Goal: Complete Application Form: Complete application form

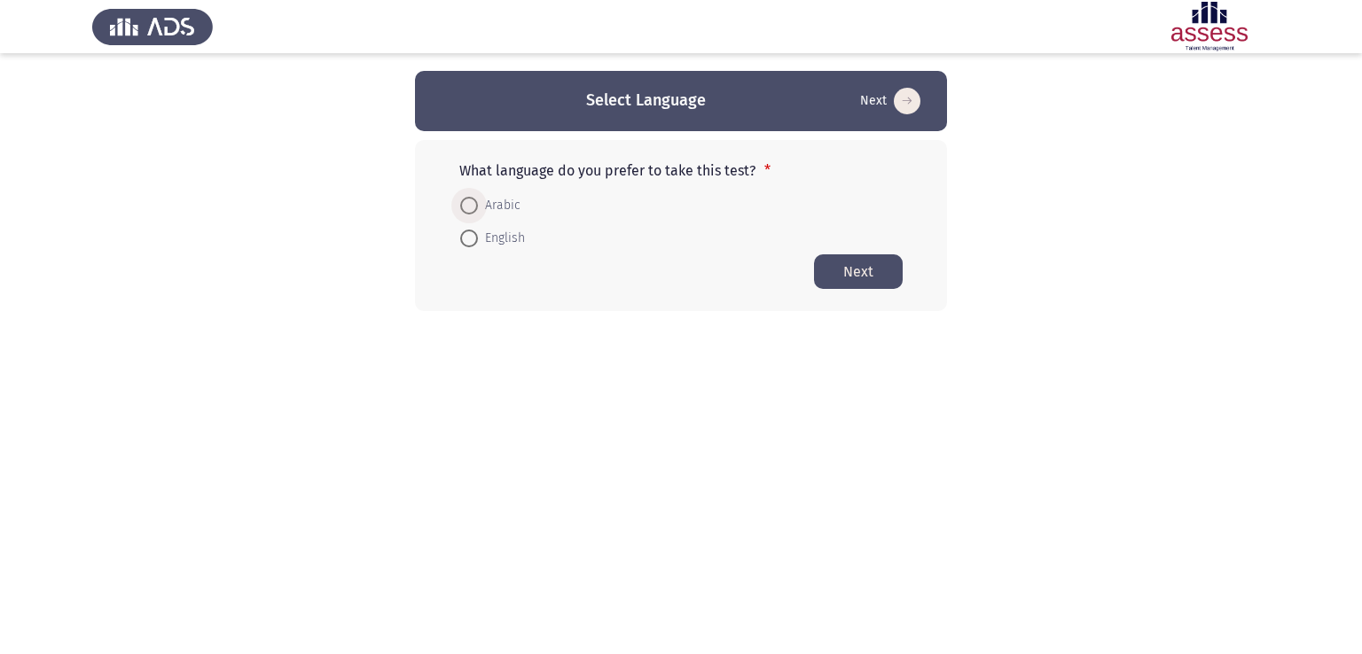
click at [500, 214] on span "Arabic" at bounding box center [499, 205] width 43 height 21
click at [478, 214] on input "Arabic" at bounding box center [469, 206] width 18 height 18
radio input "true"
click at [864, 284] on button "Next" at bounding box center [858, 271] width 89 height 35
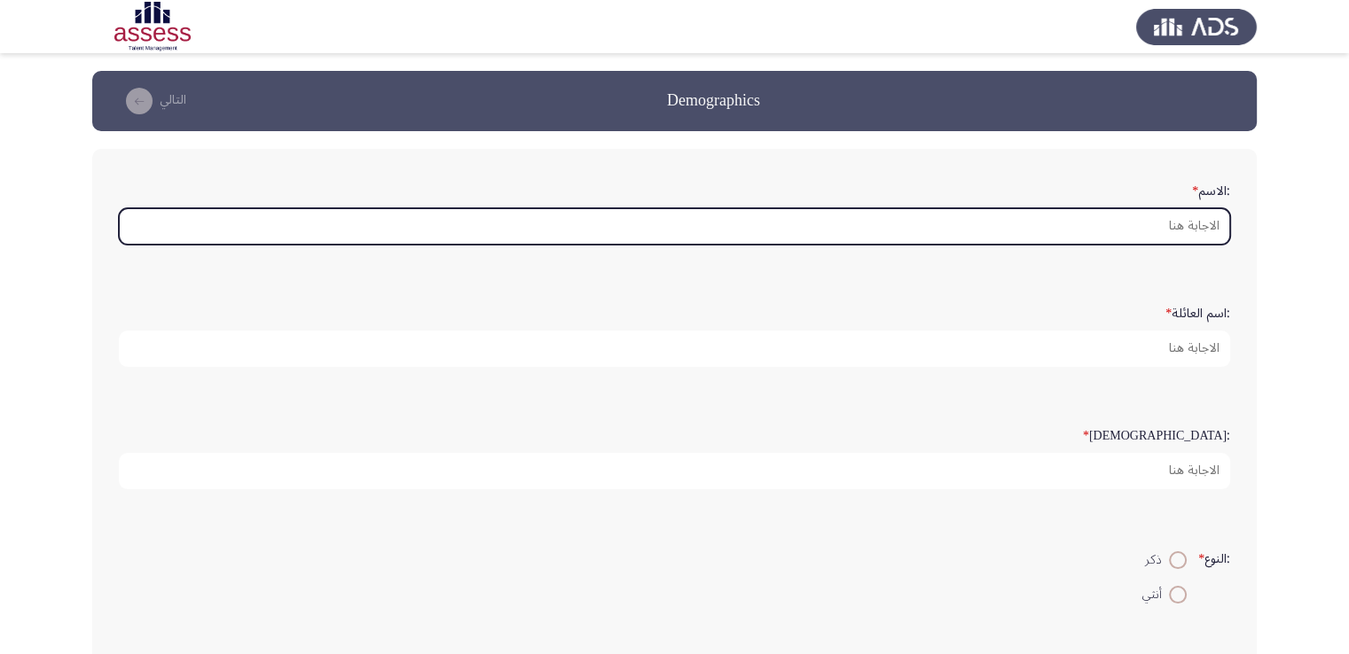
click at [1217, 223] on input ":الاسم *" at bounding box center [674, 226] width 1111 height 36
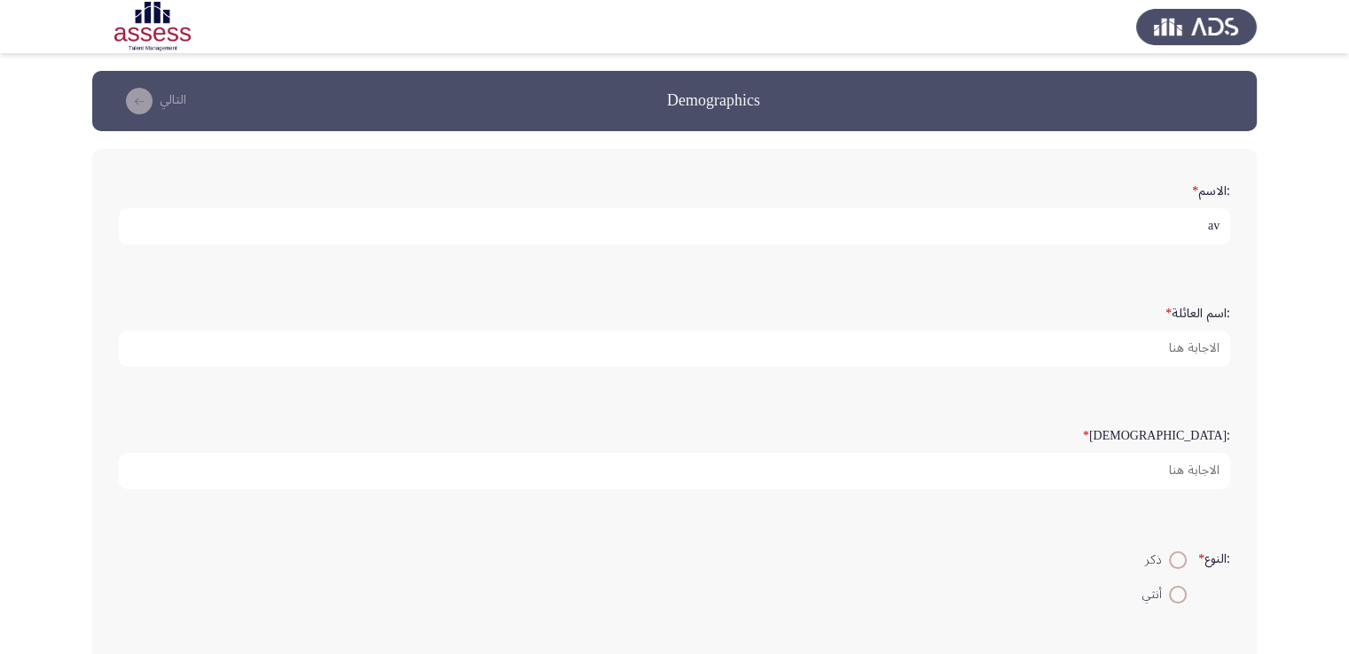
type input "a"
type input "[PERSON_NAME]"
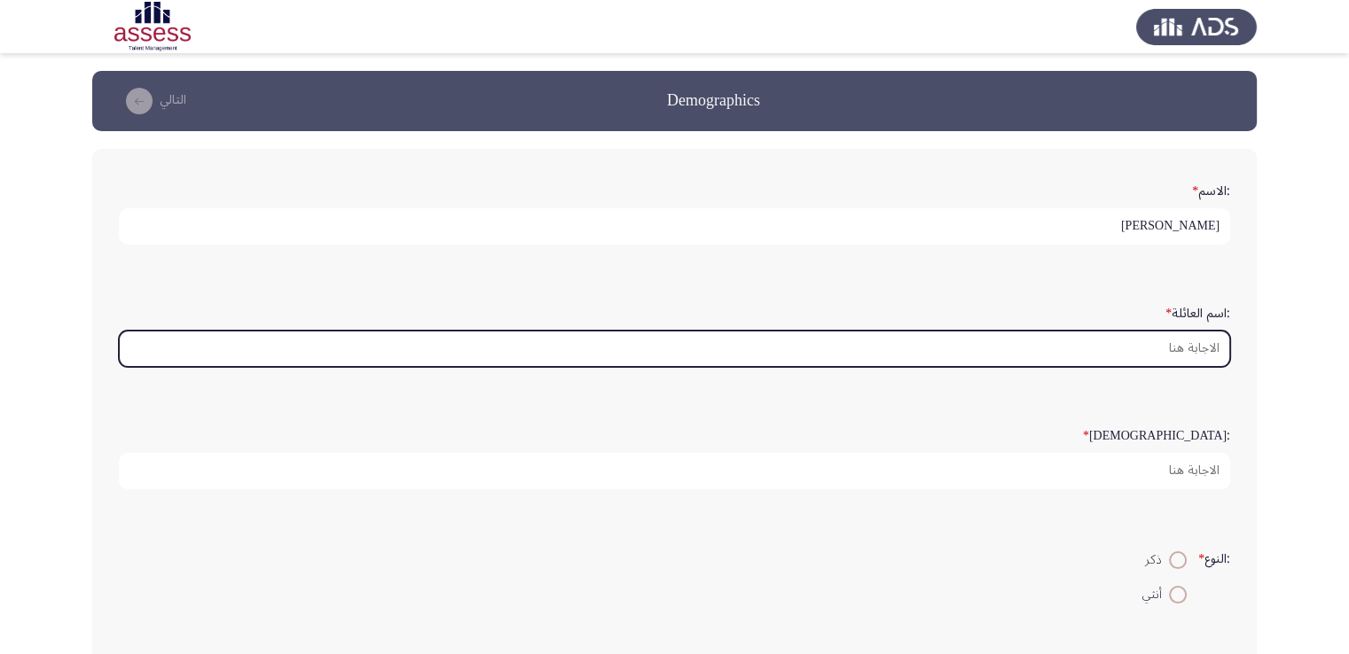
click at [1167, 346] on input ":اسم العائلة *" at bounding box center [674, 349] width 1111 height 36
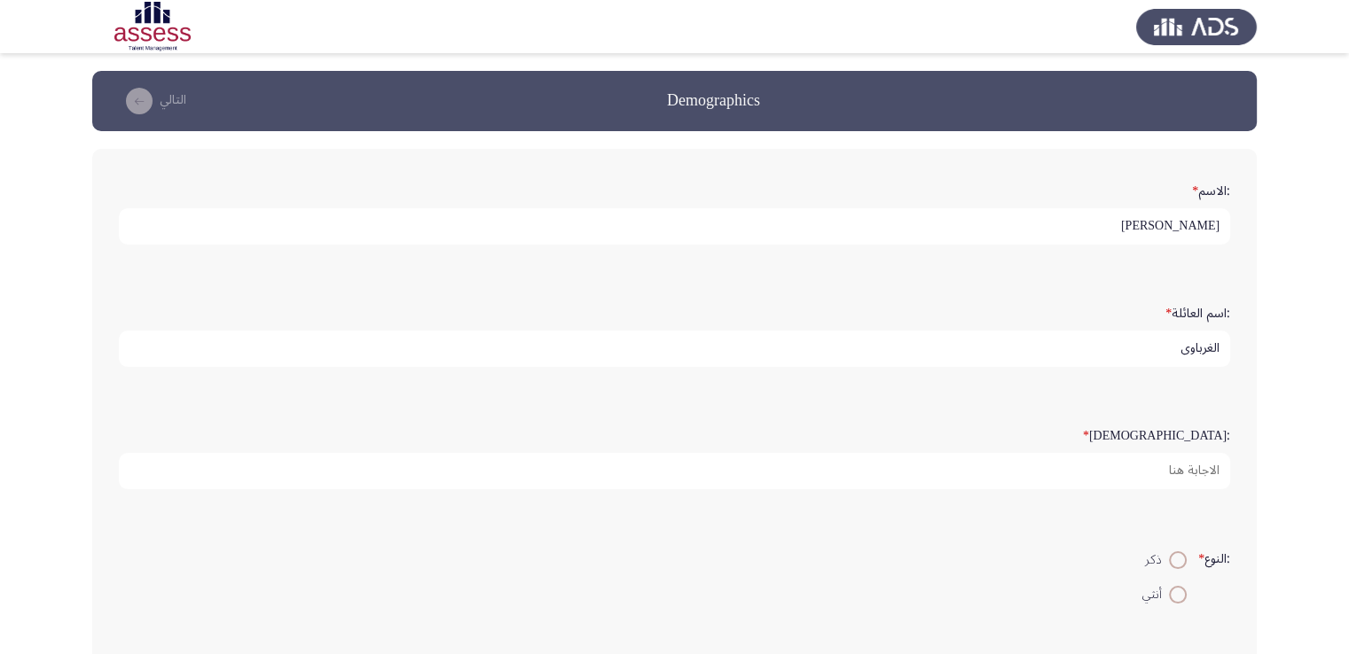
type input "الغرباوي"
click at [1325, 487] on app-assessment-container "Demographics التالي :الاسم * [PERSON_NAME] :اسم العائلة * الغرباوي :السن * :الن…" at bounding box center [674, 530] width 1349 height 918
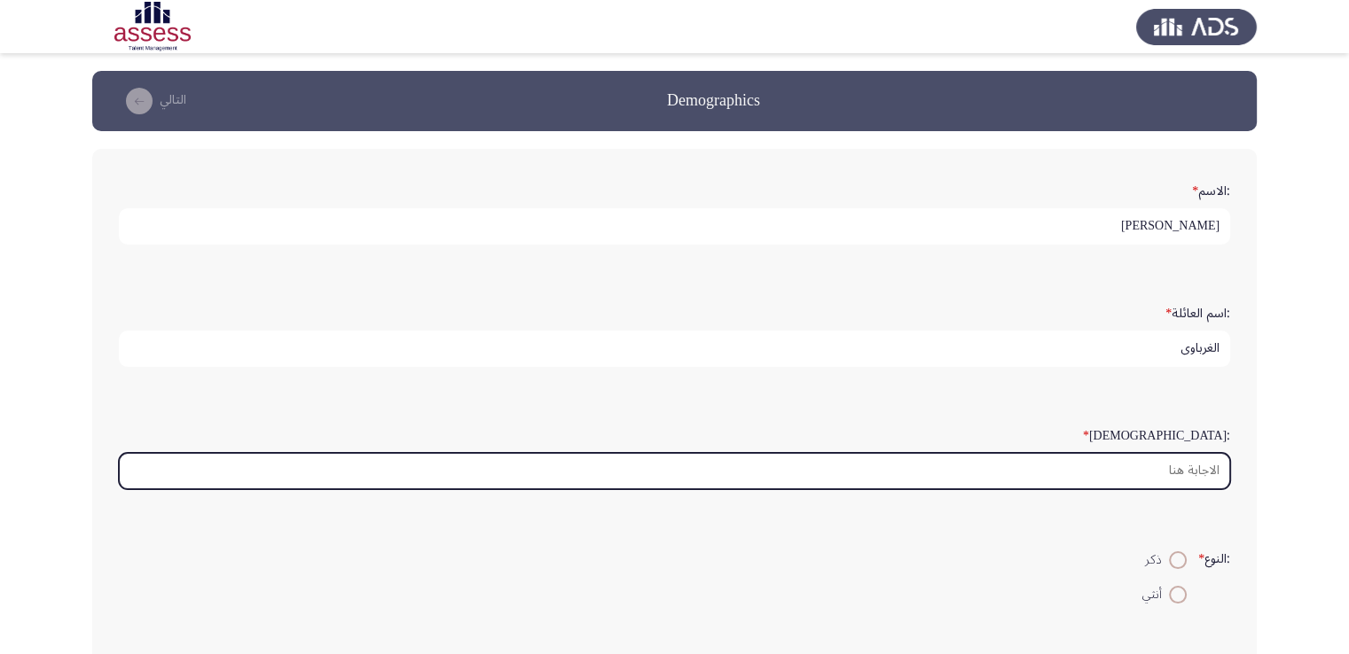
click at [1188, 476] on input ":السن *" at bounding box center [674, 471] width 1111 height 36
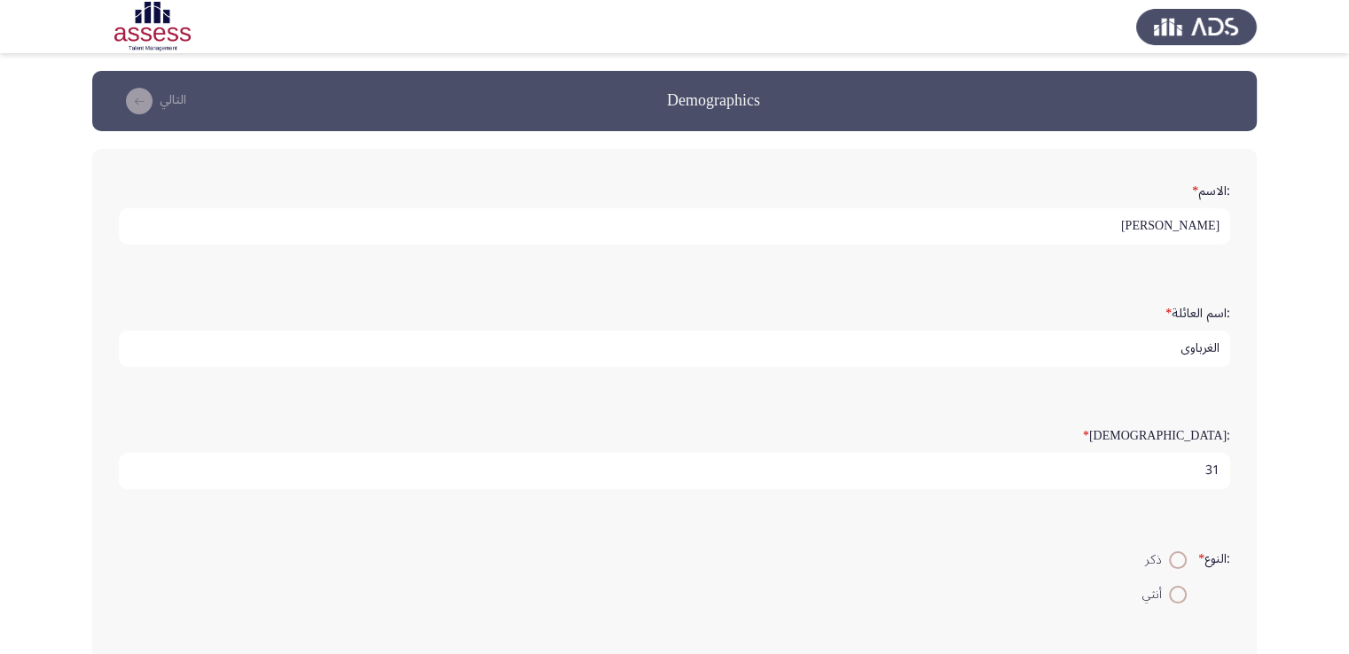
type input "31"
click at [1178, 594] on span at bounding box center [1178, 595] width 18 height 18
click at [1178, 594] on input "أنثي" at bounding box center [1178, 595] width 18 height 18
radio input "true"
click at [1169, 552] on input "ذكر" at bounding box center [1178, 561] width 18 height 18
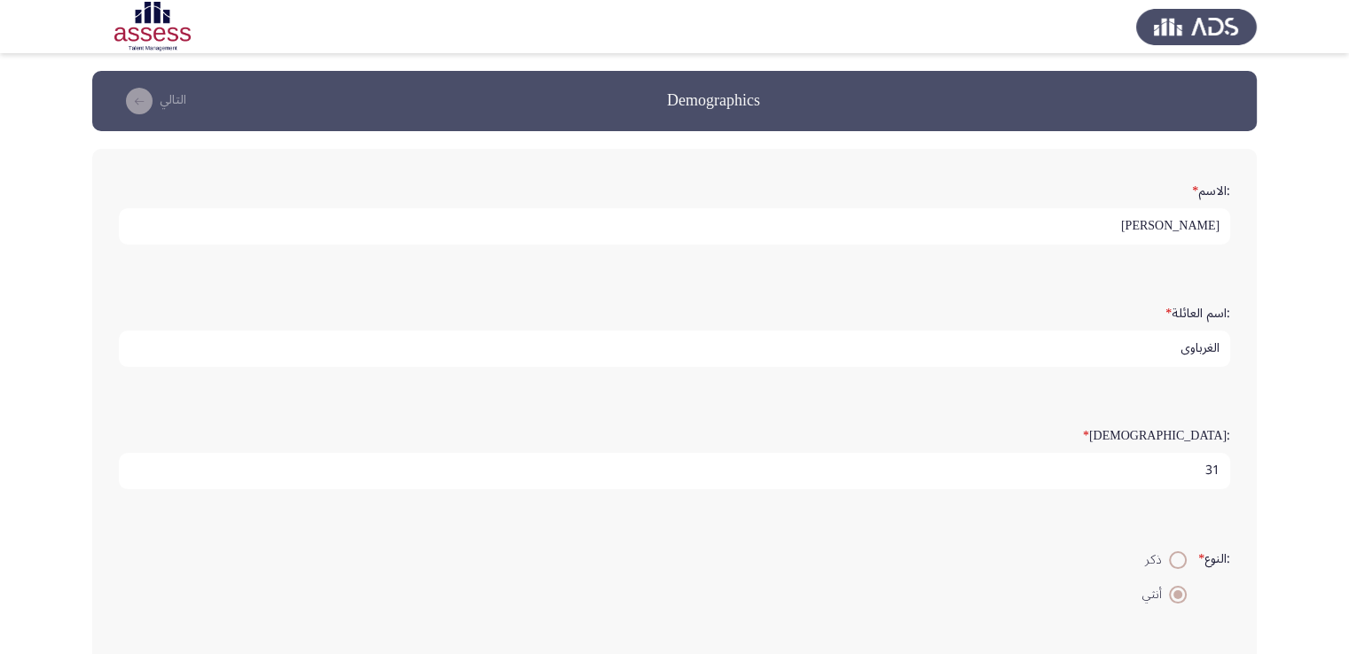
radio input "true"
click at [1169, 586] on input "أنثي" at bounding box center [1178, 595] width 18 height 18
radio input "true"
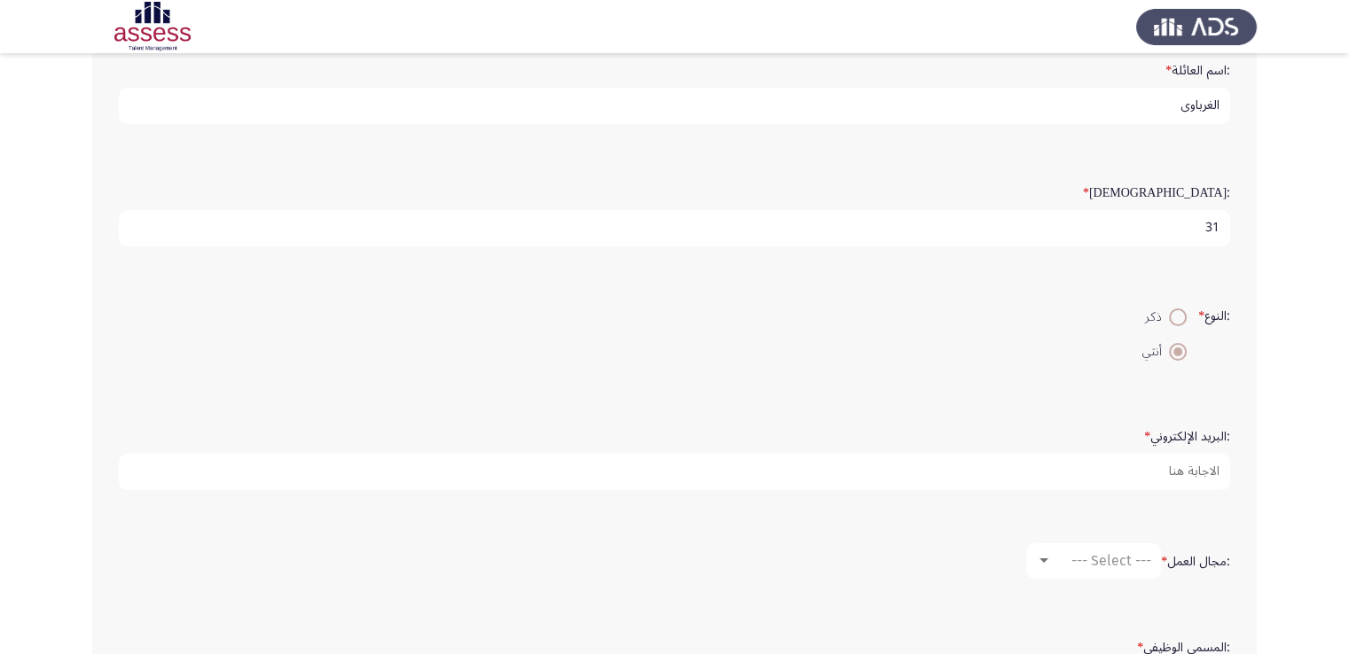
scroll to position [277, 0]
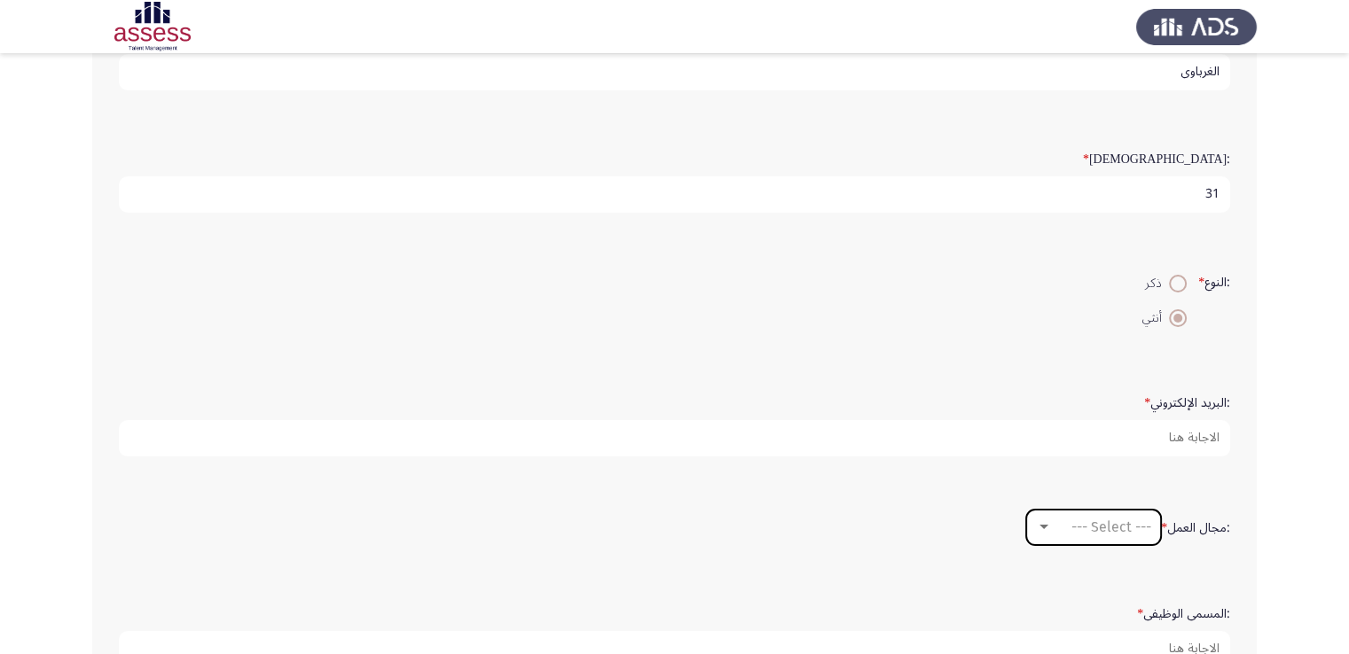
click at [1110, 519] on span "--- Select ---" at bounding box center [1111, 527] width 80 height 17
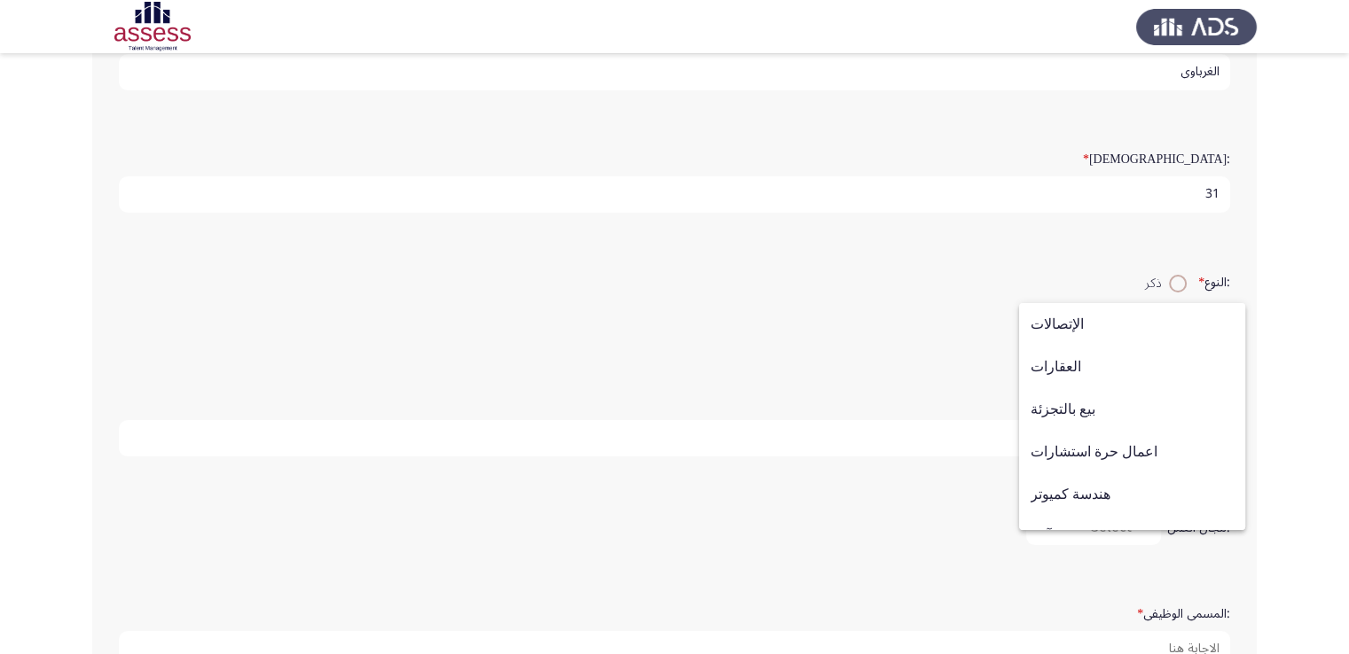
scroll to position [582, 0]
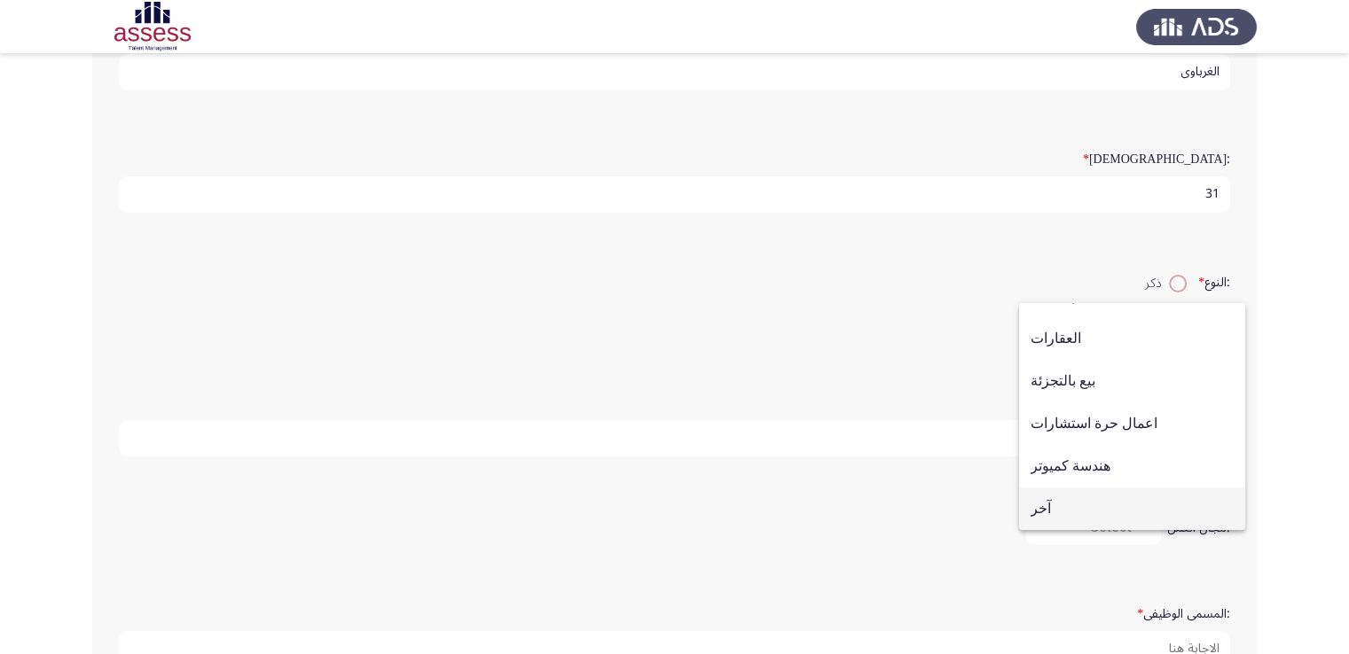
click at [1167, 508] on span "آخر" at bounding box center [1131, 509] width 203 height 43
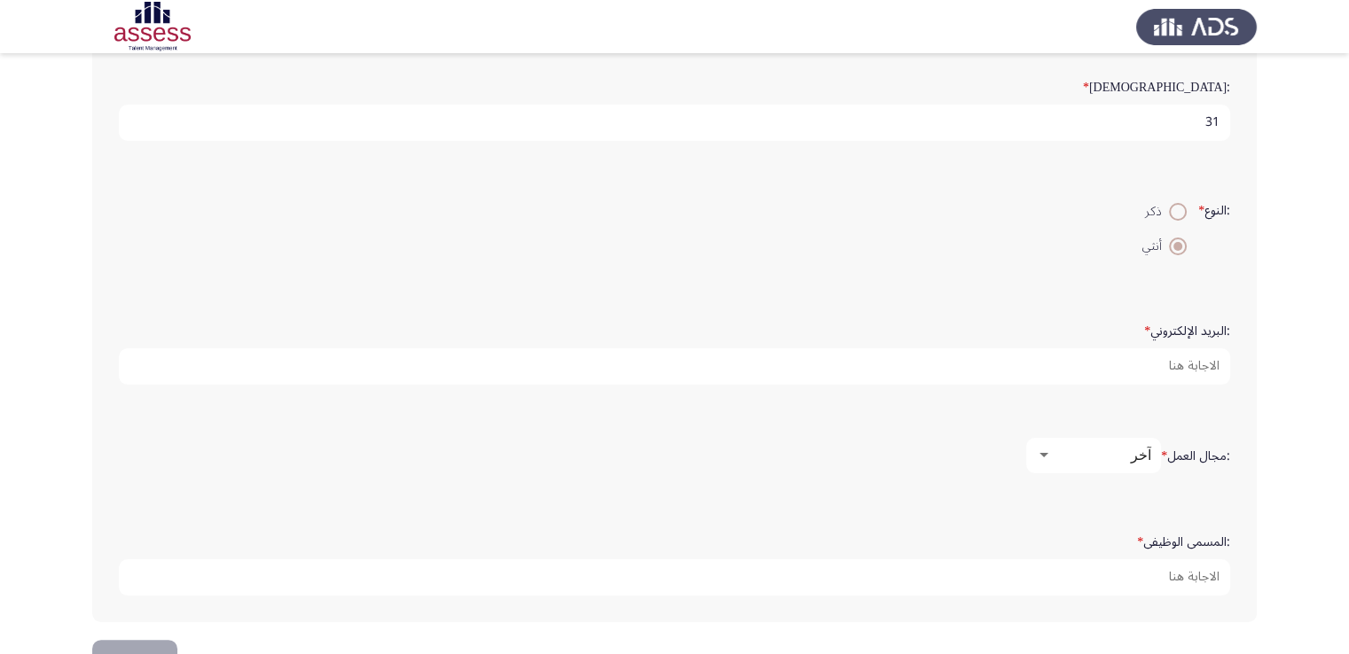
scroll to position [359, 0]
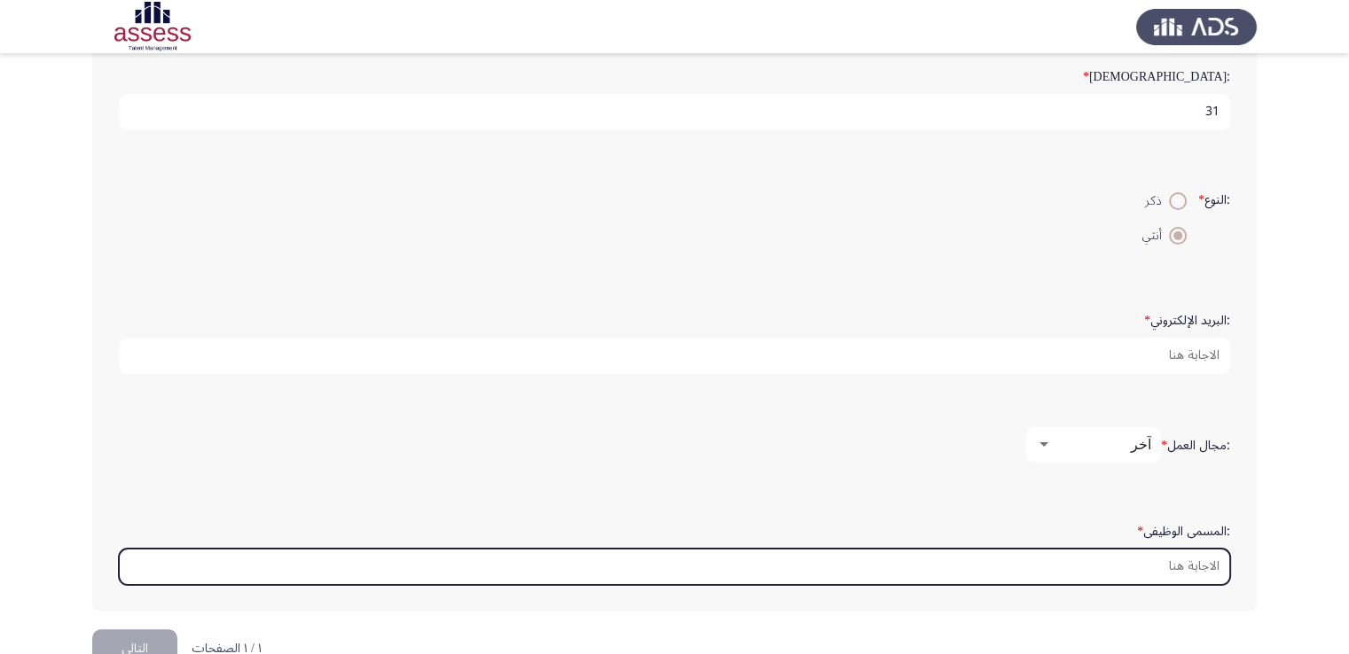
click at [1211, 554] on input ":المسمى الوظيفى *" at bounding box center [674, 567] width 1111 height 36
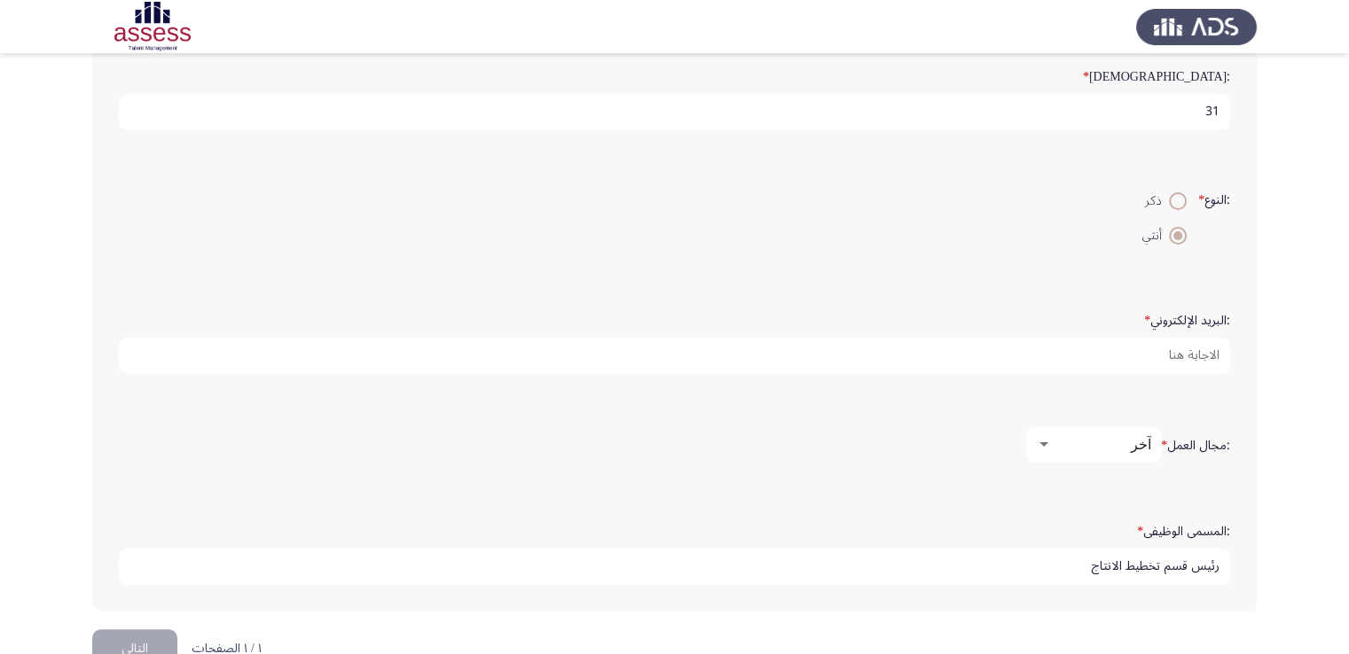
type input "رئيس قسم تخطيط الانتاج"
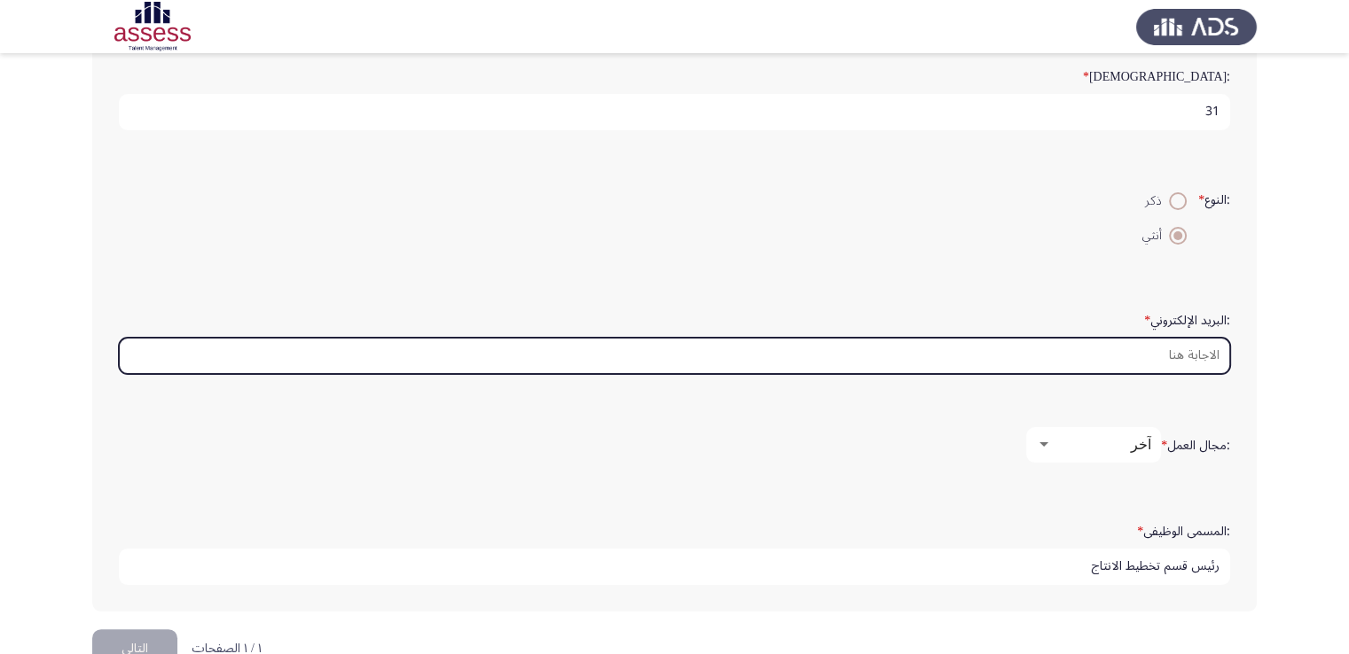
click at [1137, 348] on input ":البريد الإلكتروني *" at bounding box center [674, 356] width 1111 height 36
type input "s"
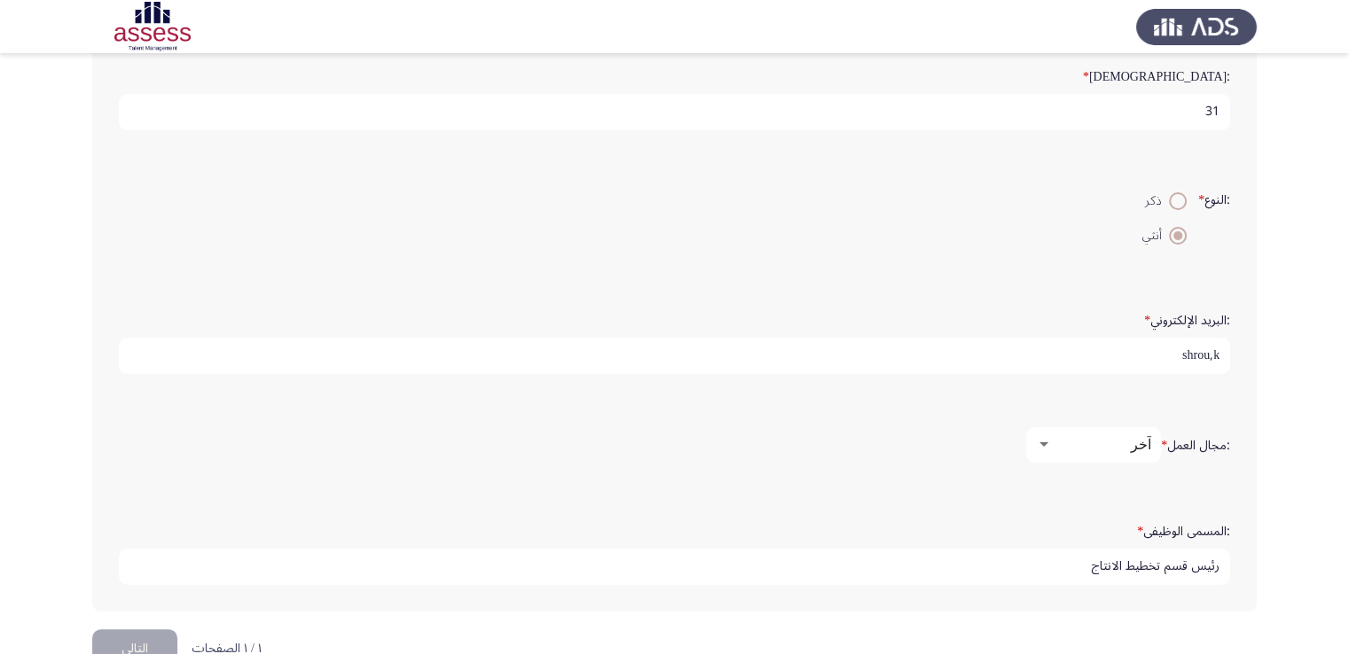
drag, startPoint x: 1091, startPoint y: 407, endPoint x: 1167, endPoint y: 335, distance: 104.8
click at [1163, 339] on div ":الاسم * [PERSON_NAME] :اسم العائلة * الغرباوي :السن * 31 :النوع * ذكر أنثي :ال…" at bounding box center [674, 201] width 1164 height 822
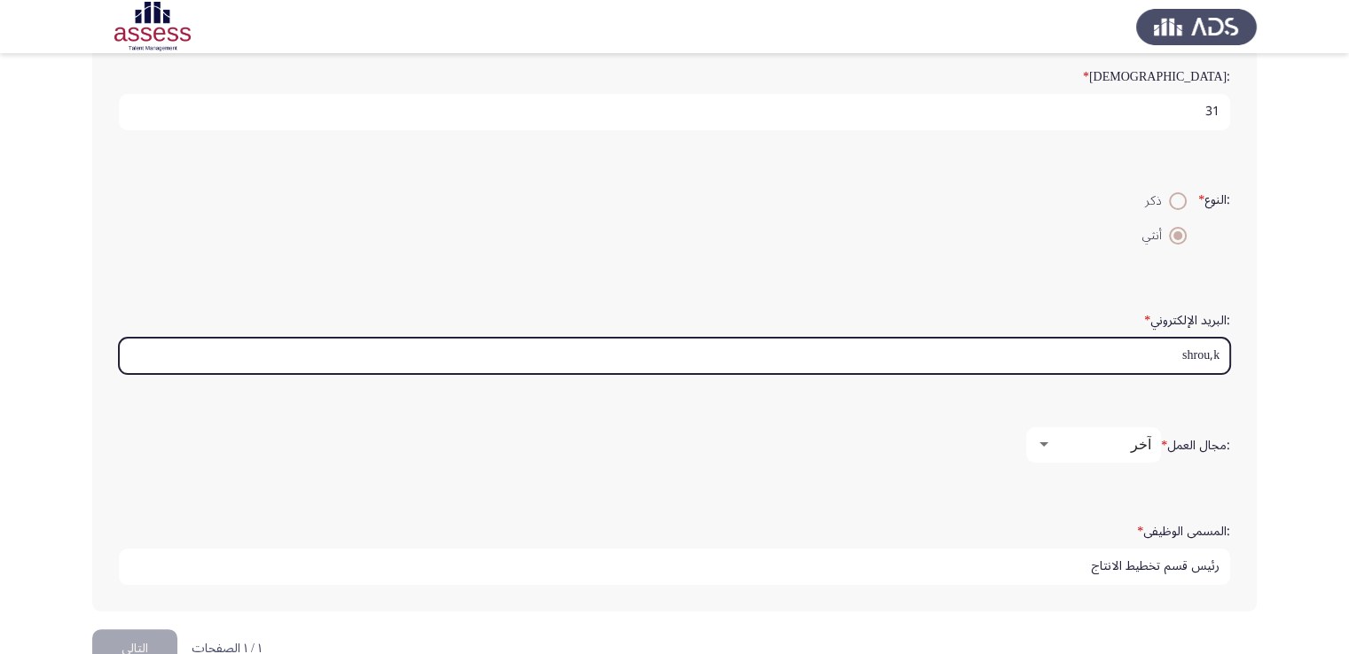
click at [975, 352] on input "shrou,k" at bounding box center [674, 356] width 1111 height 36
click at [1201, 351] on input "k" at bounding box center [674, 356] width 1111 height 36
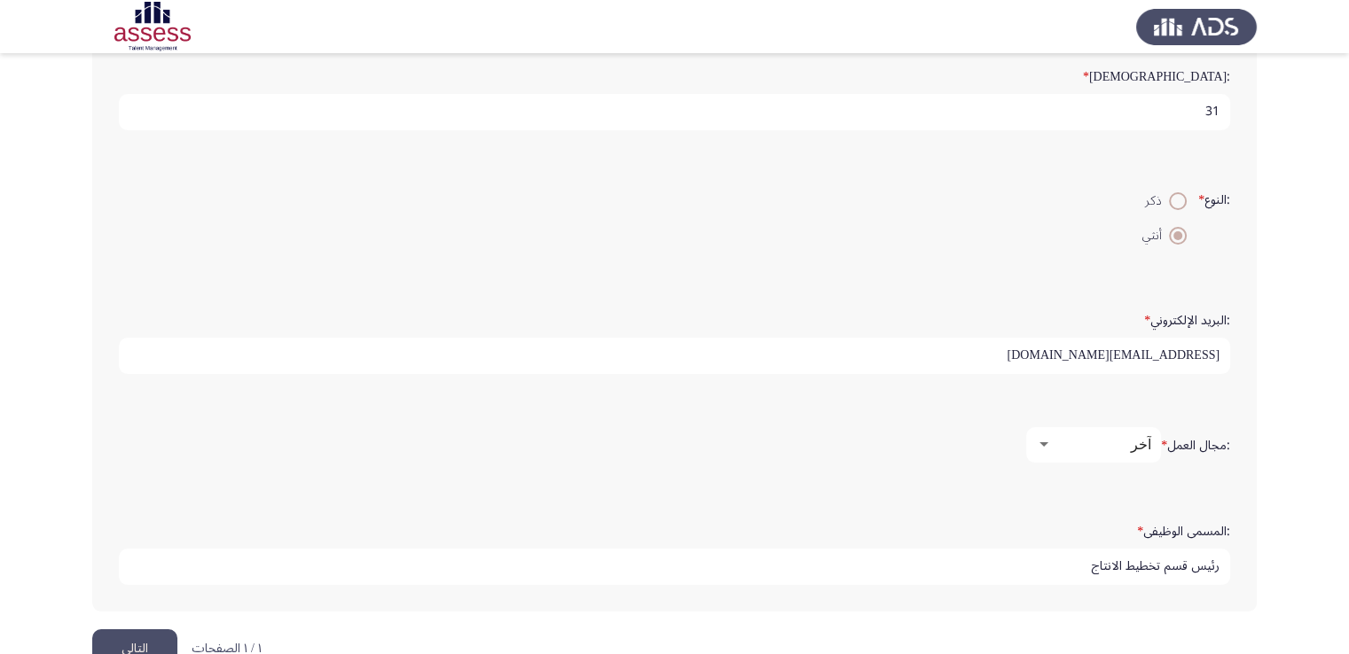
scroll to position [399, 0]
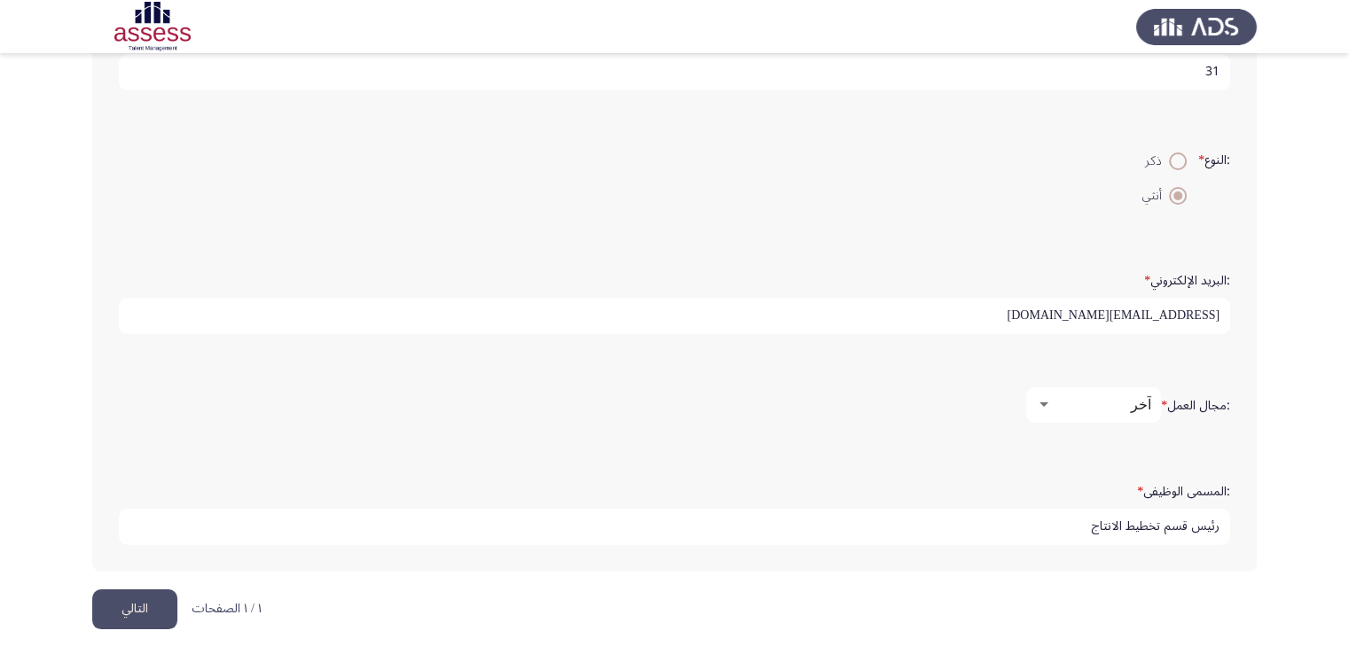
type input "[EMAIL_ADDRESS][DOMAIN_NAME]"
click at [135, 592] on button "التالي" at bounding box center [134, 610] width 85 height 40
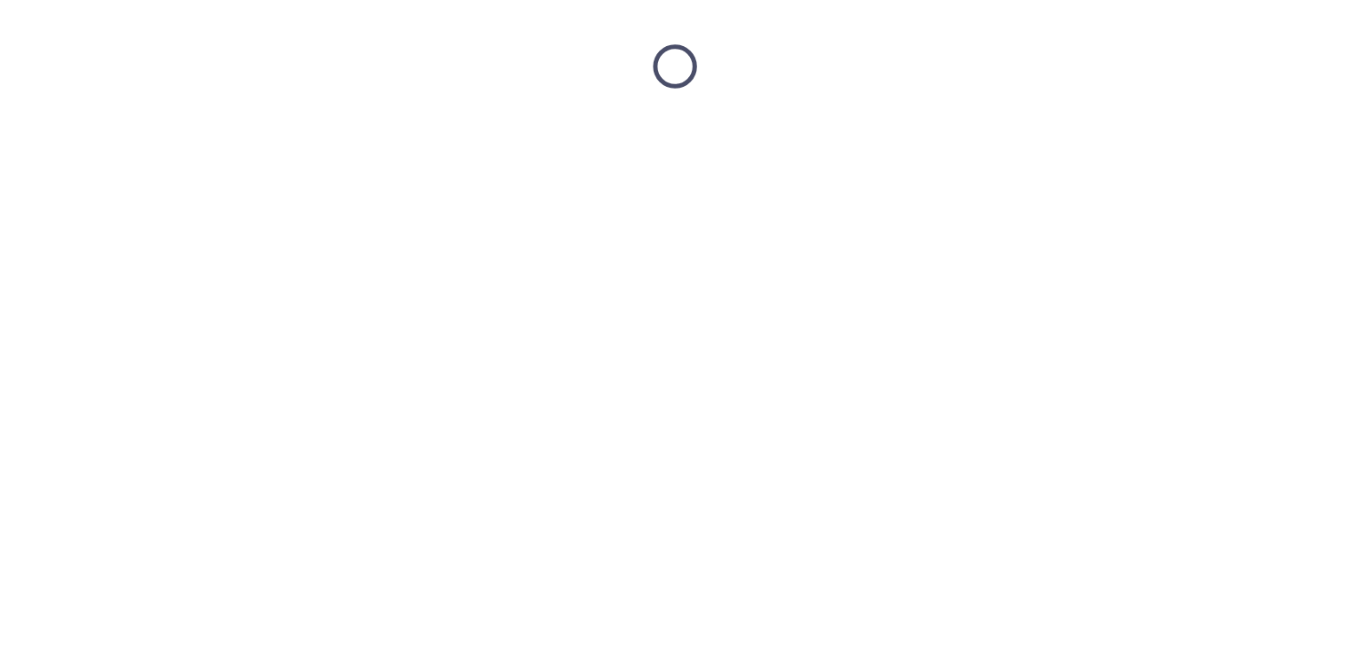
scroll to position [0, 0]
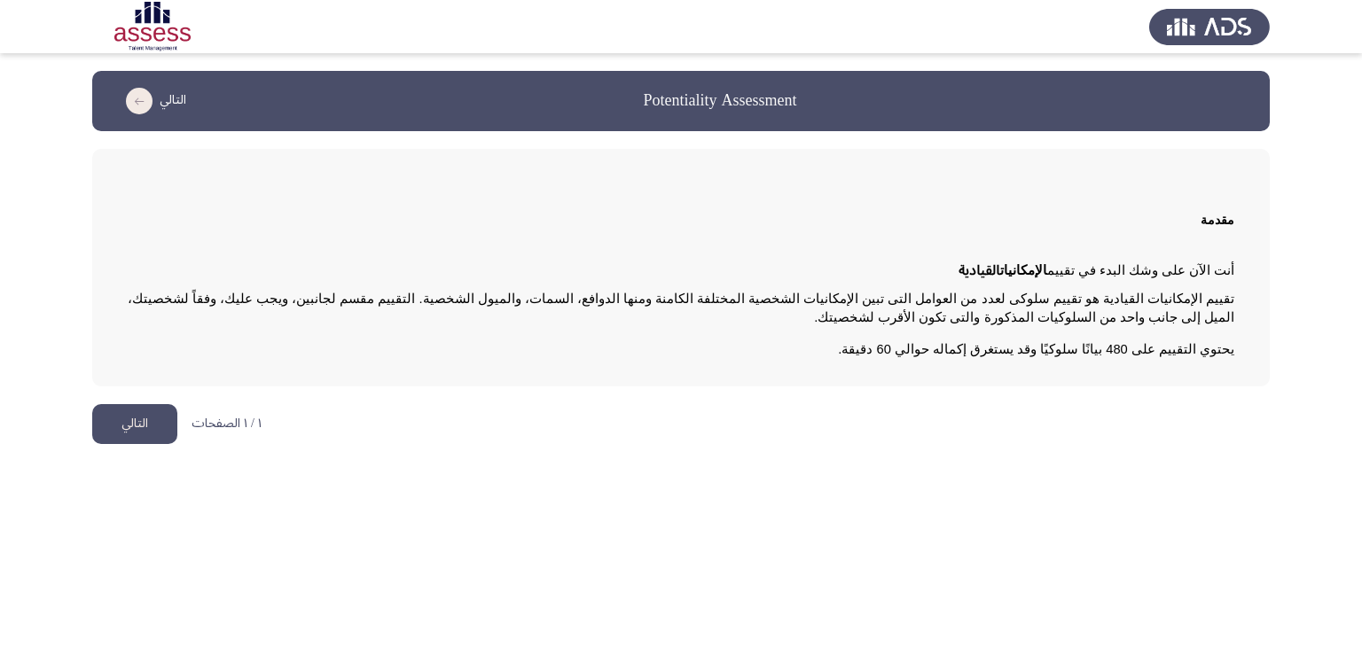
click at [107, 423] on button "التالي" at bounding box center [134, 424] width 85 height 40
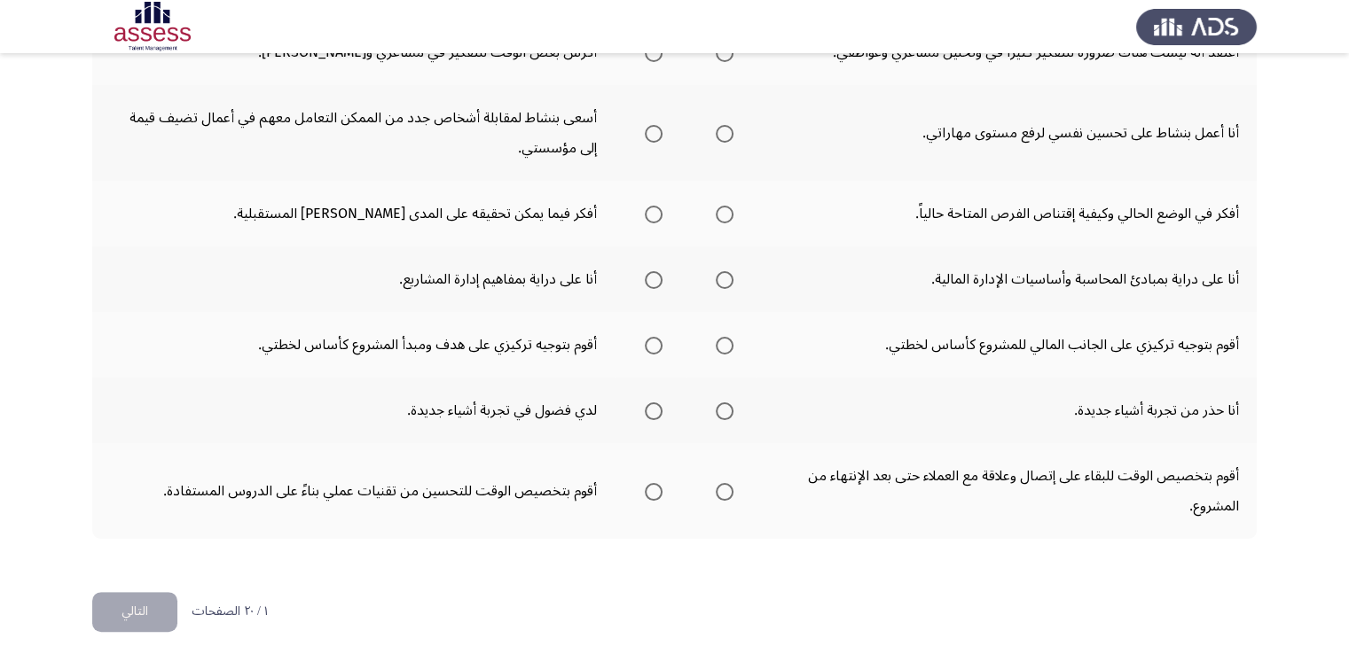
scroll to position [634, 0]
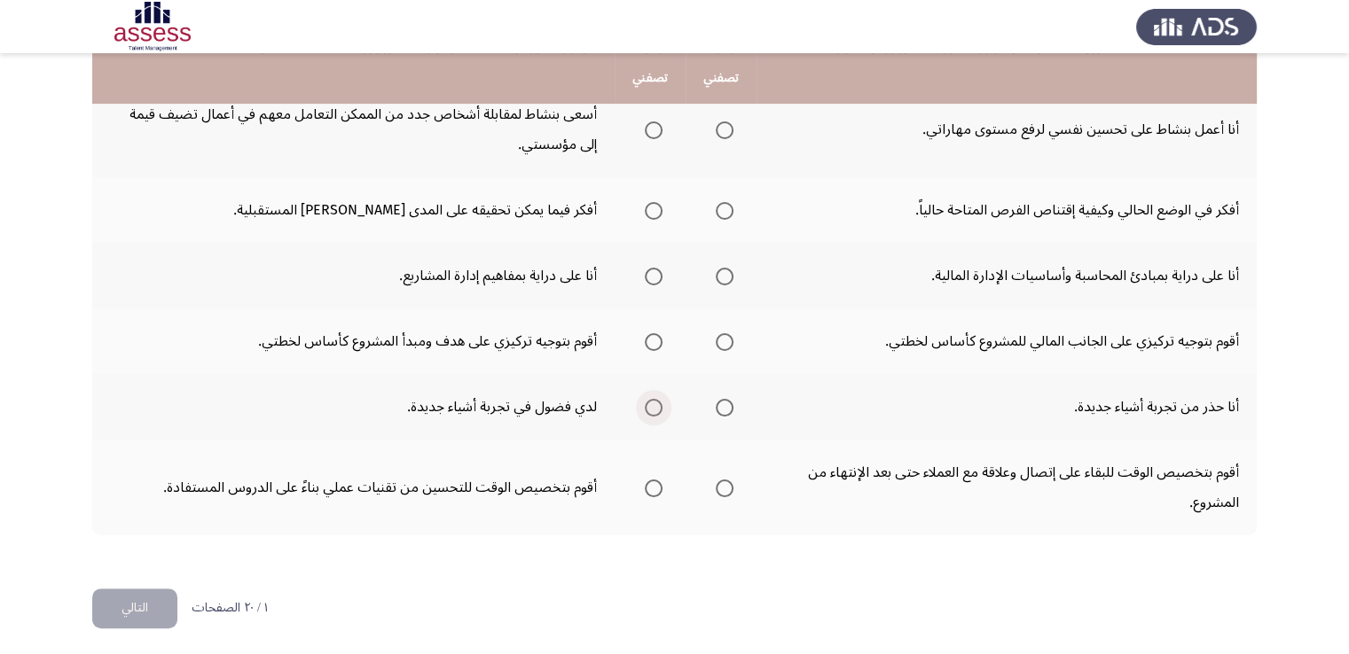
click at [653, 402] on span "Select an option" at bounding box center [654, 408] width 18 height 18
click at [653, 402] on input "Select an option" at bounding box center [654, 408] width 18 height 18
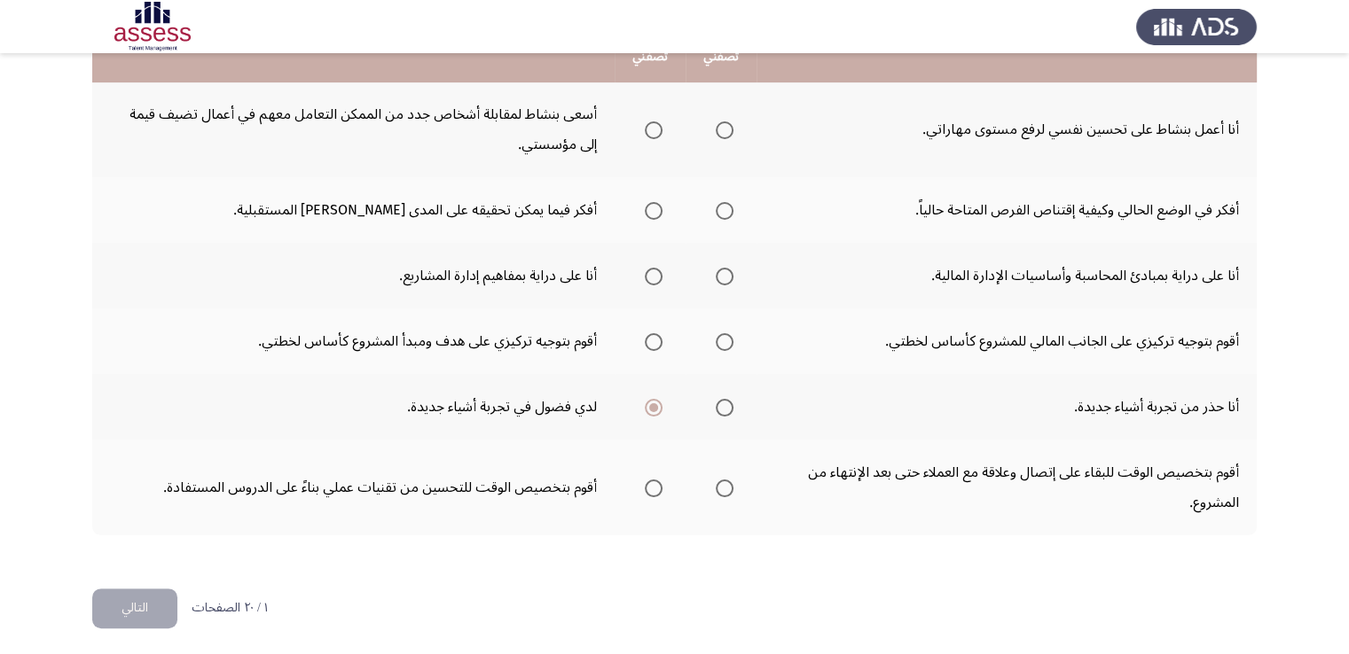
scroll to position [545, 0]
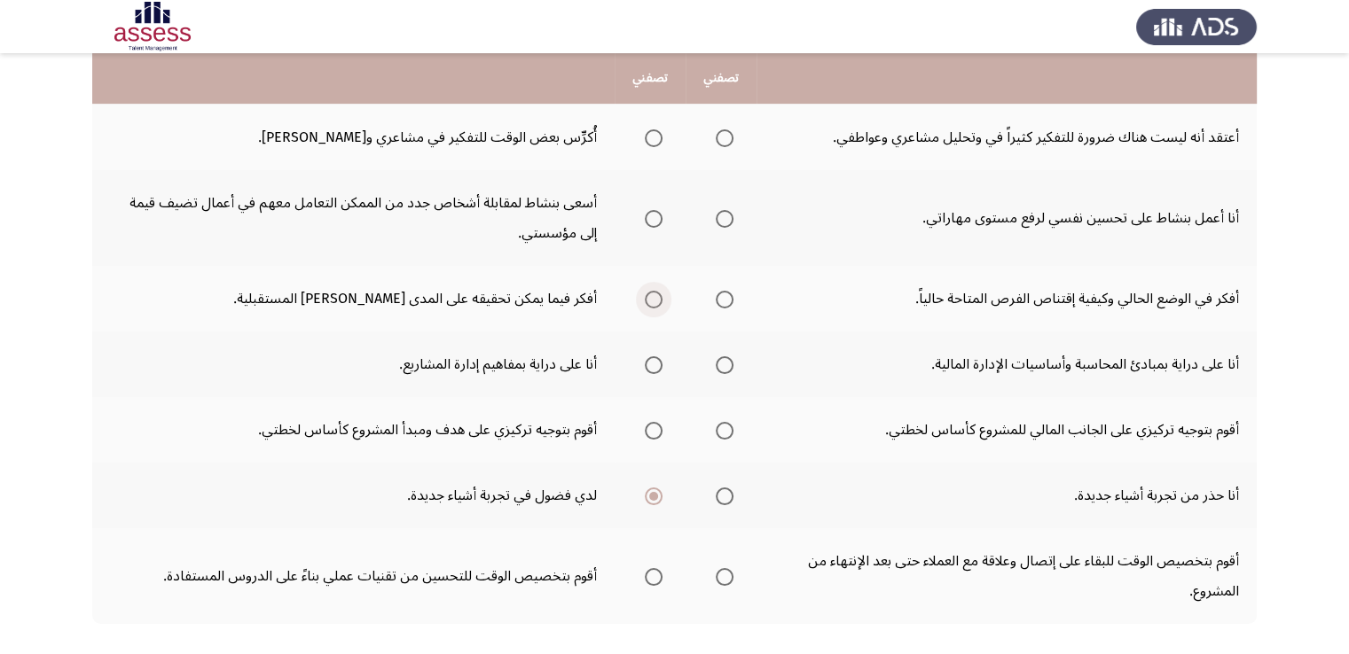
click at [646, 292] on span "Select an option" at bounding box center [654, 300] width 18 height 18
click at [646, 292] on input "Select an option" at bounding box center [654, 300] width 18 height 18
click at [722, 220] on span "Select an option" at bounding box center [725, 219] width 18 height 18
click at [722, 220] on input "Select an option" at bounding box center [725, 219] width 18 height 18
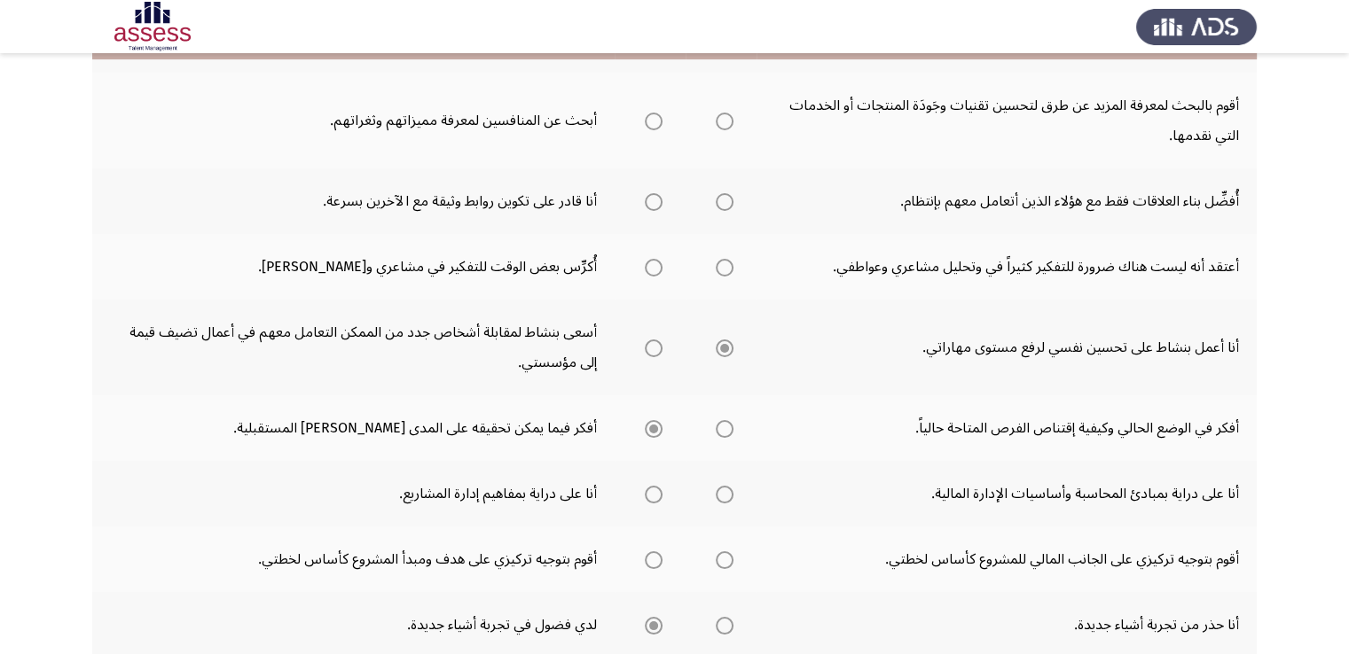
scroll to position [368, 0]
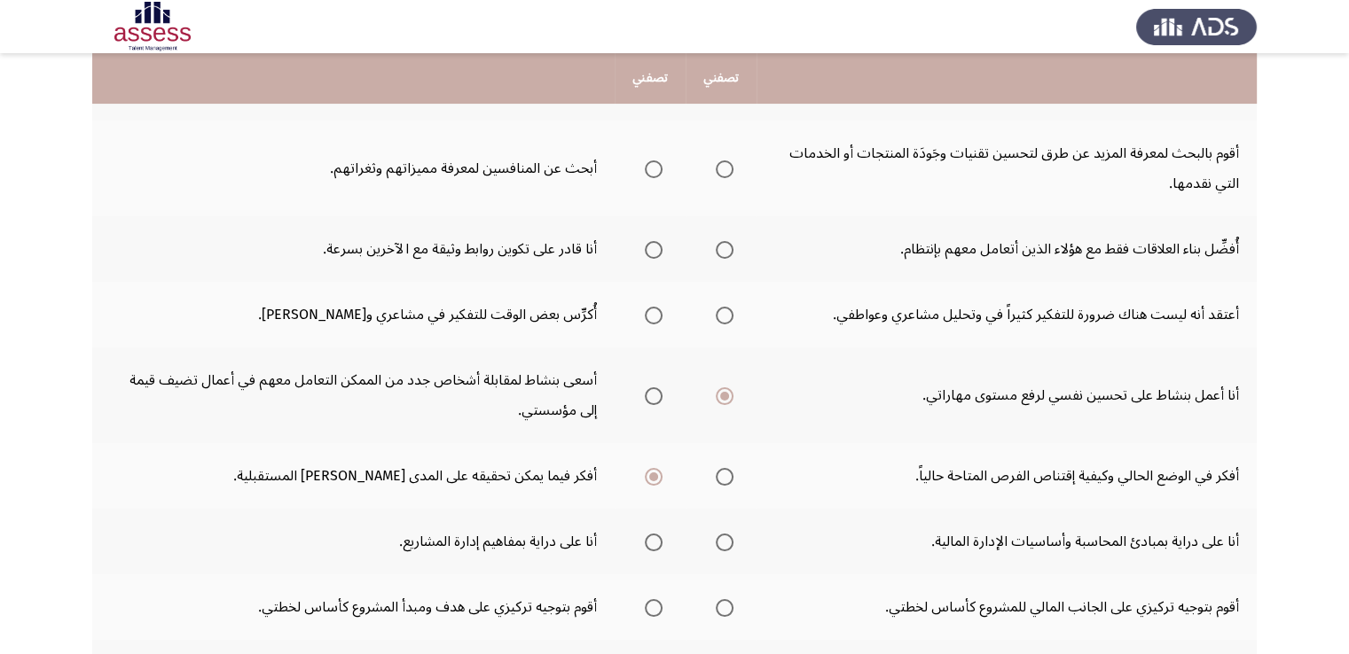
click at [649, 248] on span "Select an option" at bounding box center [654, 250] width 18 height 18
click at [649, 248] on input "Select an option" at bounding box center [654, 250] width 18 height 18
click at [727, 170] on span "Select an option" at bounding box center [725, 169] width 18 height 18
click at [727, 170] on input "Select an option" at bounding box center [725, 169] width 18 height 18
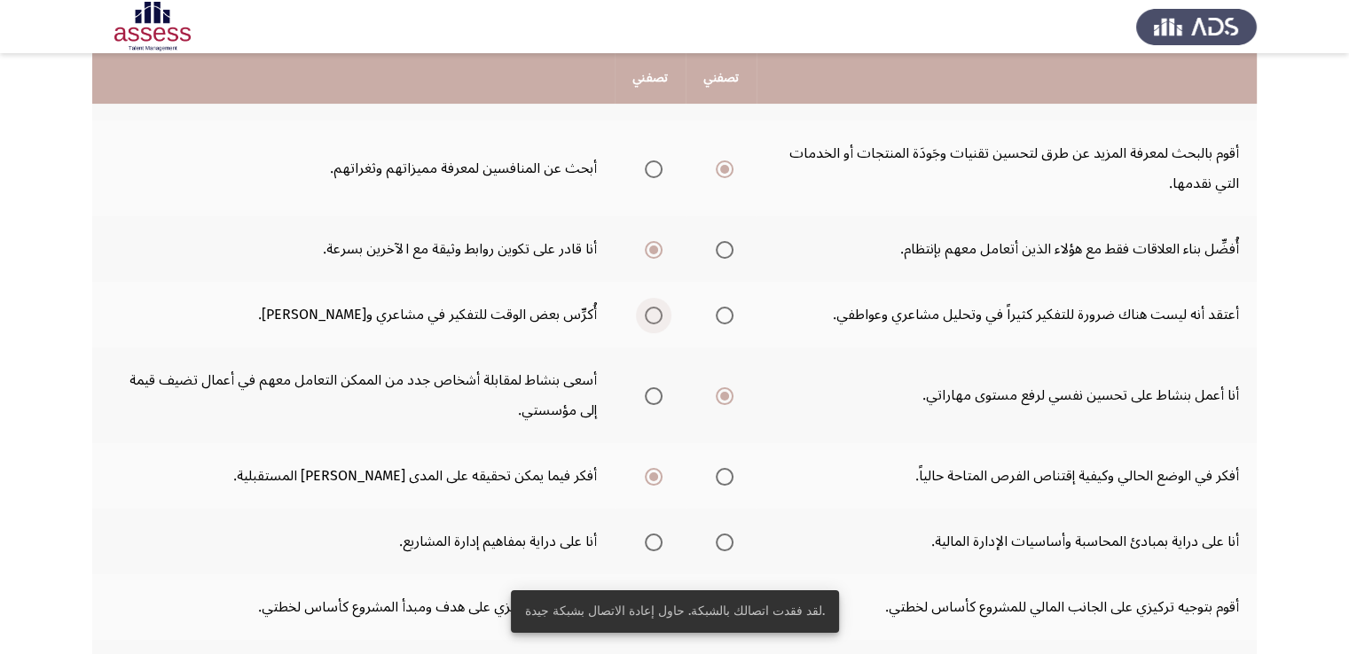
click at [651, 320] on span "Select an option" at bounding box center [654, 316] width 18 height 18
click at [651, 320] on input "Select an option" at bounding box center [654, 316] width 18 height 18
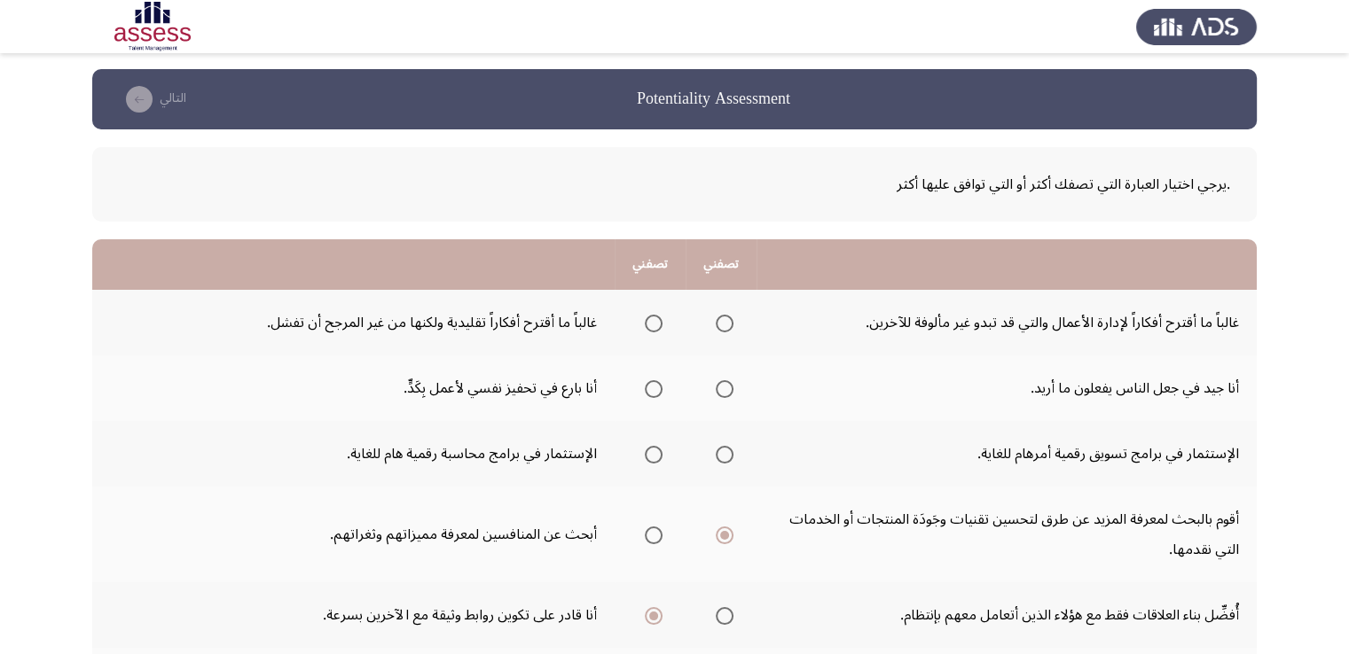
scroll to position [0, 0]
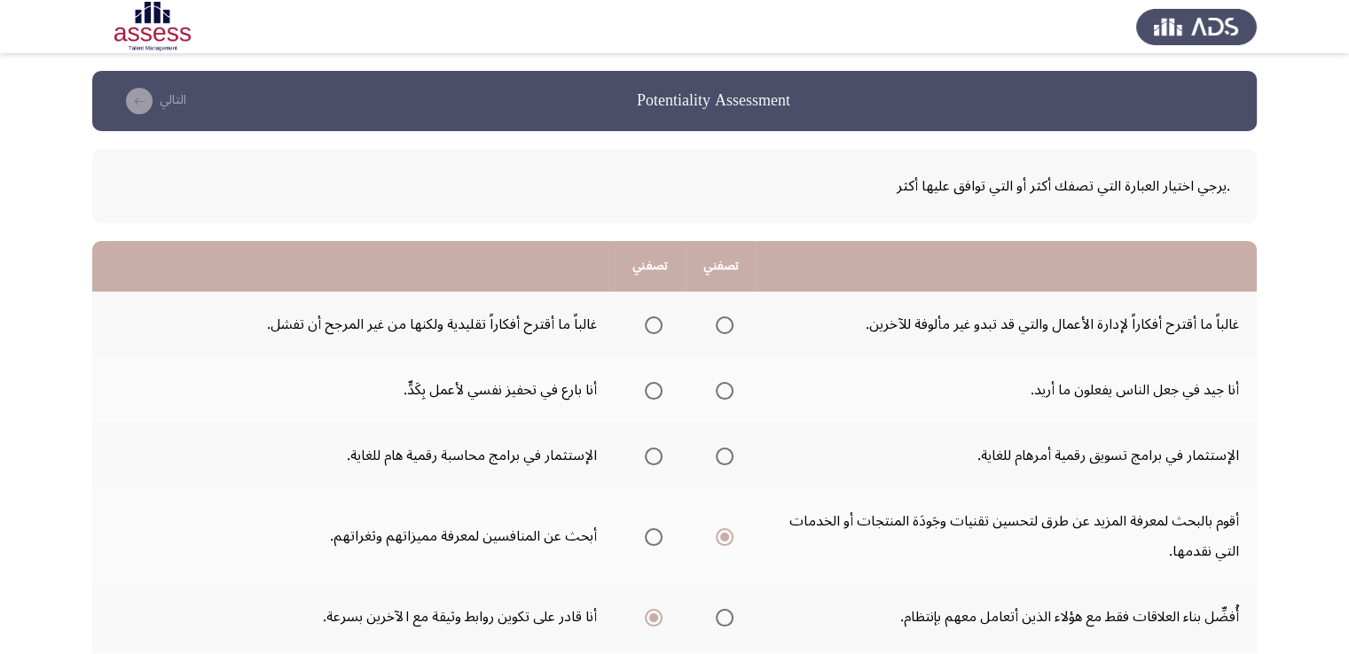
click at [730, 327] on span "Select an option" at bounding box center [725, 326] width 18 height 18
click at [730, 327] on input "Select an option" at bounding box center [725, 326] width 18 height 18
click at [724, 387] on span "Select an option" at bounding box center [725, 391] width 18 height 18
click at [724, 387] on input "Select an option" at bounding box center [725, 391] width 18 height 18
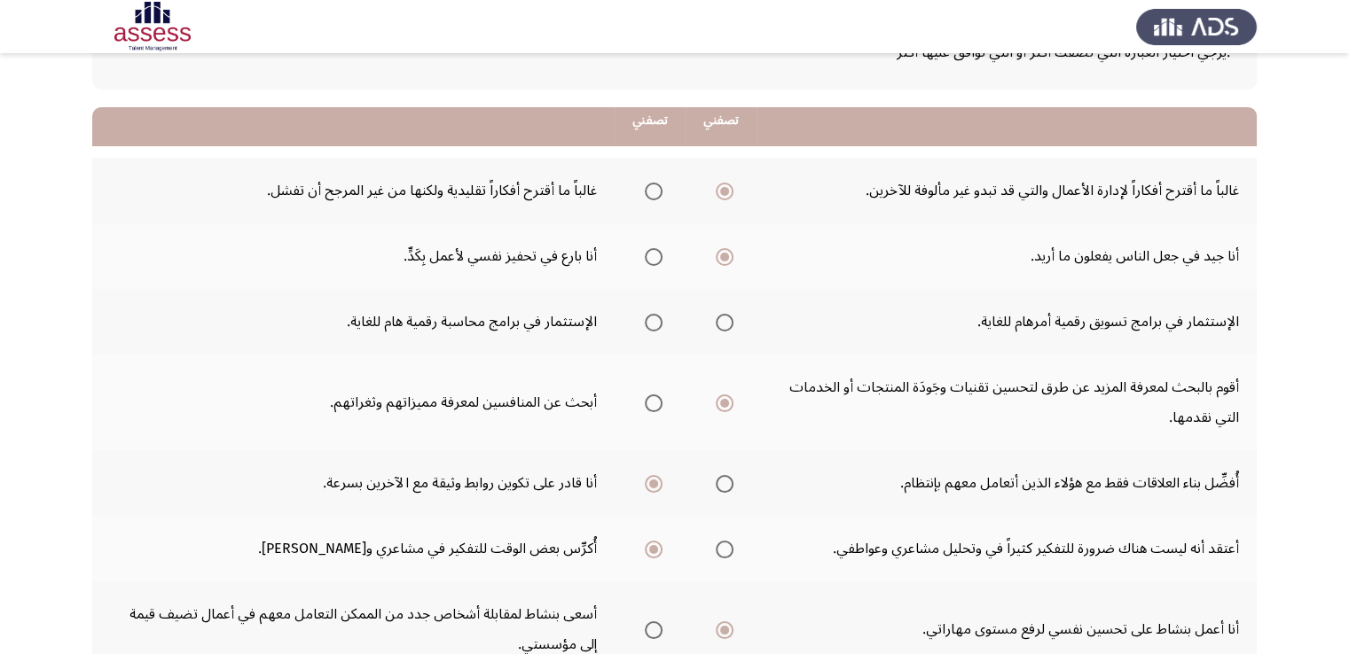
scroll to position [177, 0]
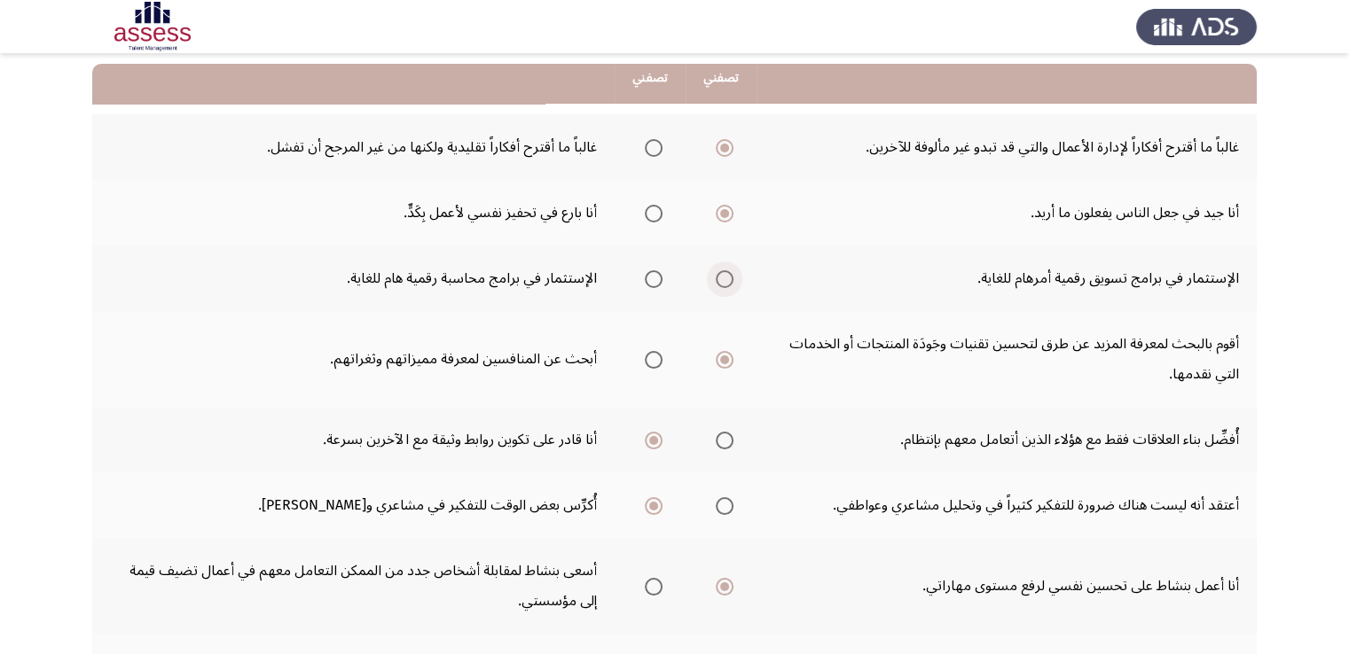
click at [723, 276] on span "Select an option" at bounding box center [725, 279] width 18 height 18
click at [723, 276] on input "Select an option" at bounding box center [725, 279] width 18 height 18
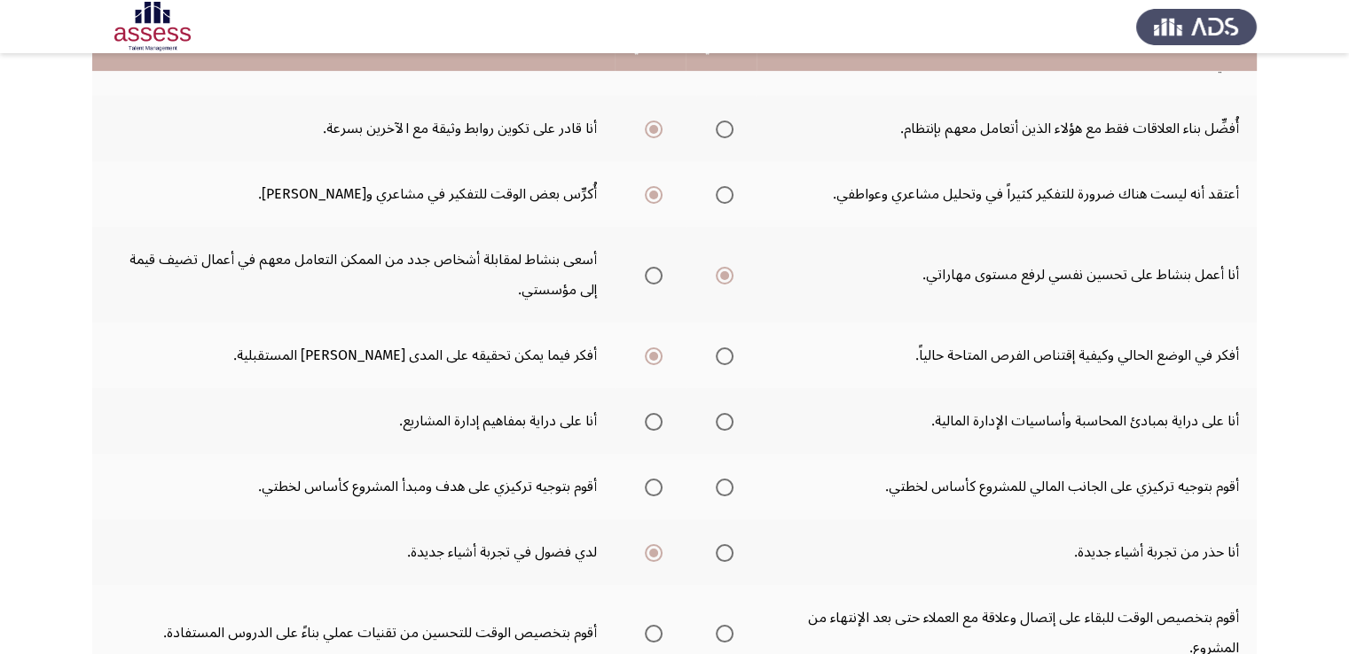
scroll to position [532, 0]
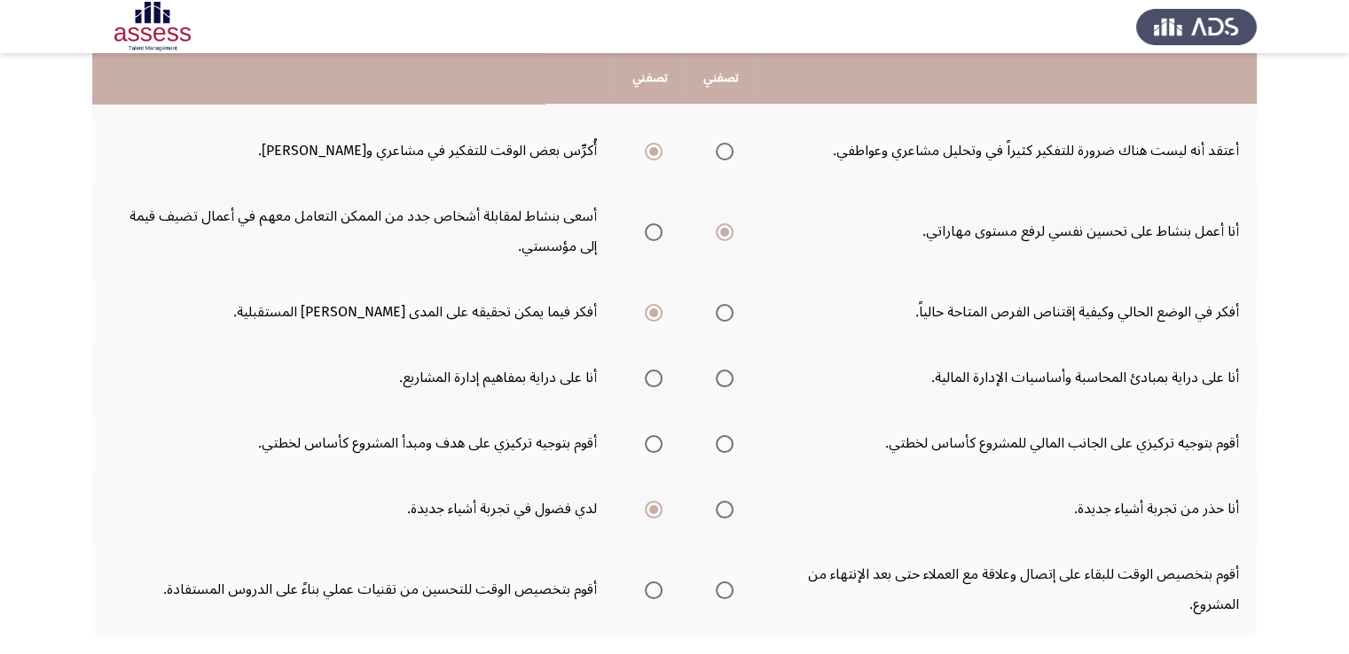
click at [658, 373] on span "Select an option" at bounding box center [654, 379] width 18 height 18
click at [658, 373] on input "Select an option" at bounding box center [654, 379] width 18 height 18
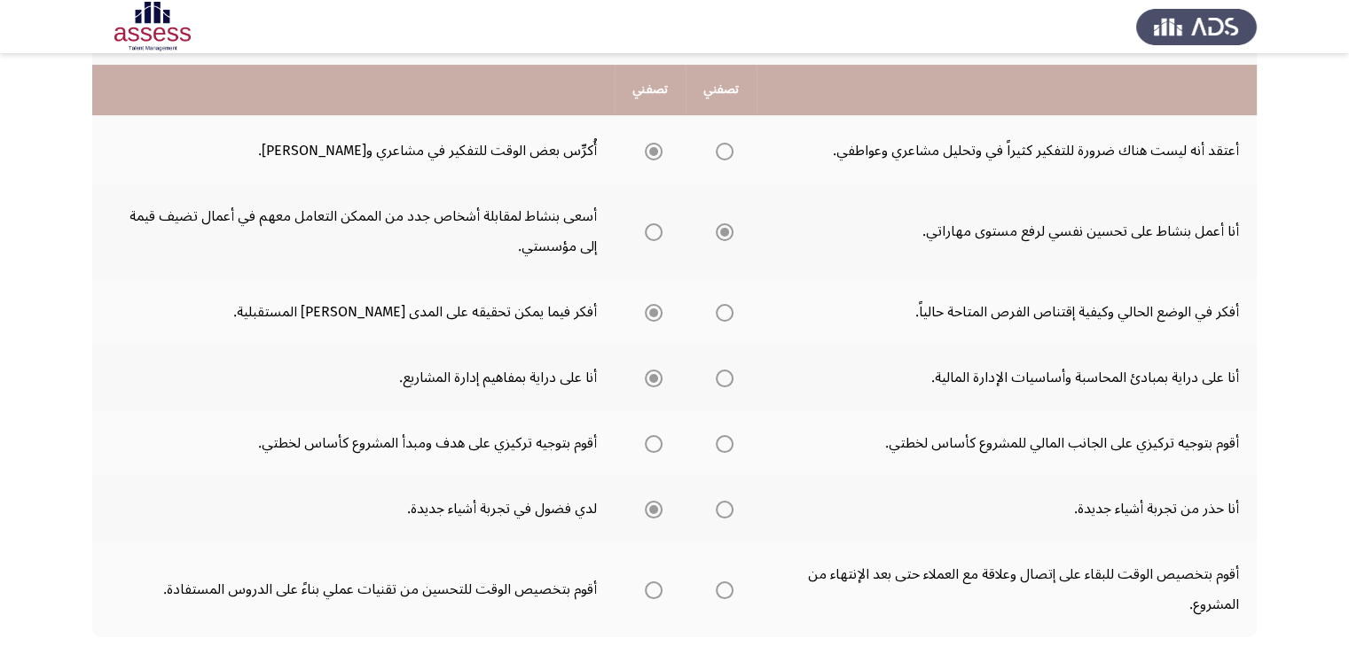
scroll to position [621, 0]
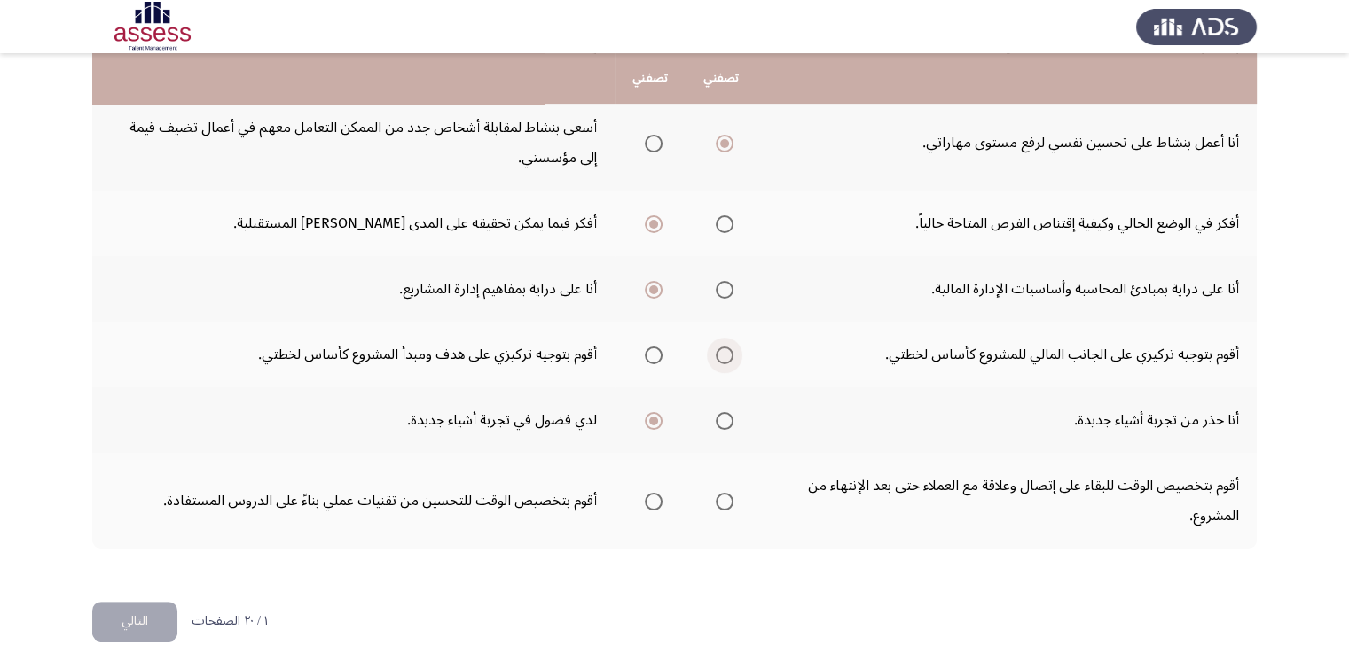
click at [716, 354] on span "Select an option" at bounding box center [725, 356] width 18 height 18
click at [716, 354] on input "Select an option" at bounding box center [725, 356] width 18 height 18
click at [654, 501] on span "Select an option" at bounding box center [654, 502] width 18 height 18
click at [654, 501] on input "Select an option" at bounding box center [654, 502] width 18 height 18
click at [153, 611] on button "التالي" at bounding box center [134, 622] width 85 height 40
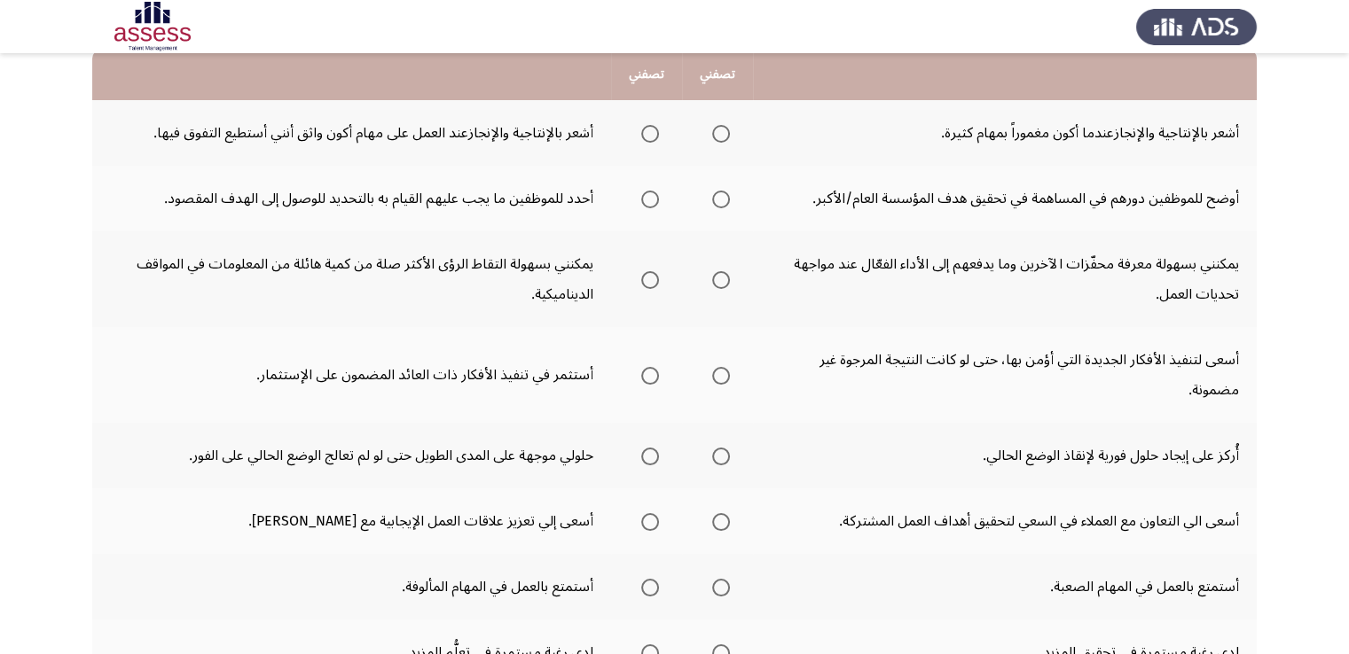
scroll to position [43, 0]
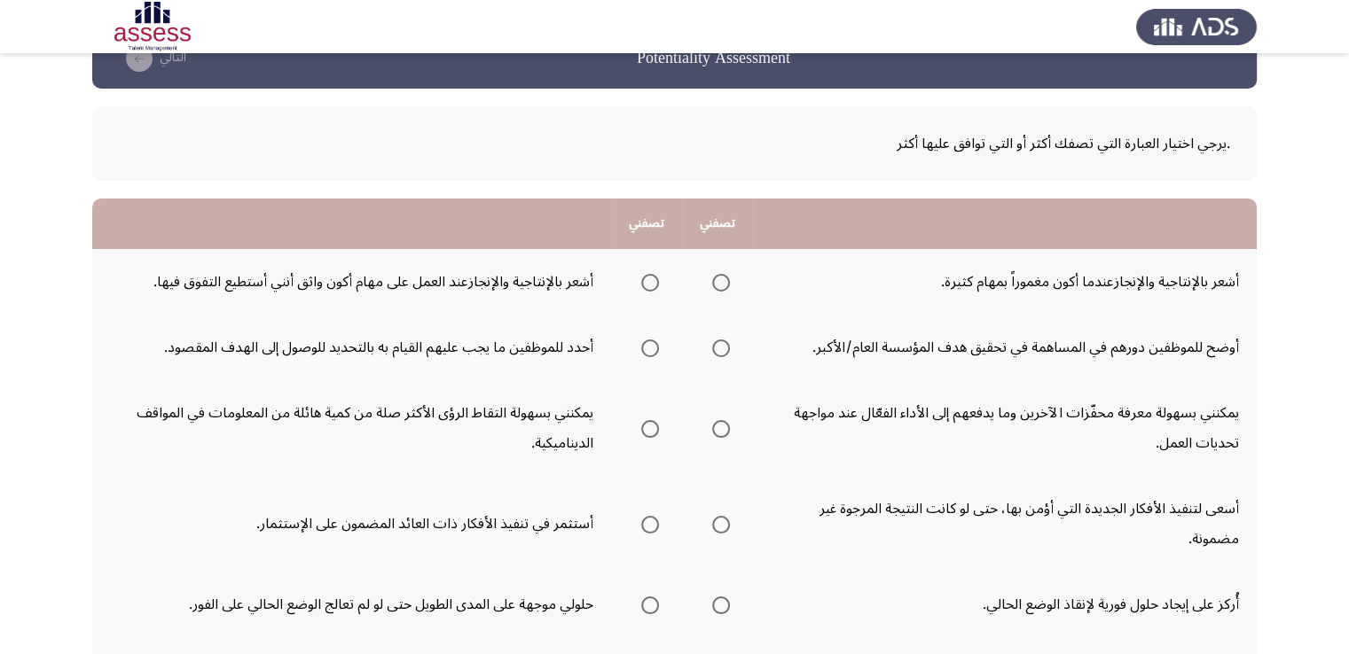
click at [652, 351] on span "Select an option" at bounding box center [650, 349] width 18 height 18
click at [652, 351] on input "Select an option" at bounding box center [650, 349] width 18 height 18
click at [728, 427] on span "Select an option" at bounding box center [721, 429] width 18 height 18
click at [728, 427] on input "Select an option" at bounding box center [721, 429] width 18 height 18
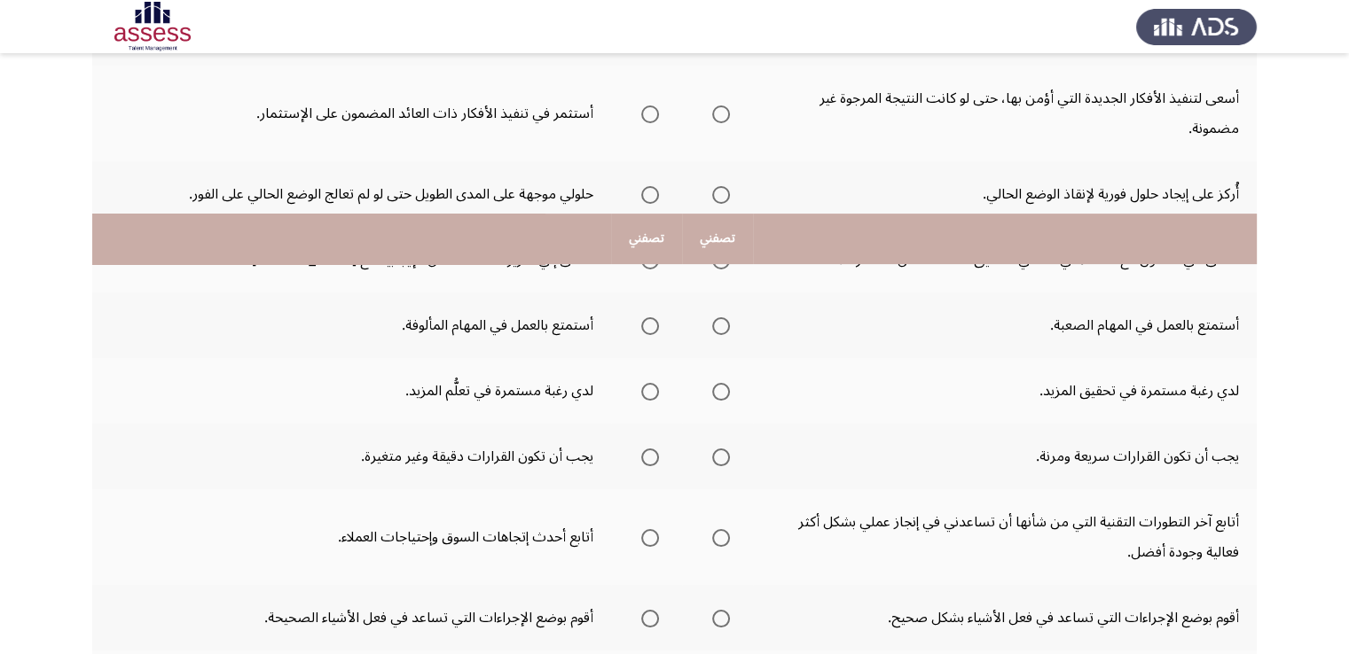
scroll to position [397, 0]
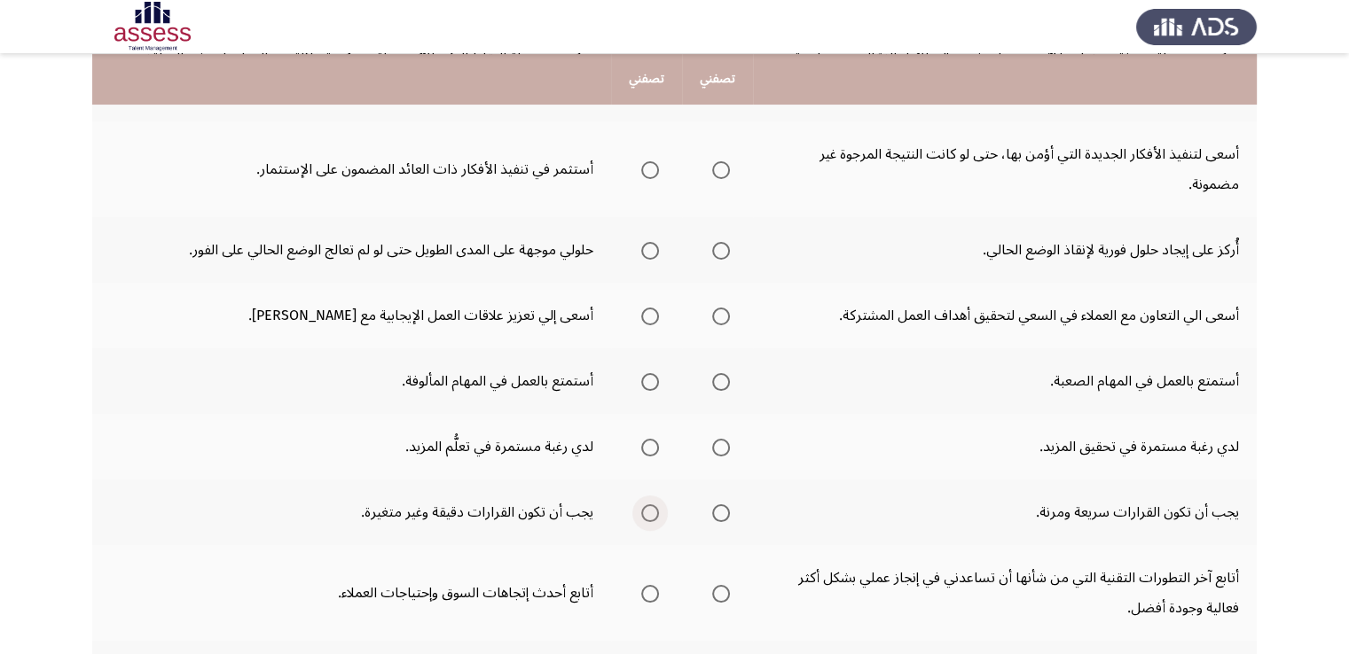
click at [646, 508] on span "Select an option" at bounding box center [650, 514] width 18 height 18
click at [646, 508] on input "Select an option" at bounding box center [650, 514] width 18 height 18
click at [647, 446] on span "Select an option" at bounding box center [650, 448] width 18 height 18
click at [647, 446] on input "Select an option" at bounding box center [650, 448] width 18 height 18
click at [724, 380] on span "Select an option" at bounding box center [721, 382] width 18 height 18
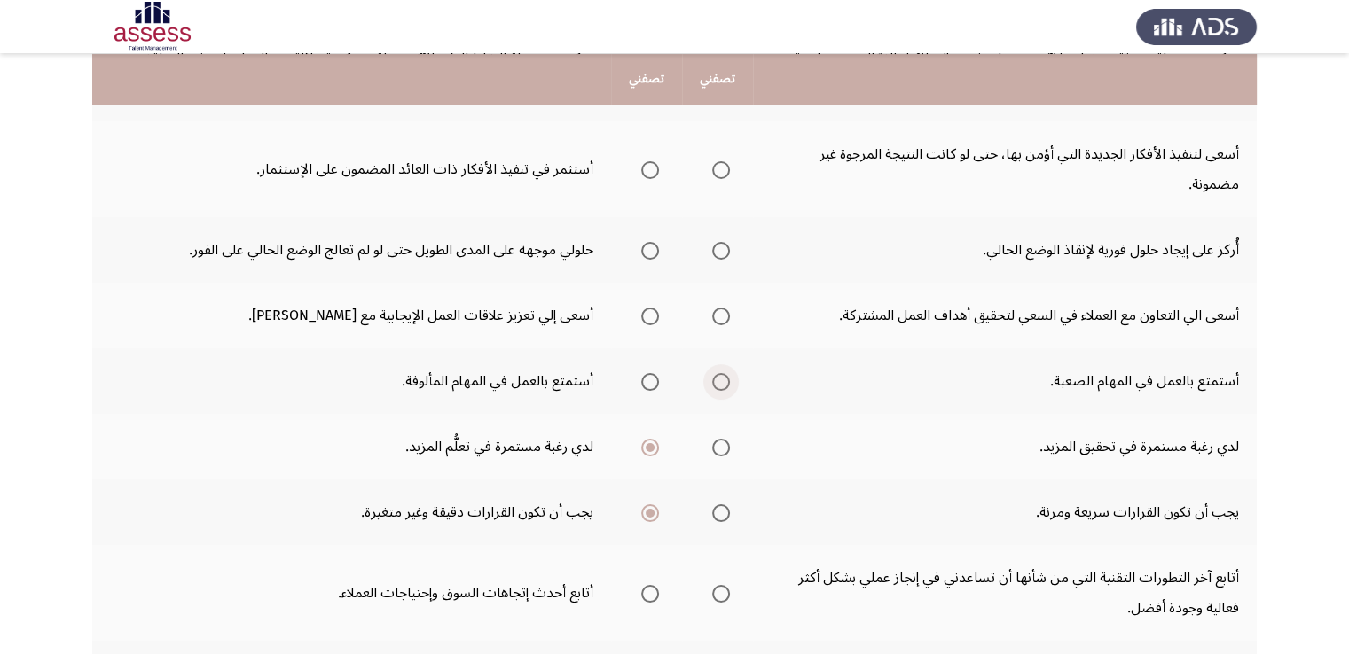
click at [724, 380] on input "Select an option" at bounding box center [721, 382] width 18 height 18
click at [656, 316] on span "Select an option" at bounding box center [650, 317] width 18 height 18
click at [656, 316] on input "Select an option" at bounding box center [650, 317] width 18 height 18
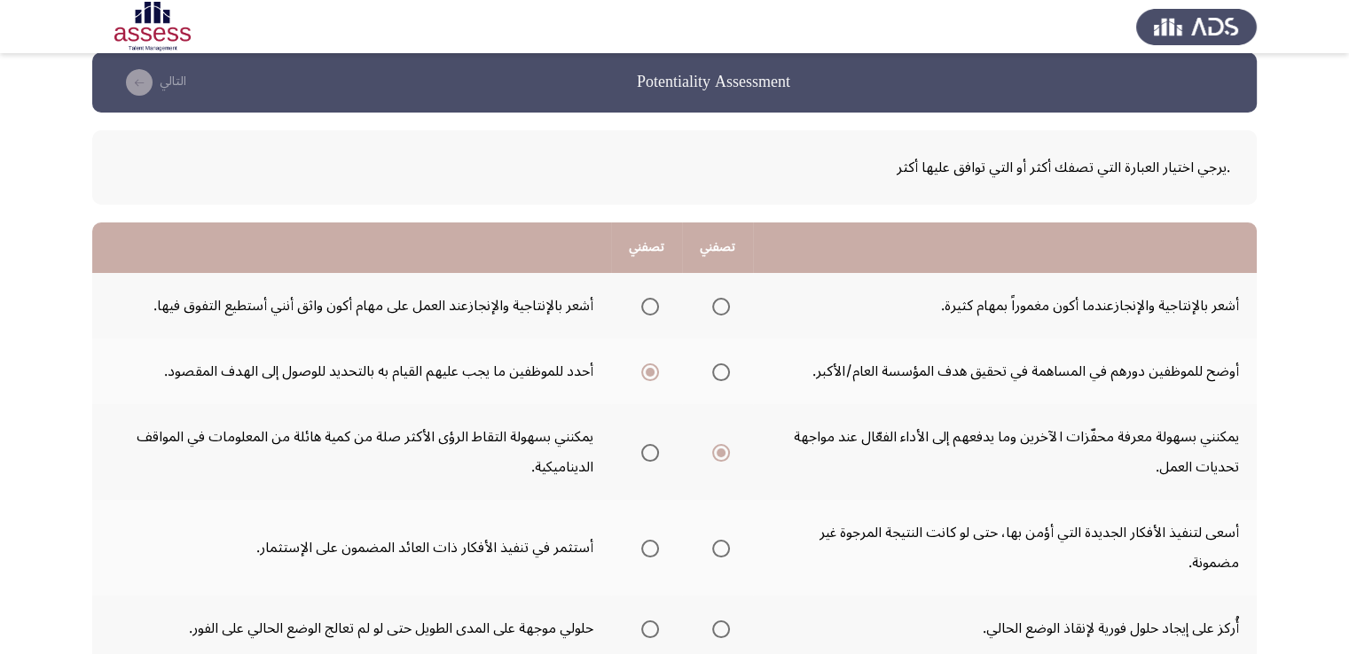
scroll to position [0, 0]
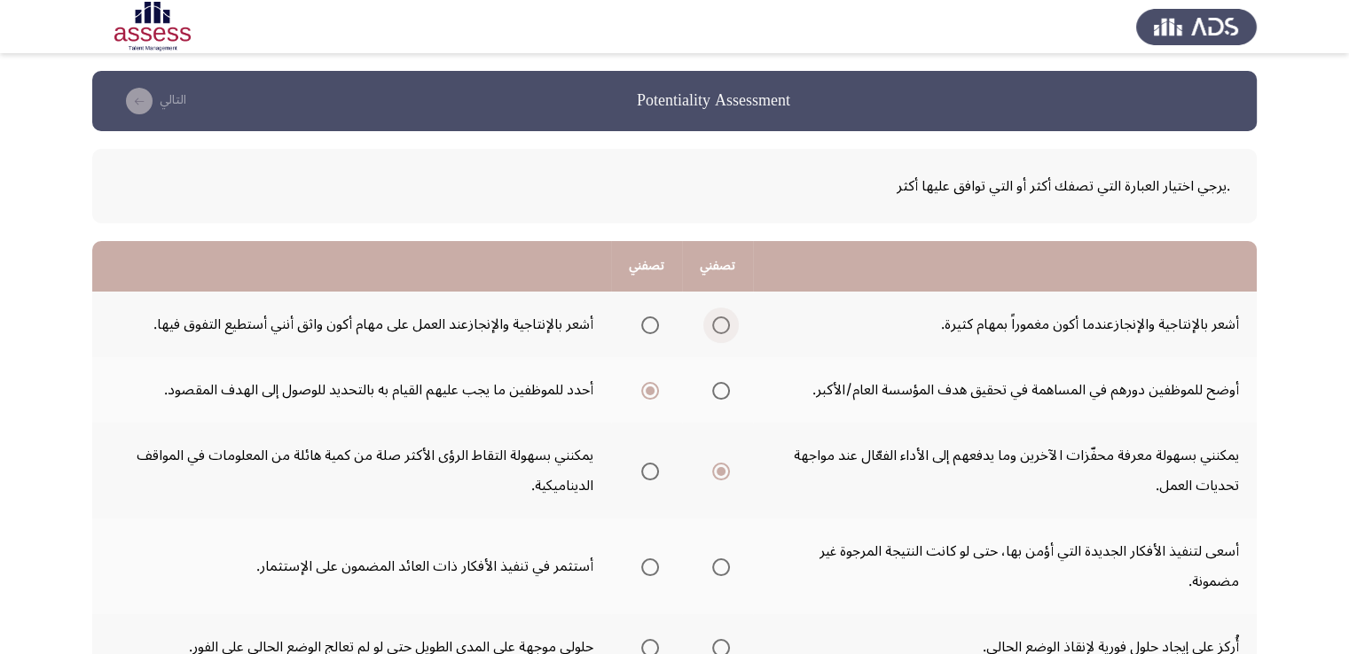
click at [728, 327] on span "Select an option" at bounding box center [721, 326] width 18 height 18
click at [728, 327] on input "Select an option" at bounding box center [721, 326] width 18 height 18
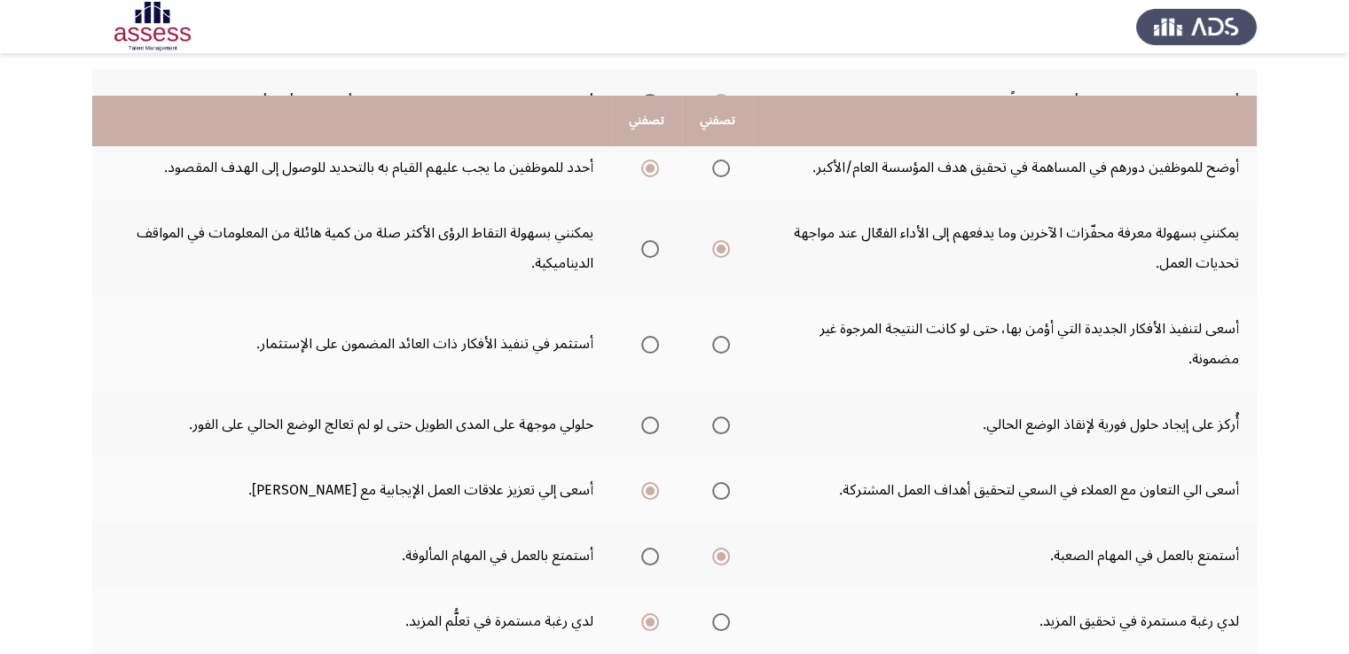
scroll to position [266, 0]
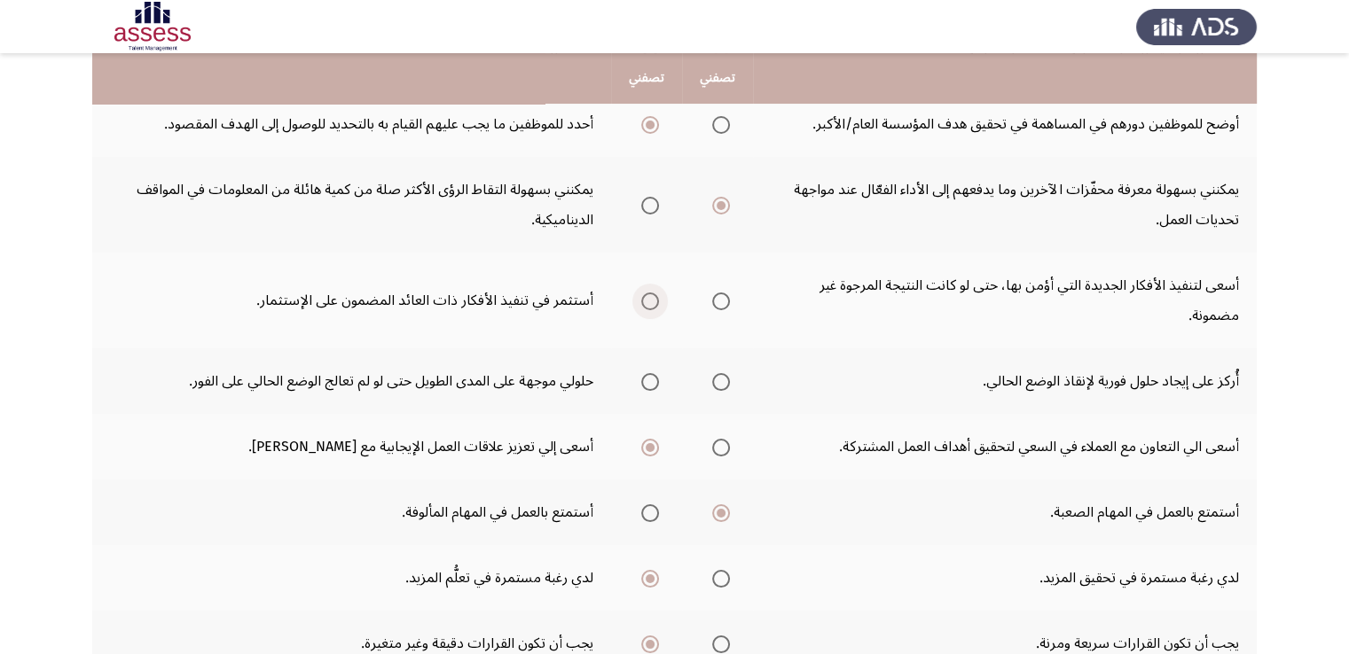
click at [659, 301] on span "Select an option" at bounding box center [650, 302] width 18 height 18
click at [659, 301] on input "Select an option" at bounding box center [650, 302] width 18 height 18
click at [717, 382] on span "Select an option" at bounding box center [721, 382] width 18 height 18
click at [717, 382] on input "Select an option" at bounding box center [721, 382] width 18 height 18
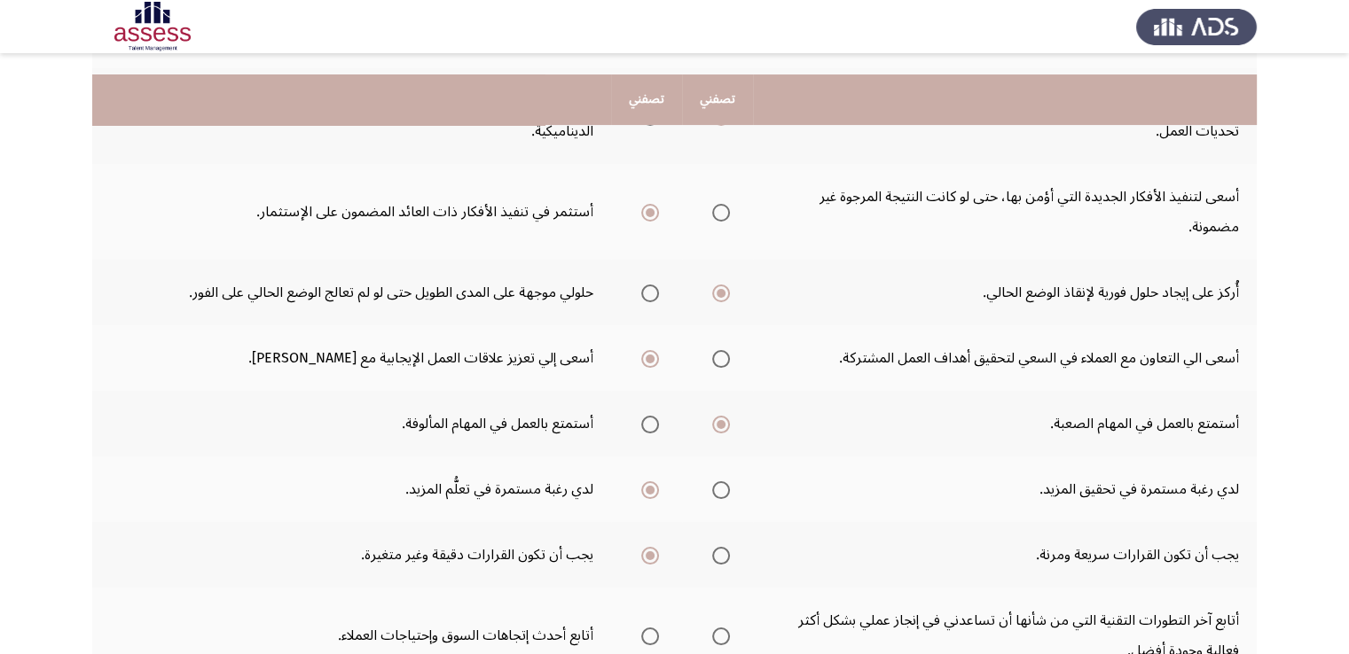
scroll to position [443, 0]
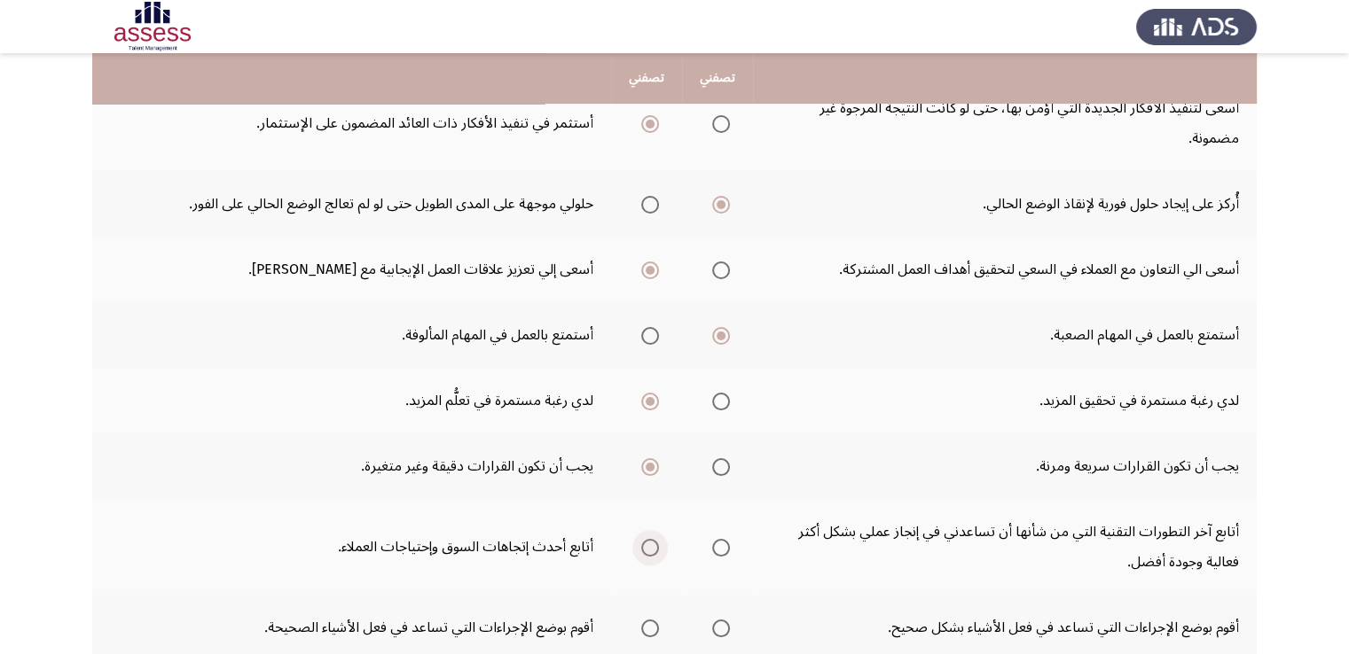
click at [652, 546] on span "Select an option" at bounding box center [650, 548] width 18 height 18
click at [652, 546] on input "Select an option" at bounding box center [650, 548] width 18 height 18
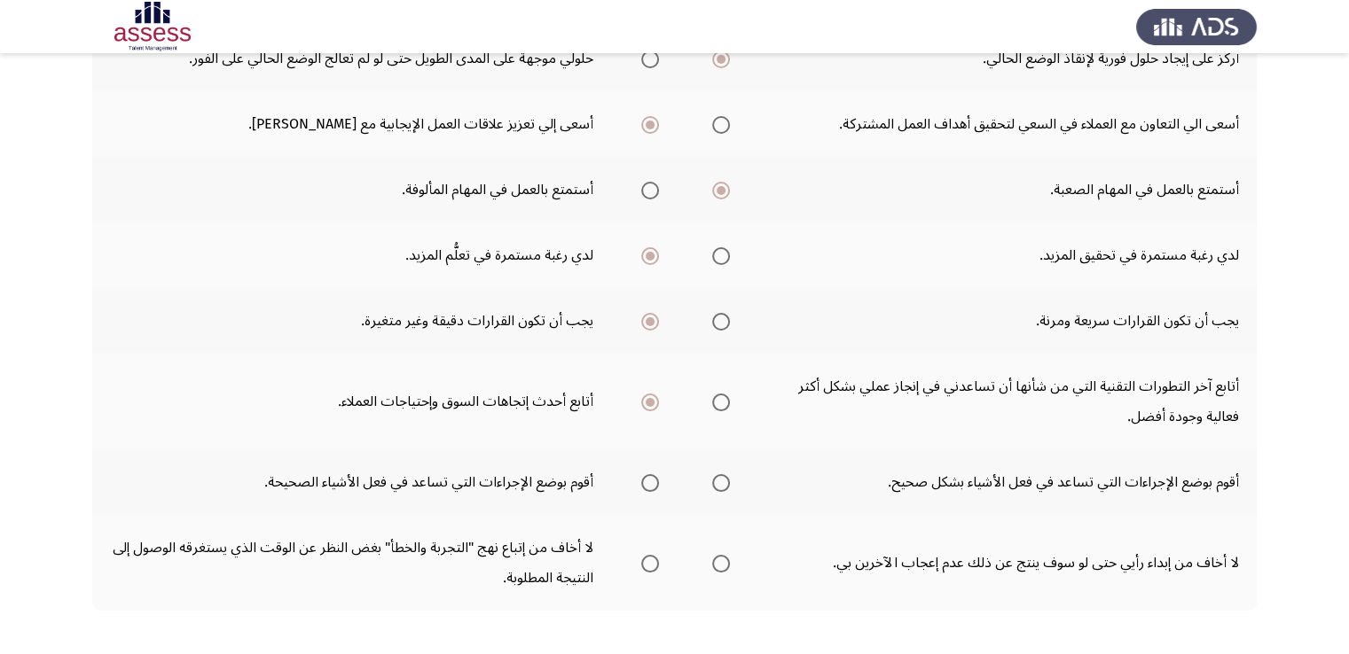
scroll to position [621, 0]
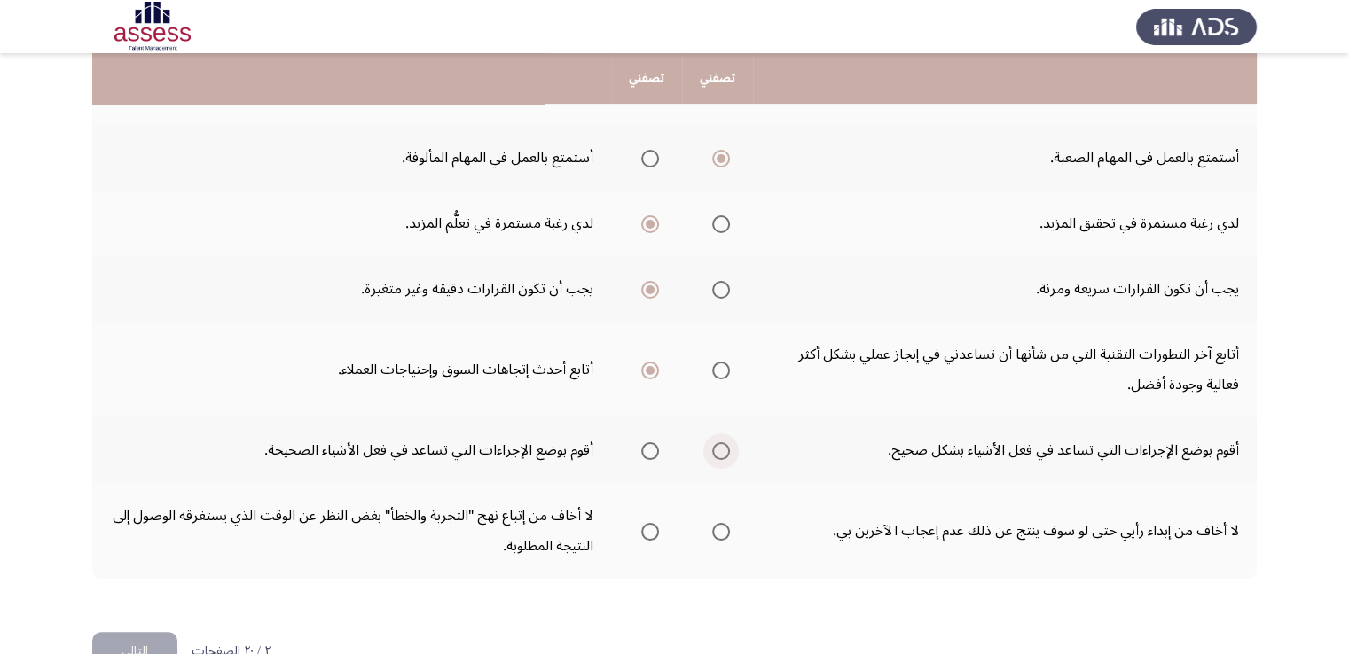
click at [722, 448] on span "Select an option" at bounding box center [721, 451] width 18 height 18
click at [722, 448] on input "Select an option" at bounding box center [721, 451] width 18 height 18
click at [647, 529] on span "Select an option" at bounding box center [650, 532] width 18 height 18
click at [647, 529] on input "Select an option" at bounding box center [650, 532] width 18 height 18
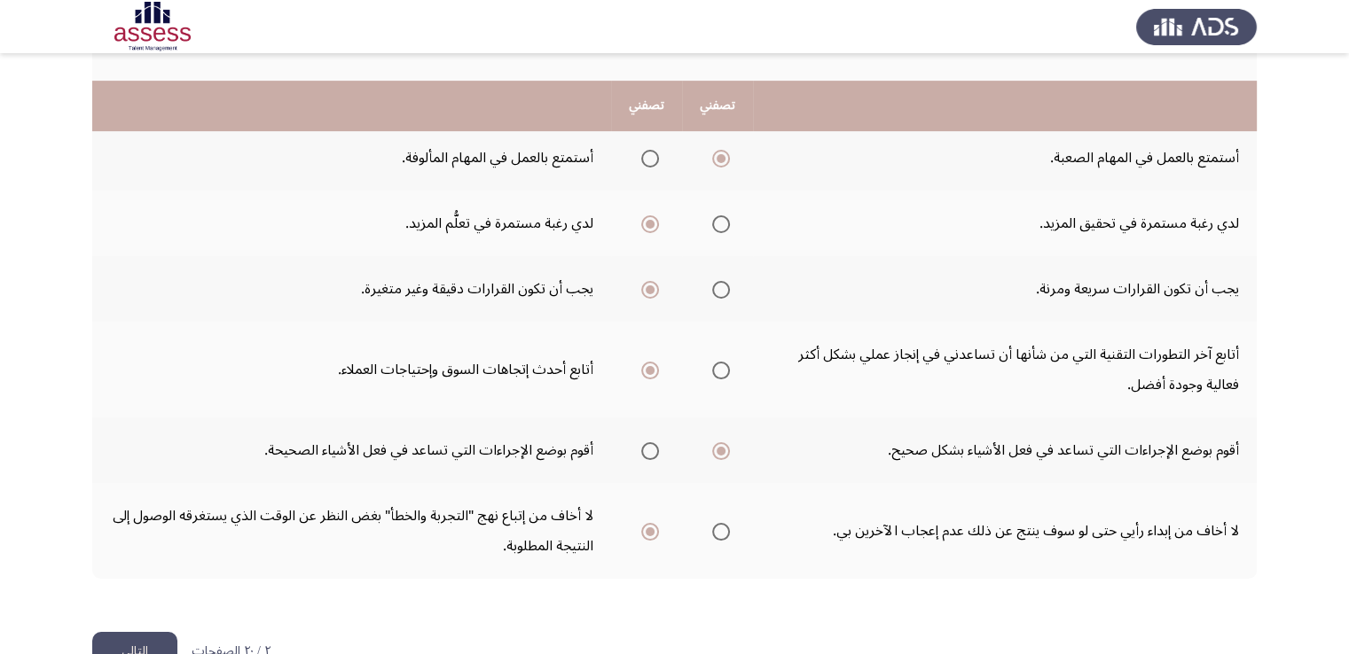
scroll to position [663, 0]
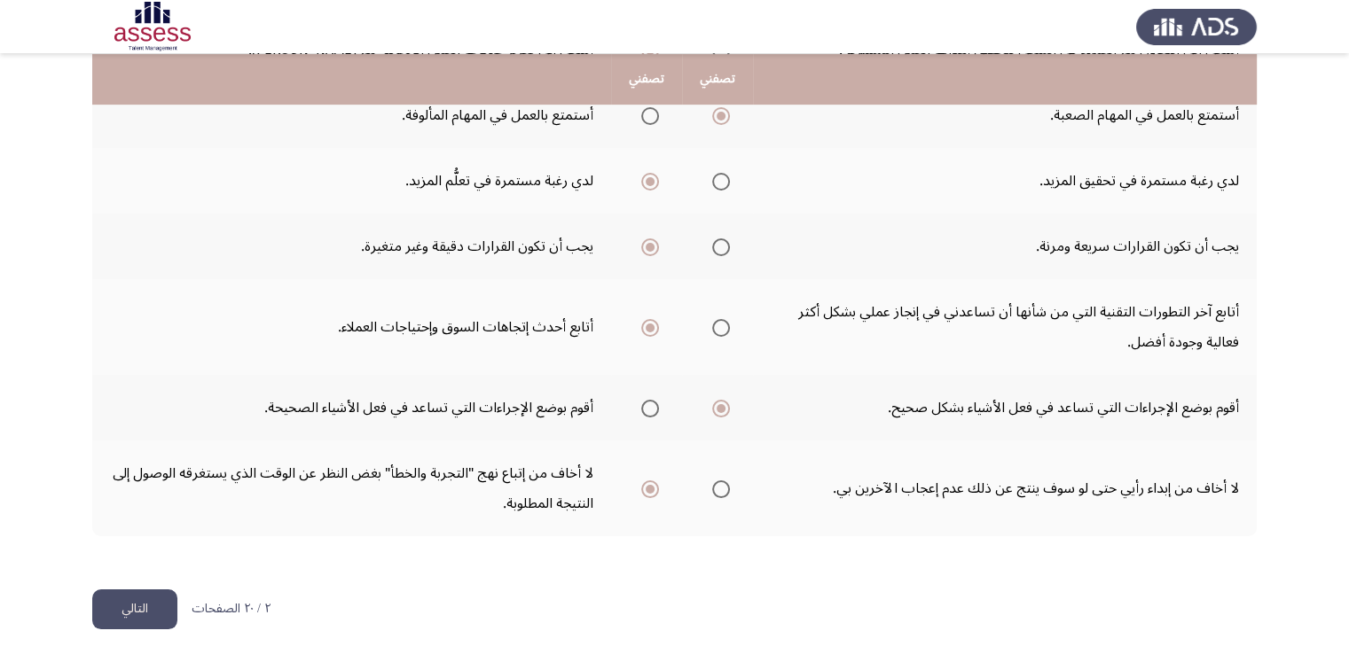
click at [123, 614] on button "التالي" at bounding box center [134, 610] width 85 height 40
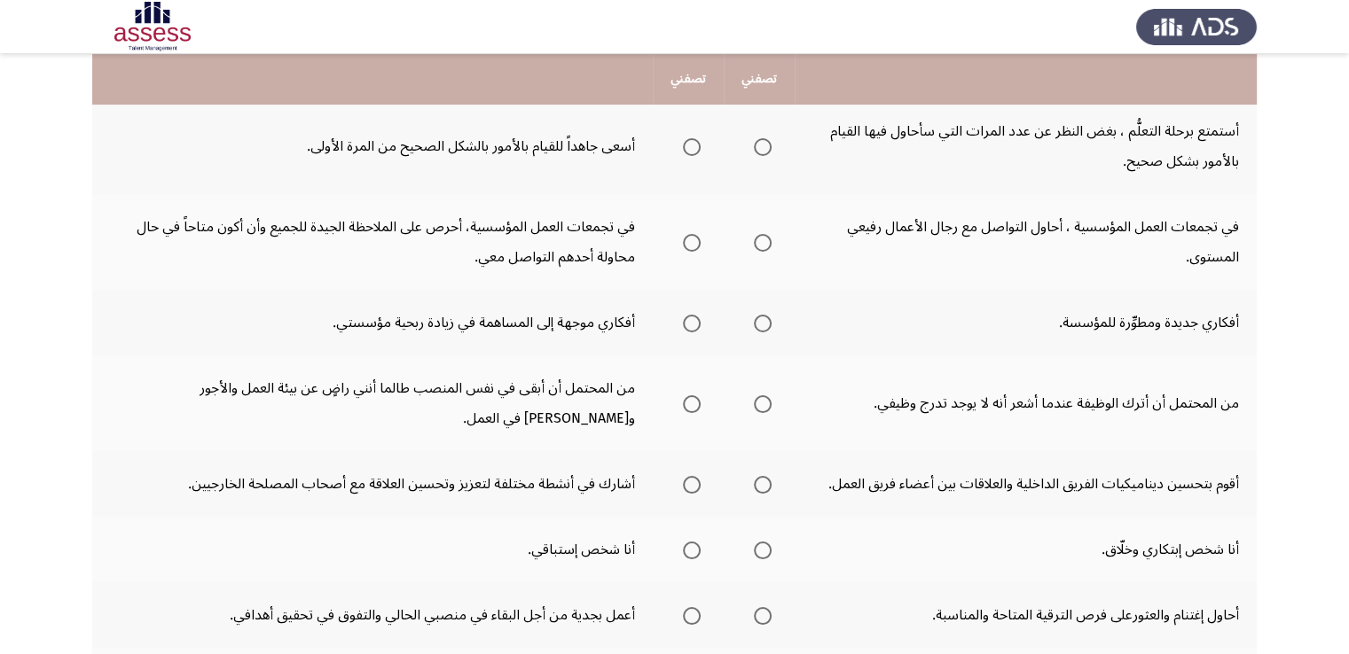
scroll to position [457, 0]
click at [689, 318] on span "Select an option" at bounding box center [692, 323] width 18 height 18
click at [689, 318] on input "Select an option" at bounding box center [692, 323] width 18 height 18
click at [770, 545] on span "Select an option" at bounding box center [763, 550] width 18 height 18
click at [770, 545] on input "Select an option" at bounding box center [763, 550] width 18 height 18
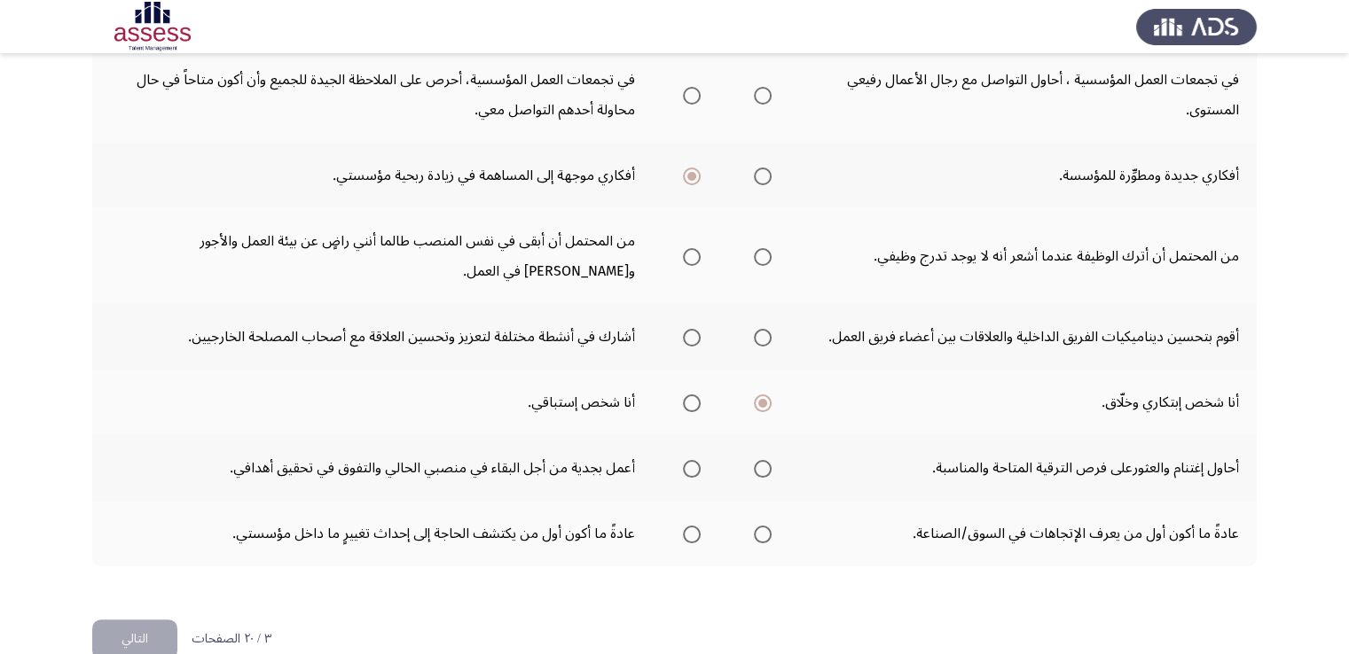
scroll to position [634, 0]
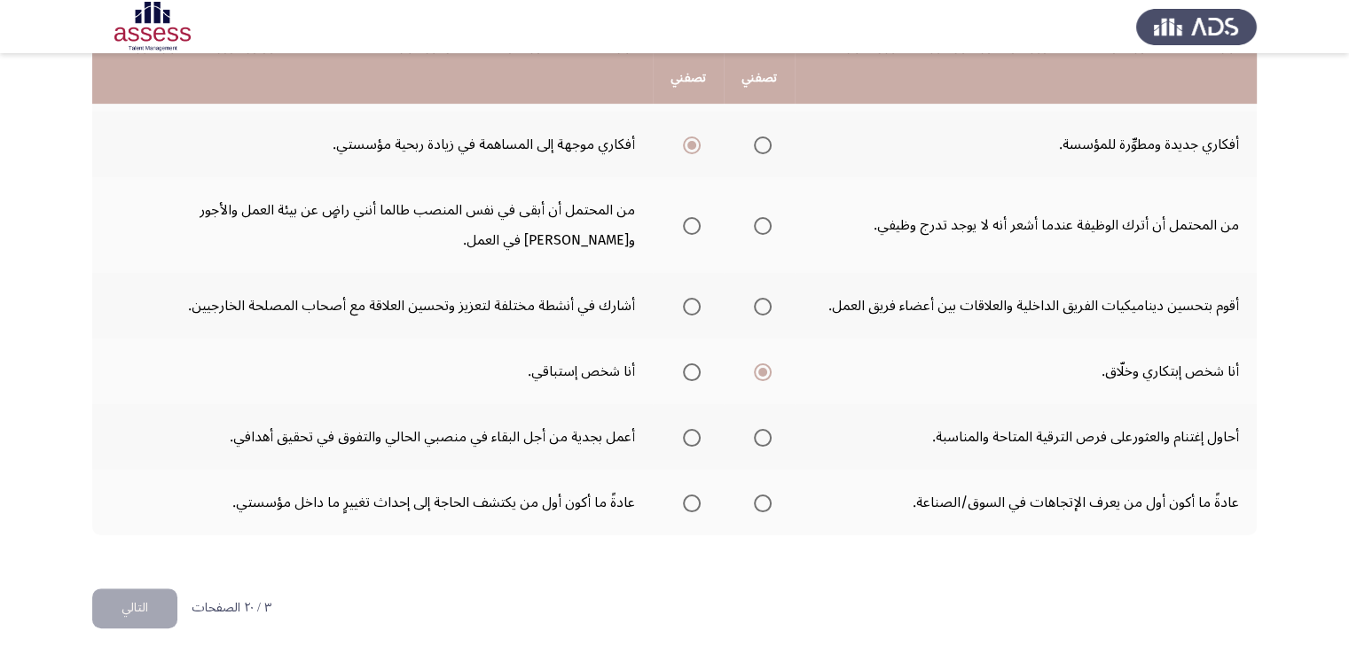
click at [764, 430] on span "Select an option" at bounding box center [763, 438] width 18 height 18
click at [764, 430] on input "Select an option" at bounding box center [763, 438] width 18 height 18
click at [695, 495] on span "Select an option" at bounding box center [692, 504] width 18 height 18
click at [695, 495] on input "Select an option" at bounding box center [692, 504] width 18 height 18
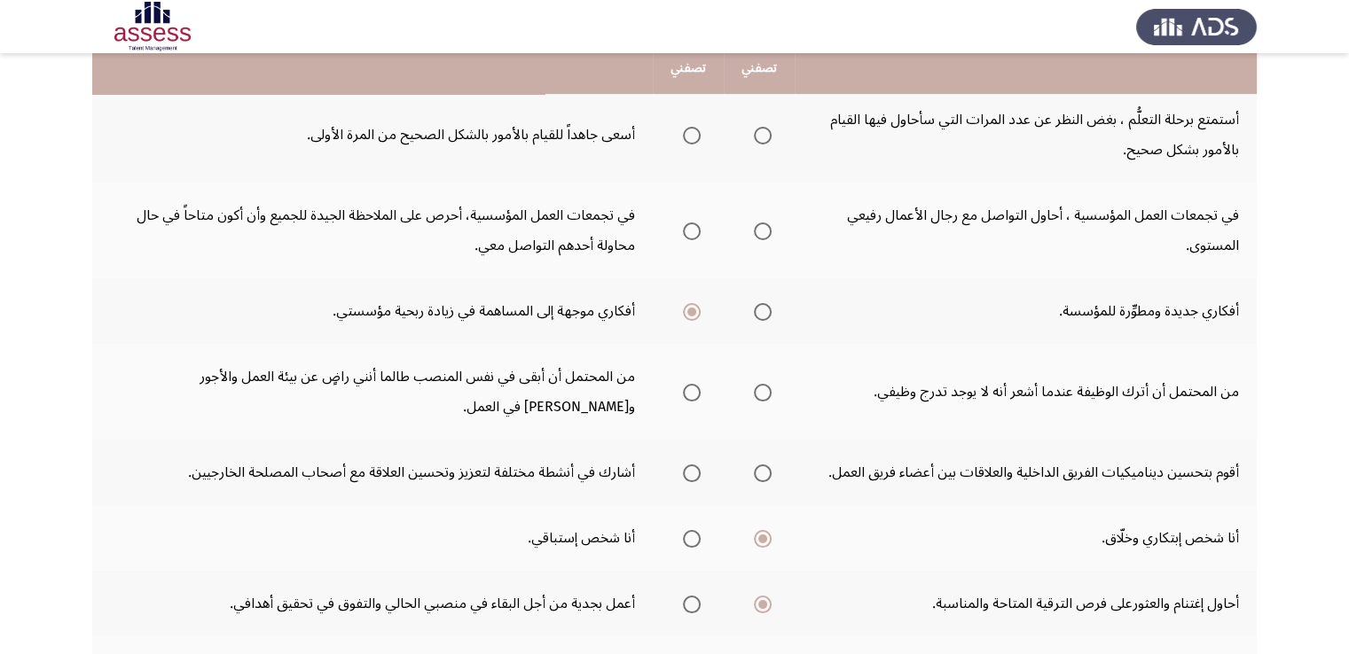
scroll to position [457, 0]
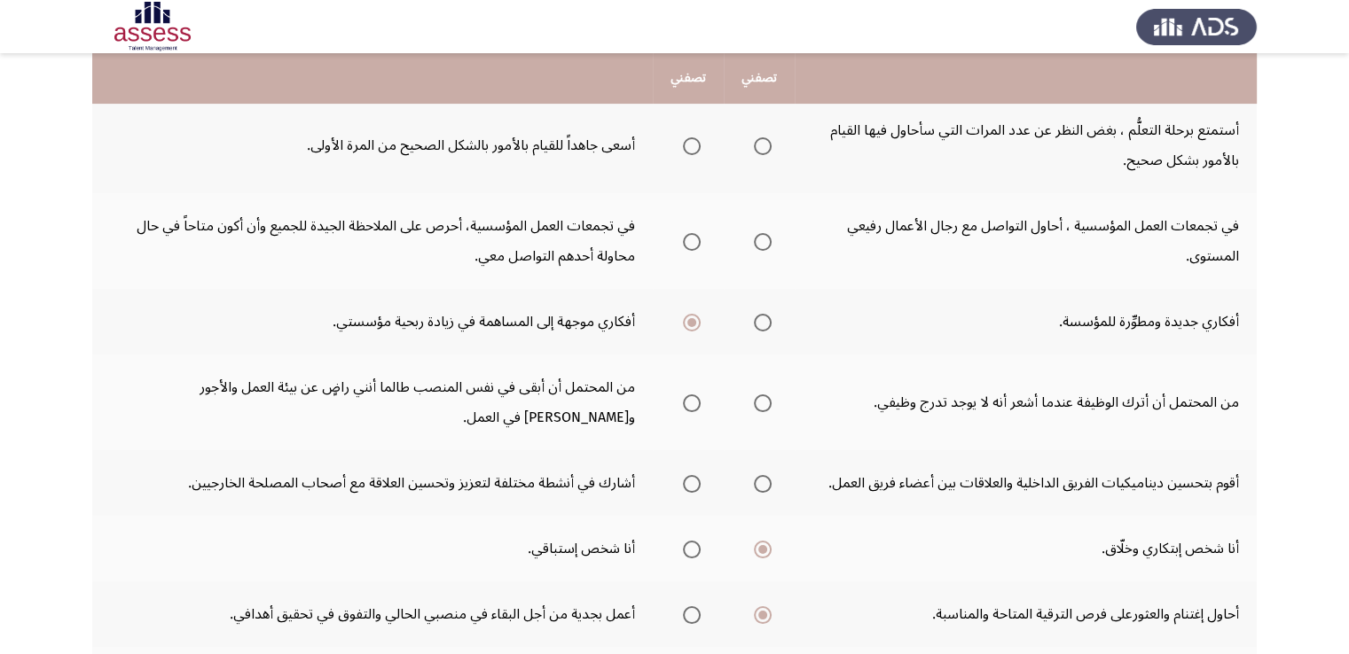
click at [764, 480] on span "Select an option" at bounding box center [763, 484] width 18 height 18
click at [764, 480] on input "Select an option" at bounding box center [763, 484] width 18 height 18
click at [689, 405] on span "Select an option" at bounding box center [692, 404] width 18 height 18
click at [689, 405] on input "Select an option" at bounding box center [692, 404] width 18 height 18
click at [689, 242] on span "Select an option" at bounding box center [692, 242] width 18 height 18
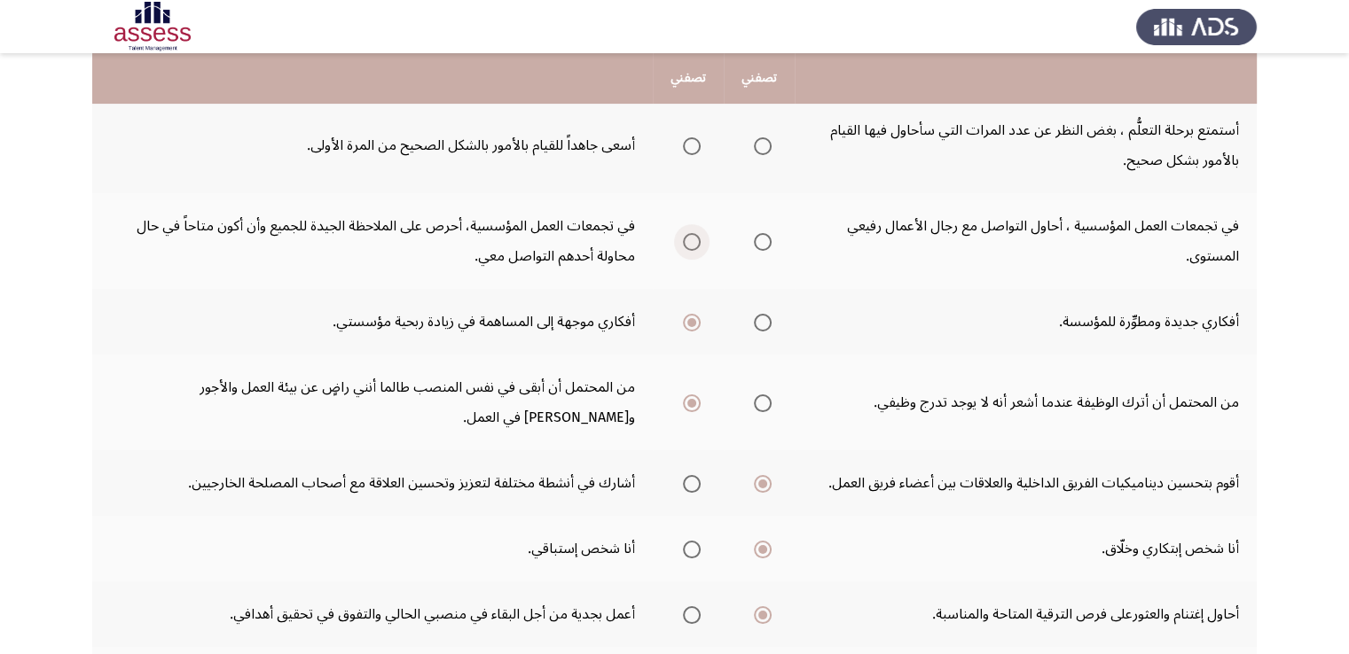
click at [689, 242] on input "Select an option" at bounding box center [692, 242] width 18 height 18
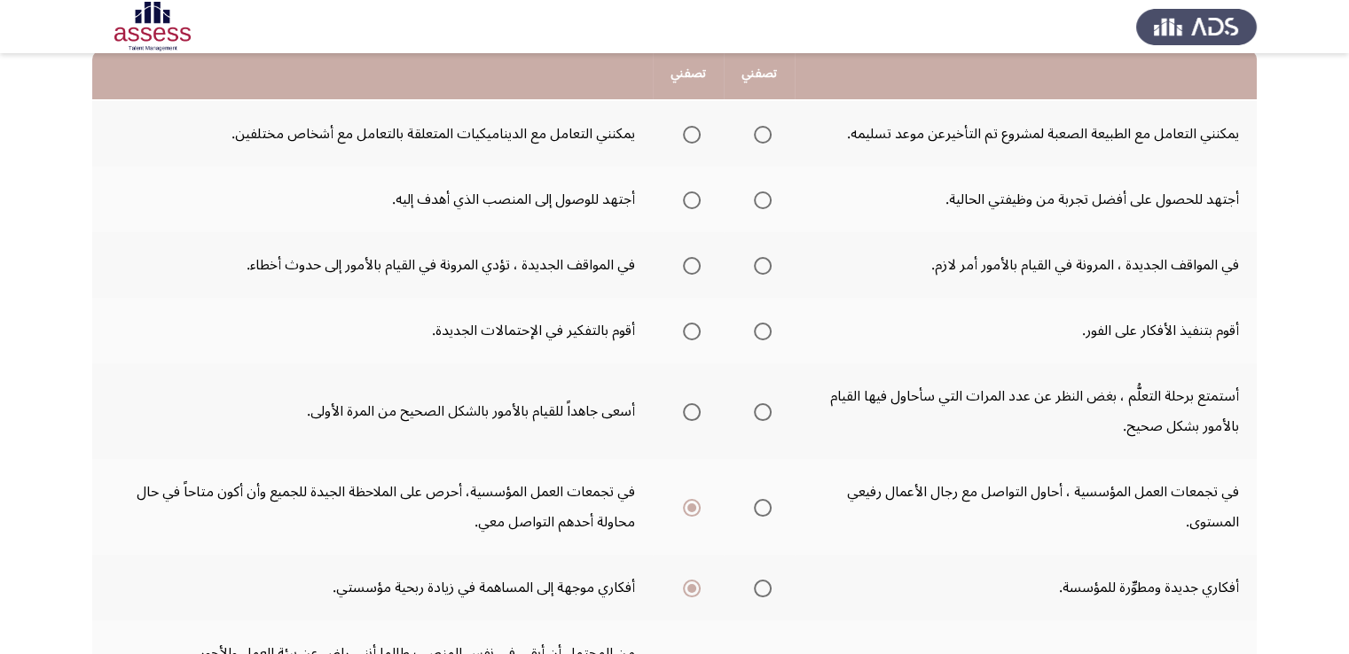
scroll to position [102, 0]
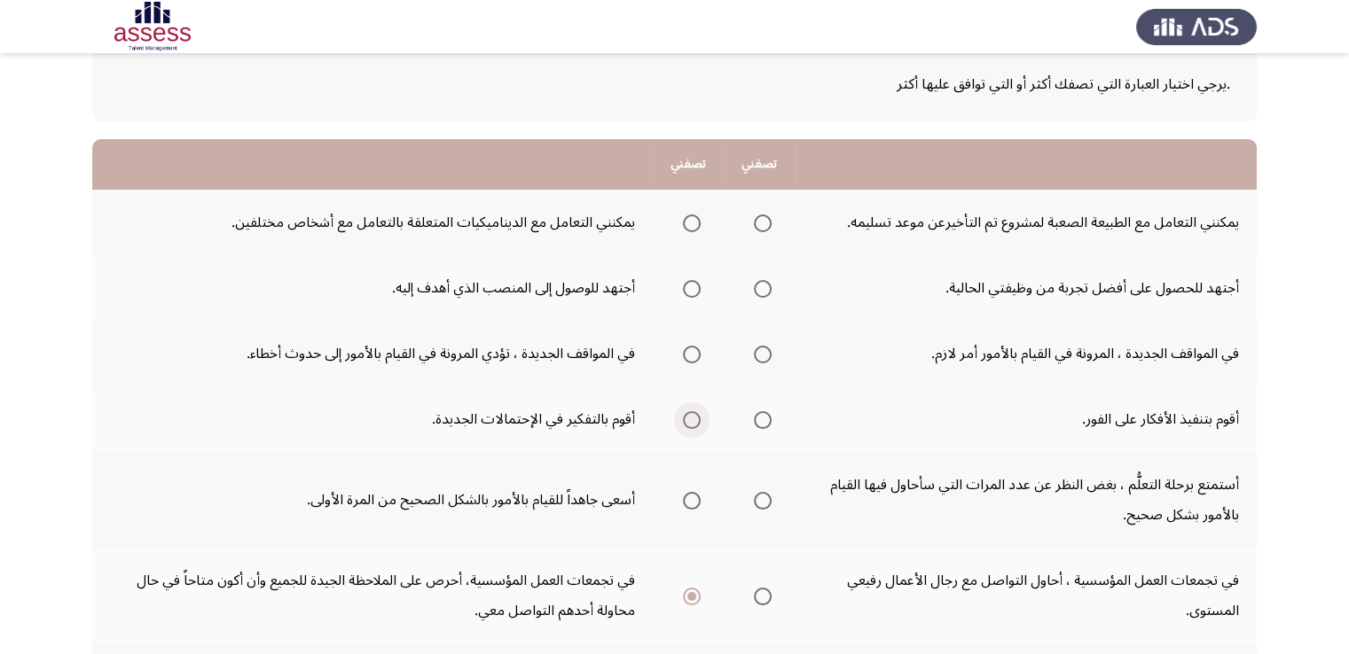
click at [692, 420] on span "Select an option" at bounding box center [692, 420] width 18 height 18
click at [692, 420] on input "Select an option" at bounding box center [692, 420] width 18 height 18
click at [760, 356] on span "Select an option" at bounding box center [763, 355] width 18 height 18
click at [760, 356] on input "Select an option" at bounding box center [763, 355] width 18 height 18
click at [695, 287] on span "Select an option" at bounding box center [692, 289] width 18 height 18
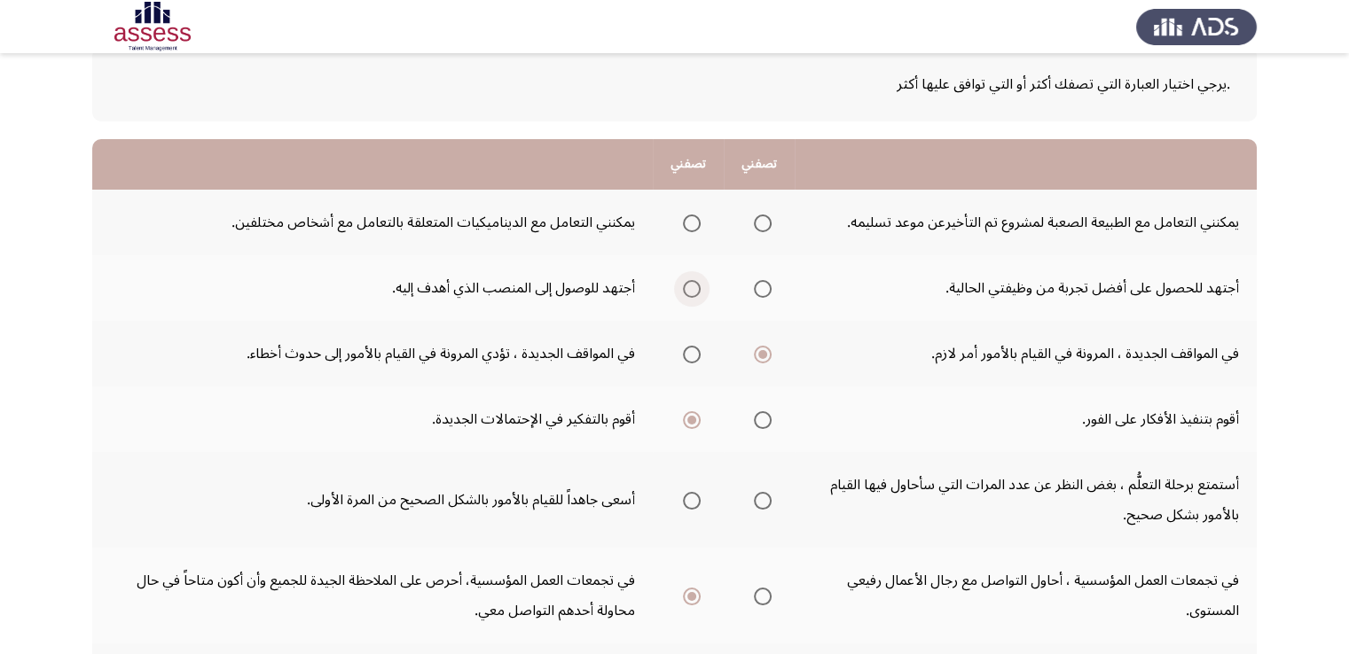
click at [695, 287] on input "Select an option" at bounding box center [692, 289] width 18 height 18
click at [763, 226] on span "Select an option" at bounding box center [763, 224] width 18 height 18
click at [763, 226] on input "Select an option" at bounding box center [763, 224] width 18 height 18
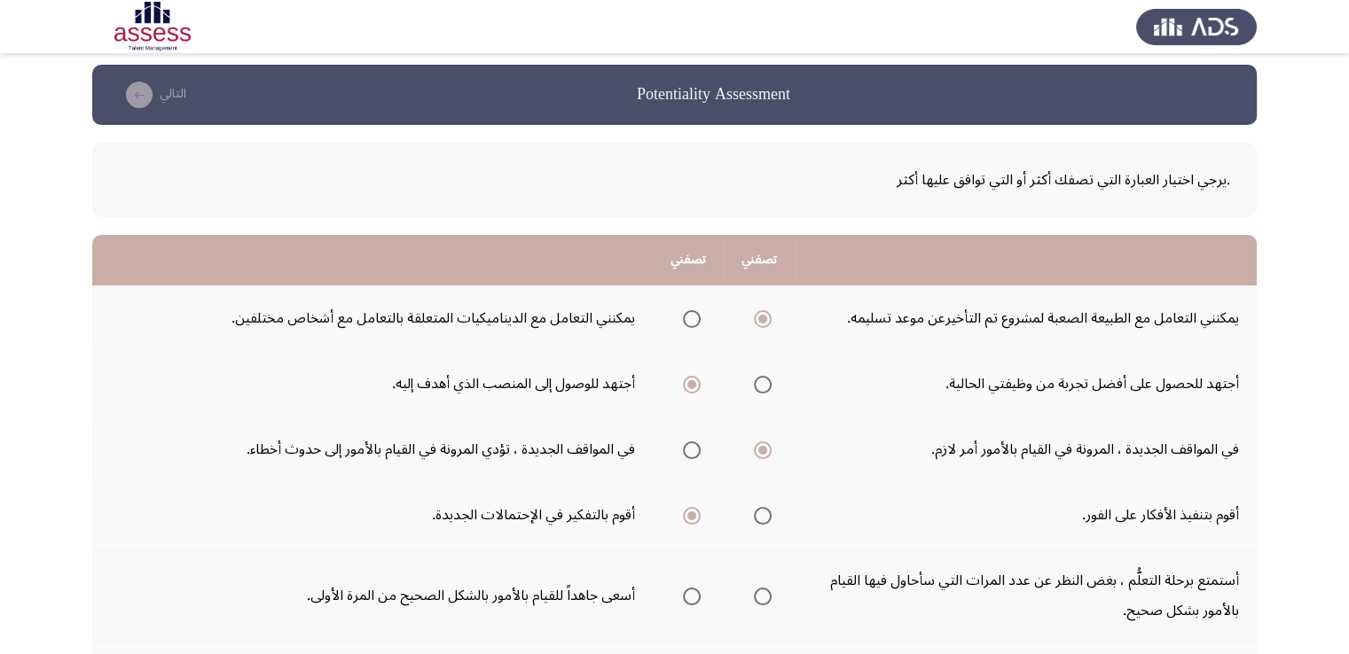
scroll to position [0, 0]
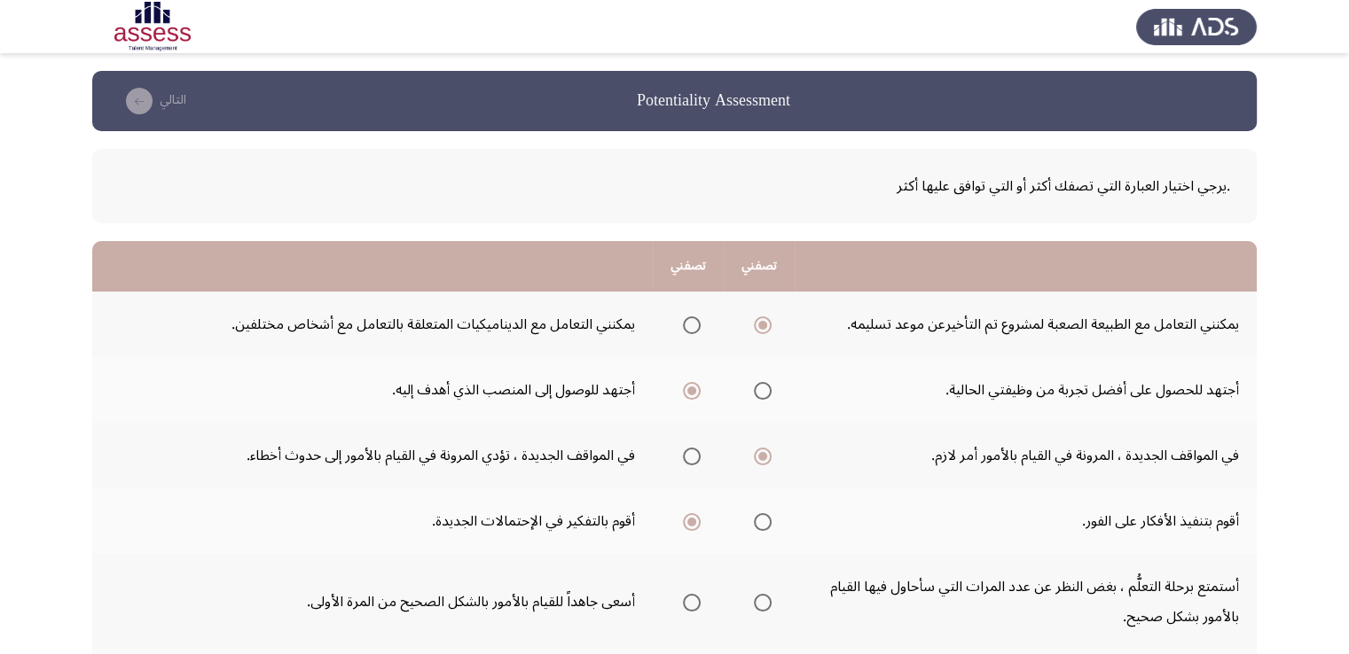
click at [770, 392] on span "Select an option" at bounding box center [763, 391] width 18 height 18
click at [770, 392] on input "Select an option" at bounding box center [763, 391] width 18 height 18
click at [697, 399] on mat-radio-group "Select an option" at bounding box center [688, 390] width 25 height 30
click at [695, 395] on span "Select an option" at bounding box center [692, 391] width 18 height 18
click at [695, 395] on input "Select an option" at bounding box center [692, 391] width 18 height 18
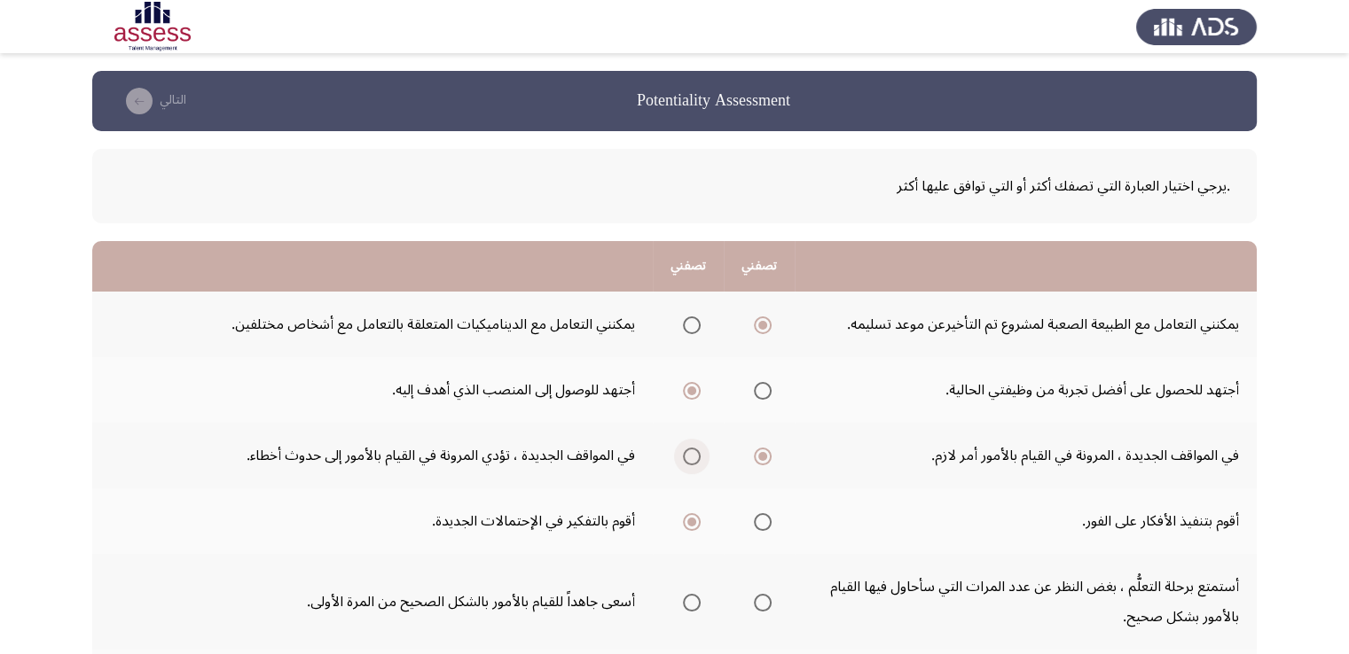
click at [695, 457] on span "Select an option" at bounding box center [692, 457] width 18 height 18
click at [695, 457] on input "Select an option" at bounding box center [692, 457] width 18 height 18
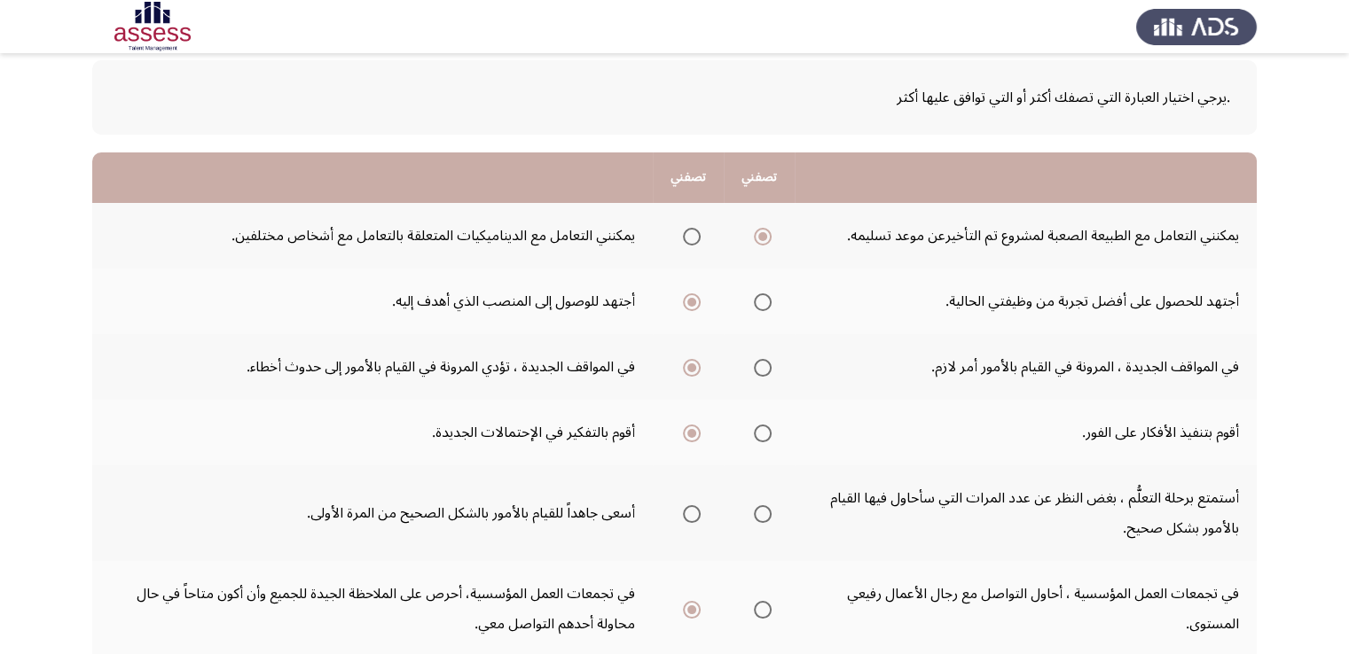
scroll to position [177, 0]
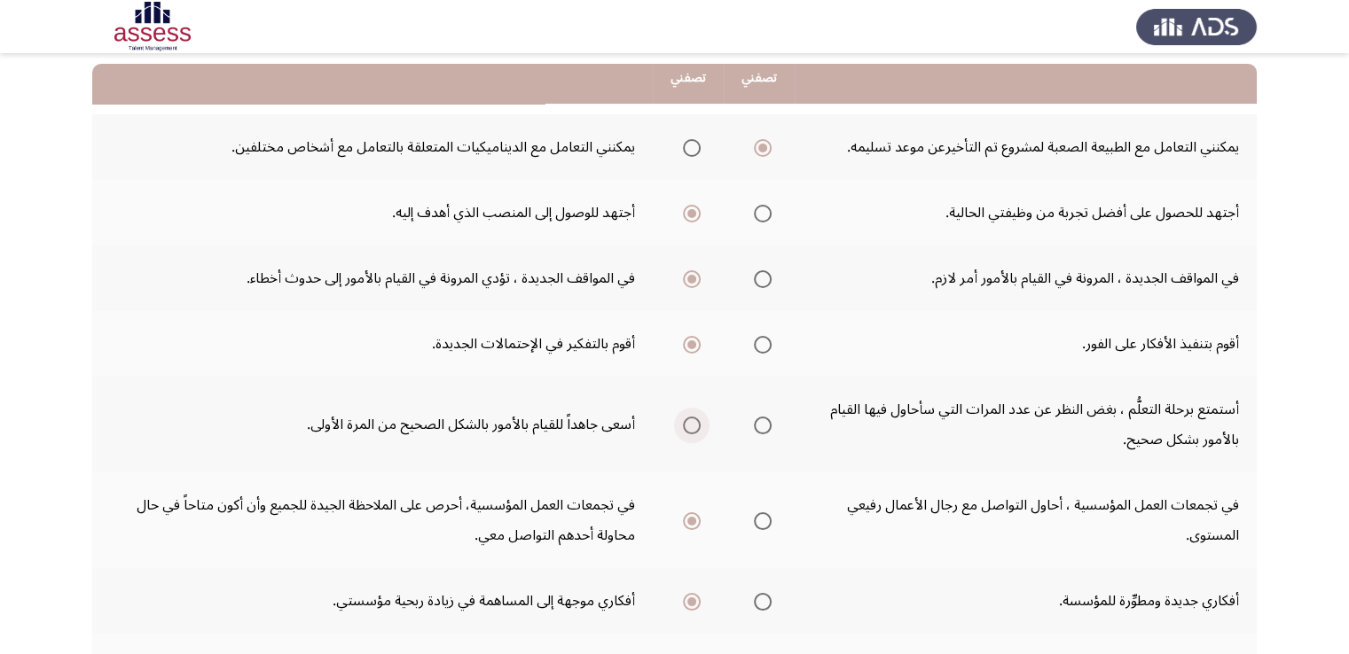
click at [685, 425] on span "Select an option" at bounding box center [692, 426] width 18 height 18
click at [685, 425] on input "Select an option" at bounding box center [692, 426] width 18 height 18
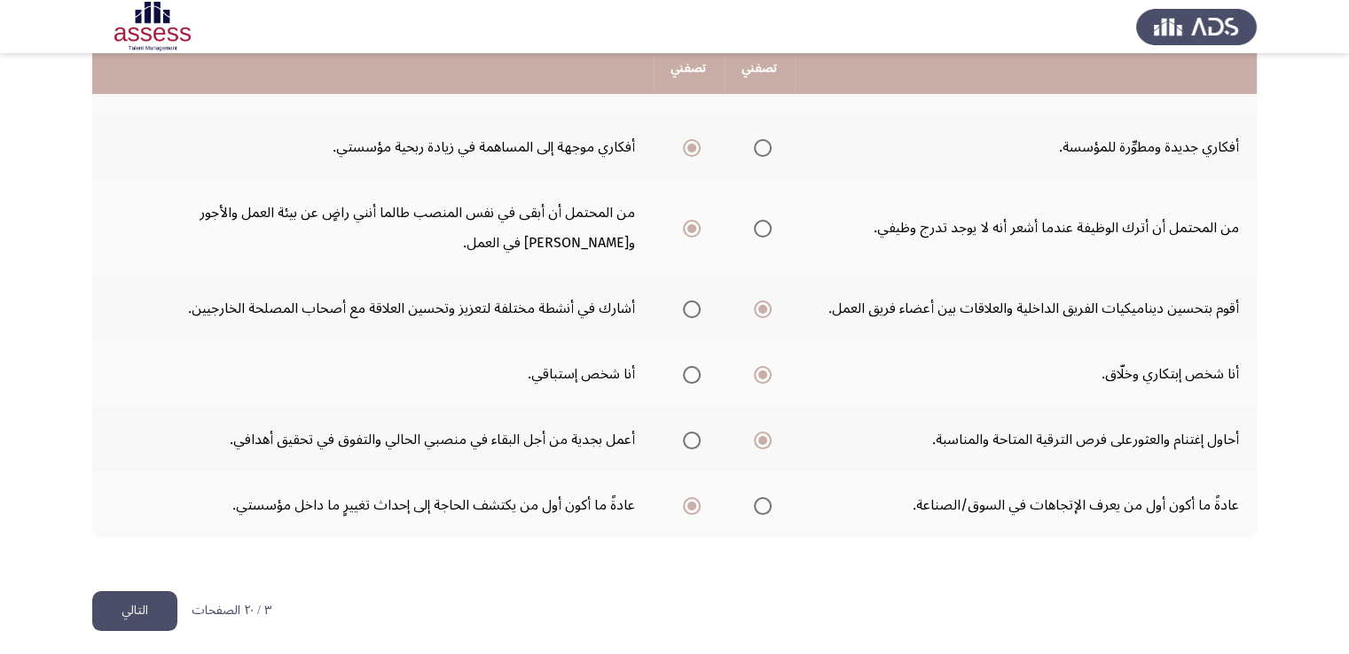
scroll to position [634, 0]
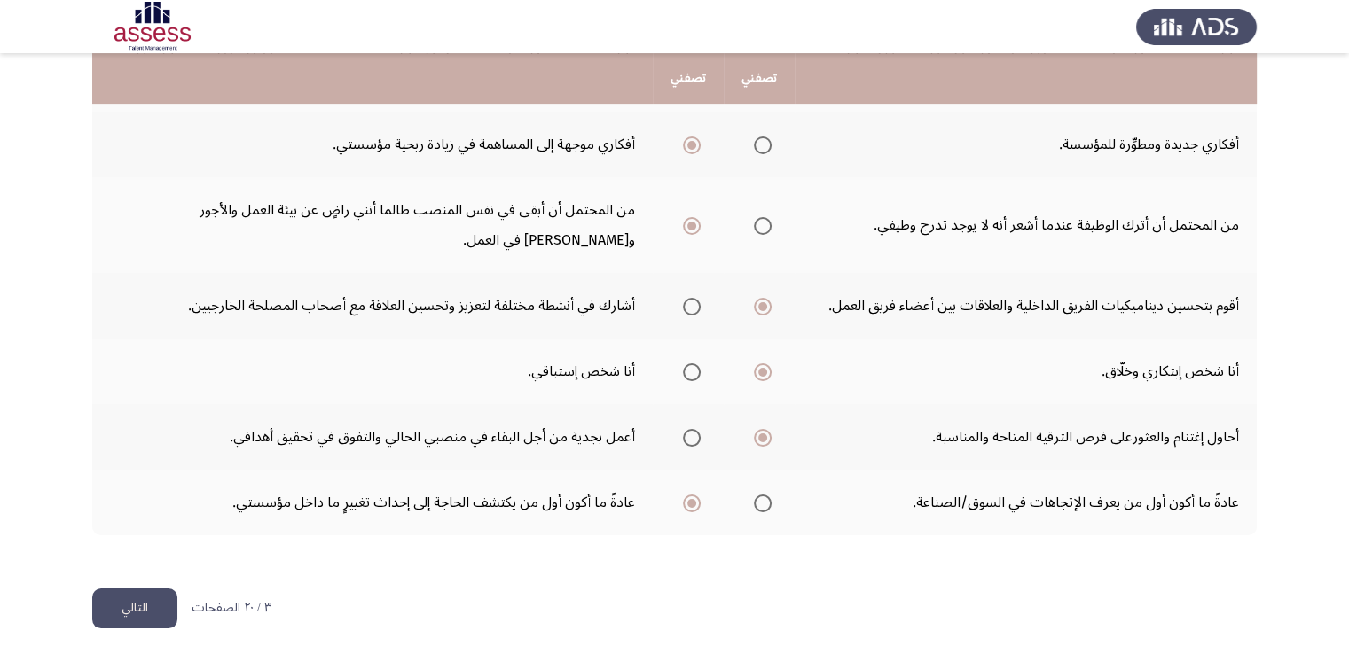
click at [146, 594] on button "التالي" at bounding box center [134, 609] width 85 height 40
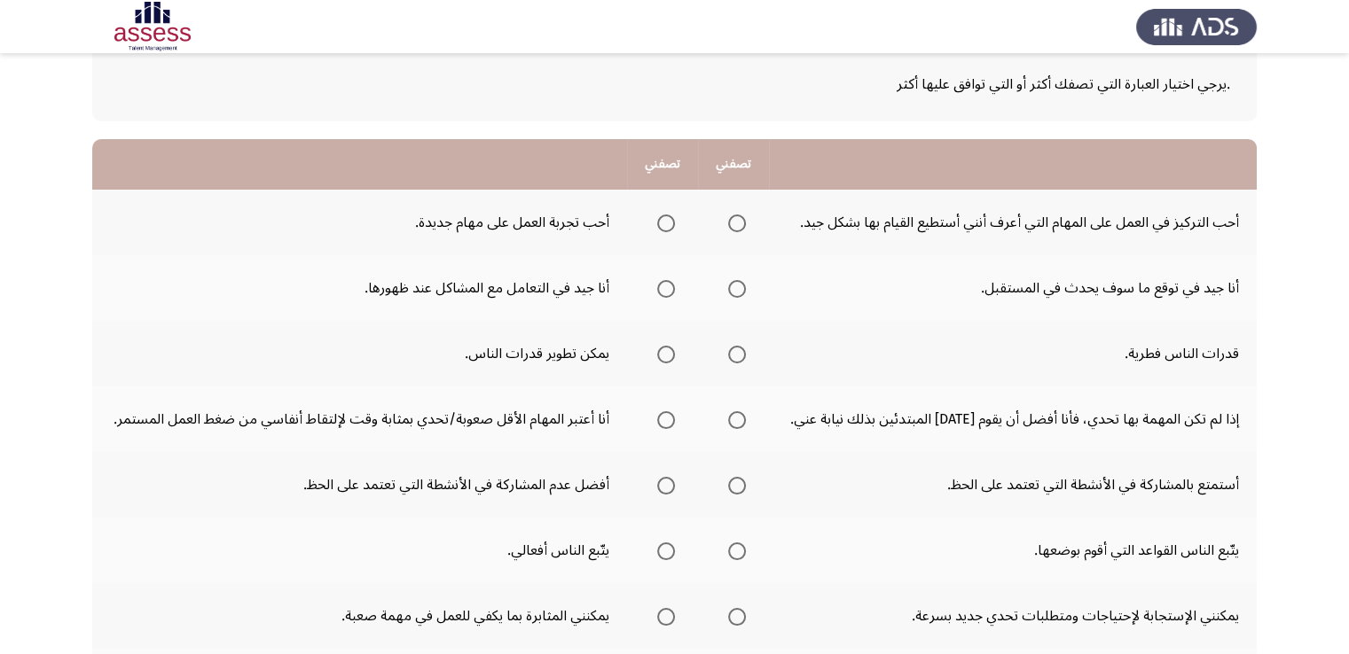
scroll to position [13, 0]
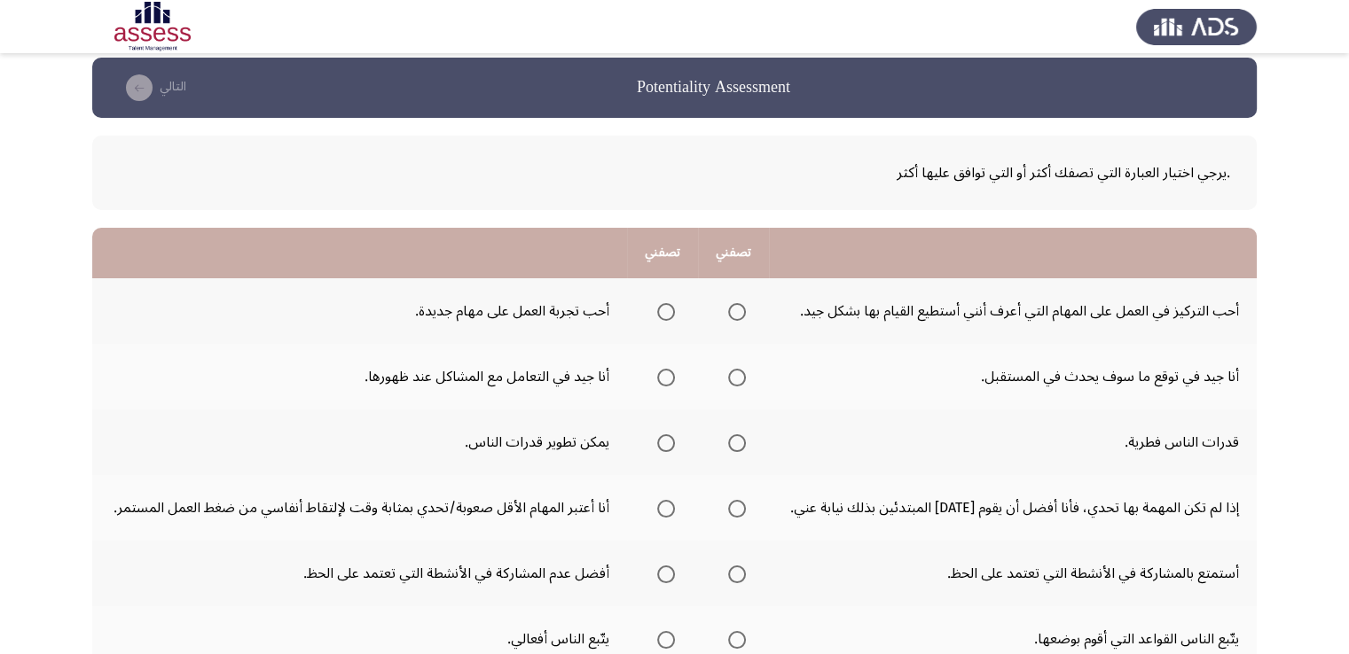
click at [670, 443] on span "Select an option" at bounding box center [666, 443] width 18 height 18
click at [670, 443] on input "Select an option" at bounding box center [666, 443] width 18 height 18
click at [671, 378] on span "Select an option" at bounding box center [666, 378] width 18 height 18
click at [671, 378] on input "Select an option" at bounding box center [666, 378] width 18 height 18
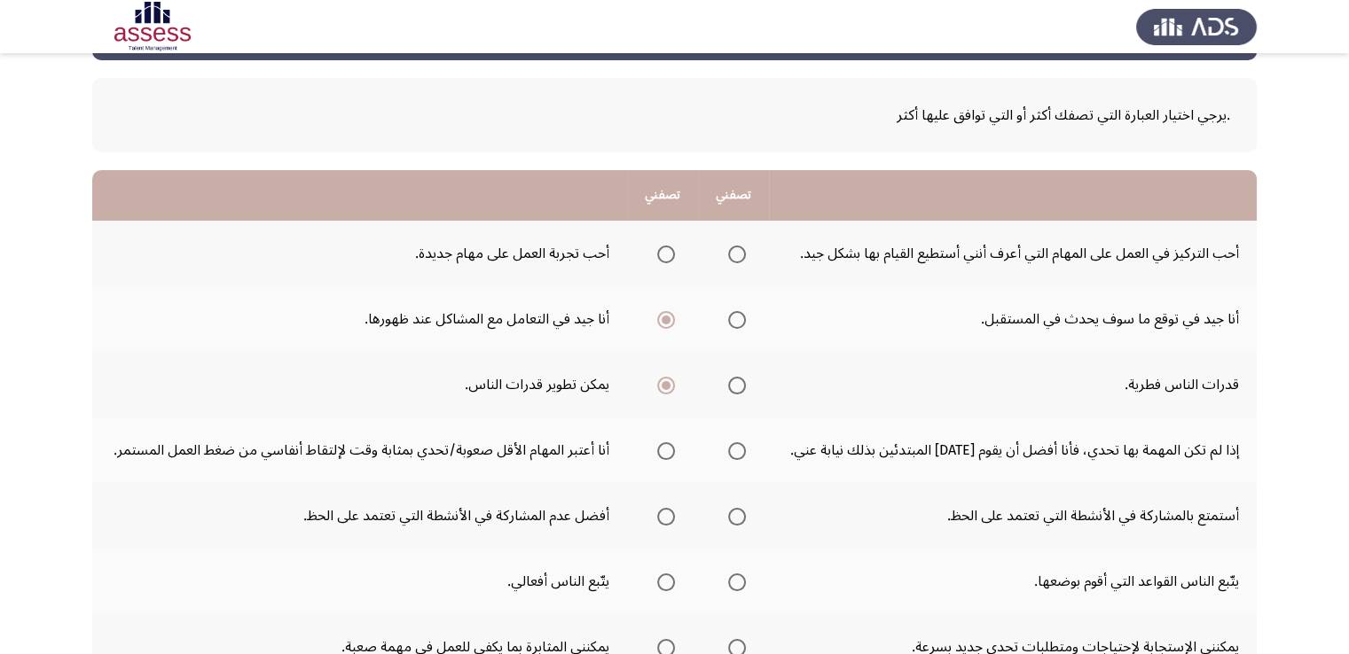
scroll to position [102, 0]
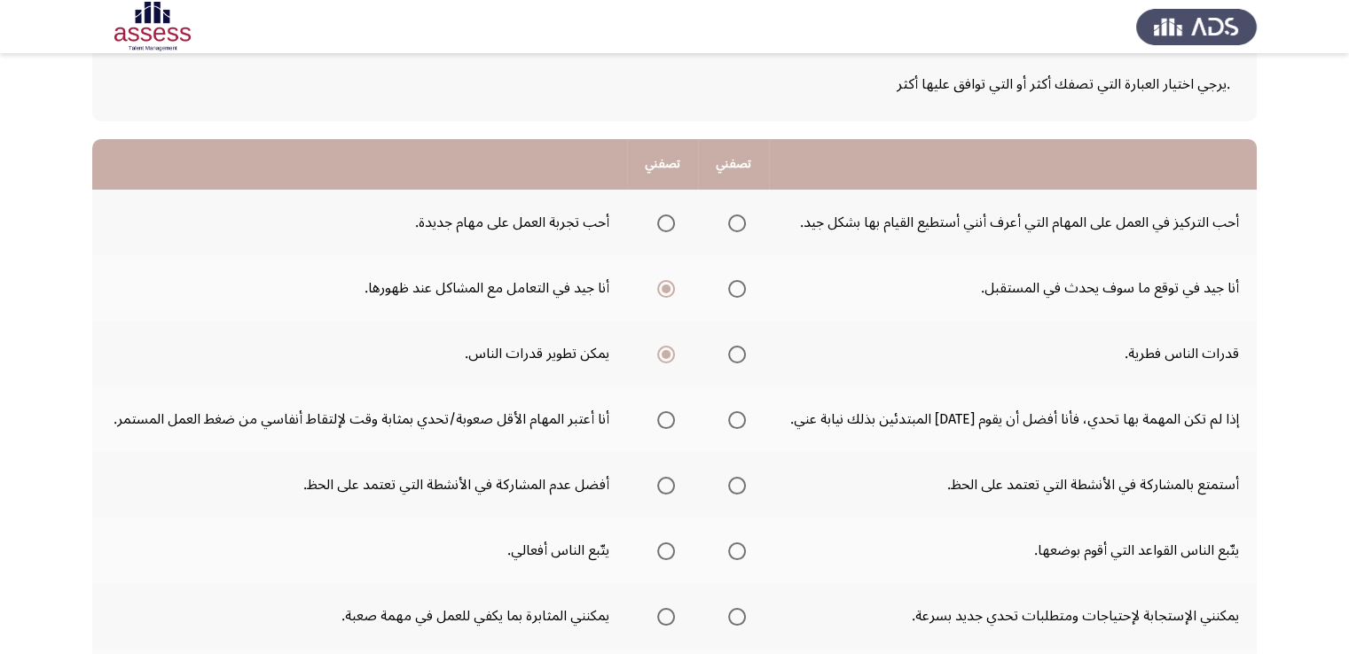
click at [673, 484] on span "Select an option" at bounding box center [666, 486] width 18 height 18
click at [673, 484] on input "Select an option" at bounding box center [666, 486] width 18 height 18
click at [665, 550] on span "Select an option" at bounding box center [666, 552] width 18 height 18
click at [665, 550] on input "Select an option" at bounding box center [666, 552] width 18 height 18
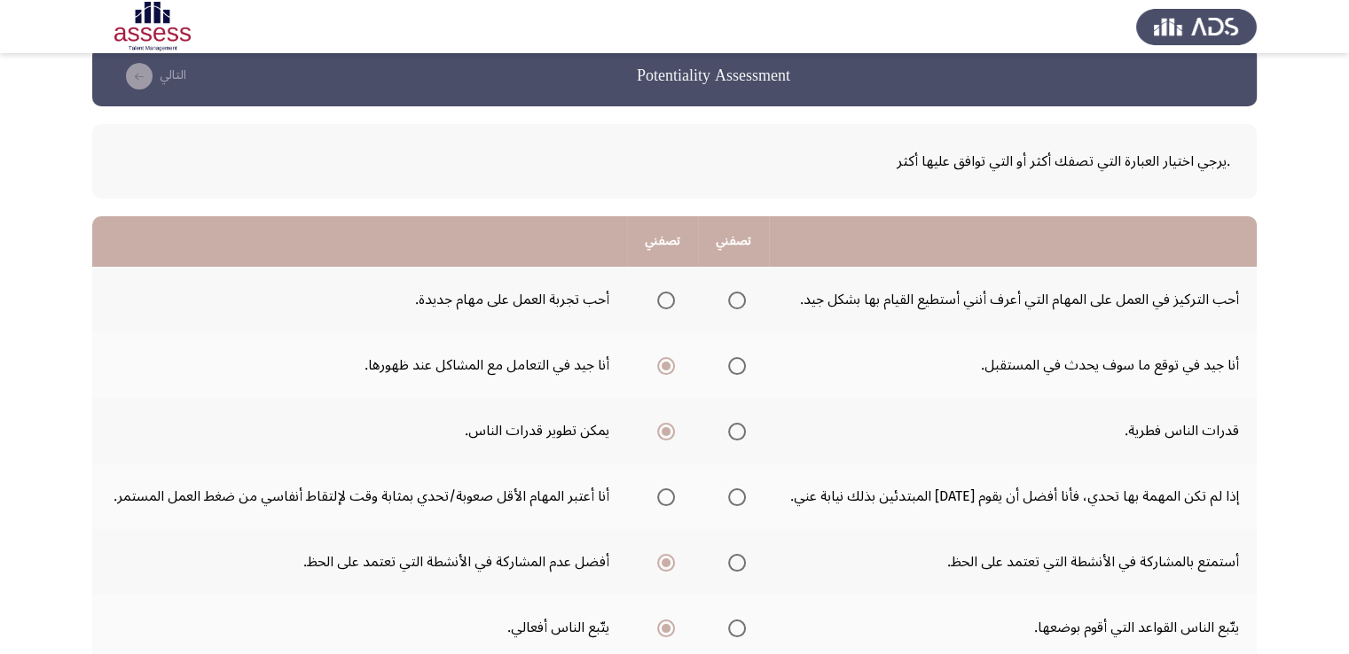
scroll to position [0, 0]
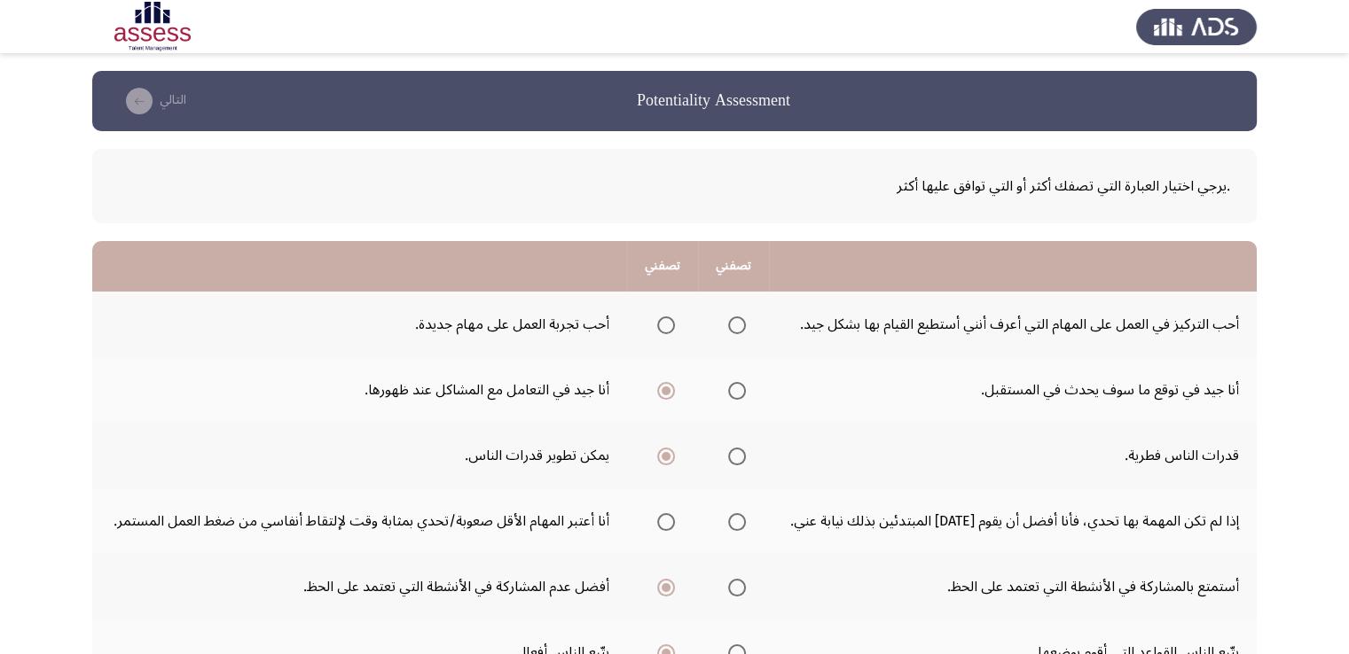
click at [663, 330] on span "Select an option" at bounding box center [666, 326] width 18 height 18
click at [663, 330] on input "Select an option" at bounding box center [666, 326] width 18 height 18
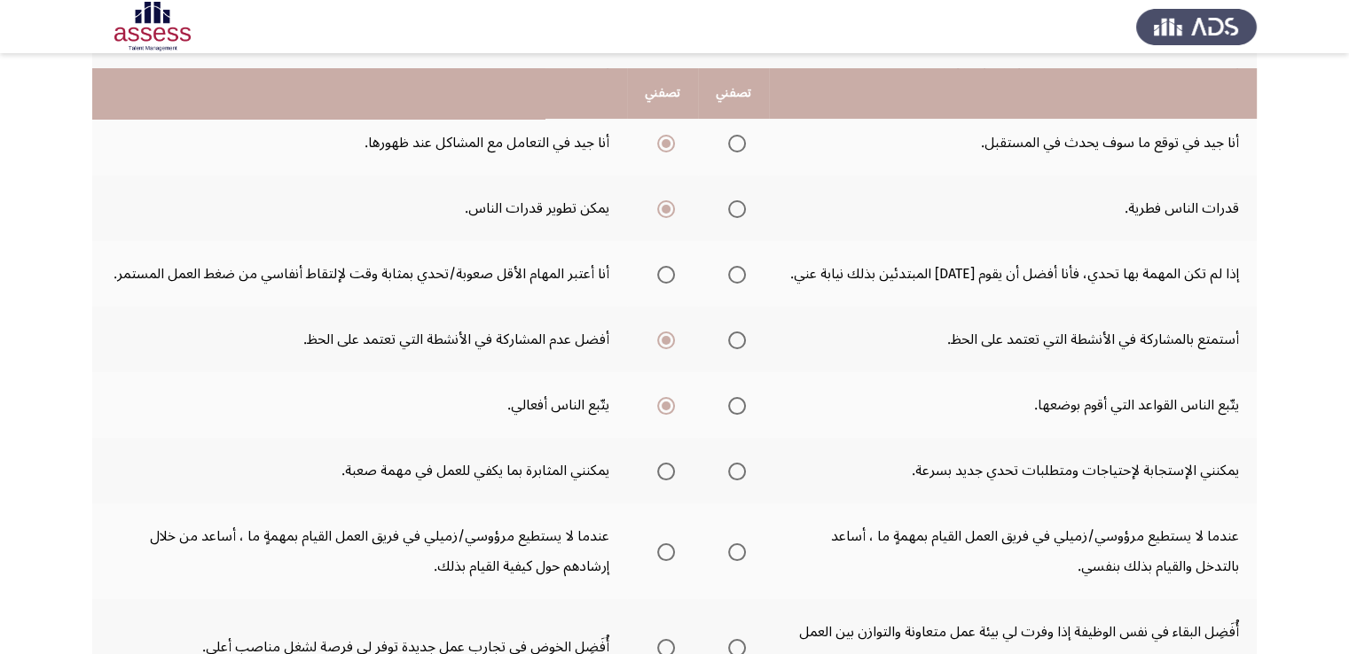
scroll to position [266, 0]
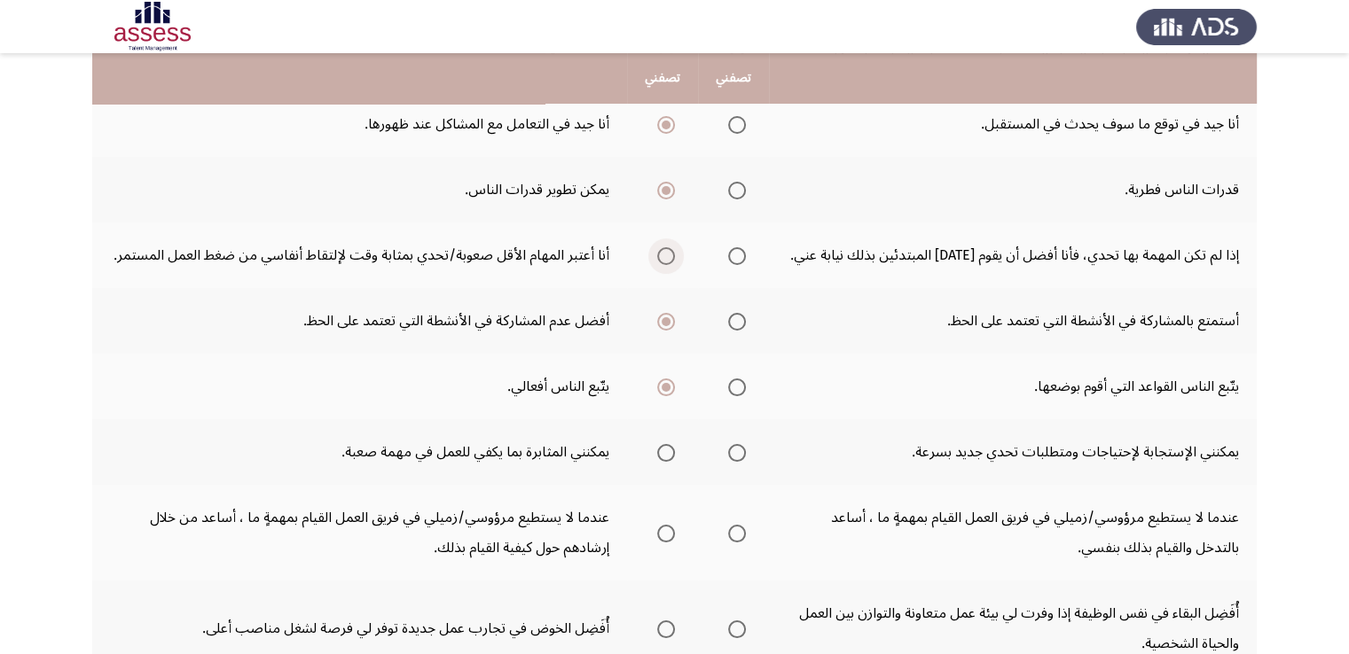
click at [669, 253] on span "Select an option" at bounding box center [666, 256] width 18 height 18
click at [669, 253] on input "Select an option" at bounding box center [666, 256] width 18 height 18
click at [729, 533] on span "Select an option" at bounding box center [737, 534] width 18 height 18
click at [729, 533] on input "Select an option" at bounding box center [737, 534] width 18 height 18
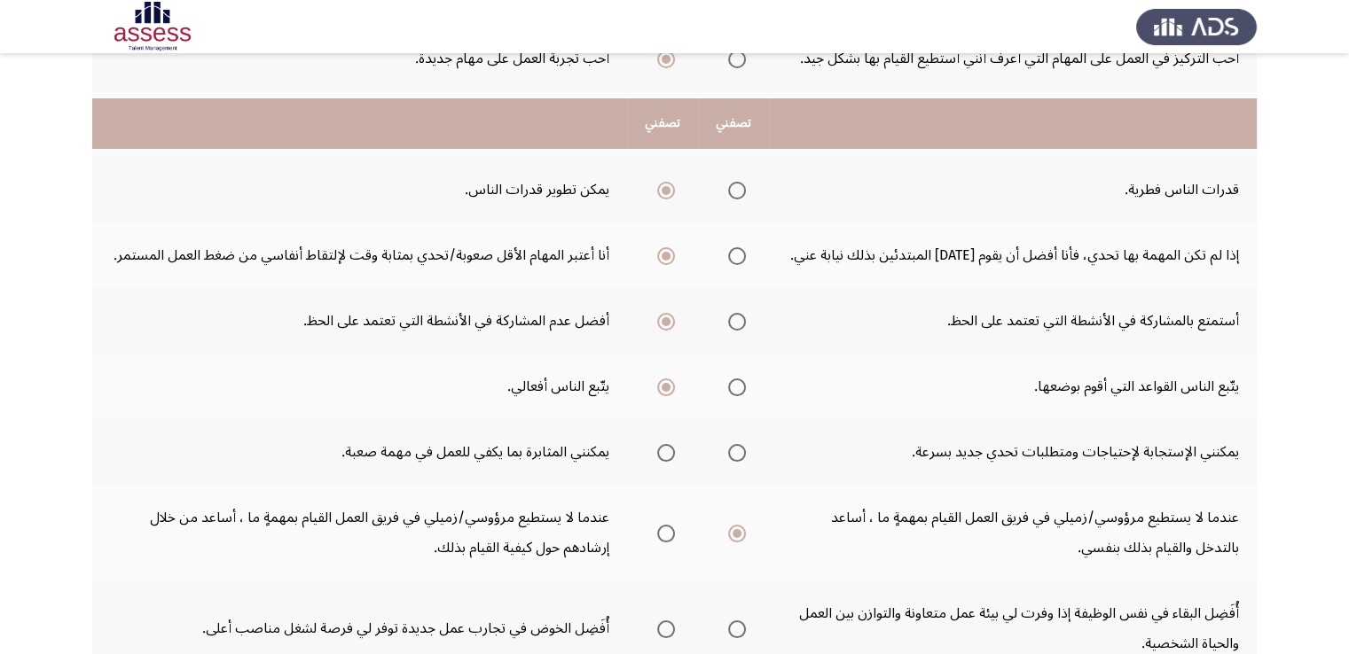
scroll to position [355, 0]
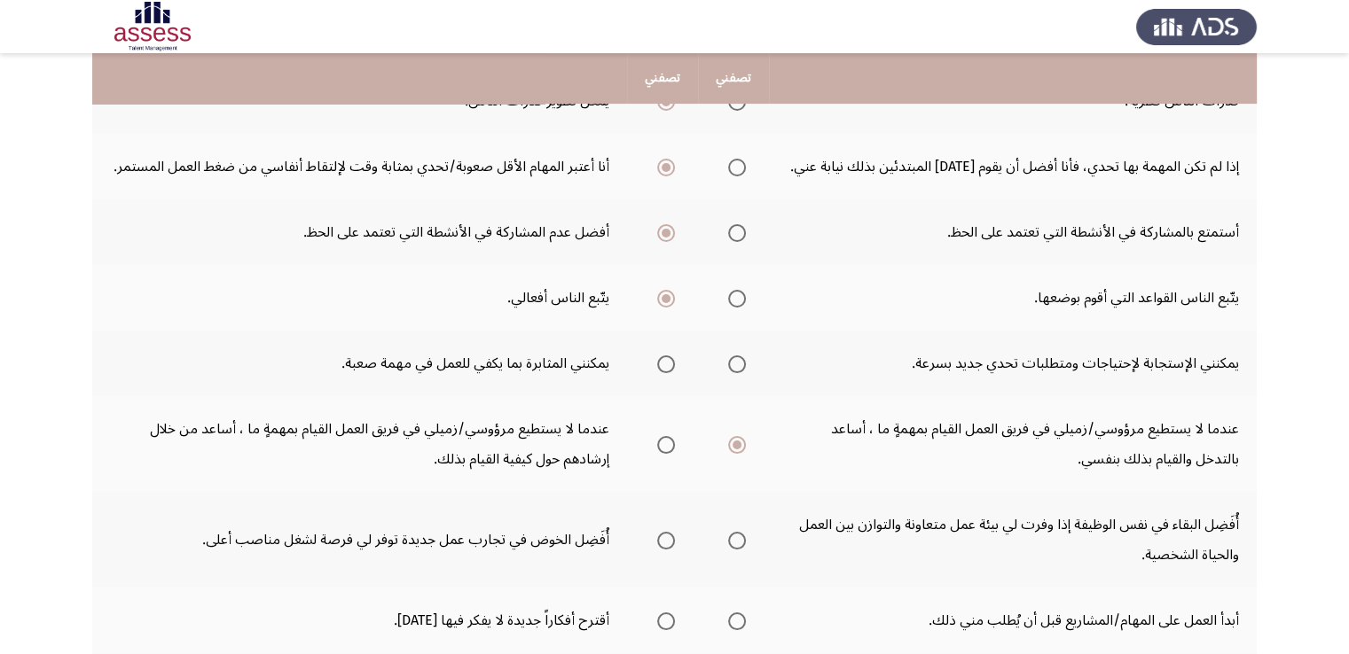
click at [666, 543] on span "Select an option" at bounding box center [666, 541] width 18 height 18
click at [666, 543] on input "Select an option" at bounding box center [666, 541] width 18 height 18
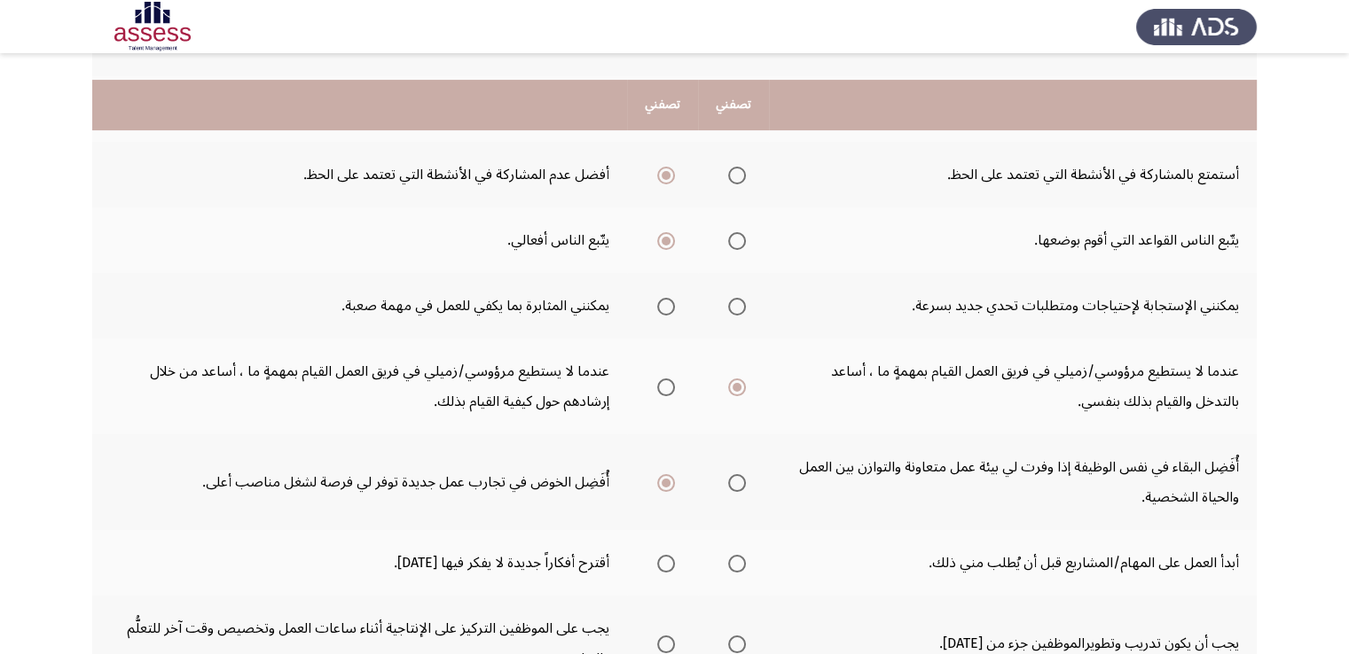
scroll to position [443, 0]
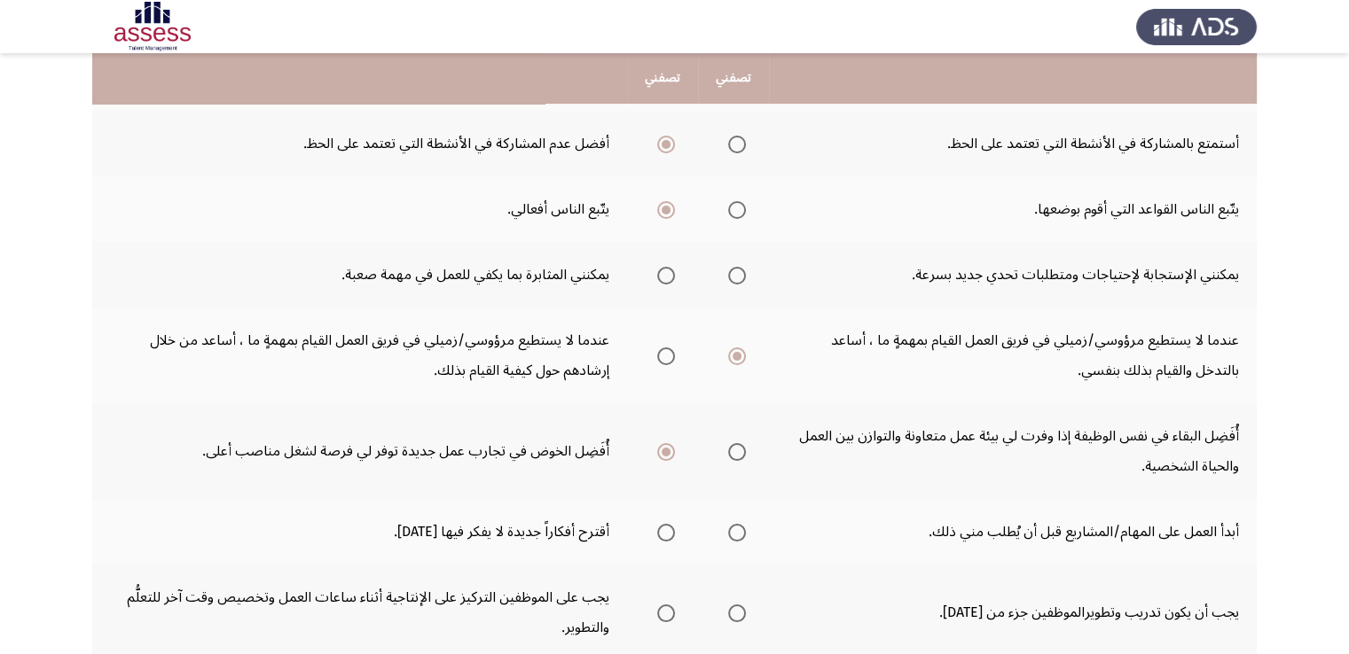
click at [741, 536] on span "Select an option" at bounding box center [737, 533] width 18 height 18
click at [741, 536] on input "Select an option" at bounding box center [737, 533] width 18 height 18
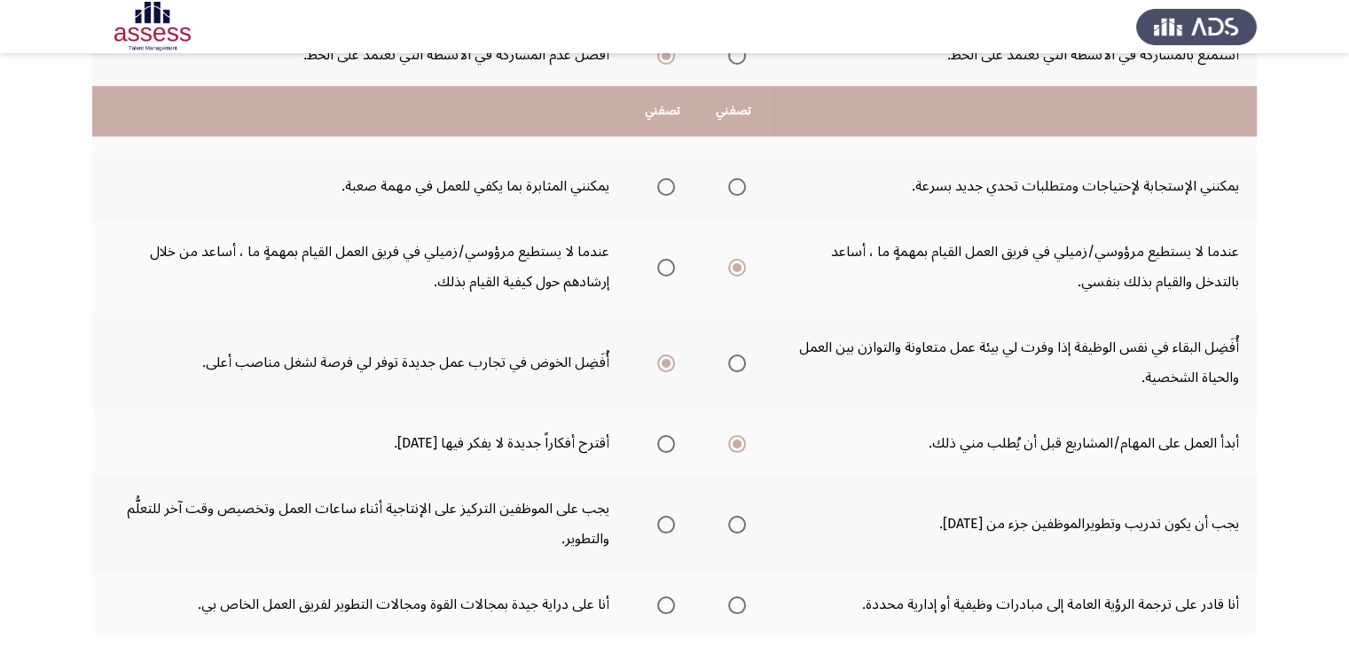
scroll to position [621, 0]
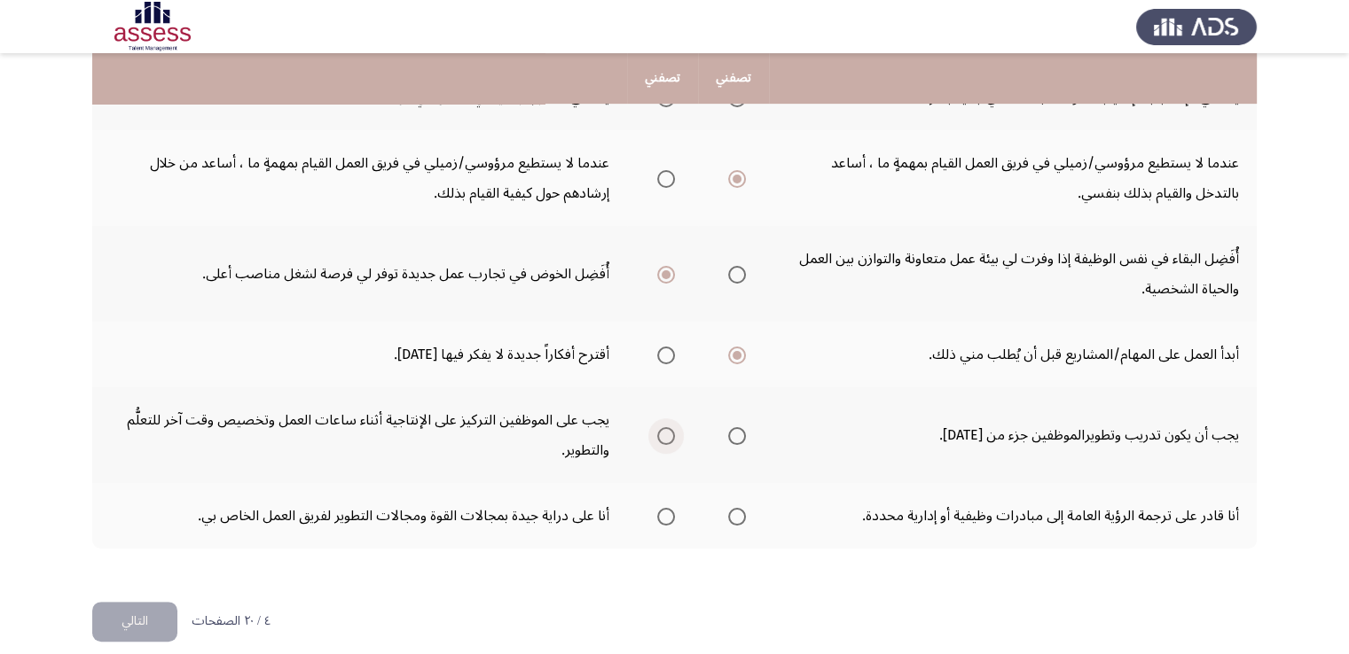
click at [669, 436] on span "Select an option" at bounding box center [666, 436] width 18 height 18
click at [669, 436] on input "Select an option" at bounding box center [666, 436] width 18 height 18
click at [738, 513] on span "Select an option" at bounding box center [737, 517] width 18 height 18
click at [738, 513] on input "Select an option" at bounding box center [737, 517] width 18 height 18
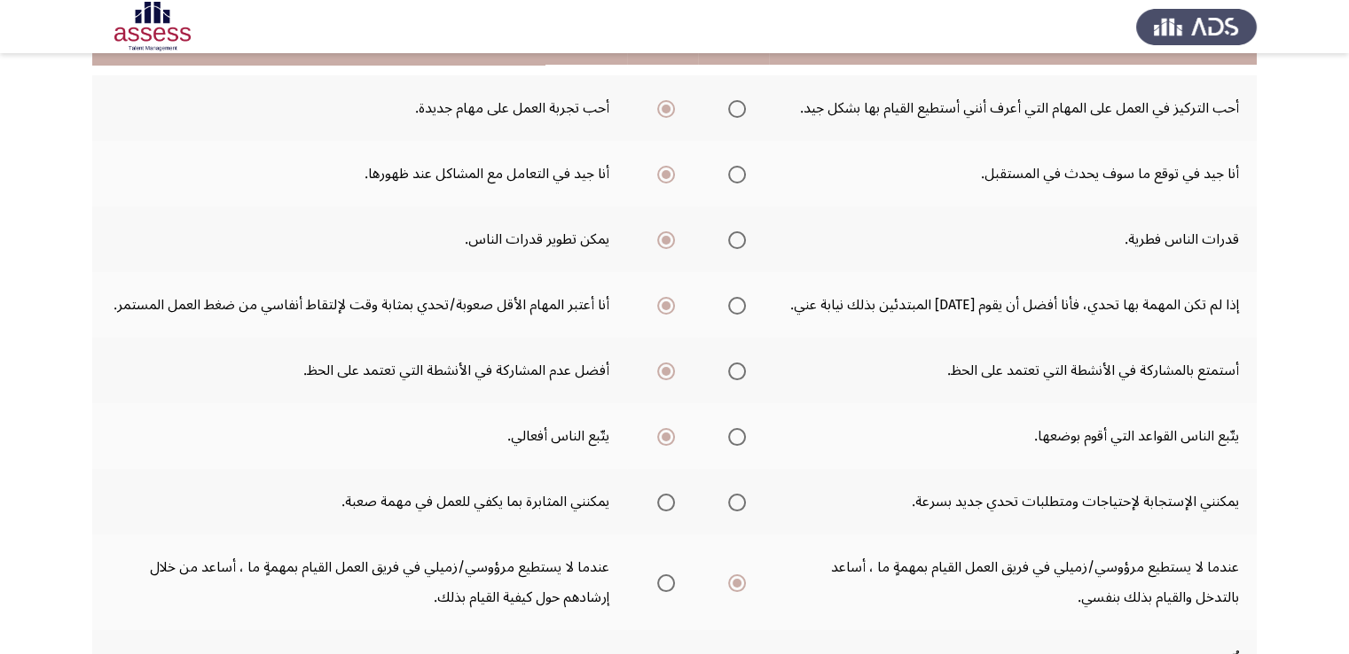
scroll to position [177, 0]
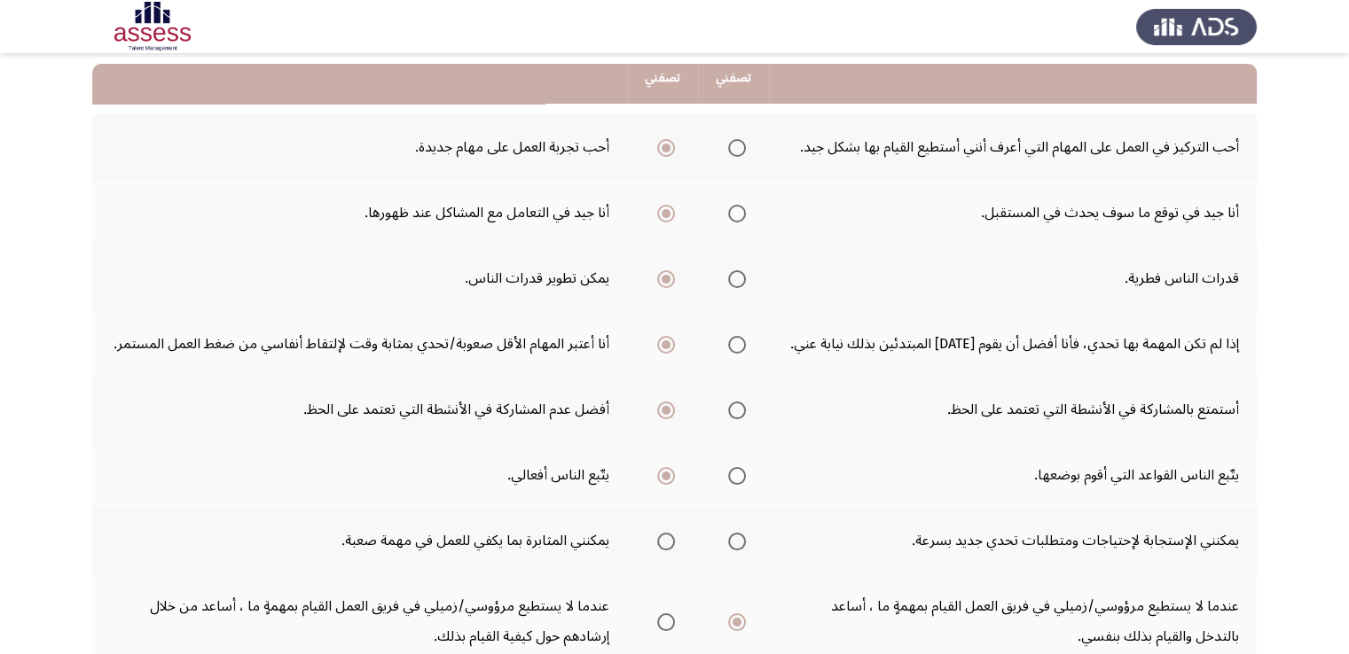
click at [657, 540] on label "Select an option" at bounding box center [662, 542] width 25 height 18
click at [657, 540] on input "Select an option" at bounding box center [666, 542] width 18 height 18
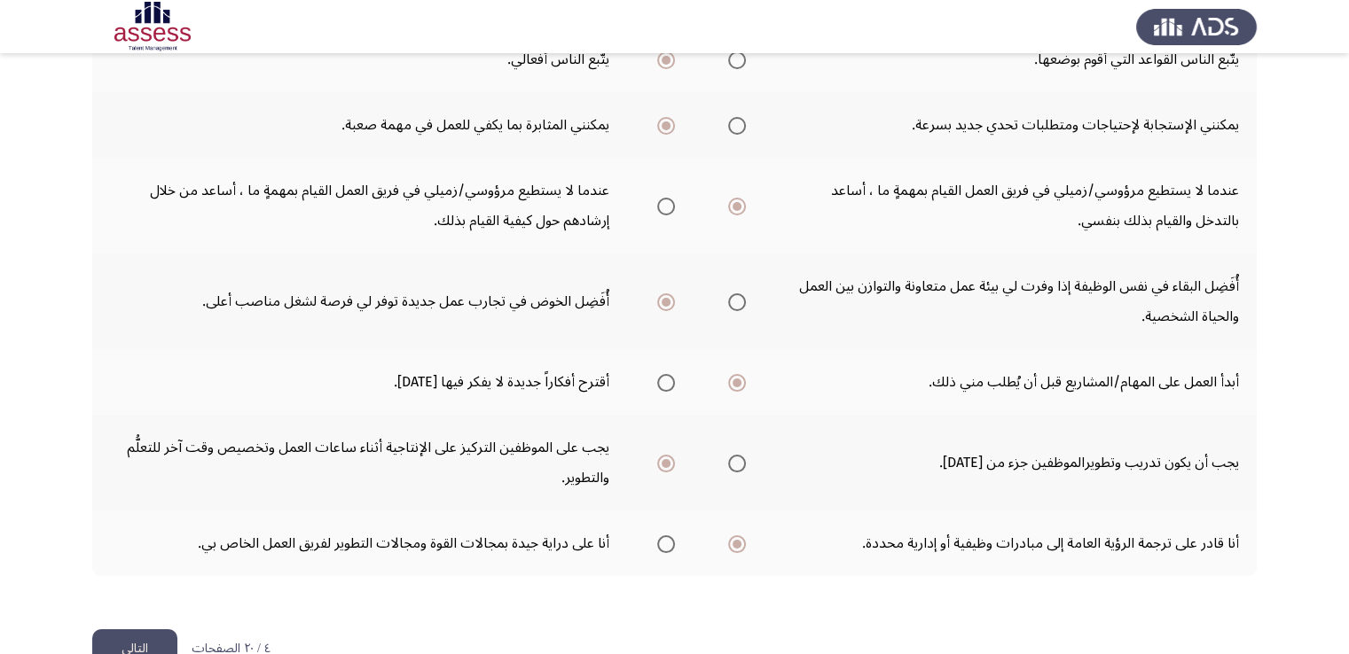
scroll to position [634, 0]
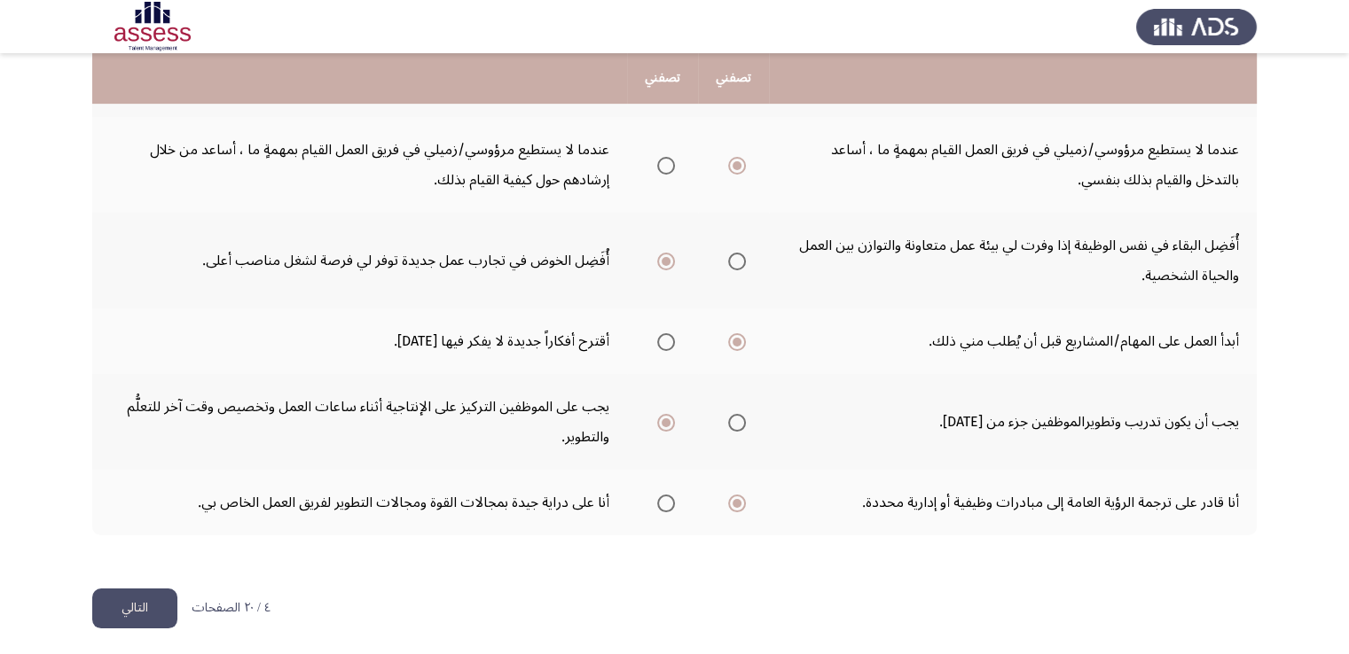
click at [121, 605] on button "التالي" at bounding box center [134, 609] width 85 height 40
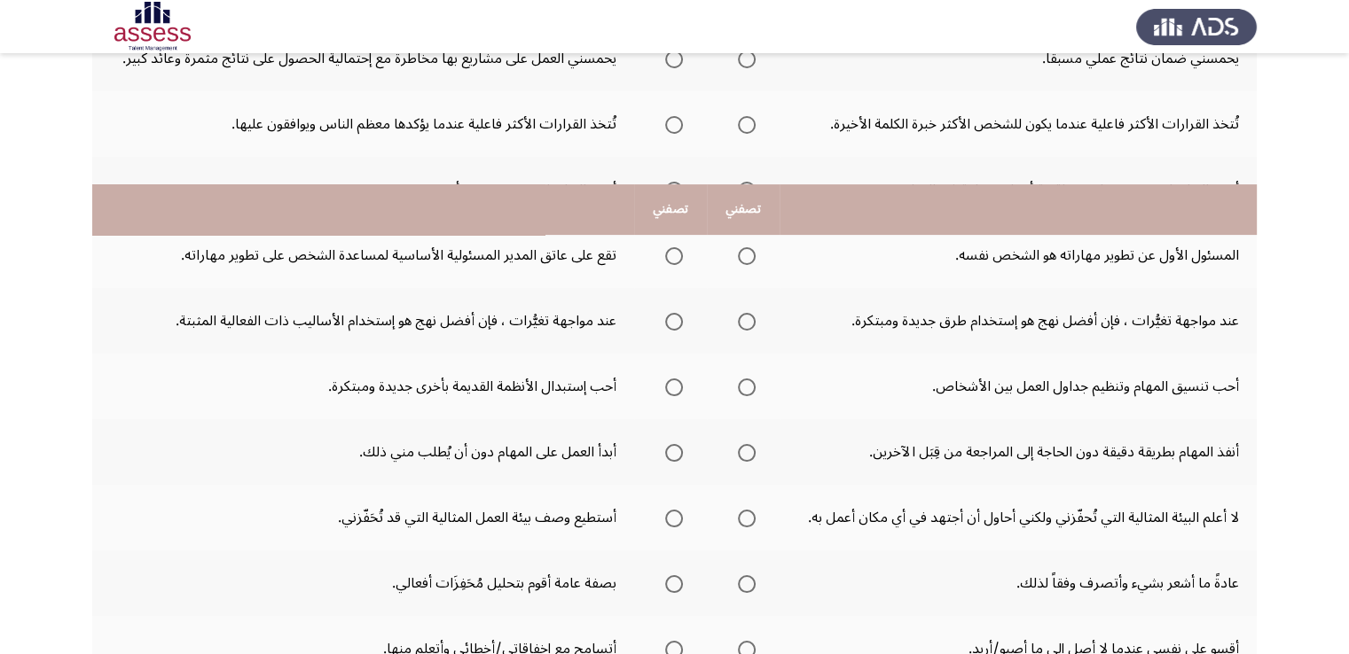
scroll to position [532, 0]
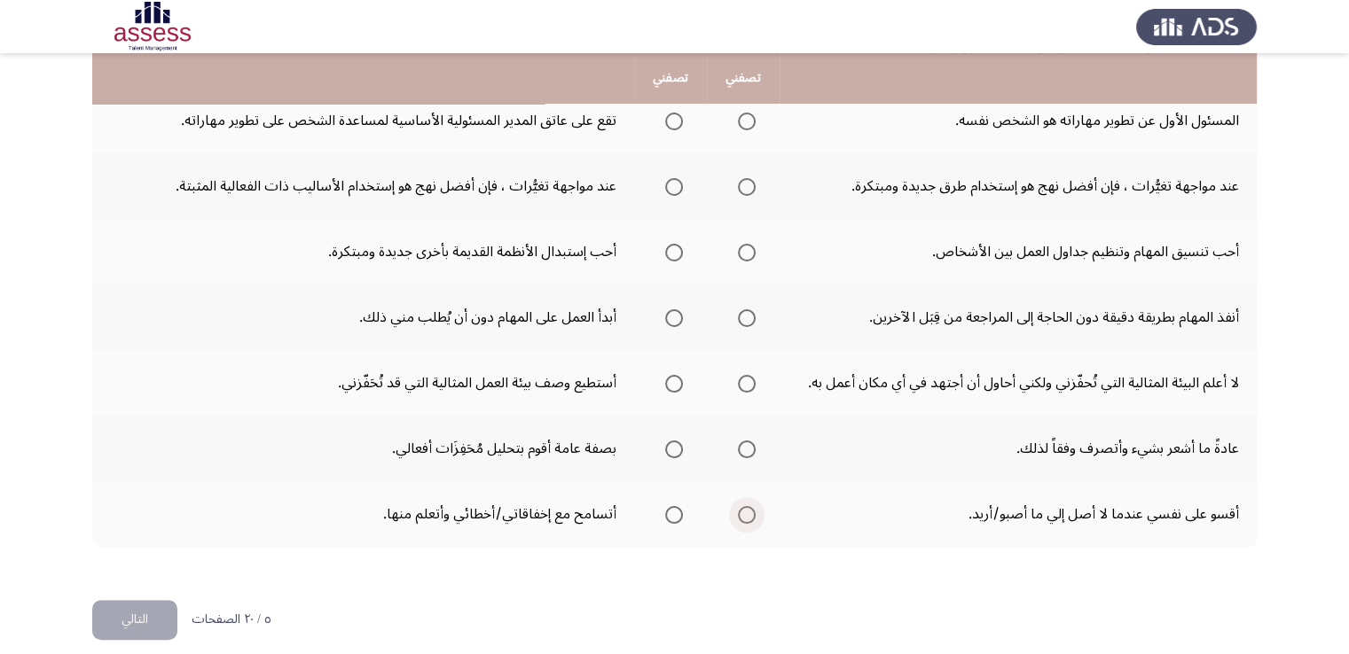
click at [739, 513] on span "Select an option" at bounding box center [747, 515] width 18 height 18
click at [739, 513] on input "Select an option" at bounding box center [747, 515] width 18 height 18
click at [739, 451] on span "Select an option" at bounding box center [747, 450] width 18 height 18
click at [739, 451] on input "Select an option" at bounding box center [747, 450] width 18 height 18
click at [752, 386] on span "Select an option" at bounding box center [747, 384] width 18 height 18
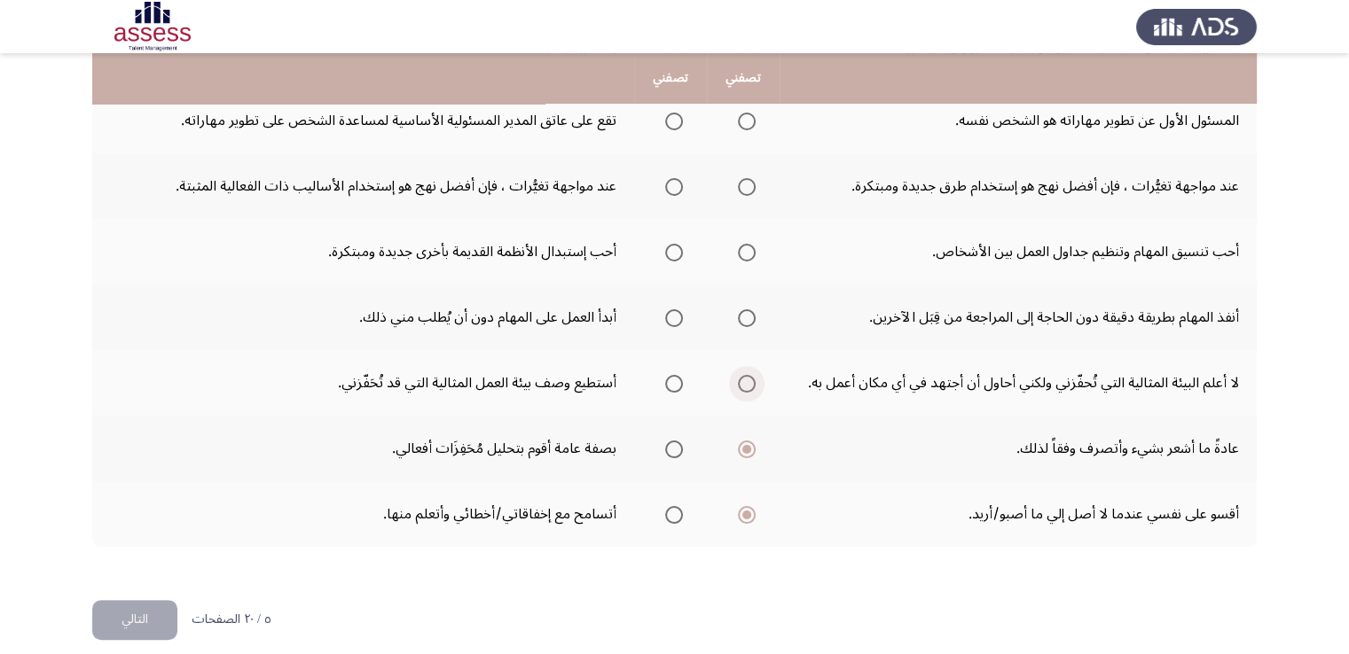
click at [752, 386] on input "Select an option" at bounding box center [747, 384] width 18 height 18
click at [672, 385] on span "Select an option" at bounding box center [674, 384] width 18 height 18
click at [672, 385] on input "Select an option" at bounding box center [674, 384] width 18 height 18
click at [679, 384] on span "Select an option" at bounding box center [674, 384] width 18 height 18
click at [679, 384] on input "Select an option" at bounding box center [674, 384] width 18 height 18
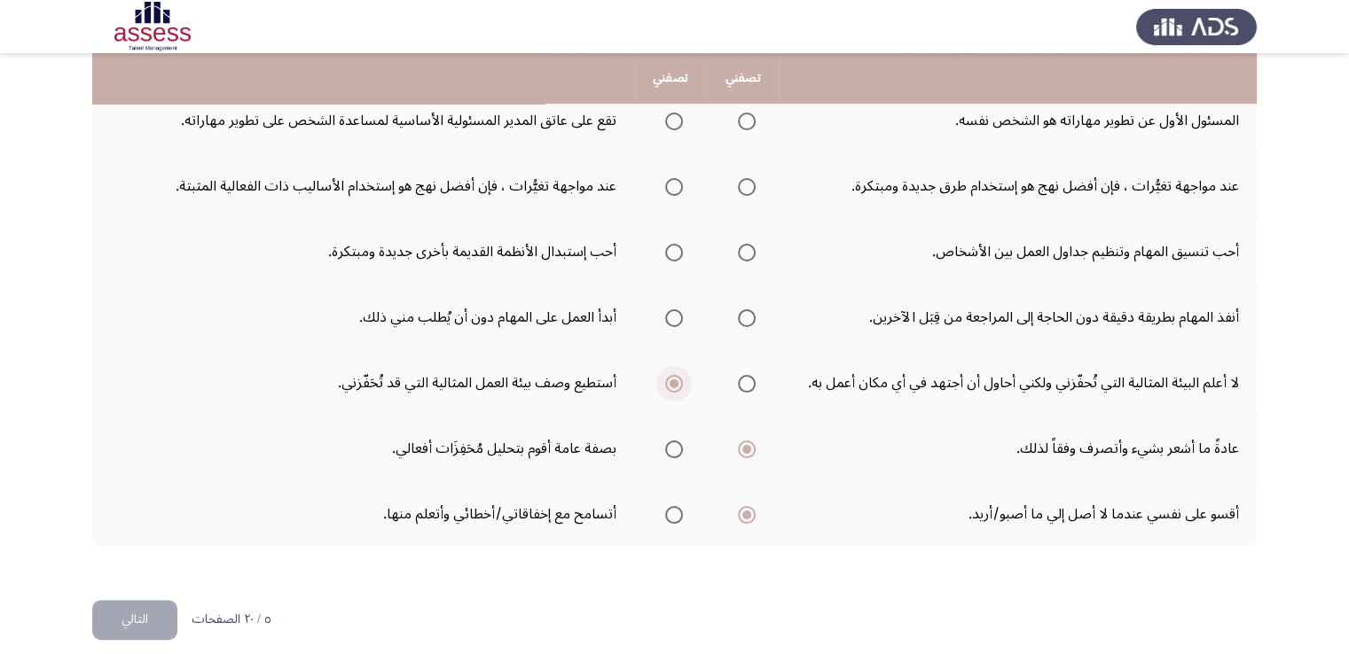
click at [677, 381] on span "Select an option" at bounding box center [673, 384] width 9 height 9
click at [677, 381] on input "Select an option" at bounding box center [674, 384] width 18 height 18
click at [667, 317] on span "Select an option" at bounding box center [674, 318] width 18 height 18
click at [667, 317] on input "Select an option" at bounding box center [674, 318] width 18 height 18
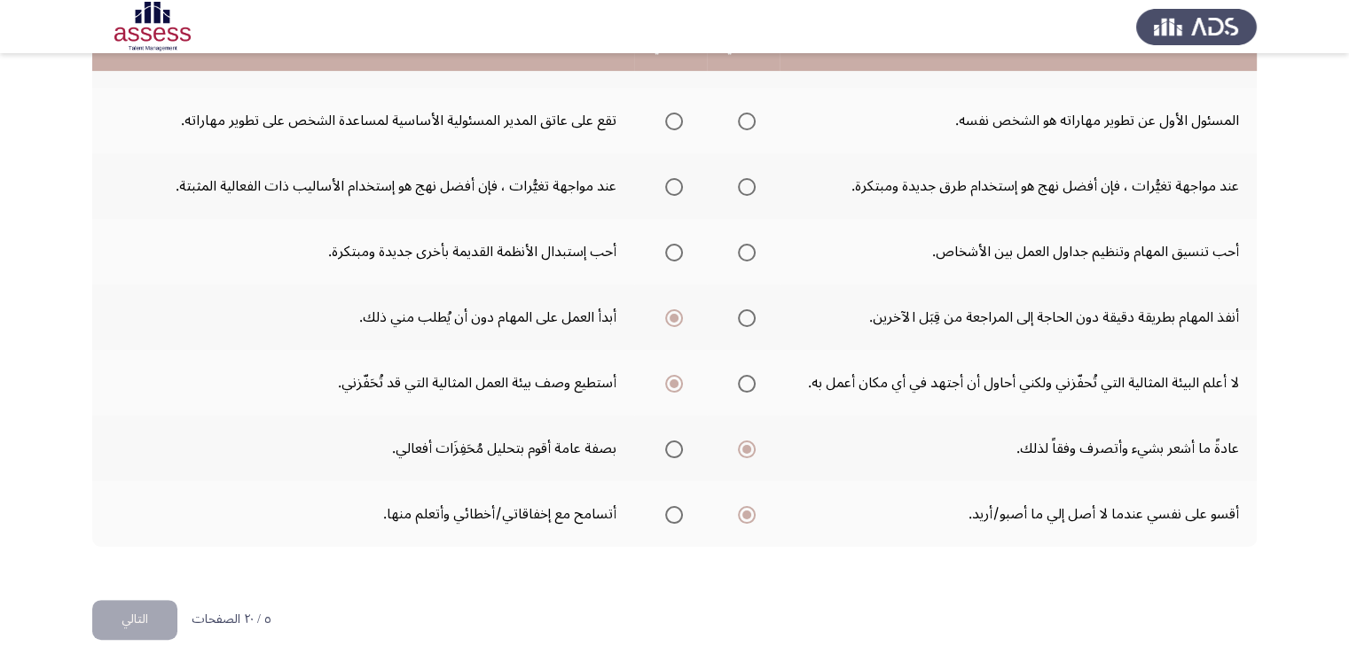
scroll to position [443, 0]
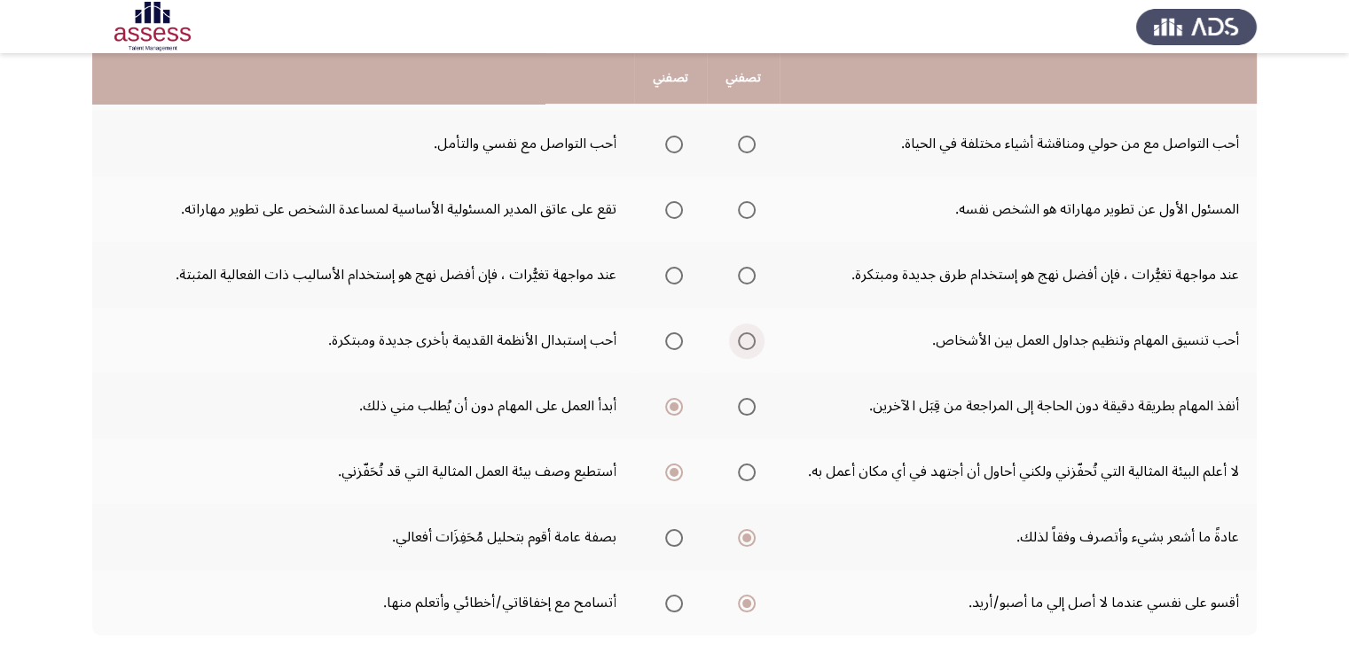
click at [748, 343] on span "Select an option" at bounding box center [747, 342] width 18 height 18
click at [748, 343] on input "Select an option" at bounding box center [747, 342] width 18 height 18
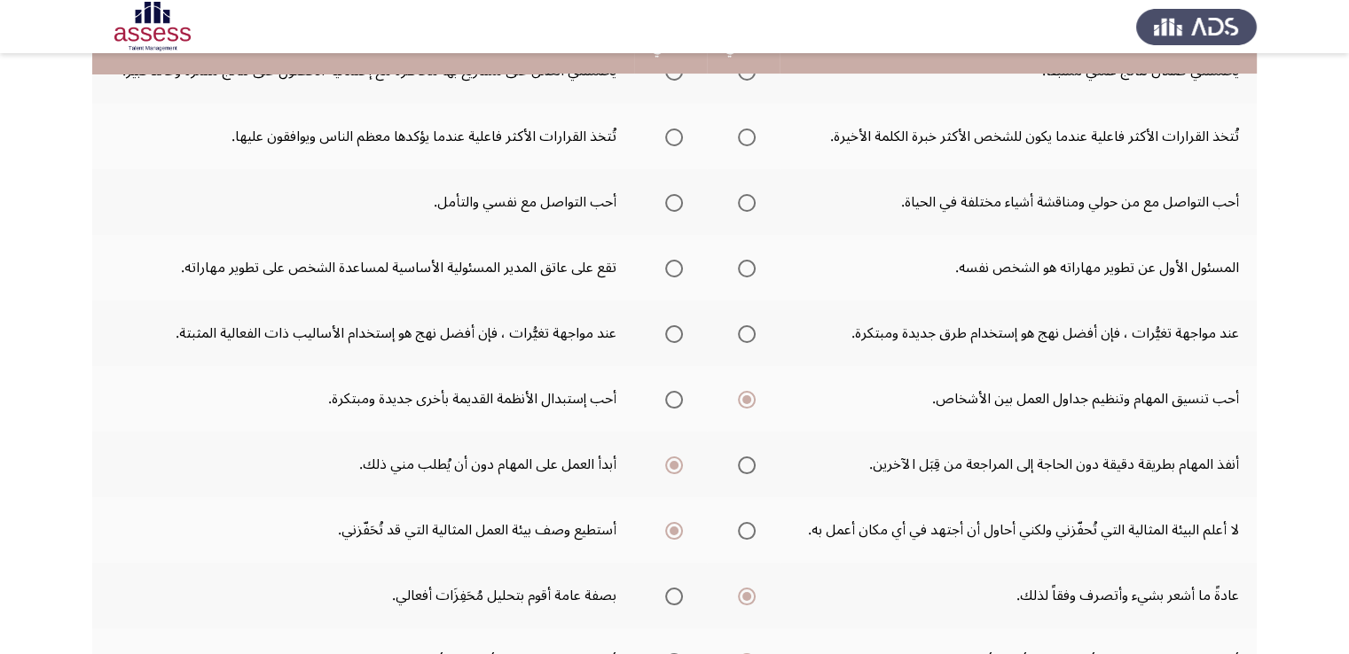
scroll to position [355, 0]
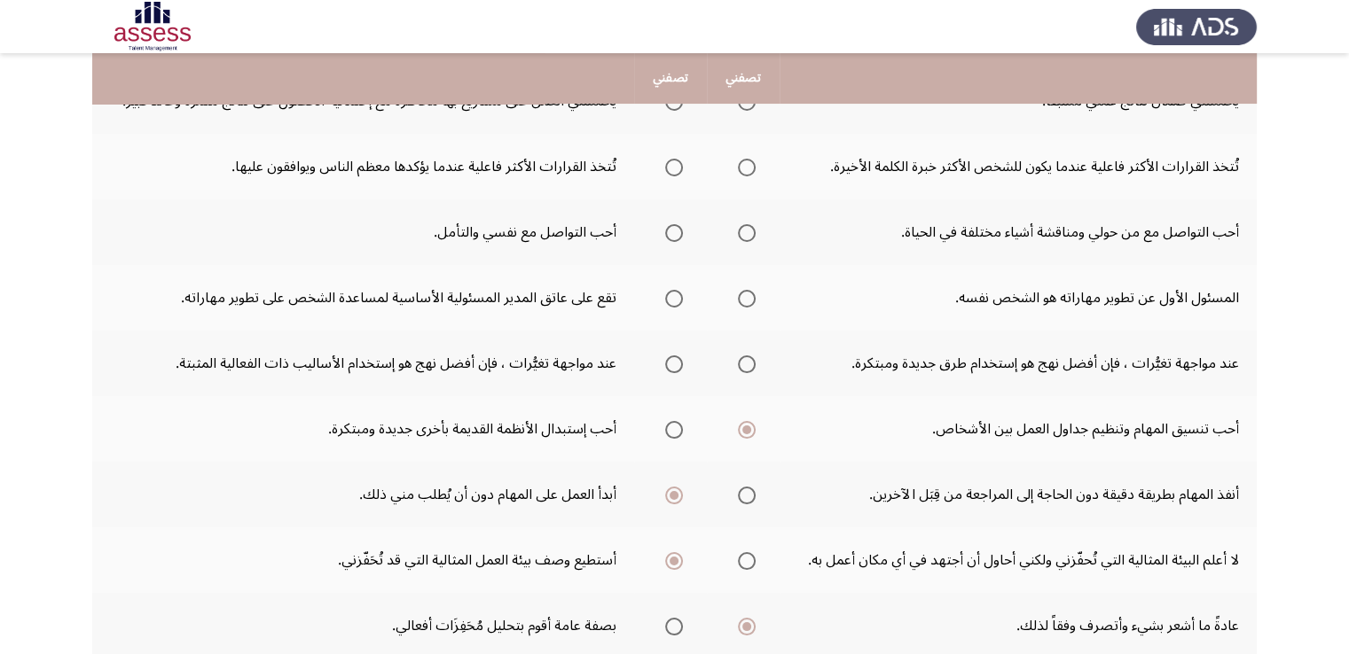
click at [755, 359] on th at bounding box center [743, 364] width 73 height 66
click at [750, 359] on span "Select an option" at bounding box center [747, 365] width 18 height 18
click at [750, 359] on input "Select an option" at bounding box center [747, 365] width 18 height 18
click at [738, 304] on span "Select an option" at bounding box center [747, 299] width 18 height 18
click at [738, 304] on input "Select an option" at bounding box center [747, 299] width 18 height 18
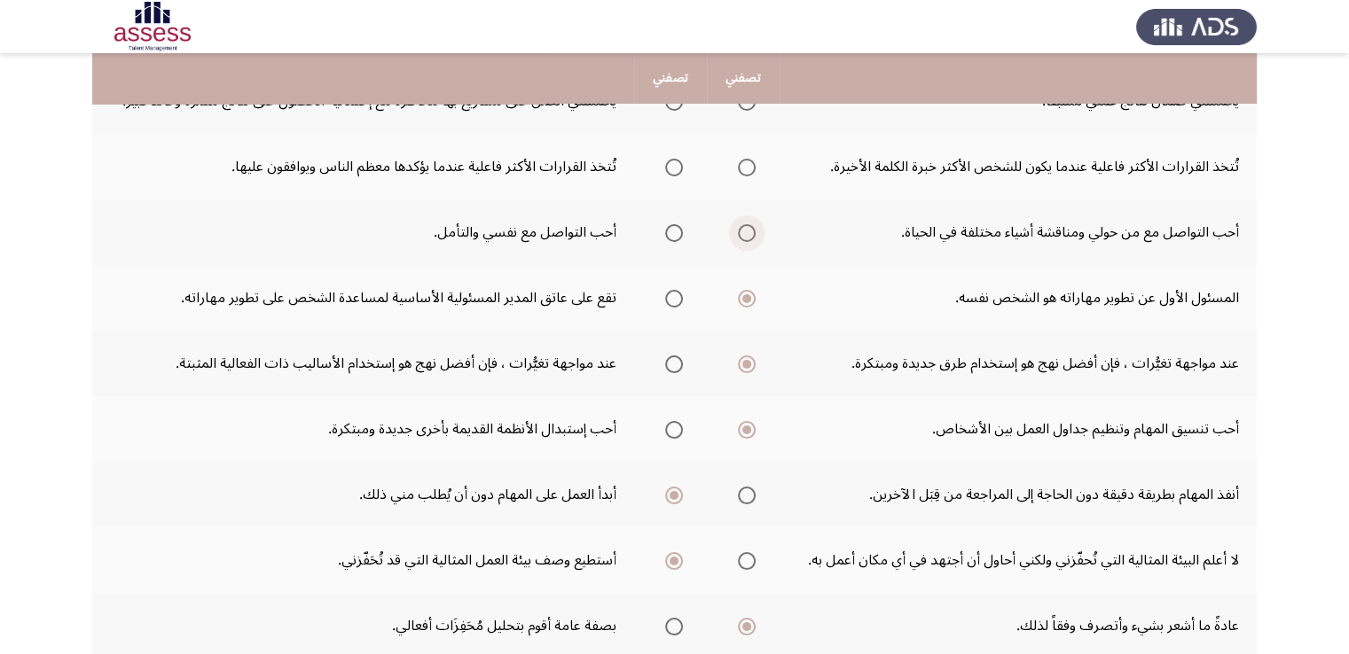
click at [749, 239] on span "Select an option" at bounding box center [747, 233] width 18 height 18
click at [749, 239] on input "Select an option" at bounding box center [747, 233] width 18 height 18
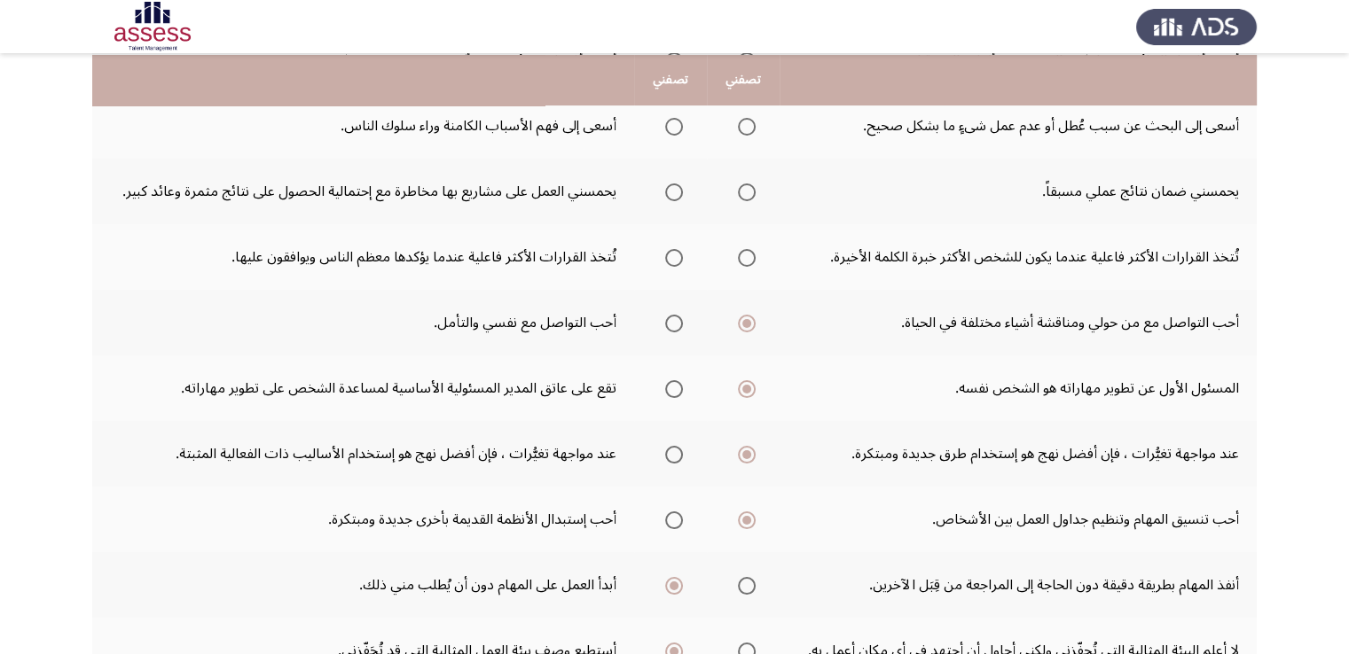
scroll to position [177, 0]
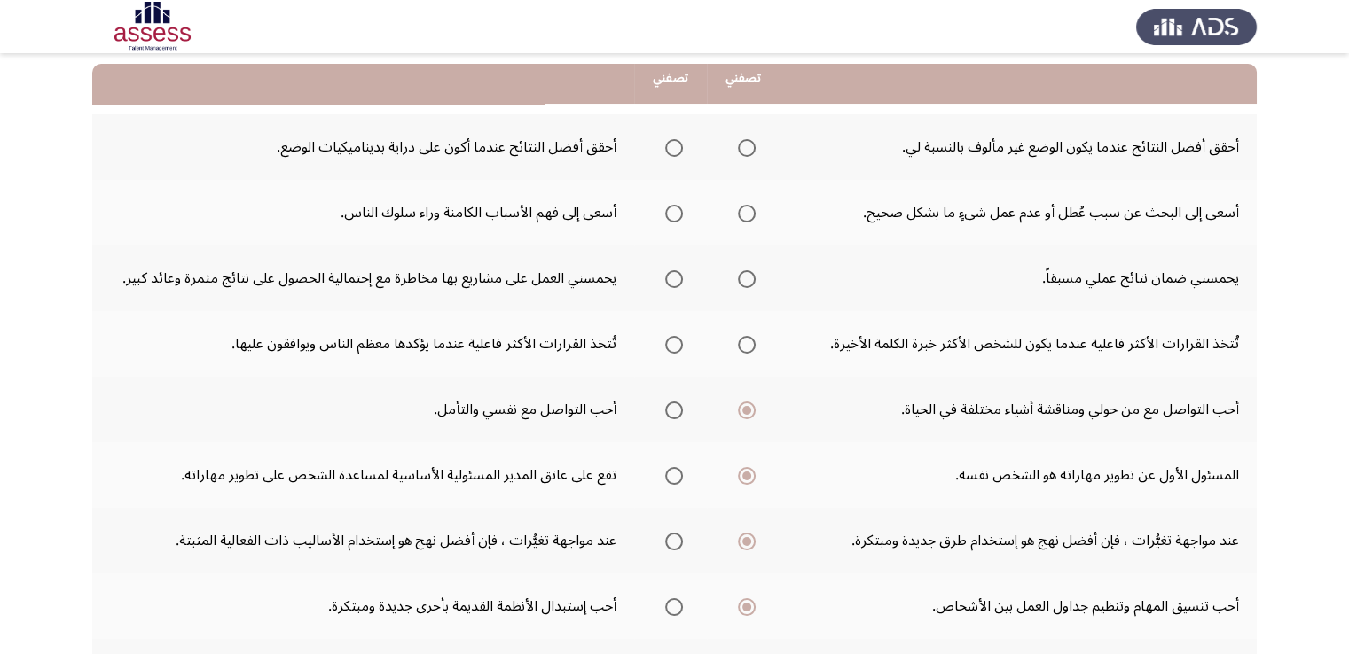
click at [740, 279] on span "Select an option" at bounding box center [747, 279] width 18 height 18
click at [740, 279] on input "Select an option" at bounding box center [747, 279] width 18 height 18
click at [753, 212] on span "Select an option" at bounding box center [747, 214] width 18 height 18
click at [753, 212] on input "Select an option" at bounding box center [747, 214] width 18 height 18
click at [675, 150] on span "Select an option" at bounding box center [674, 148] width 18 height 18
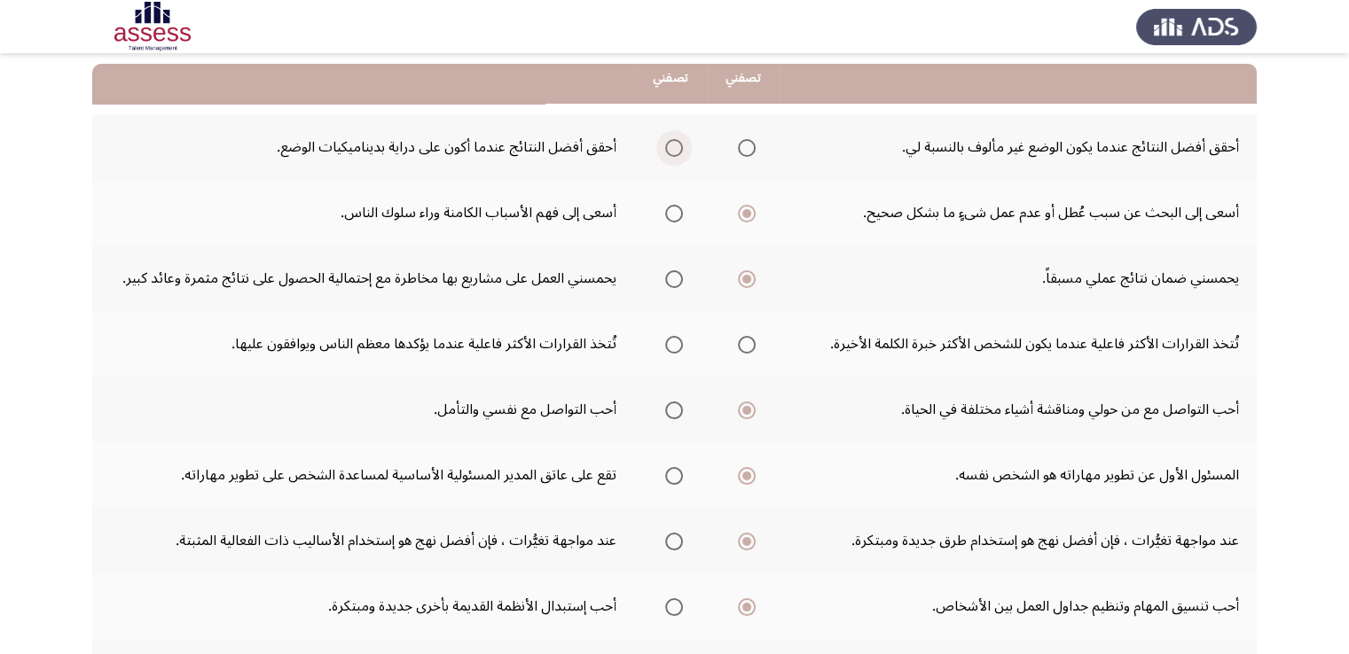
click at [675, 150] on input "Select an option" at bounding box center [674, 148] width 18 height 18
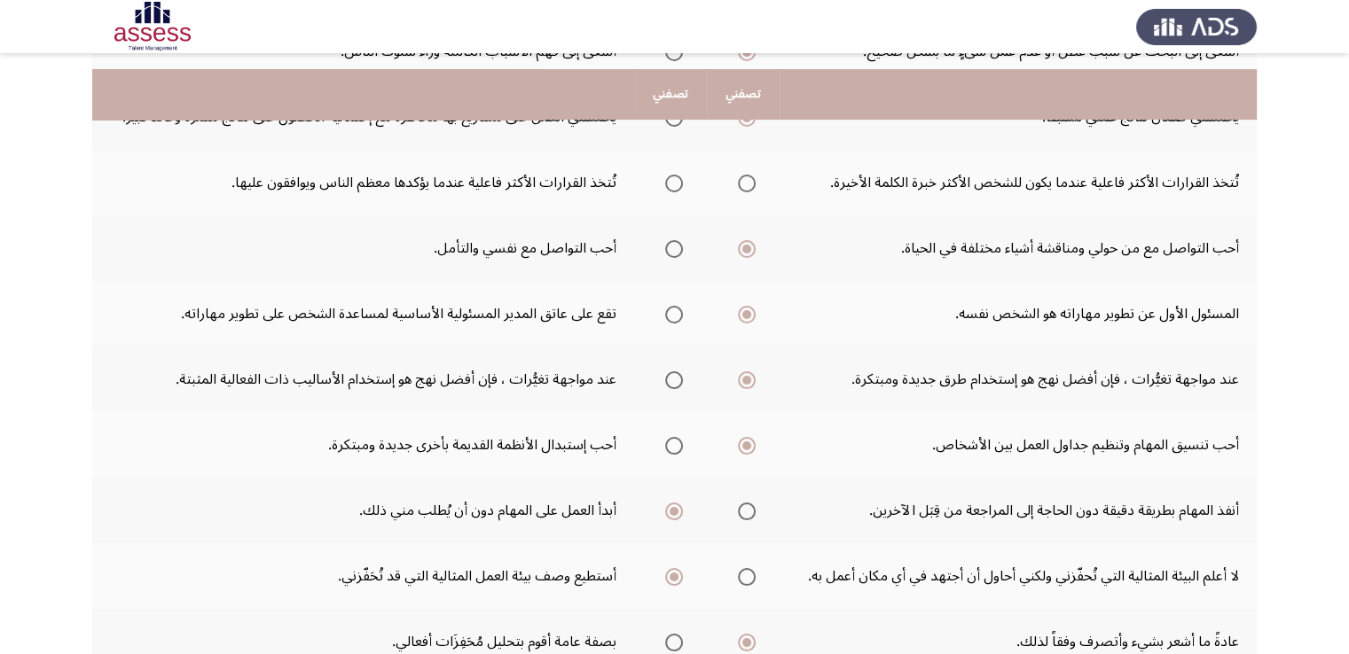
scroll to position [355, 0]
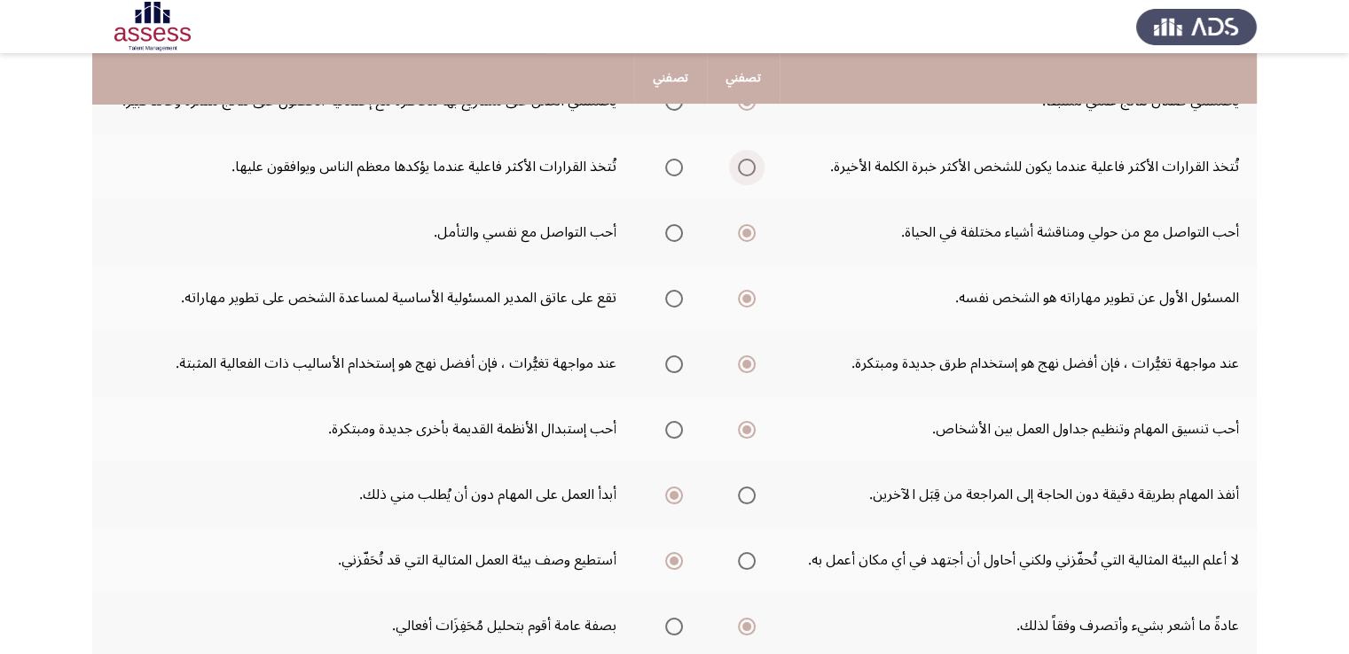
click at [753, 165] on span "Select an option" at bounding box center [747, 168] width 18 height 18
click at [753, 165] on input "Select an option" at bounding box center [747, 168] width 18 height 18
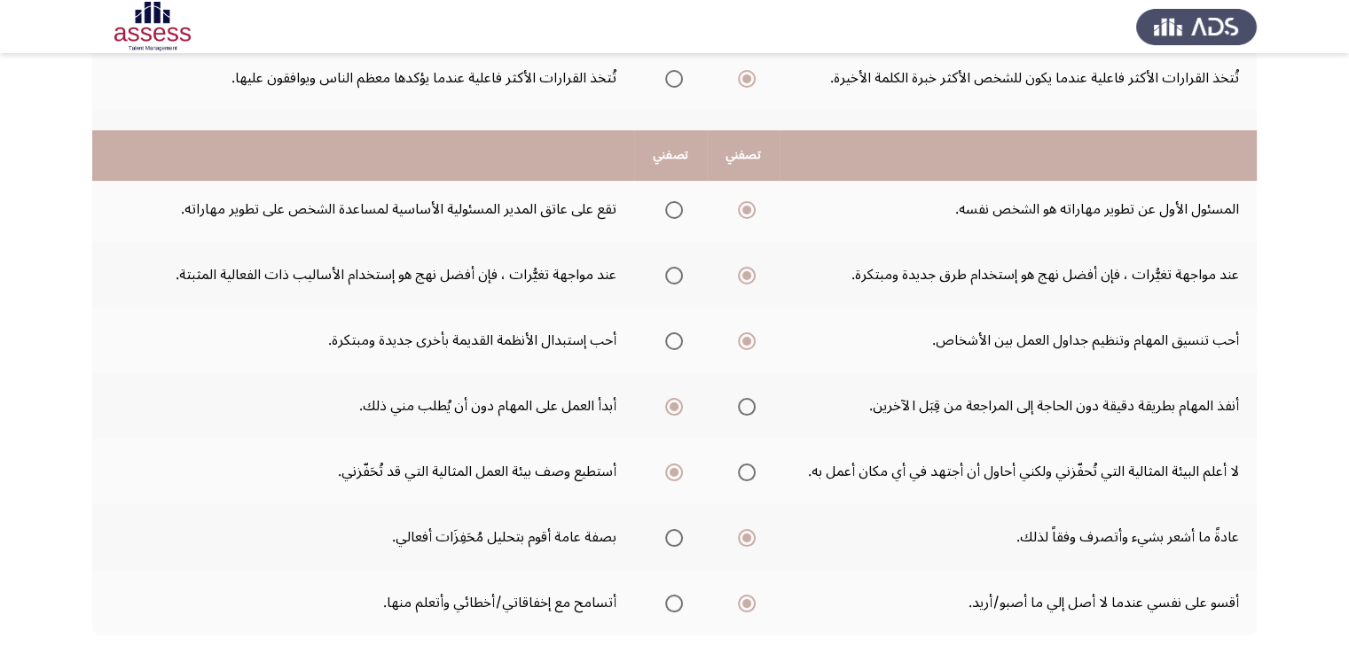
scroll to position [544, 0]
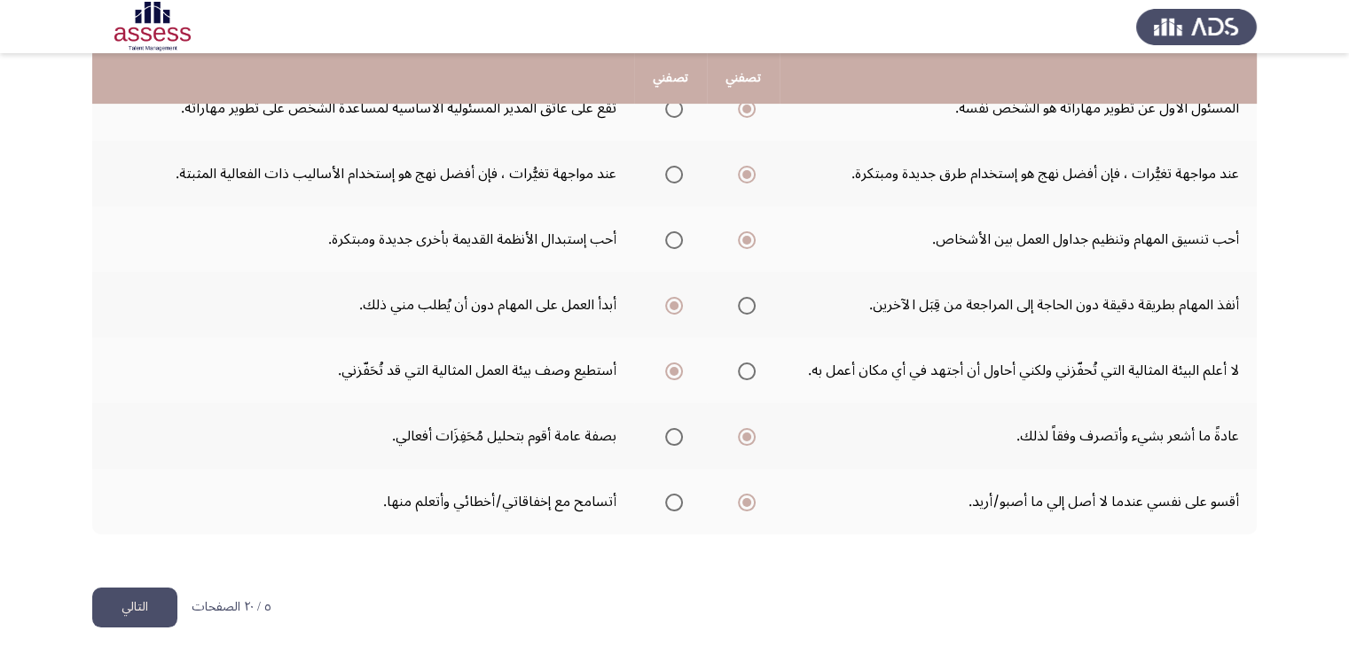
click at [122, 604] on button "التالي" at bounding box center [134, 608] width 85 height 40
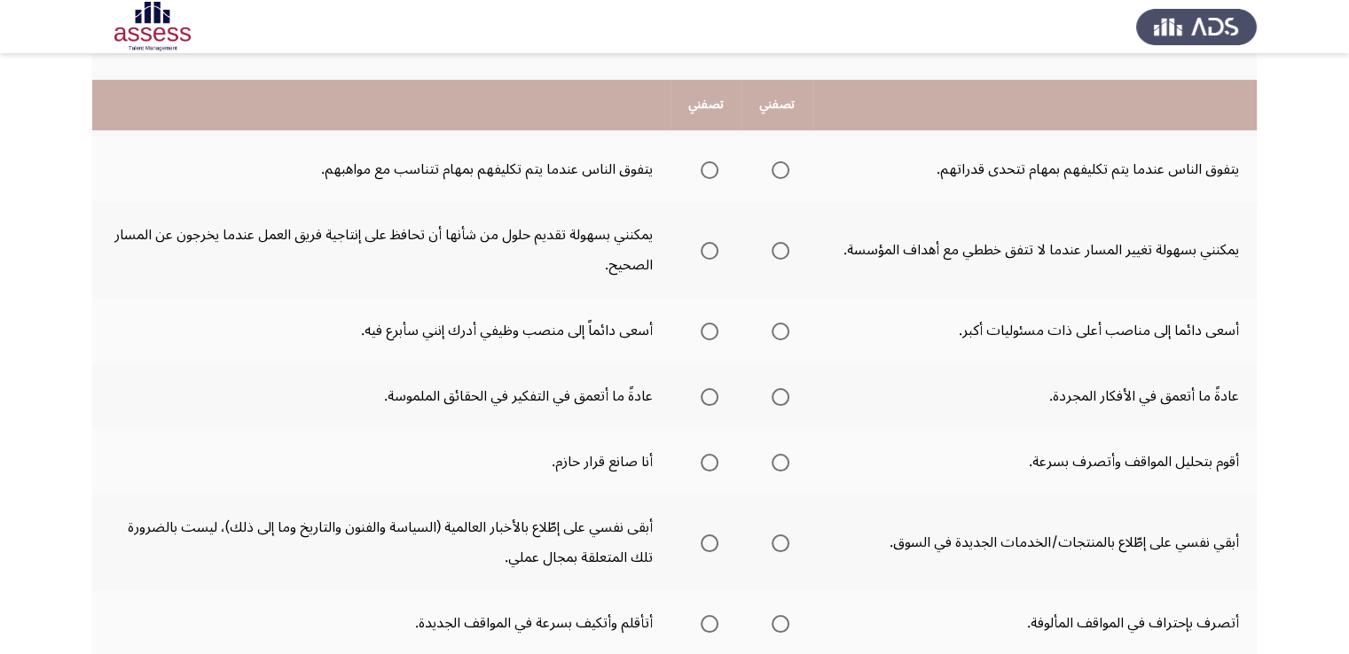
scroll to position [443, 0]
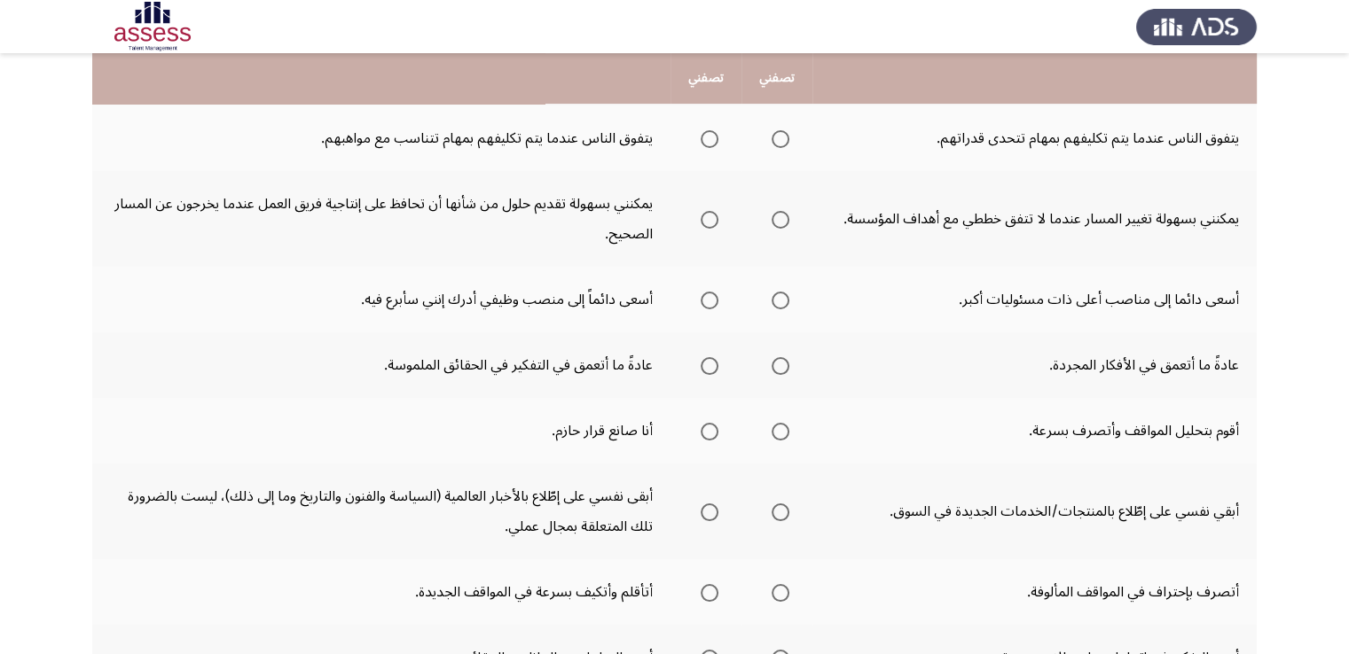
click at [709, 366] on span "Select an option" at bounding box center [710, 366] width 18 height 18
click at [709, 366] on input "Select an option" at bounding box center [710, 366] width 18 height 18
click at [777, 434] on span "Select an option" at bounding box center [780, 432] width 18 height 18
click at [777, 434] on input "Select an option" at bounding box center [780, 432] width 18 height 18
click at [788, 505] on span "Select an option" at bounding box center [780, 513] width 18 height 18
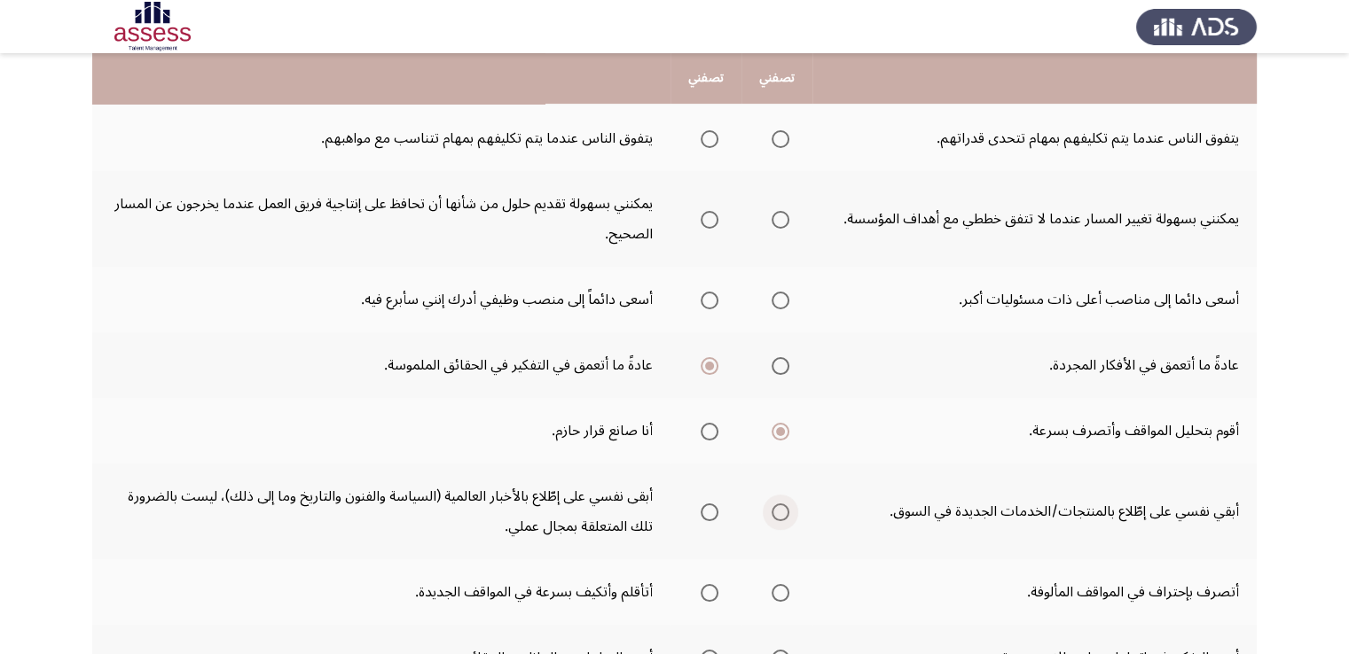
click at [788, 505] on input "Select an option" at bounding box center [780, 513] width 18 height 18
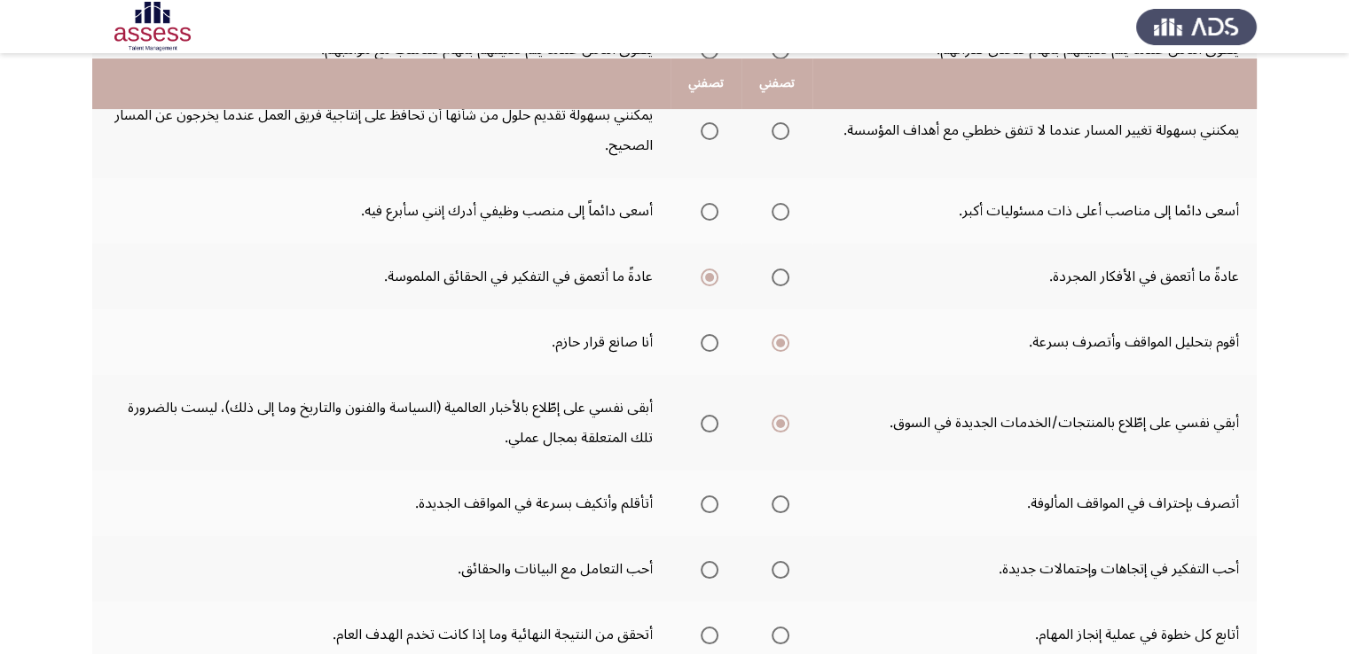
scroll to position [621, 0]
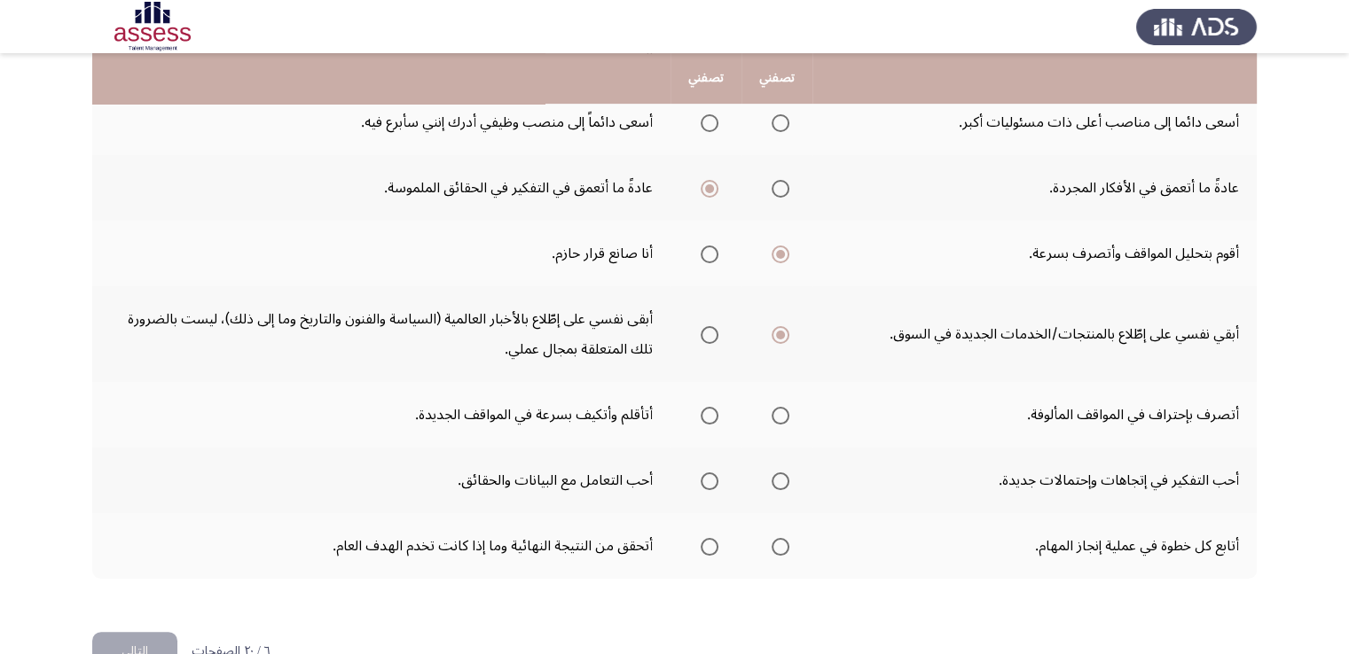
click at [786, 547] on span "Select an option" at bounding box center [780, 547] width 18 height 18
click at [786, 547] on input "Select an option" at bounding box center [780, 547] width 18 height 18
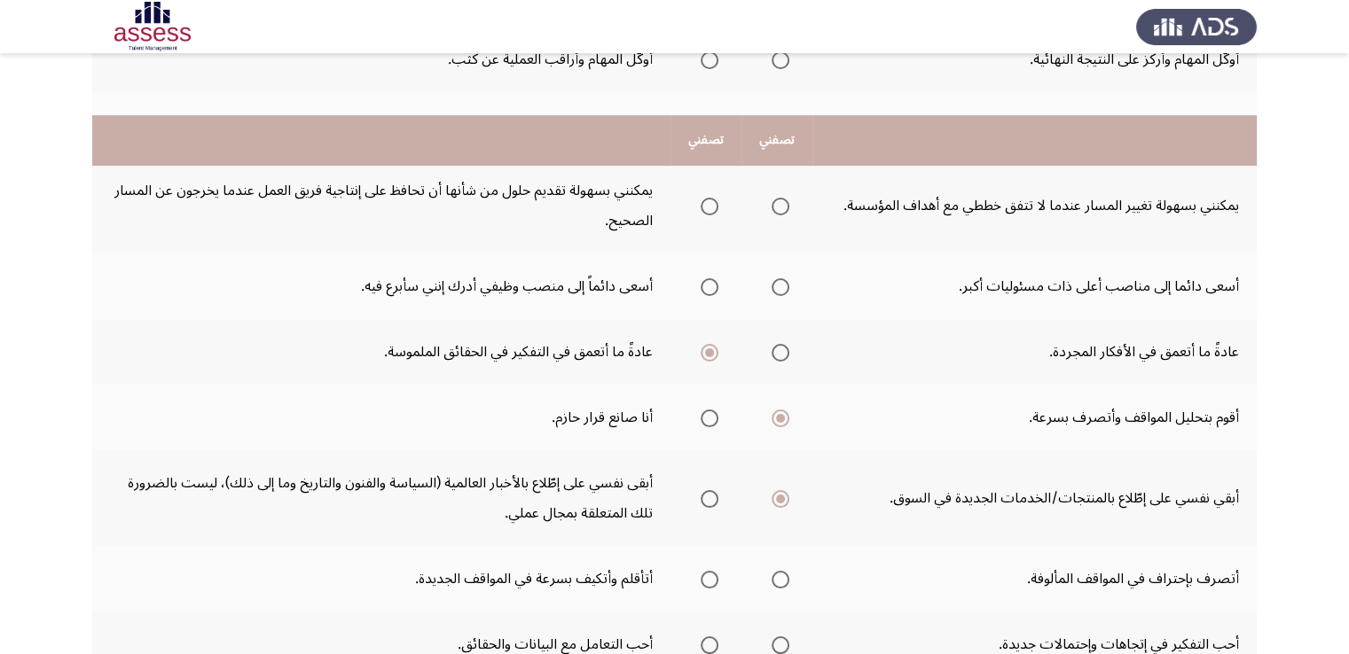
scroll to position [355, 0]
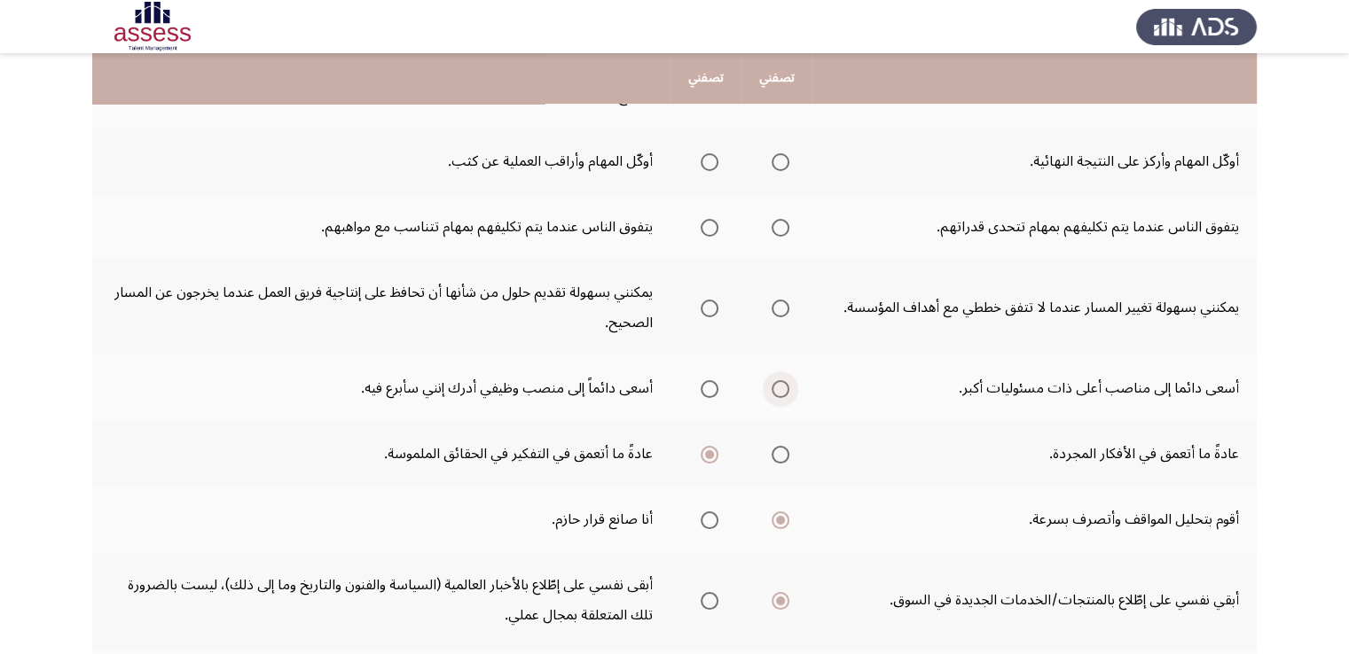
click at [780, 380] on span "Select an option" at bounding box center [780, 389] width 18 height 18
click at [780, 380] on input "Select an option" at bounding box center [780, 389] width 18 height 18
click at [787, 228] on span "Select an option" at bounding box center [780, 228] width 18 height 18
click at [787, 228] on input "Select an option" at bounding box center [780, 228] width 18 height 18
click at [711, 157] on span "Select an option" at bounding box center [710, 162] width 18 height 18
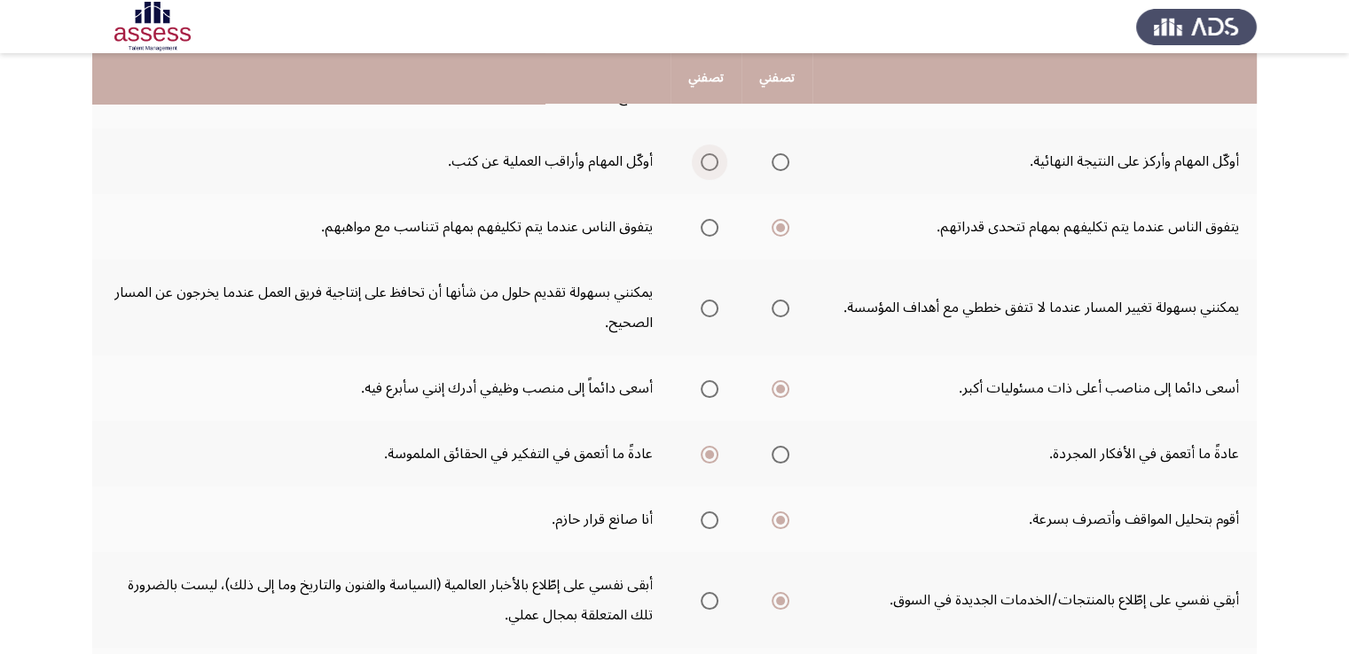
click at [711, 157] on input "Select an option" at bounding box center [710, 162] width 18 height 18
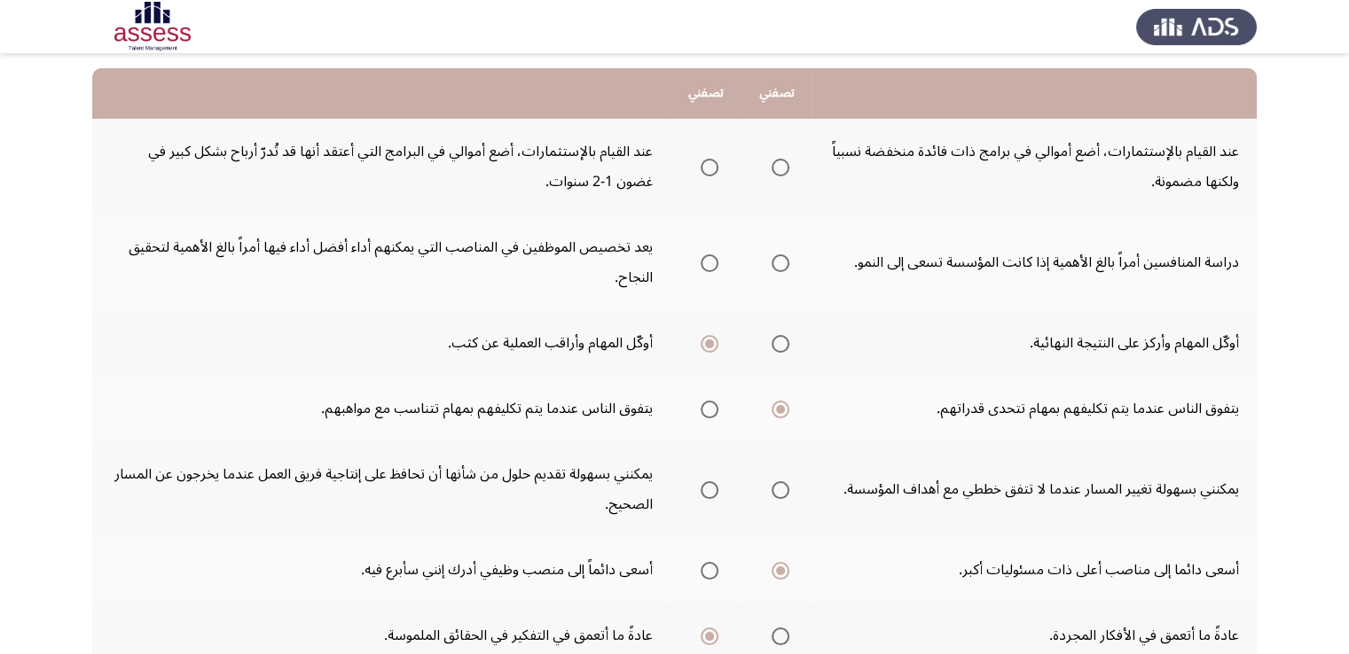
scroll to position [89, 0]
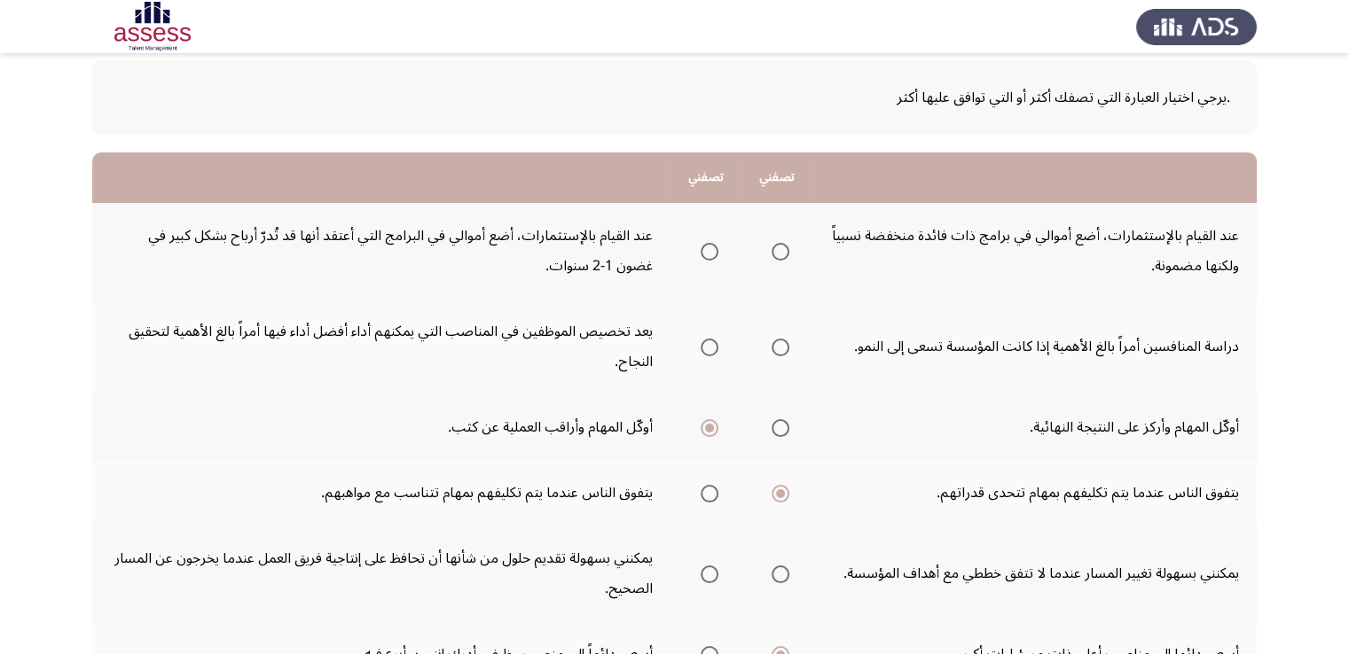
click at [781, 356] on mat-radio-group "Select an option" at bounding box center [776, 347] width 25 height 30
click at [781, 352] on span "Select an option" at bounding box center [780, 348] width 18 height 18
click at [781, 352] on input "Select an option" at bounding box center [780, 348] width 18 height 18
click at [712, 253] on span "Select an option" at bounding box center [710, 252] width 18 height 18
click at [712, 253] on input "Select an option" at bounding box center [710, 252] width 18 height 18
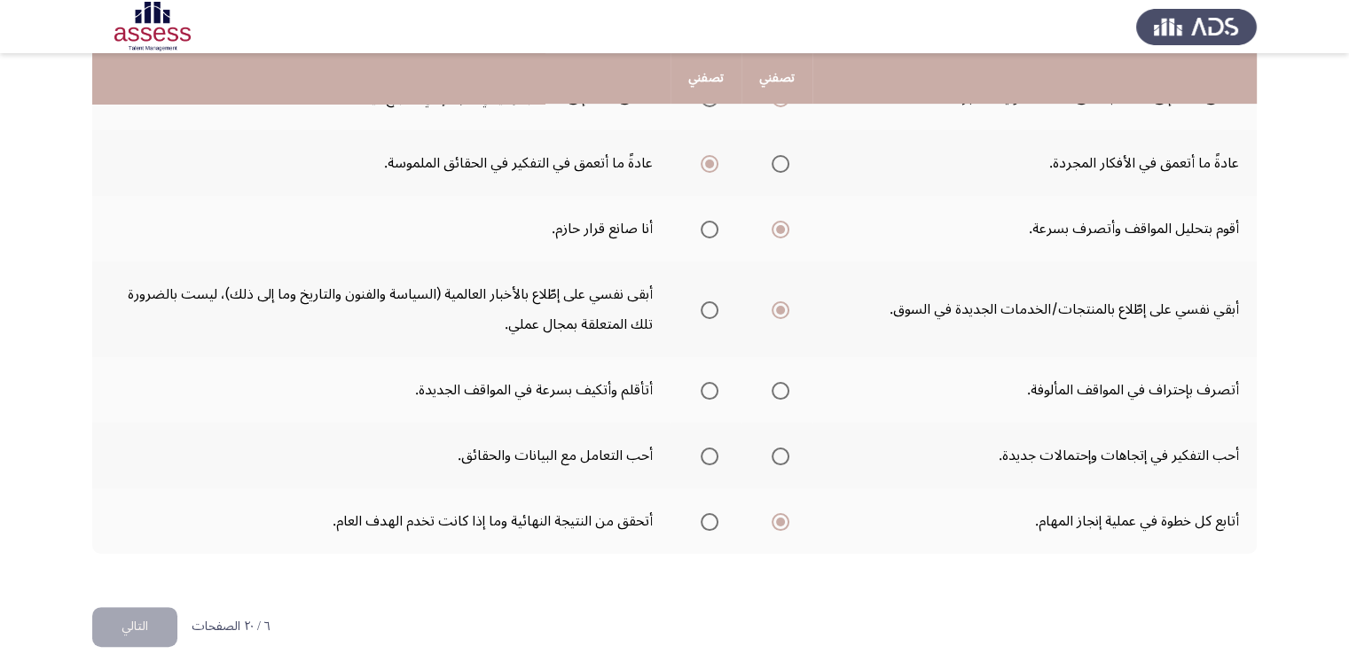
scroll to position [663, 0]
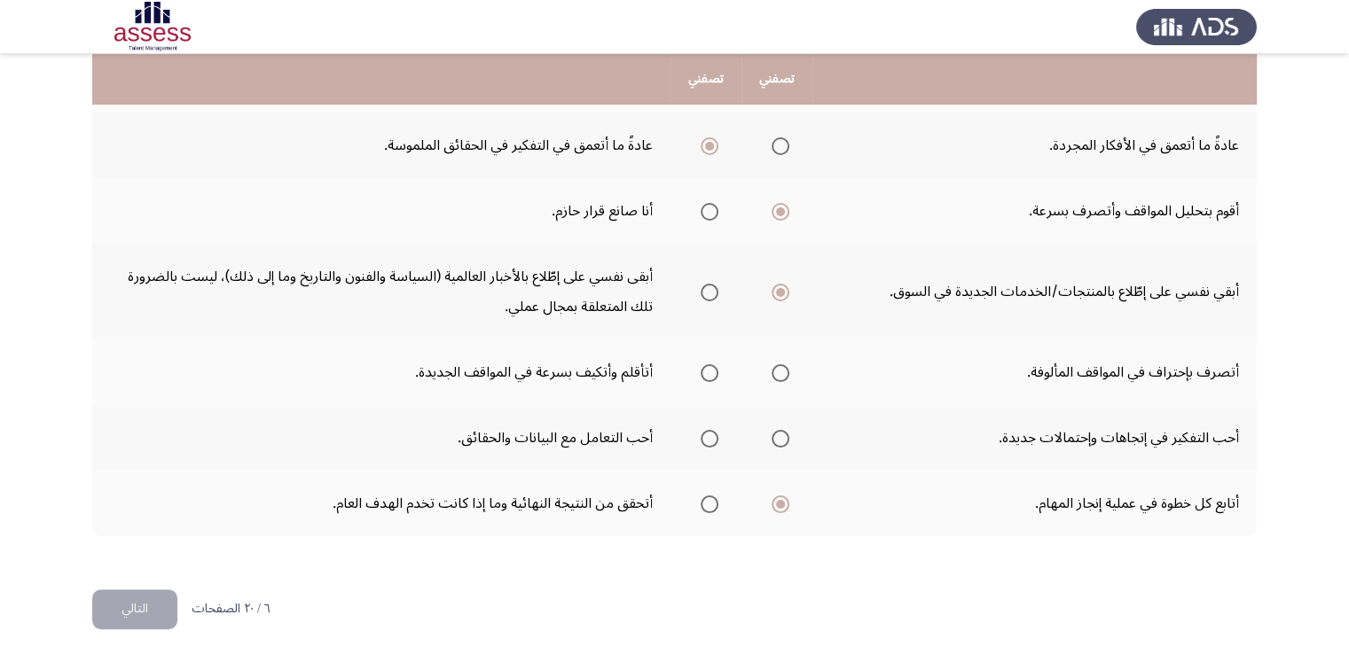
click at [784, 434] on span "Select an option" at bounding box center [780, 439] width 18 height 18
click at [784, 434] on input "Select an option" at bounding box center [780, 439] width 18 height 18
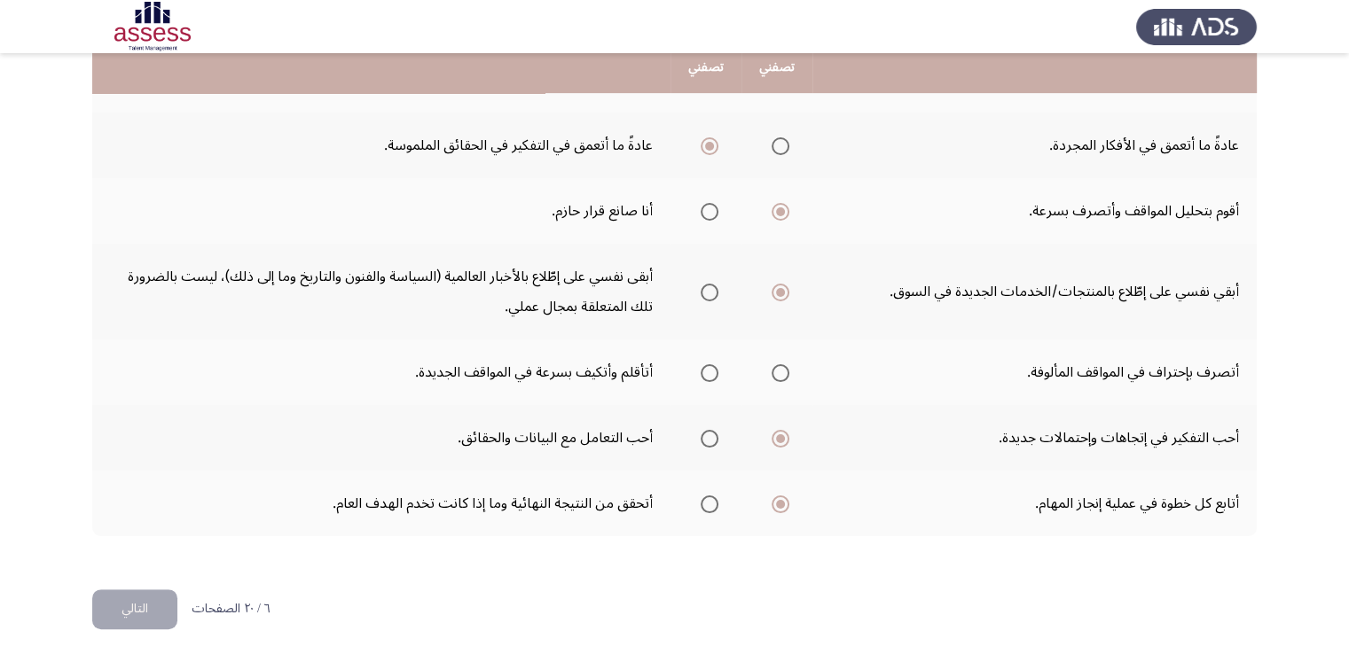
scroll to position [575, 0]
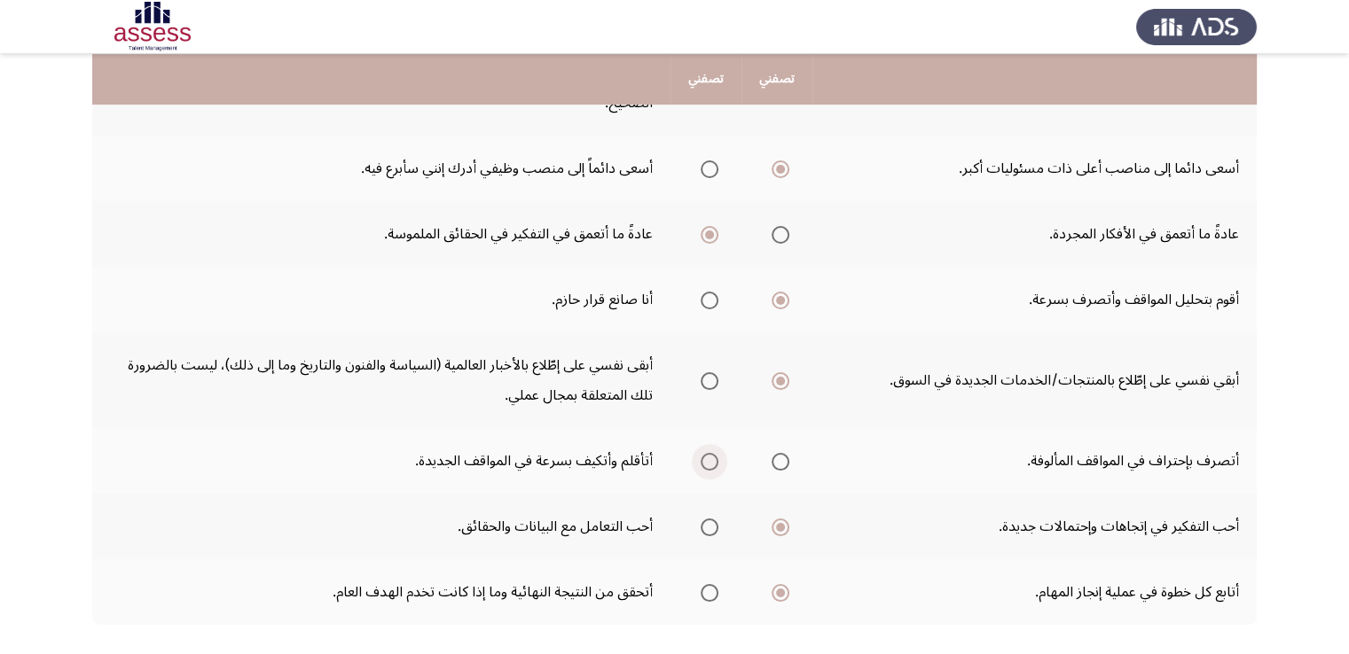
click at [711, 453] on span "Select an option" at bounding box center [710, 462] width 18 height 18
click at [711, 453] on input "Select an option" at bounding box center [710, 462] width 18 height 18
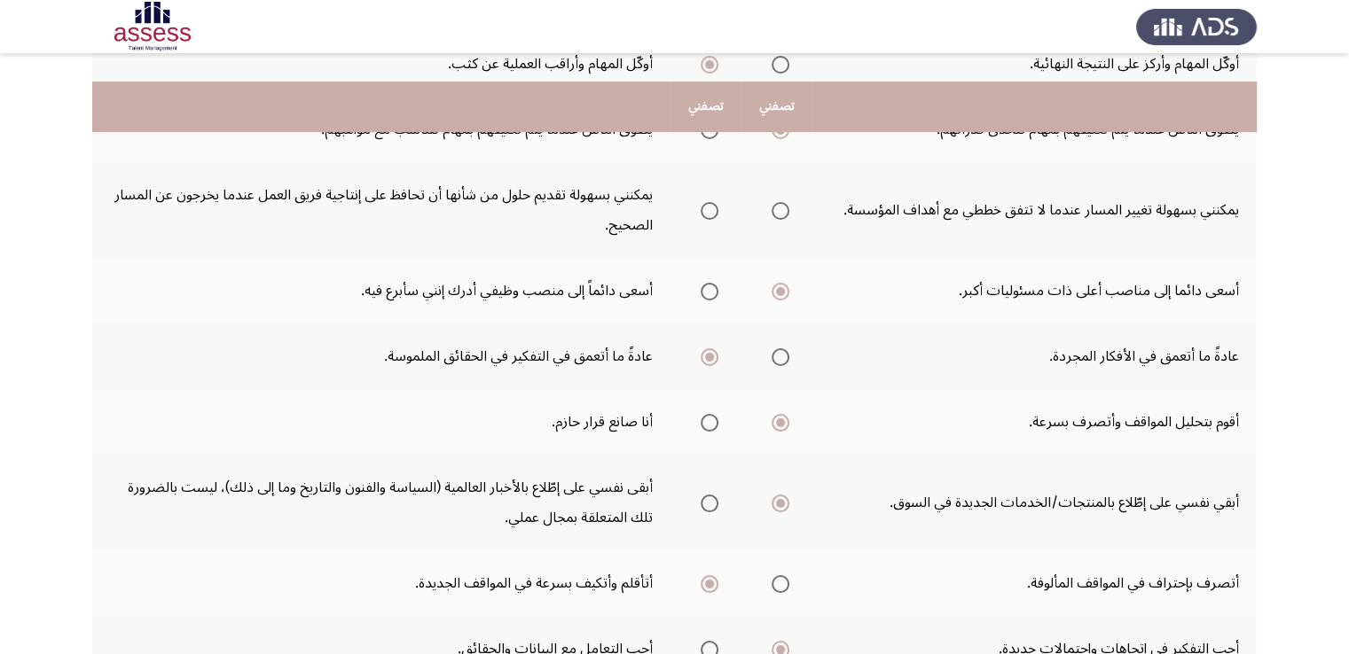
scroll to position [397, 0]
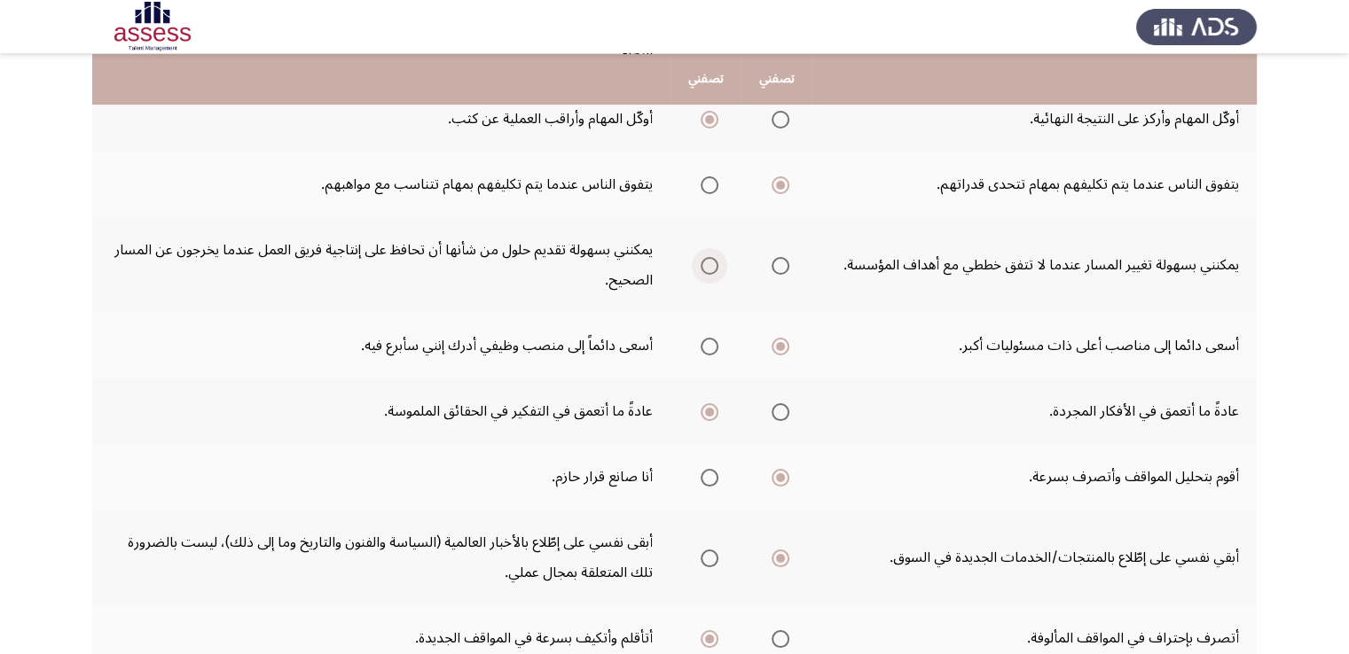
click at [715, 267] on span "Select an option" at bounding box center [710, 266] width 18 height 18
click at [715, 267] on input "Select an option" at bounding box center [710, 266] width 18 height 18
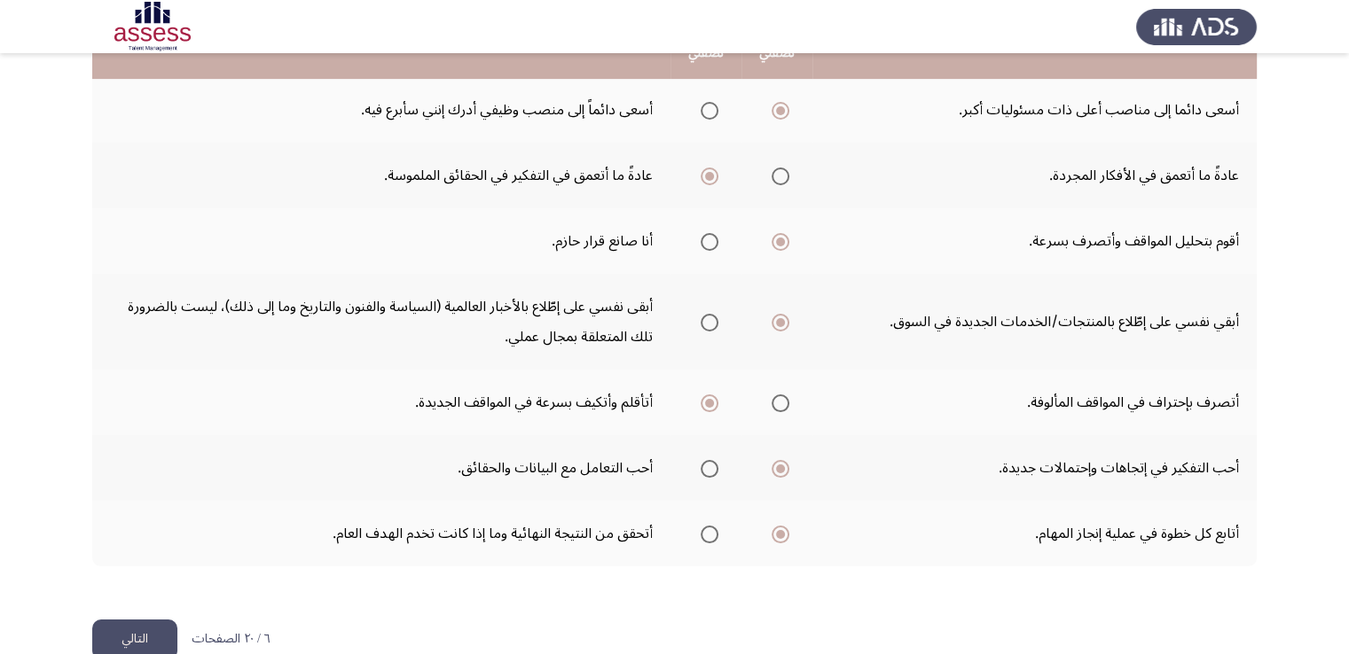
scroll to position [663, 0]
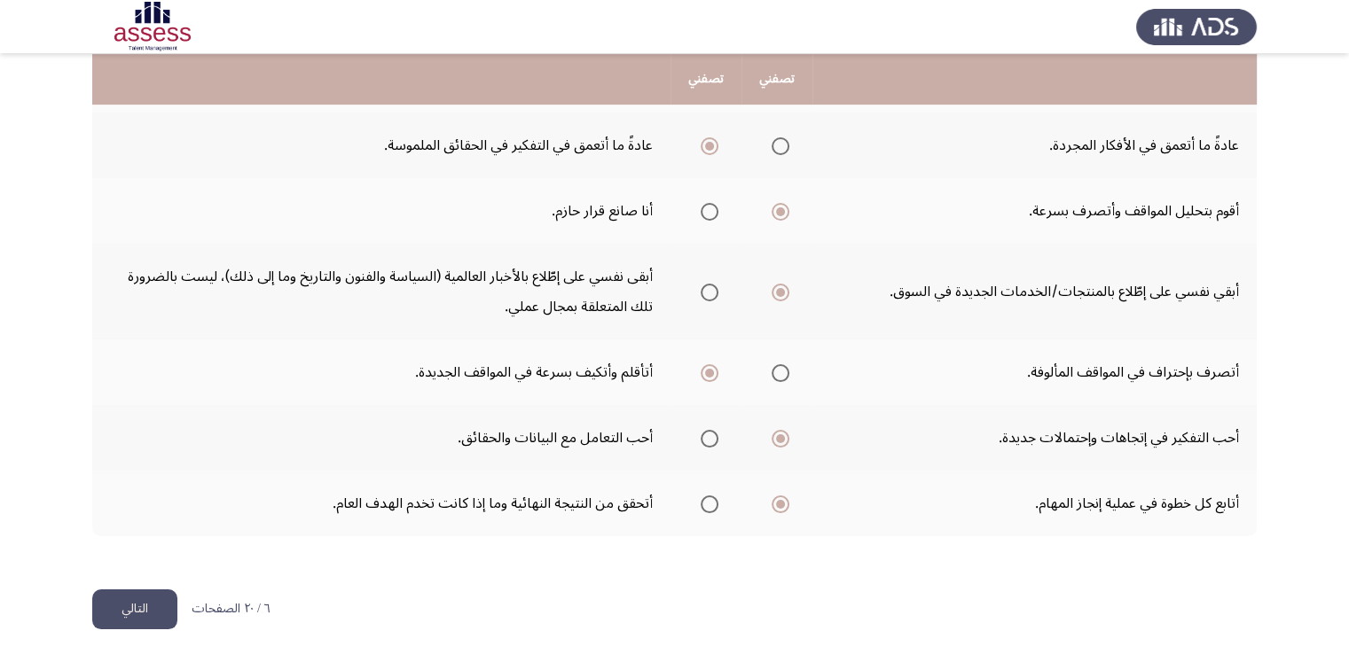
click at [129, 606] on button "التالي" at bounding box center [134, 610] width 85 height 40
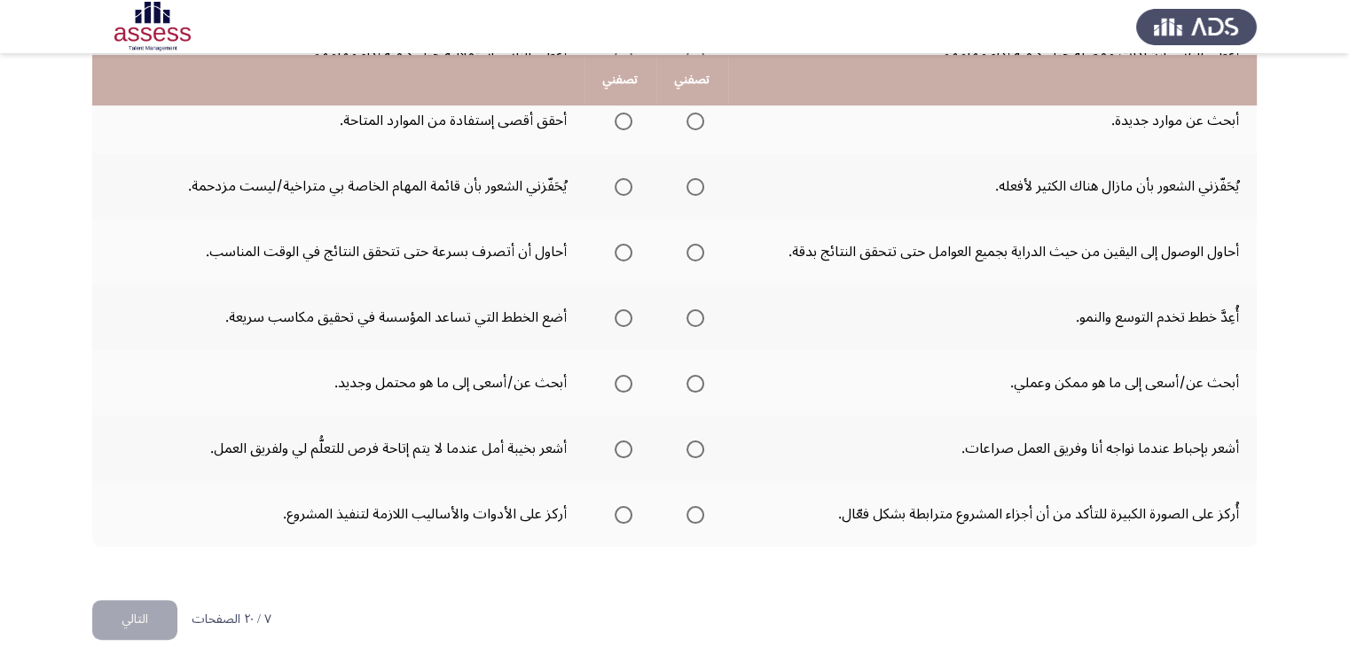
scroll to position [544, 0]
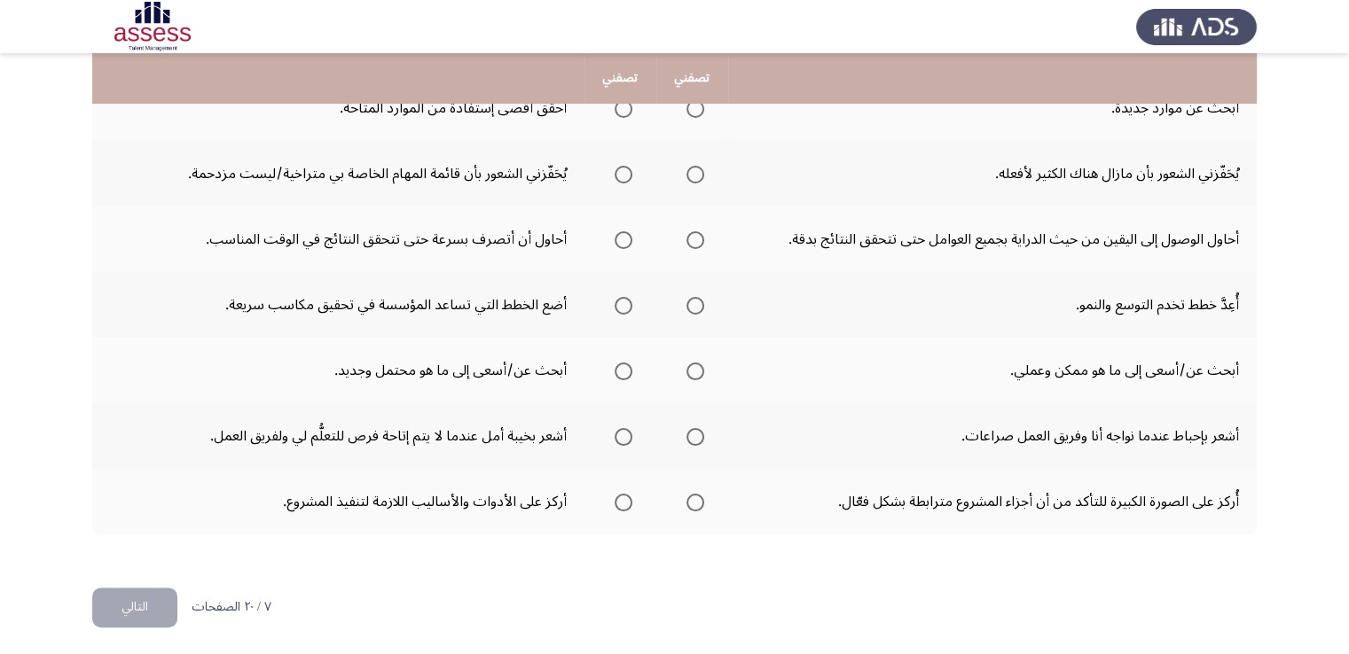
click at [616, 501] on label "Select an option" at bounding box center [619, 503] width 25 height 18
click at [616, 501] on input "Select an option" at bounding box center [623, 503] width 18 height 18
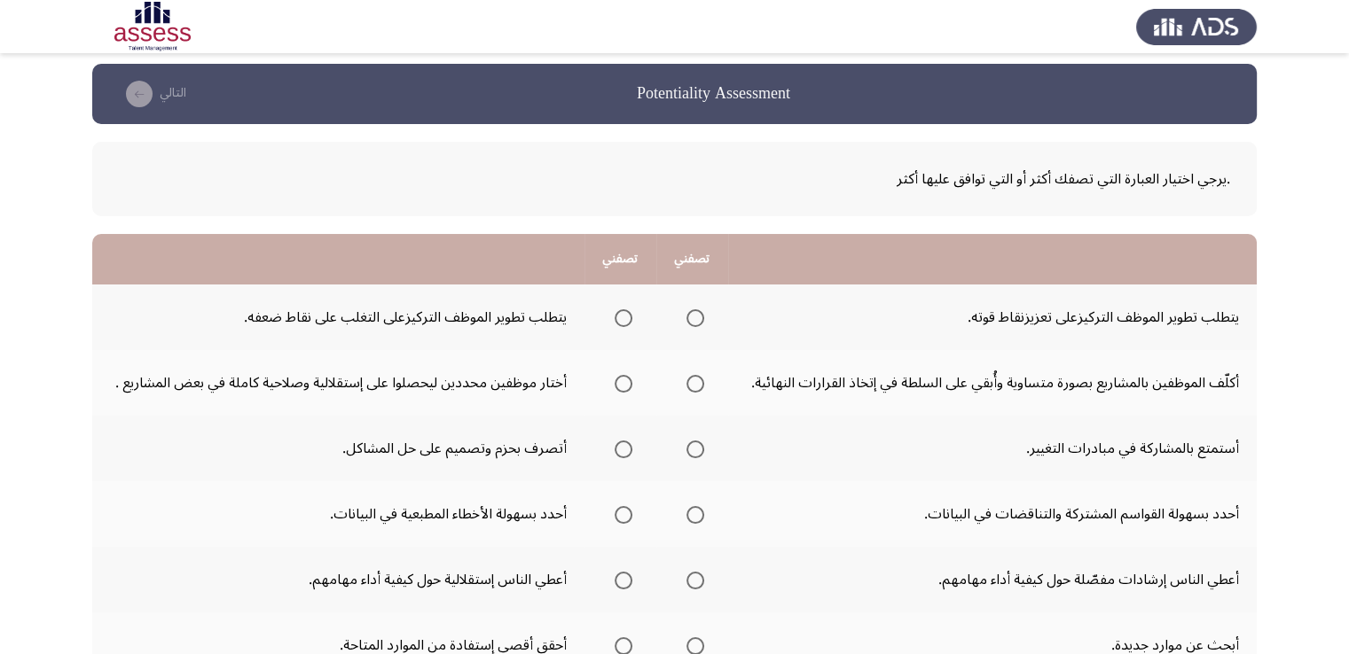
scroll to position [0, 0]
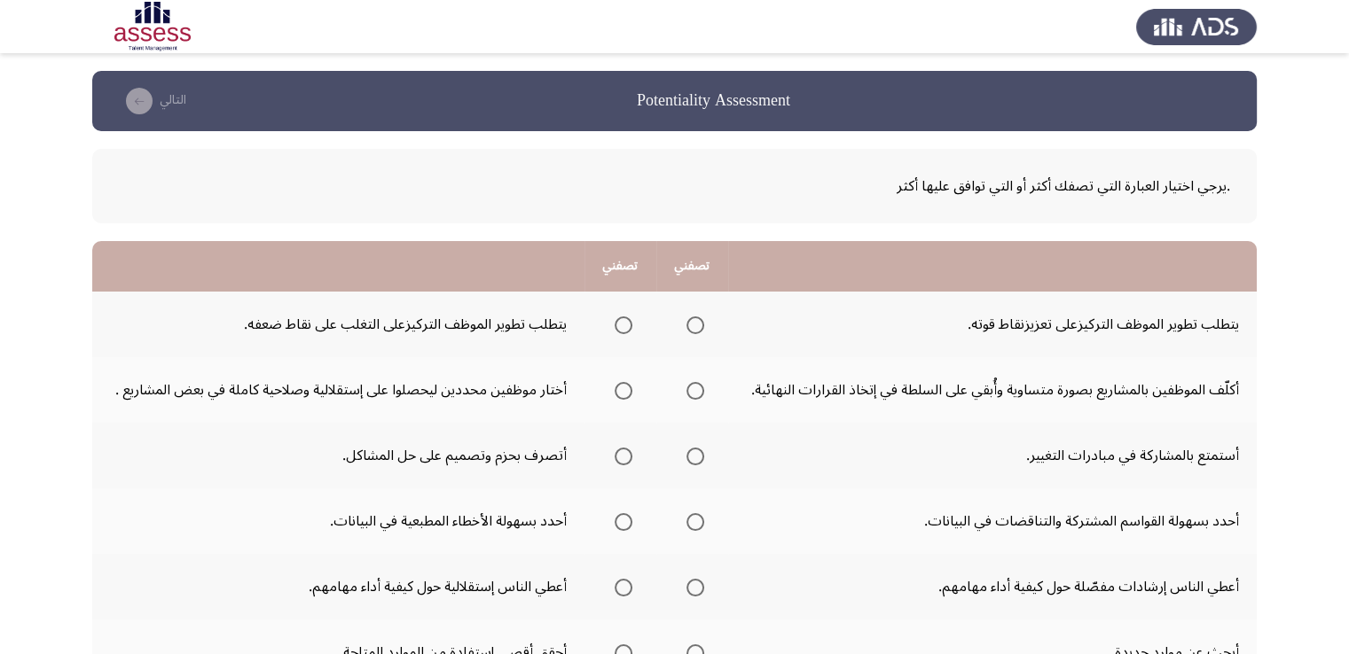
click at [621, 524] on span "Select an option" at bounding box center [623, 522] width 18 height 18
click at [621, 524] on input "Select an option" at bounding box center [623, 522] width 18 height 18
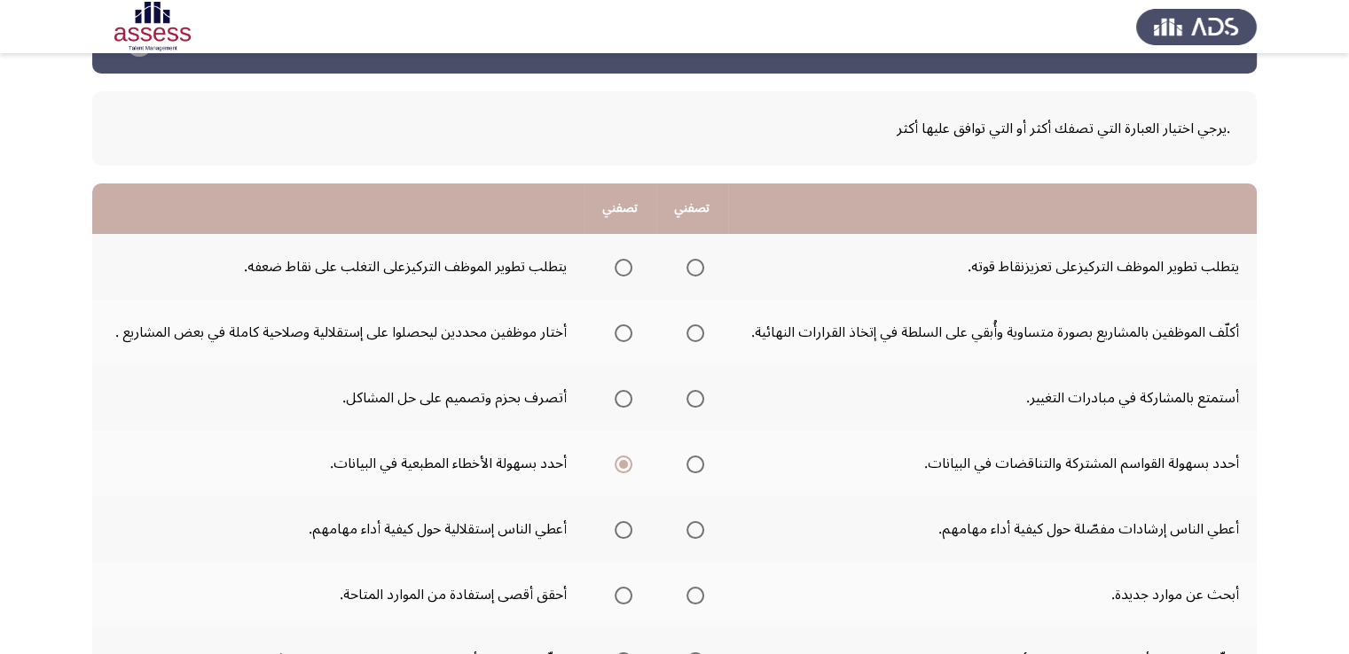
scroll to position [89, 0]
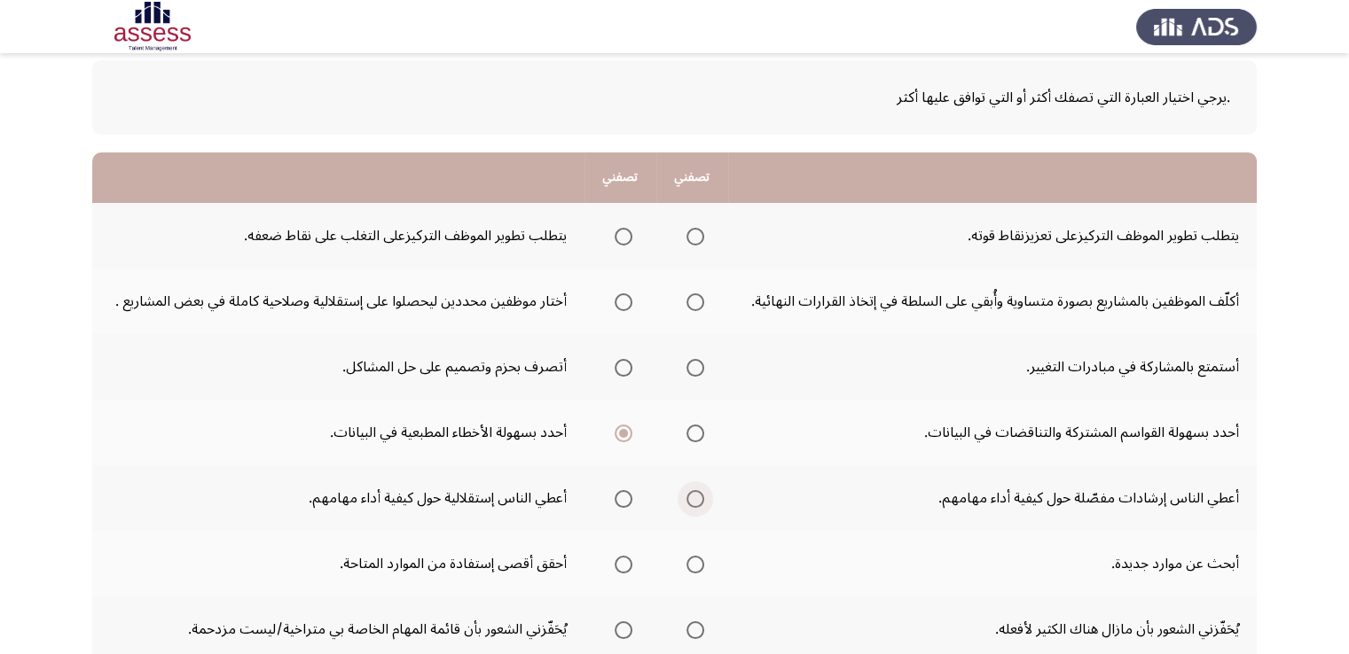
click at [692, 500] on span "Select an option" at bounding box center [695, 499] width 18 height 18
click at [692, 500] on input "Select an option" at bounding box center [695, 499] width 18 height 18
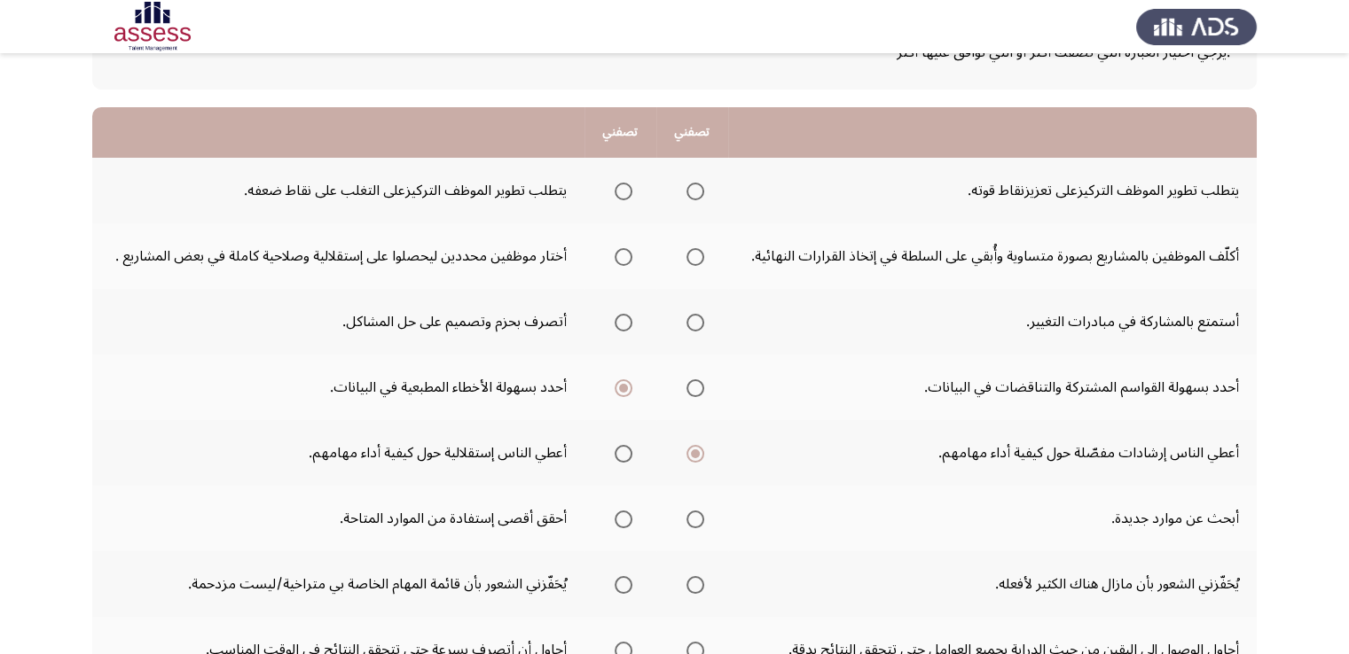
scroll to position [177, 0]
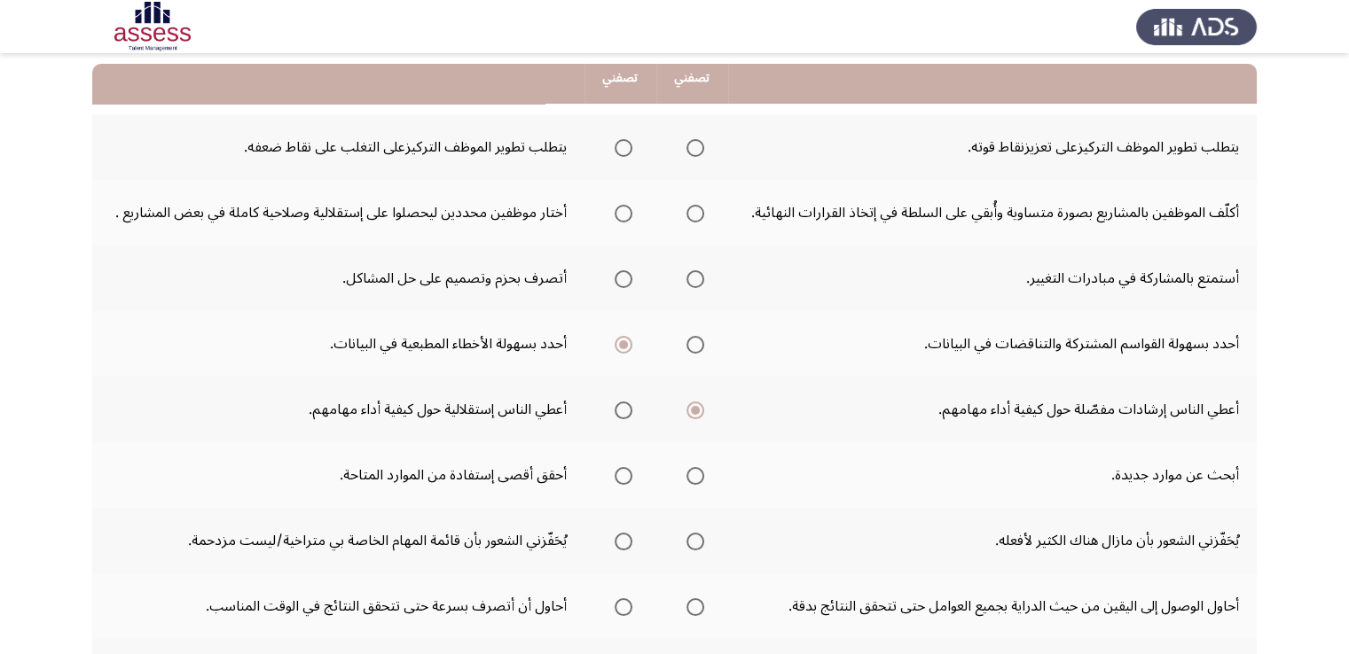
click at [630, 475] on span "Select an option" at bounding box center [623, 476] width 18 height 18
click at [630, 475] on input "Select an option" at bounding box center [623, 476] width 18 height 18
click at [693, 536] on span "Select an option" at bounding box center [695, 542] width 18 height 18
click at [693, 536] on input "Select an option" at bounding box center [695, 542] width 18 height 18
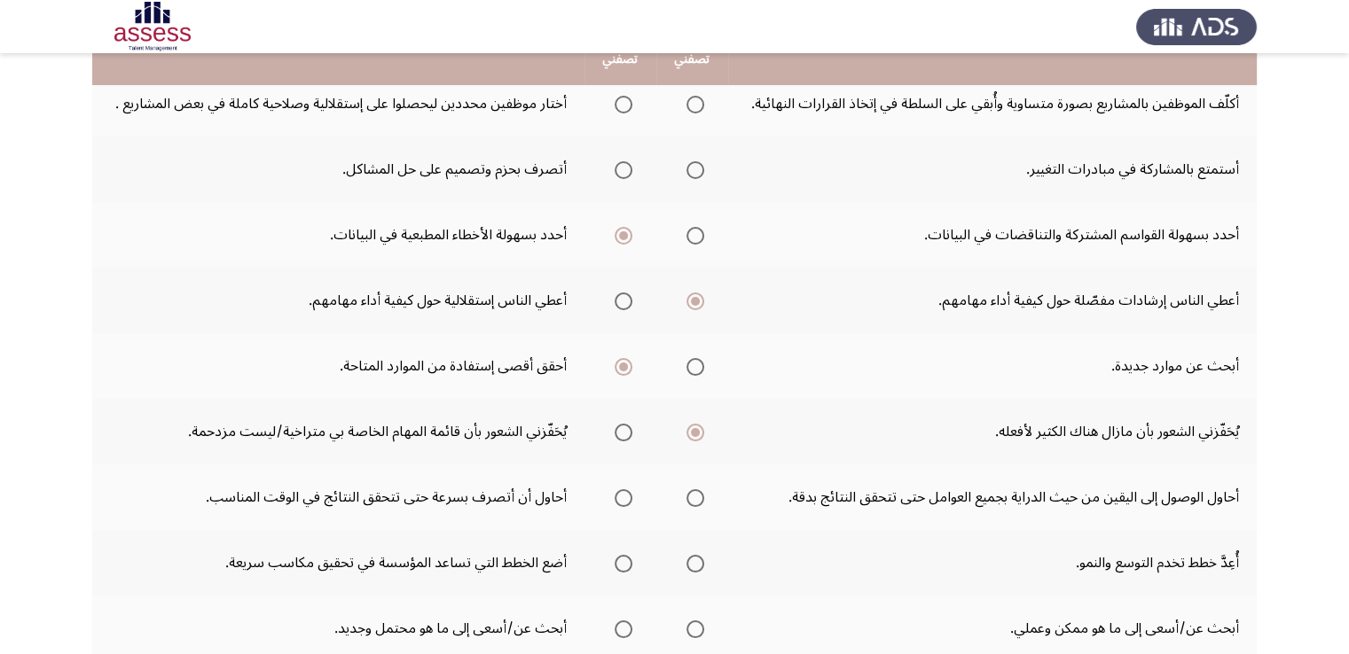
scroll to position [355, 0]
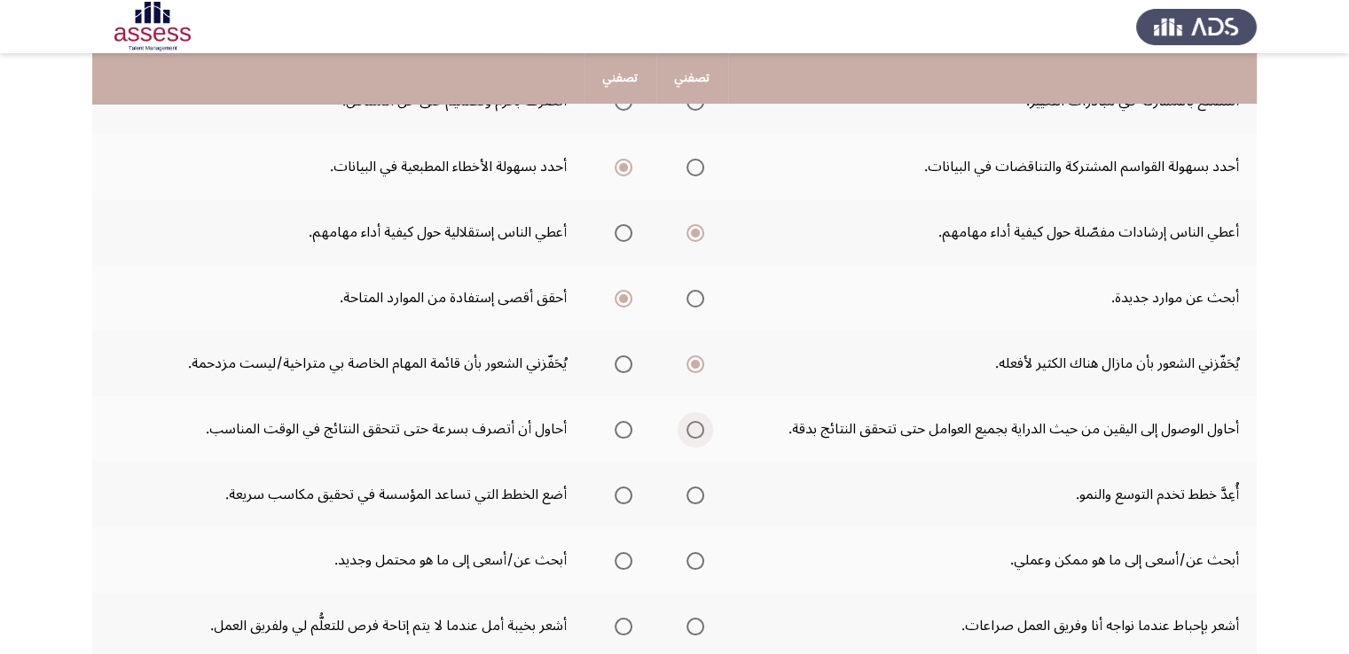
click at [698, 434] on span "Select an option" at bounding box center [695, 430] width 18 height 18
click at [698, 434] on input "Select an option" at bounding box center [695, 430] width 18 height 18
click at [624, 493] on span "Select an option" at bounding box center [623, 496] width 18 height 18
click at [624, 493] on input "Select an option" at bounding box center [623, 496] width 18 height 18
click at [703, 491] on span "Select an option" at bounding box center [695, 496] width 18 height 18
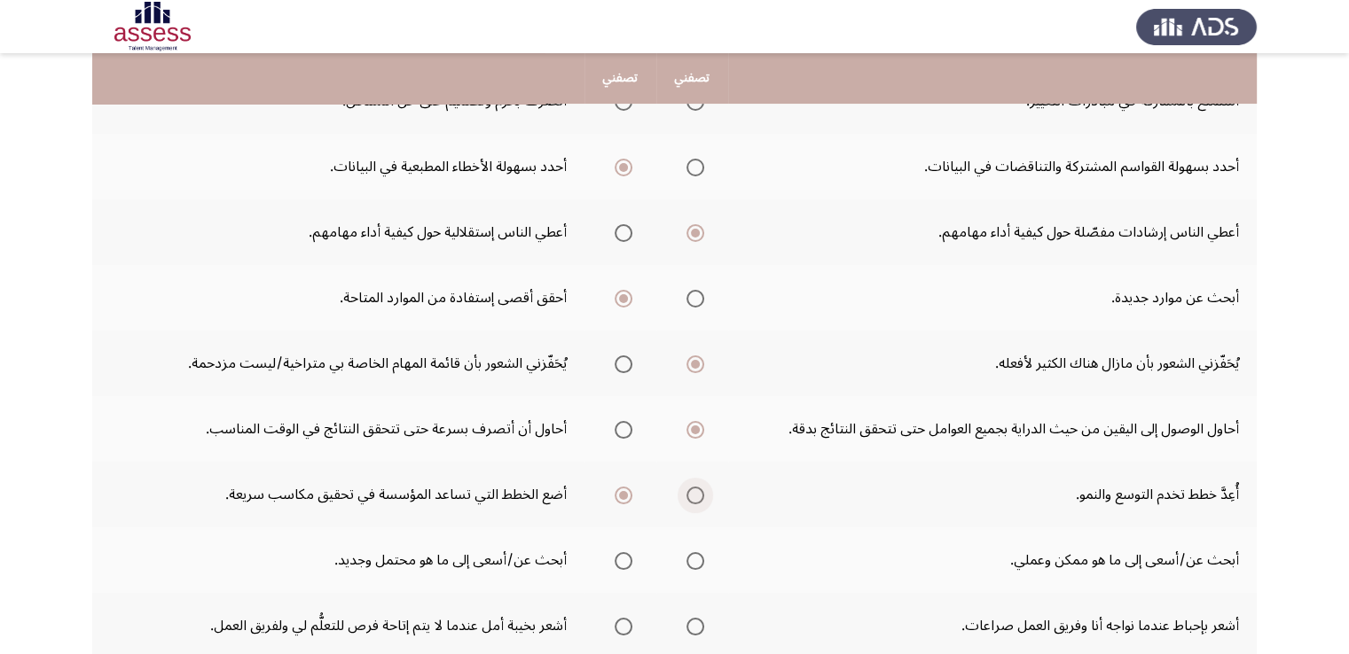
click at [703, 491] on input "Select an option" at bounding box center [695, 496] width 18 height 18
click at [692, 557] on span "Select an option" at bounding box center [695, 561] width 18 height 18
click at [692, 557] on input "Select an option" at bounding box center [695, 561] width 18 height 18
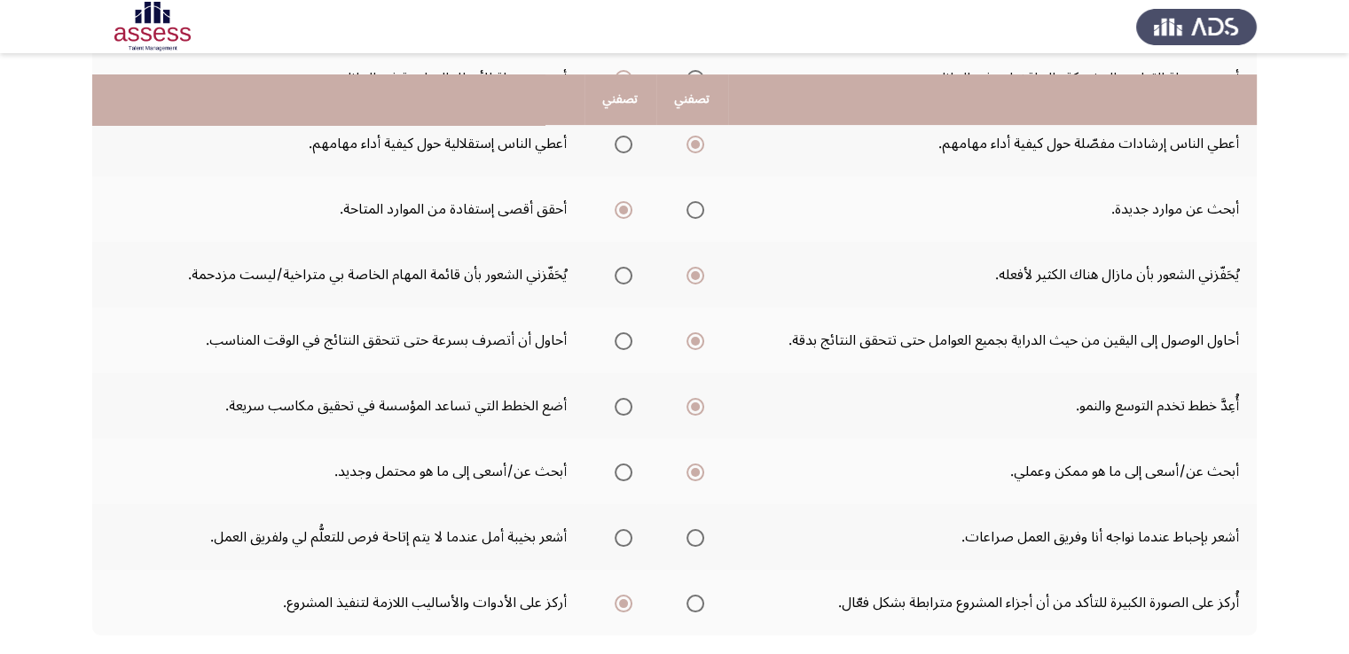
scroll to position [532, 0]
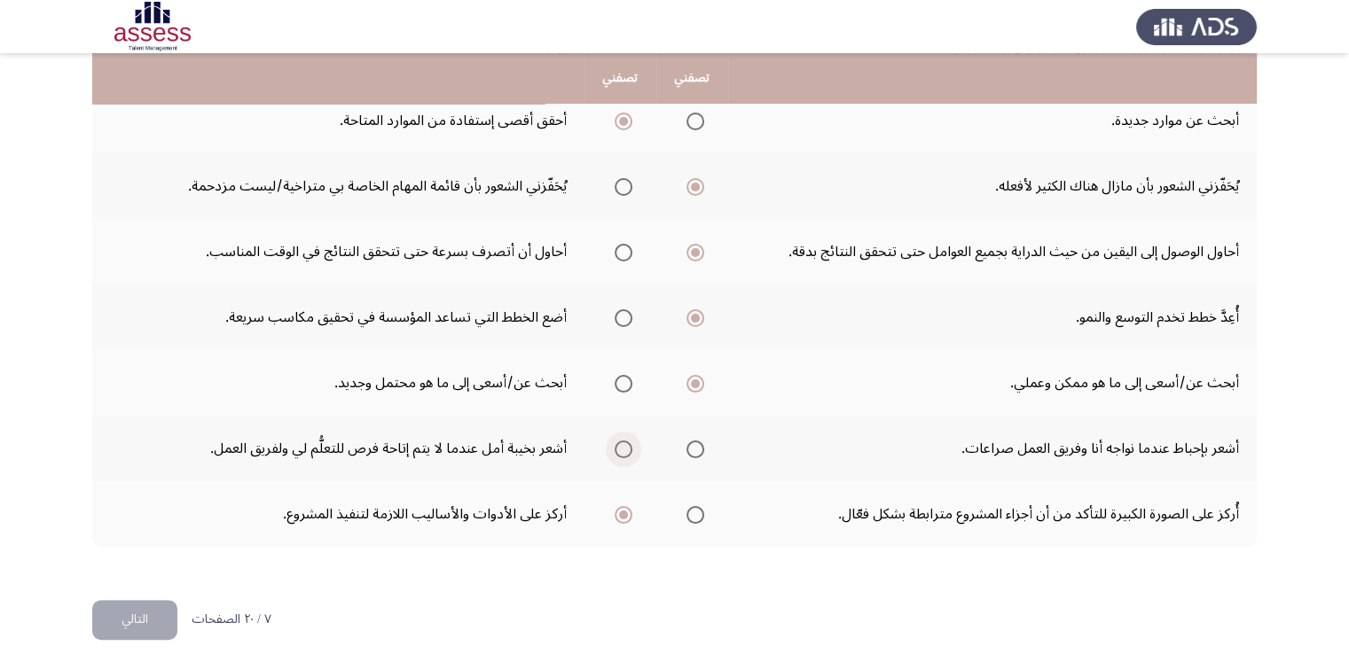
click at [626, 450] on span "Select an option" at bounding box center [623, 450] width 18 height 18
click at [626, 450] on input "Select an option" at bounding box center [623, 450] width 18 height 18
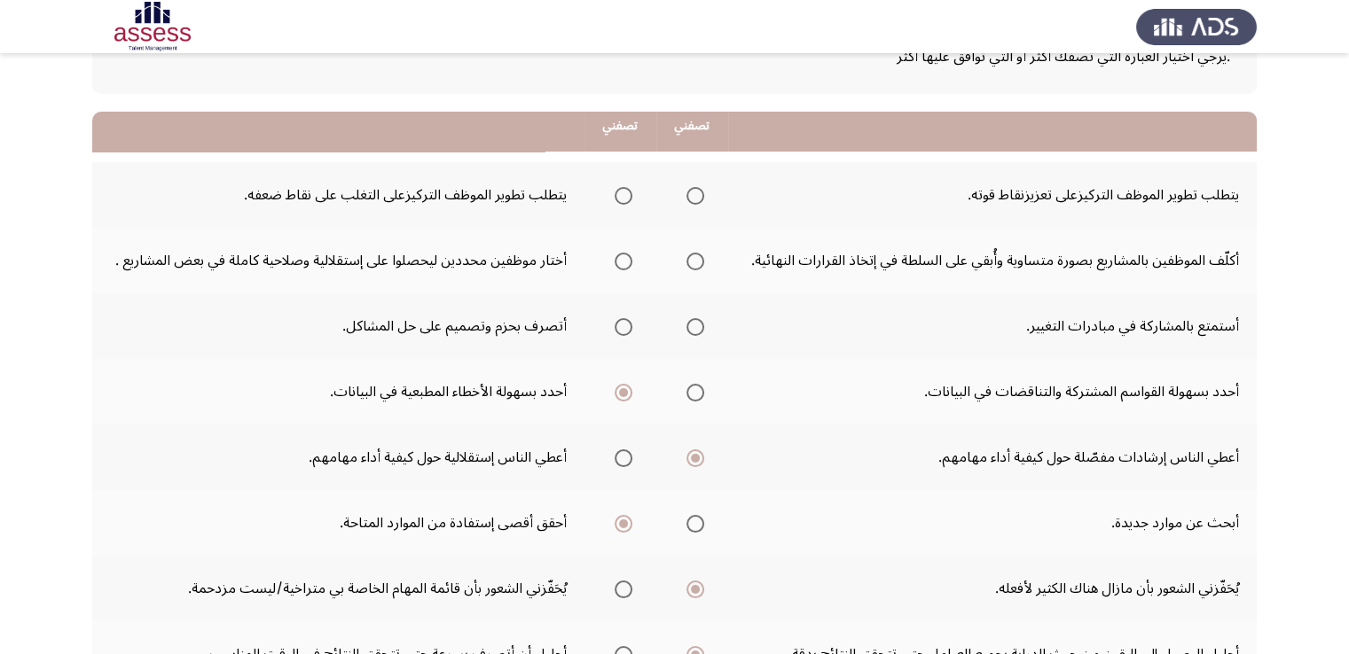
scroll to position [89, 0]
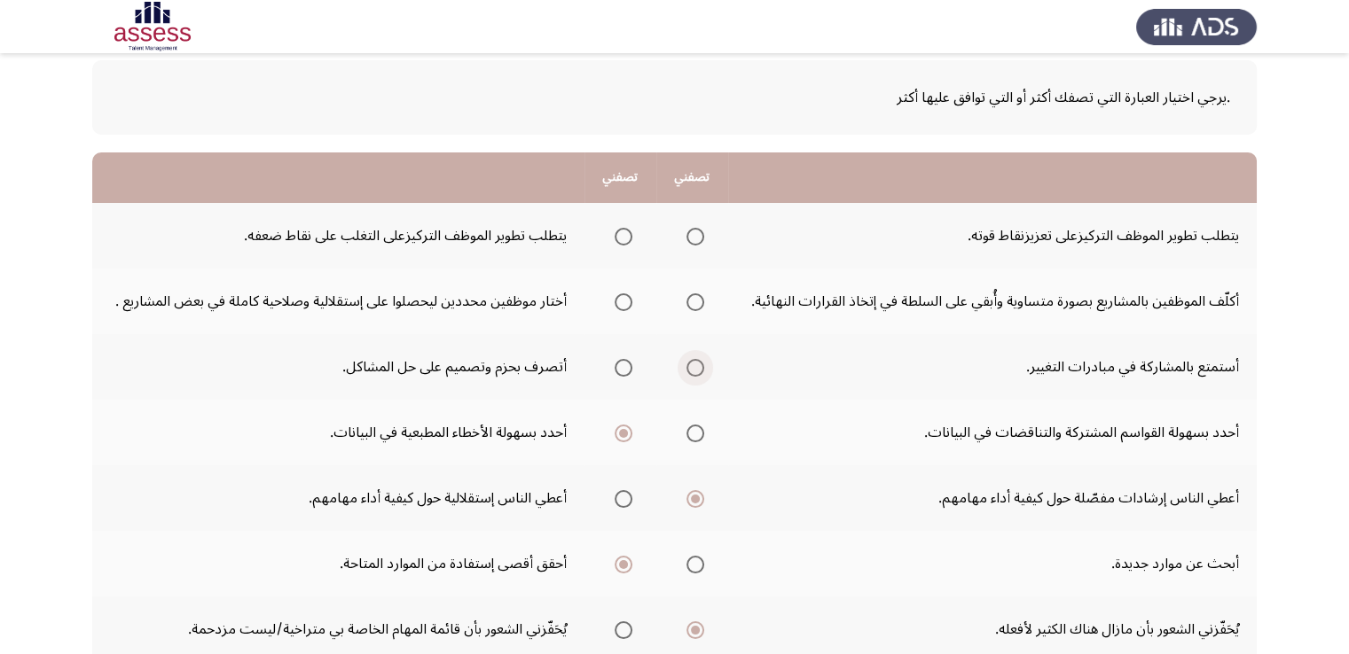
click at [691, 373] on span "Select an option" at bounding box center [695, 368] width 18 height 18
click at [691, 373] on input "Select an option" at bounding box center [695, 368] width 18 height 18
click at [630, 237] on span "Select an option" at bounding box center [623, 237] width 18 height 18
click at [630, 237] on input "Select an option" at bounding box center [623, 237] width 18 height 18
click at [703, 303] on span "Select an option" at bounding box center [695, 303] width 18 height 18
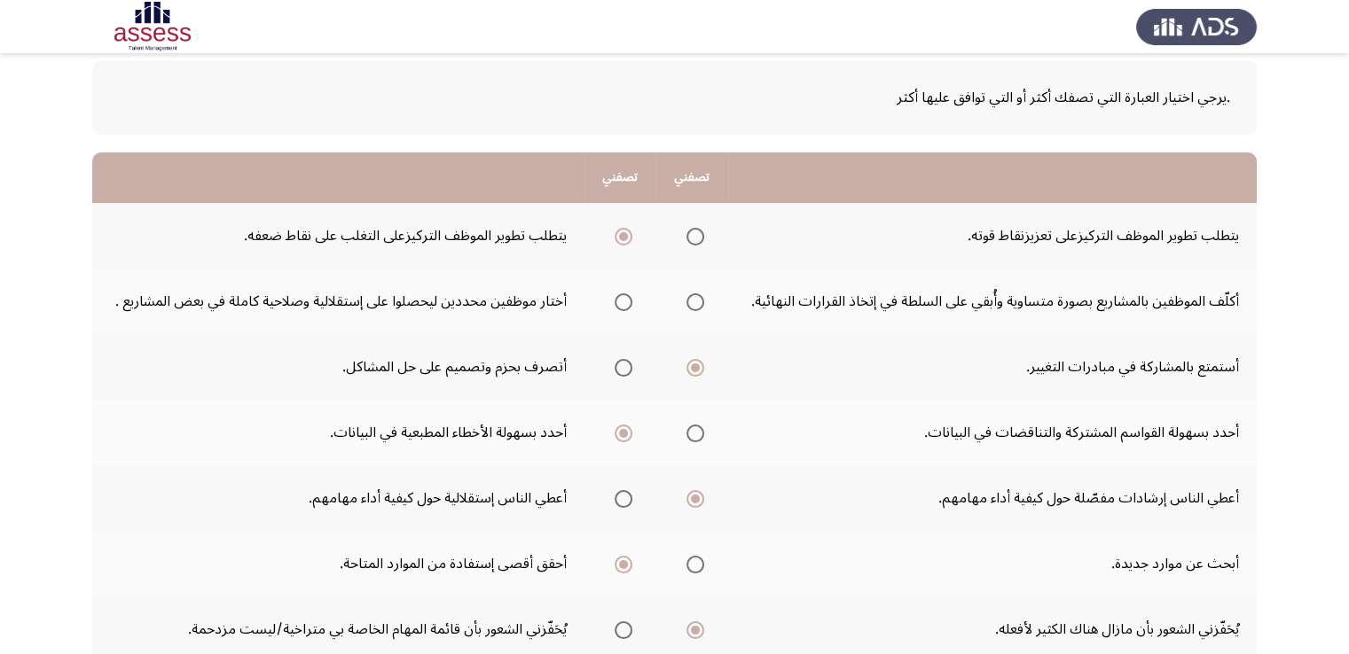
click at [703, 303] on input "Select an option" at bounding box center [695, 303] width 18 height 18
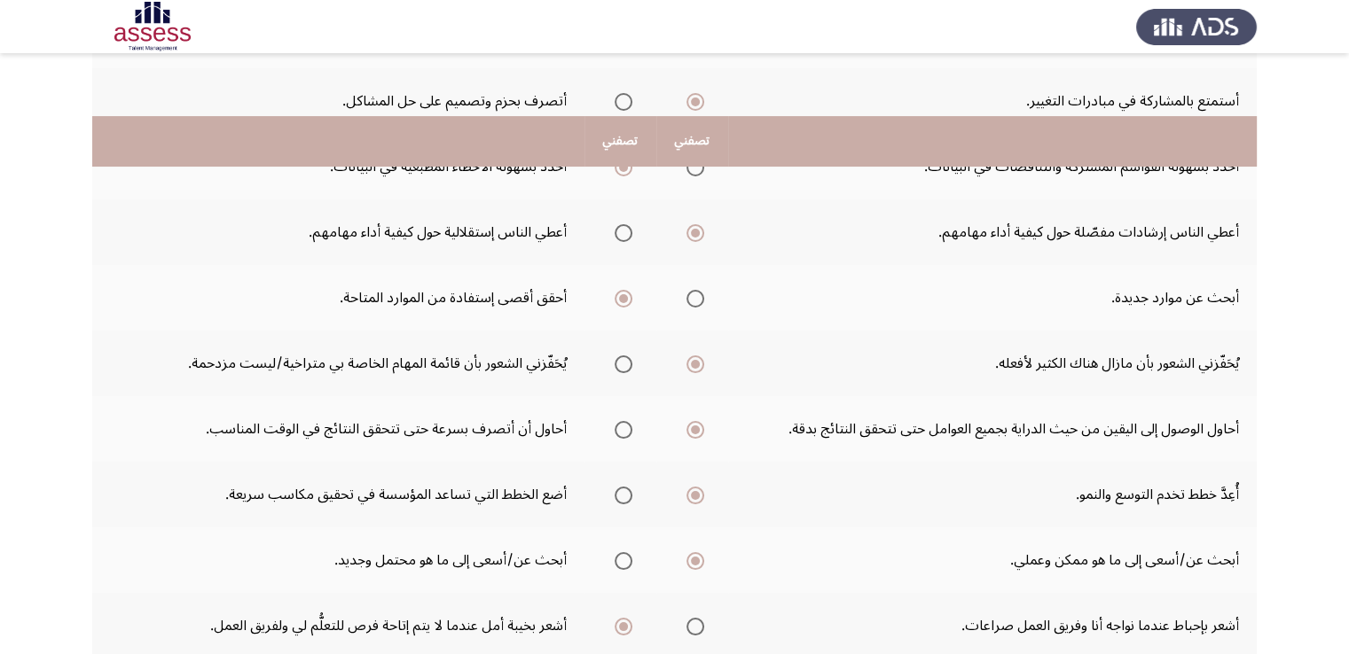
scroll to position [532, 0]
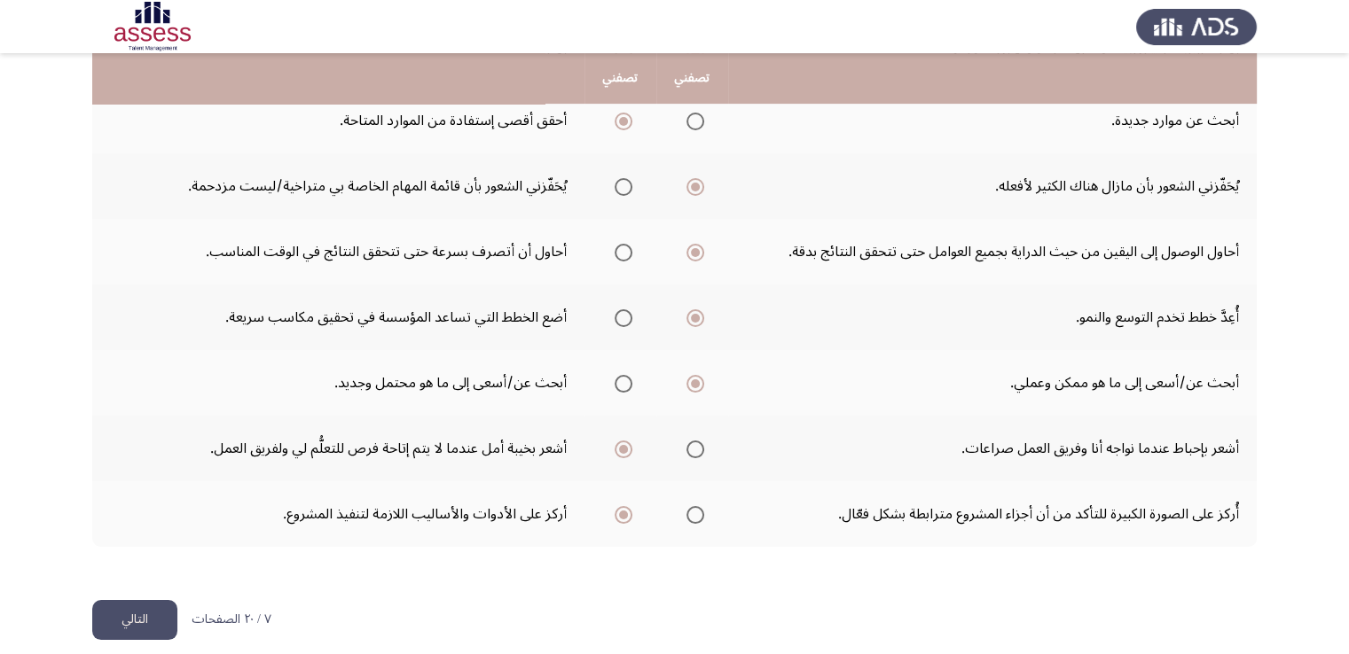
click at [146, 623] on button "التالي" at bounding box center [134, 620] width 85 height 40
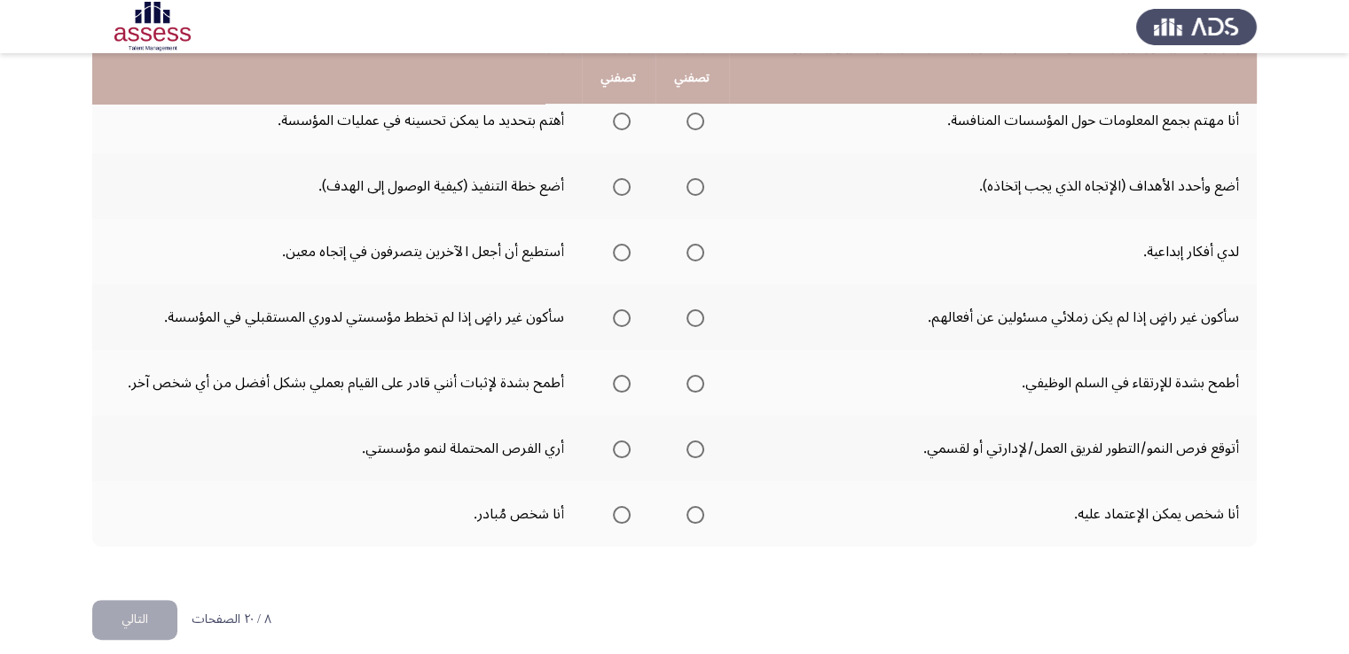
click at [380, 543] on div ".يرجي اختيار العبارة التي تصفك أكثر أو التي توافق عليها أكثر تصفني تصفني أخلق ر…" at bounding box center [674, 90] width 1164 height 983
click at [696, 513] on span "Select an option" at bounding box center [695, 515] width 18 height 18
click at [696, 513] on input "Select an option" at bounding box center [695, 515] width 18 height 18
click at [702, 384] on span "Select an option" at bounding box center [695, 384] width 18 height 18
click at [702, 384] on input "Select an option" at bounding box center [695, 384] width 18 height 18
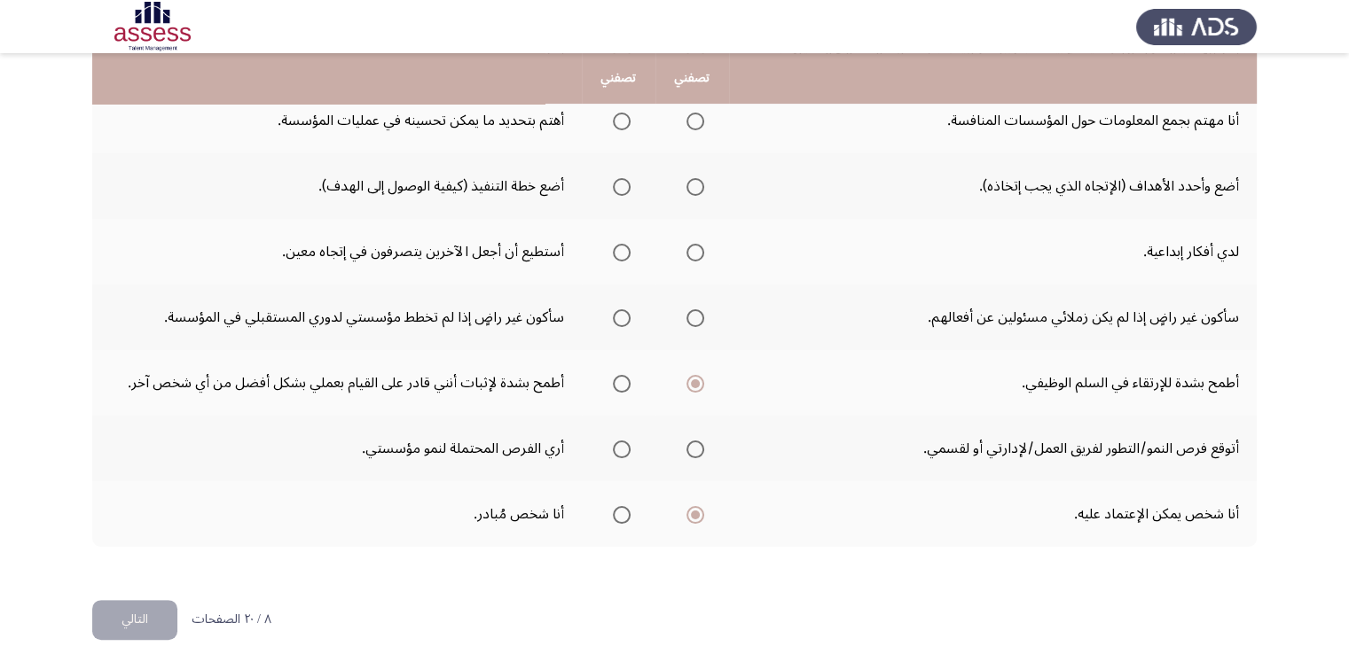
click at [699, 441] on span "Select an option" at bounding box center [695, 450] width 18 height 18
click at [699, 441] on input "Select an option" at bounding box center [695, 450] width 18 height 18
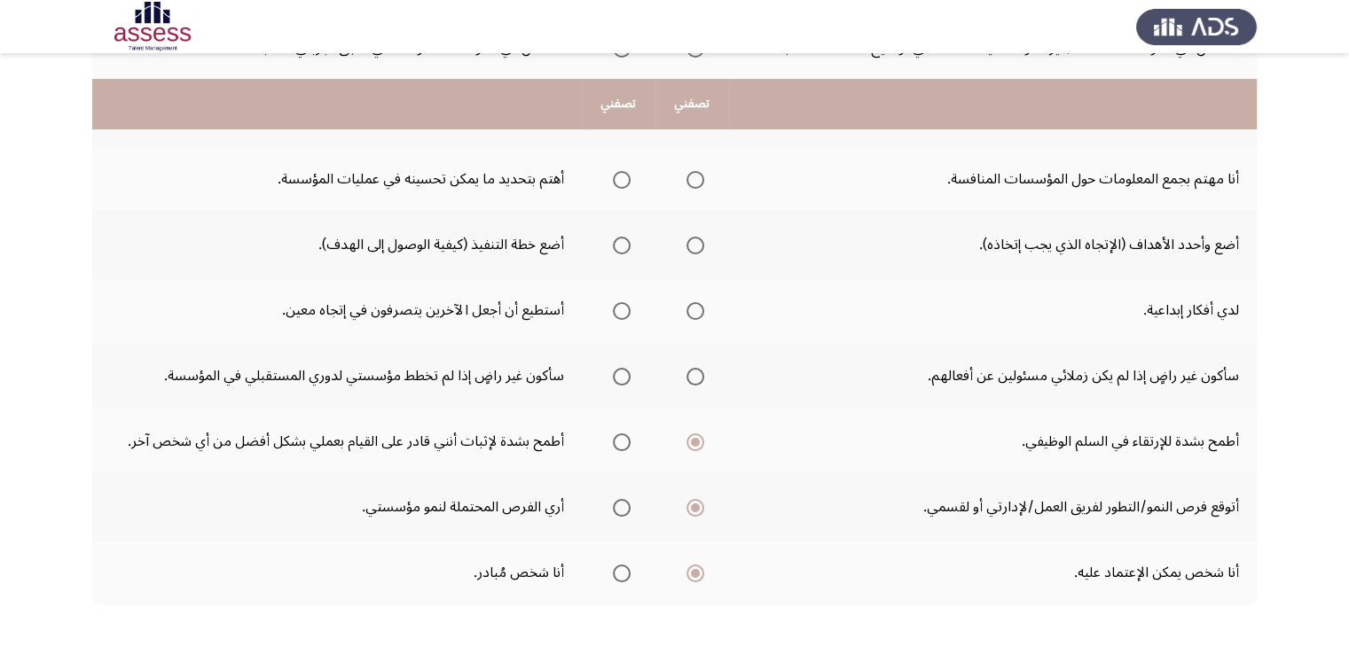
scroll to position [443, 0]
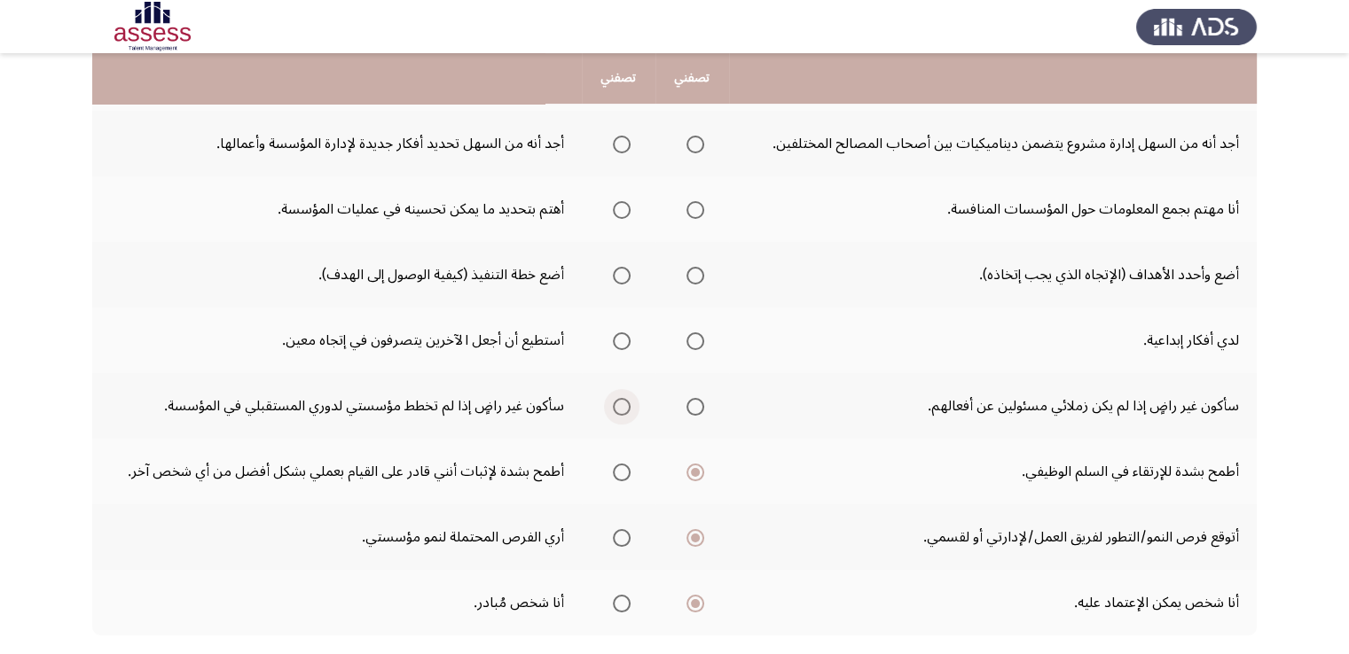
click at [622, 399] on span "Select an option" at bounding box center [622, 407] width 18 height 18
click at [622, 399] on input "Select an option" at bounding box center [622, 407] width 18 height 18
click at [622, 348] on mat-radio-group "Select an option" at bounding box center [618, 340] width 25 height 30
click at [624, 347] on mat-radio-group "Select an option" at bounding box center [618, 340] width 25 height 30
click at [625, 339] on span "Select an option" at bounding box center [622, 342] width 18 height 18
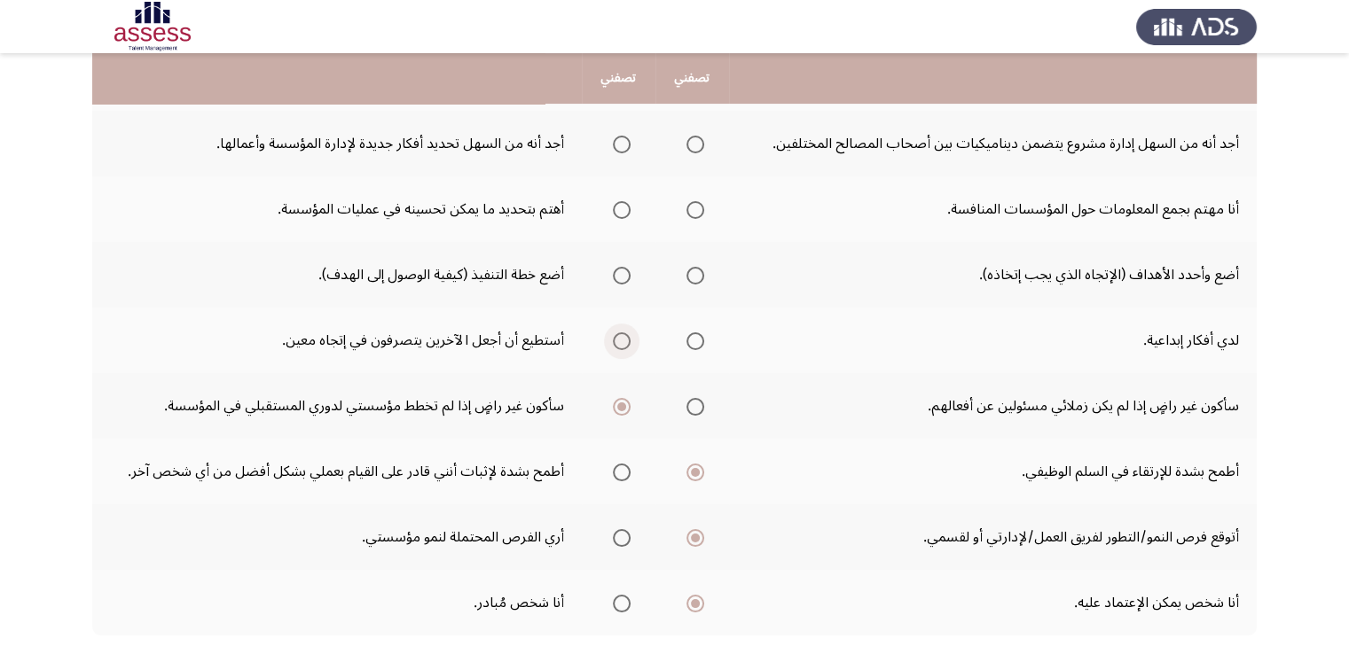
click at [625, 339] on input "Select an option" at bounding box center [622, 342] width 18 height 18
click at [621, 267] on span "Select an option" at bounding box center [622, 276] width 18 height 18
click at [621, 267] on input "Select an option" at bounding box center [622, 276] width 18 height 18
click at [686, 207] on span "Select an option" at bounding box center [695, 210] width 18 height 18
click at [686, 207] on input "Select an option" at bounding box center [695, 210] width 18 height 18
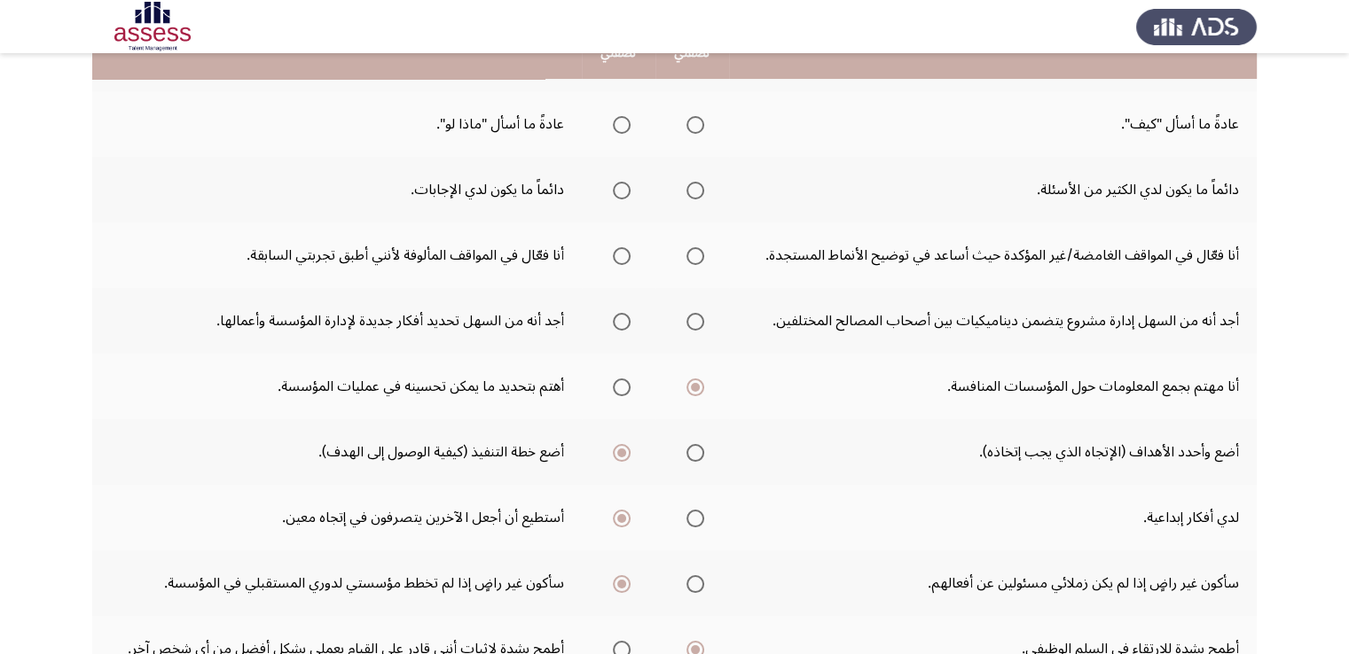
scroll to position [177, 0]
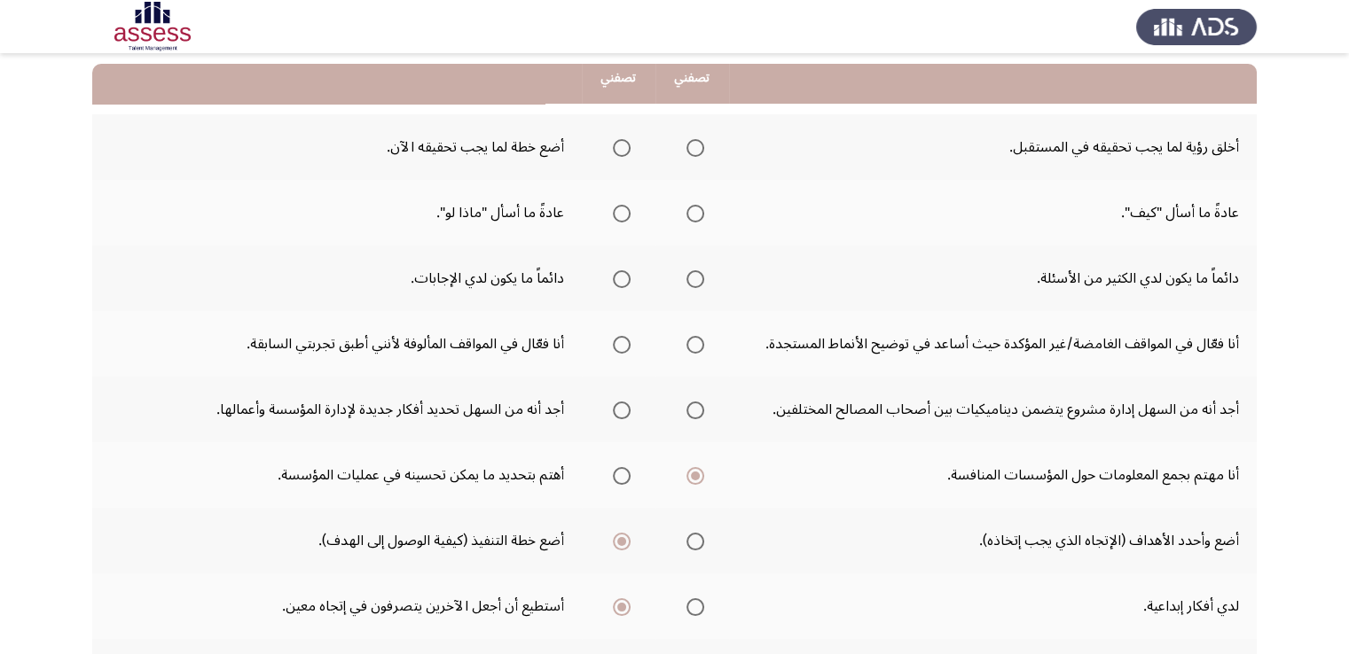
click at [617, 420] on mat-radio-group "Select an option" at bounding box center [618, 410] width 25 height 30
click at [617, 408] on span "Select an option" at bounding box center [622, 411] width 18 height 18
click at [617, 408] on input "Select an option" at bounding box center [622, 411] width 18 height 18
click at [617, 348] on span "Select an option" at bounding box center [622, 345] width 18 height 18
click at [617, 348] on input "Select an option" at bounding box center [622, 345] width 18 height 18
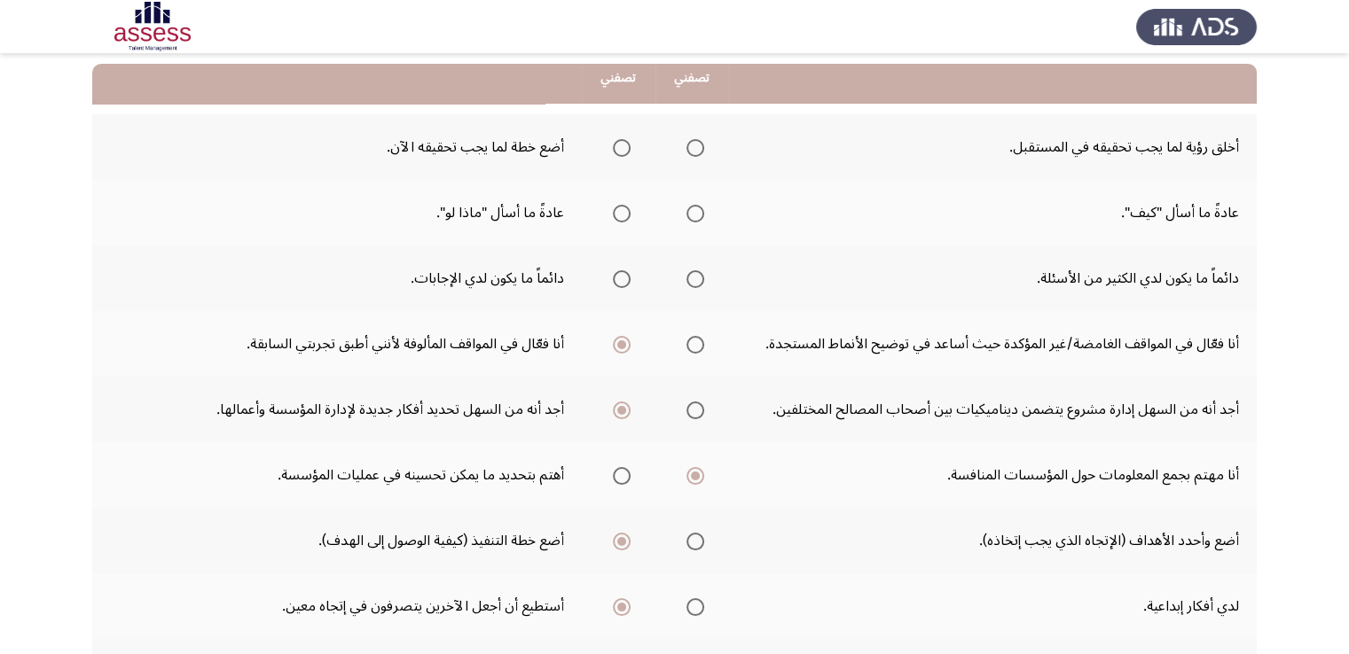
click at [701, 278] on span "Select an option" at bounding box center [695, 279] width 18 height 18
click at [701, 278] on input "Select an option" at bounding box center [695, 279] width 18 height 18
click at [692, 217] on span "Select an option" at bounding box center [695, 214] width 18 height 18
click at [692, 217] on input "Select an option" at bounding box center [695, 214] width 18 height 18
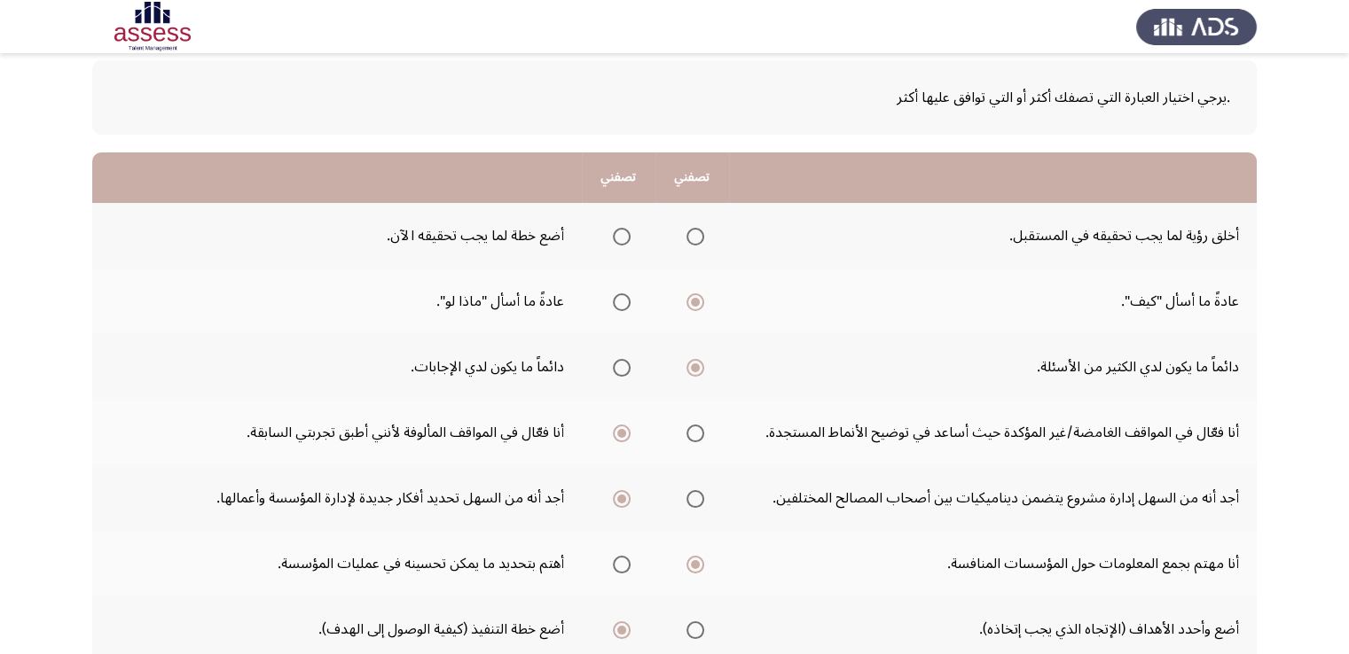
scroll to position [0, 0]
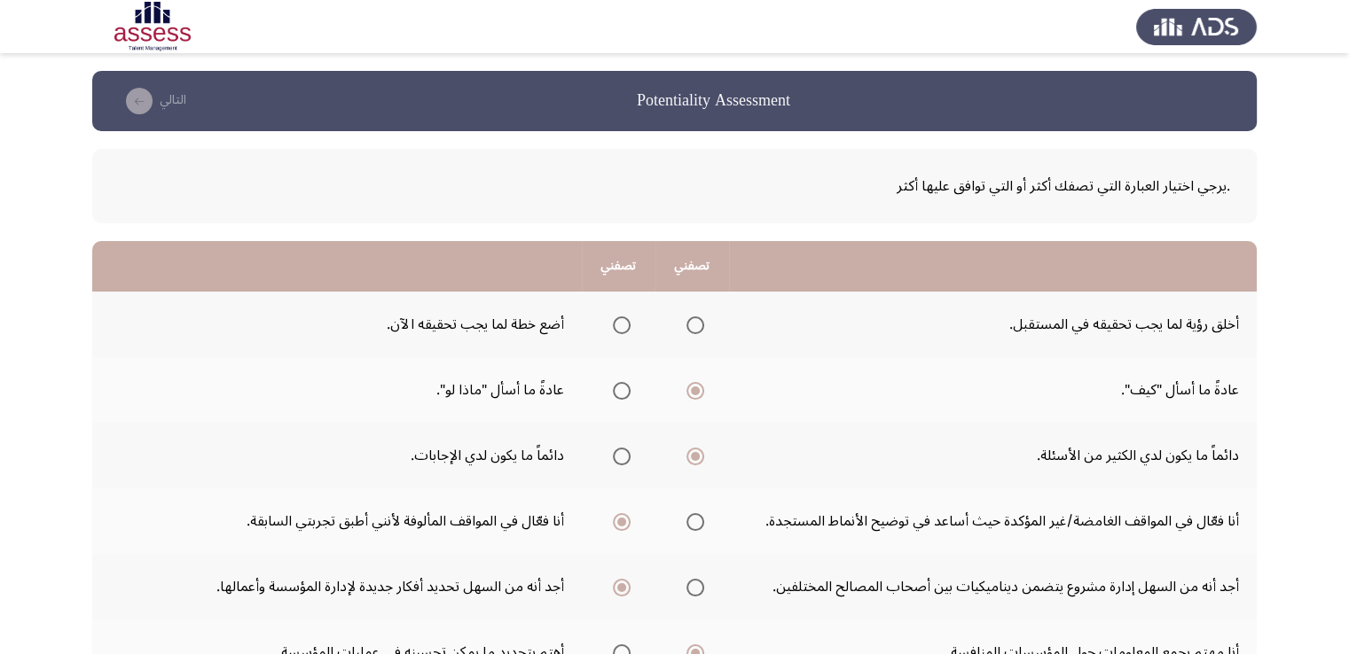
click at [618, 334] on mat-radio-group "Select an option" at bounding box center [618, 324] width 25 height 30
click at [622, 327] on span "Select an option" at bounding box center [622, 326] width 18 height 18
click at [622, 327] on input "Select an option" at bounding box center [622, 326] width 18 height 18
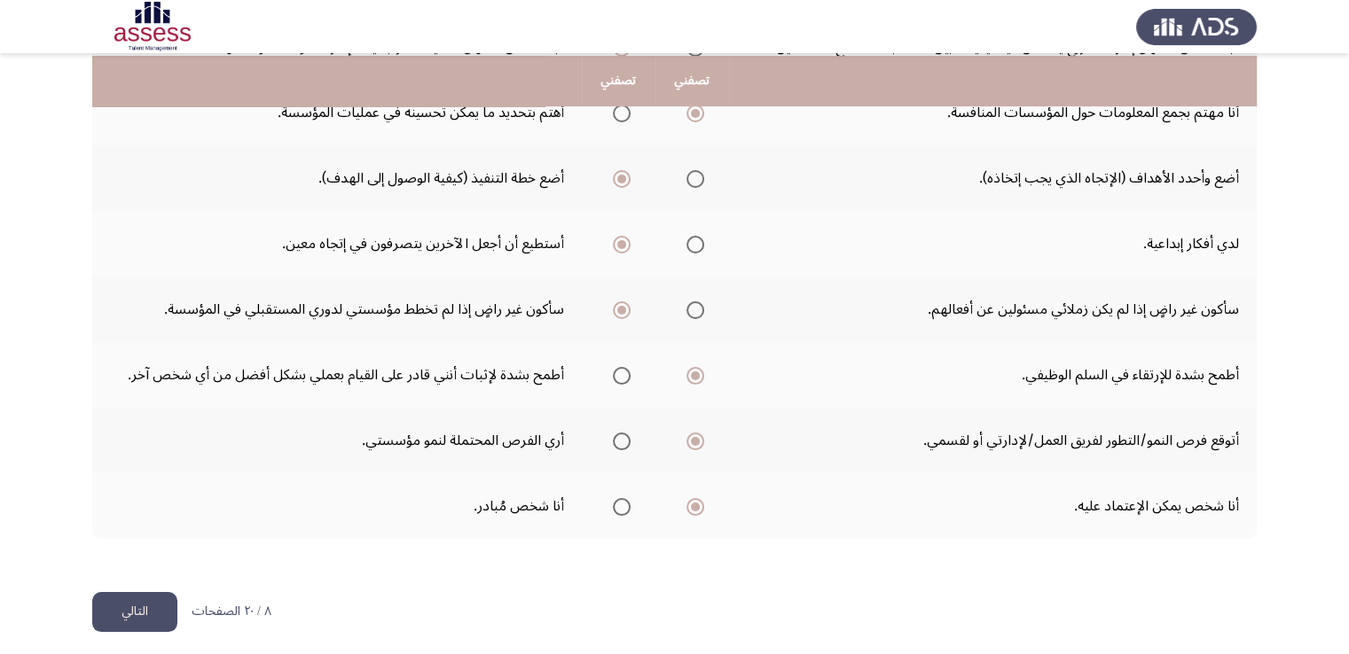
scroll to position [544, 0]
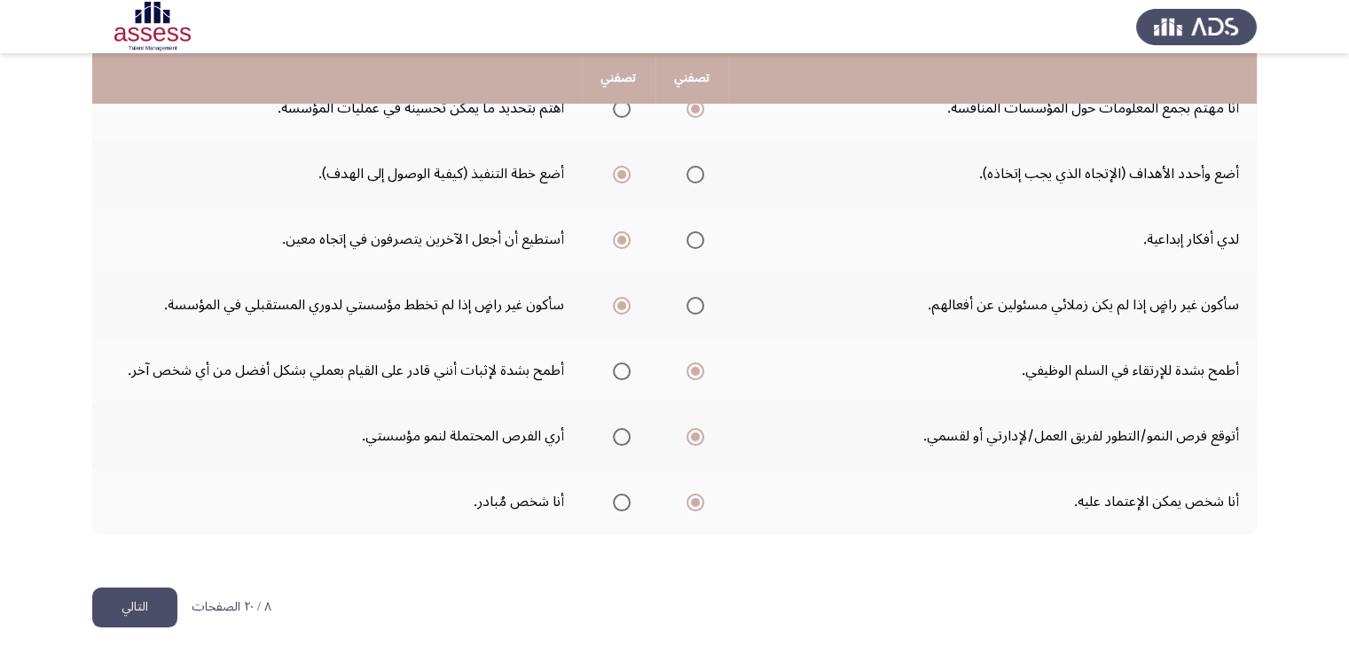
click at [104, 600] on button "التالي" at bounding box center [134, 608] width 85 height 40
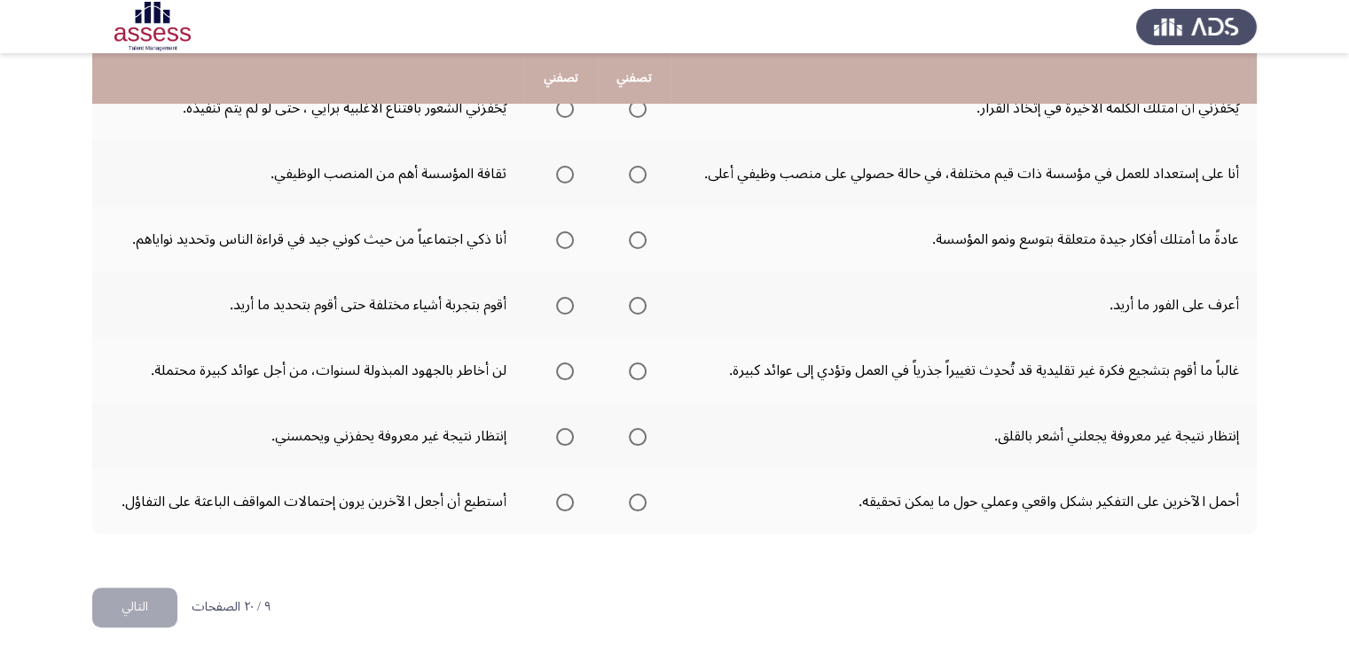
click at [638, 503] on span "Select an option" at bounding box center [638, 503] width 18 height 18
click at [638, 503] on input "Select an option" at bounding box center [638, 503] width 18 height 18
click at [628, 434] on label "Select an option" at bounding box center [634, 437] width 25 height 18
click at [629, 434] on input "Select an option" at bounding box center [638, 437] width 18 height 18
click at [646, 298] on span "Select an option" at bounding box center [638, 306] width 18 height 18
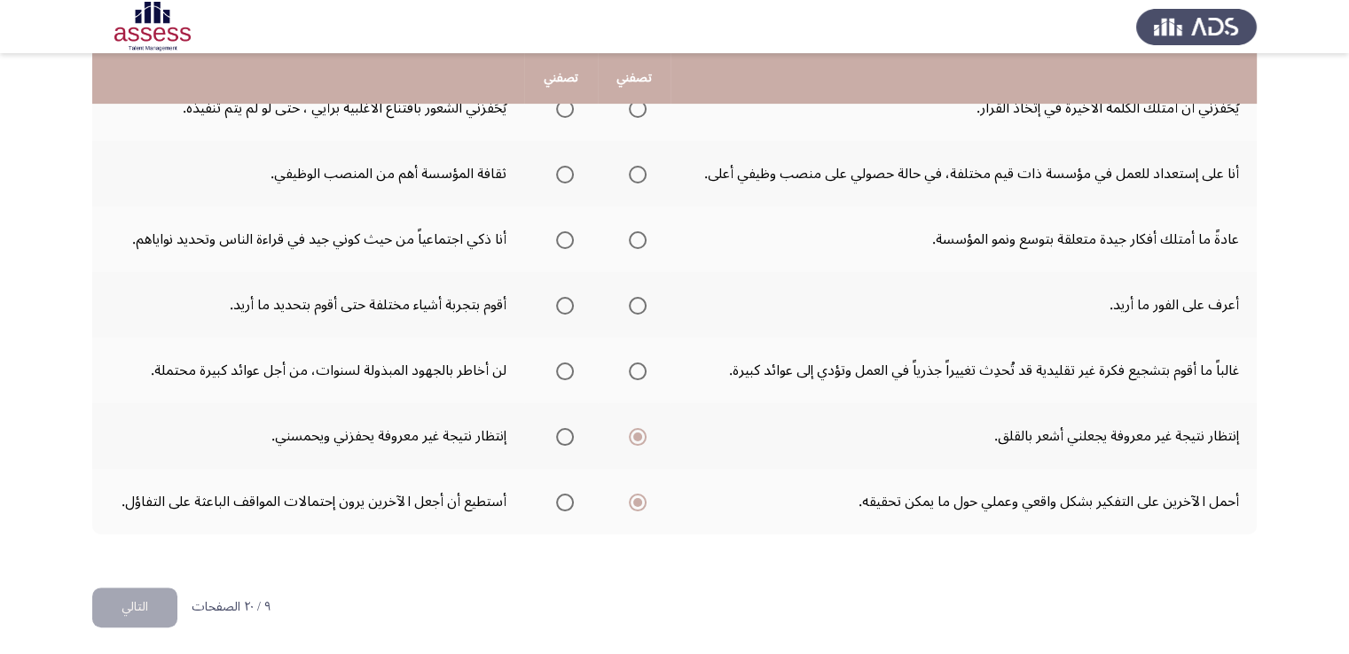
click at [646, 298] on input "Select an option" at bounding box center [638, 306] width 18 height 18
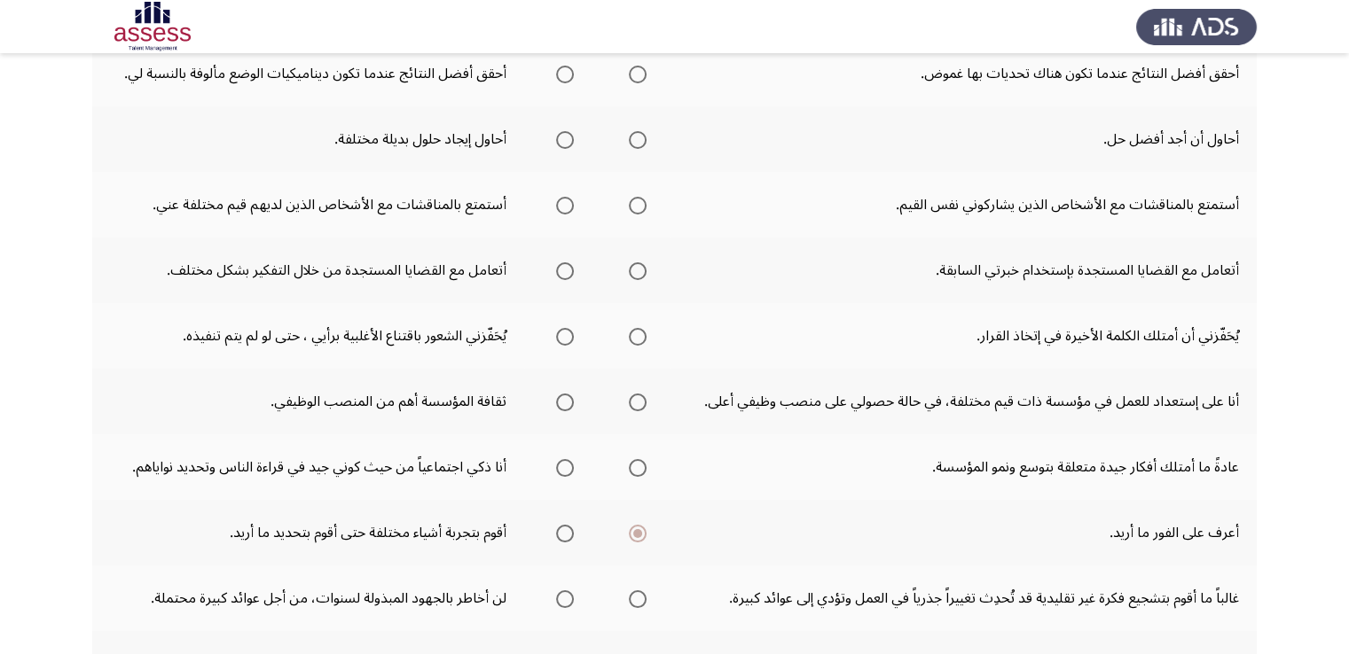
scroll to position [190, 0]
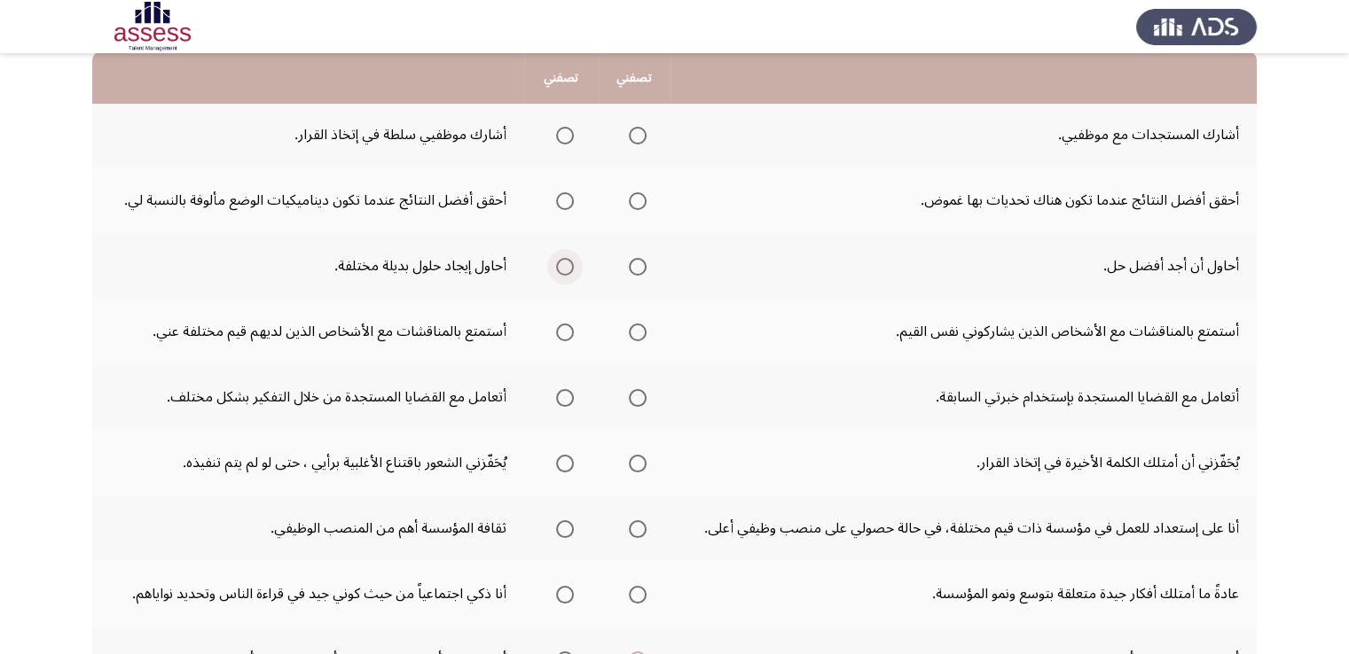
click at [563, 270] on span "Select an option" at bounding box center [565, 267] width 18 height 18
click at [563, 270] on input "Select an option" at bounding box center [565, 267] width 18 height 18
click at [563, 336] on span "Select an option" at bounding box center [565, 333] width 18 height 18
click at [563, 336] on input "Select an option" at bounding box center [565, 333] width 18 height 18
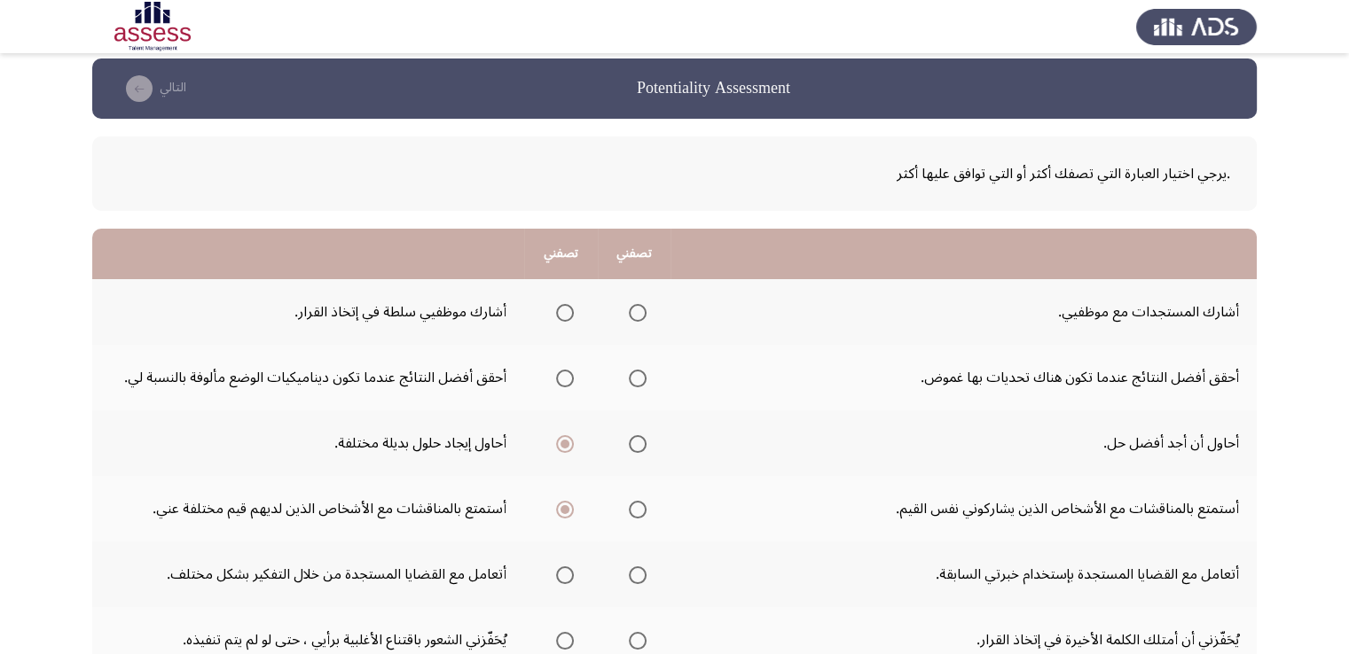
scroll to position [0, 0]
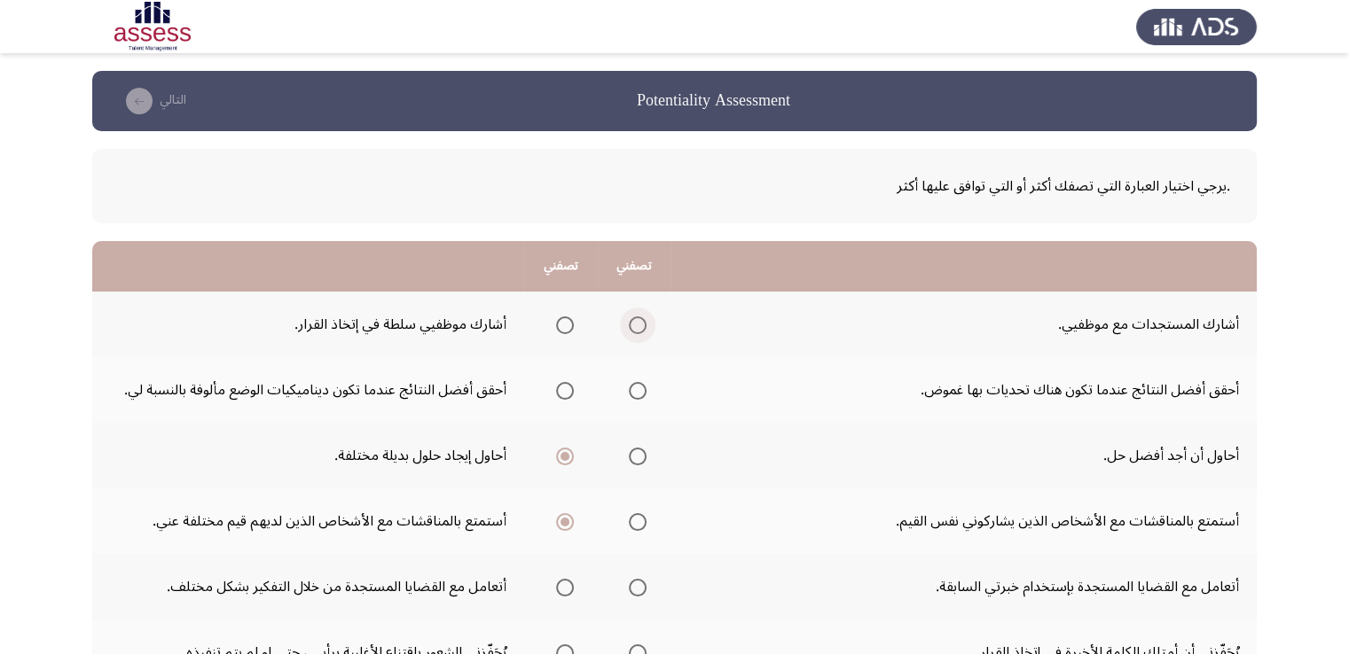
click at [639, 327] on span "Select an option" at bounding box center [638, 326] width 18 height 18
click at [639, 327] on input "Select an option" at bounding box center [638, 326] width 18 height 18
click at [565, 395] on span "Select an option" at bounding box center [565, 391] width 18 height 18
click at [565, 395] on input "Select an option" at bounding box center [565, 391] width 18 height 18
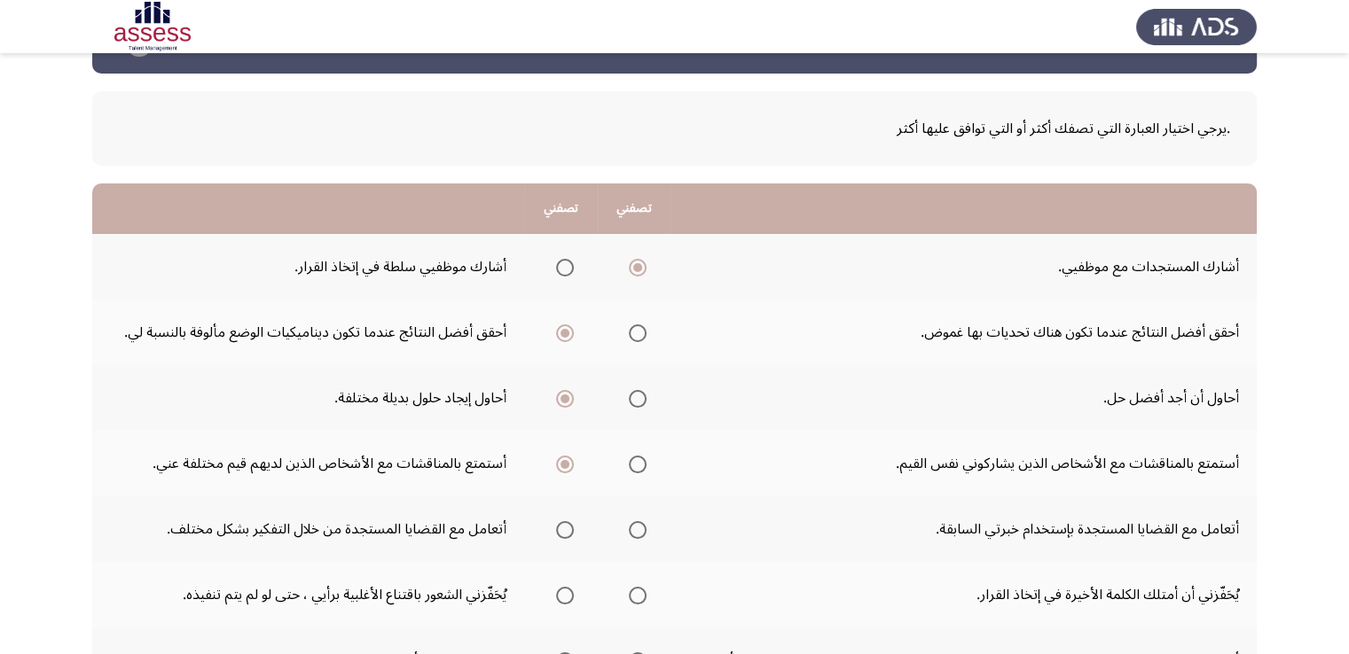
scroll to position [89, 0]
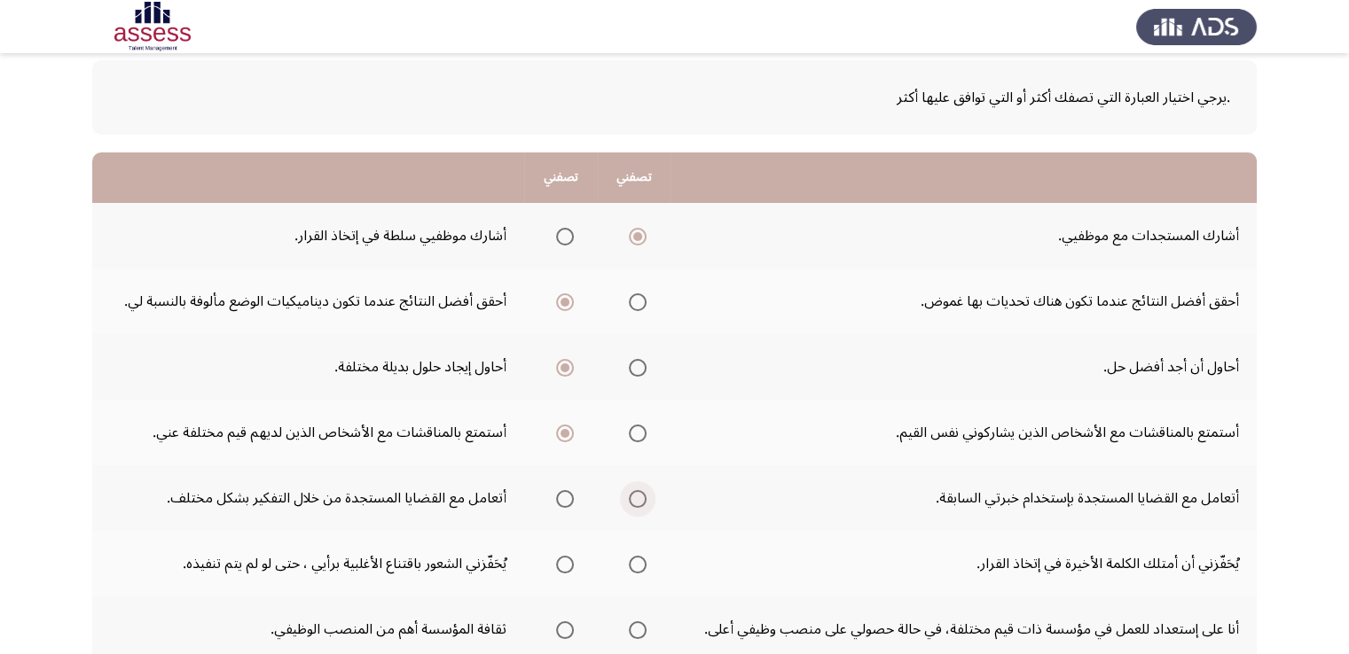
click at [641, 502] on span "Select an option" at bounding box center [638, 499] width 18 height 18
click at [641, 502] on input "Select an option" at bounding box center [638, 499] width 18 height 18
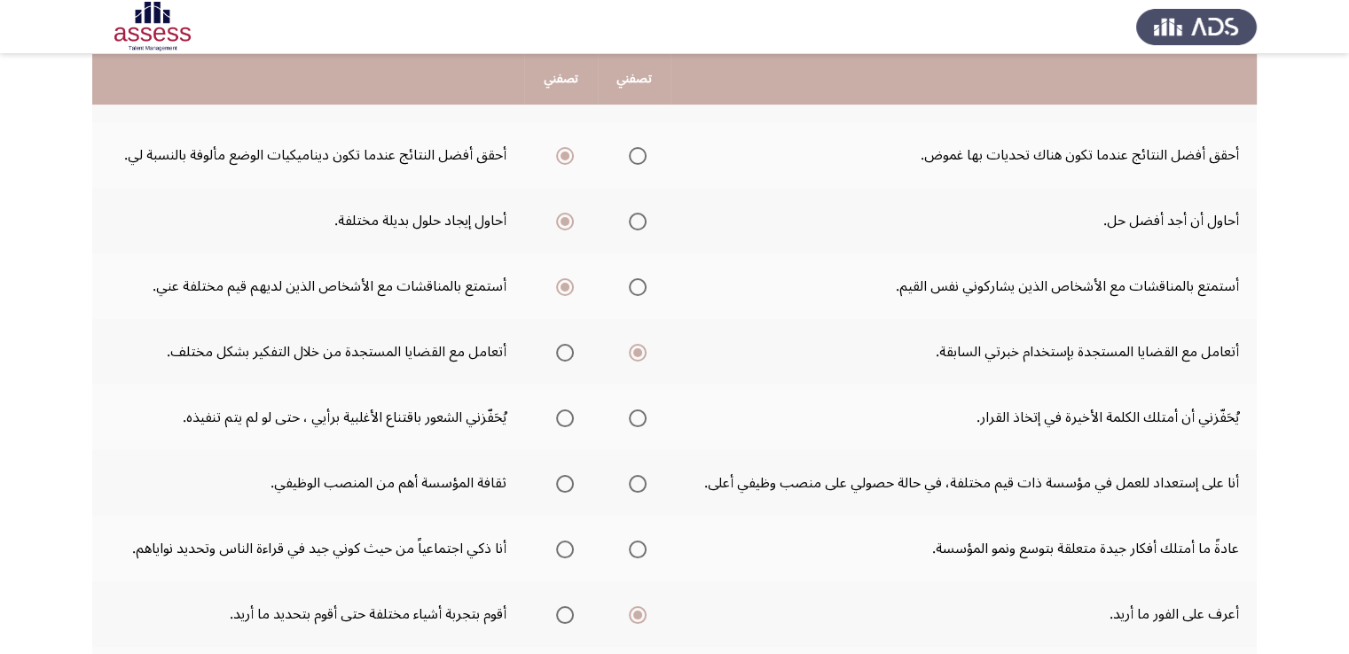
scroll to position [266, 0]
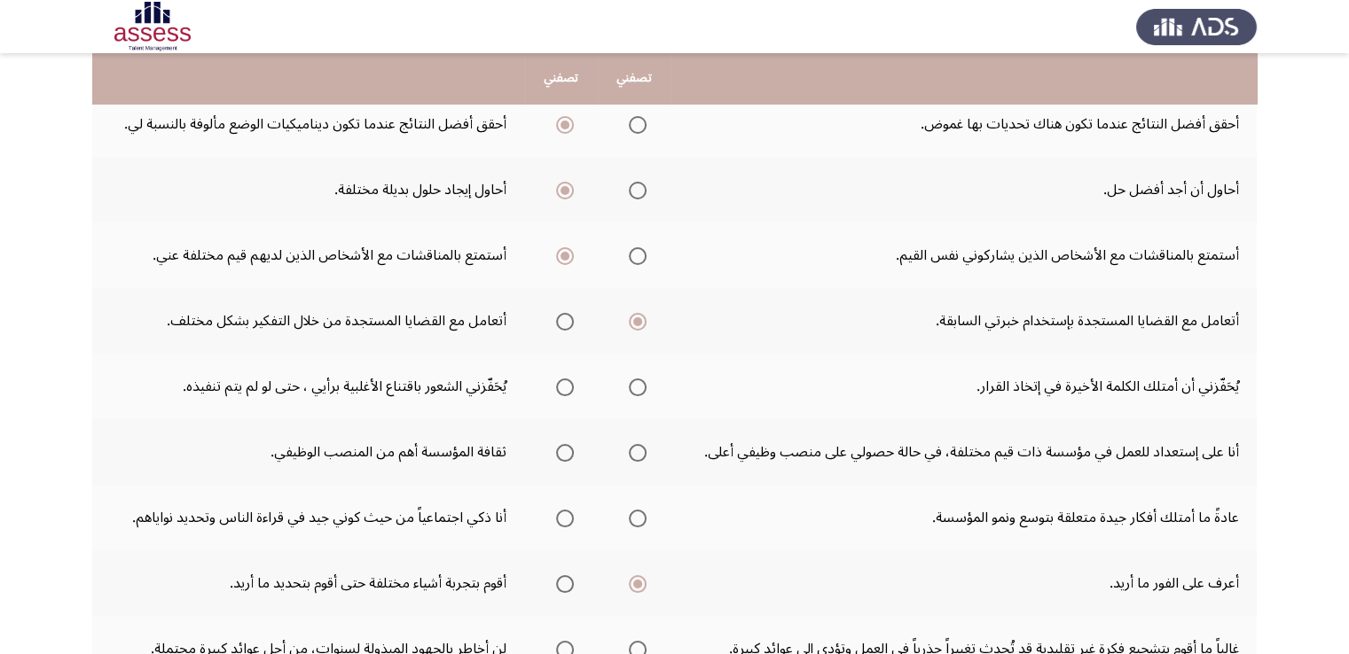
click at [635, 453] on span "Select an option" at bounding box center [638, 453] width 18 height 18
click at [635, 453] on input "Select an option" at bounding box center [638, 453] width 18 height 18
click at [631, 511] on span "Select an option" at bounding box center [638, 519] width 18 height 18
click at [631, 511] on input "Select an option" at bounding box center [638, 519] width 18 height 18
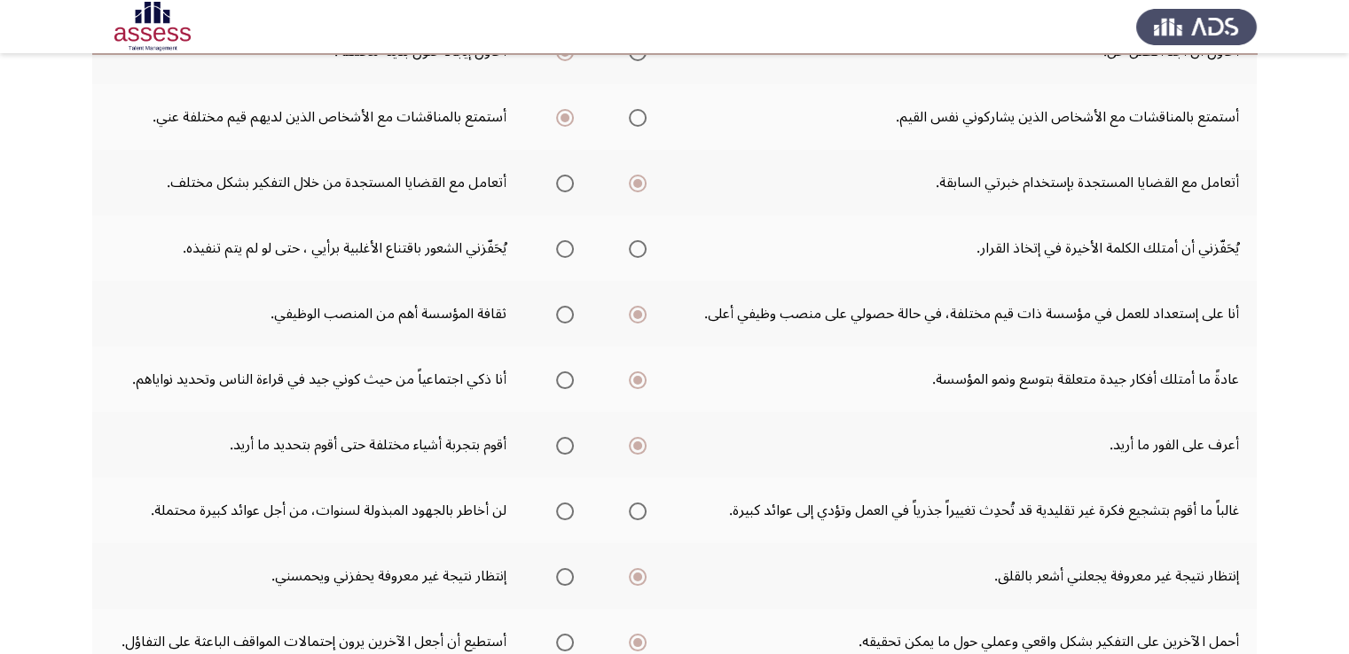
scroll to position [443, 0]
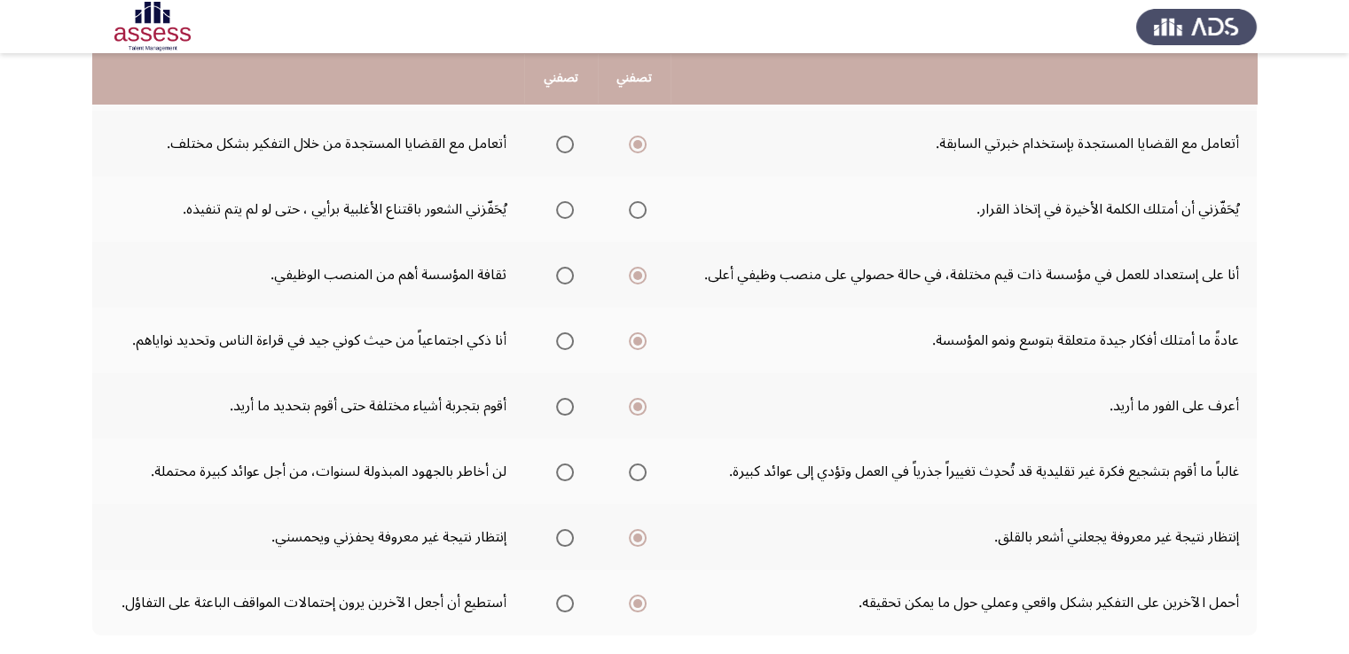
click at [555, 464] on label "Select an option" at bounding box center [561, 473] width 25 height 18
click at [556, 464] on input "Select an option" at bounding box center [565, 473] width 18 height 18
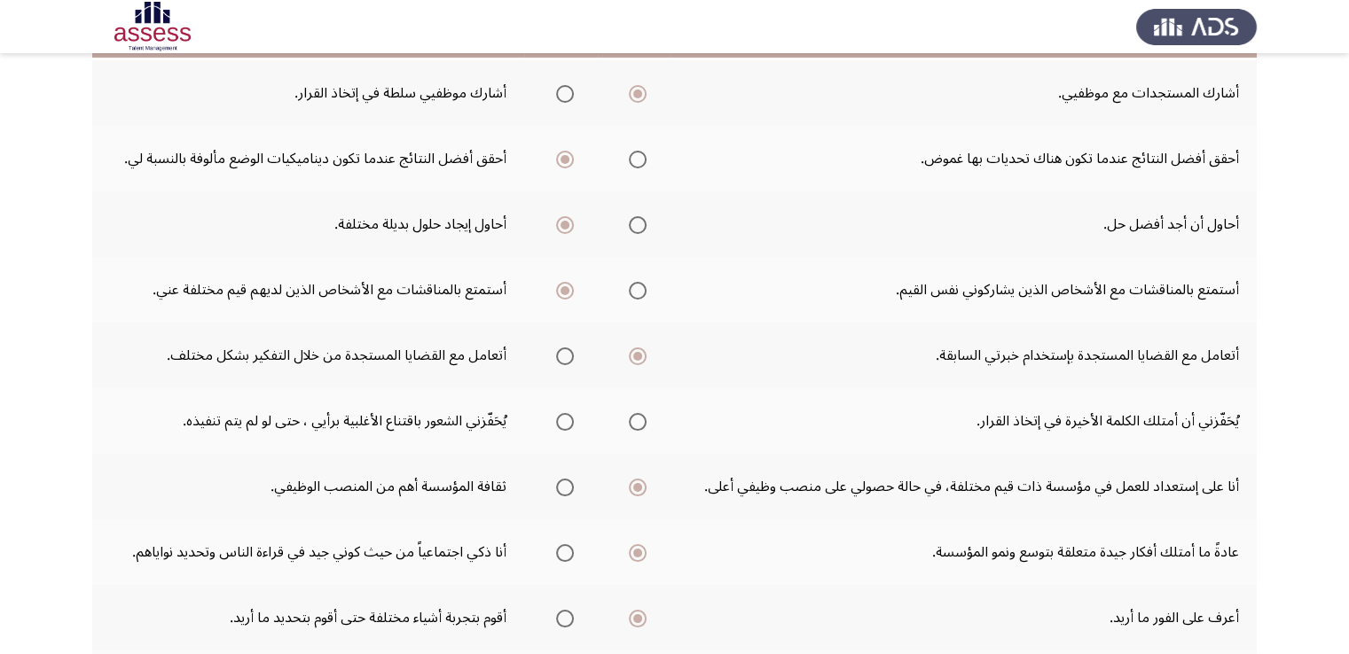
scroll to position [177, 0]
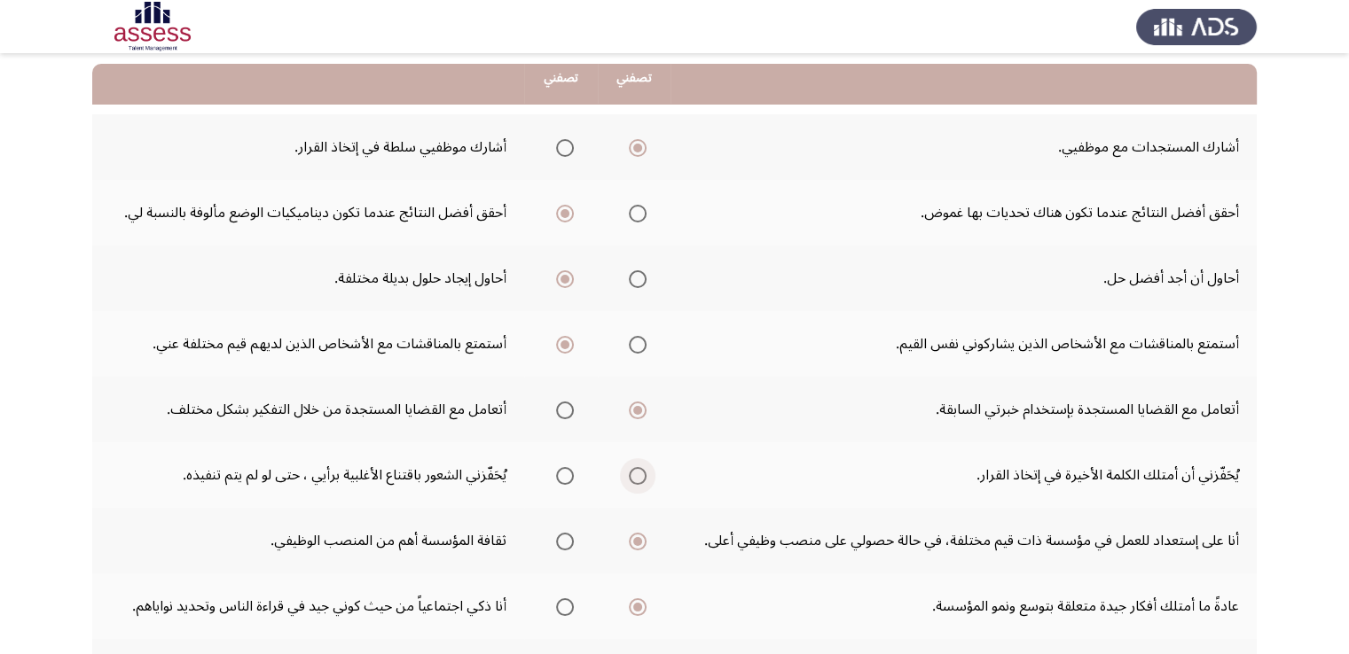
click at [630, 481] on span "Select an option" at bounding box center [638, 476] width 18 height 18
click at [630, 481] on input "Select an option" at bounding box center [638, 476] width 18 height 18
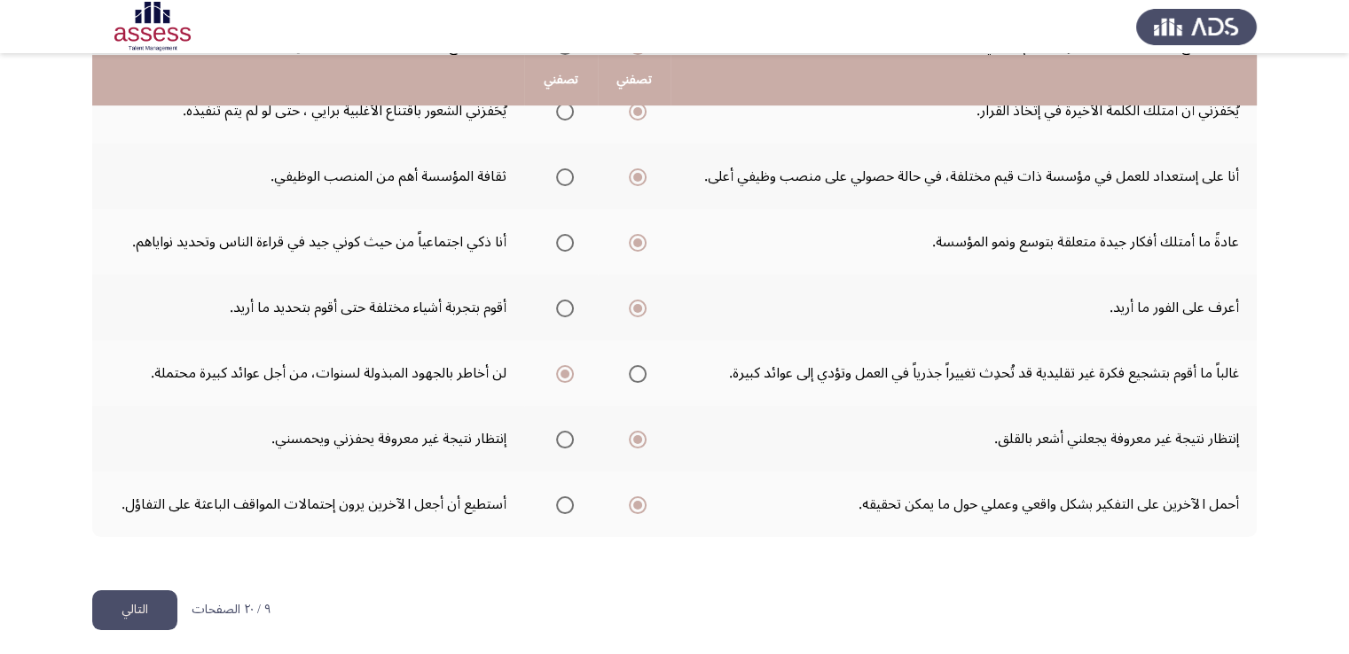
scroll to position [544, 0]
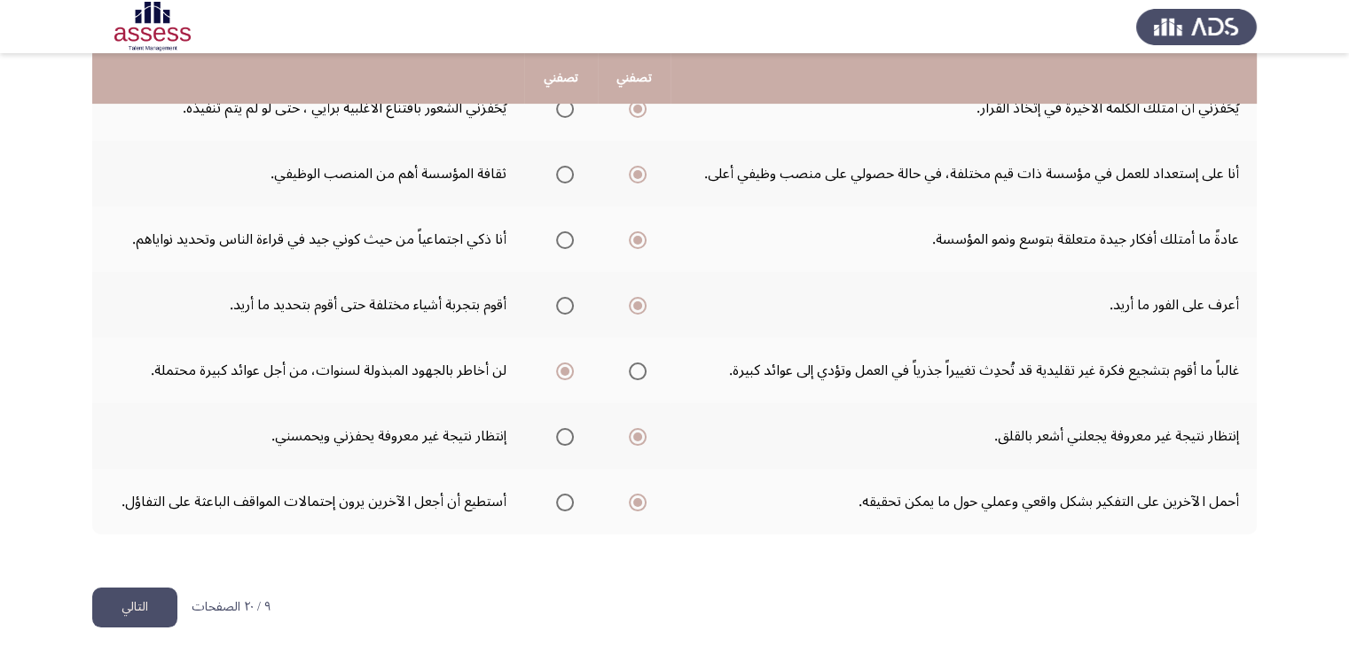
click at [114, 614] on button "التالي" at bounding box center [134, 608] width 85 height 40
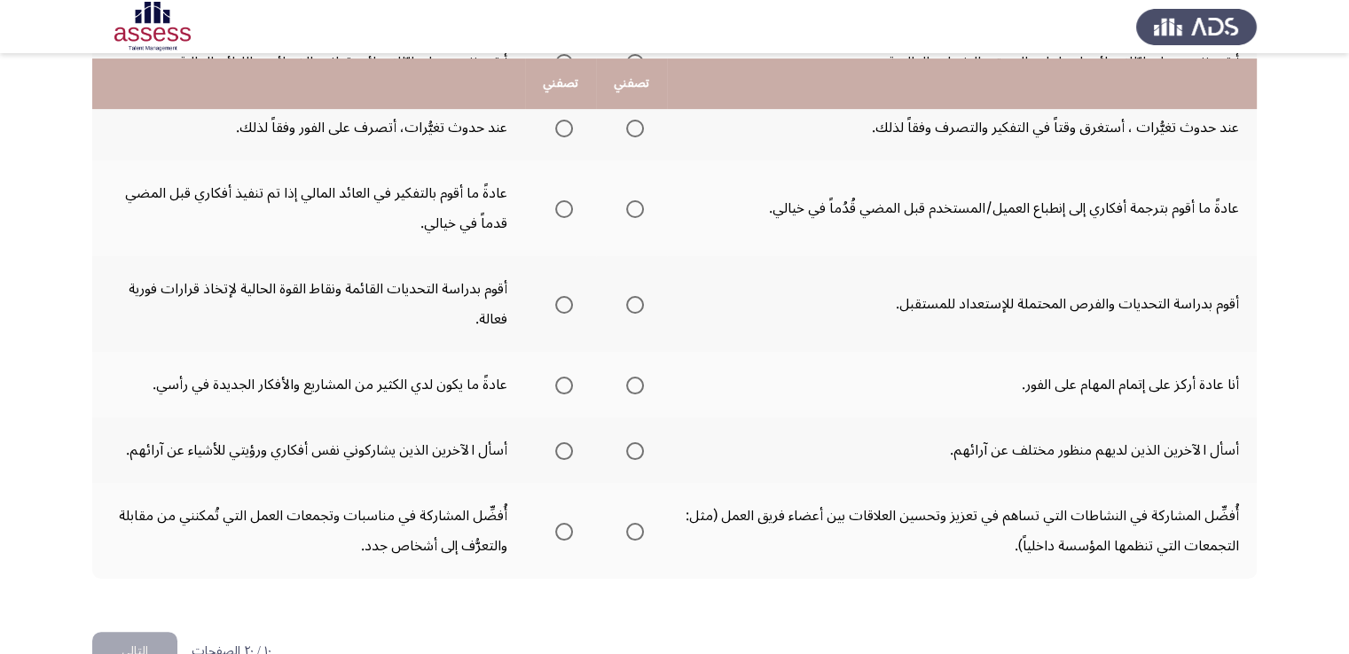
scroll to position [663, 0]
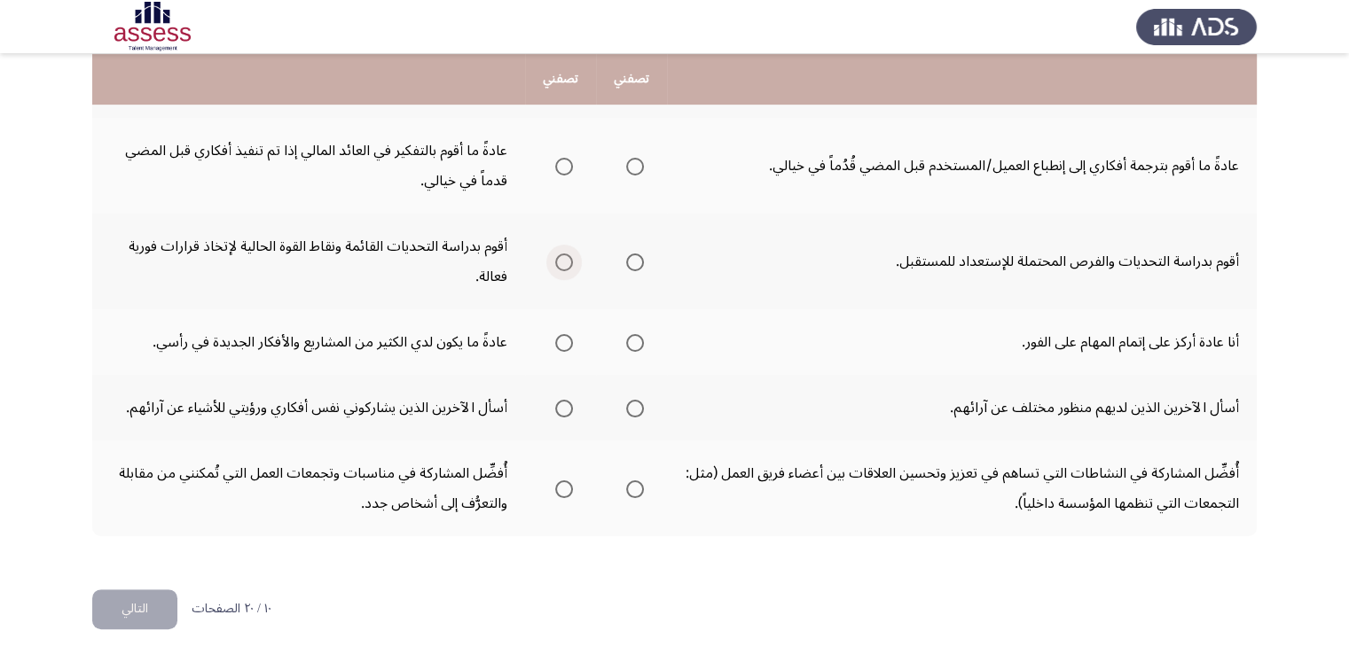
click at [559, 263] on span "Select an option" at bounding box center [564, 263] width 18 height 18
click at [559, 263] on input "Select an option" at bounding box center [564, 263] width 18 height 18
click at [568, 335] on span "Select an option" at bounding box center [564, 343] width 18 height 18
click at [568, 335] on input "Select an option" at bounding box center [564, 343] width 18 height 18
click at [637, 401] on span "Select an option" at bounding box center [635, 409] width 18 height 18
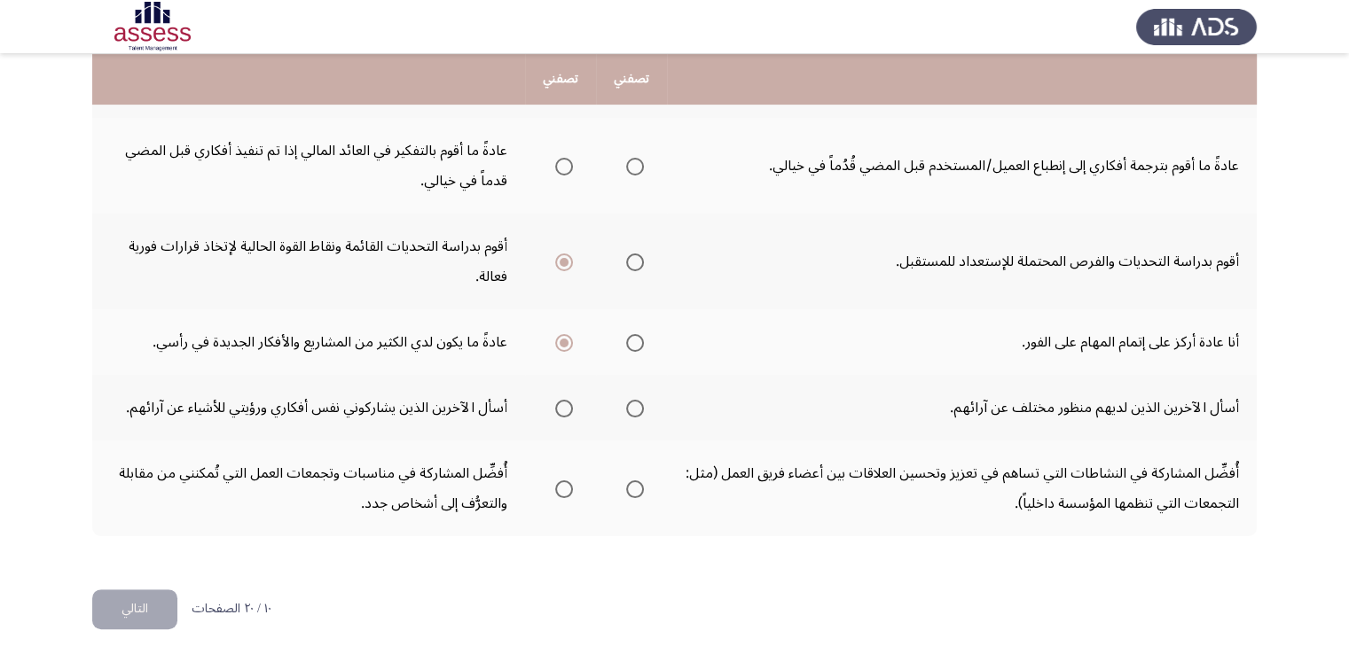
click at [637, 401] on input "Select an option" at bounding box center [635, 409] width 18 height 18
click at [630, 494] on mat-radio-group "Select an option" at bounding box center [631, 489] width 25 height 30
click at [632, 494] on mat-radio-group "Select an option" at bounding box center [631, 489] width 25 height 30
click at [638, 486] on span "Select an option" at bounding box center [635, 490] width 18 height 18
click at [638, 486] on input "Select an option" at bounding box center [635, 490] width 18 height 18
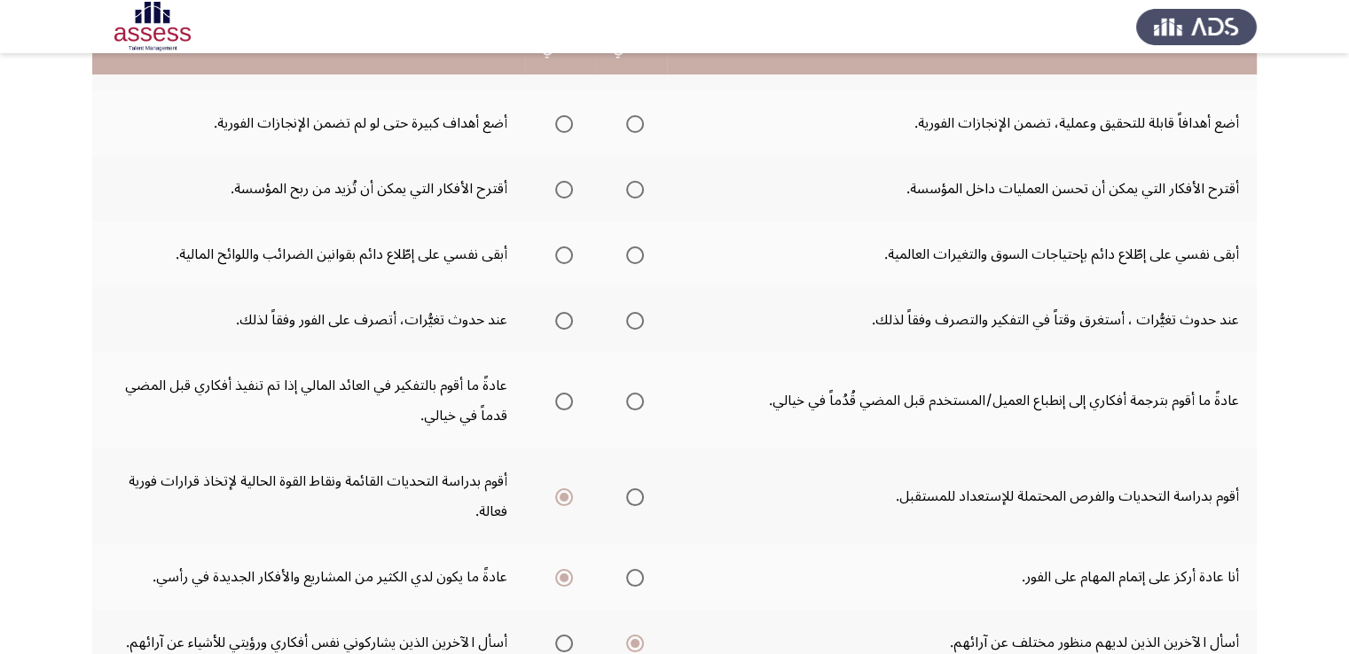
scroll to position [397, 0]
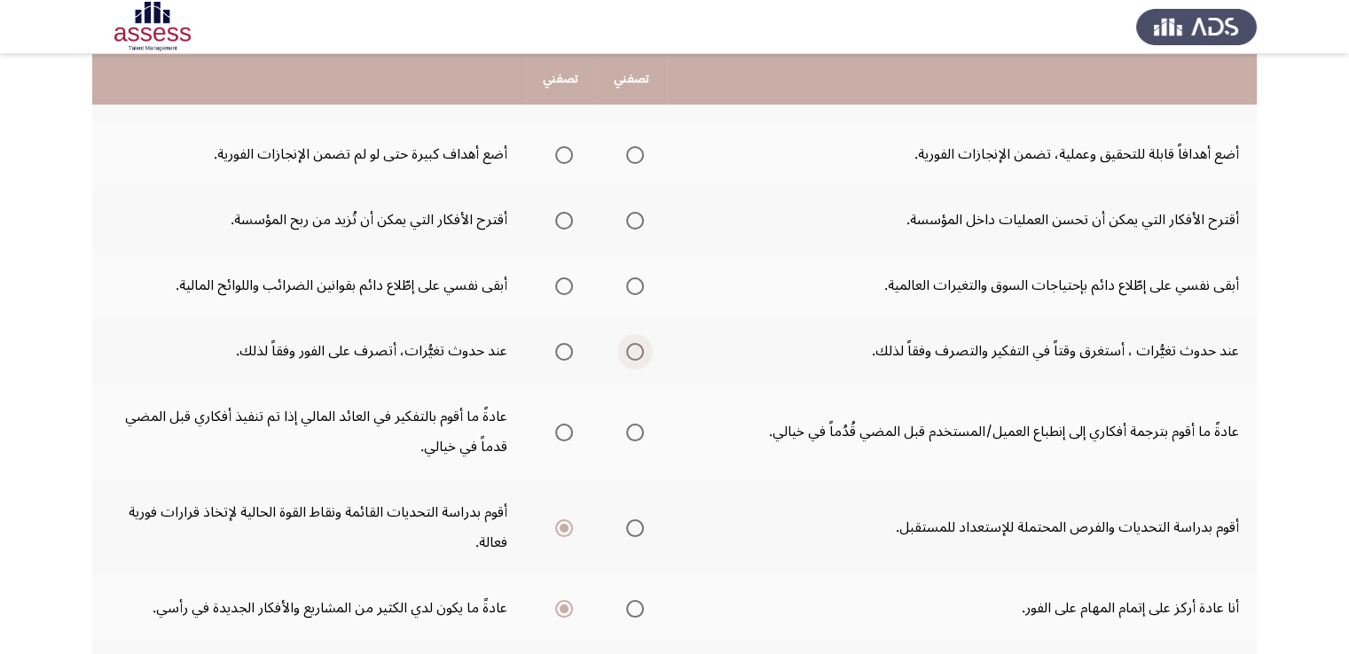
click at [639, 352] on span "Select an option" at bounding box center [635, 352] width 18 height 18
click at [639, 352] on input "Select an option" at bounding box center [635, 352] width 18 height 18
click at [631, 289] on span "Select an option" at bounding box center [635, 287] width 18 height 18
click at [631, 289] on input "Select an option" at bounding box center [635, 287] width 18 height 18
click at [568, 214] on span "Select an option" at bounding box center [564, 221] width 18 height 18
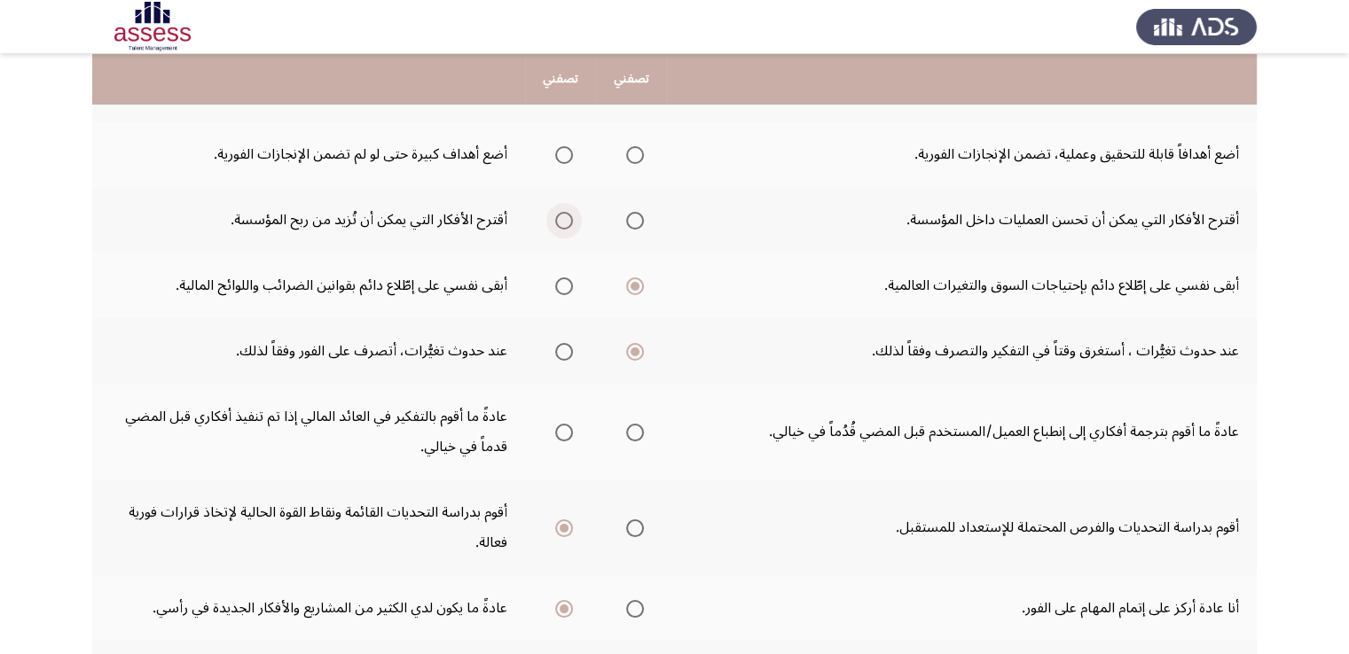
click at [568, 214] on input "Select an option" at bounding box center [564, 221] width 18 height 18
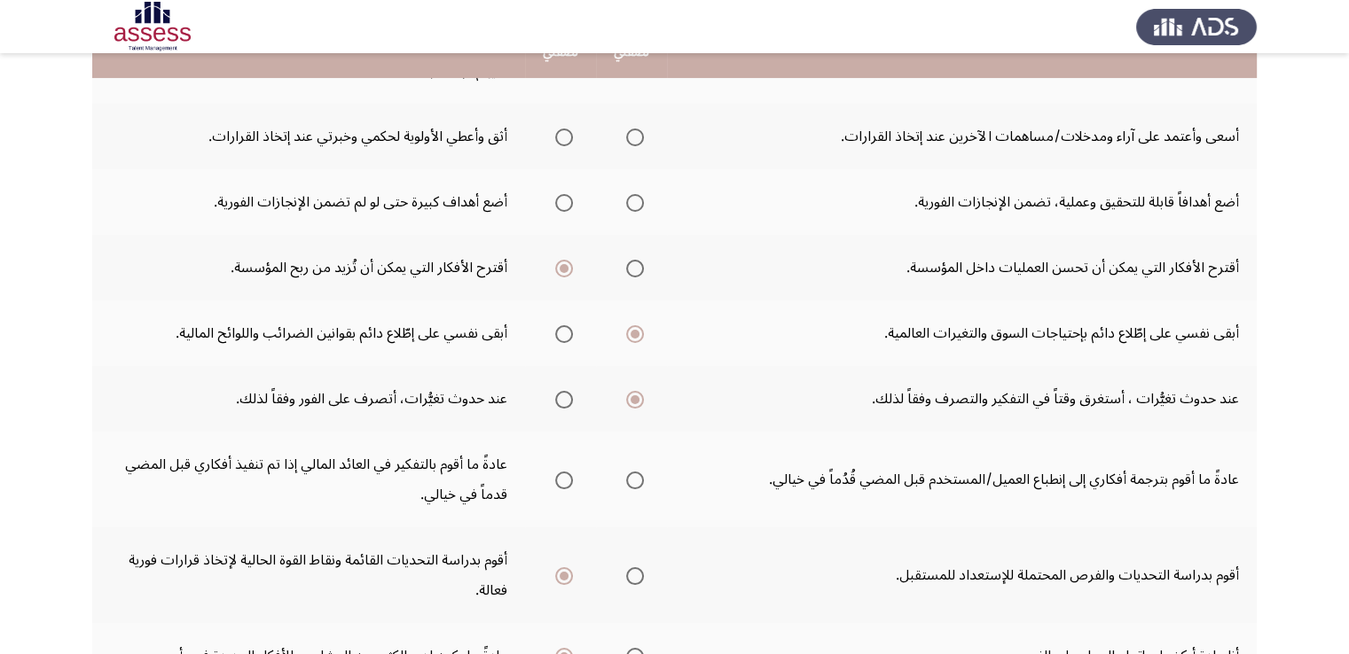
scroll to position [220, 0]
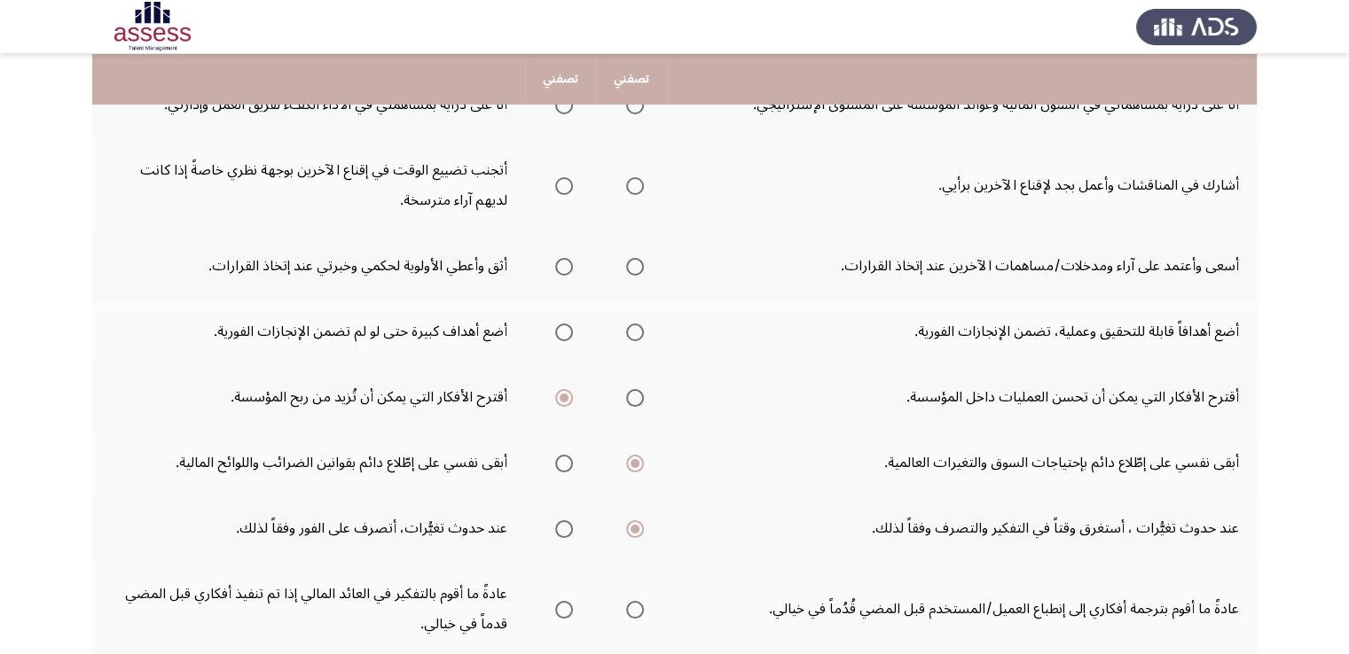
click at [627, 338] on mat-radio-group "Select an option" at bounding box center [631, 332] width 25 height 30
click at [631, 333] on span "Select an option" at bounding box center [635, 333] width 18 height 18
click at [631, 333] on input "Select an option" at bounding box center [635, 333] width 18 height 18
click at [566, 267] on span "Select an option" at bounding box center [564, 267] width 18 height 18
click at [566, 267] on input "Select an option" at bounding box center [564, 267] width 18 height 18
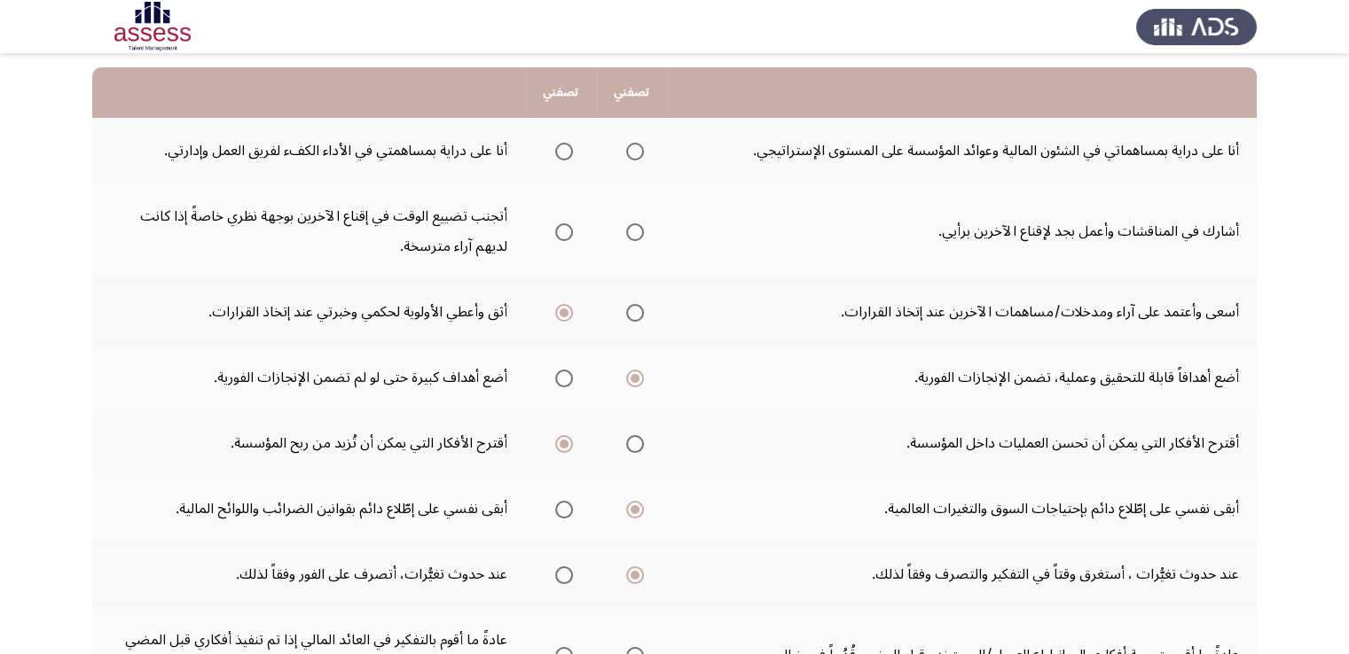
scroll to position [131, 0]
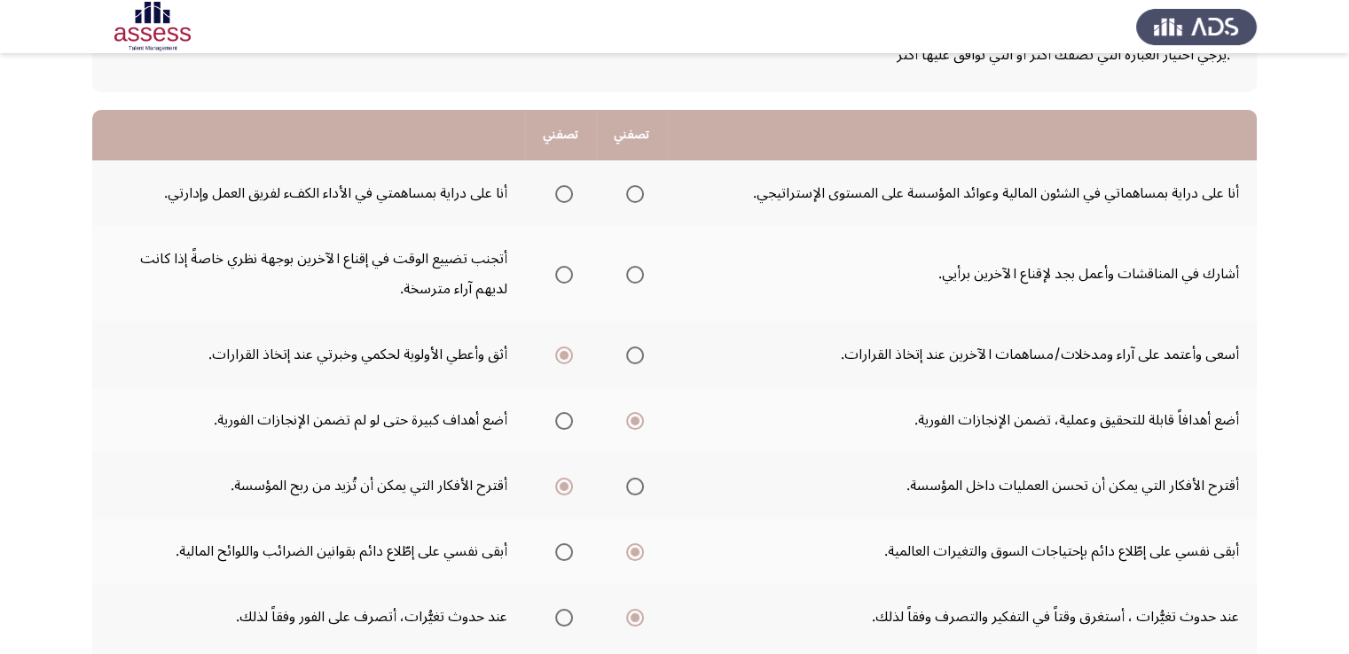
click at [631, 270] on span "Select an option" at bounding box center [635, 275] width 18 height 18
click at [631, 270] on input "Select an option" at bounding box center [635, 275] width 18 height 18
click at [564, 188] on span "Select an option" at bounding box center [564, 194] width 18 height 18
click at [564, 188] on input "Select an option" at bounding box center [564, 194] width 18 height 18
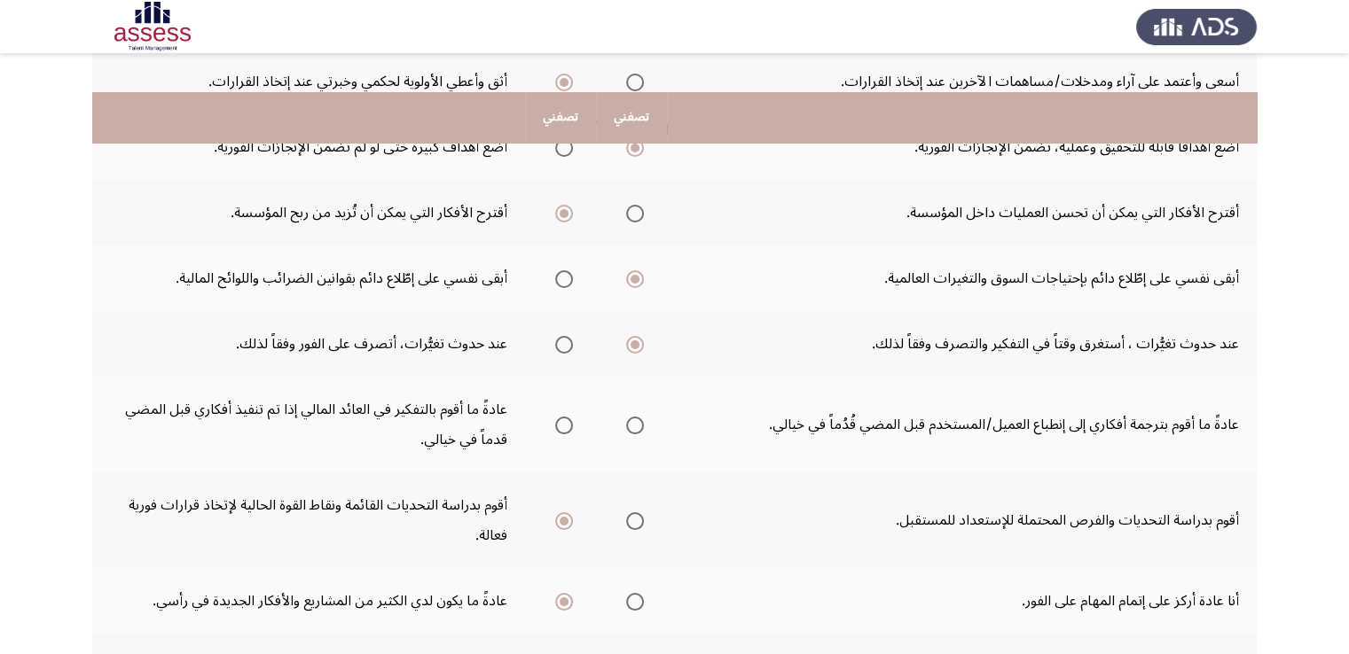
scroll to position [443, 0]
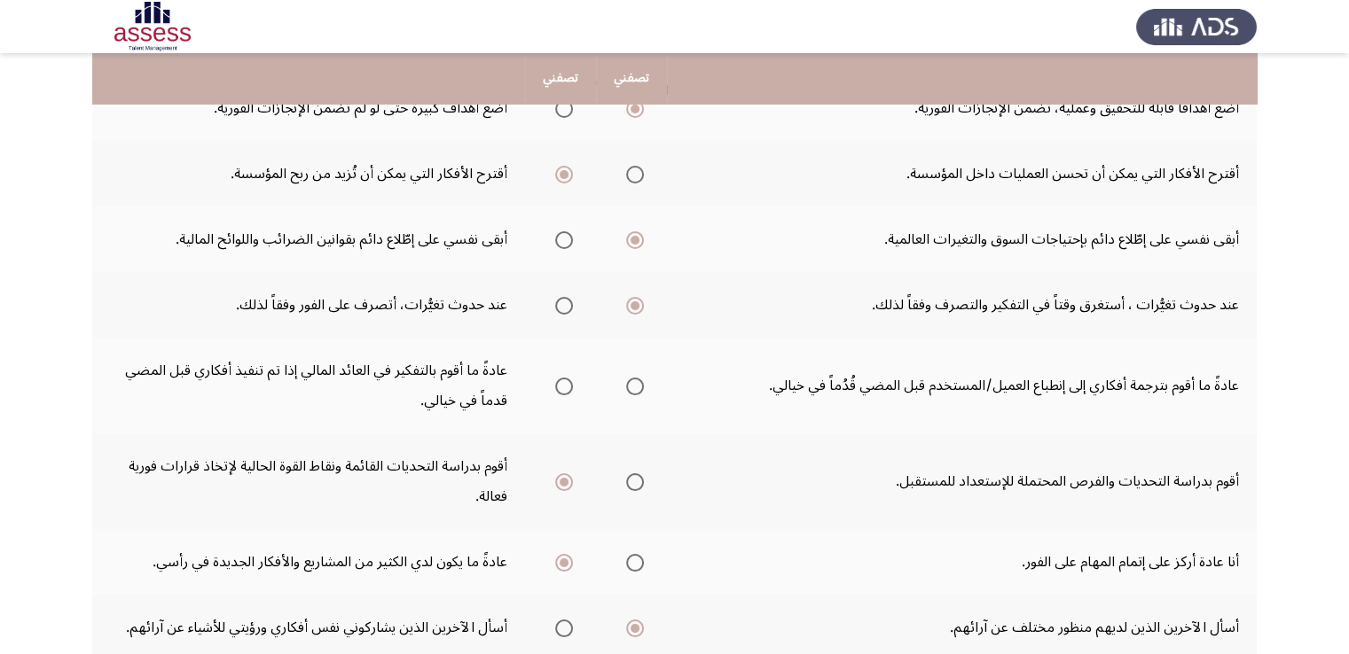
click at [567, 385] on span "Select an option" at bounding box center [564, 387] width 18 height 18
click at [567, 385] on input "Select an option" at bounding box center [564, 387] width 18 height 18
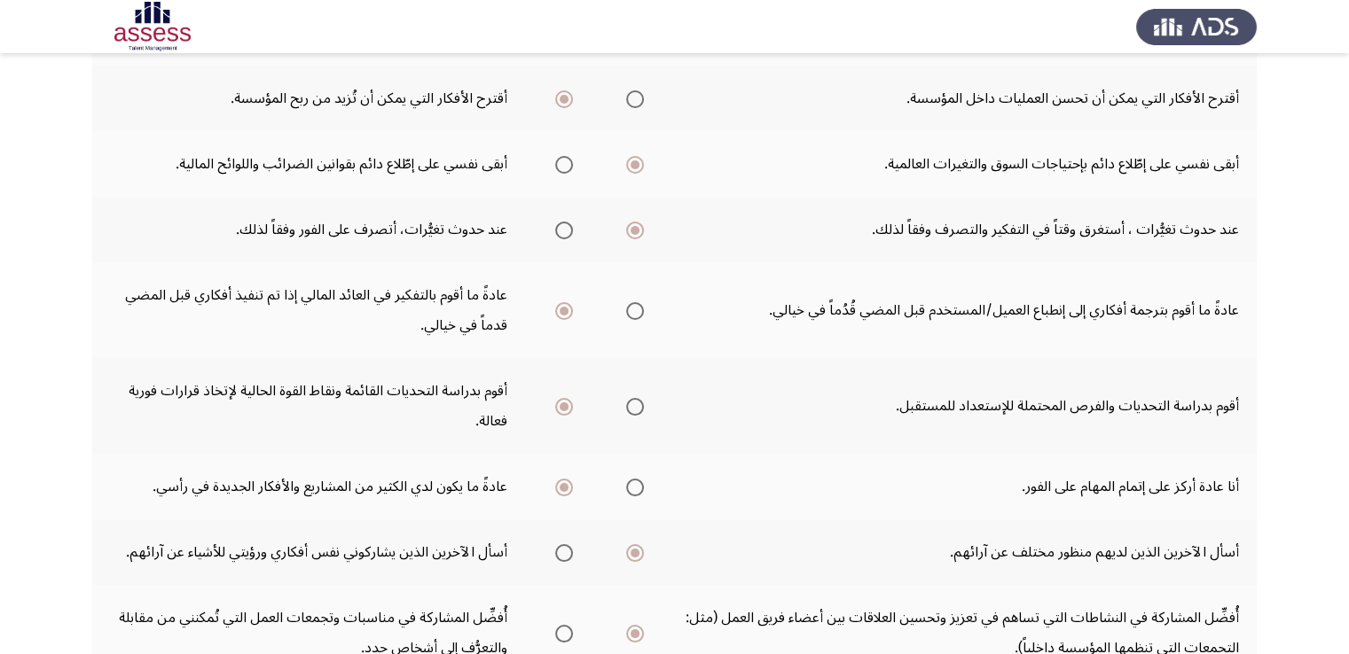
scroll to position [663, 0]
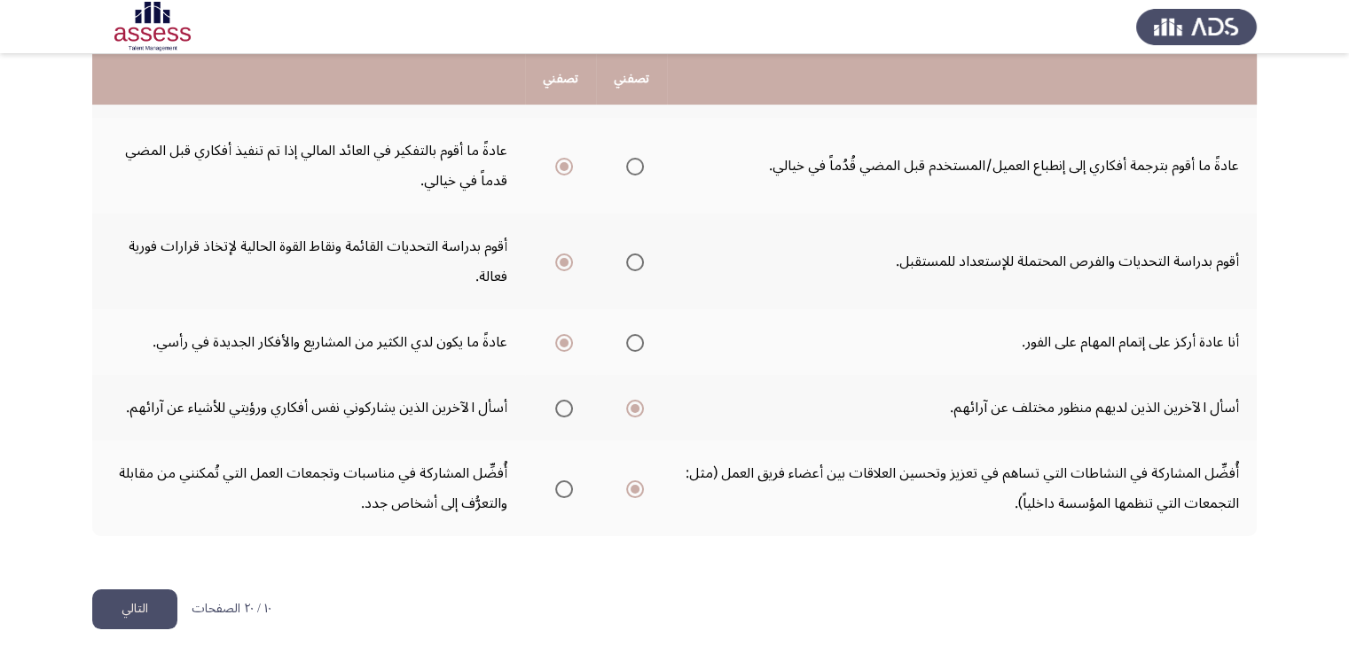
click at [155, 612] on button "التالي" at bounding box center [134, 610] width 85 height 40
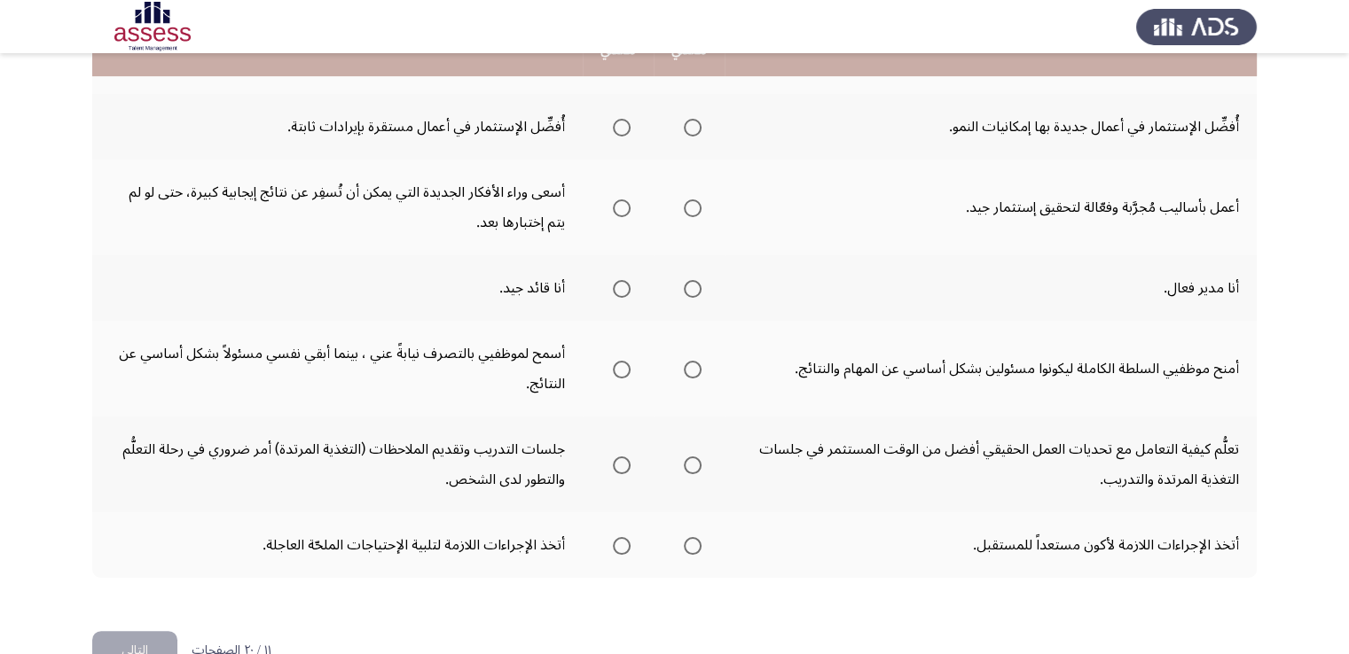
scroll to position [634, 0]
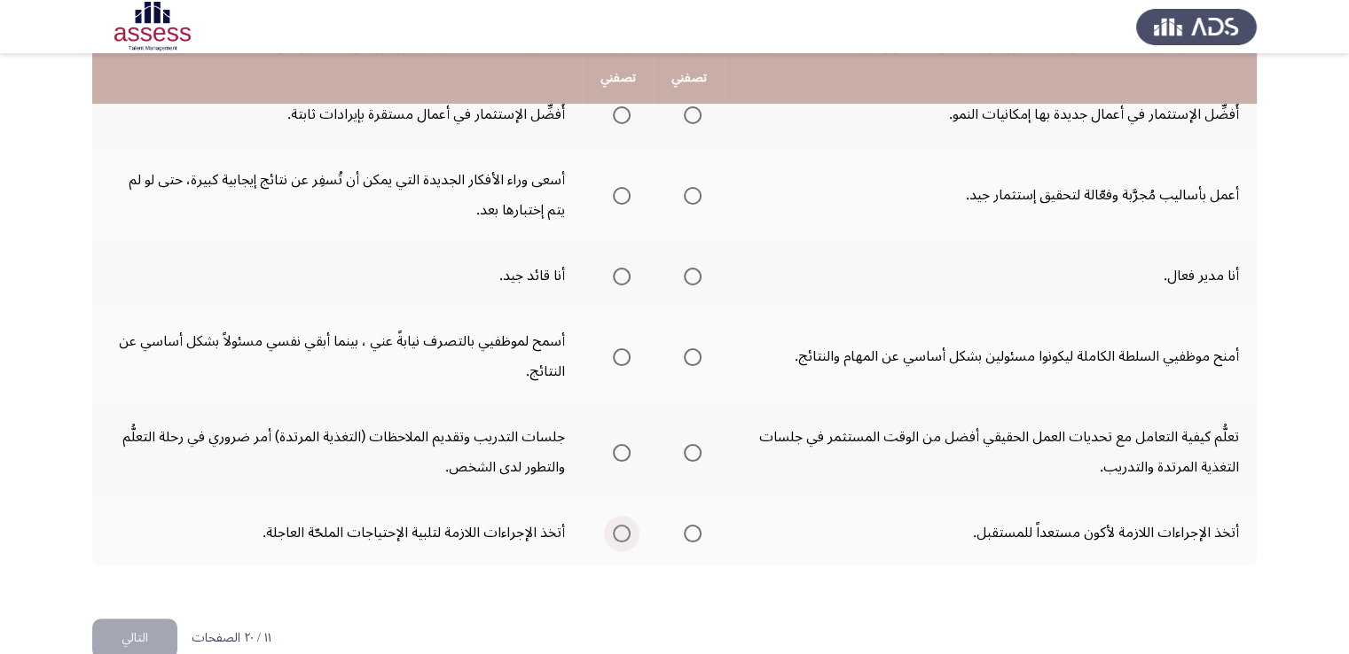
click at [627, 525] on span "Select an option" at bounding box center [622, 534] width 18 height 18
click at [627, 525] on input "Select an option" at bounding box center [622, 534] width 18 height 18
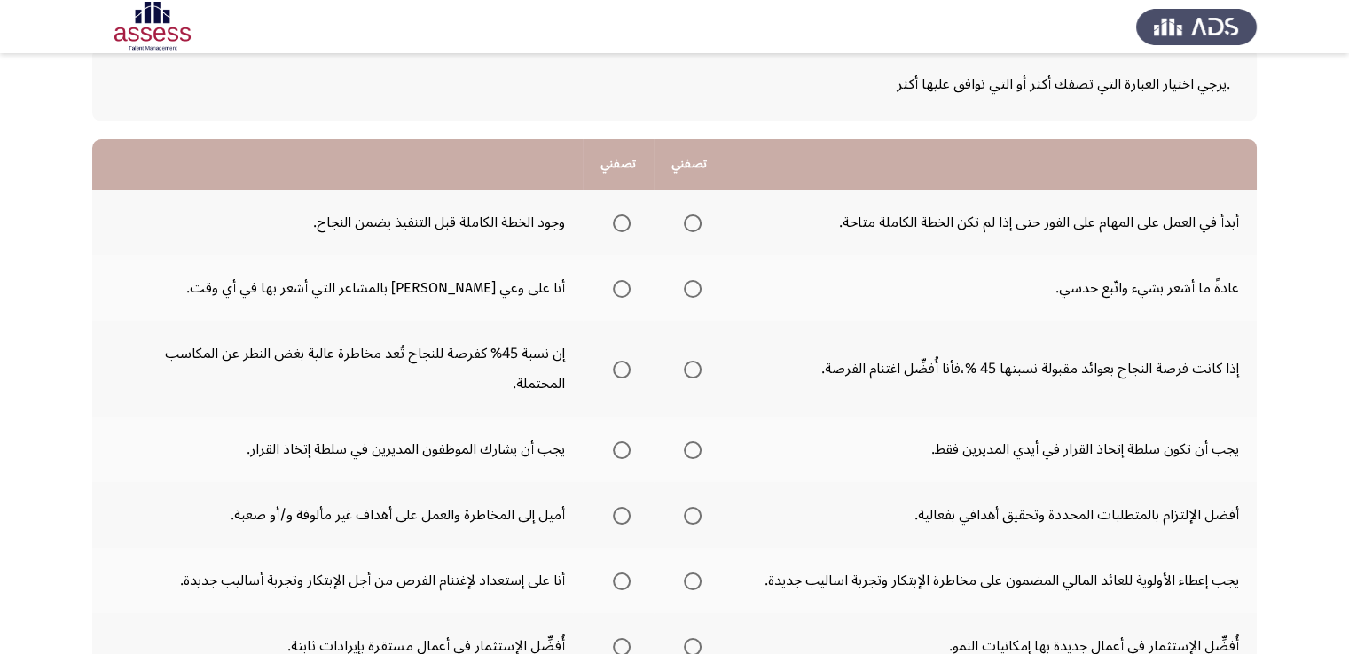
scroll to position [13, 0]
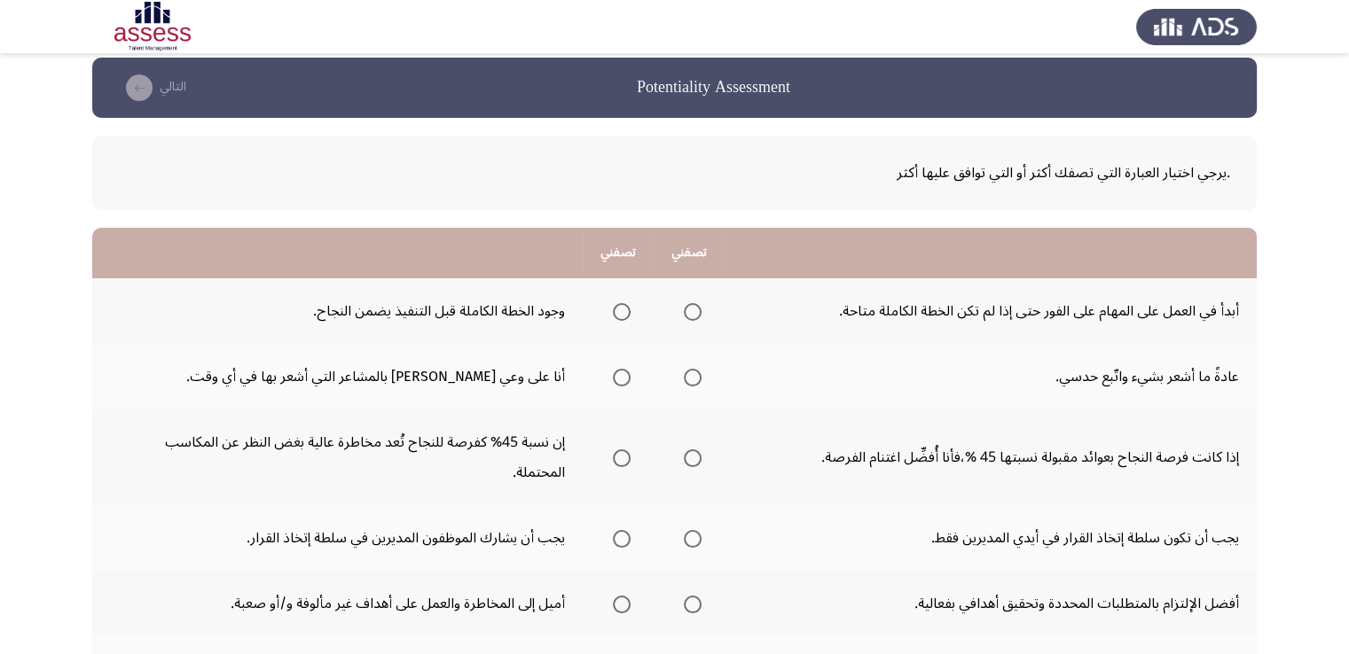
click at [695, 375] on span "Select an option" at bounding box center [693, 378] width 18 height 18
click at [695, 375] on input "Select an option" at bounding box center [693, 378] width 18 height 18
click at [687, 530] on span "Select an option" at bounding box center [693, 539] width 18 height 18
click at [687, 530] on input "Select an option" at bounding box center [693, 539] width 18 height 18
click at [699, 596] on span "Select an option" at bounding box center [693, 605] width 18 height 18
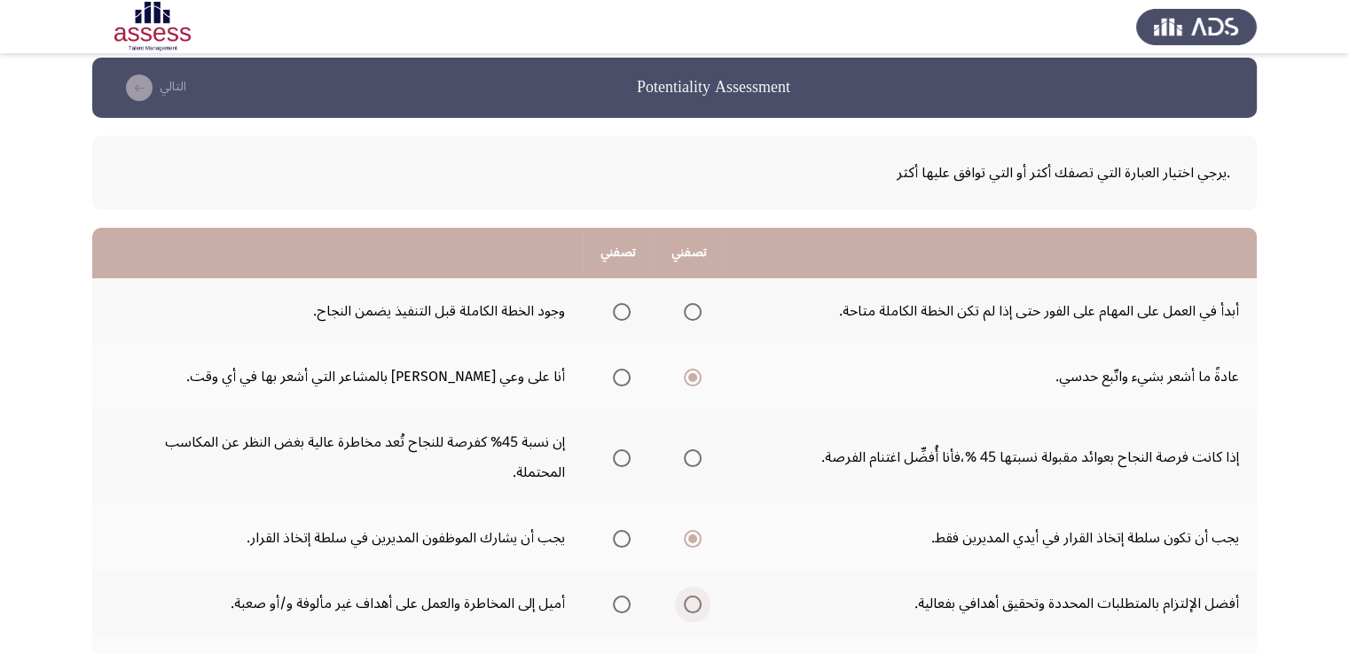
click at [699, 596] on input "Select an option" at bounding box center [693, 605] width 18 height 18
click at [693, 451] on mat-radio-group "Select an option" at bounding box center [689, 457] width 25 height 30
click at [694, 450] on mat-radio-group "Select an option" at bounding box center [689, 457] width 25 height 30
click at [694, 450] on span "Select an option" at bounding box center [693, 459] width 18 height 18
click at [694, 450] on input "Select an option" at bounding box center [693, 459] width 18 height 18
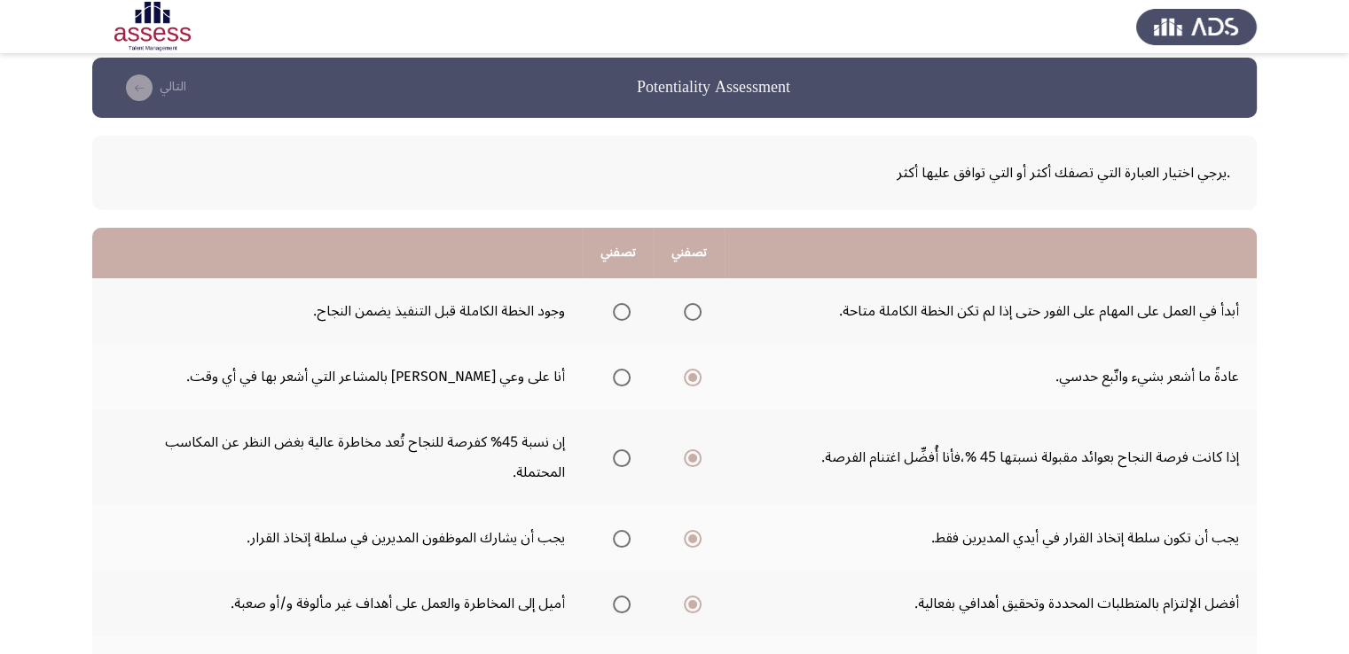
click at [622, 317] on span "Select an option" at bounding box center [622, 312] width 18 height 18
click at [622, 317] on input "Select an option" at bounding box center [622, 312] width 18 height 18
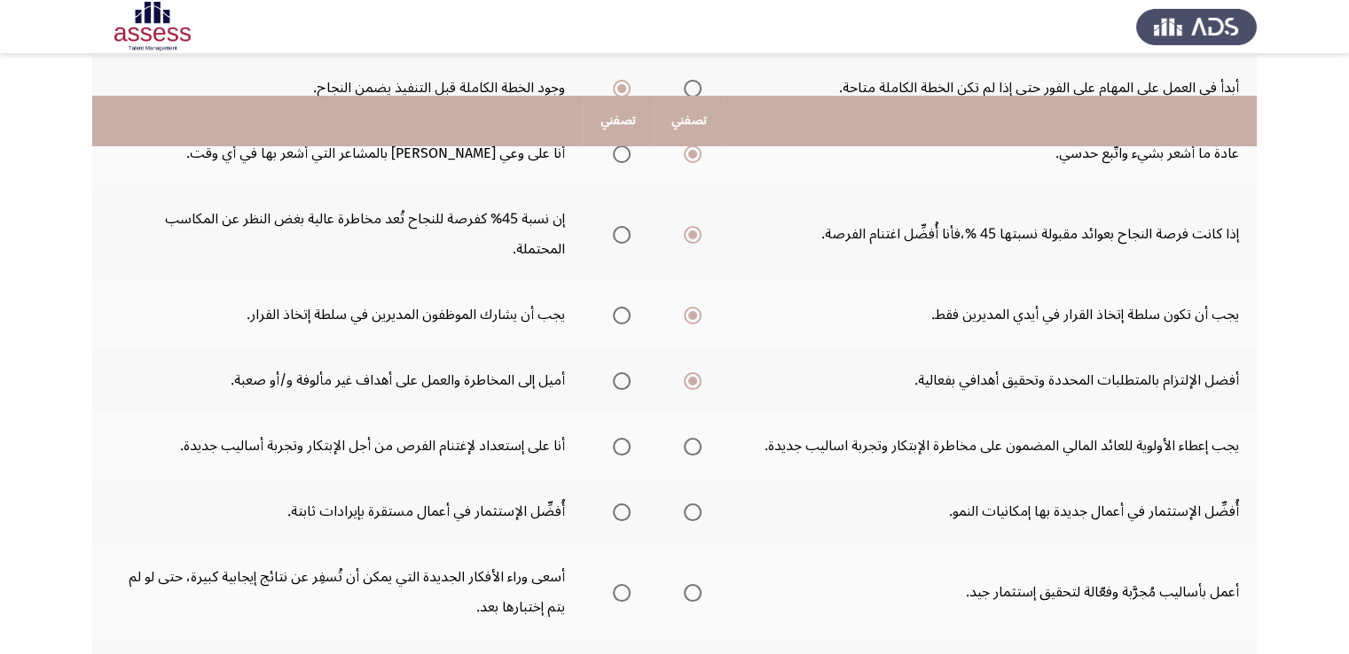
scroll to position [279, 0]
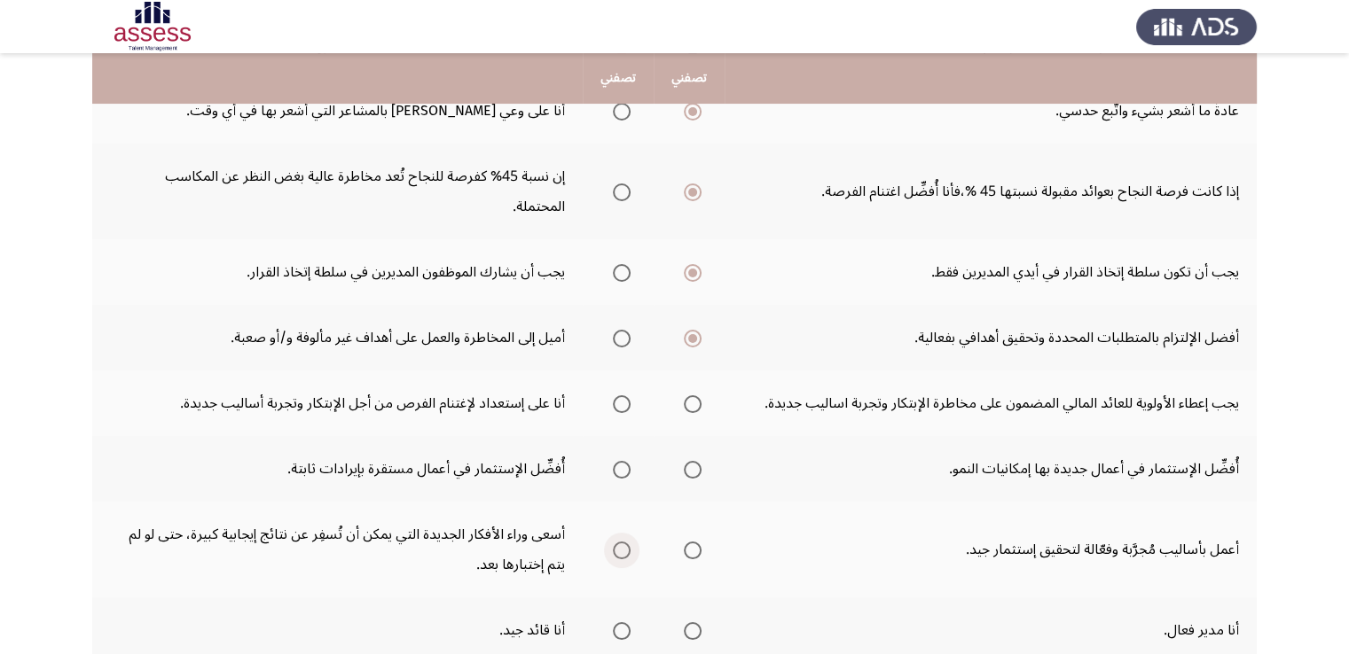
click at [622, 542] on span "Select an option" at bounding box center [622, 551] width 18 height 18
click at [622, 542] on input "Select an option" at bounding box center [622, 551] width 18 height 18
click at [699, 461] on span "Select an option" at bounding box center [693, 470] width 18 height 18
click at [699, 461] on input "Select an option" at bounding box center [693, 470] width 18 height 18
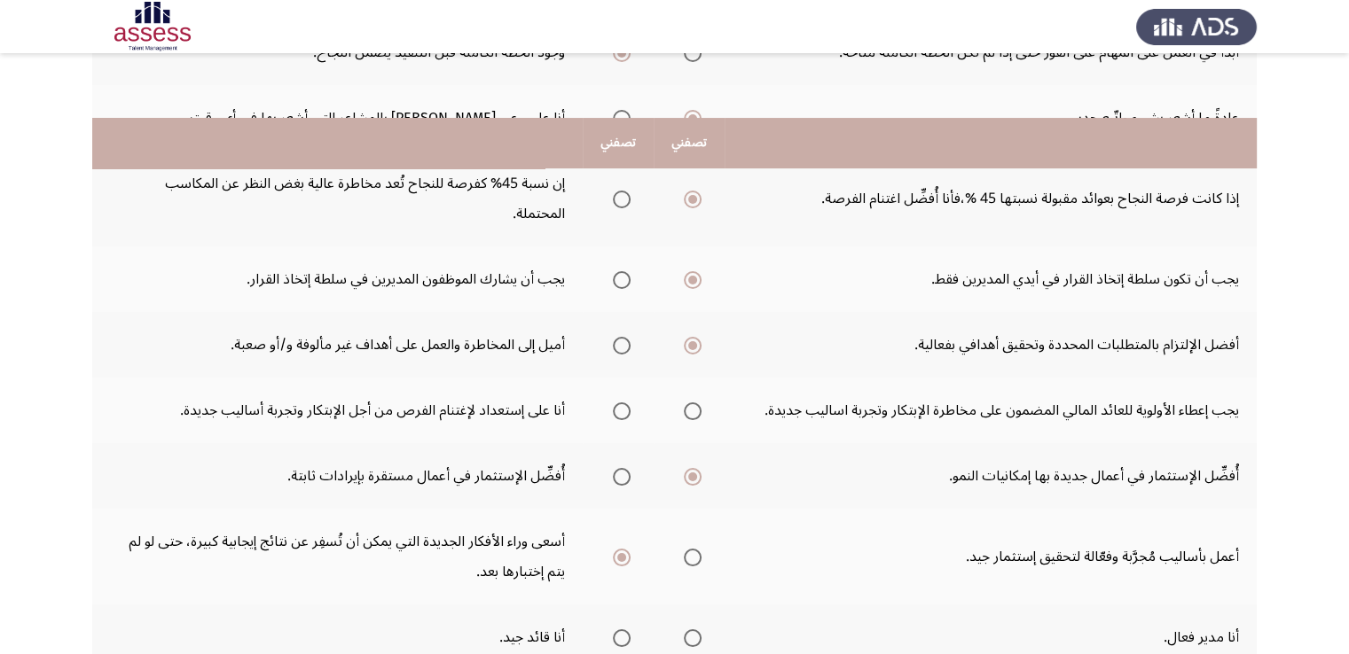
scroll to position [355, 0]
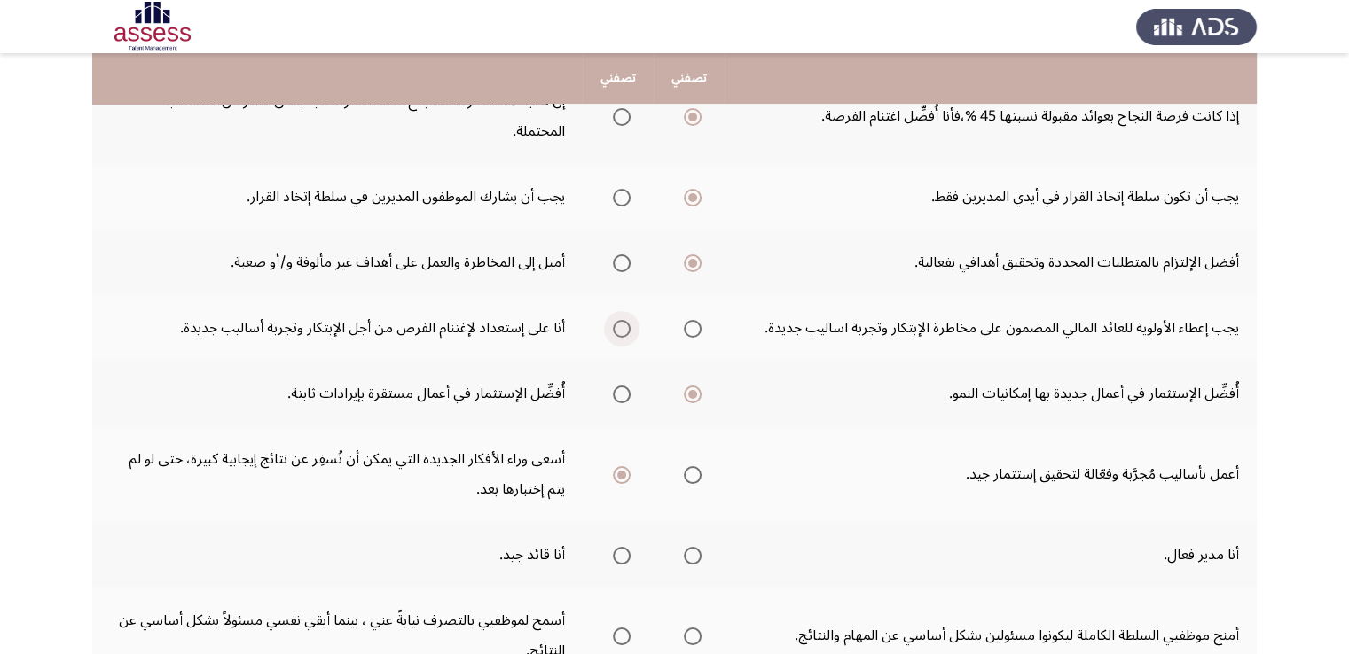
click at [614, 320] on span "Select an option" at bounding box center [622, 329] width 18 height 18
click at [614, 320] on input "Select an option" at bounding box center [622, 329] width 18 height 18
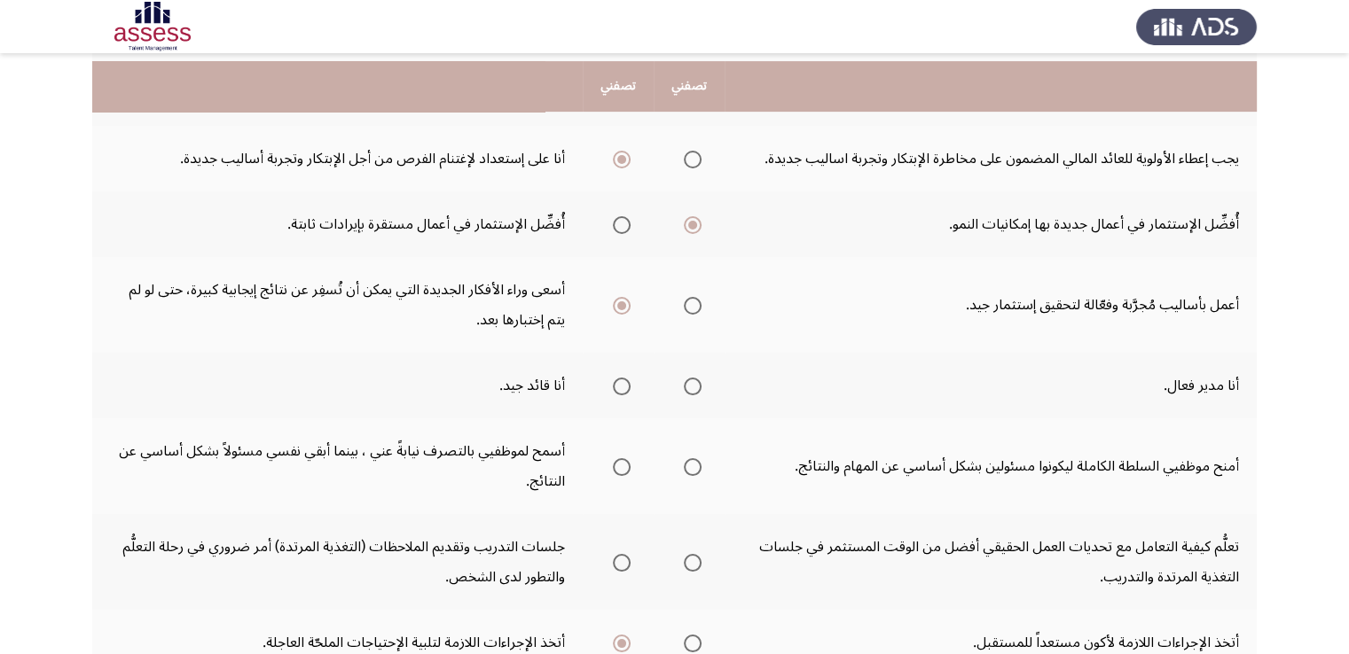
scroll to position [532, 0]
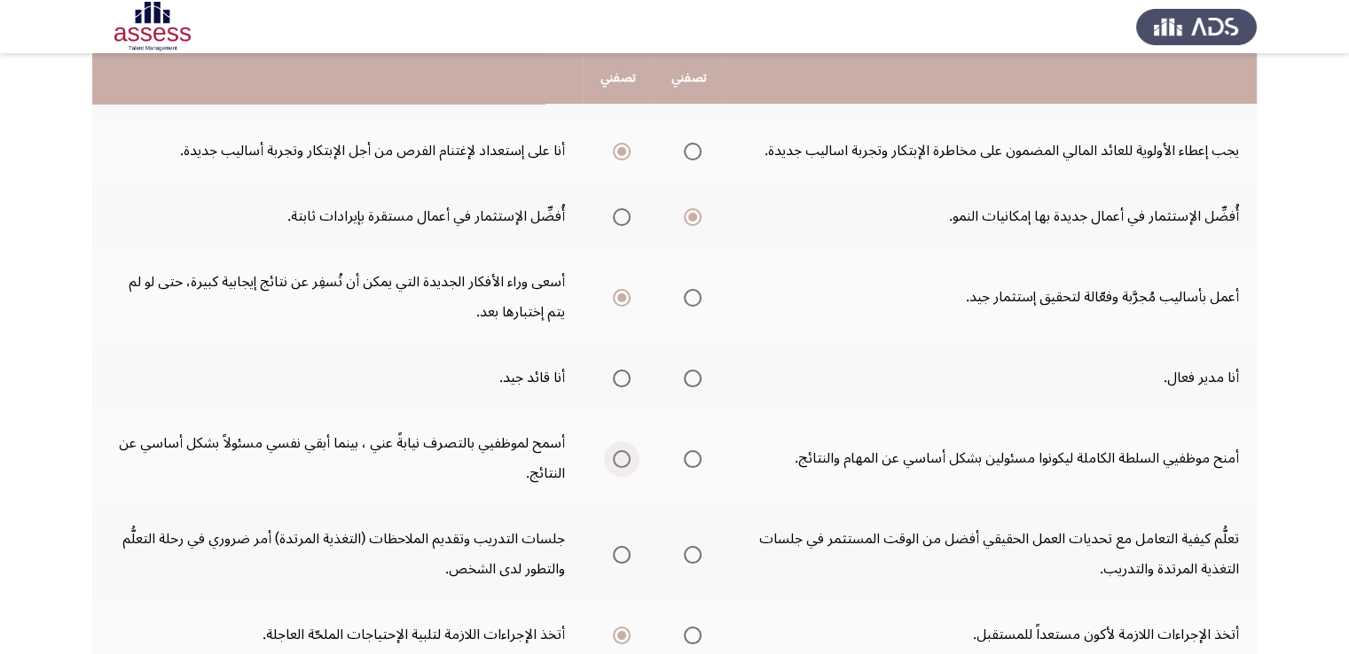
click at [616, 450] on span "Select an option" at bounding box center [622, 459] width 18 height 18
click at [616, 450] on input "Select an option" at bounding box center [622, 459] width 18 height 18
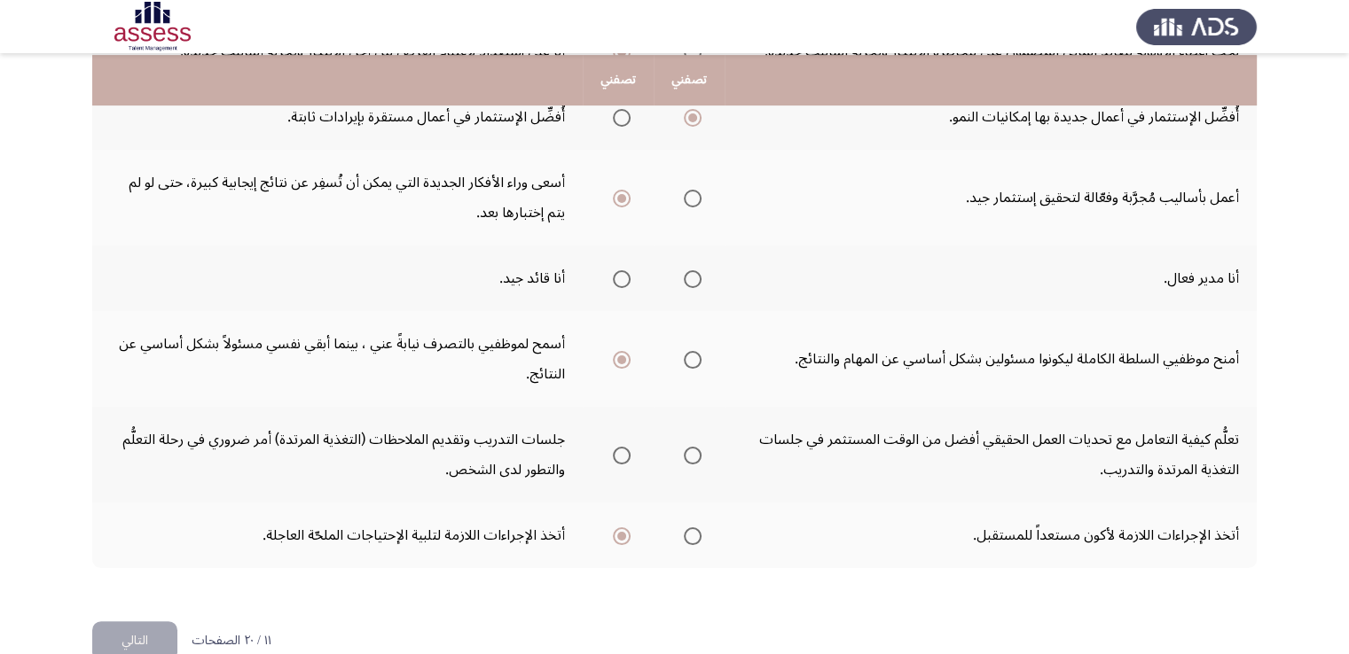
scroll to position [634, 0]
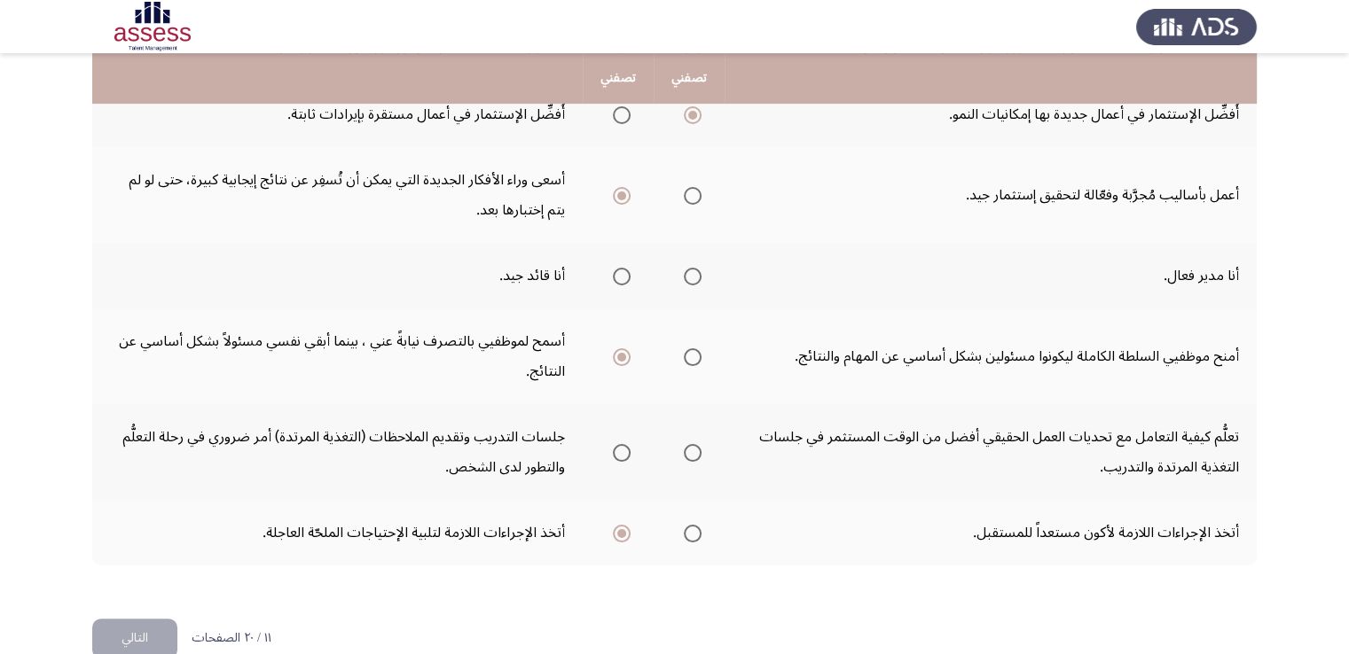
click at [626, 444] on span "Select an option" at bounding box center [622, 453] width 18 height 18
click at [626, 444] on input "Select an option" at bounding box center [622, 453] width 18 height 18
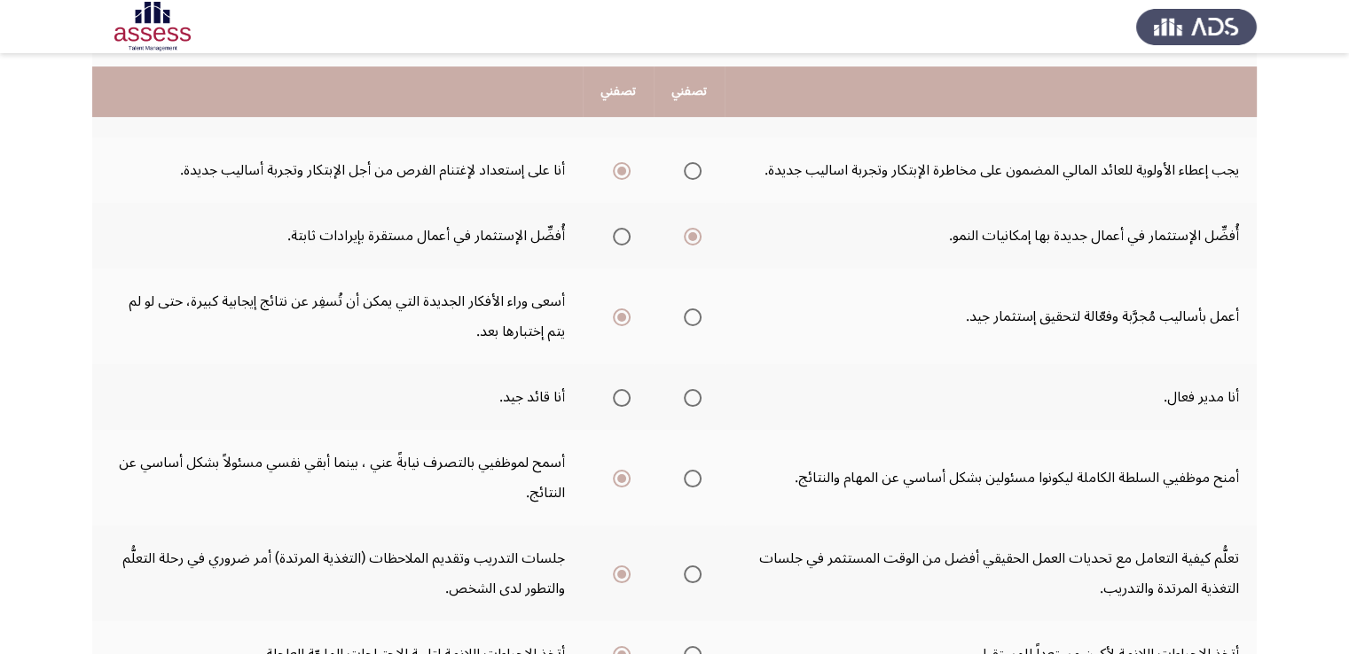
scroll to position [457, 0]
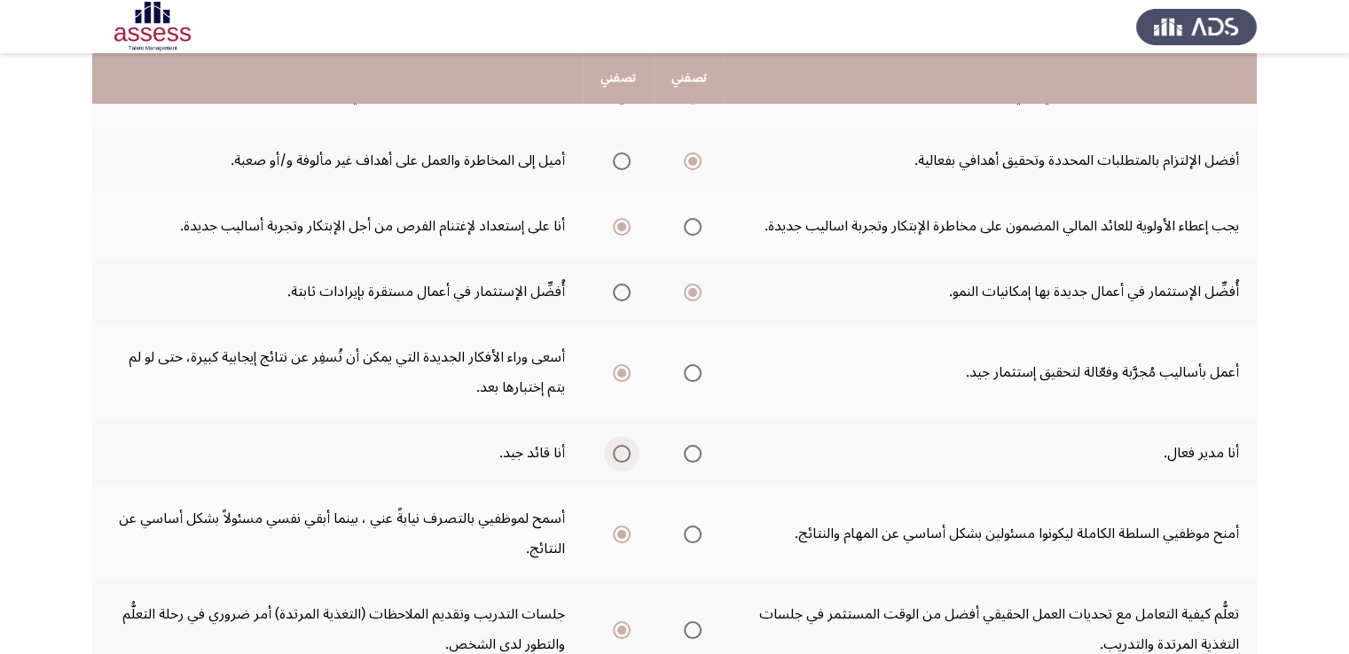
click at [623, 445] on span "Select an option" at bounding box center [622, 454] width 18 height 18
click at [623, 445] on input "Select an option" at bounding box center [622, 454] width 18 height 18
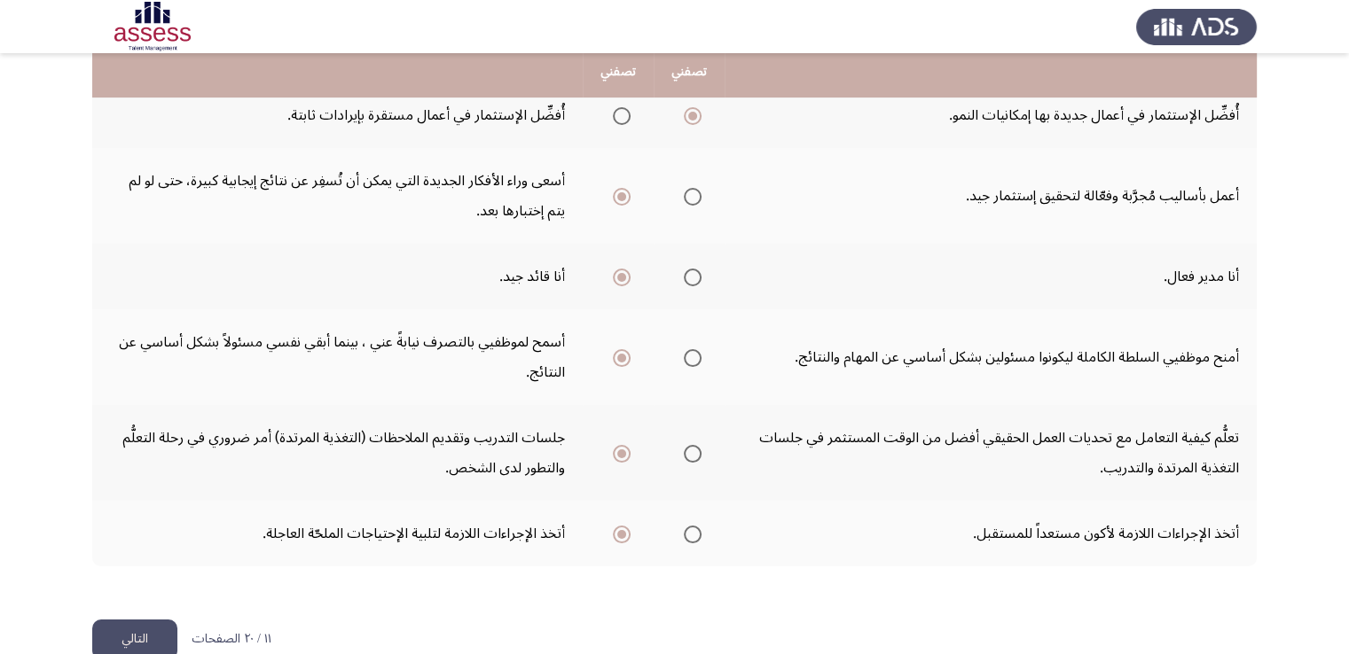
scroll to position [634, 0]
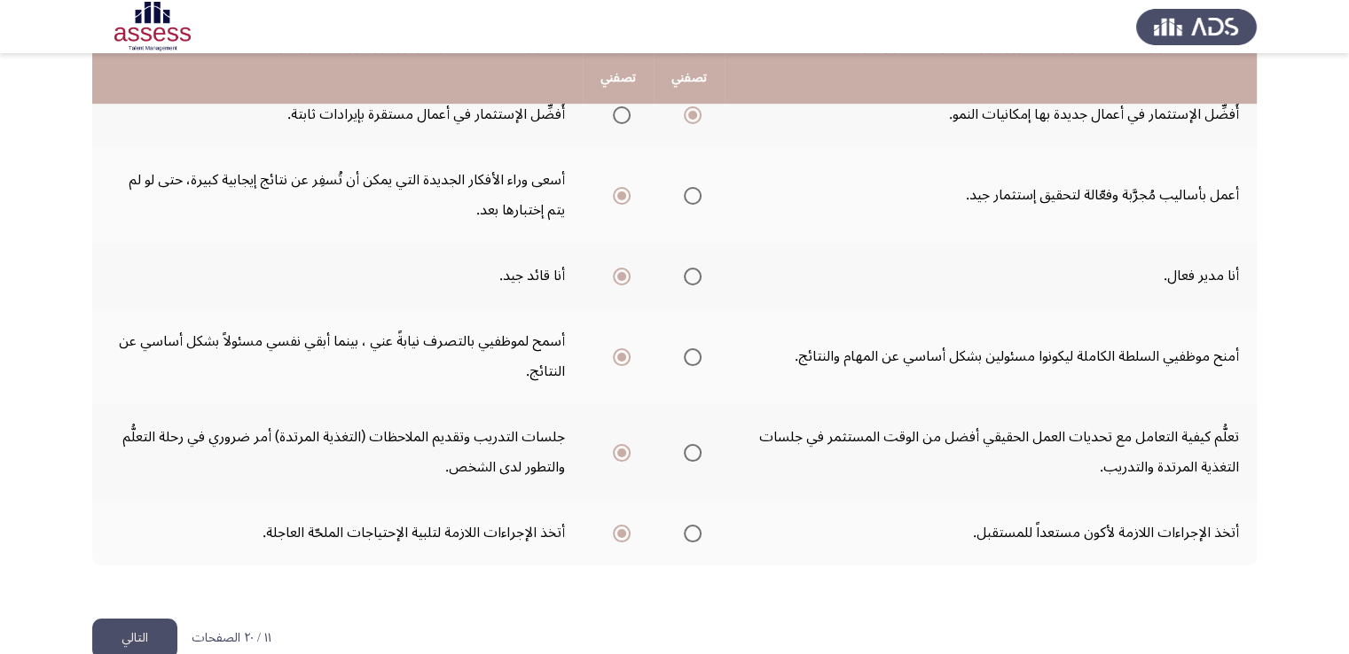
click at [137, 619] on button "التالي" at bounding box center [134, 639] width 85 height 40
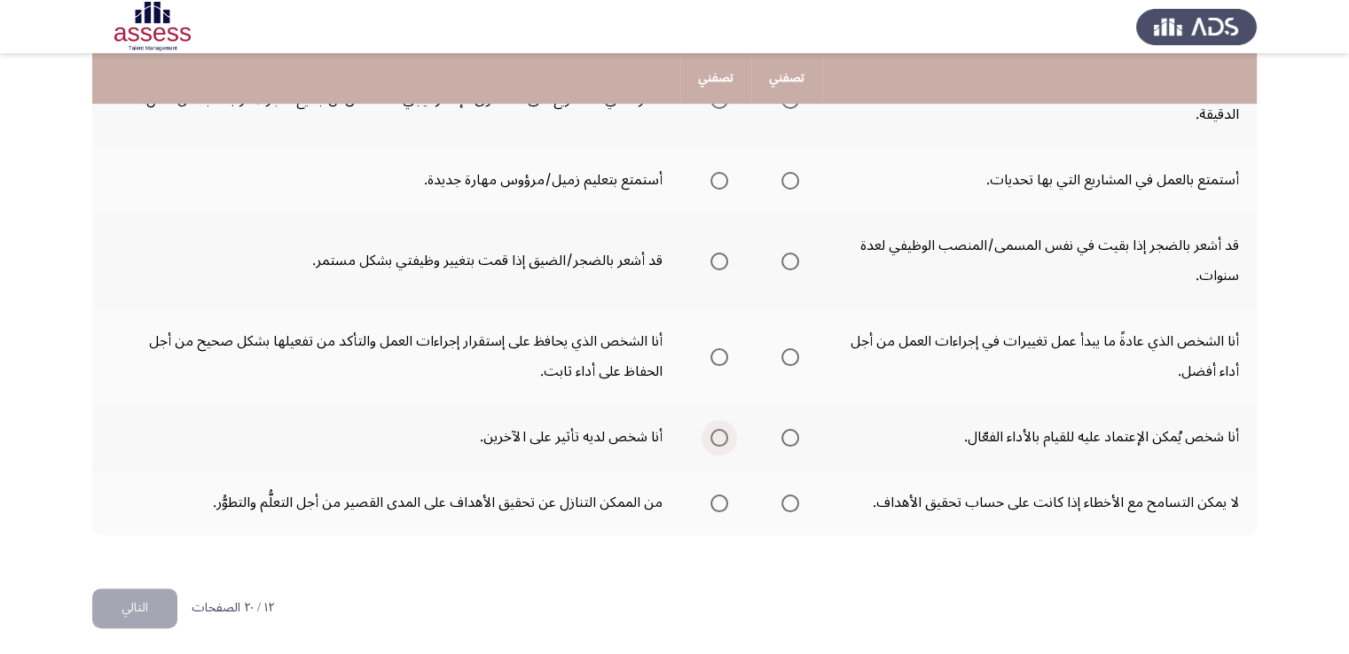
click at [716, 432] on span "Select an option" at bounding box center [719, 438] width 18 height 18
click at [716, 432] on input "Select an option" at bounding box center [719, 438] width 18 height 18
click at [793, 495] on span "Select an option" at bounding box center [790, 504] width 18 height 18
click at [793, 495] on input "Select an option" at bounding box center [790, 504] width 18 height 18
click at [795, 348] on span "Select an option" at bounding box center [790, 357] width 18 height 18
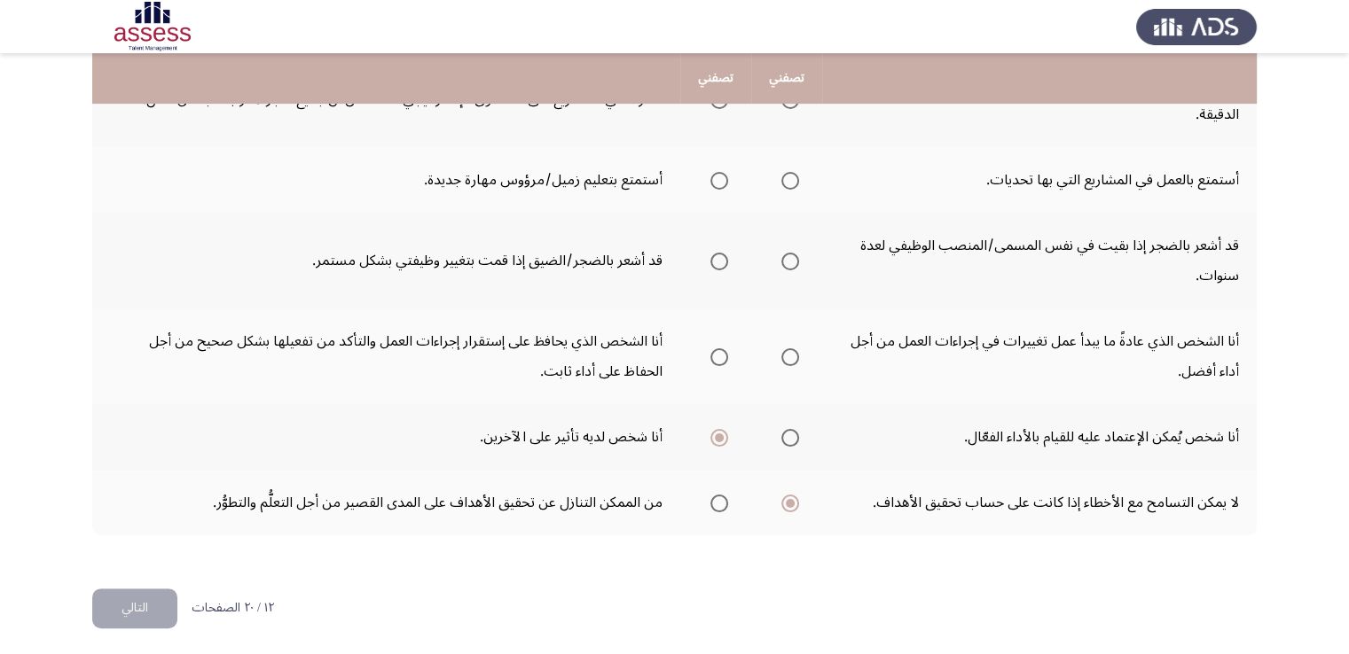
click at [795, 348] on input "Select an option" at bounding box center [790, 357] width 18 height 18
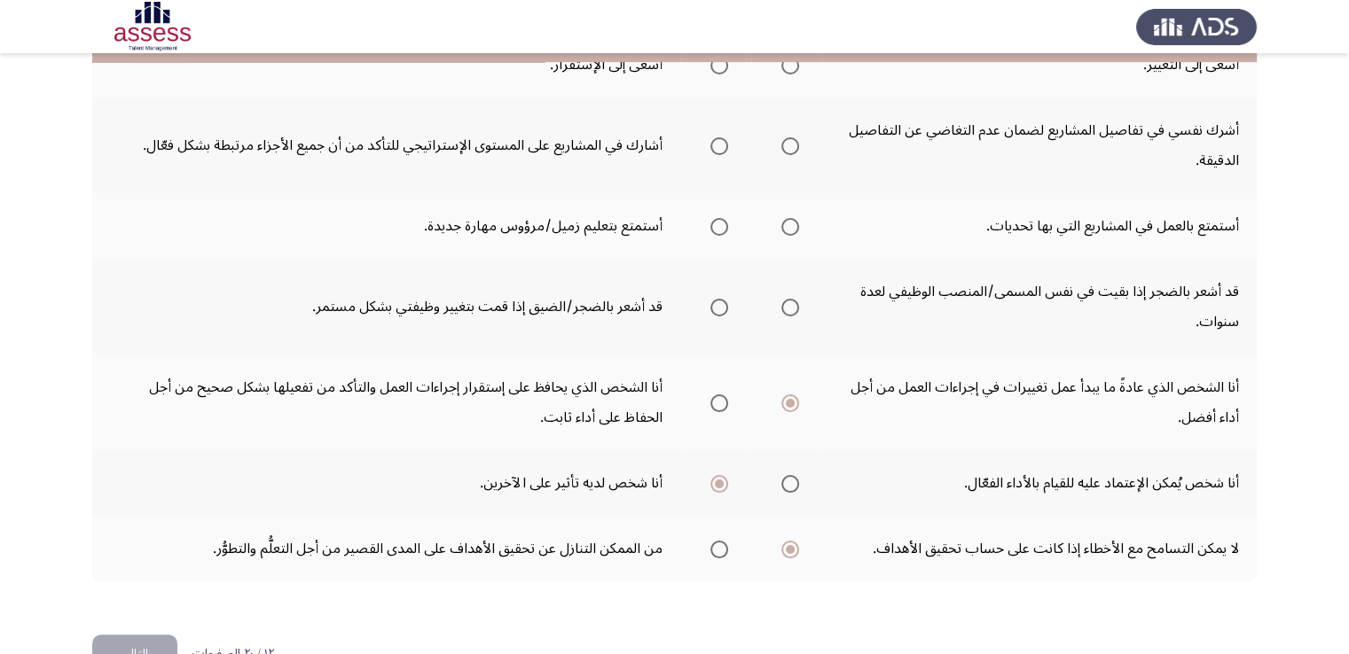
scroll to position [545, 0]
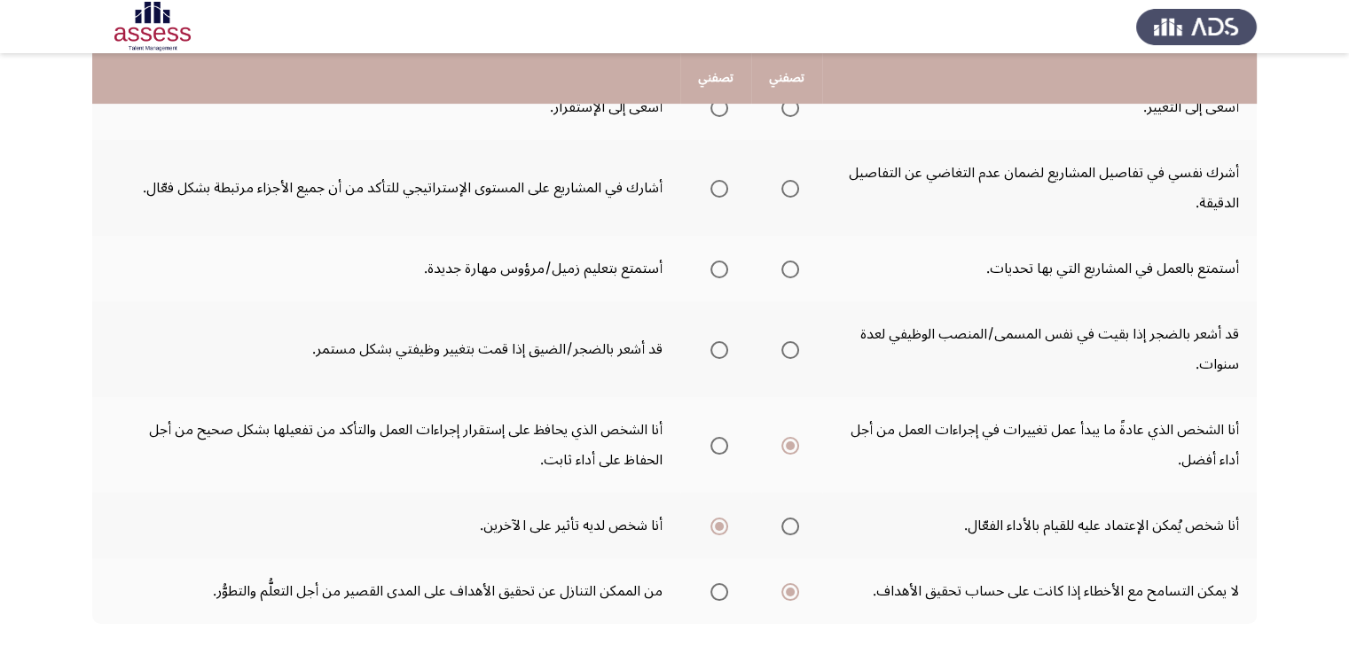
click at [791, 353] on span "Select an option" at bounding box center [790, 350] width 18 height 18
click at [791, 353] on input "Select an option" at bounding box center [790, 350] width 18 height 18
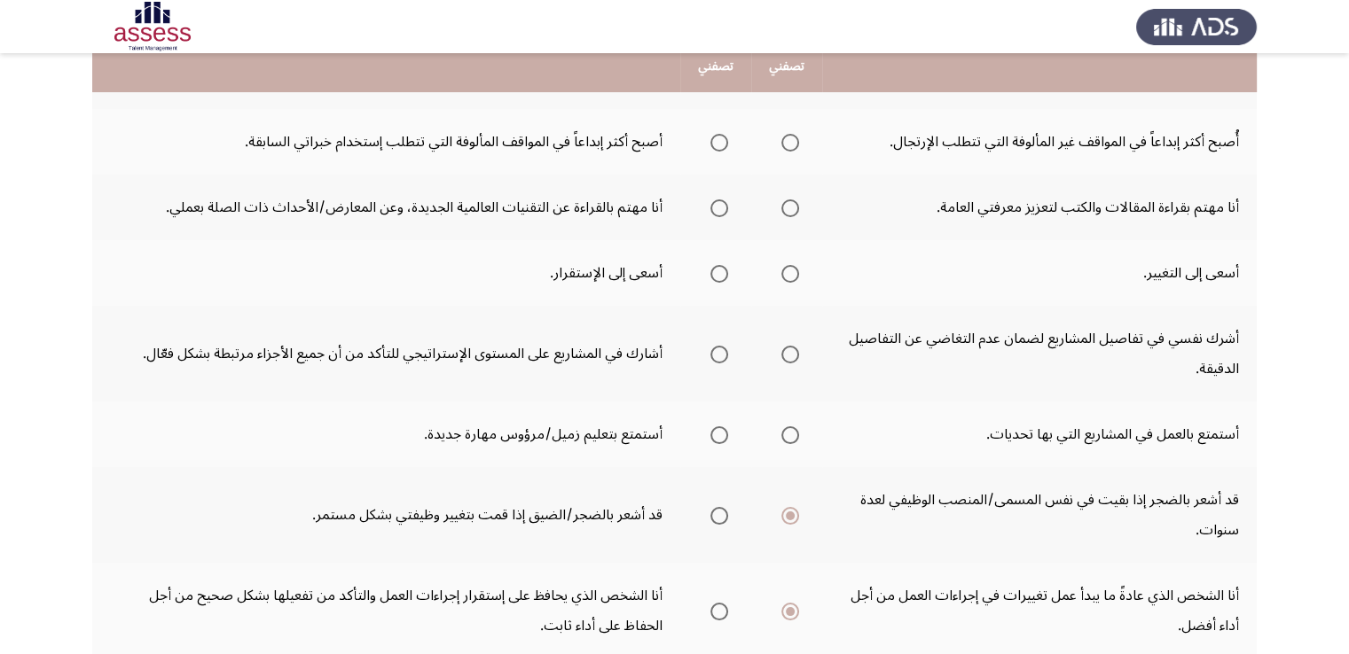
scroll to position [368, 0]
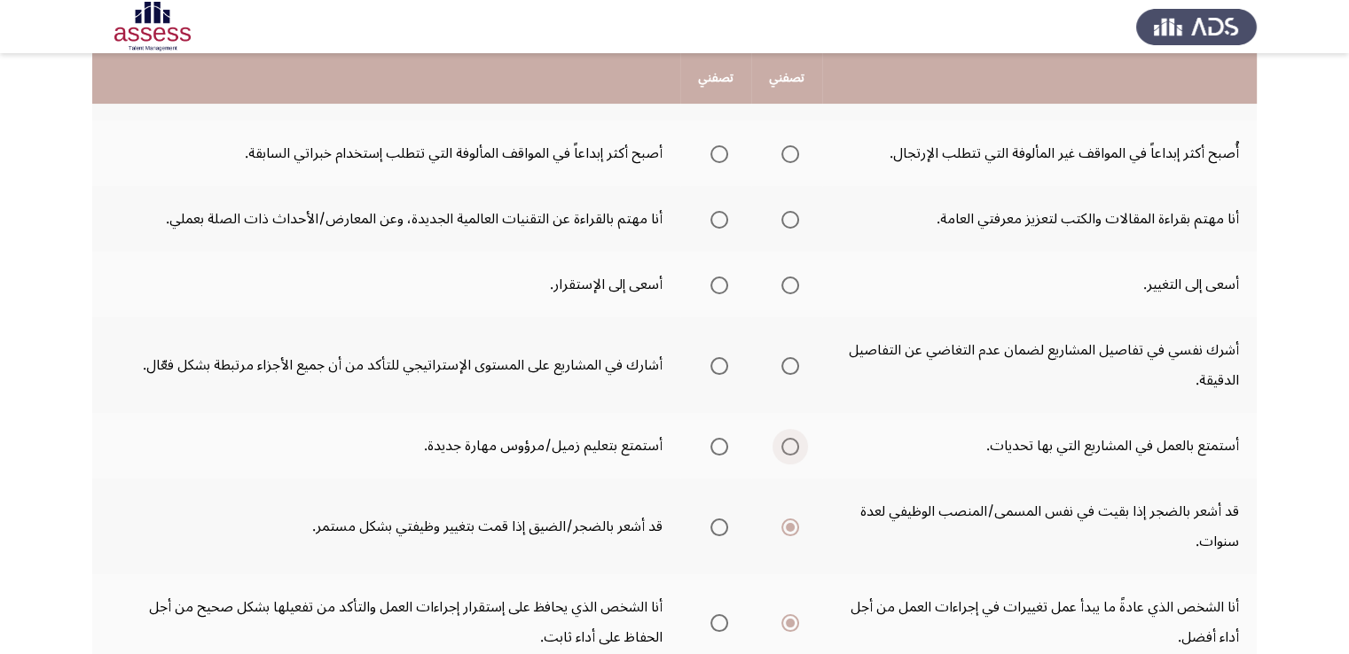
click at [799, 446] on span "Select an option" at bounding box center [790, 447] width 18 height 18
click at [799, 446] on input "Select an option" at bounding box center [790, 447] width 18 height 18
click at [792, 286] on span "Select an option" at bounding box center [790, 286] width 18 height 18
click at [792, 286] on input "Select an option" at bounding box center [790, 286] width 18 height 18
click at [786, 369] on span "Select an option" at bounding box center [790, 366] width 18 height 18
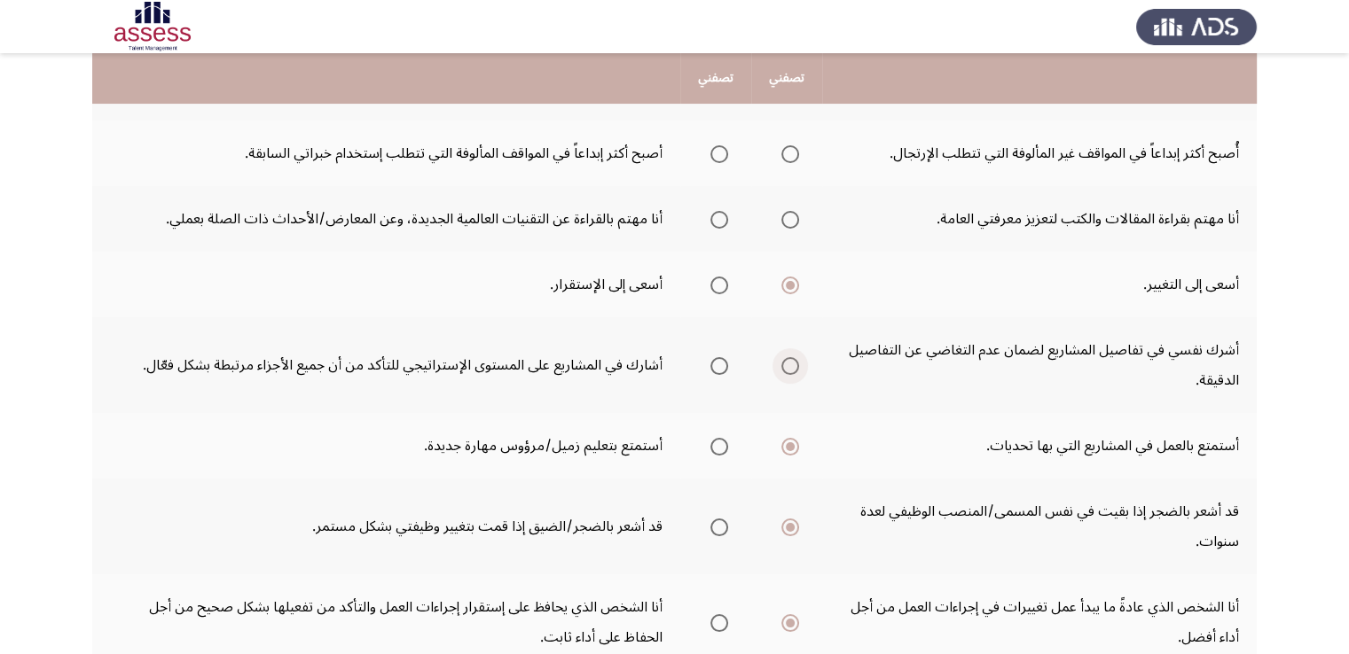
click at [786, 369] on input "Select an option" at bounding box center [790, 366] width 18 height 18
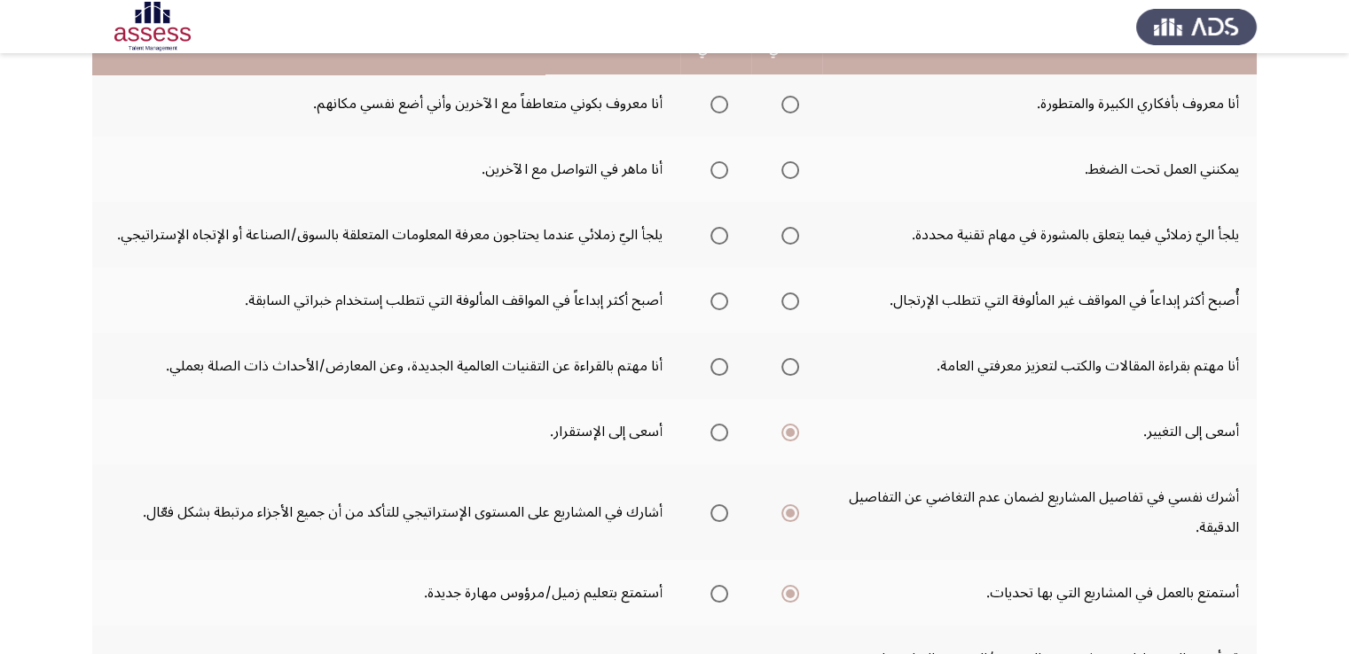
scroll to position [191, 0]
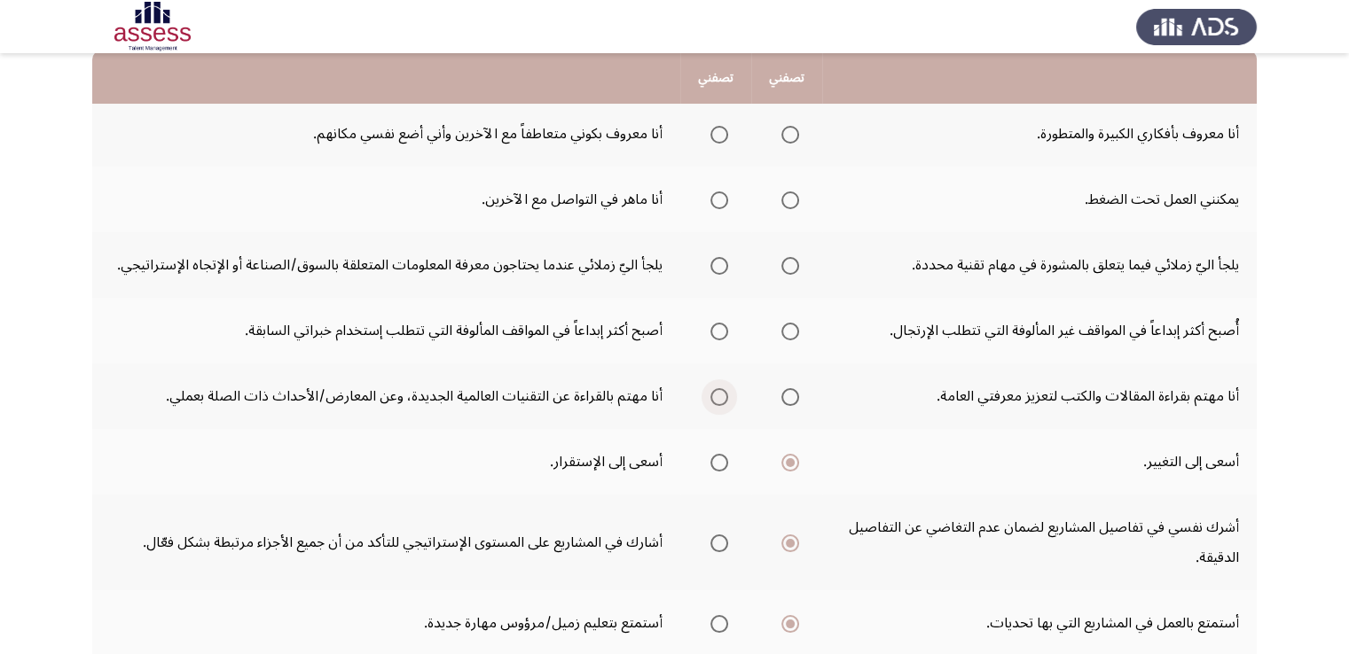
click at [713, 400] on span "Select an option" at bounding box center [719, 397] width 18 height 18
click at [713, 400] on input "Select an option" at bounding box center [719, 397] width 18 height 18
click at [702, 328] on th at bounding box center [715, 331] width 71 height 66
click at [730, 327] on th at bounding box center [715, 331] width 71 height 66
click at [719, 332] on span "Select an option" at bounding box center [719, 332] width 18 height 18
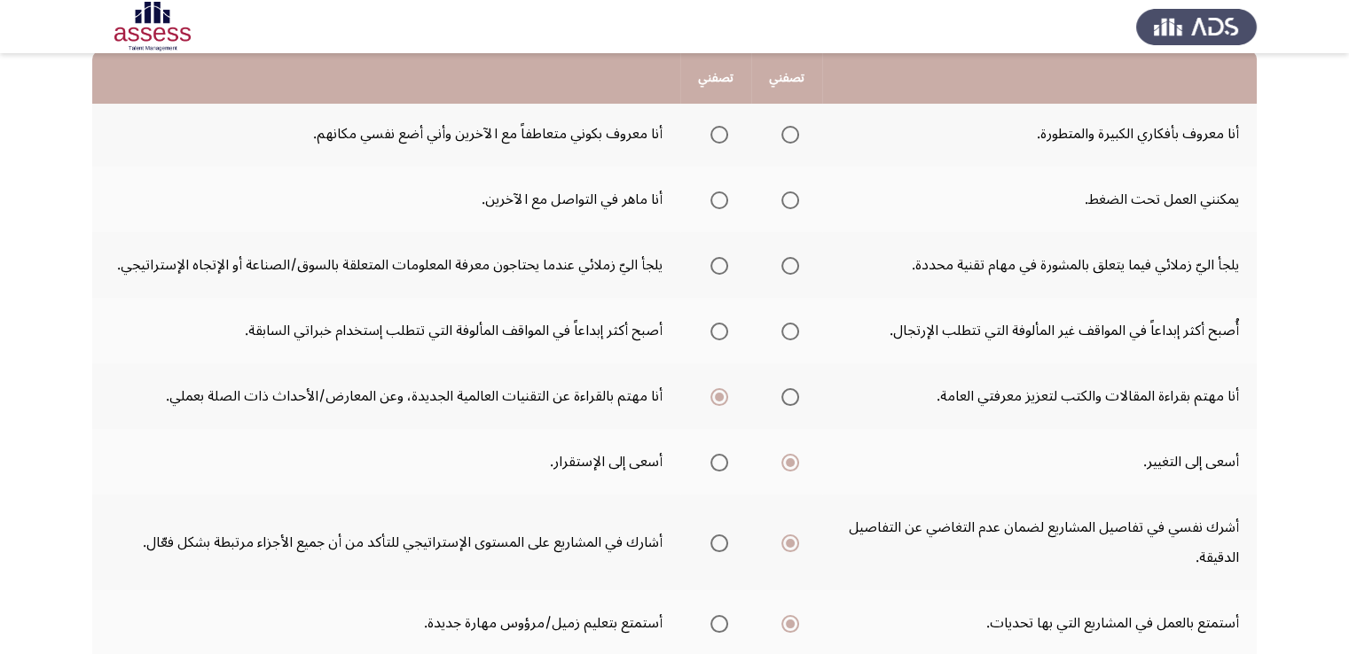
click at [719, 332] on input "Select an option" at bounding box center [719, 332] width 18 height 18
click at [716, 193] on span "Select an option" at bounding box center [719, 201] width 18 height 18
click at [716, 193] on input "Select an option" at bounding box center [719, 201] width 18 height 18
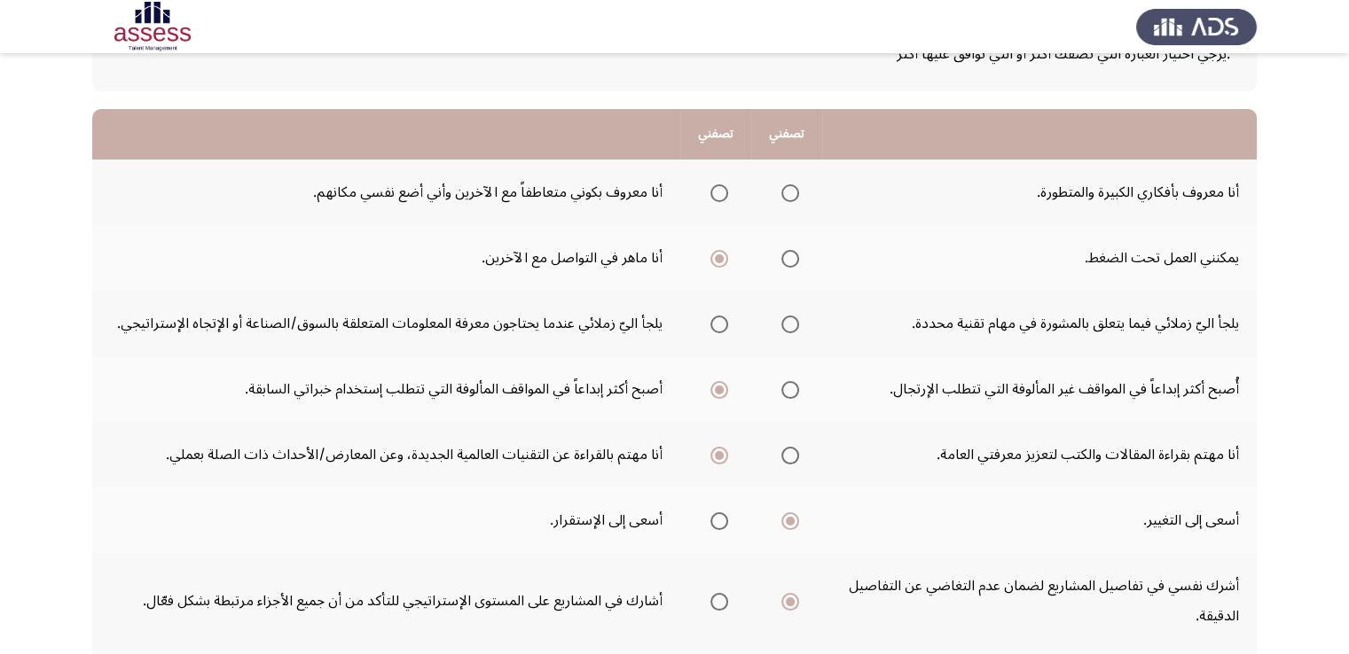
scroll to position [102, 0]
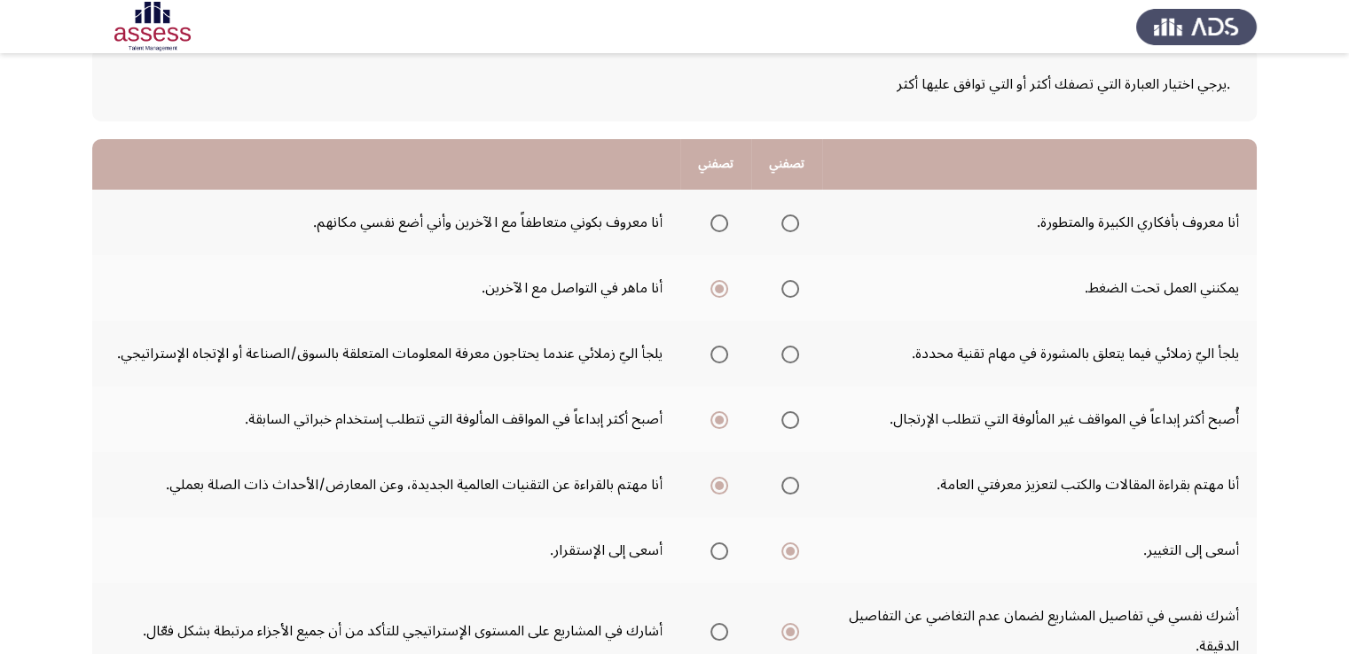
click at [786, 361] on span "Select an option" at bounding box center [790, 355] width 18 height 18
click at [786, 361] on input "Select an option" at bounding box center [790, 355] width 18 height 18
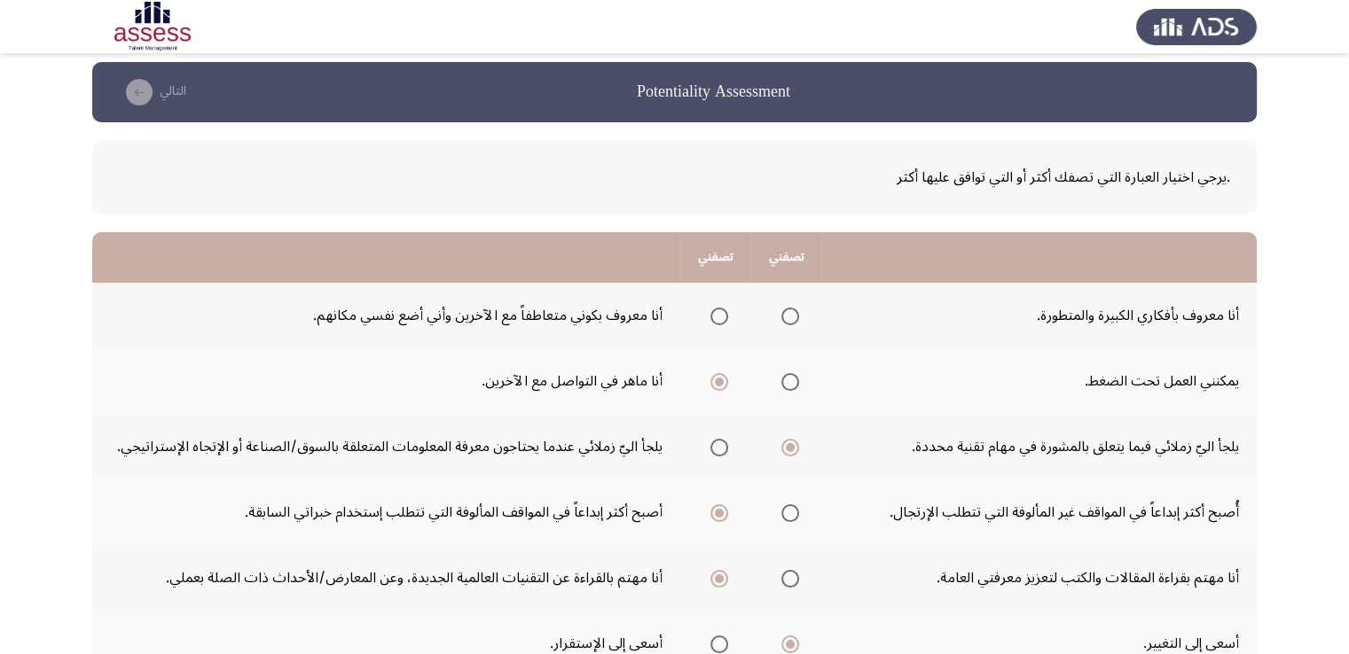
scroll to position [0, 0]
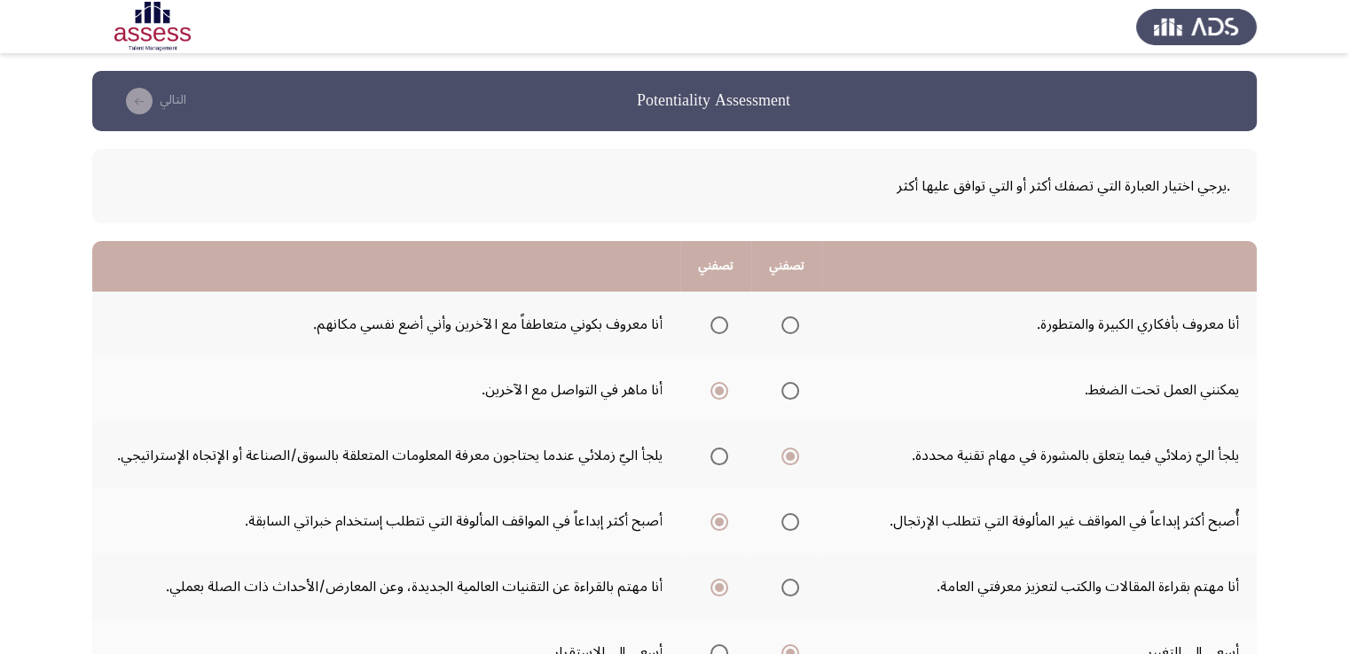
click at [801, 324] on th at bounding box center [786, 325] width 71 height 66
click at [789, 321] on span "Select an option" at bounding box center [790, 326] width 18 height 18
click at [789, 321] on input "Select an option" at bounding box center [790, 326] width 18 height 18
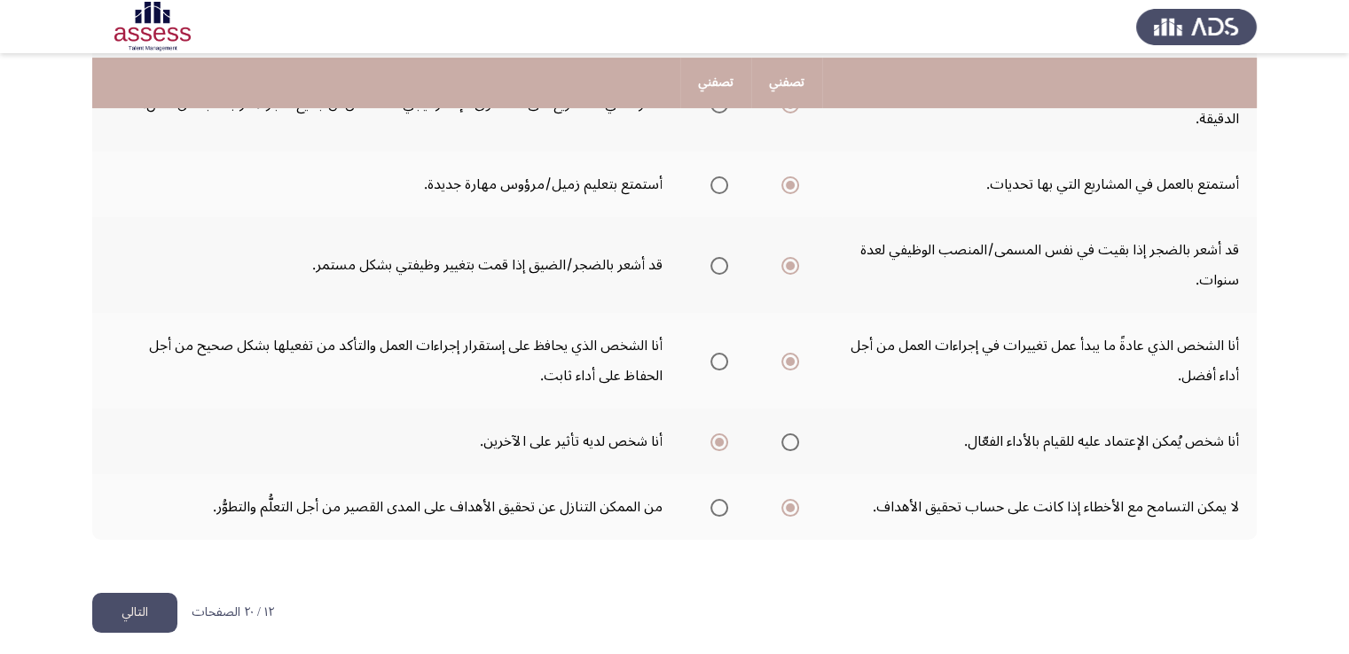
scroll to position [634, 0]
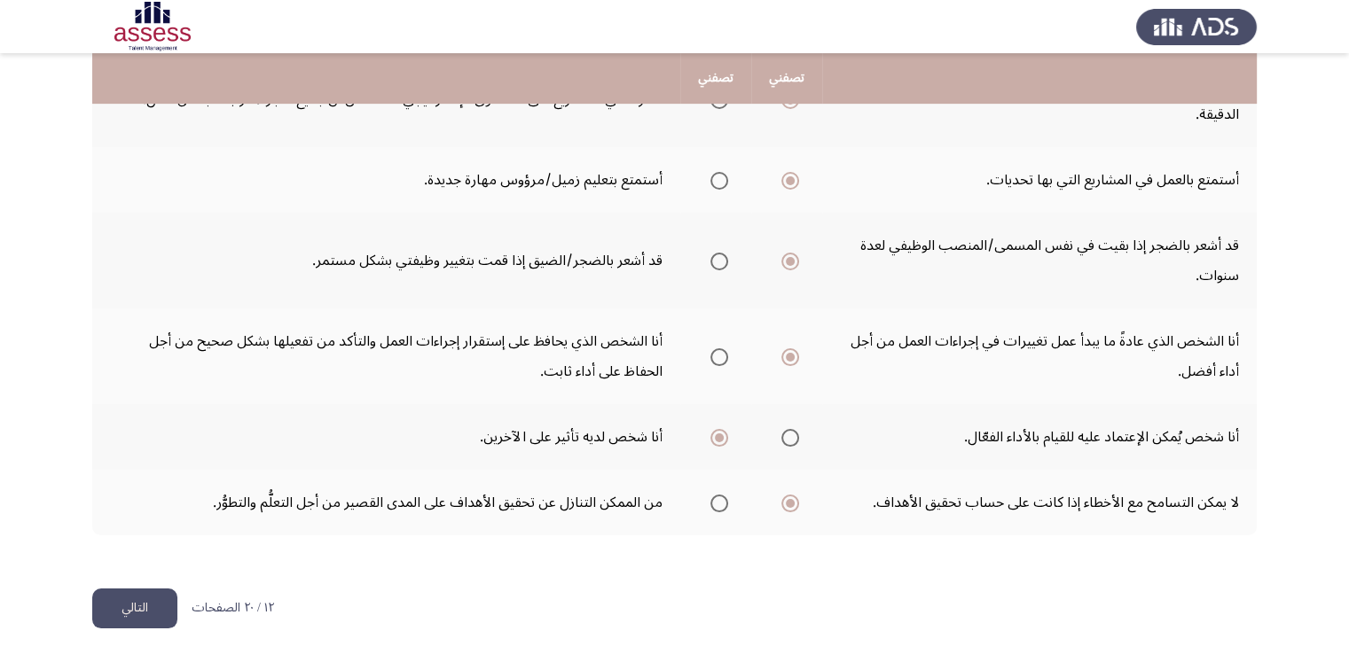
click at [101, 598] on button "التالي" at bounding box center [134, 609] width 85 height 40
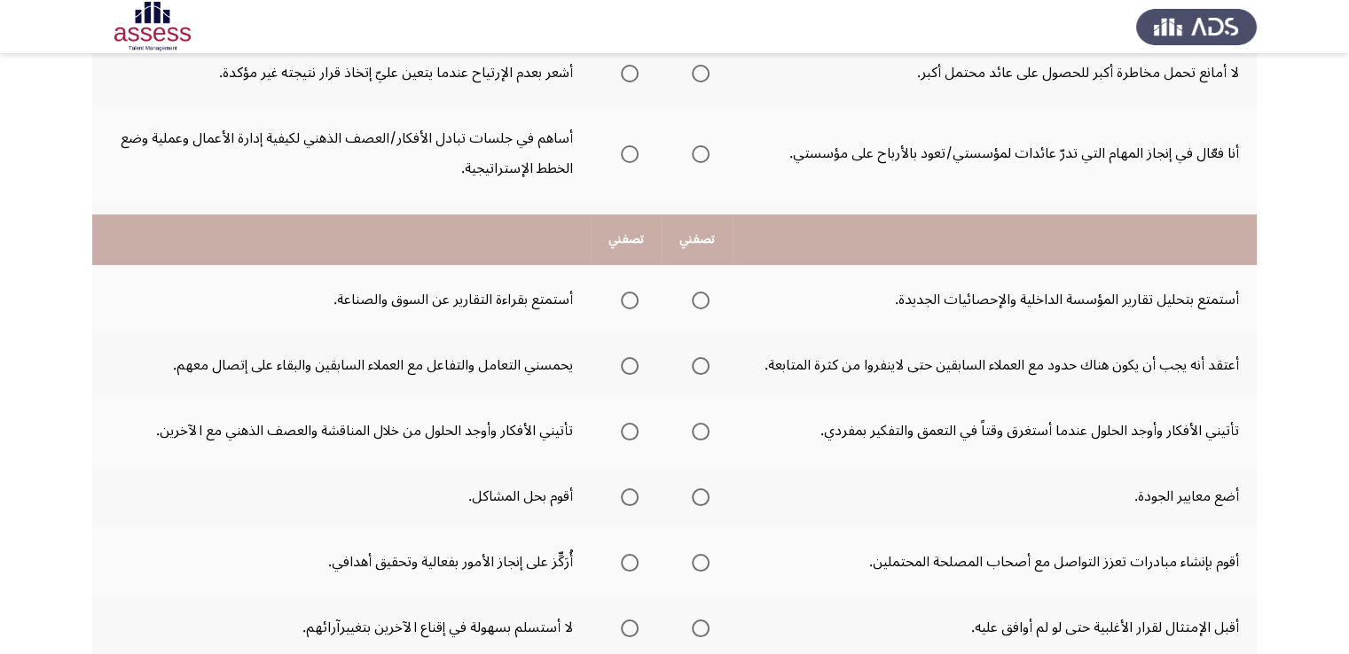
scroll to position [443, 0]
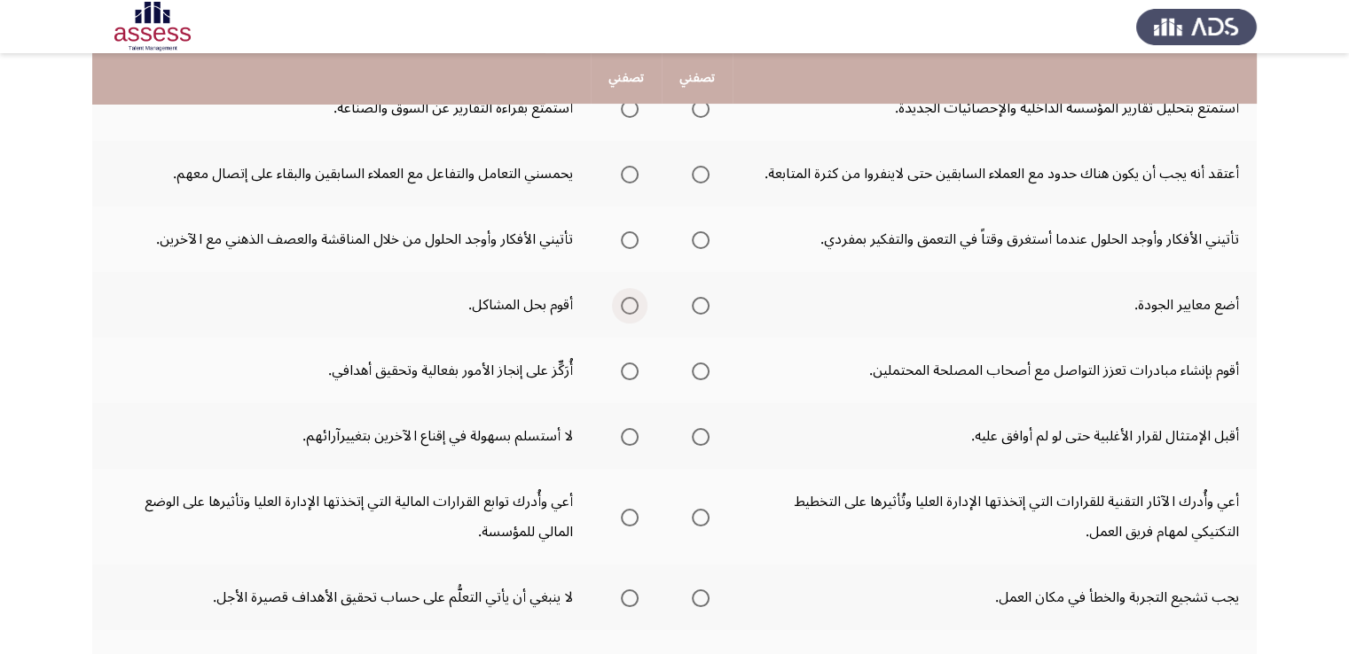
click at [635, 303] on span "Select an option" at bounding box center [630, 306] width 18 height 18
click at [635, 303] on input "Select an option" at bounding box center [630, 306] width 18 height 18
click at [629, 378] on mat-radio-group "Select an option" at bounding box center [626, 371] width 25 height 30
click at [632, 374] on span "Select an option" at bounding box center [630, 372] width 18 height 18
click at [632, 374] on input "Select an option" at bounding box center [630, 372] width 18 height 18
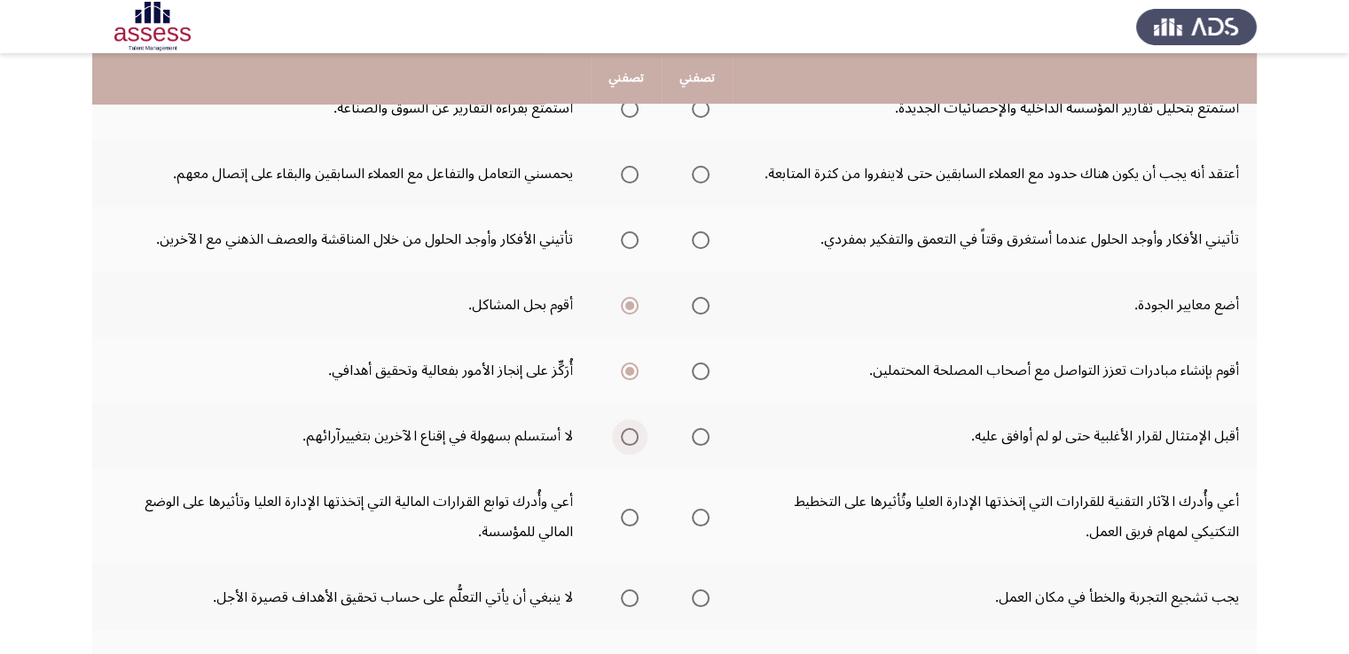
click at [630, 439] on span "Select an option" at bounding box center [630, 437] width 18 height 18
click at [630, 439] on input "Select an option" at bounding box center [630, 437] width 18 height 18
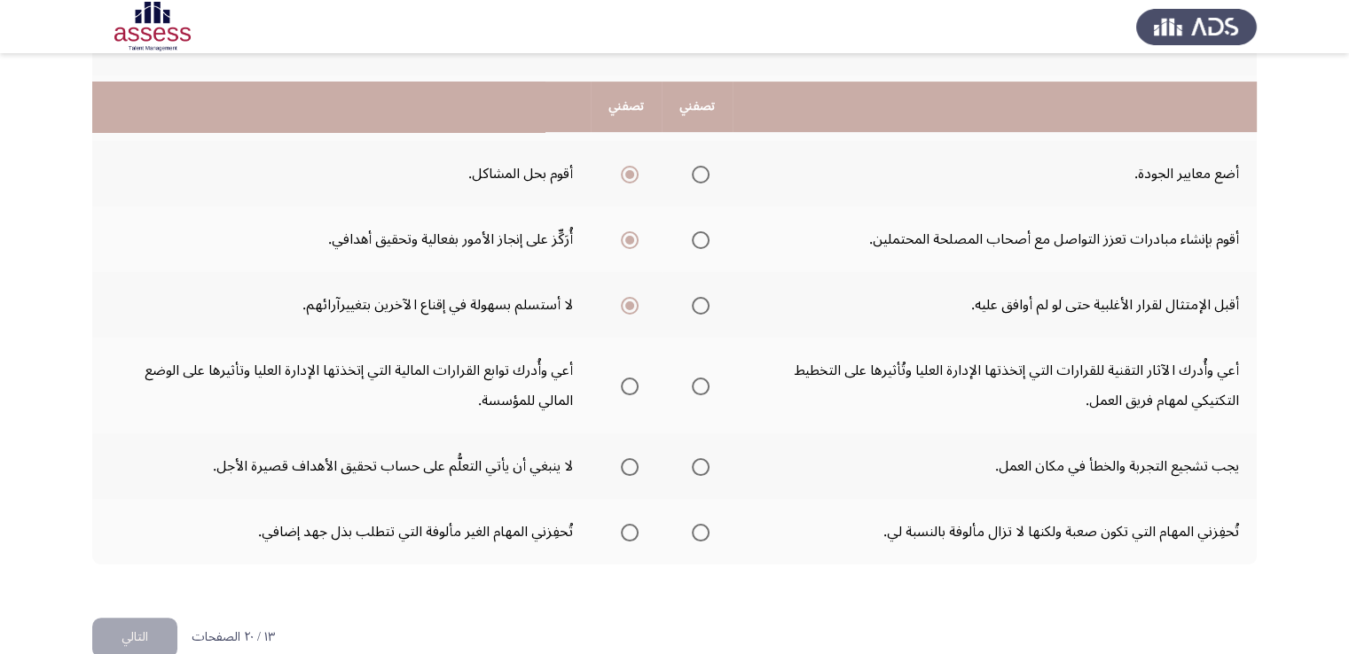
scroll to position [604, 0]
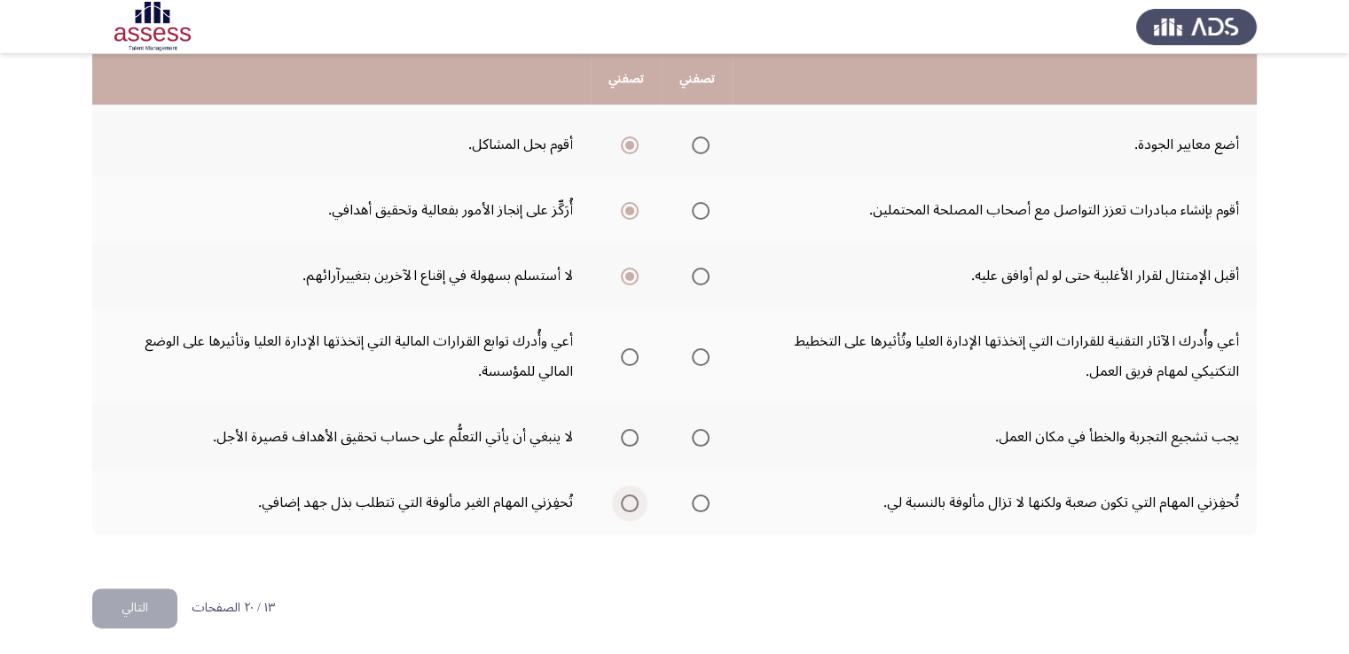
click at [625, 505] on span "Select an option" at bounding box center [630, 504] width 18 height 18
click at [625, 505] on input "Select an option" at bounding box center [630, 504] width 18 height 18
click at [627, 434] on span "Select an option" at bounding box center [630, 438] width 18 height 18
click at [627, 434] on input "Select an option" at bounding box center [630, 438] width 18 height 18
click at [701, 352] on span "Select an option" at bounding box center [701, 357] width 18 height 18
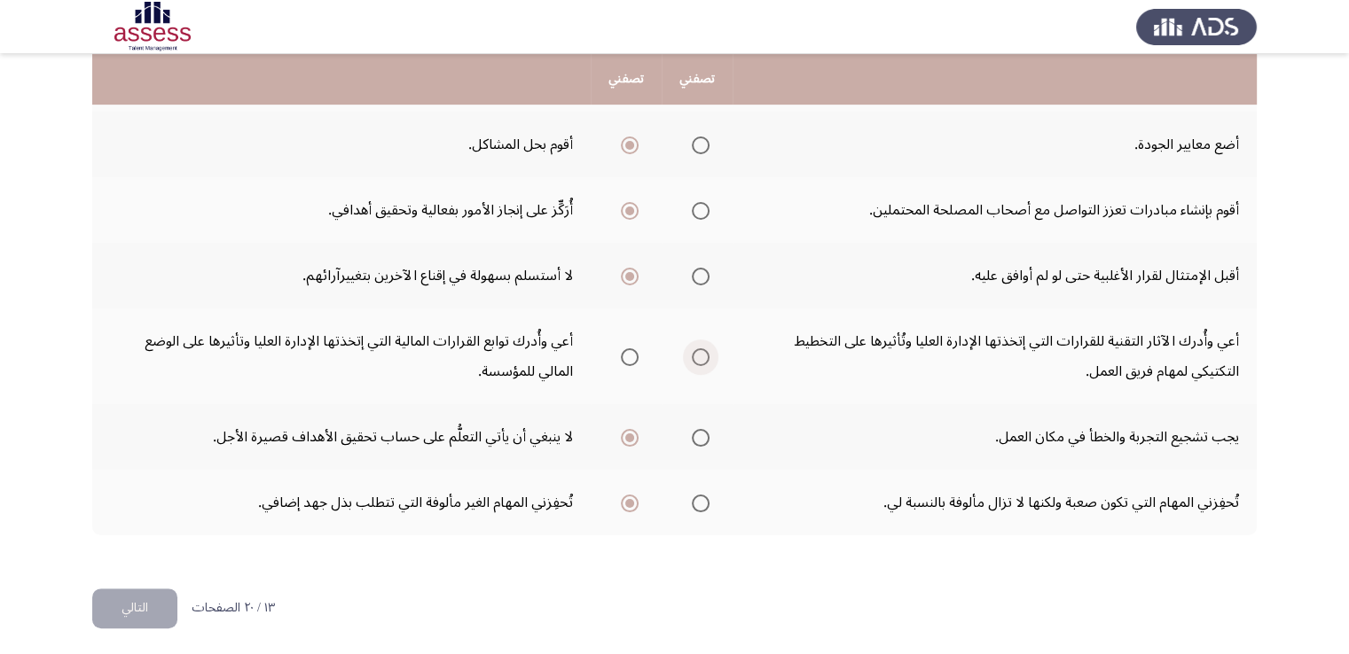
click at [701, 352] on input "Select an option" at bounding box center [701, 357] width 18 height 18
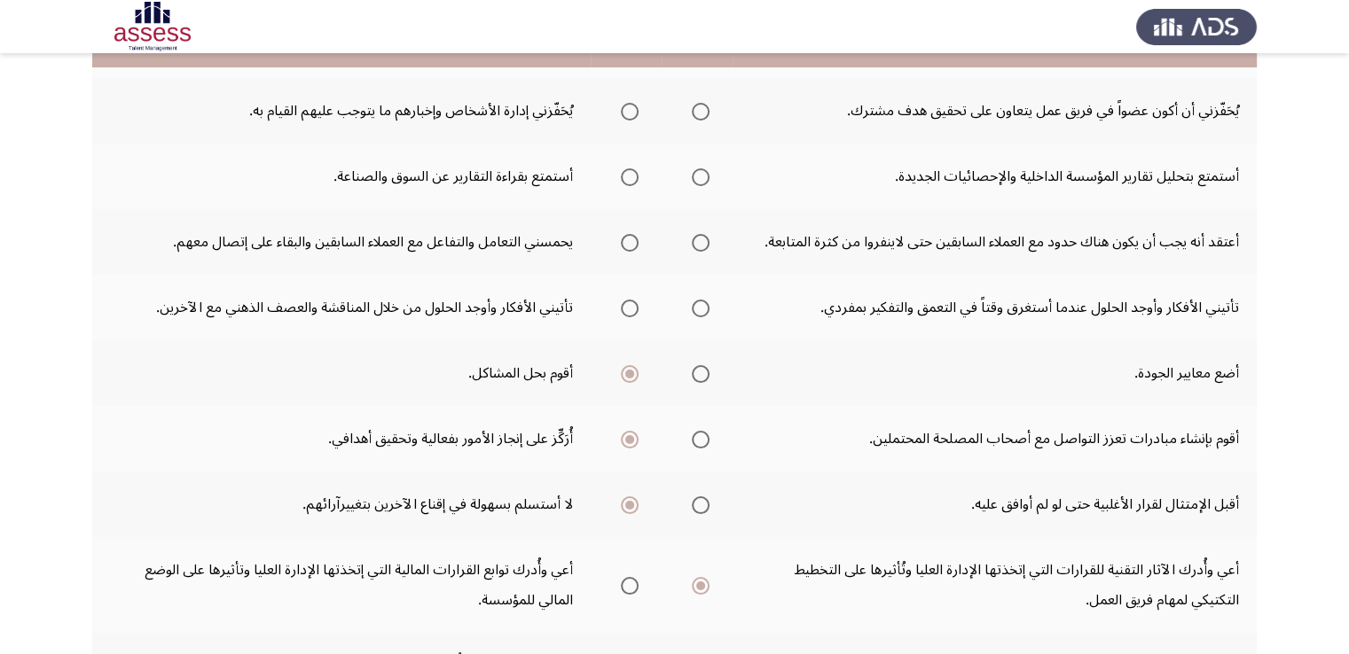
scroll to position [338, 0]
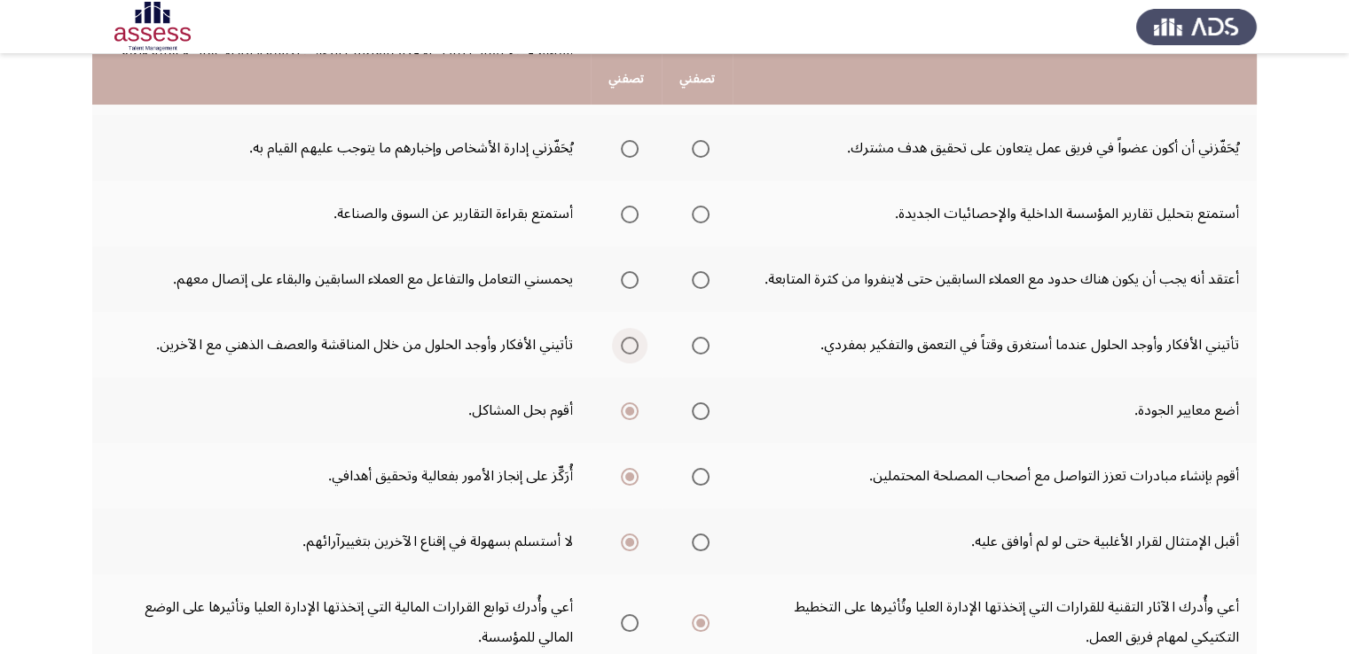
click at [635, 350] on span "Select an option" at bounding box center [630, 346] width 18 height 18
click at [635, 350] on input "Select an option" at bounding box center [630, 346] width 18 height 18
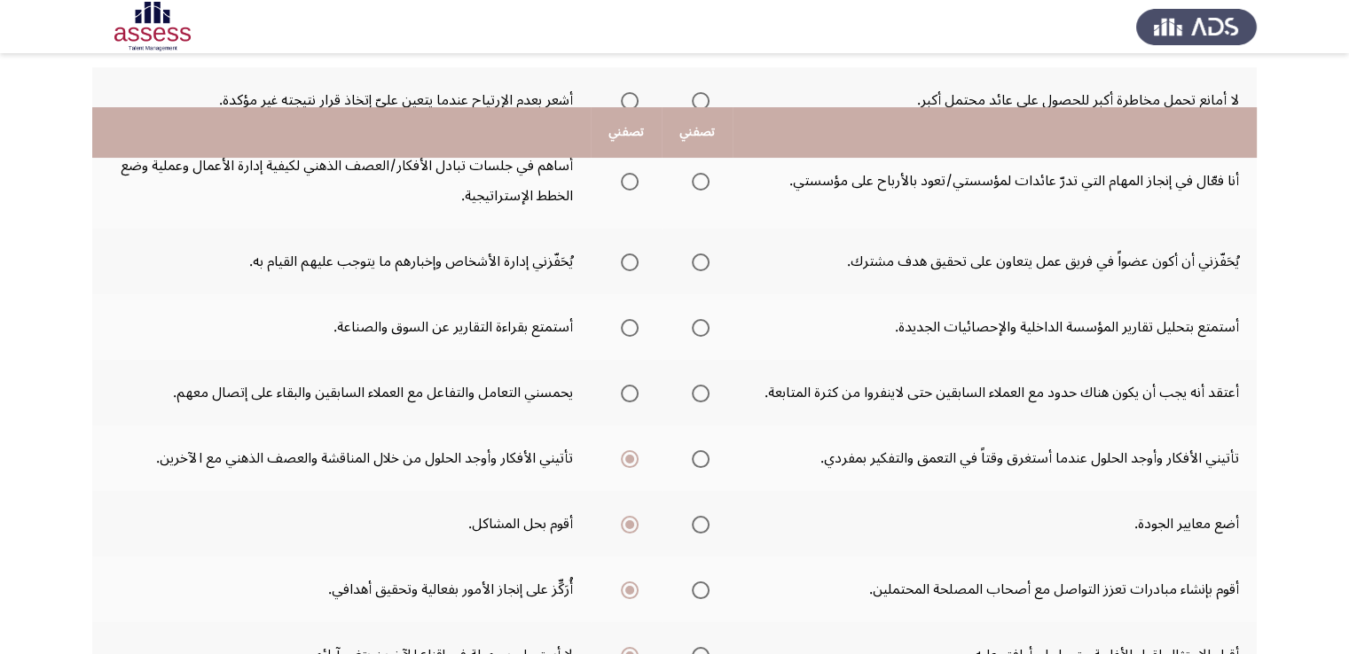
scroll to position [160, 0]
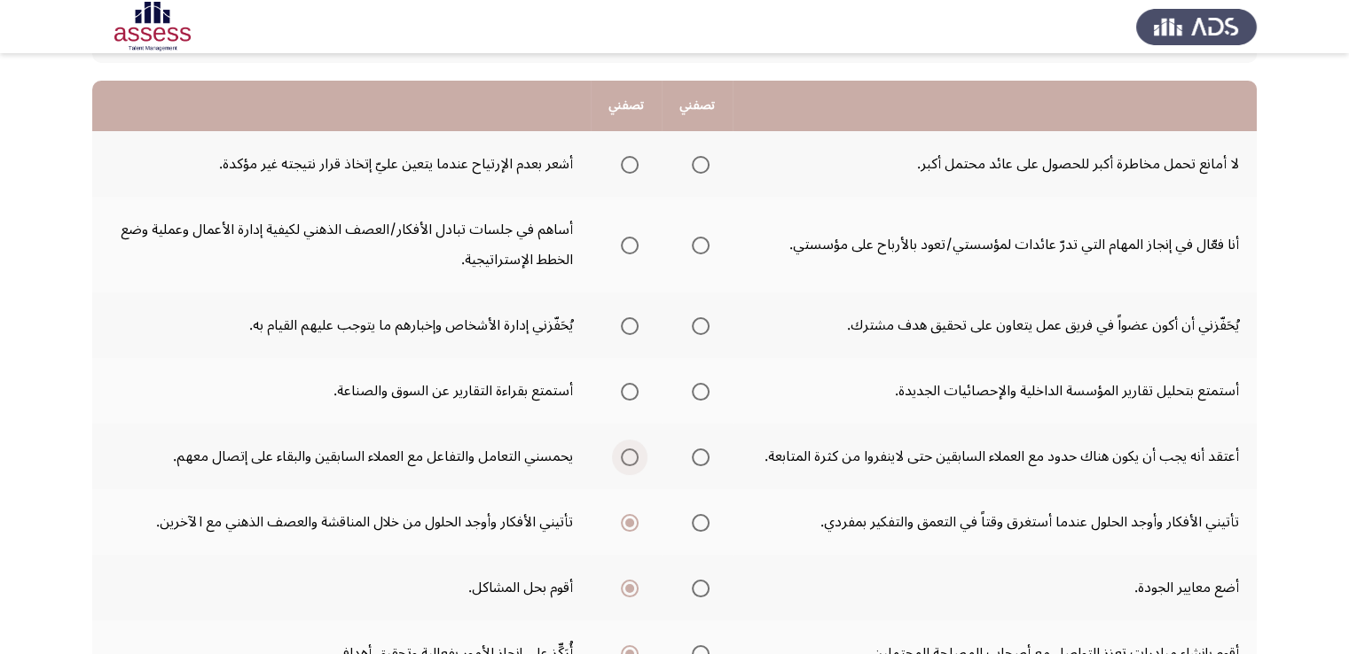
click at [626, 453] on span "Select an option" at bounding box center [630, 458] width 18 height 18
click at [626, 453] on input "Select an option" at bounding box center [630, 458] width 18 height 18
click at [620, 387] on label "Select an option" at bounding box center [626, 392] width 25 height 18
click at [621, 387] on input "Select an option" at bounding box center [630, 392] width 18 height 18
click at [692, 329] on span "Select an option" at bounding box center [701, 326] width 18 height 18
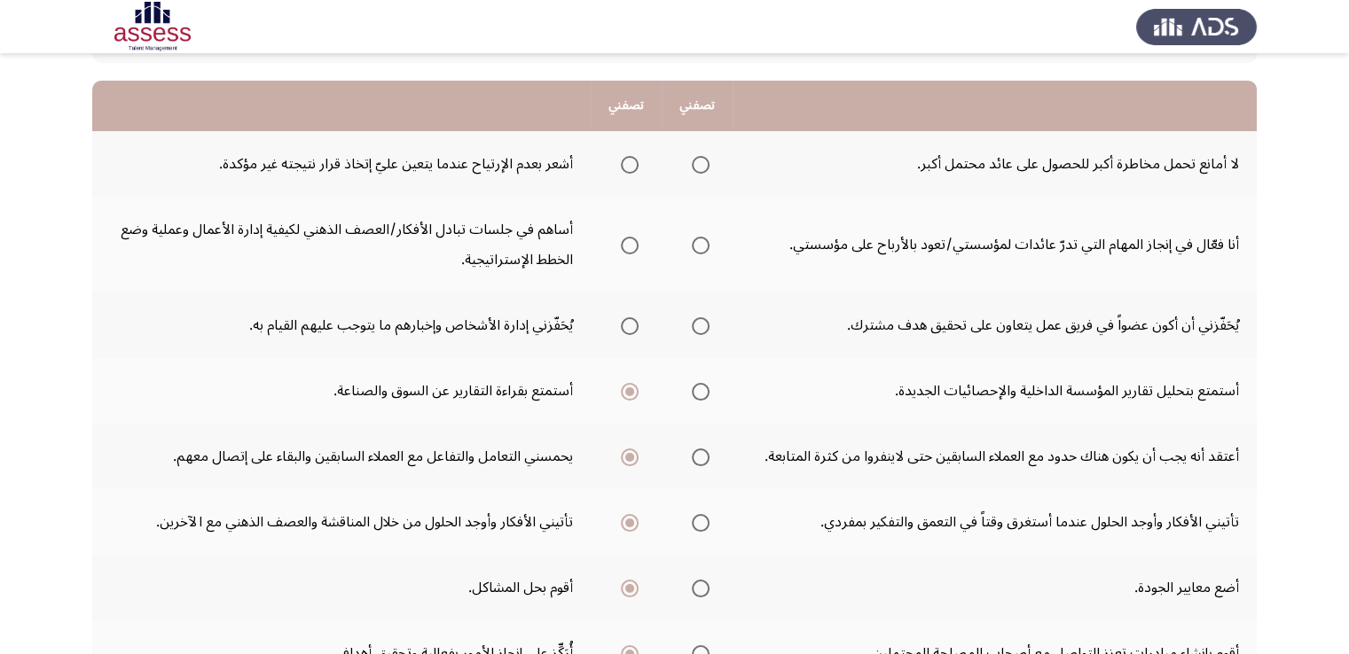
click at [692, 329] on input "Select an option" at bounding box center [701, 326] width 18 height 18
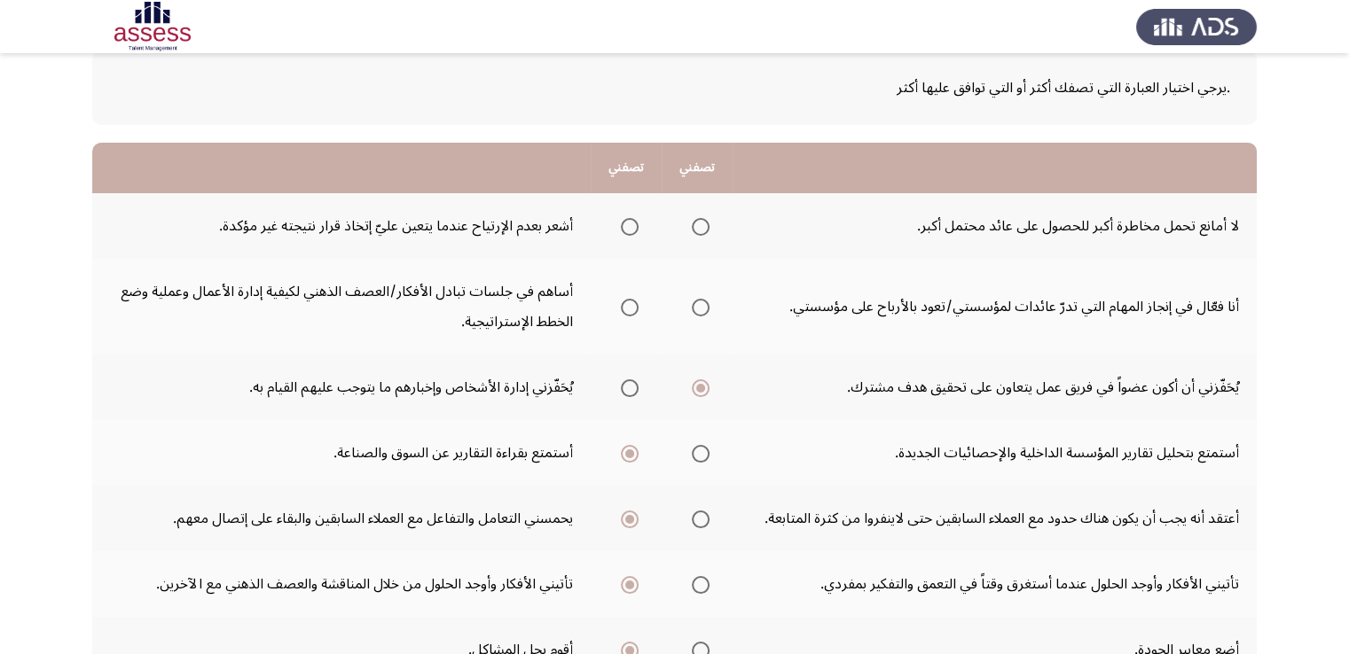
scroll to position [72, 0]
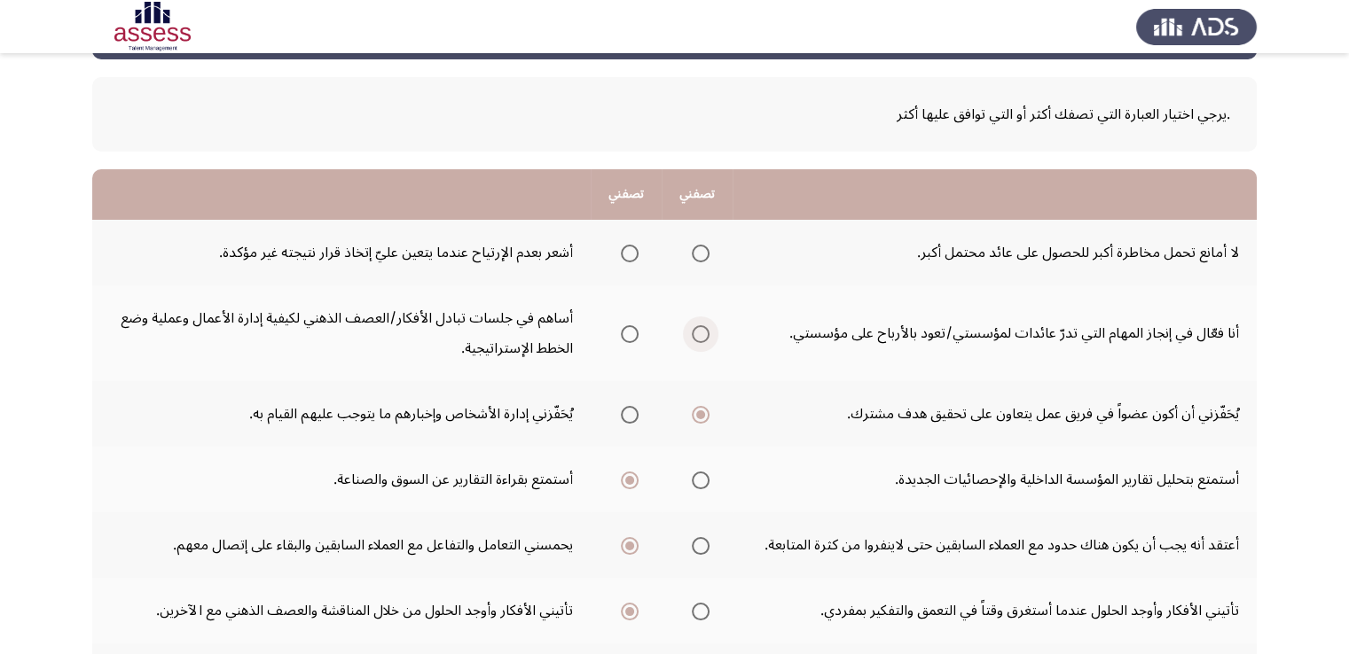
click at [703, 340] on span "Select an option" at bounding box center [701, 334] width 18 height 18
click at [703, 340] on input "Select an option" at bounding box center [701, 334] width 18 height 18
click at [635, 254] on span "Select an option" at bounding box center [630, 254] width 18 height 18
click at [635, 254] on input "Select an option" at bounding box center [630, 254] width 18 height 18
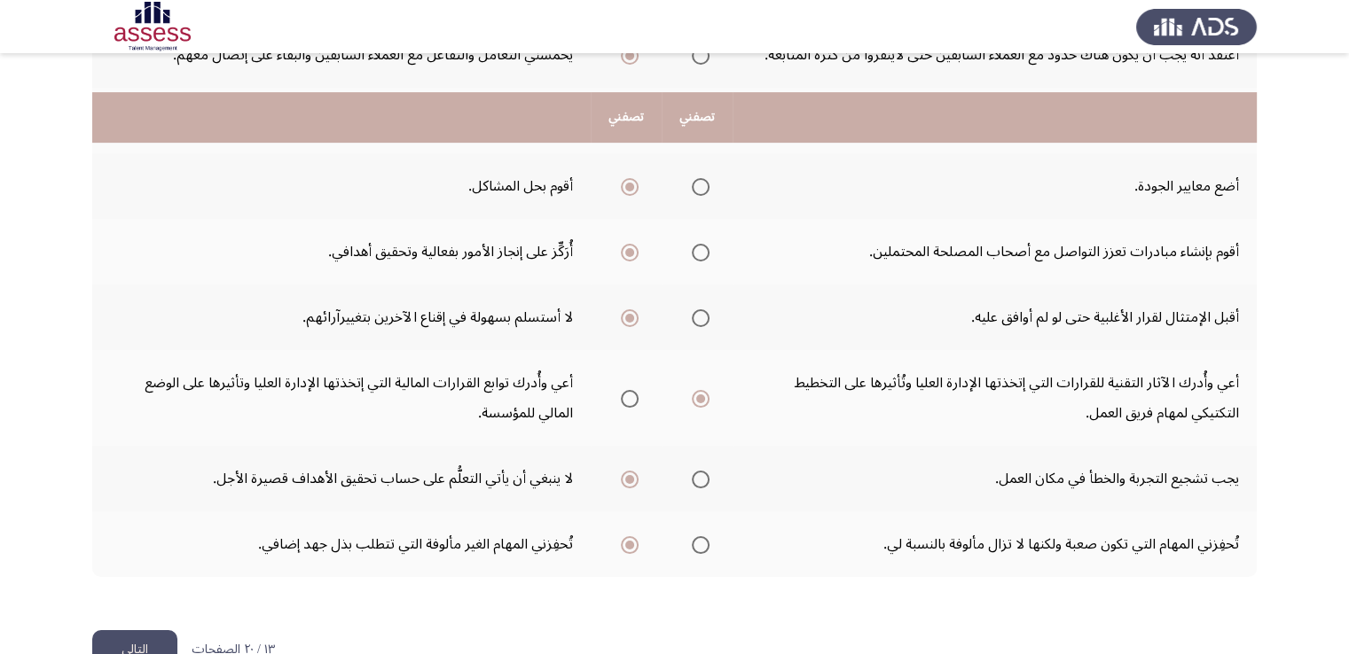
scroll to position [604, 0]
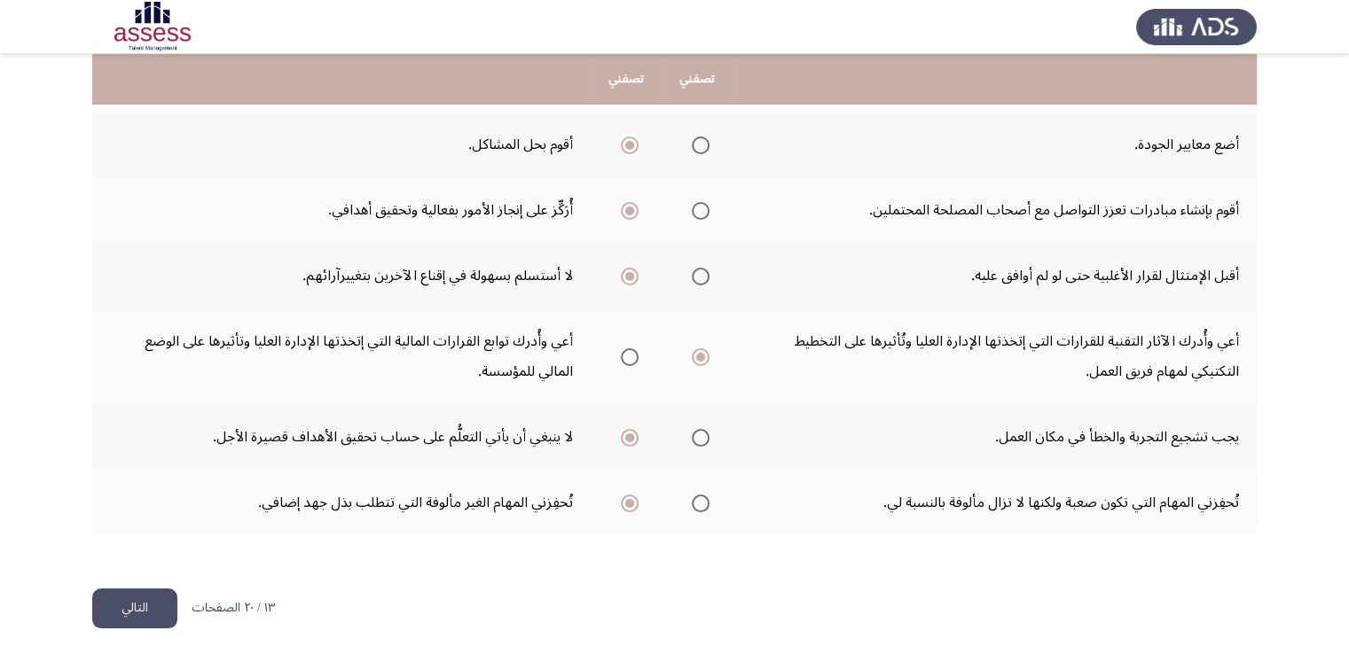
click at [149, 597] on button "التالي" at bounding box center [134, 609] width 85 height 40
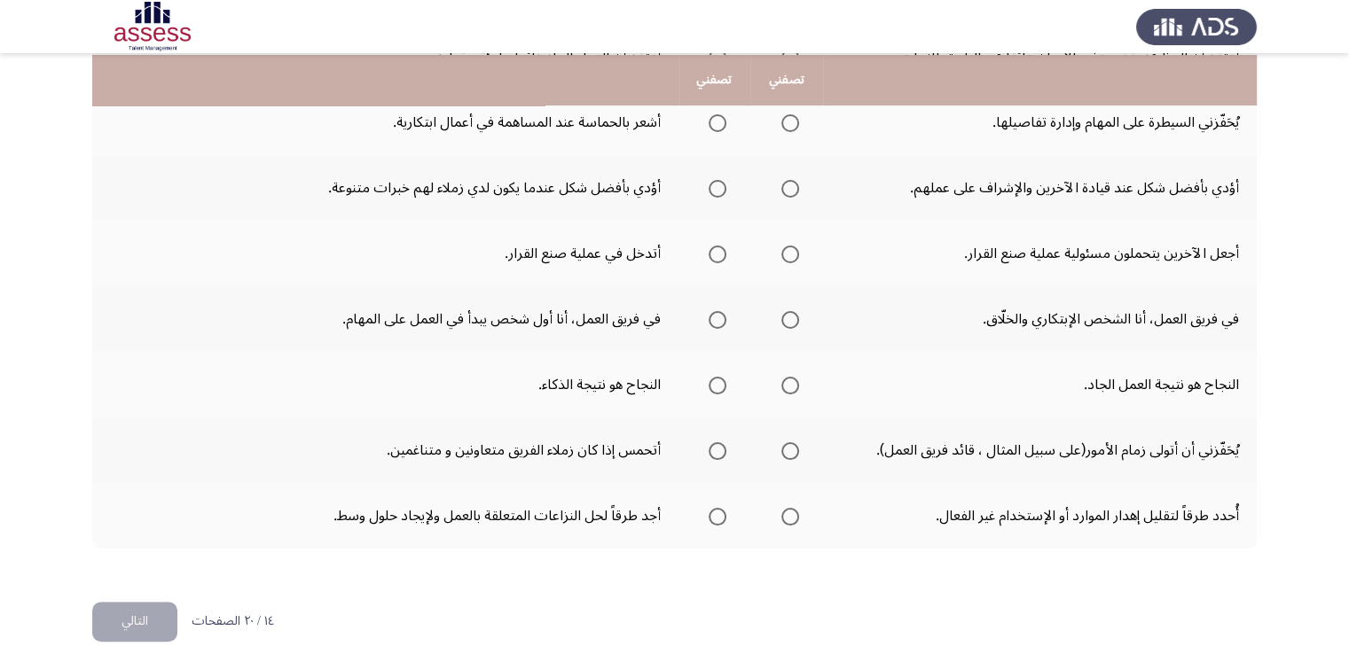
scroll to position [532, 0]
click at [788, 380] on span "Select an option" at bounding box center [790, 384] width 18 height 18
click at [788, 380] on input "Select an option" at bounding box center [790, 384] width 18 height 18
click at [781, 448] on span "Select an option" at bounding box center [790, 450] width 18 height 18
click at [781, 448] on input "Select an option" at bounding box center [790, 450] width 18 height 18
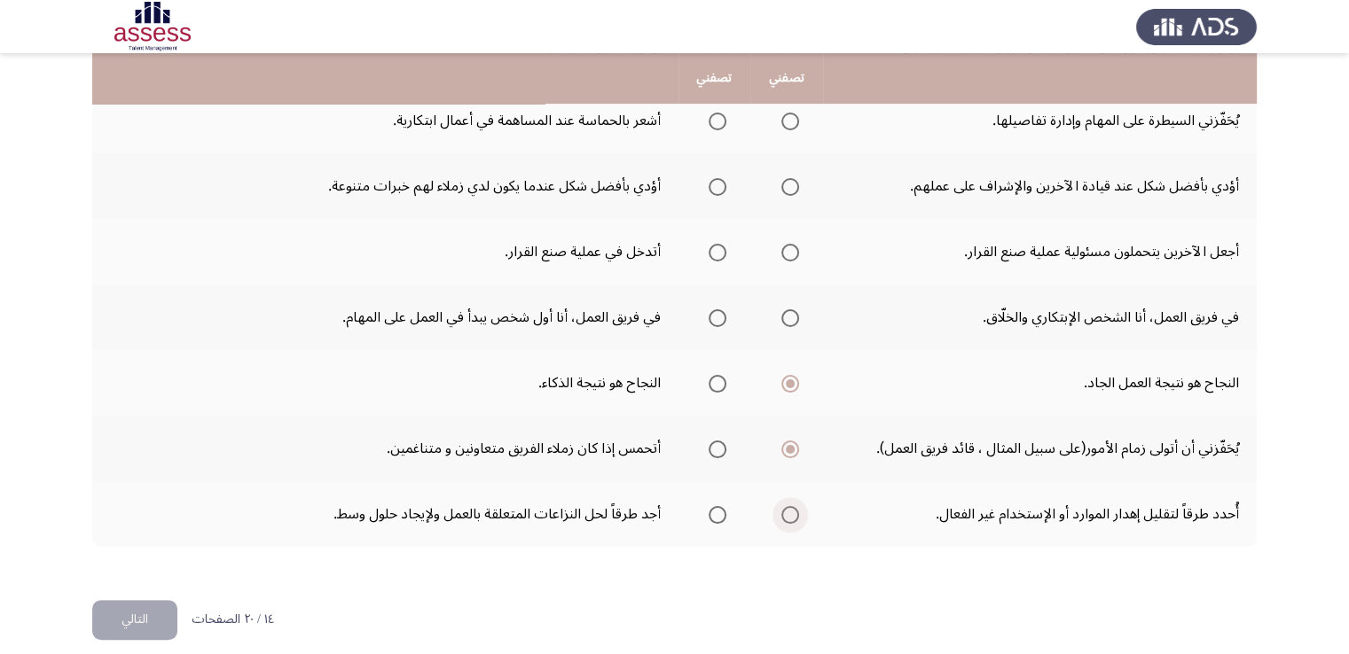
click at [783, 518] on span "Select an option" at bounding box center [790, 515] width 18 height 18
click at [783, 518] on input "Select an option" at bounding box center [790, 515] width 18 height 18
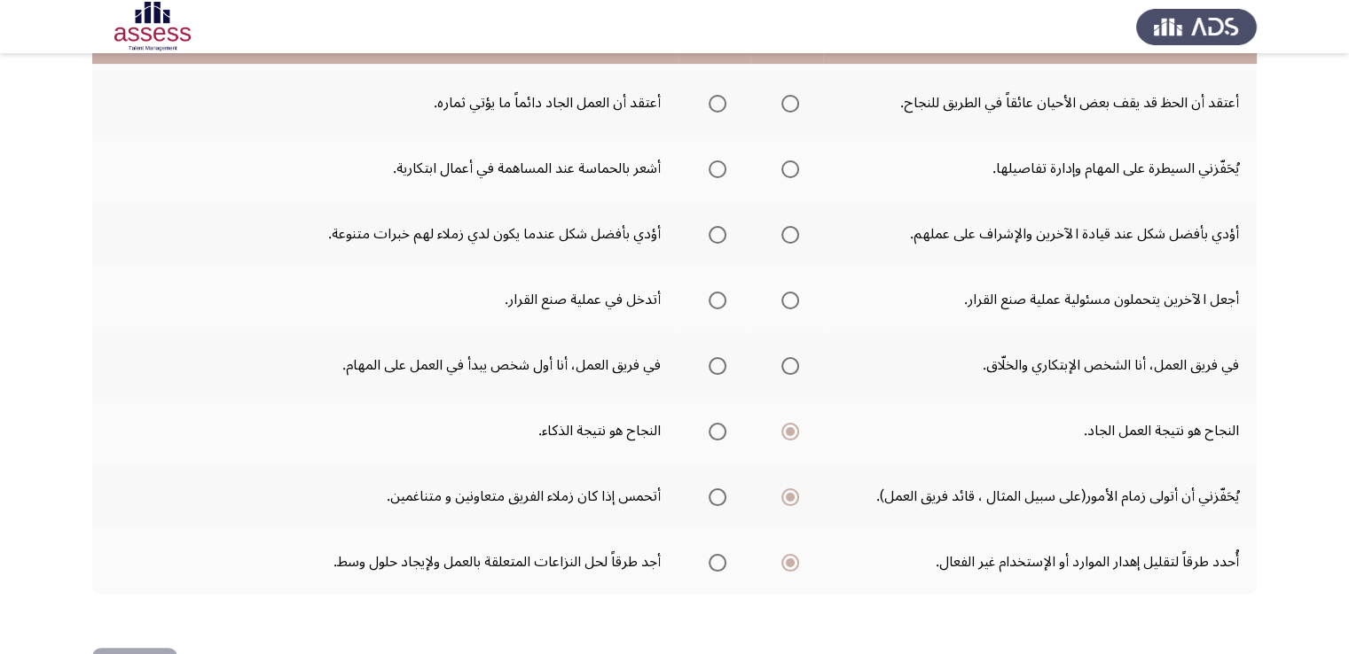
scroll to position [443, 0]
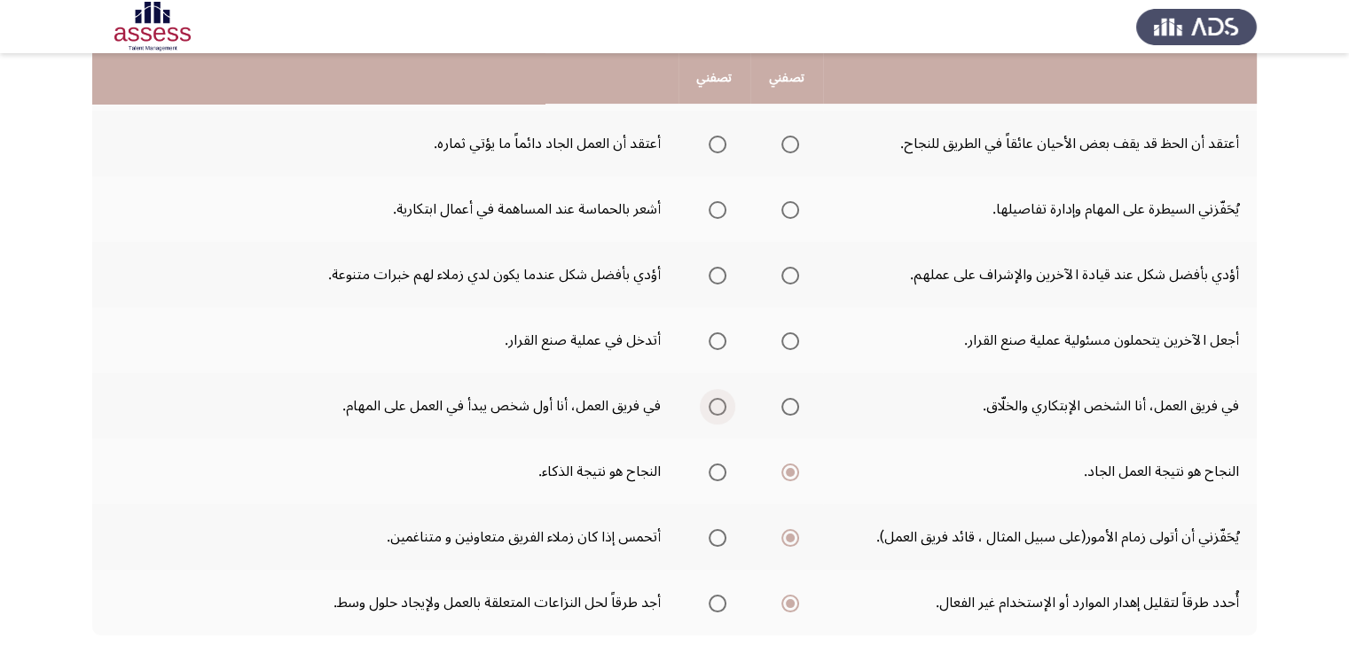
click at [717, 398] on span "Select an option" at bounding box center [717, 407] width 18 height 18
click at [717, 398] on input "Select an option" at bounding box center [717, 407] width 18 height 18
click at [783, 402] on span "Select an option" at bounding box center [790, 407] width 18 height 18
click at [783, 402] on input "Select an option" at bounding box center [790, 407] width 18 height 18
click at [719, 335] on span "Select an option" at bounding box center [717, 342] width 18 height 18
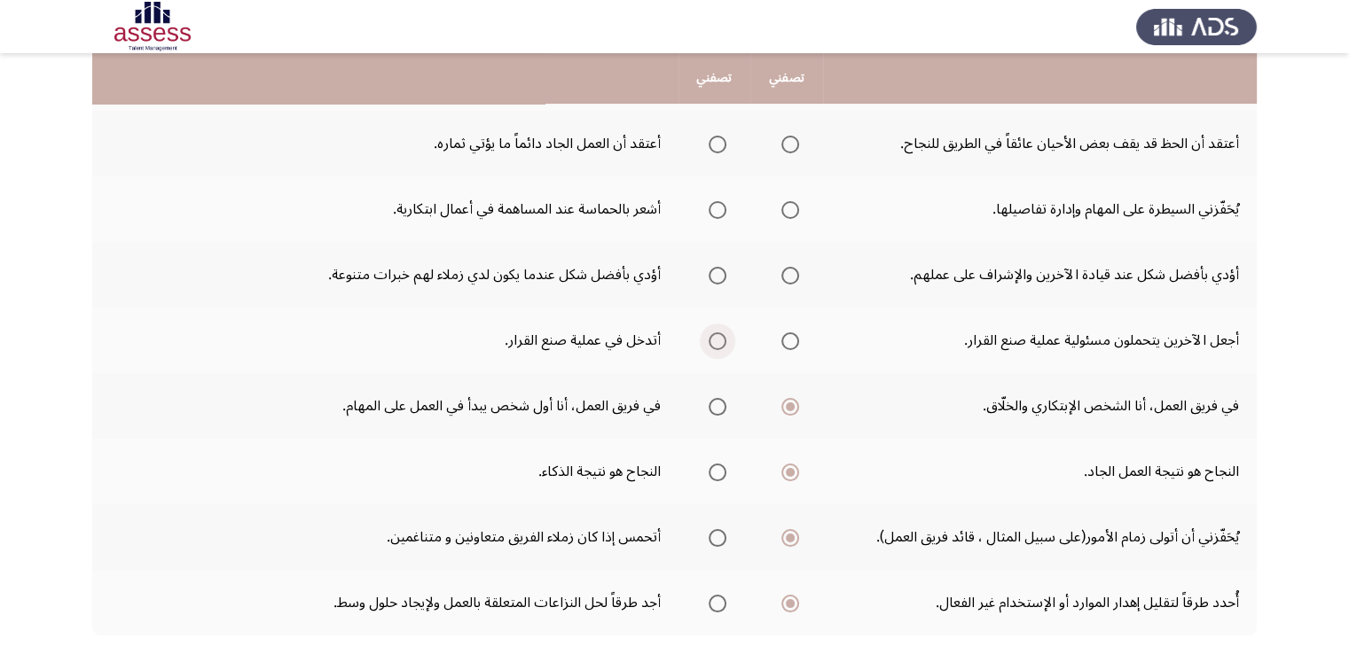
click at [719, 335] on input "Select an option" at bounding box center [717, 342] width 18 height 18
click at [724, 269] on span "Select an option" at bounding box center [717, 276] width 18 height 18
click at [724, 269] on input "Select an option" at bounding box center [717, 276] width 18 height 18
click at [795, 206] on span "Select an option" at bounding box center [790, 210] width 18 height 18
click at [795, 206] on input "Select an option" at bounding box center [790, 210] width 18 height 18
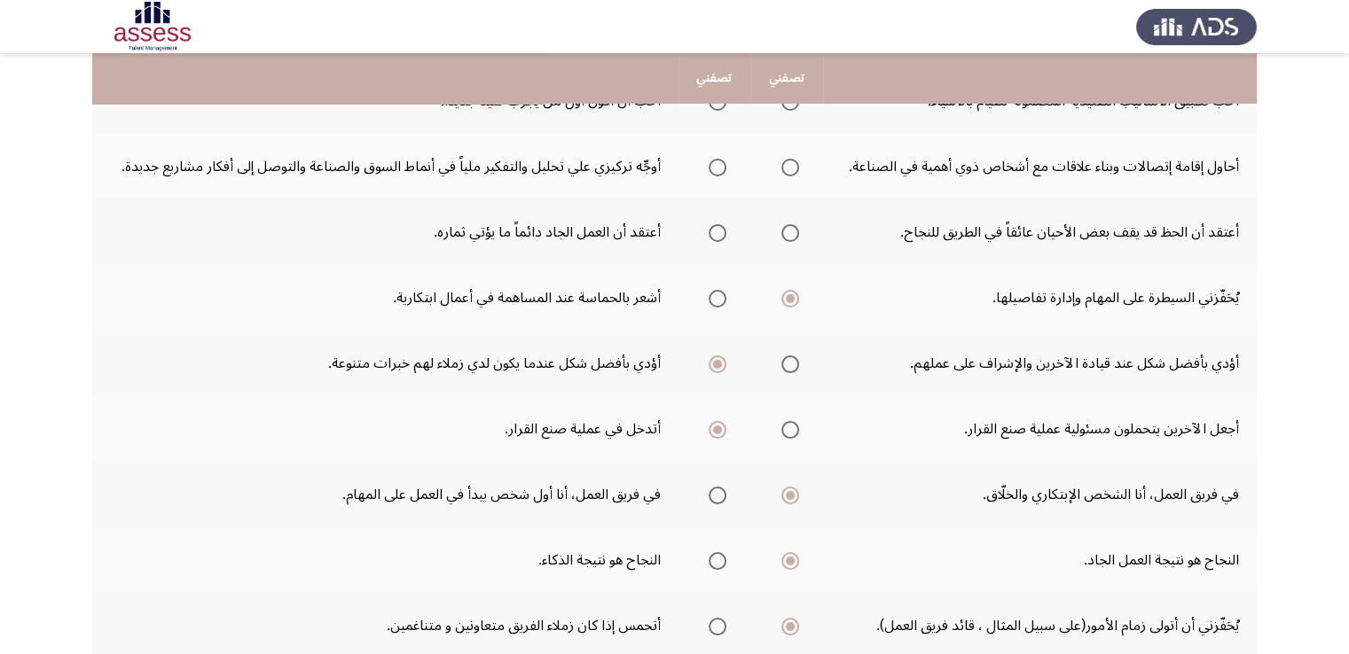
scroll to position [355, 0]
click at [716, 235] on span "Select an option" at bounding box center [717, 233] width 18 height 18
click at [716, 235] on input "Select an option" at bounding box center [717, 233] width 18 height 18
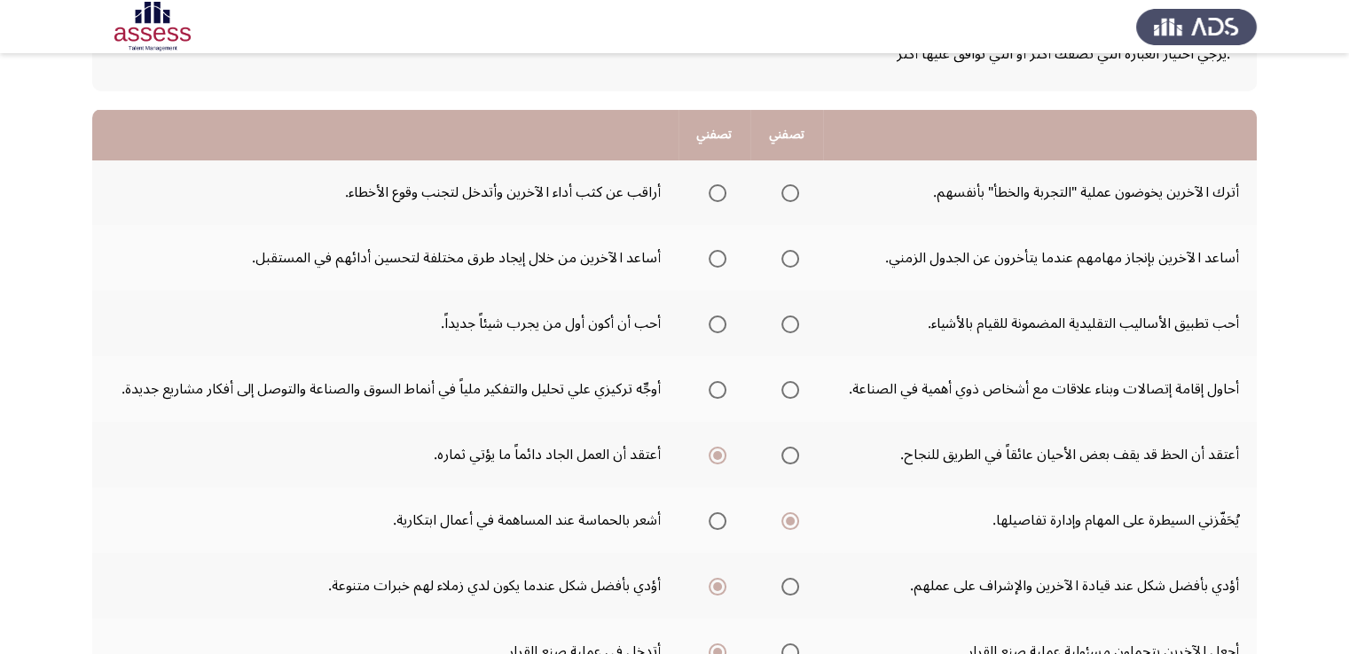
scroll to position [101, 0]
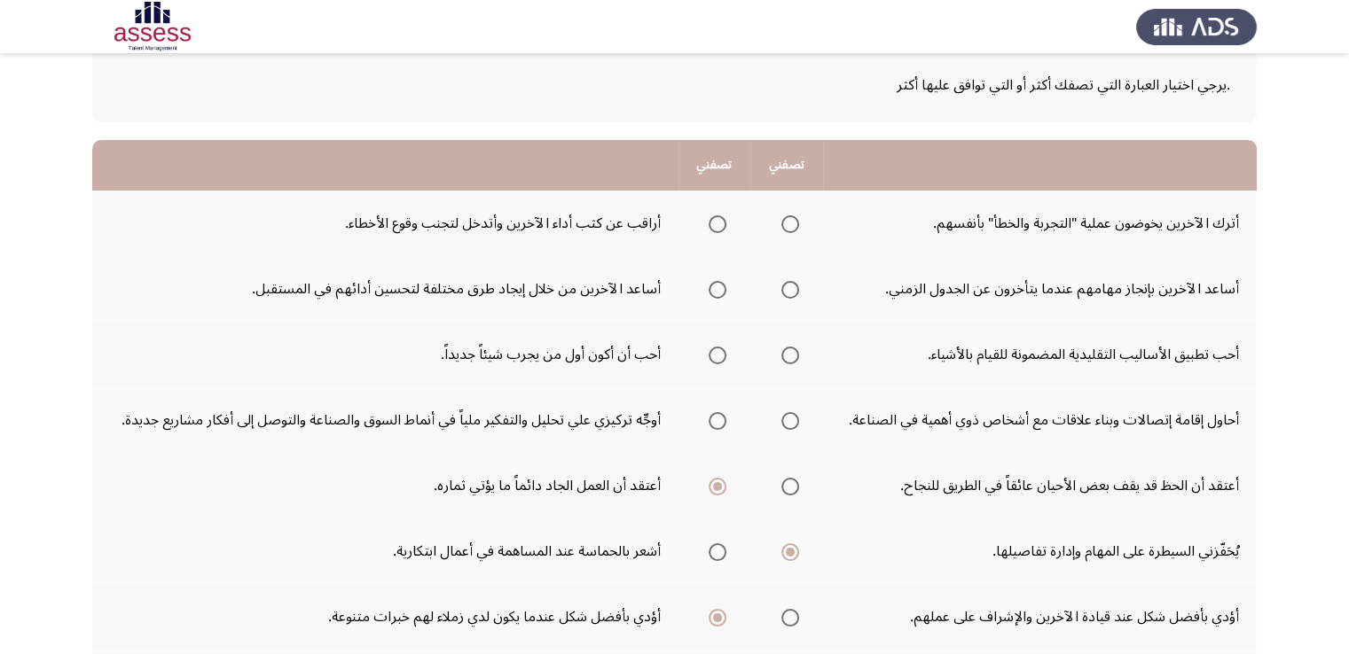
click at [777, 419] on label "Select an option" at bounding box center [786, 421] width 25 height 18
click at [781, 419] on input "Select an option" at bounding box center [790, 421] width 18 height 18
click at [796, 355] on span "Select an option" at bounding box center [790, 356] width 18 height 18
click at [796, 355] on input "Select an option" at bounding box center [790, 356] width 18 height 18
click at [714, 286] on span "Select an option" at bounding box center [717, 290] width 18 height 18
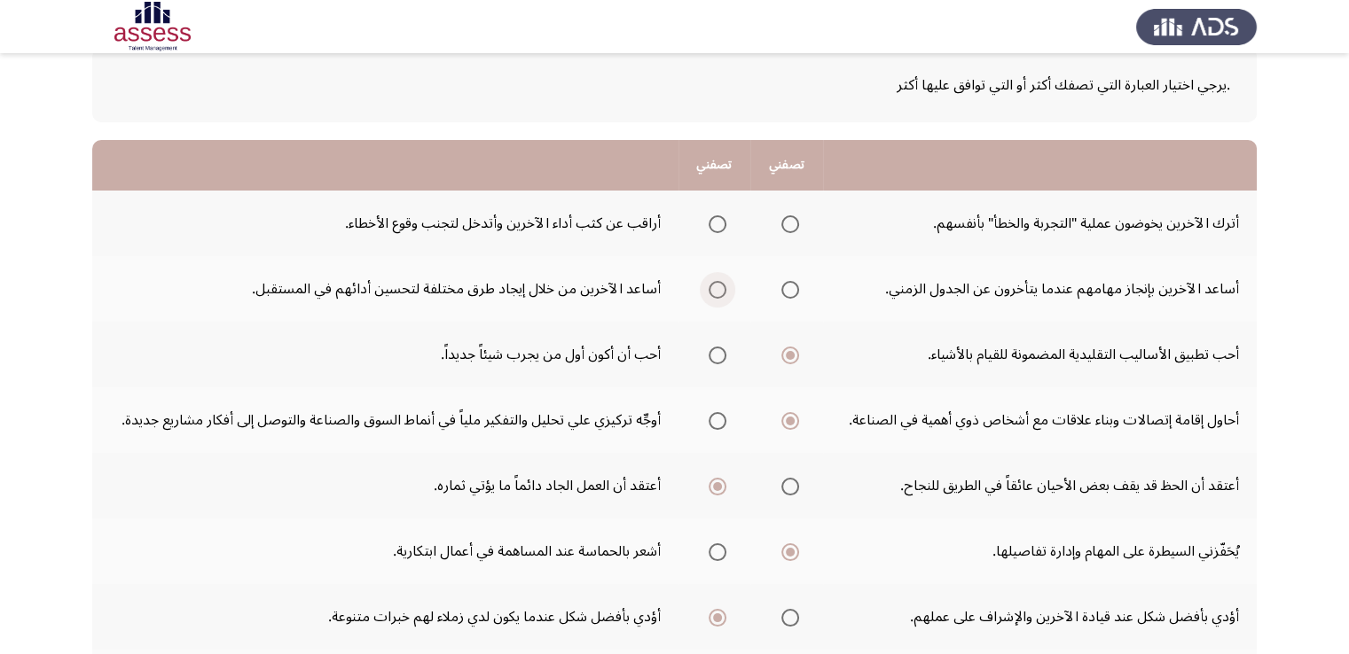
click at [714, 286] on input "Select an option" at bounding box center [717, 290] width 18 height 18
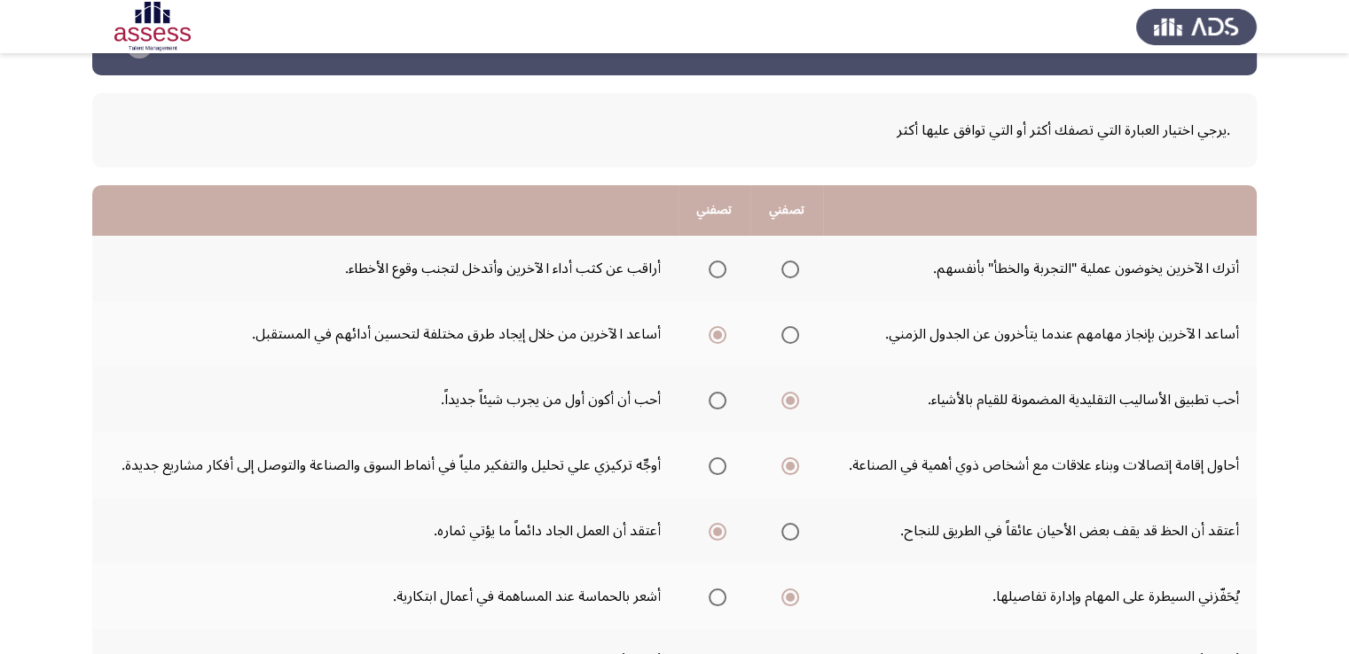
scroll to position [12, 0]
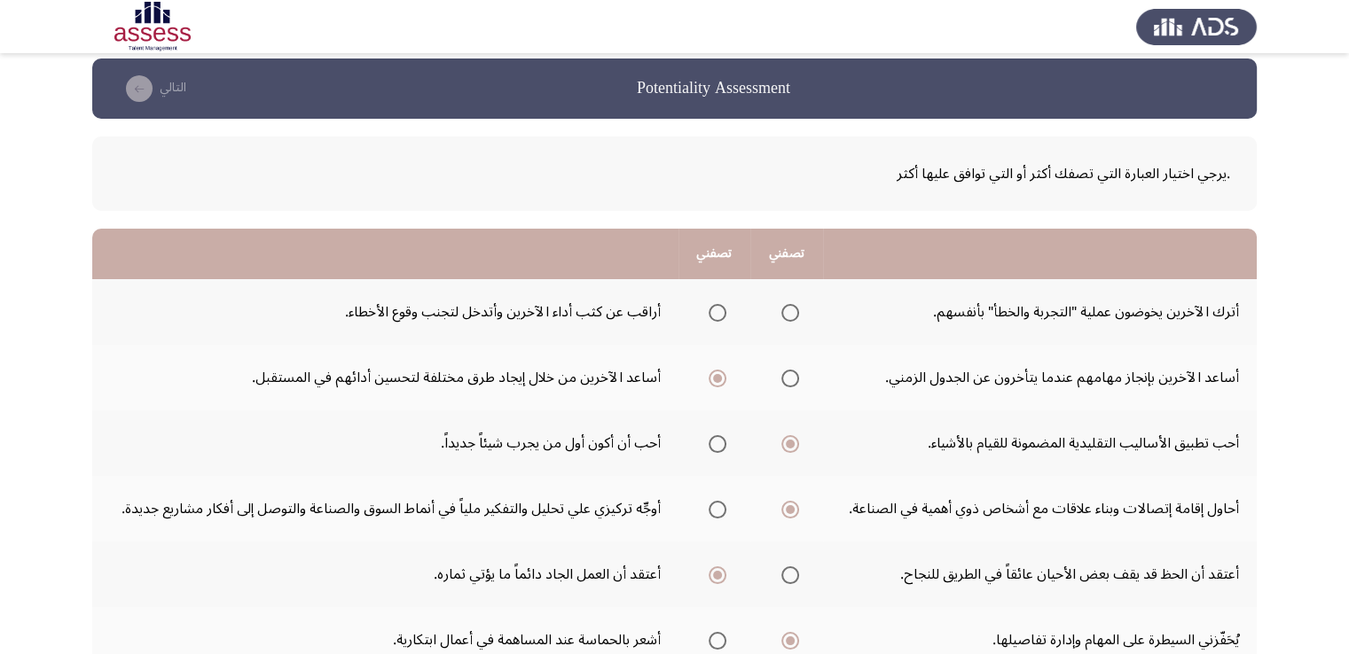
click at [715, 312] on span "Select an option" at bounding box center [717, 313] width 18 height 18
click at [715, 312] on input "Select an option" at bounding box center [717, 313] width 18 height 18
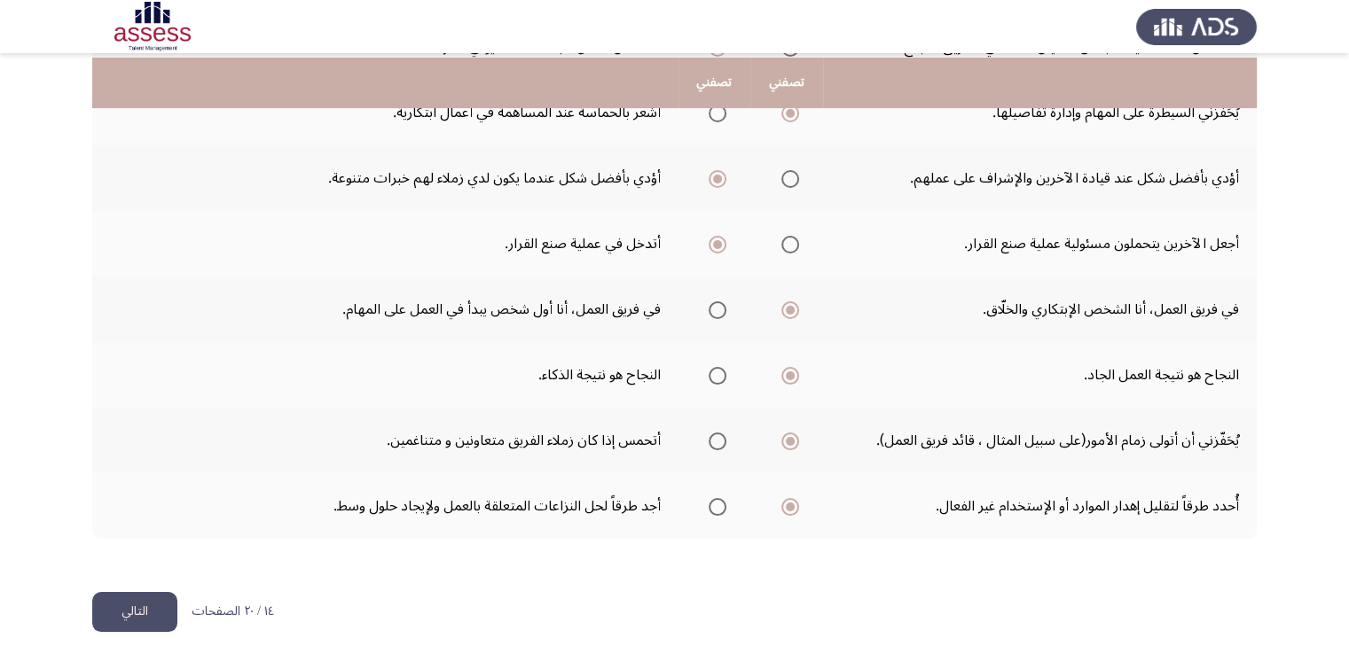
scroll to position [544, 0]
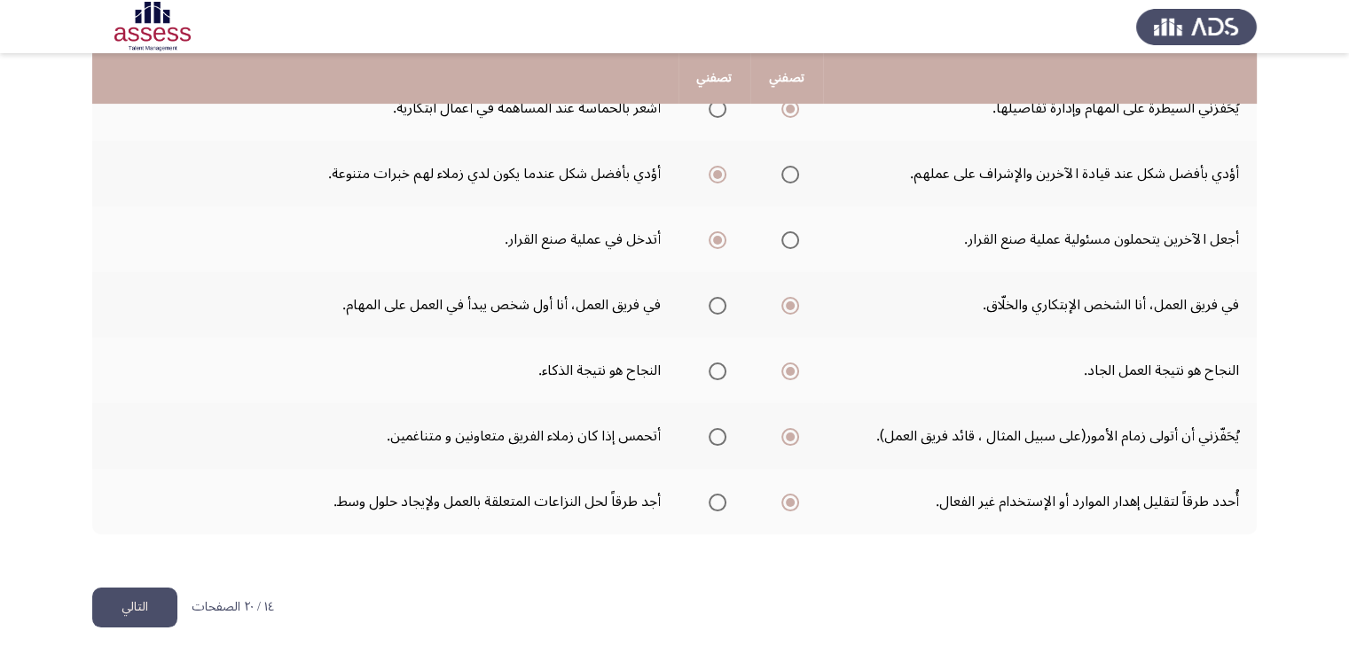
click at [157, 607] on button "التالي" at bounding box center [134, 608] width 85 height 40
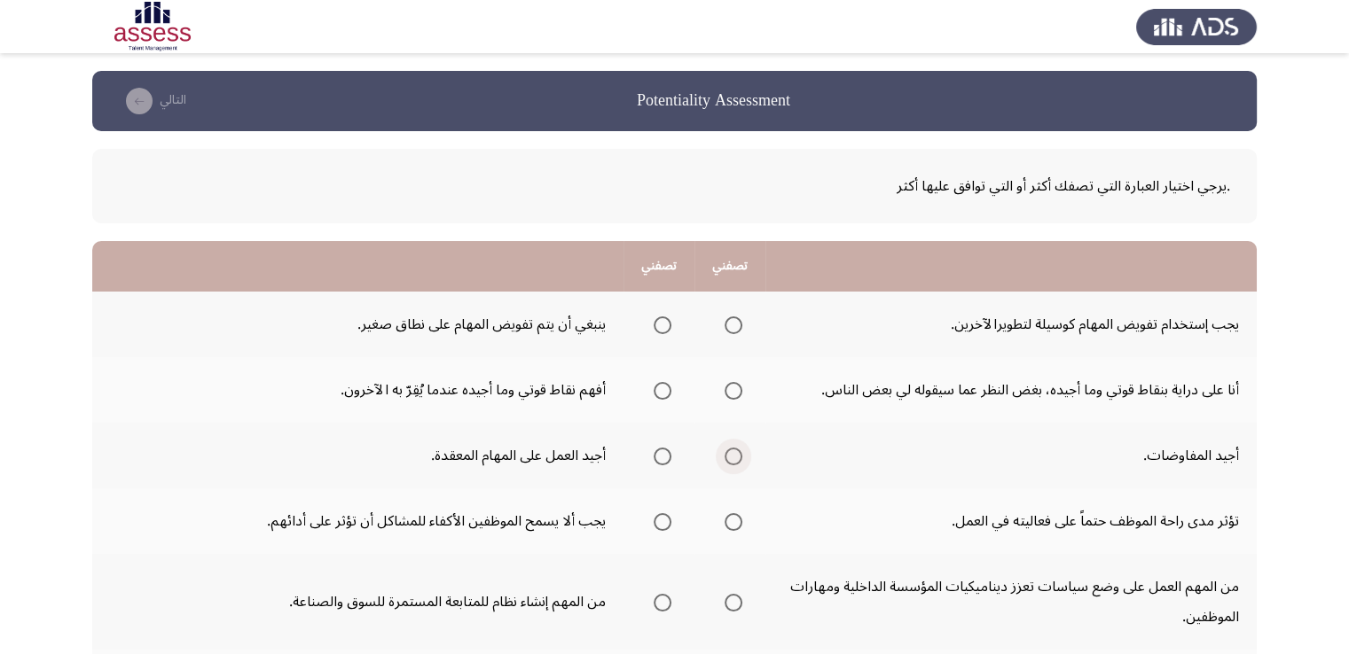
click at [738, 457] on span "Select an option" at bounding box center [733, 457] width 18 height 18
click at [738, 457] on input "Select an option" at bounding box center [733, 457] width 18 height 18
click at [739, 333] on mat-radio-group "Select an option" at bounding box center [729, 324] width 25 height 30
click at [739, 333] on span "Select an option" at bounding box center [733, 326] width 18 height 18
click at [739, 333] on input "Select an option" at bounding box center [733, 326] width 18 height 18
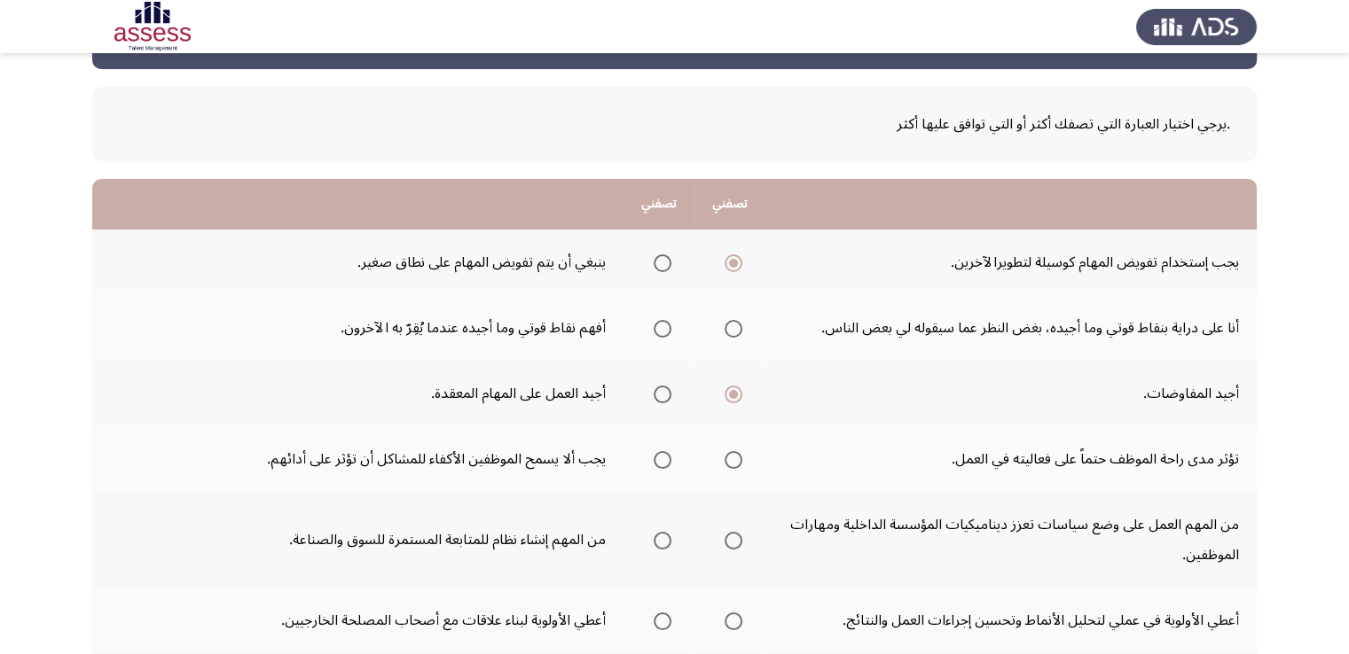
scroll to position [89, 0]
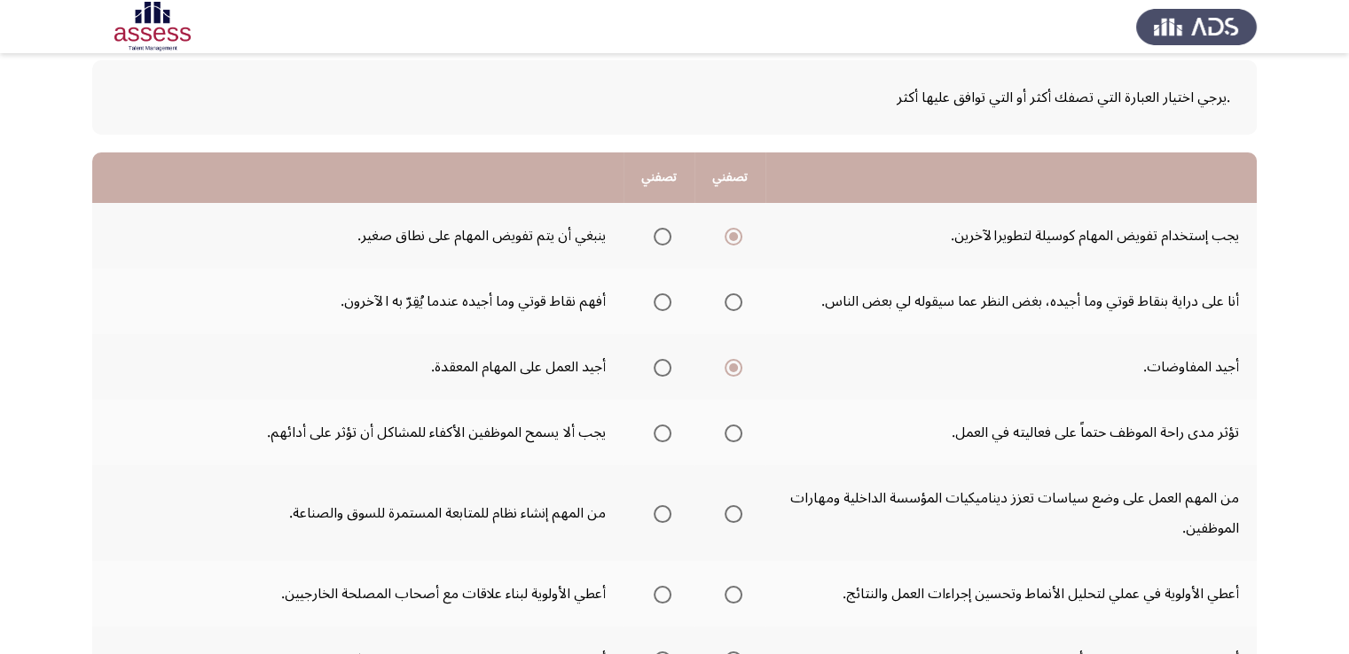
click at [663, 308] on span "Select an option" at bounding box center [663, 303] width 18 height 18
click at [663, 308] on input "Select an option" at bounding box center [663, 303] width 18 height 18
click at [726, 305] on span "Select an option" at bounding box center [733, 303] width 18 height 18
click at [726, 305] on input "Select an option" at bounding box center [733, 303] width 18 height 18
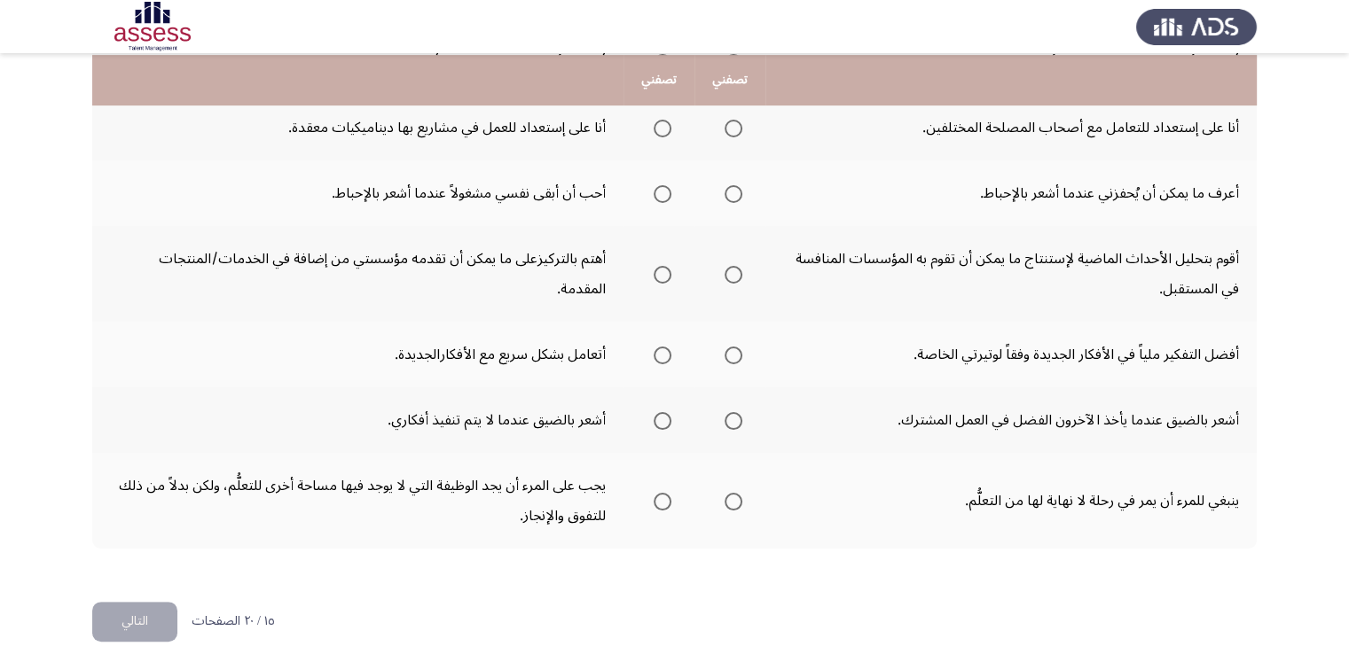
scroll to position [634, 0]
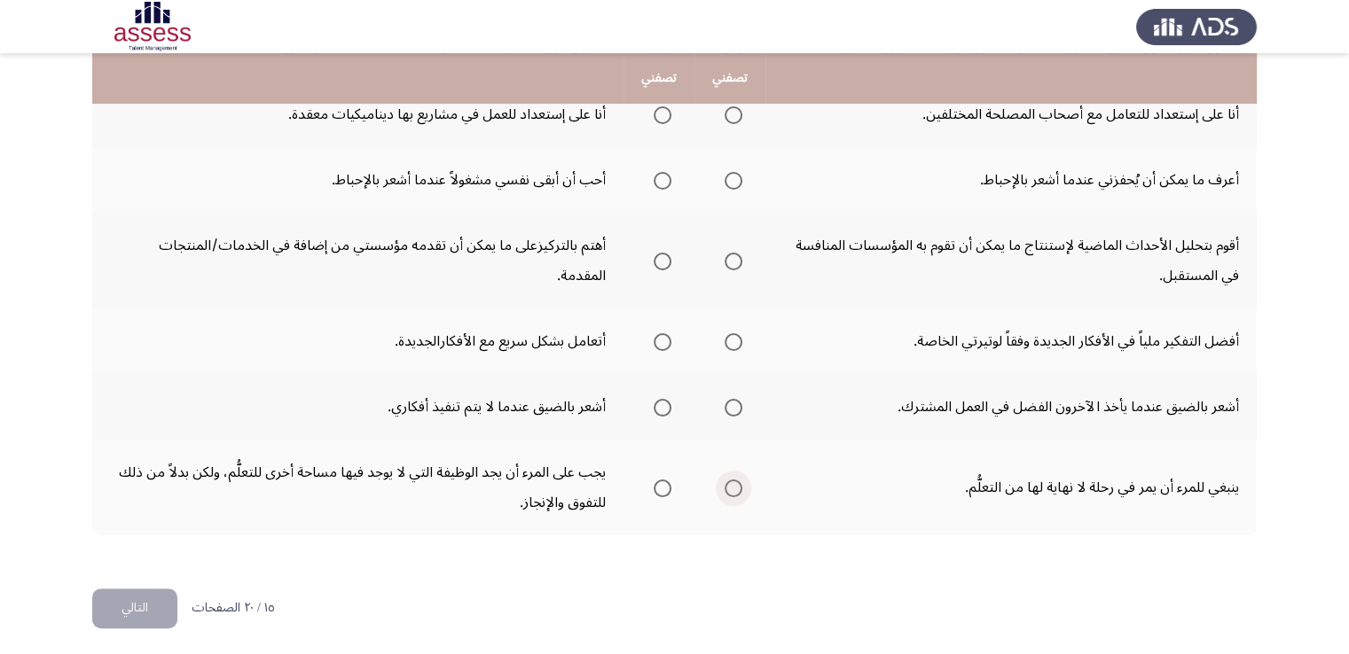
click at [730, 481] on span "Select an option" at bounding box center [733, 489] width 18 height 18
click at [730, 481] on input "Select an option" at bounding box center [733, 489] width 18 height 18
click at [655, 399] on span "Select an option" at bounding box center [663, 408] width 18 height 18
click at [655, 399] on input "Select an option" at bounding box center [663, 408] width 18 height 18
click at [732, 338] on span "Select an option" at bounding box center [733, 342] width 18 height 18
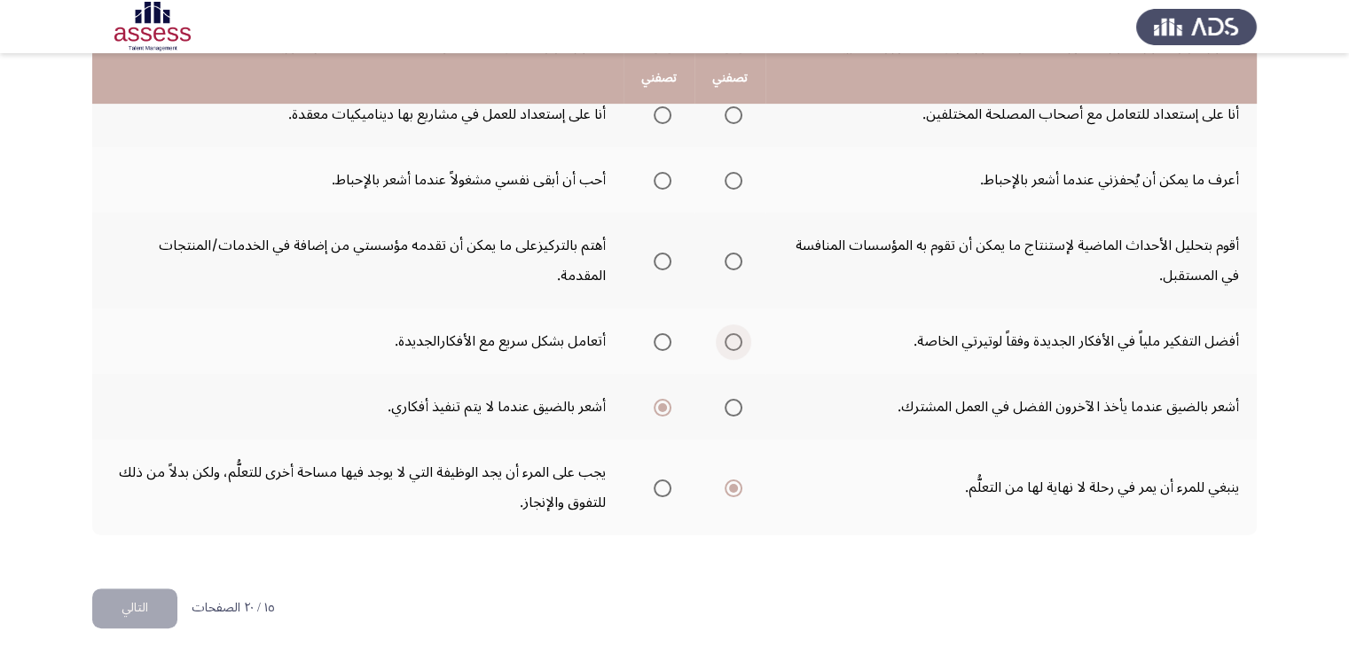
click at [732, 338] on input "Select an option" at bounding box center [733, 342] width 18 height 18
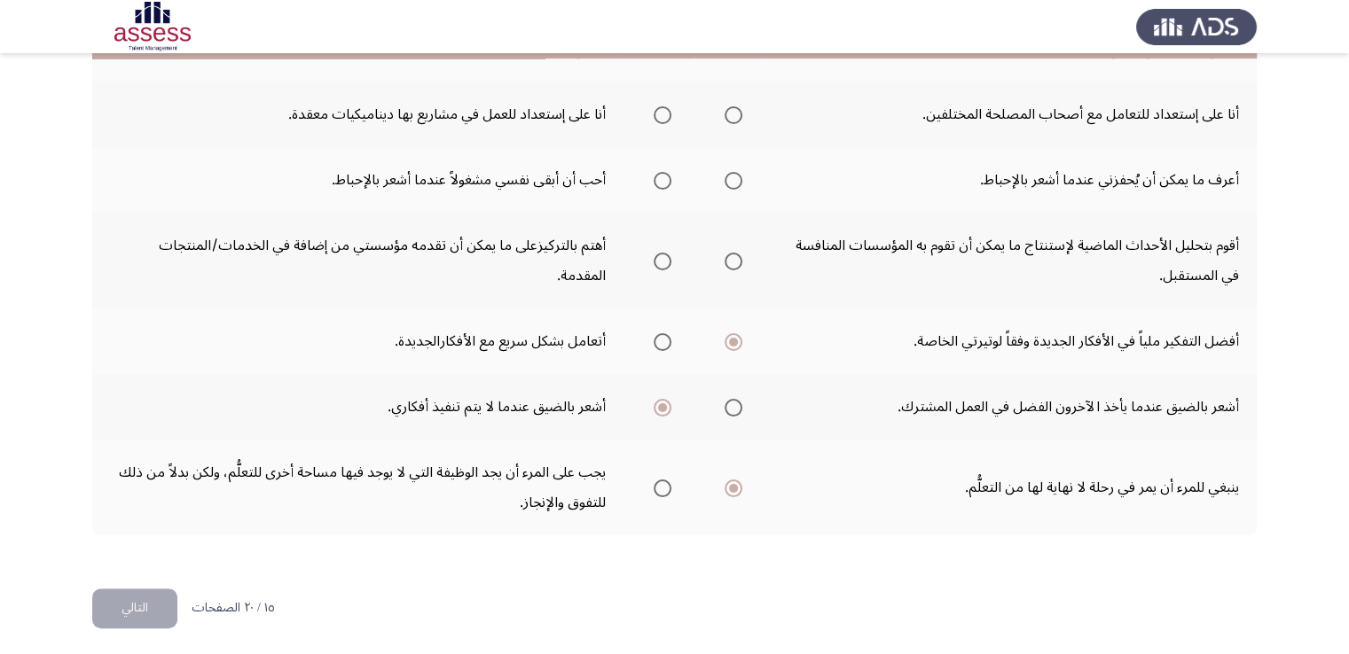
scroll to position [545, 0]
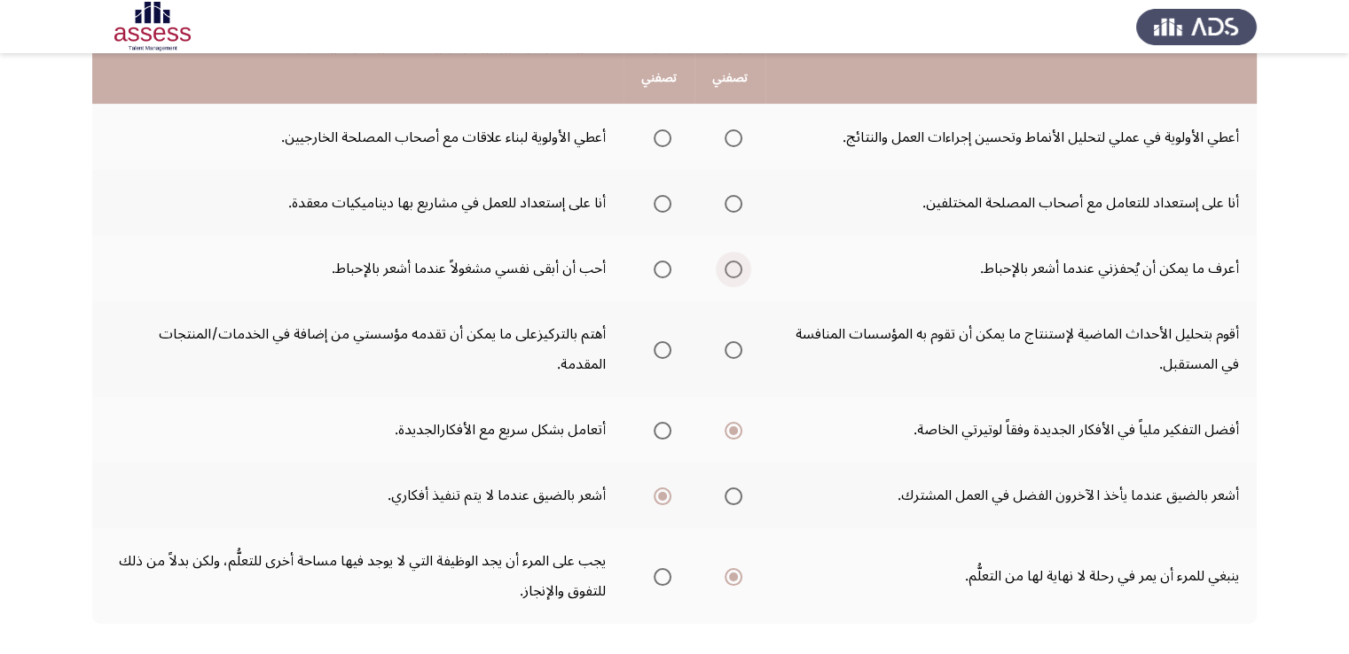
click at [735, 270] on span "Select an option" at bounding box center [733, 270] width 18 height 18
click at [735, 270] on input "Select an option" at bounding box center [733, 270] width 18 height 18
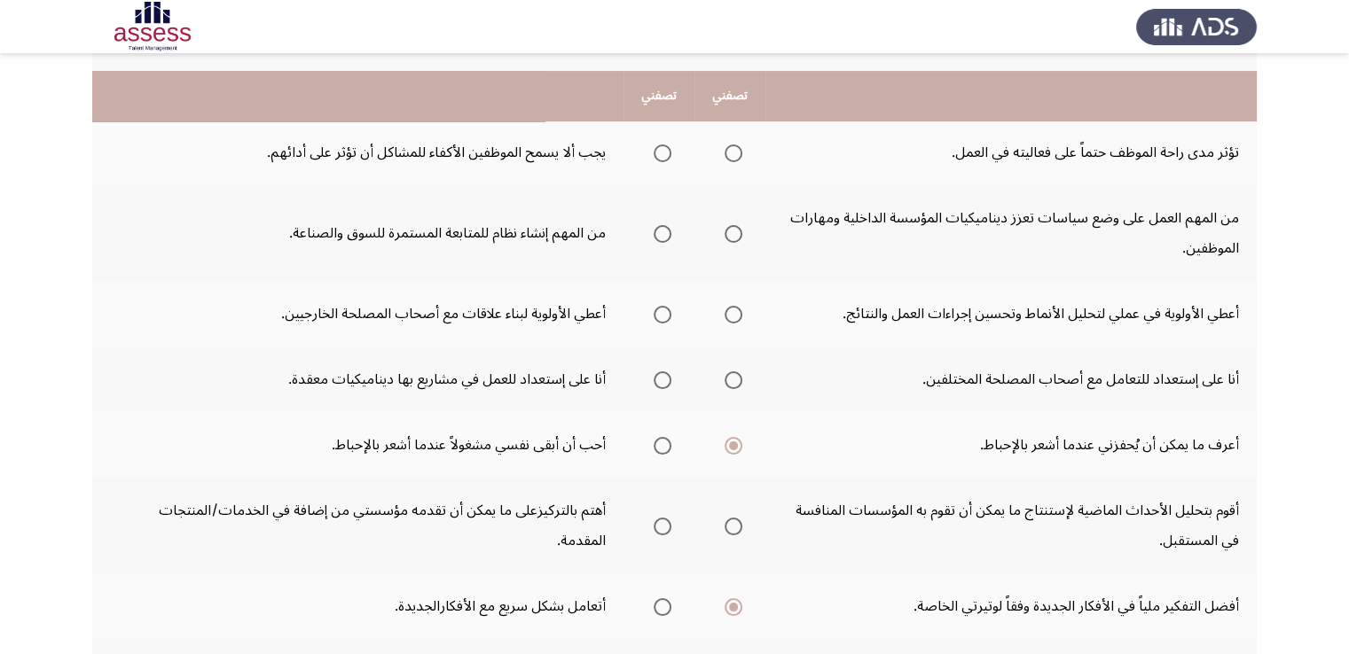
scroll to position [368, 0]
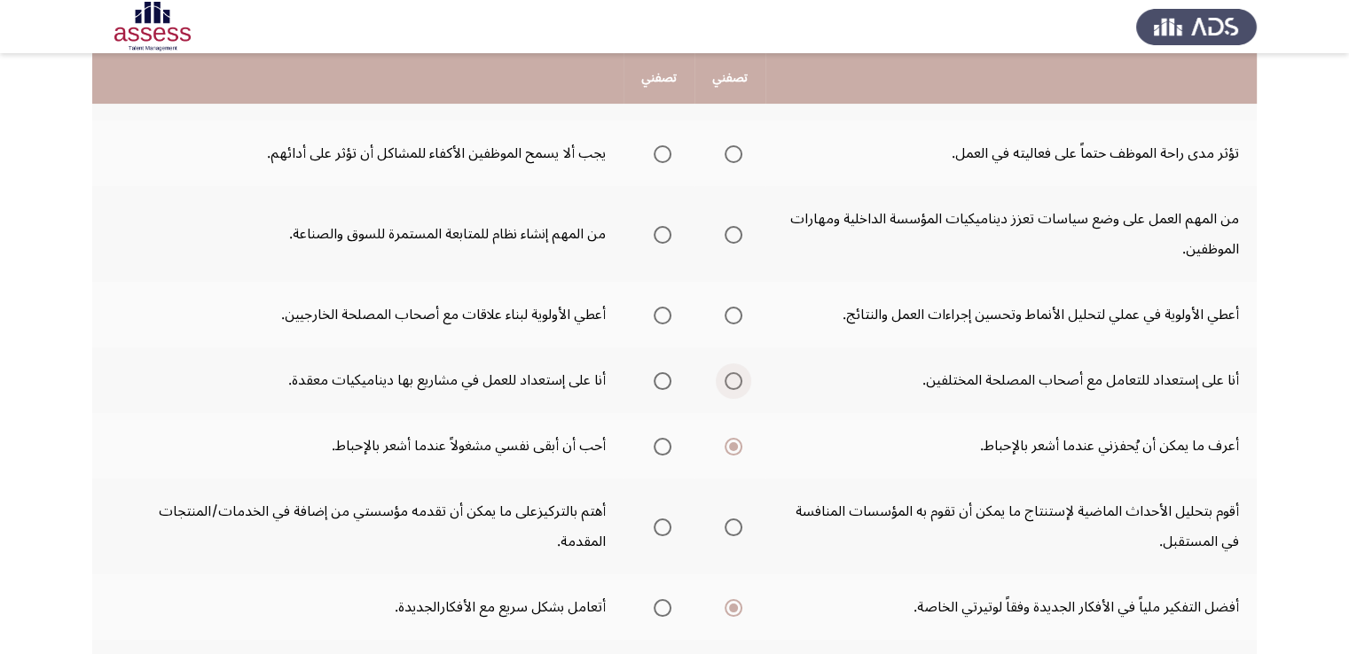
click at [735, 378] on span "Select an option" at bounding box center [733, 381] width 18 height 18
click at [735, 378] on input "Select an option" at bounding box center [733, 381] width 18 height 18
click at [732, 318] on span "Select an option" at bounding box center [733, 316] width 18 height 18
click at [732, 318] on input "Select an option" at bounding box center [733, 316] width 18 height 18
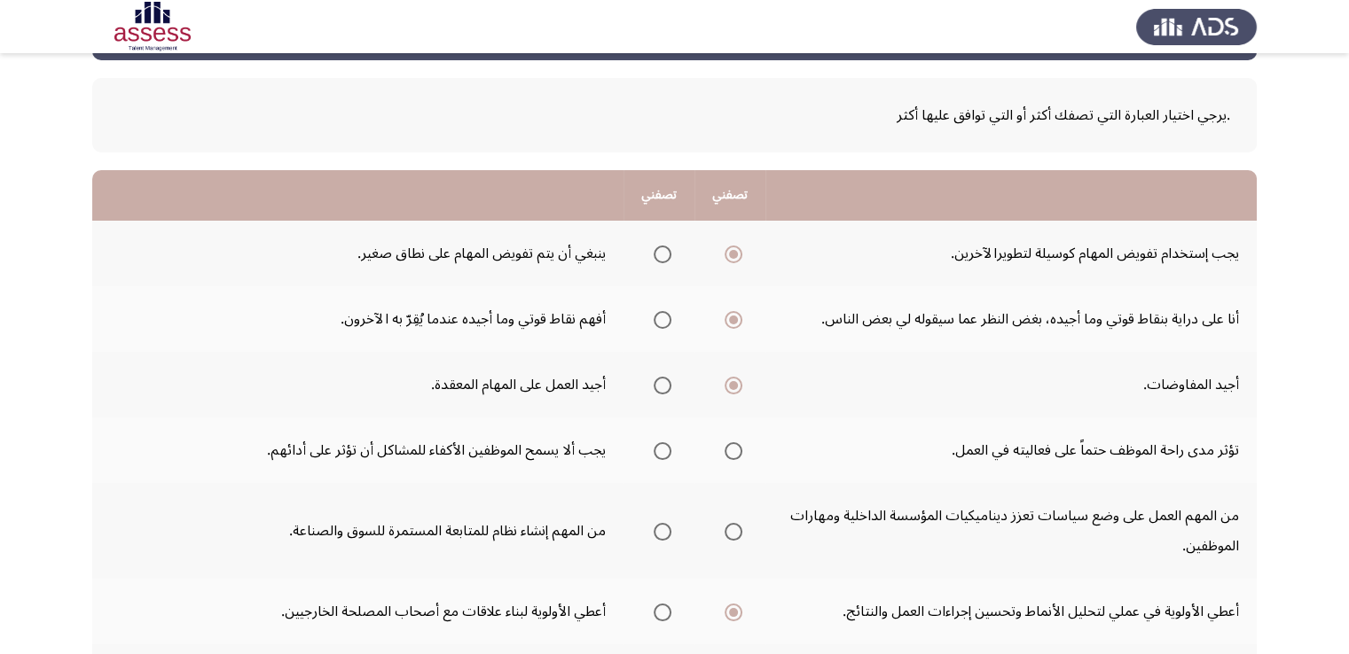
scroll to position [102, 0]
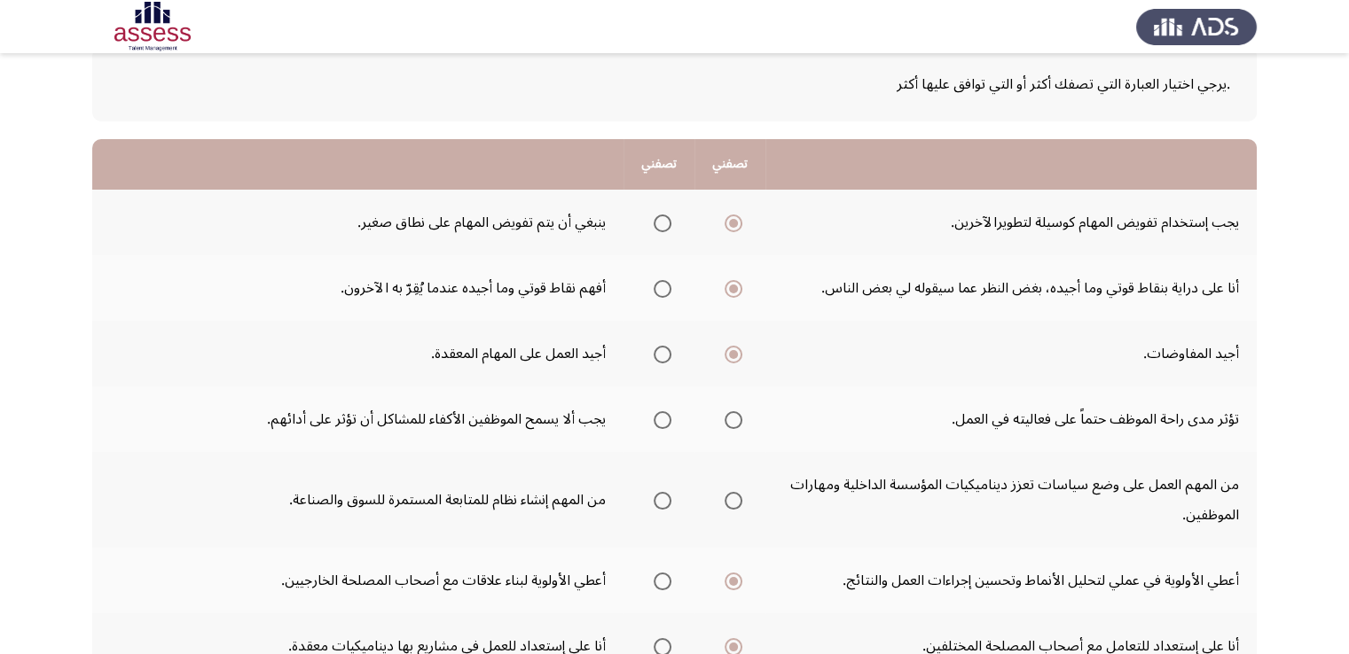
click at [731, 422] on span "Select an option" at bounding box center [733, 420] width 18 height 18
click at [731, 422] on input "Select an option" at bounding box center [733, 420] width 18 height 18
click at [734, 497] on span "Select an option" at bounding box center [733, 501] width 18 height 18
click at [734, 497] on input "Select an option" at bounding box center [733, 501] width 18 height 18
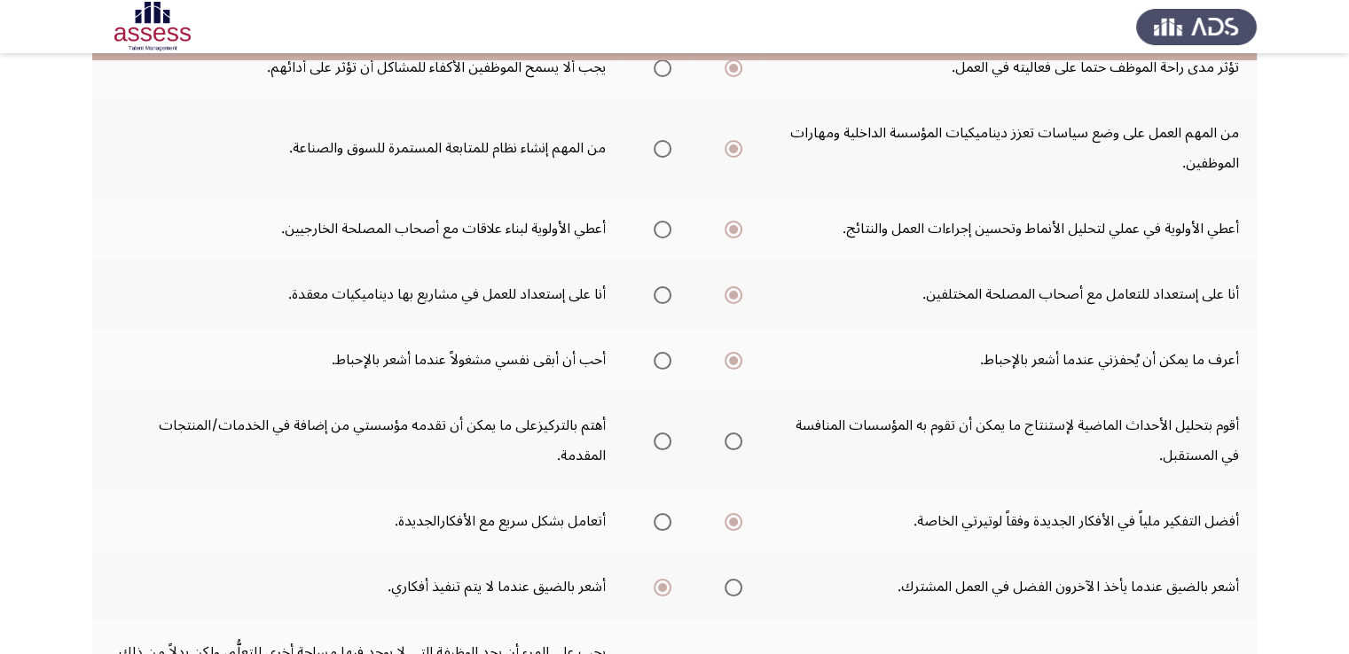
scroll to position [457, 0]
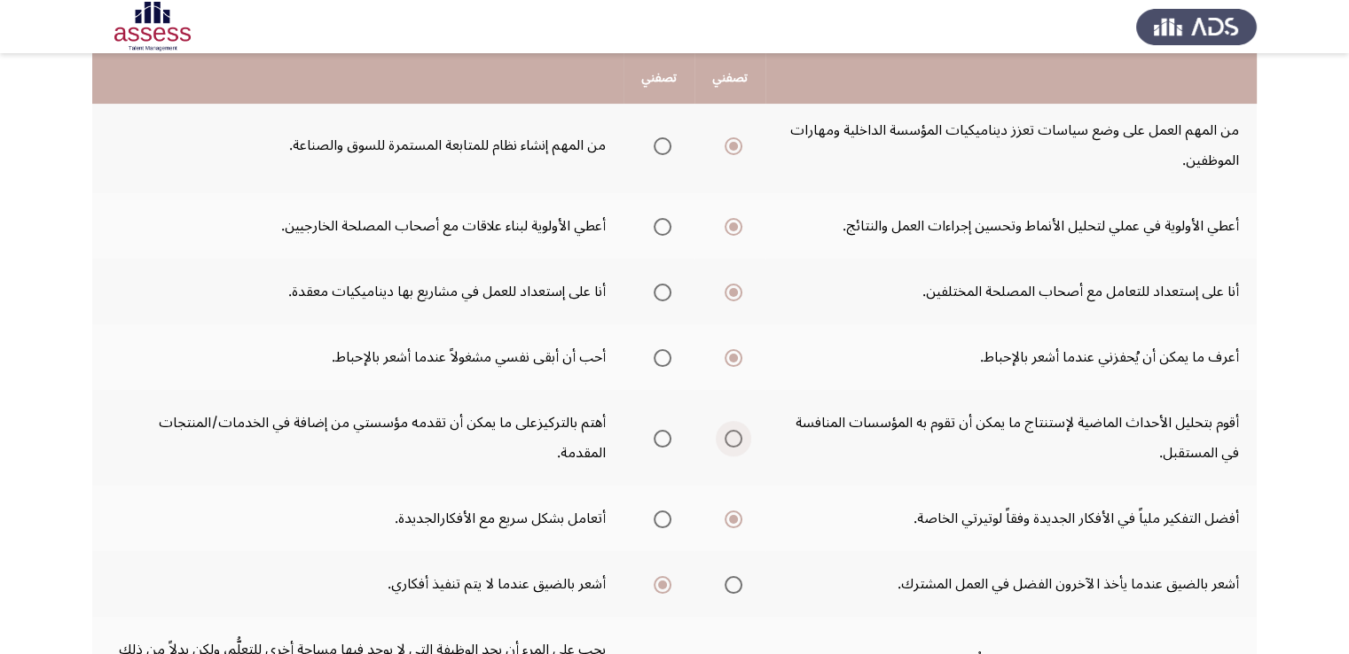
click at [731, 430] on span "Select an option" at bounding box center [733, 439] width 18 height 18
click at [731, 430] on input "Select an option" at bounding box center [733, 439] width 18 height 18
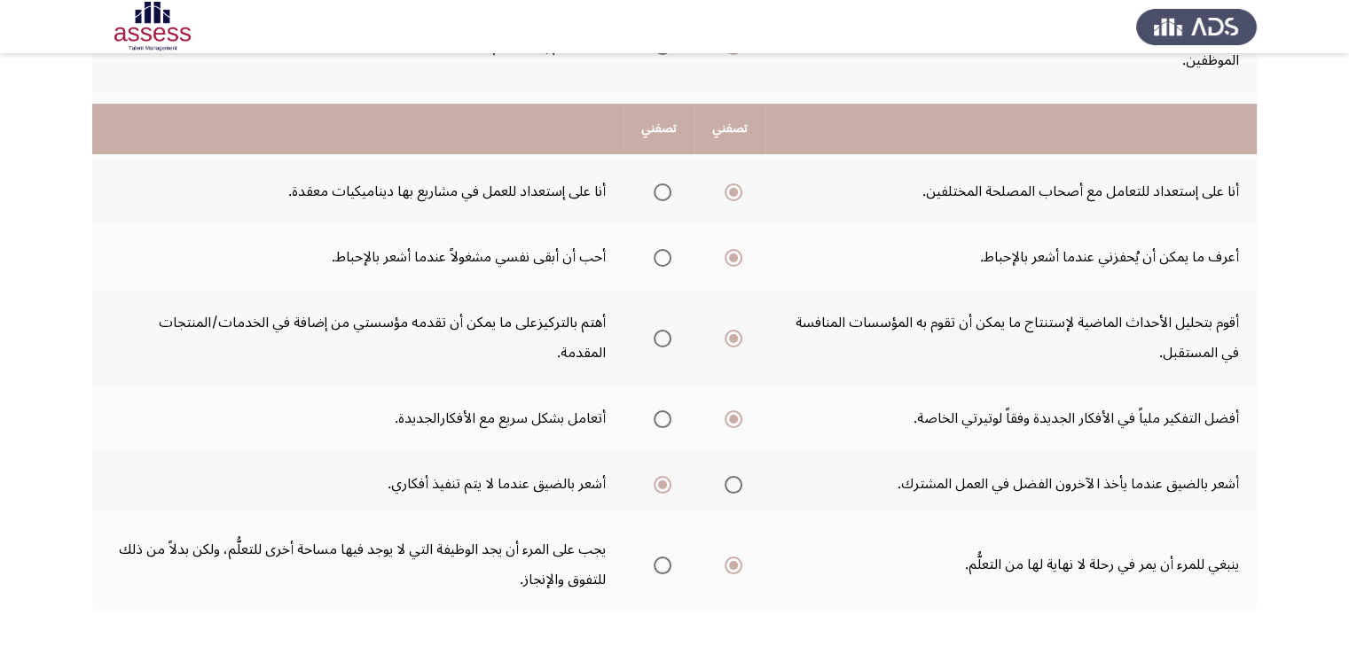
scroll to position [634, 0]
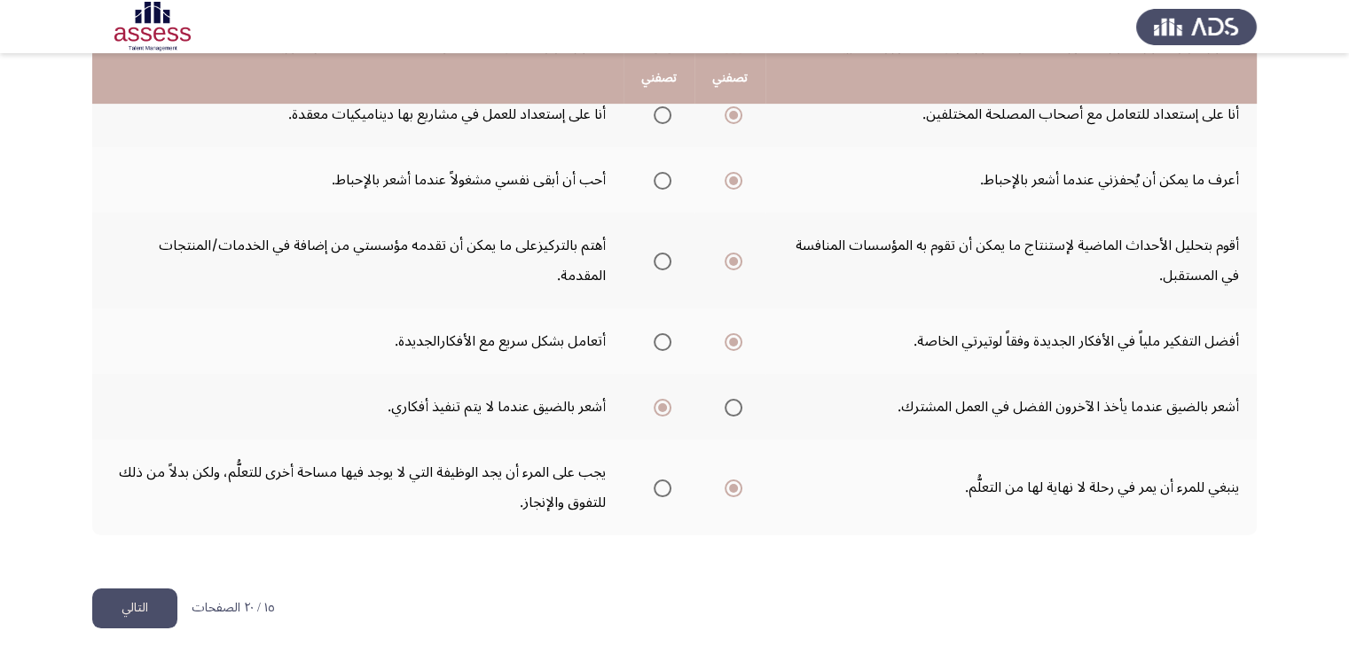
click at [127, 600] on button "التالي" at bounding box center [134, 609] width 85 height 40
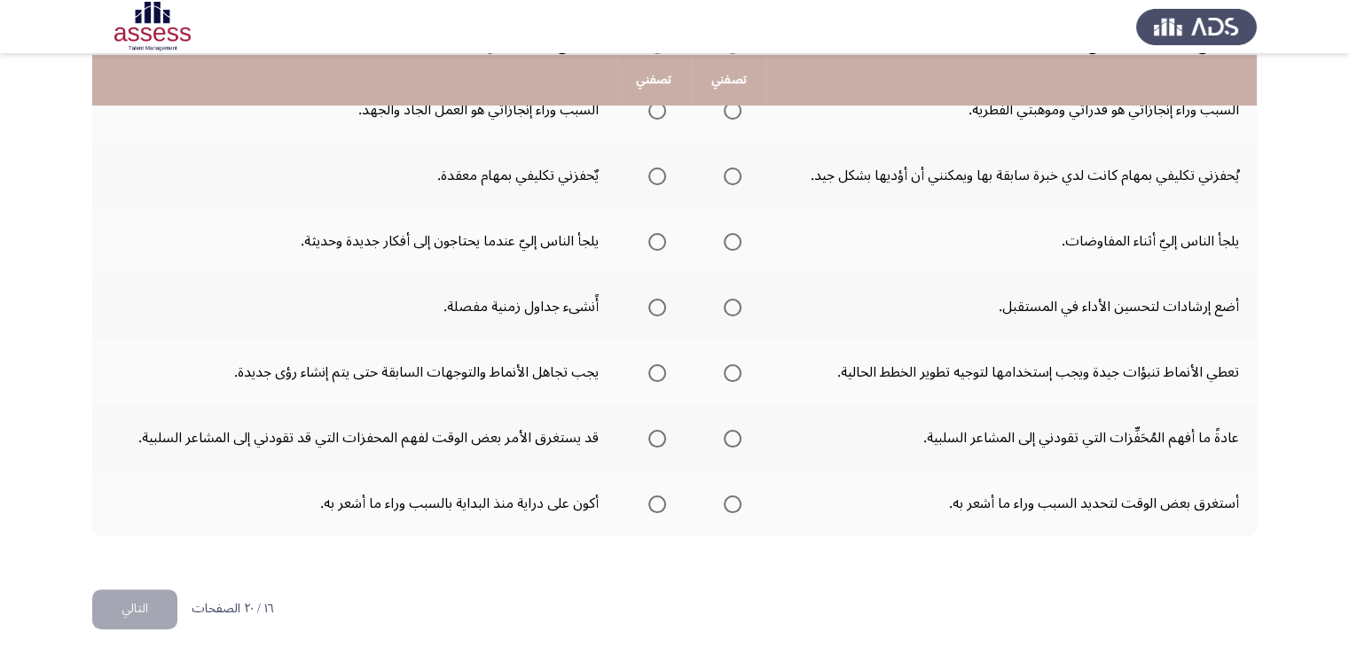
scroll to position [544, 0]
click at [648, 500] on span "Select an option" at bounding box center [657, 503] width 18 height 18
click at [648, 500] on input "Select an option" at bounding box center [657, 503] width 18 height 18
click at [656, 439] on span "Select an option" at bounding box center [657, 437] width 18 height 18
click at [656, 439] on input "Select an option" at bounding box center [657, 437] width 18 height 18
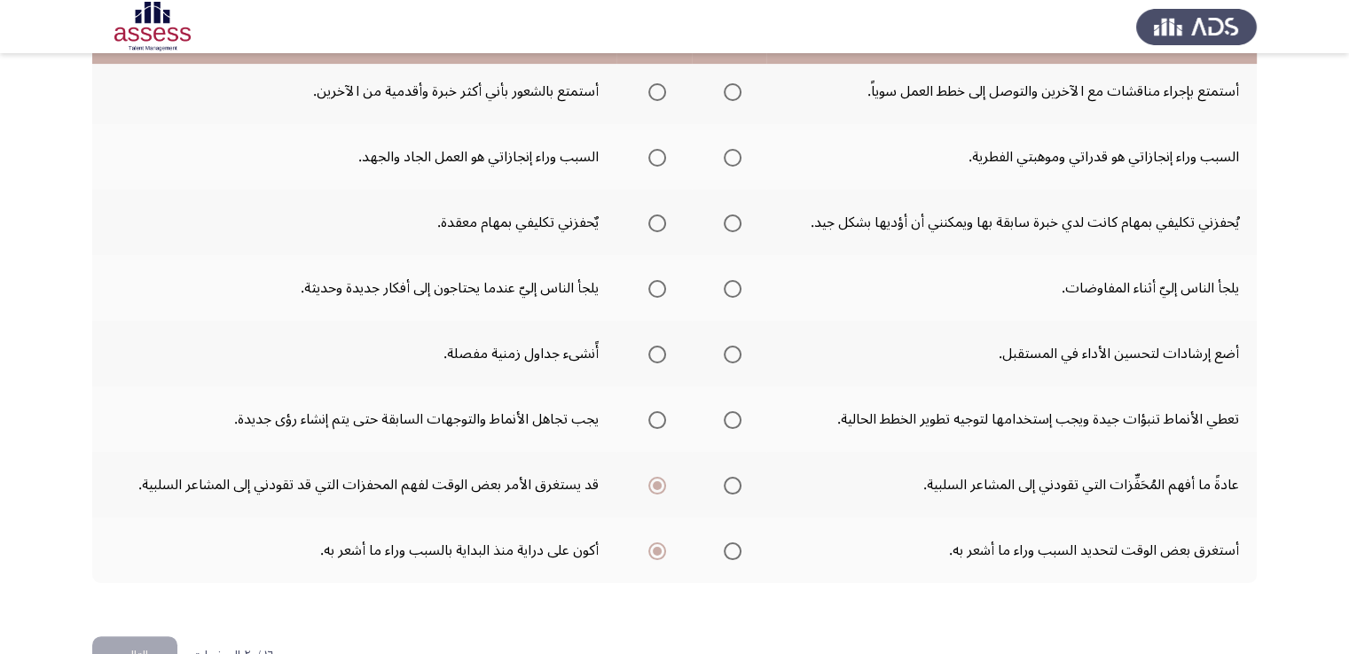
scroll to position [456, 0]
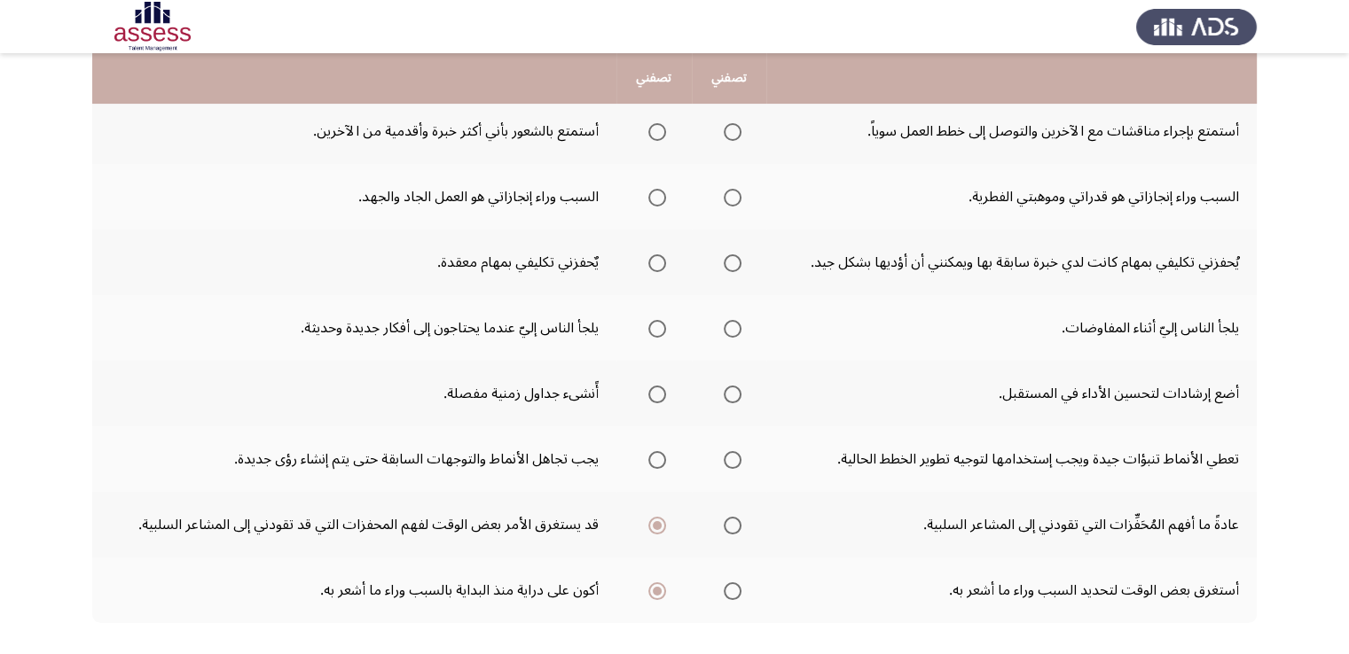
click at [656, 324] on span "Select an option" at bounding box center [657, 329] width 18 height 18
click at [656, 324] on input "Select an option" at bounding box center [657, 329] width 18 height 18
click at [730, 386] on span "Select an option" at bounding box center [733, 395] width 18 height 18
click at [730, 386] on input "Select an option" at bounding box center [733, 395] width 18 height 18
click at [739, 465] on th at bounding box center [729, 460] width 75 height 66
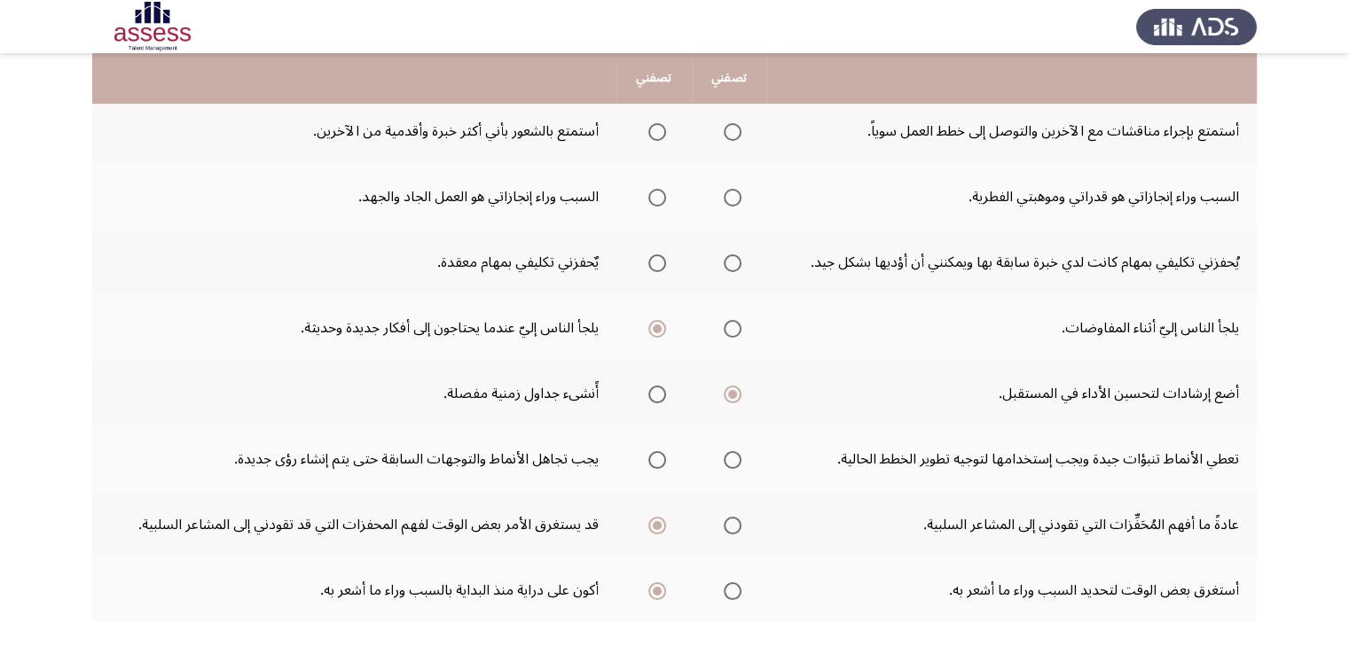
click at [738, 461] on th at bounding box center [729, 460] width 75 height 66
click at [734, 456] on span "Select an option" at bounding box center [733, 460] width 18 height 18
click at [734, 456] on input "Select an option" at bounding box center [733, 460] width 18 height 18
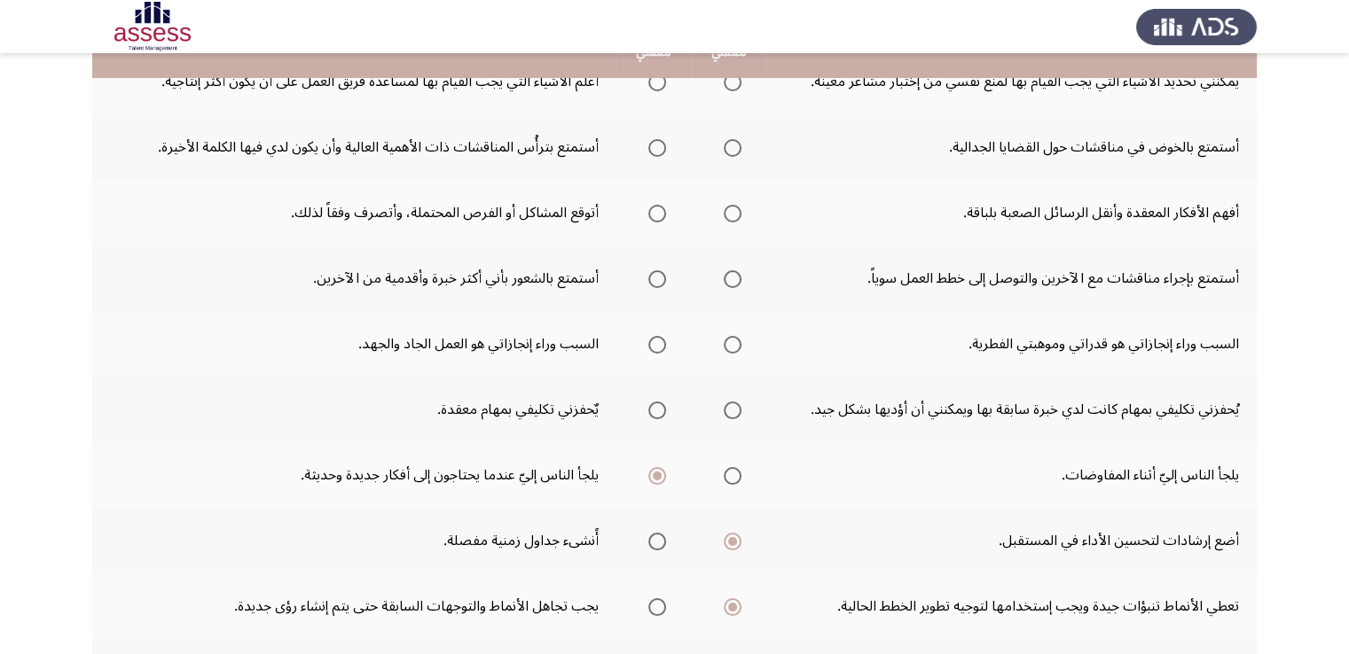
scroll to position [278, 0]
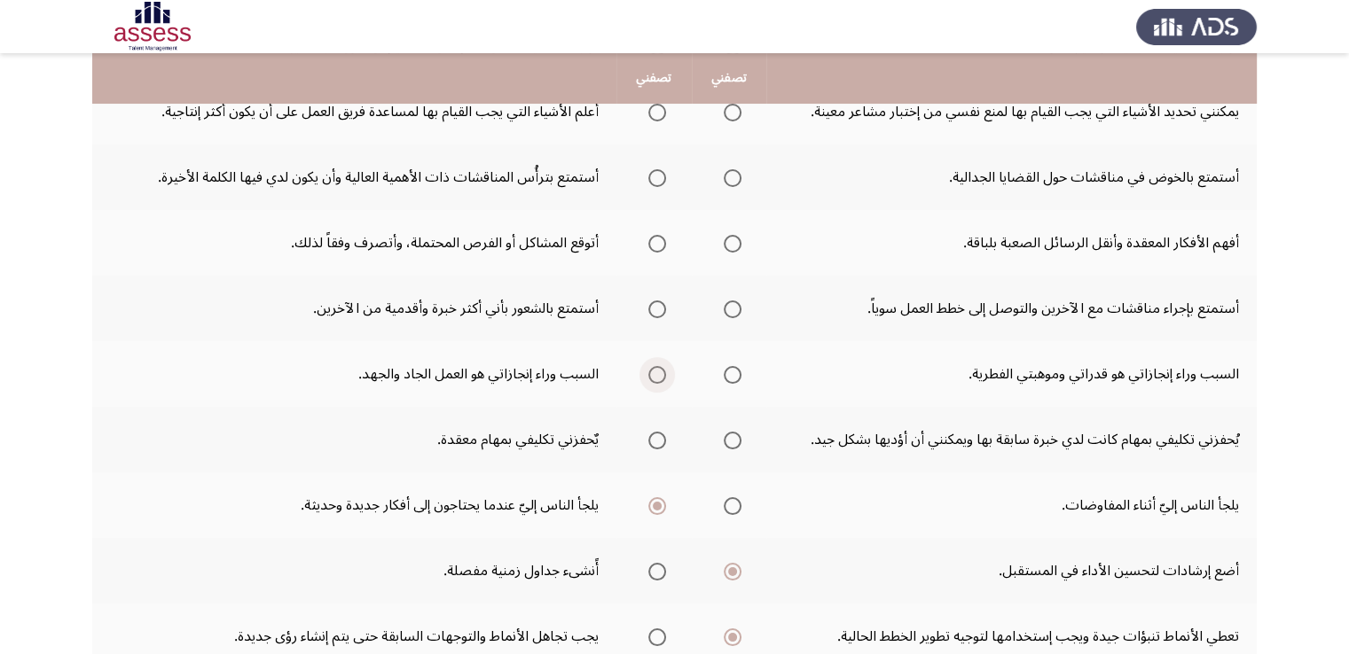
click at [648, 375] on span "Select an option" at bounding box center [657, 375] width 18 height 18
click at [648, 375] on input "Select an option" at bounding box center [657, 375] width 18 height 18
click at [660, 435] on span "Select an option" at bounding box center [657, 441] width 18 height 18
click at [660, 435] on input "Select an option" at bounding box center [657, 441] width 18 height 18
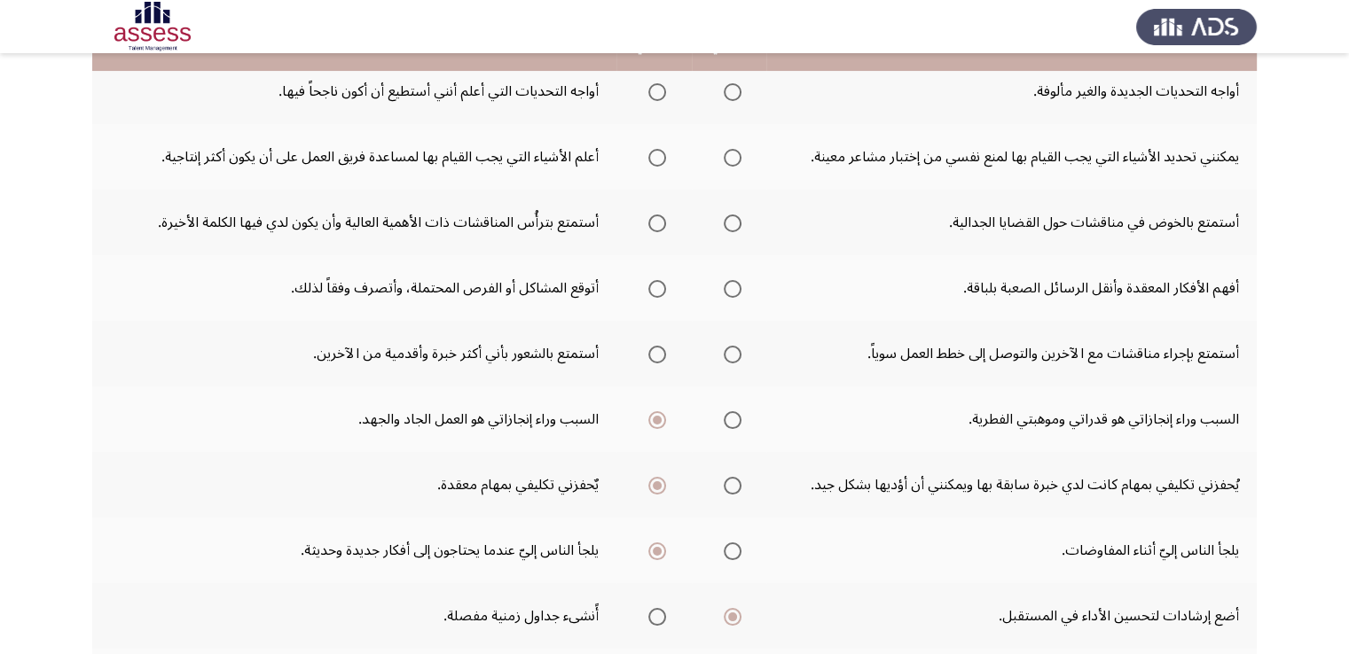
scroll to position [190, 0]
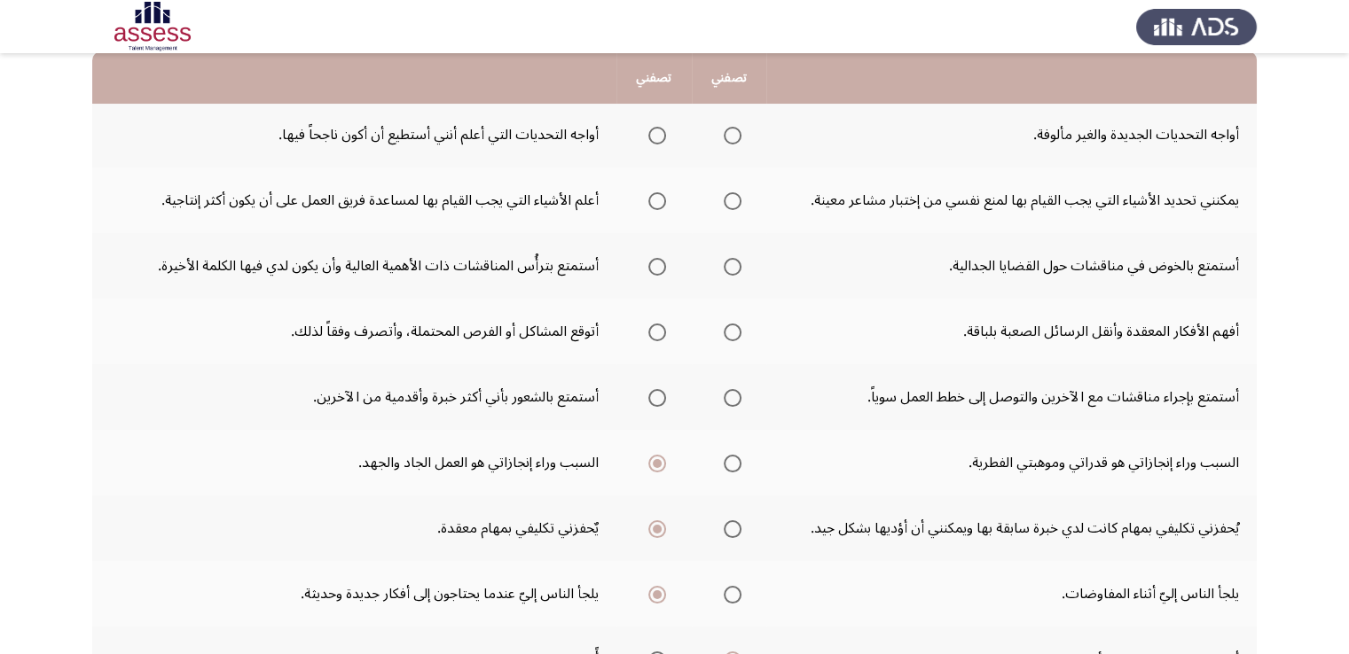
click at [724, 395] on span "Select an option" at bounding box center [733, 398] width 18 height 18
click at [724, 395] on input "Select an option" at bounding box center [733, 398] width 18 height 18
click at [732, 330] on span "Select an option" at bounding box center [733, 333] width 18 height 18
click at [732, 330] on input "Select an option" at bounding box center [733, 333] width 18 height 18
click at [649, 268] on span "Select an option" at bounding box center [657, 267] width 18 height 18
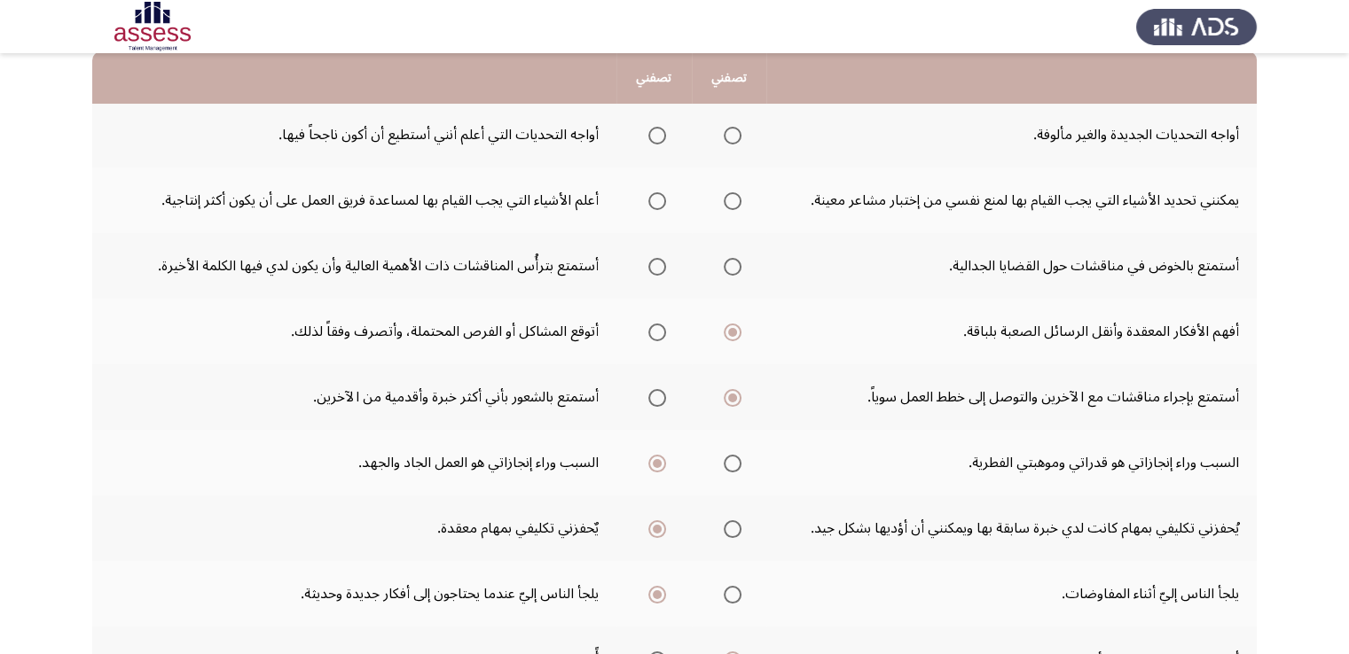
click at [649, 268] on input "Select an option" at bounding box center [657, 267] width 18 height 18
click at [648, 207] on span "Select an option" at bounding box center [657, 201] width 18 height 18
click at [648, 207] on input "Select an option" at bounding box center [657, 201] width 18 height 18
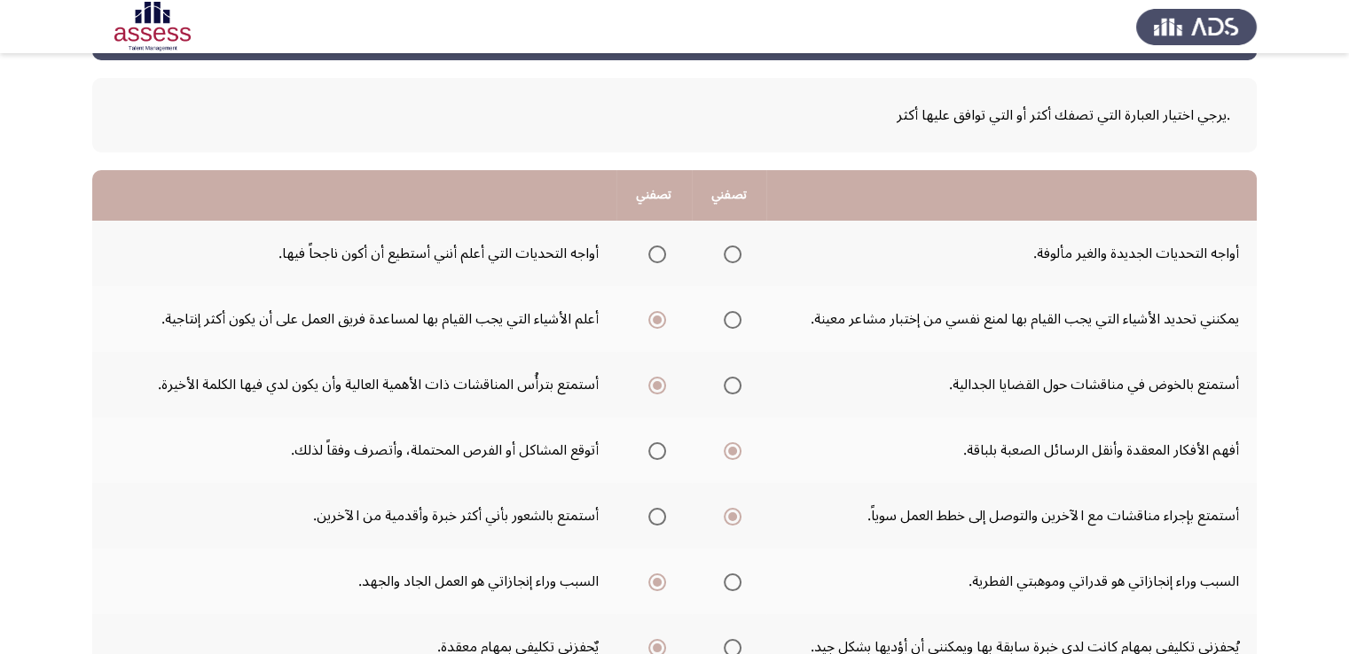
scroll to position [12, 0]
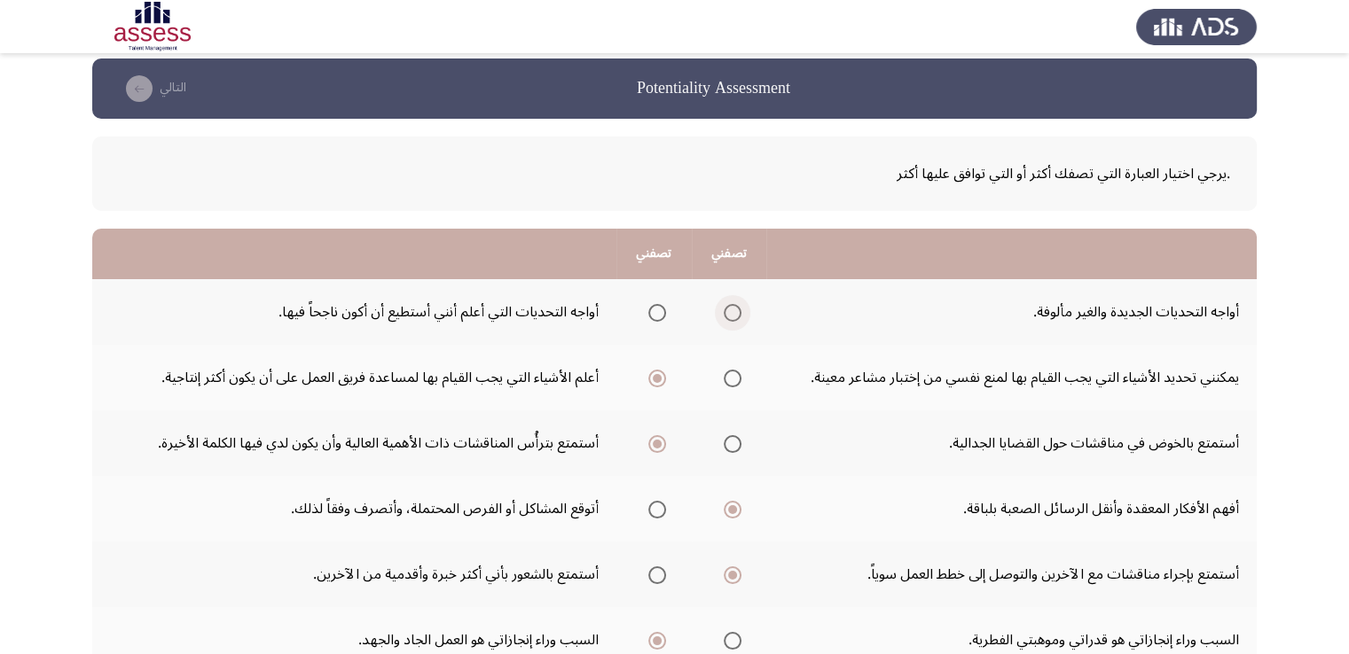
click at [734, 319] on span "Select an option" at bounding box center [733, 313] width 18 height 18
click at [734, 319] on input "Select an option" at bounding box center [733, 313] width 18 height 18
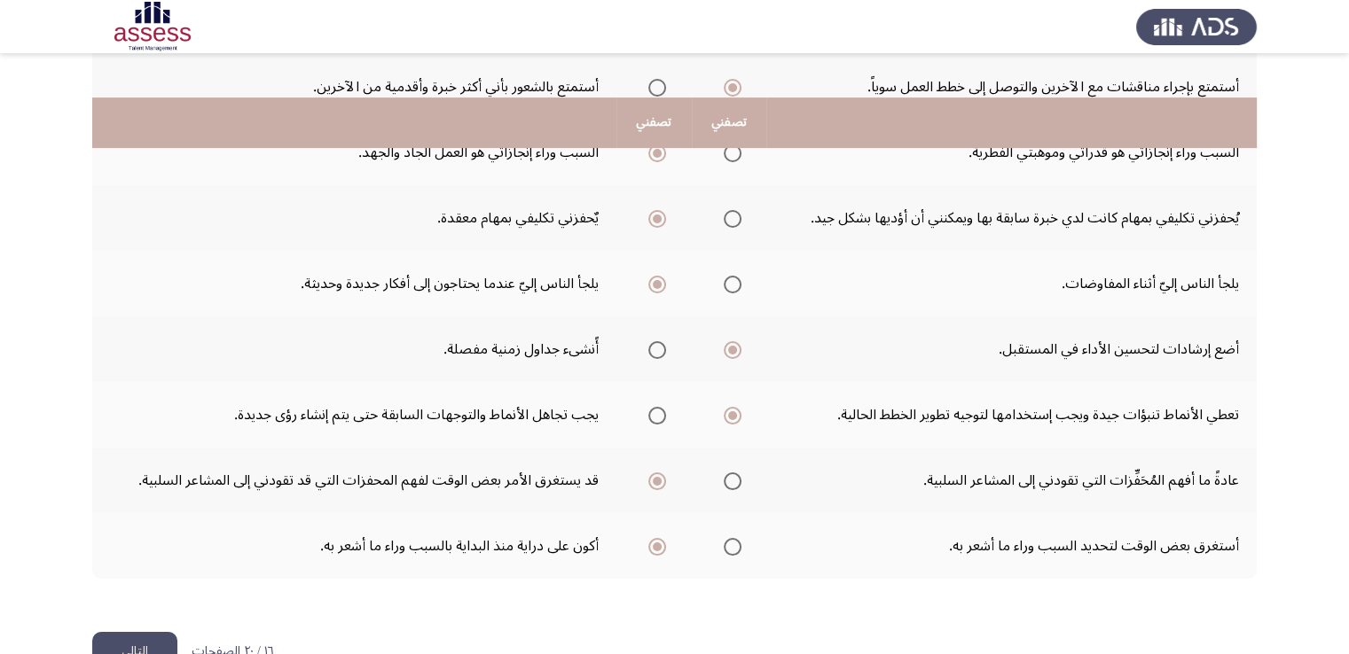
scroll to position [544, 0]
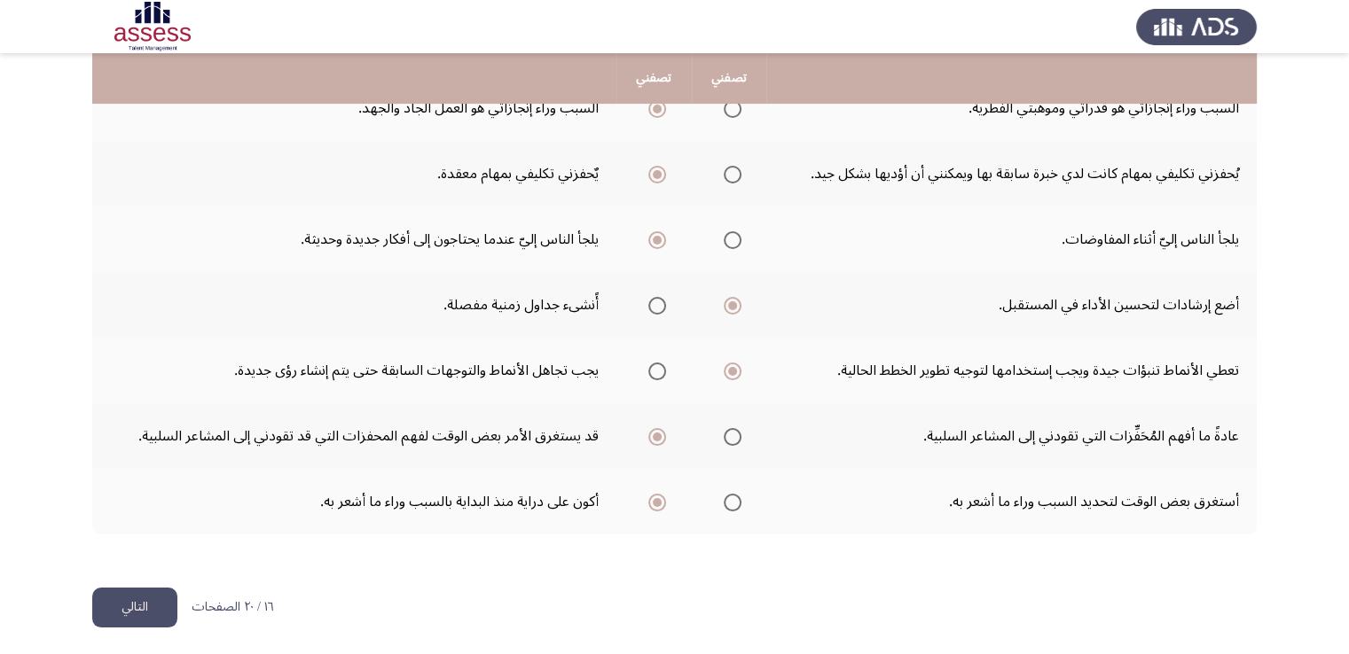
click at [152, 622] on html "Potentiality Assessment التالي .يرجي اختيار العبارة التي تصفك أكثر أو التي تواف…" at bounding box center [674, 57] width 1349 height 1203
click at [158, 616] on button "التالي" at bounding box center [134, 608] width 85 height 40
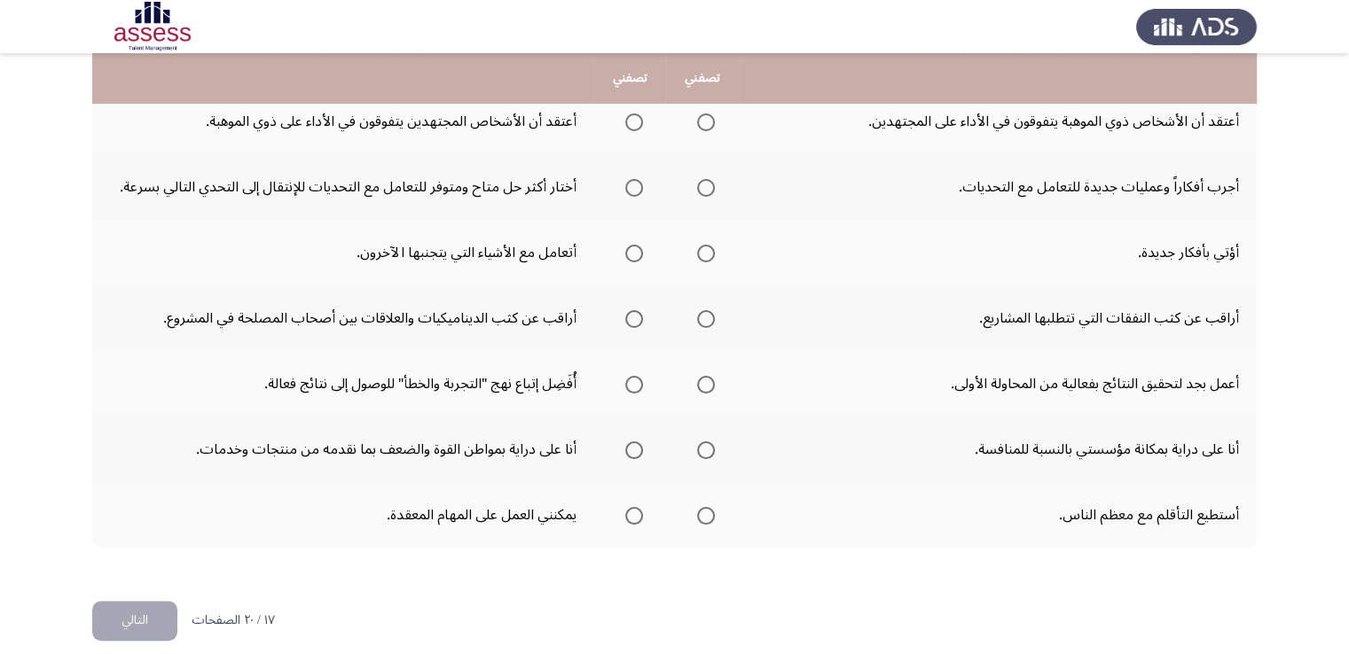
scroll to position [532, 0]
click at [697, 515] on span "Select an option" at bounding box center [706, 515] width 18 height 18
click at [697, 515] on input "Select an option" at bounding box center [706, 515] width 18 height 18
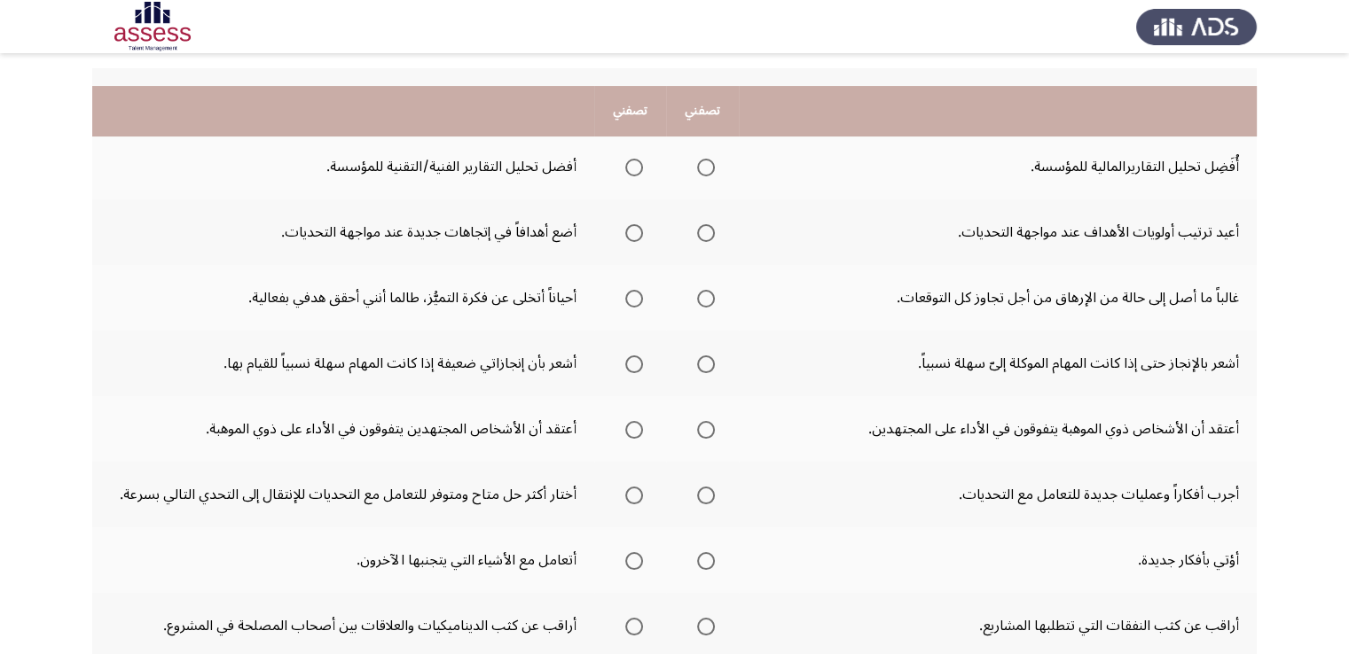
scroll to position [266, 0]
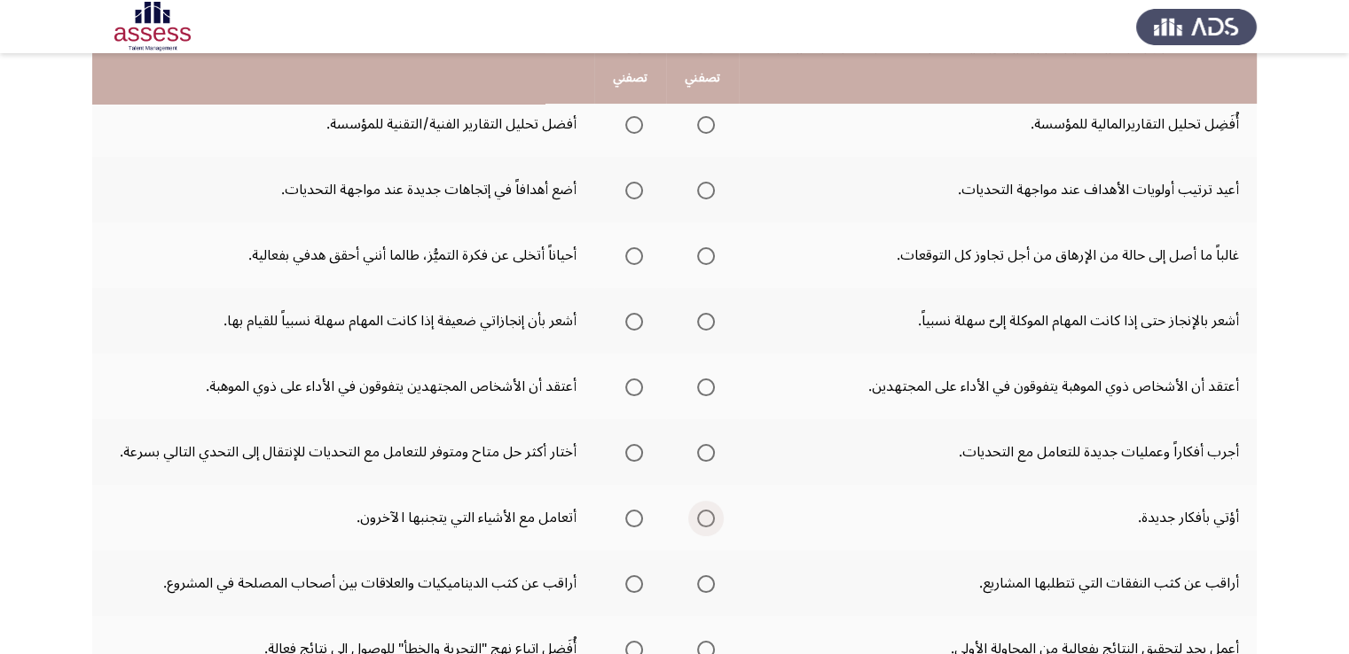
click at [702, 522] on span "Select an option" at bounding box center [706, 519] width 18 height 18
click at [702, 522] on input "Select an option" at bounding box center [706, 519] width 18 height 18
click at [625, 458] on span "Select an option" at bounding box center [634, 453] width 18 height 18
click at [625, 458] on input "Select an option" at bounding box center [634, 453] width 18 height 18
click at [629, 382] on span "Select an option" at bounding box center [634, 388] width 18 height 18
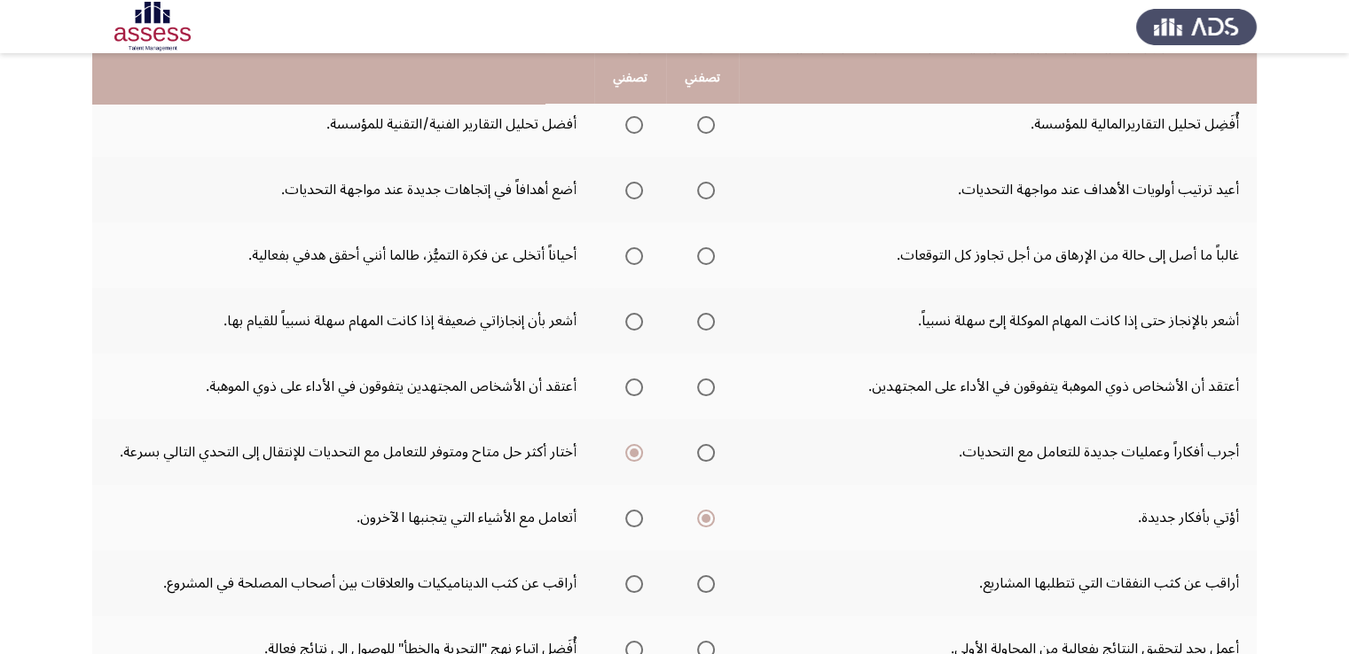
click at [629, 382] on input "Select an option" at bounding box center [634, 388] width 18 height 18
click at [621, 325] on label "Select an option" at bounding box center [630, 322] width 25 height 18
click at [625, 325] on input "Select an option" at bounding box center [634, 322] width 18 height 18
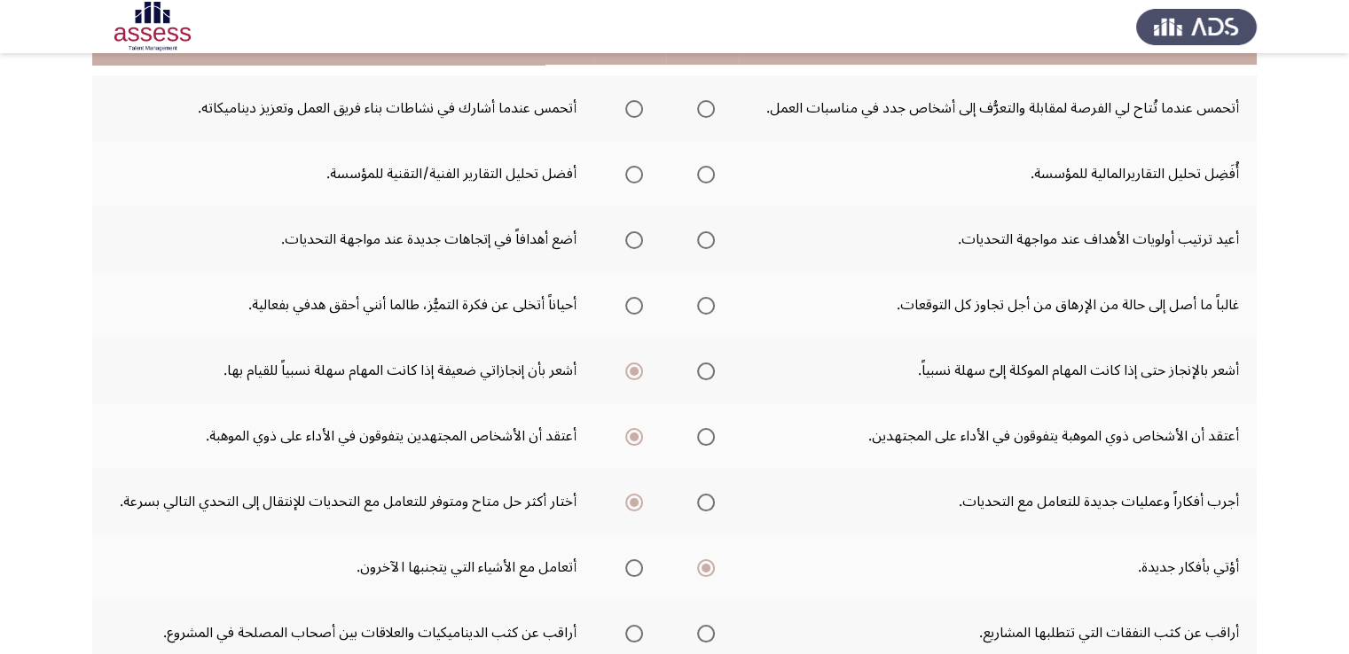
scroll to position [177, 0]
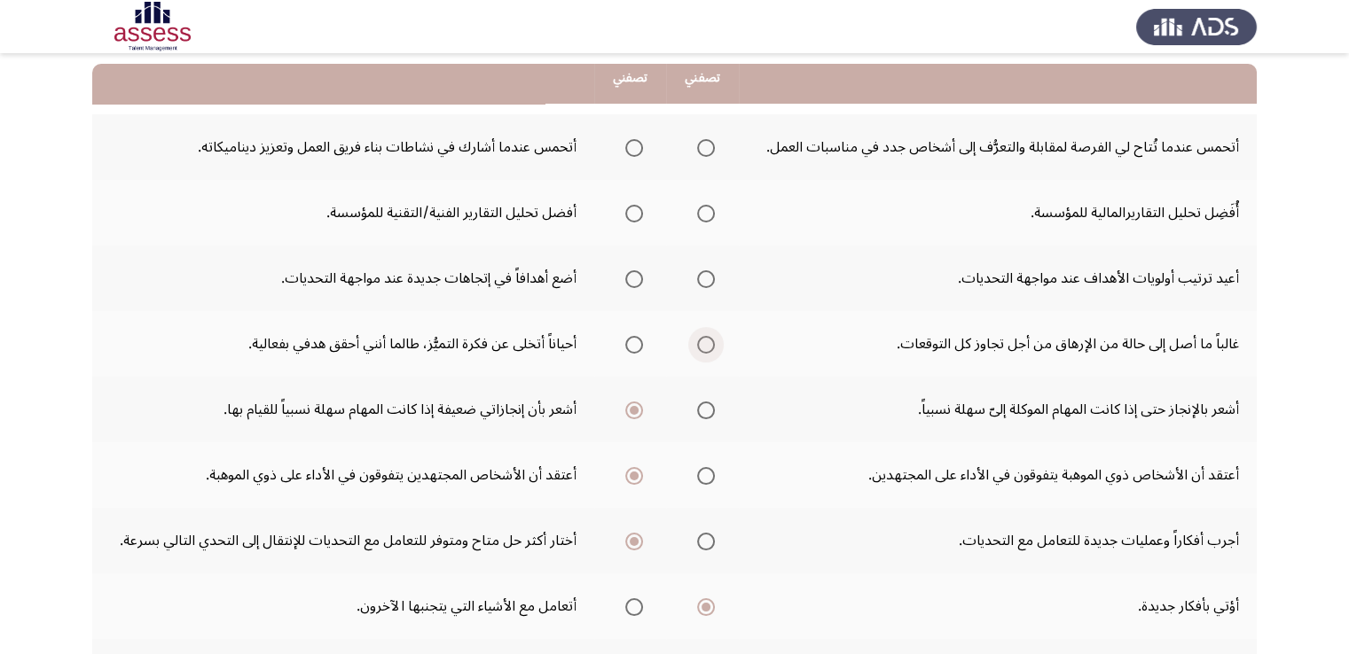
click at [707, 348] on span "Select an option" at bounding box center [706, 345] width 18 height 18
click at [707, 348] on input "Select an option" at bounding box center [706, 345] width 18 height 18
click at [694, 286] on mat-radio-group "Select an option" at bounding box center [702, 278] width 25 height 30
click at [699, 281] on span "Select an option" at bounding box center [706, 279] width 18 height 18
click at [699, 281] on input "Select an option" at bounding box center [706, 279] width 18 height 18
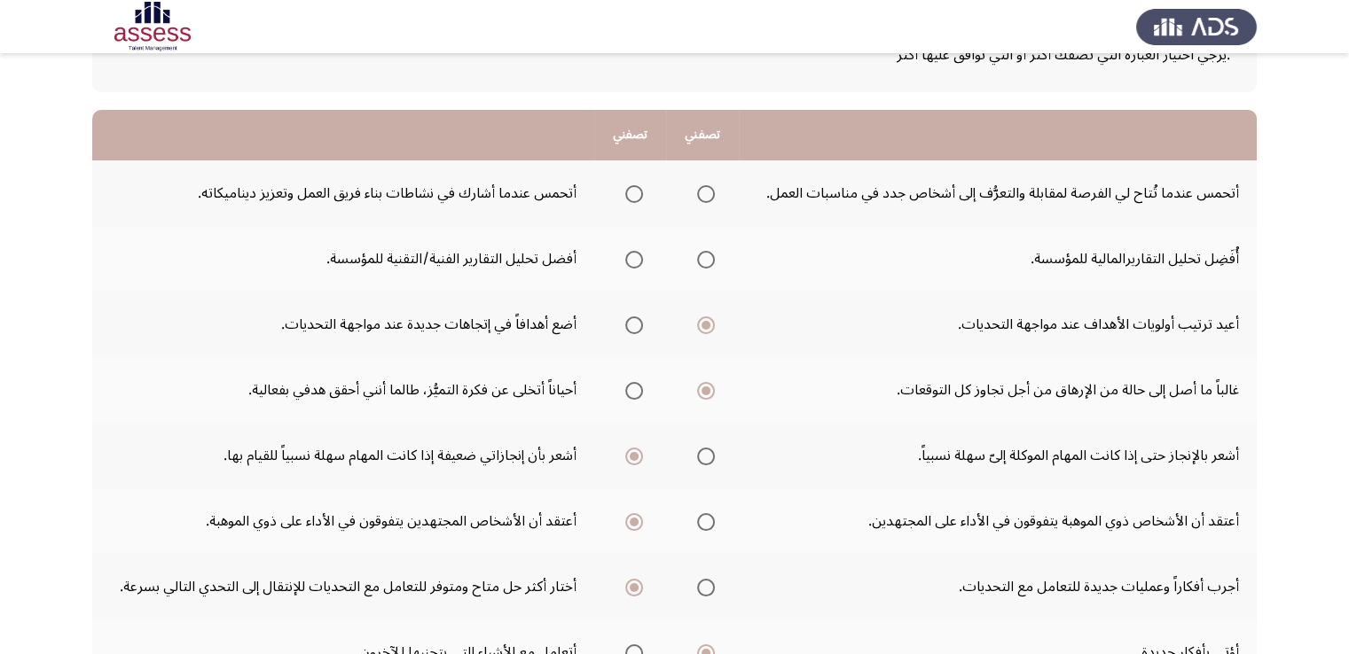
scroll to position [89, 0]
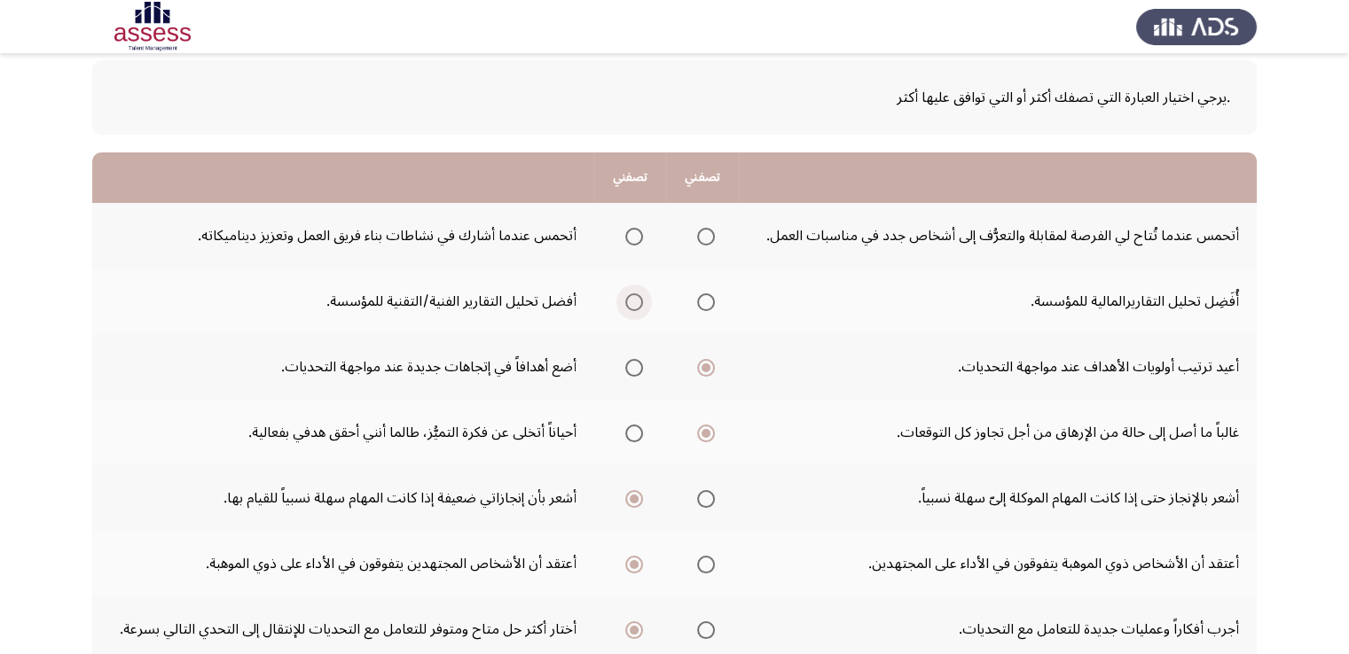
click at [631, 309] on span "Select an option" at bounding box center [634, 303] width 18 height 18
click at [631, 309] on input "Select an option" at bounding box center [634, 303] width 18 height 18
click at [704, 306] on span "Select an option" at bounding box center [706, 303] width 18 height 18
click at [704, 306] on input "Select an option" at bounding box center [706, 303] width 18 height 18
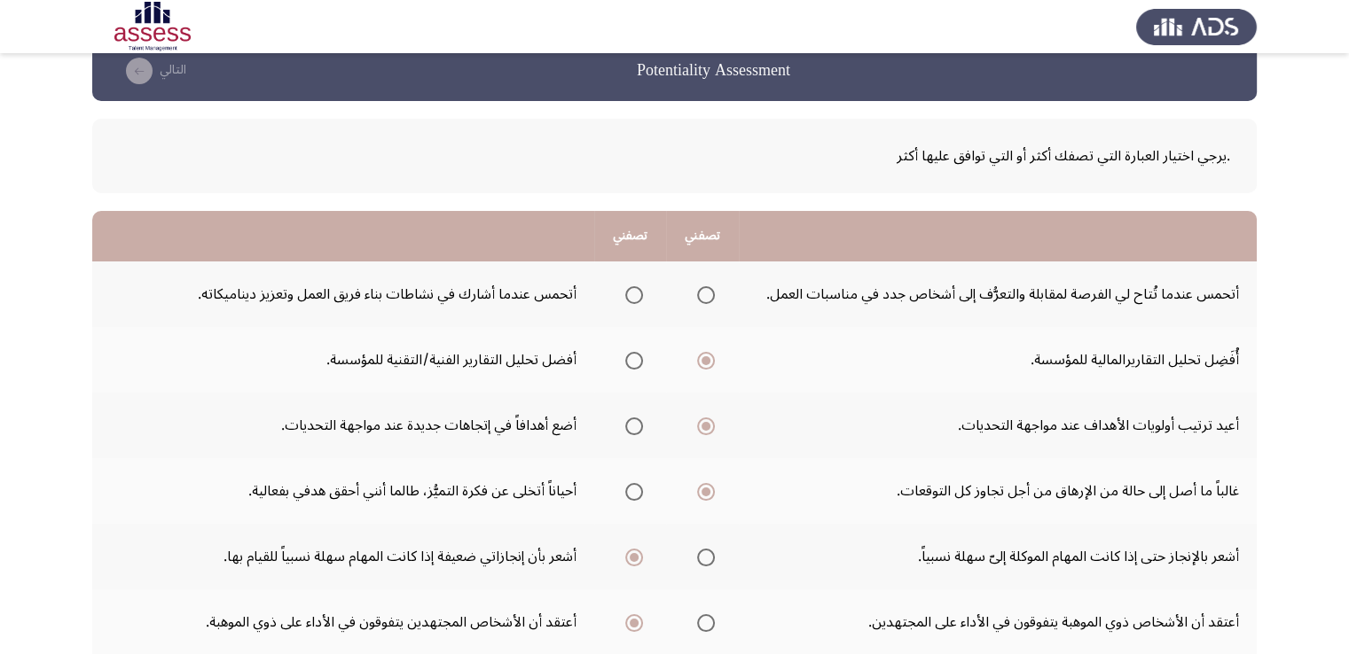
scroll to position [0, 0]
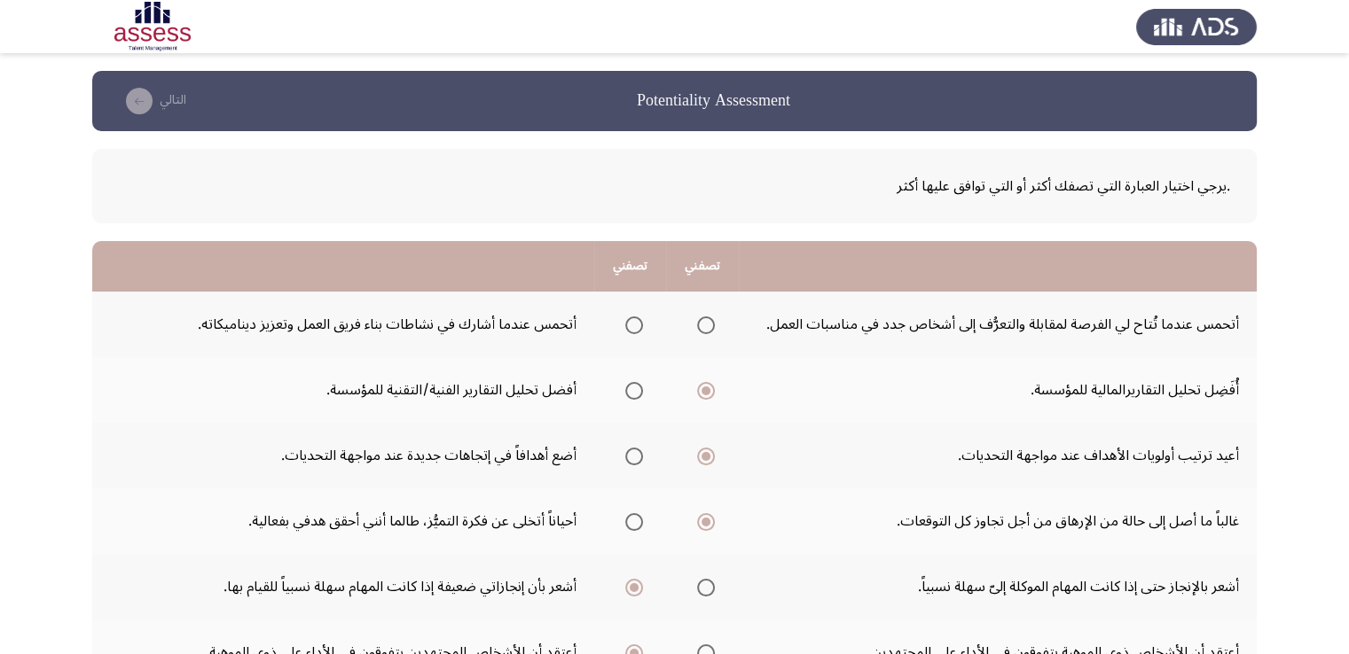
click at [625, 395] on span "Select an option" at bounding box center [634, 391] width 18 height 18
click at [625, 395] on input "Select an option" at bounding box center [634, 391] width 18 height 18
click at [633, 330] on span "Select an option" at bounding box center [634, 326] width 18 height 18
click at [633, 330] on input "Select an option" at bounding box center [634, 326] width 18 height 18
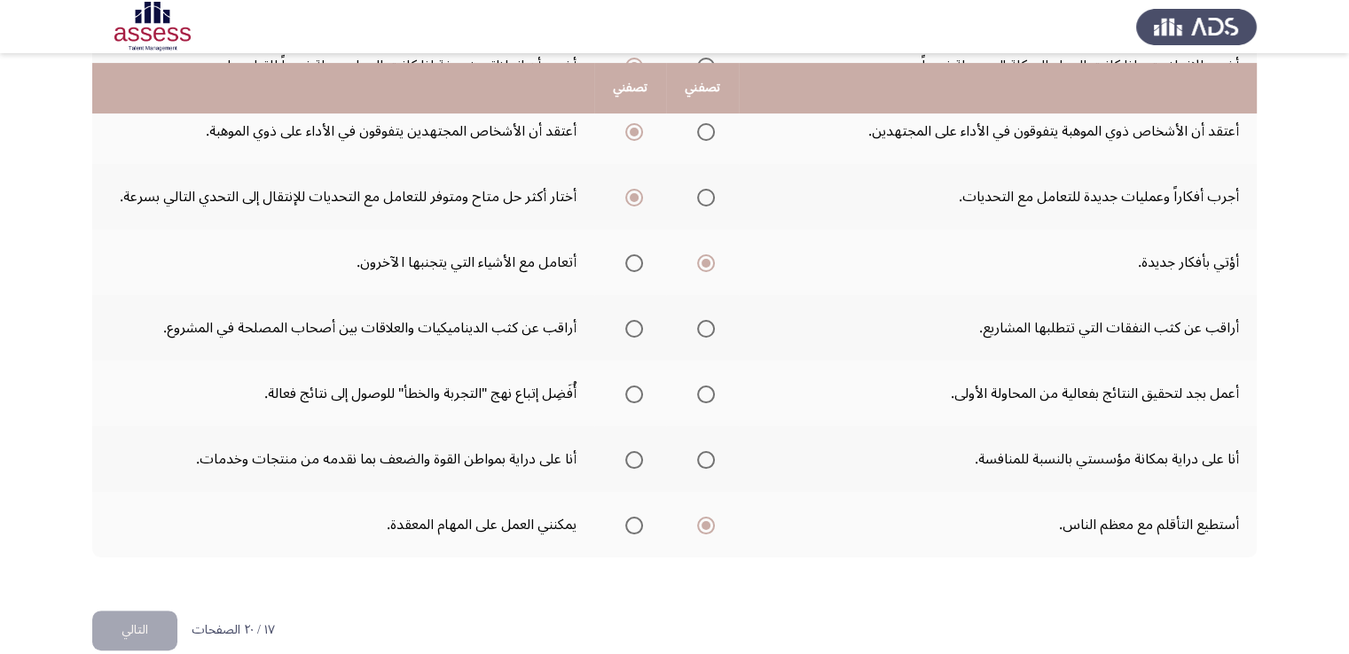
scroll to position [532, 0]
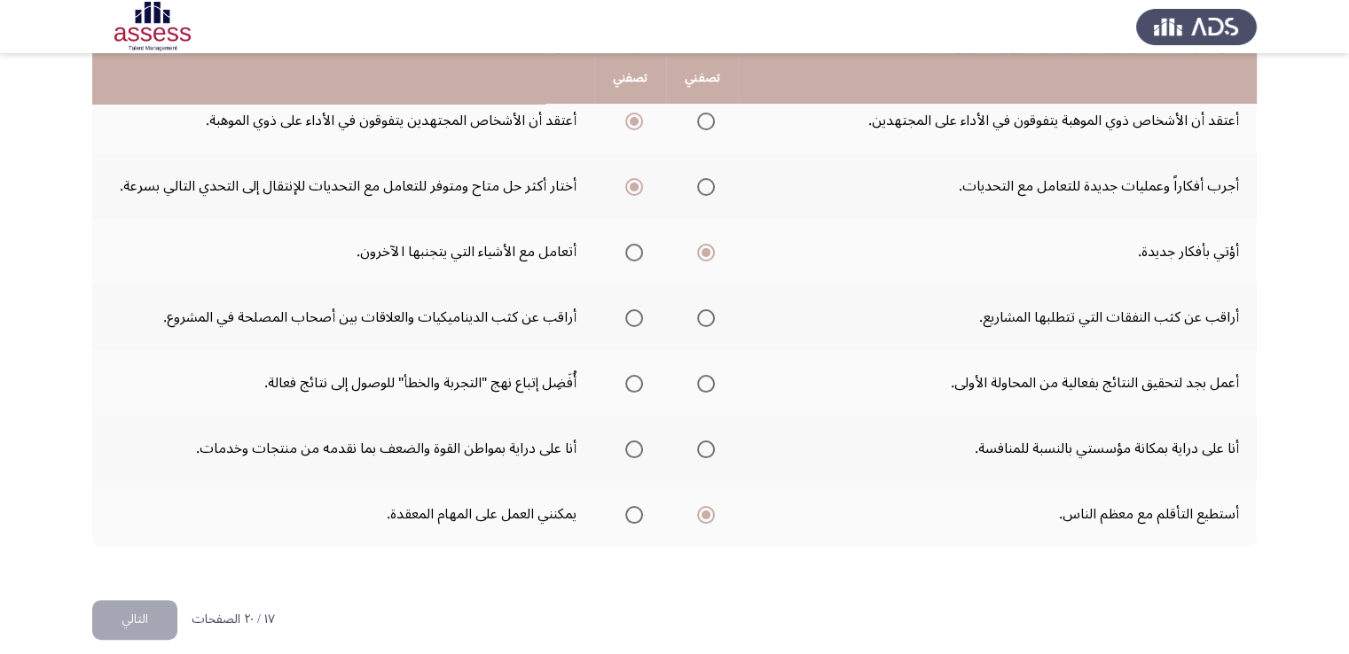
click at [702, 449] on span "Select an option" at bounding box center [706, 450] width 18 height 18
click at [702, 449] on input "Select an option" at bounding box center [706, 450] width 18 height 18
click at [706, 378] on span "Select an option" at bounding box center [706, 384] width 18 height 18
click at [706, 378] on input "Select an option" at bounding box center [706, 384] width 18 height 18
click at [633, 317] on span "Select an option" at bounding box center [634, 318] width 18 height 18
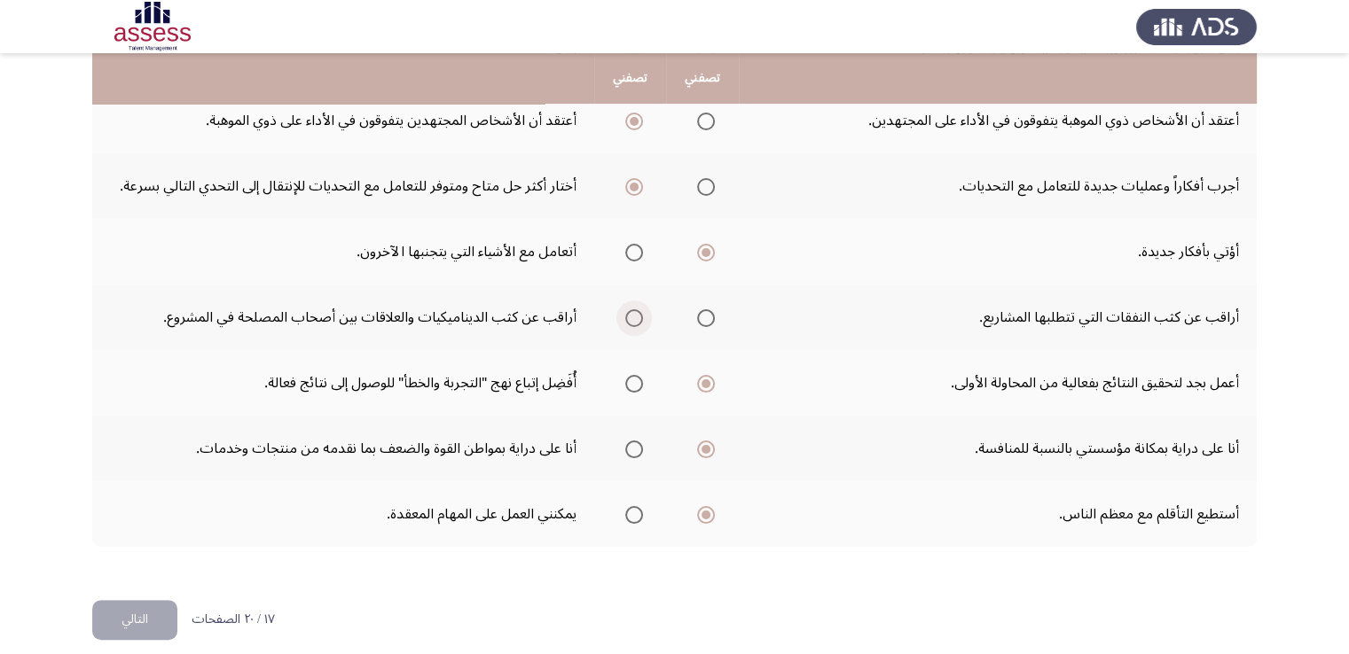
click at [633, 317] on input "Select an option" at bounding box center [634, 318] width 18 height 18
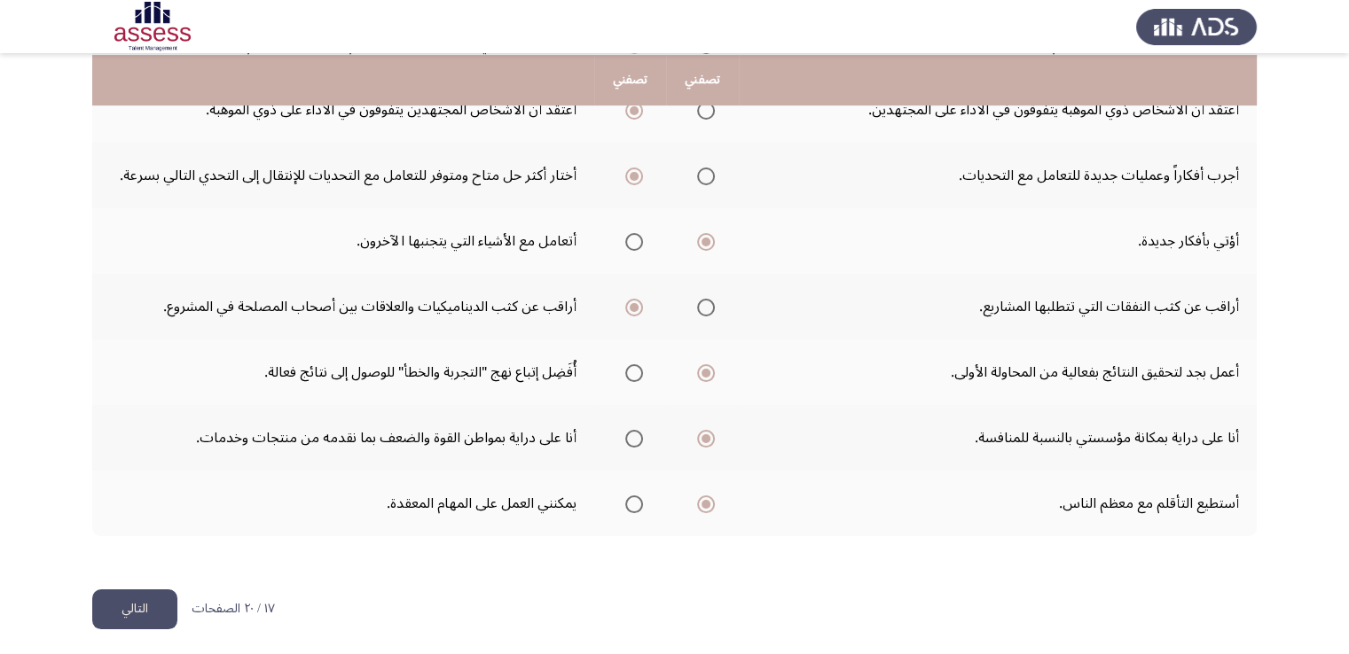
scroll to position [544, 0]
click at [156, 608] on button "التالي" at bounding box center [134, 608] width 85 height 40
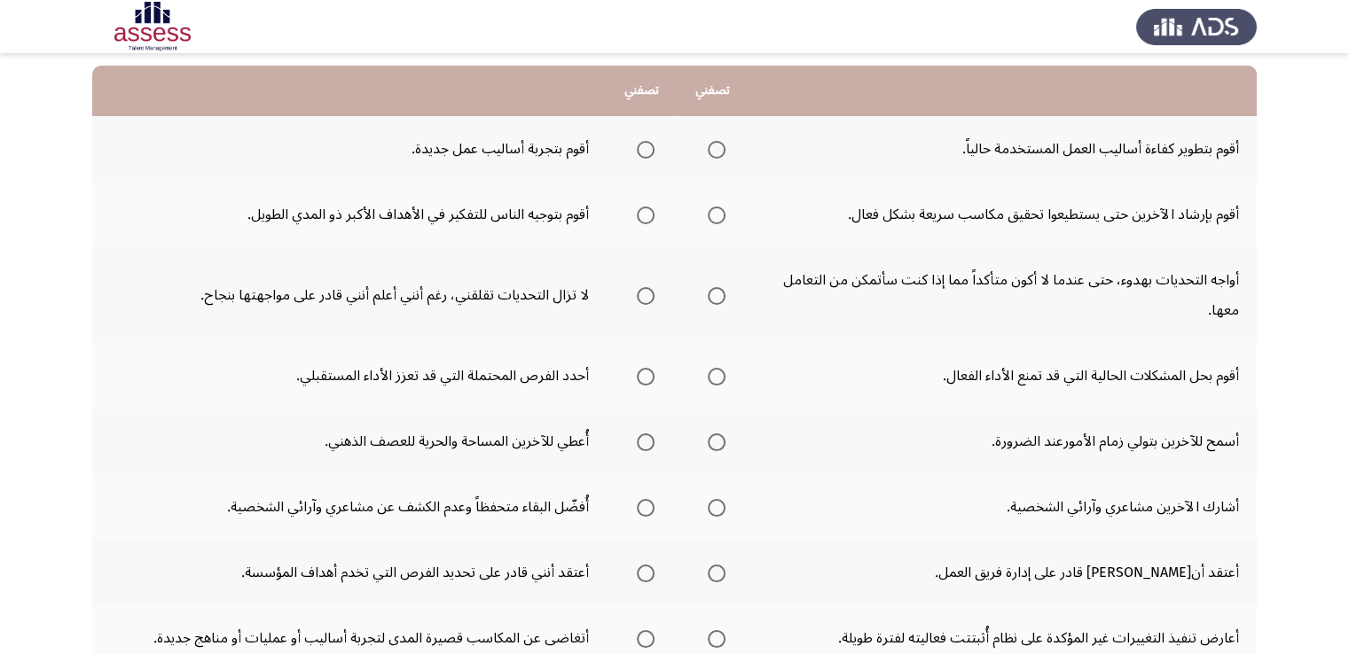
scroll to position [177, 0]
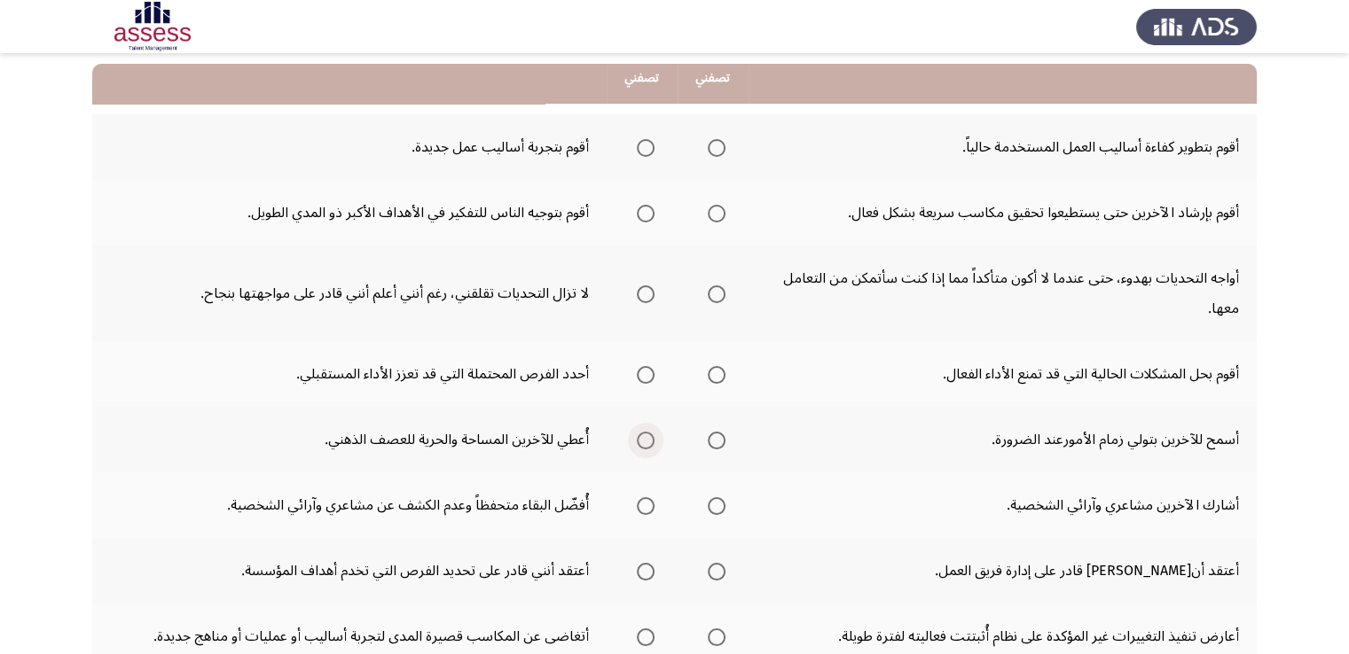
click at [649, 443] on span "Select an option" at bounding box center [646, 441] width 18 height 18
click at [649, 443] on input "Select an option" at bounding box center [646, 441] width 18 height 18
click at [638, 504] on span "Select an option" at bounding box center [646, 506] width 18 height 18
click at [638, 504] on input "Select an option" at bounding box center [646, 506] width 18 height 18
click at [706, 577] on mat-radio-group "Select an option" at bounding box center [713, 571] width 25 height 30
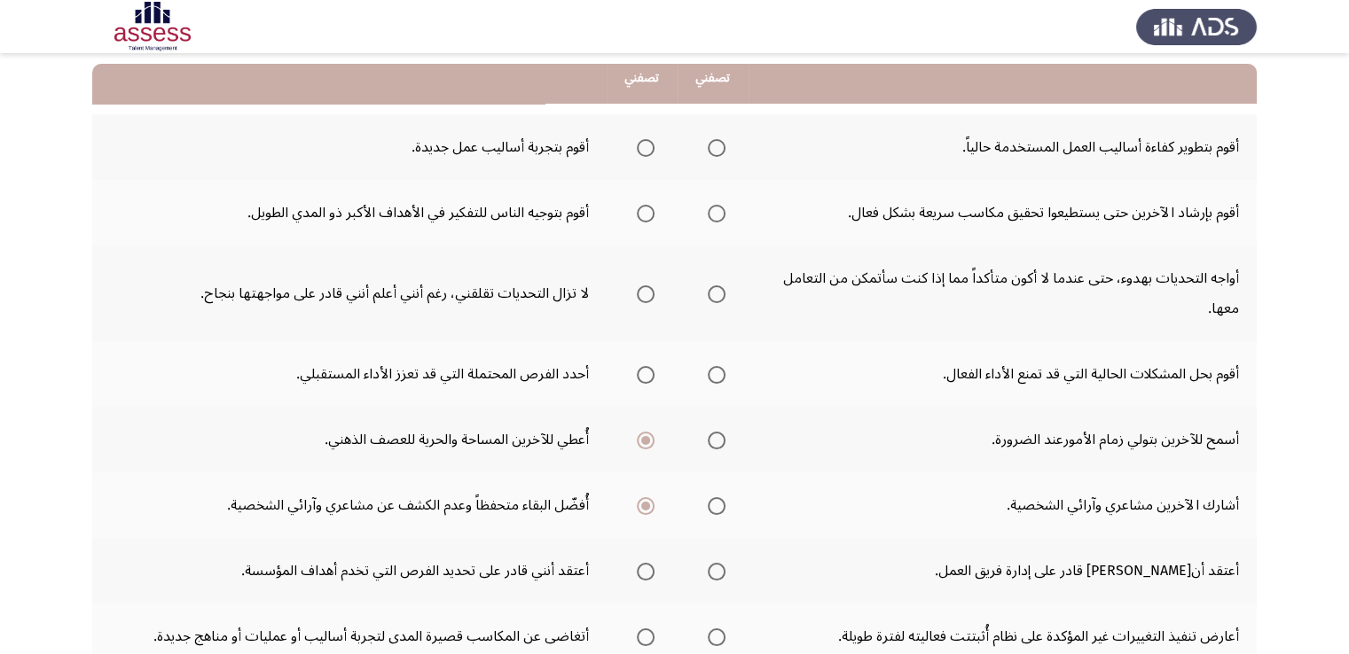
click at [718, 565] on span "Select an option" at bounding box center [717, 572] width 18 height 18
click at [718, 565] on input "Select an option" at bounding box center [717, 572] width 18 height 18
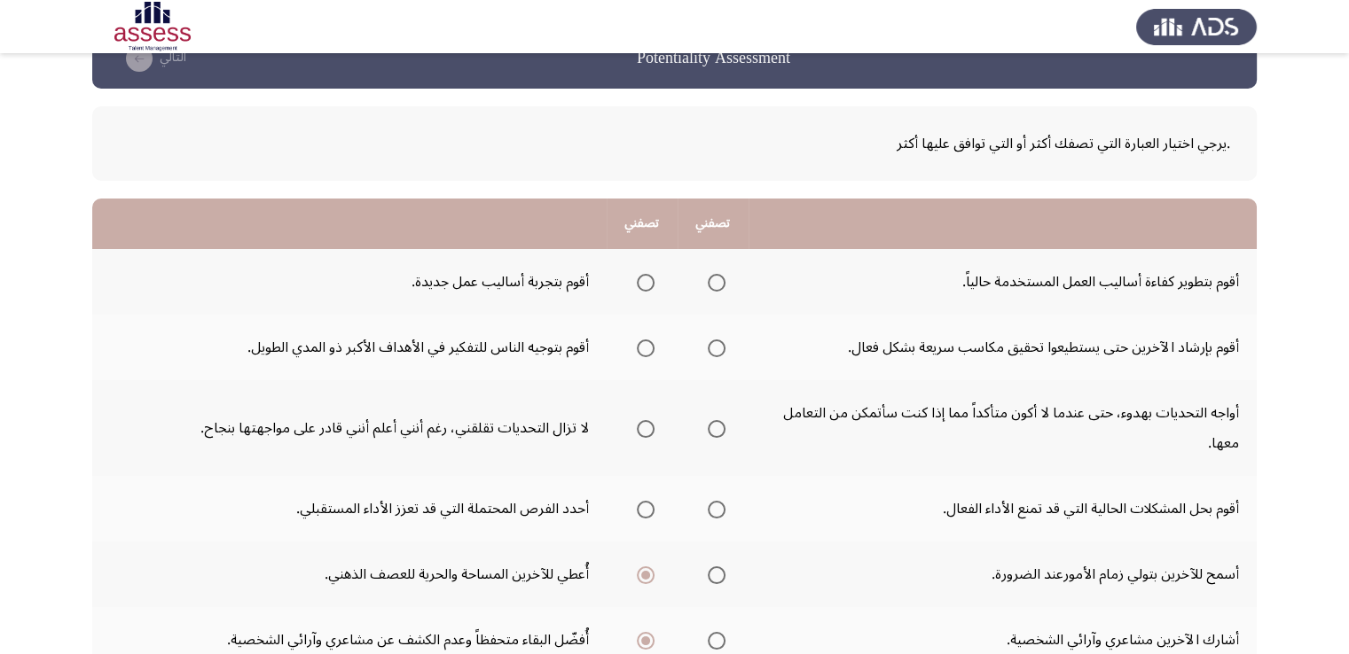
scroll to position [0, 0]
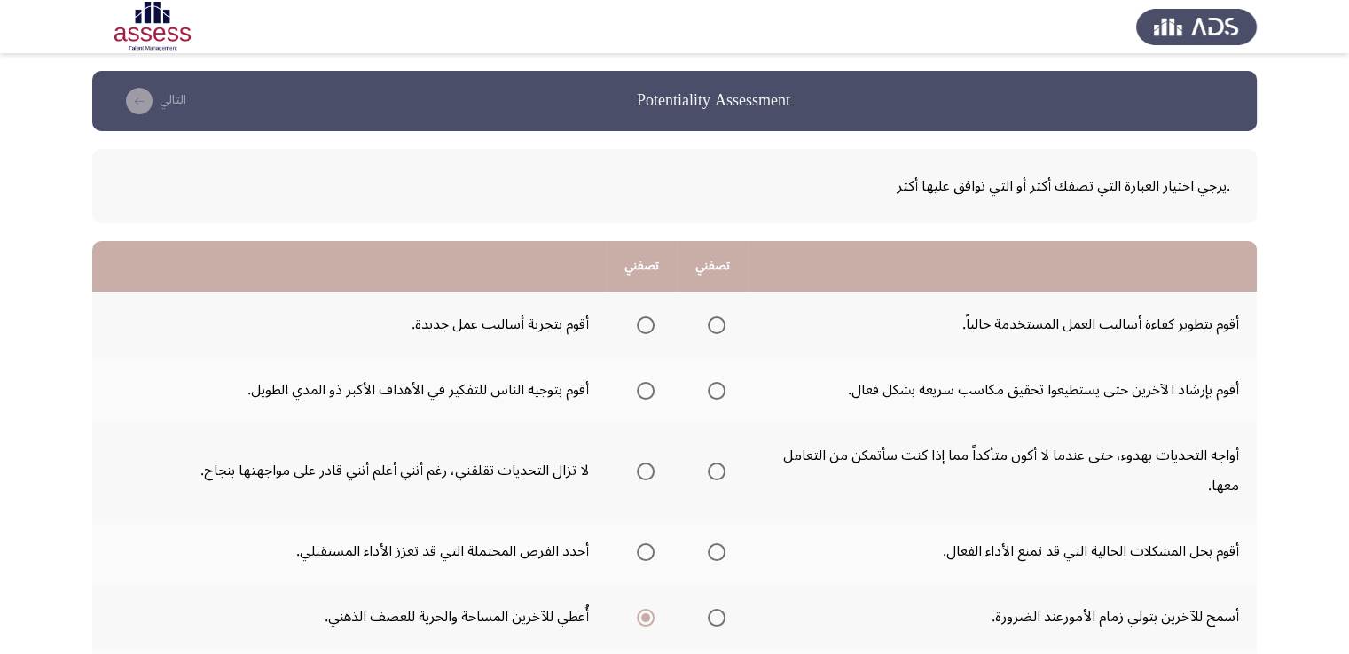
click at [715, 326] on span "Select an option" at bounding box center [717, 326] width 18 height 18
click at [715, 326] on input "Select an option" at bounding box center [717, 326] width 18 height 18
click at [639, 392] on span "Select an option" at bounding box center [646, 391] width 18 height 18
click at [639, 392] on input "Select an option" at bounding box center [646, 391] width 18 height 18
click at [716, 395] on span "Select an option" at bounding box center [717, 391] width 18 height 18
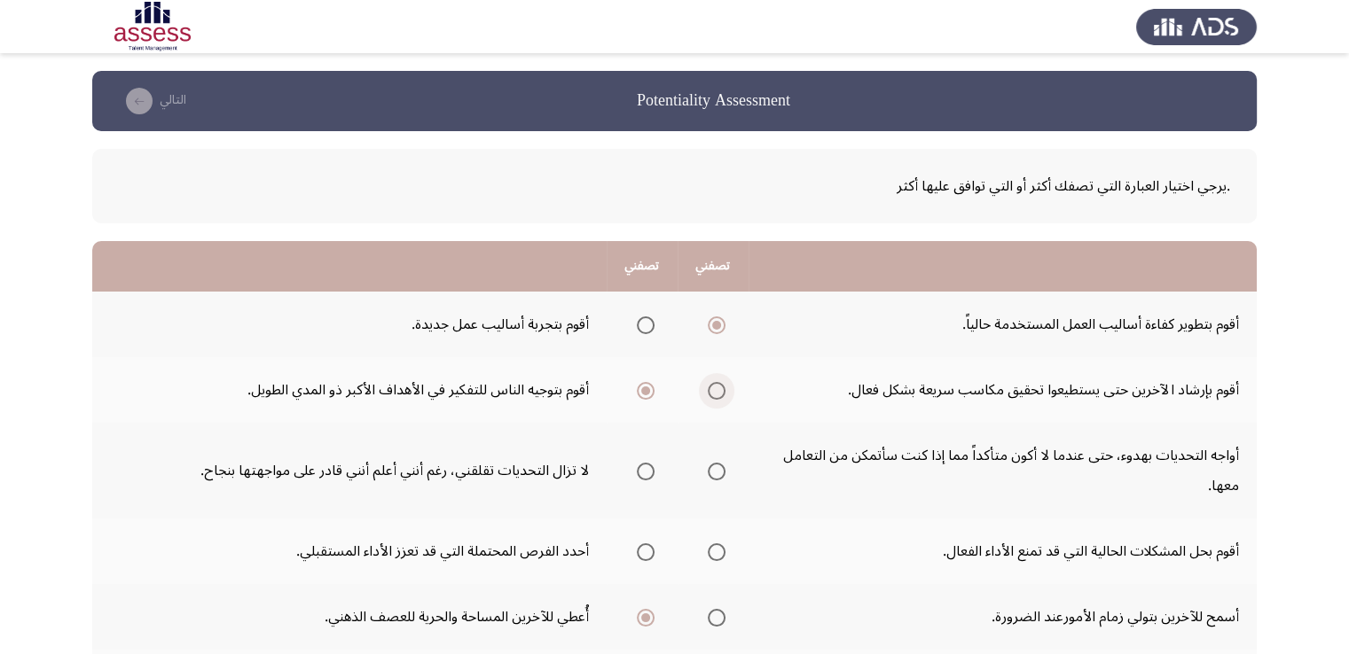
click at [716, 395] on input "Select an option" at bounding box center [717, 391] width 18 height 18
click at [717, 472] on span "Select an option" at bounding box center [717, 472] width 18 height 18
click at [717, 472] on input "Select an option" at bounding box center [717, 472] width 18 height 18
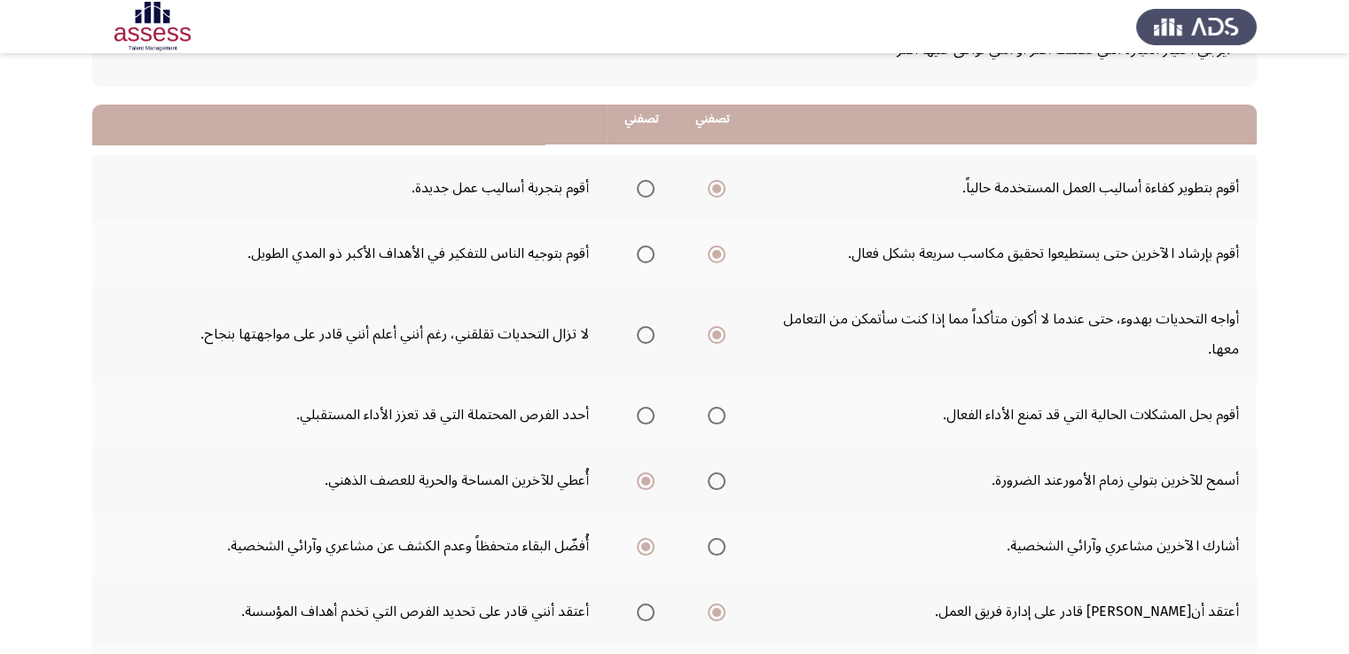
scroll to position [177, 0]
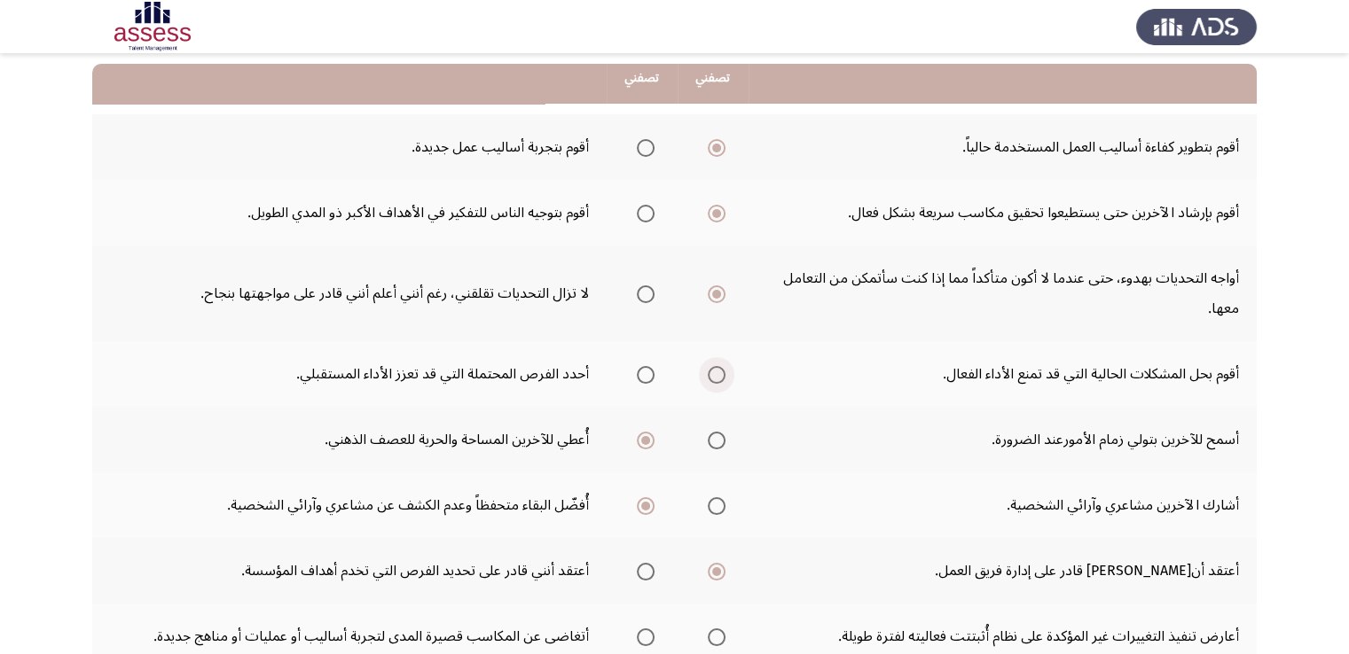
click at [712, 378] on span "Select an option" at bounding box center [717, 375] width 18 height 18
click at [712, 378] on input "Select an option" at bounding box center [717, 375] width 18 height 18
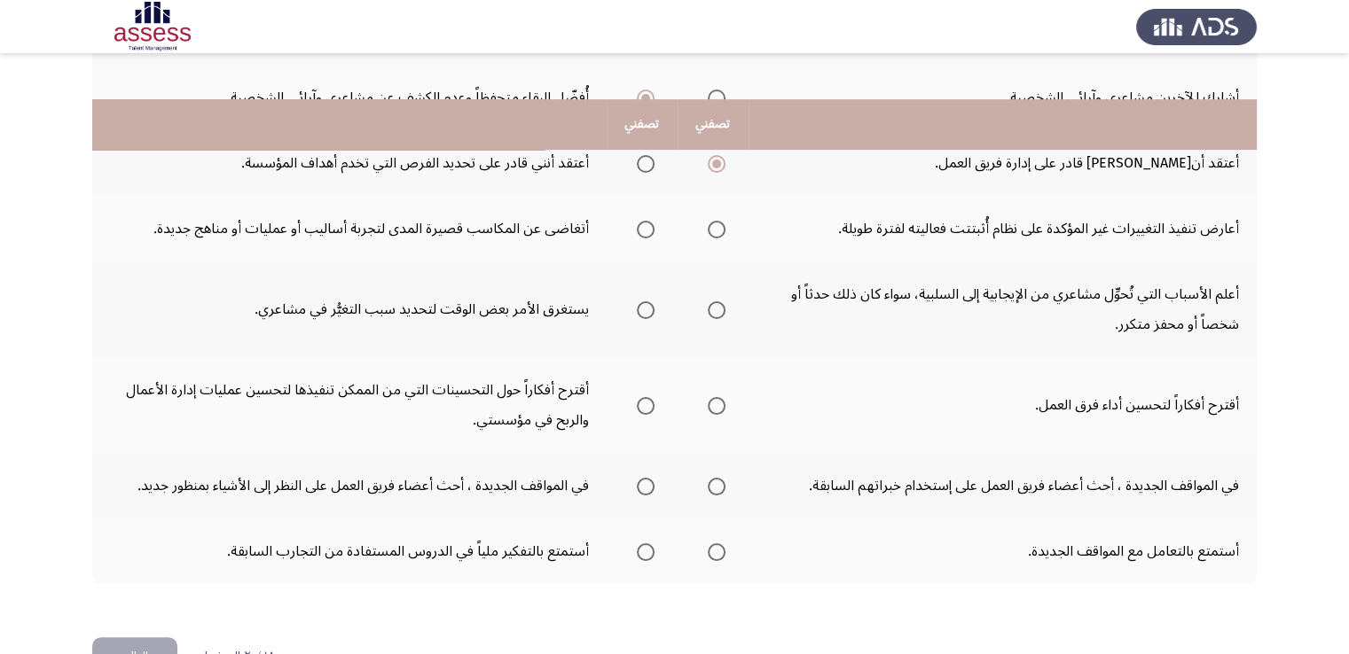
scroll to position [634, 0]
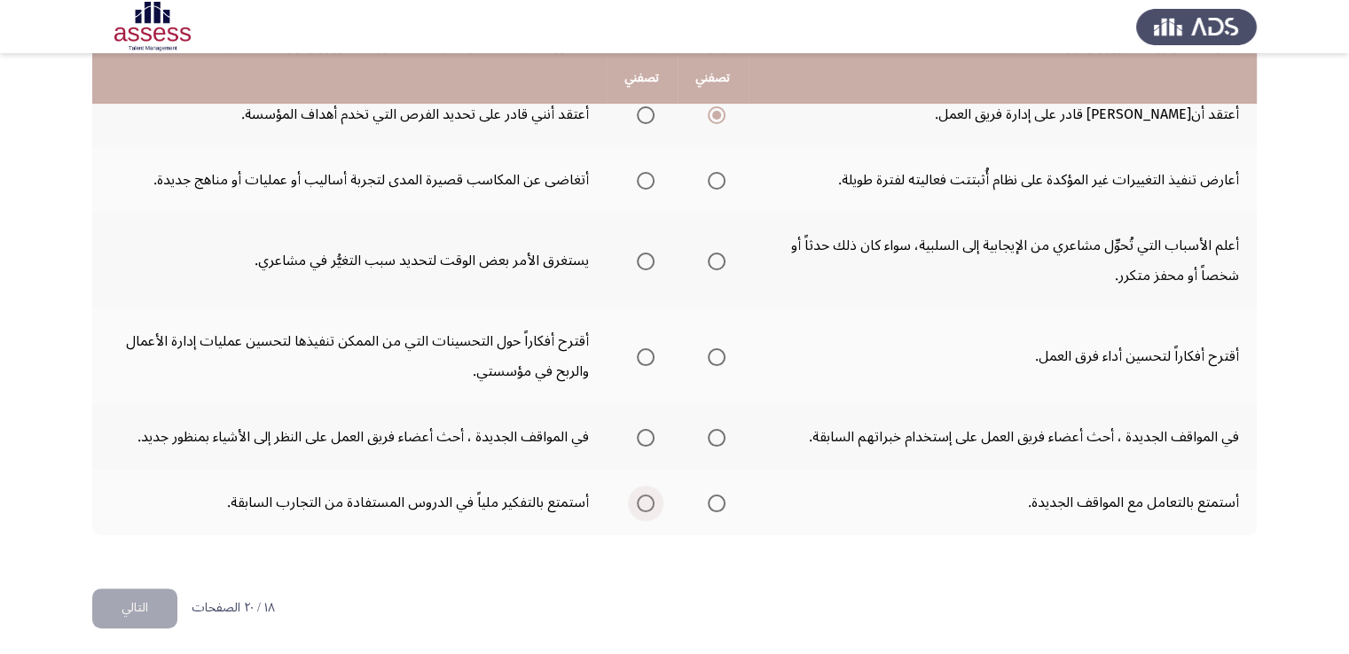
click at [650, 499] on span "Select an option" at bounding box center [646, 504] width 18 height 18
click at [650, 499] on input "Select an option" at bounding box center [646, 504] width 18 height 18
click at [643, 353] on span "Select an option" at bounding box center [646, 357] width 18 height 18
click at [643, 353] on input "Select an option" at bounding box center [646, 357] width 18 height 18
click at [719, 431] on span "Select an option" at bounding box center [717, 438] width 18 height 18
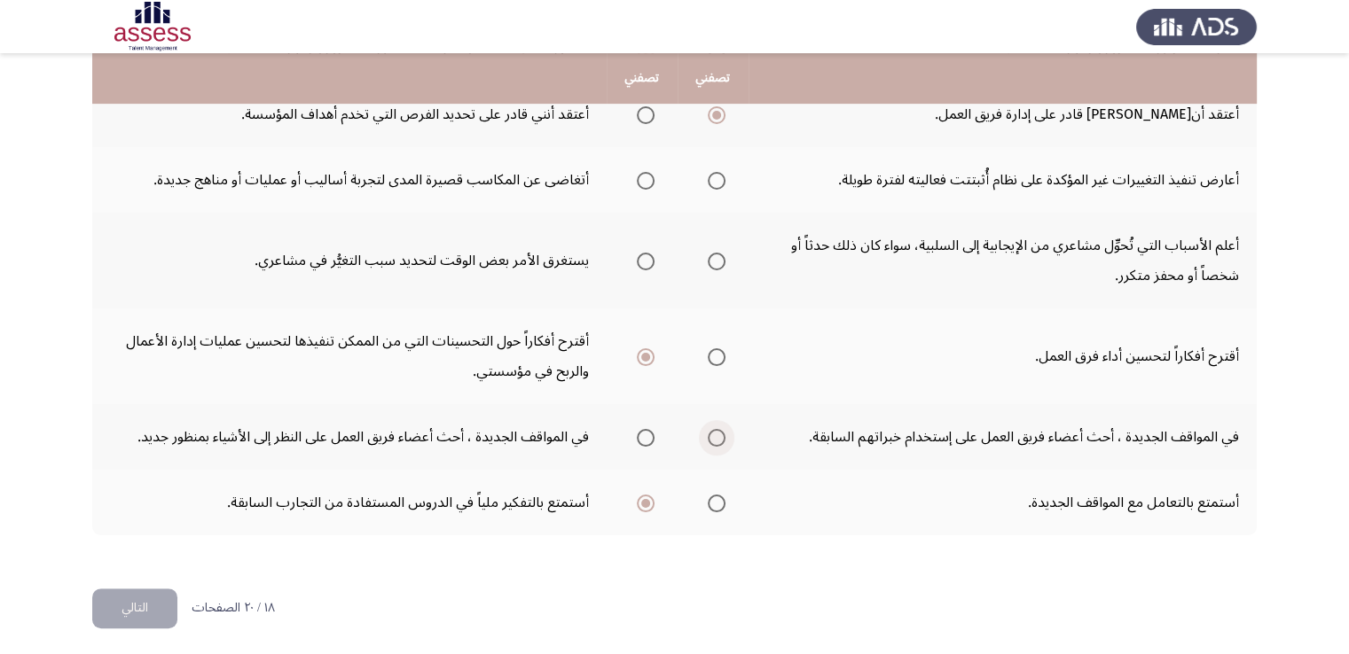
click at [719, 431] on input "Select an option" at bounding box center [717, 438] width 18 height 18
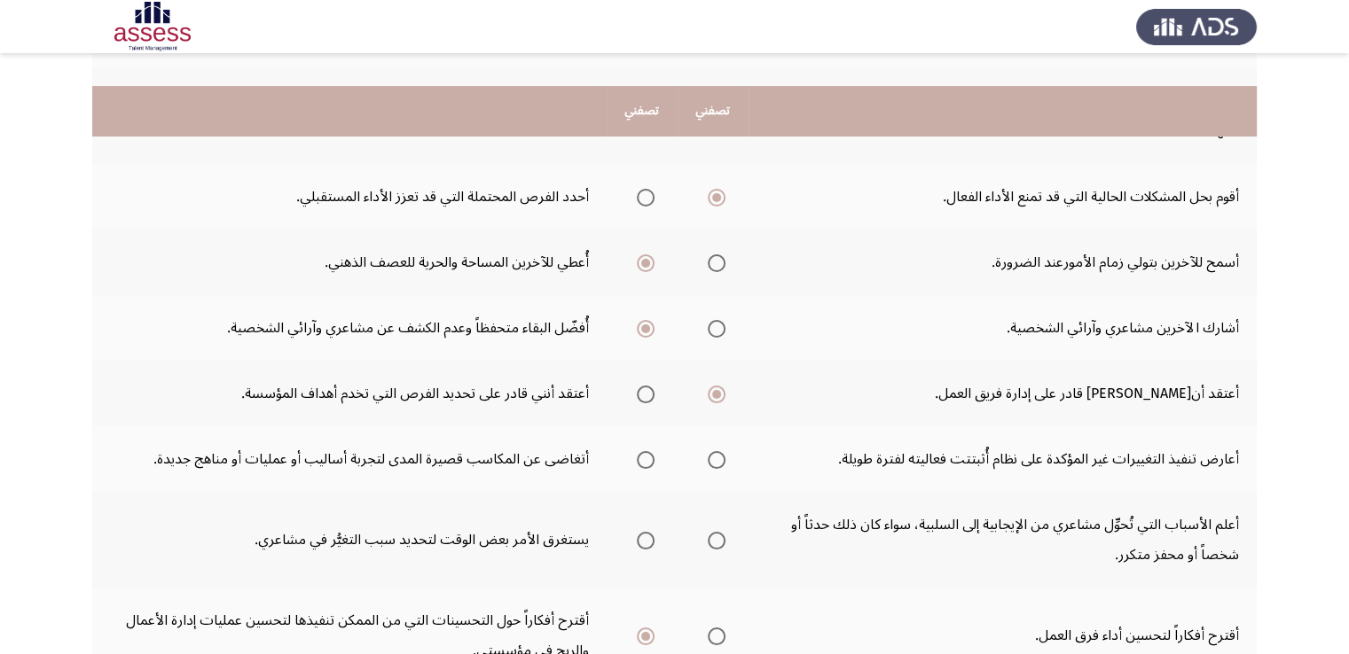
scroll to position [443, 0]
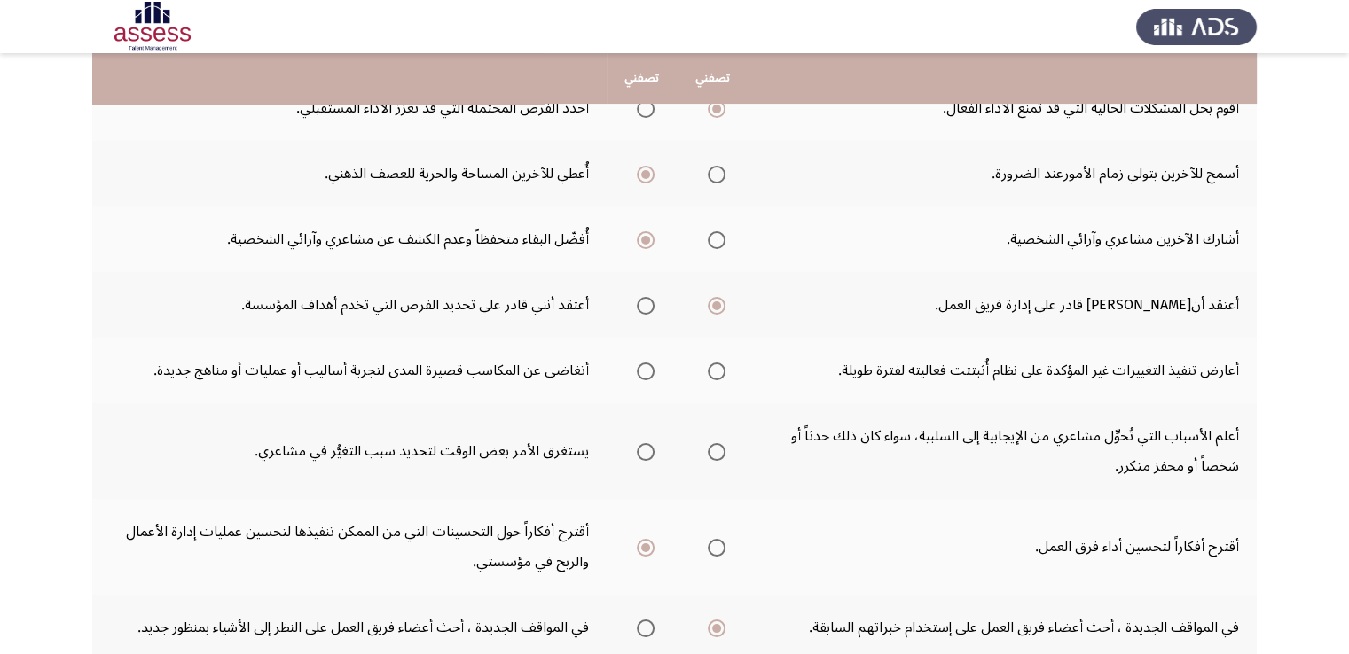
click at [653, 367] on span "Select an option" at bounding box center [646, 372] width 18 height 18
click at [653, 367] on input "Select an option" at bounding box center [646, 372] width 18 height 18
click at [723, 448] on span "Select an option" at bounding box center [717, 452] width 18 height 18
click at [723, 448] on input "Select an option" at bounding box center [717, 452] width 18 height 18
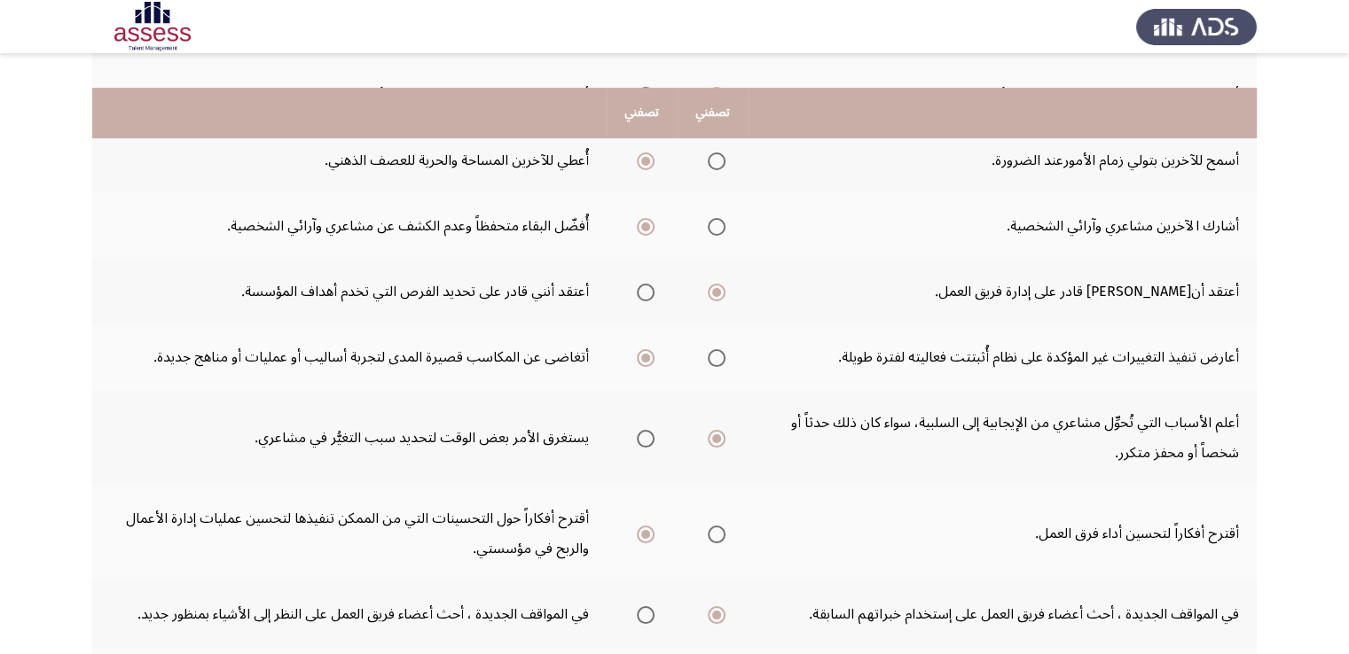
scroll to position [634, 0]
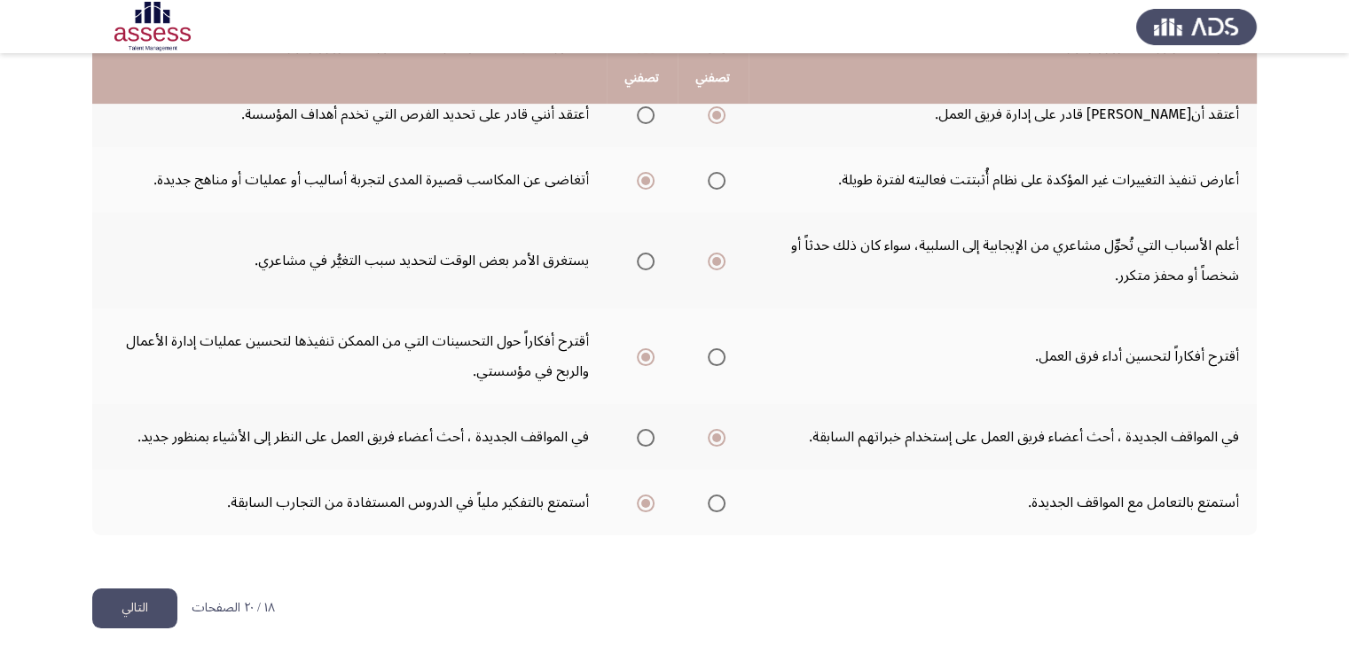
click at [157, 613] on button "التالي" at bounding box center [134, 609] width 85 height 40
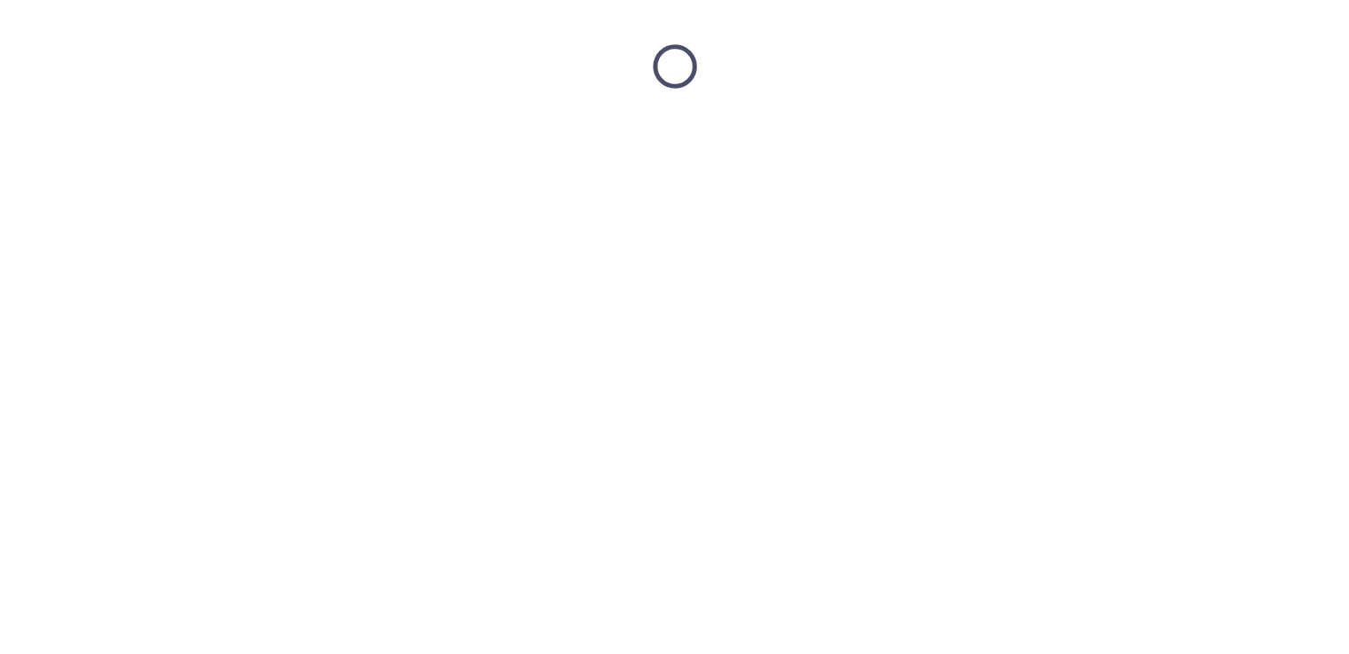
scroll to position [0, 0]
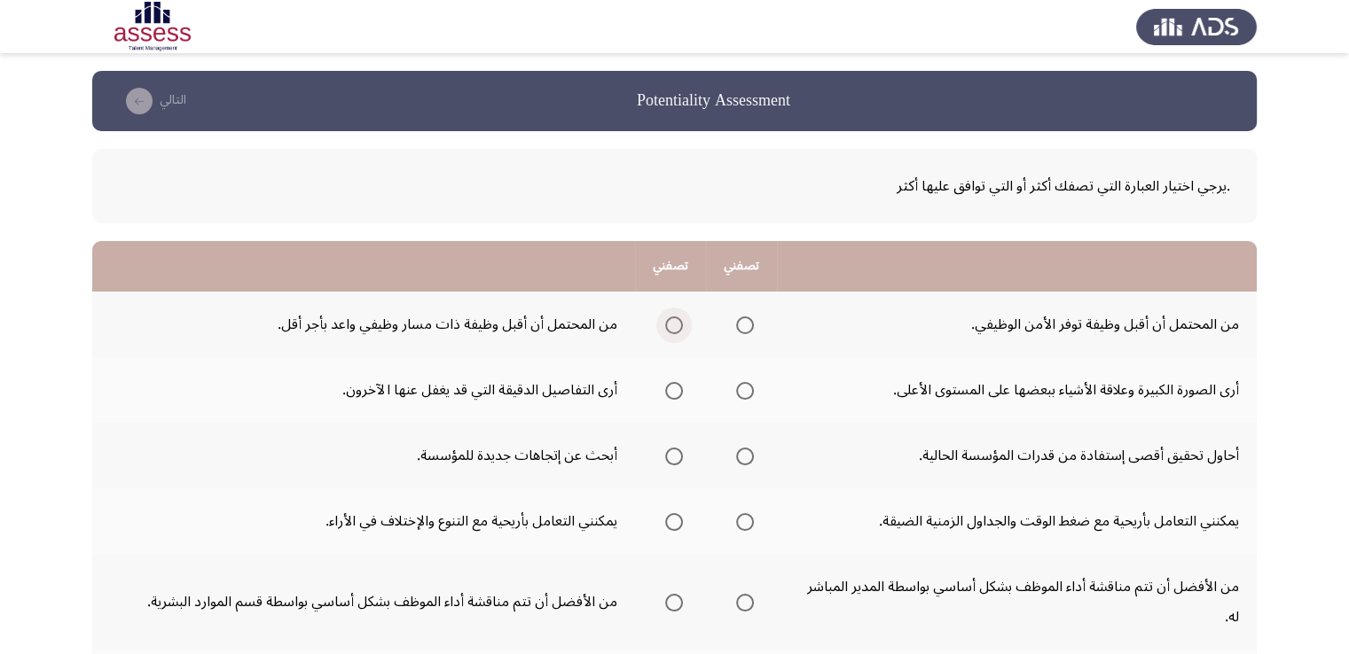
click at [670, 331] on span "Select an option" at bounding box center [674, 326] width 18 height 18
click at [670, 331] on input "Select an option" at bounding box center [674, 326] width 18 height 18
click at [661, 394] on label "Select an option" at bounding box center [670, 391] width 25 height 18
click at [665, 394] on input "Select an option" at bounding box center [674, 391] width 18 height 18
click at [736, 458] on span "Select an option" at bounding box center [745, 457] width 18 height 18
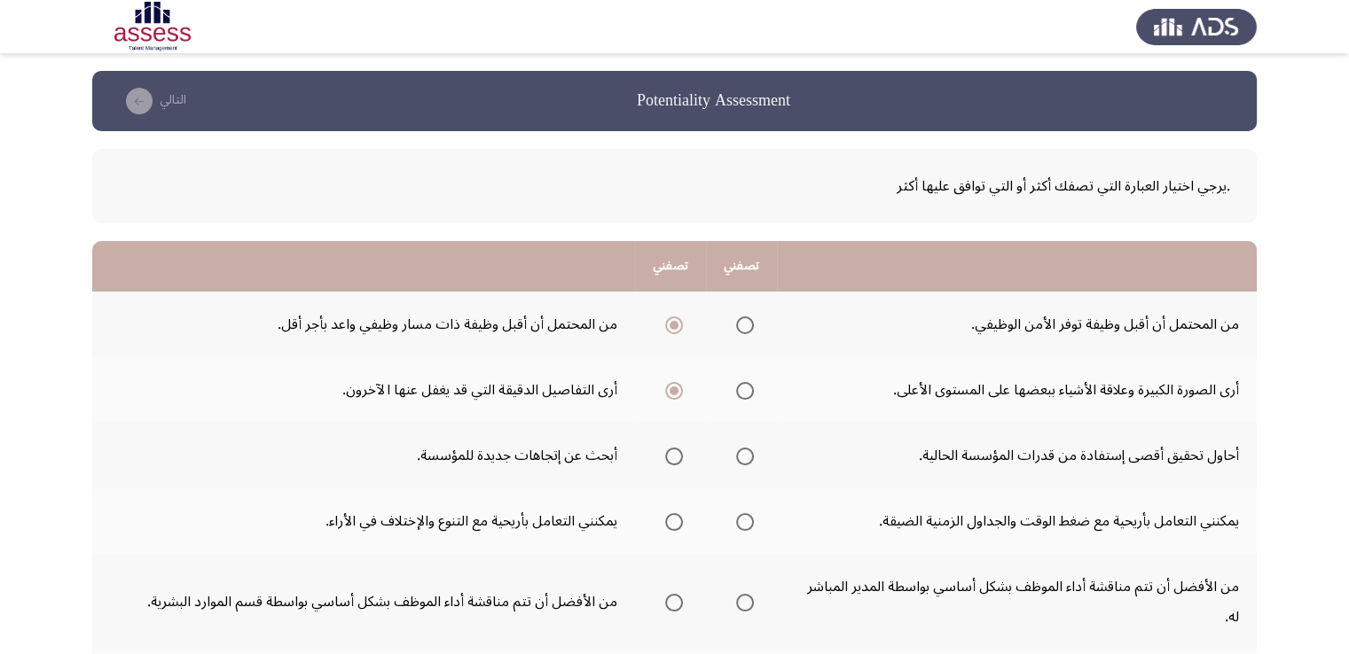
click at [736, 458] on input "Select an option" at bounding box center [745, 457] width 18 height 18
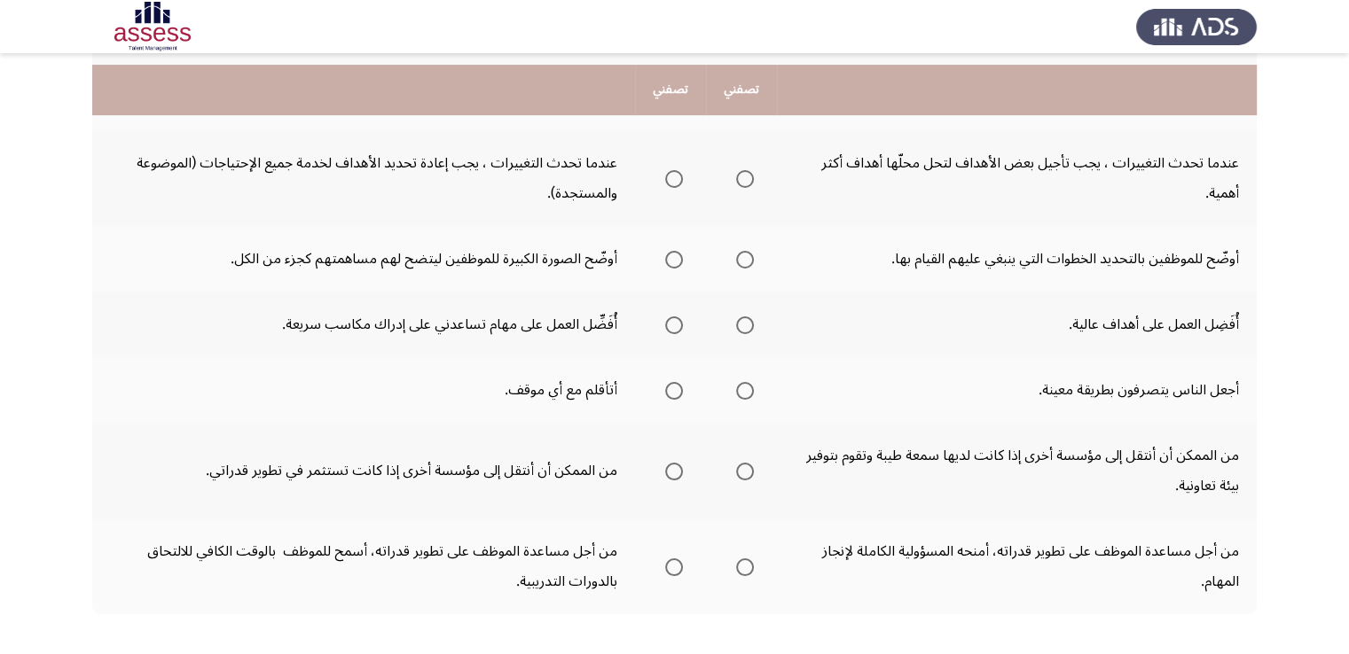
scroll to position [634, 0]
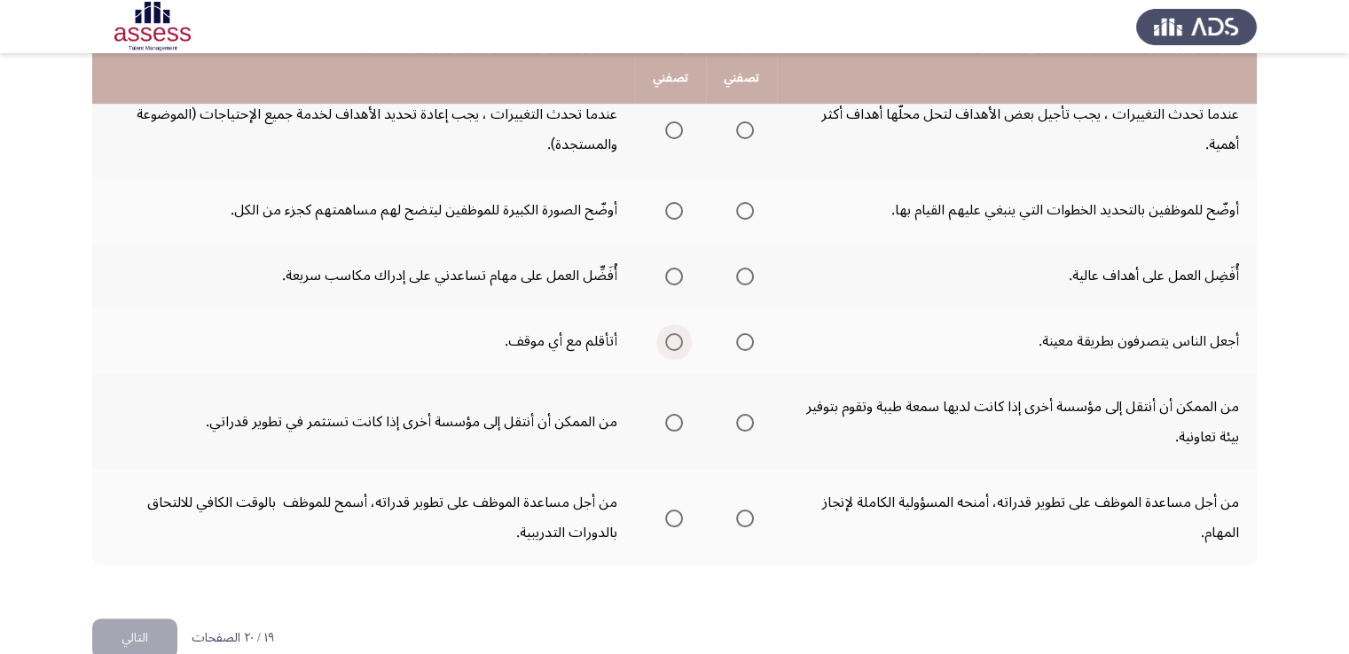
click at [671, 333] on span "Select an option" at bounding box center [674, 342] width 18 height 18
click at [671, 333] on input "Select an option" at bounding box center [674, 342] width 18 height 18
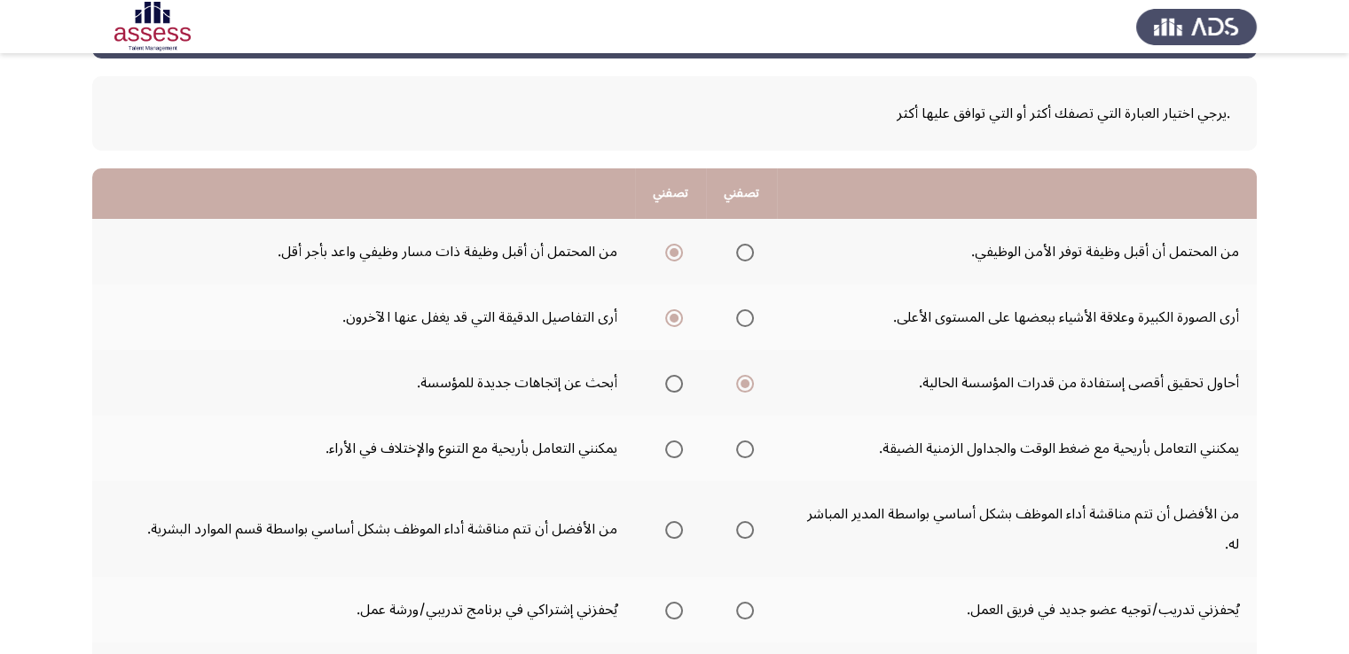
scroll to position [177, 0]
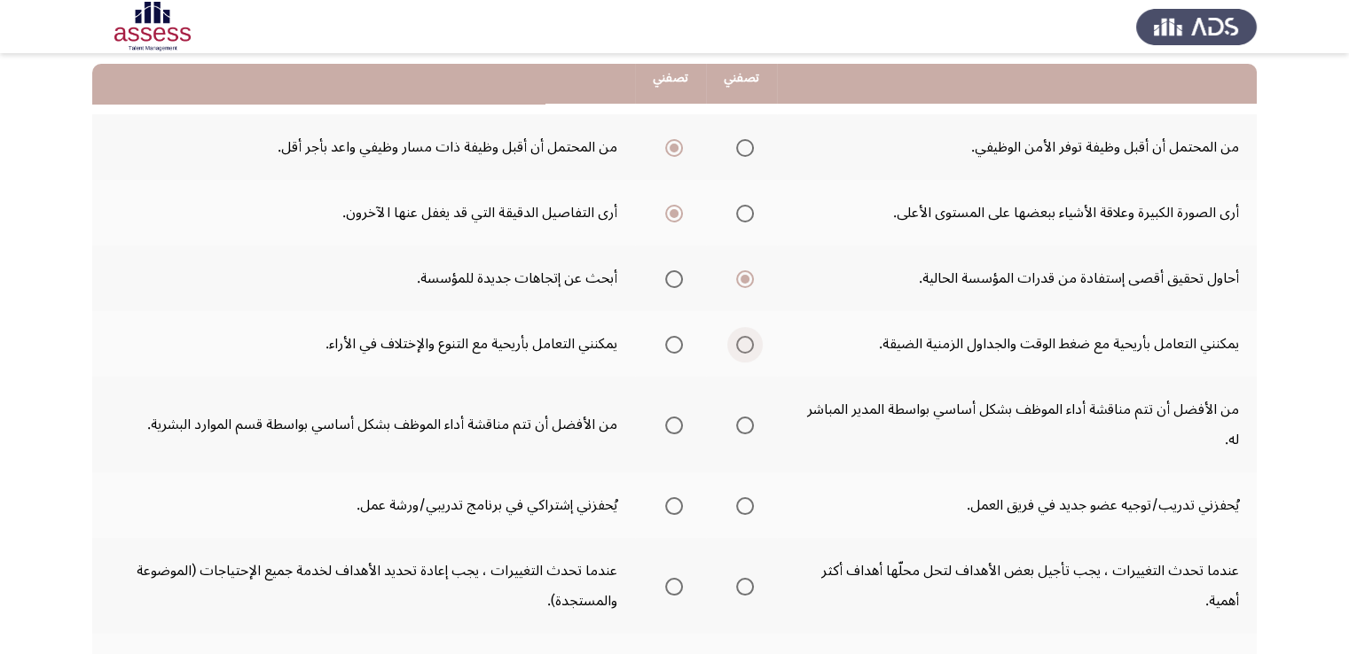
click at [741, 347] on span "Select an option" at bounding box center [745, 345] width 18 height 18
click at [741, 347] on input "Select an option" at bounding box center [745, 345] width 18 height 18
click at [745, 417] on span "Select an option" at bounding box center [745, 426] width 18 height 18
click at [745, 417] on input "Select an option" at bounding box center [745, 426] width 18 height 18
click at [676, 497] on span "Select an option" at bounding box center [674, 506] width 18 height 18
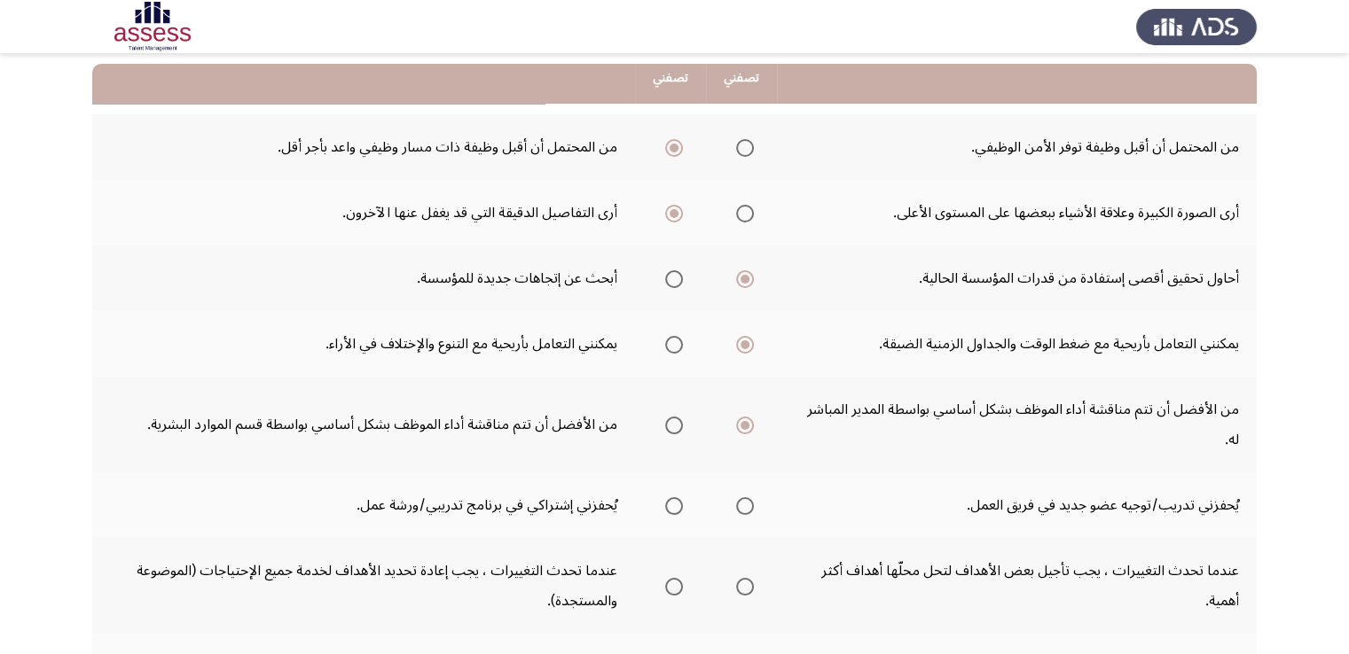
click at [676, 497] on input "Select an option" at bounding box center [674, 506] width 18 height 18
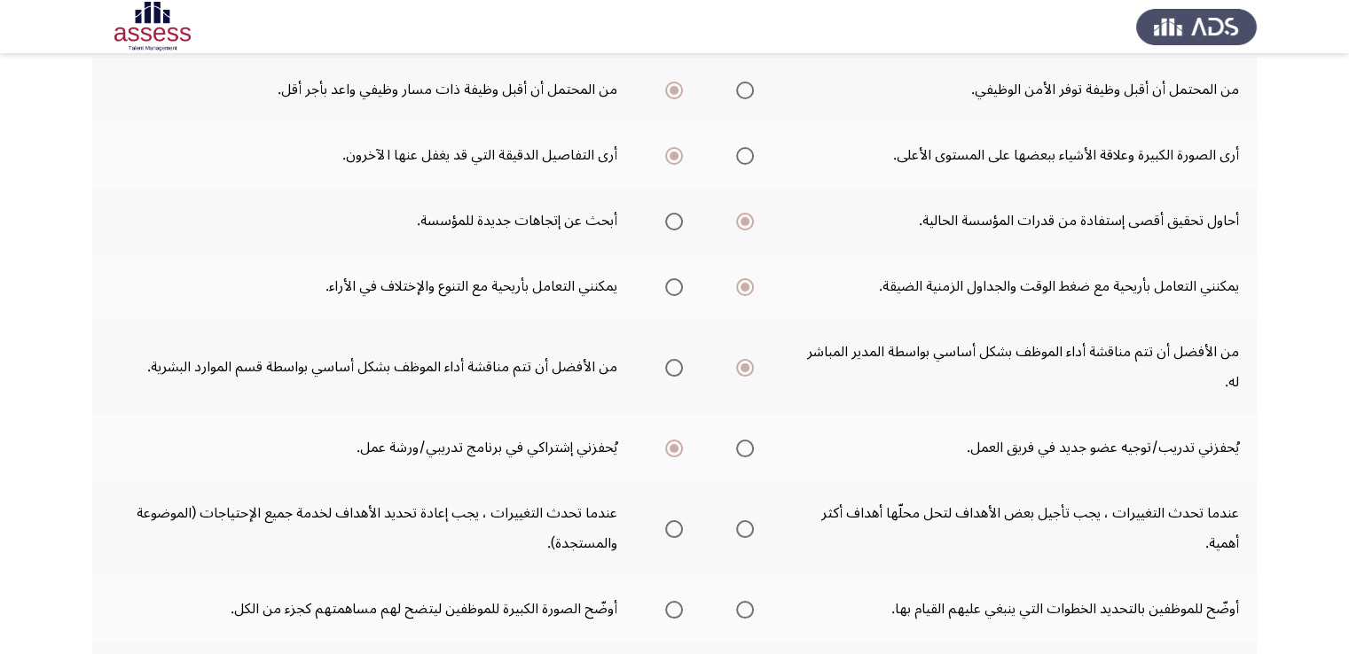
scroll to position [266, 0]
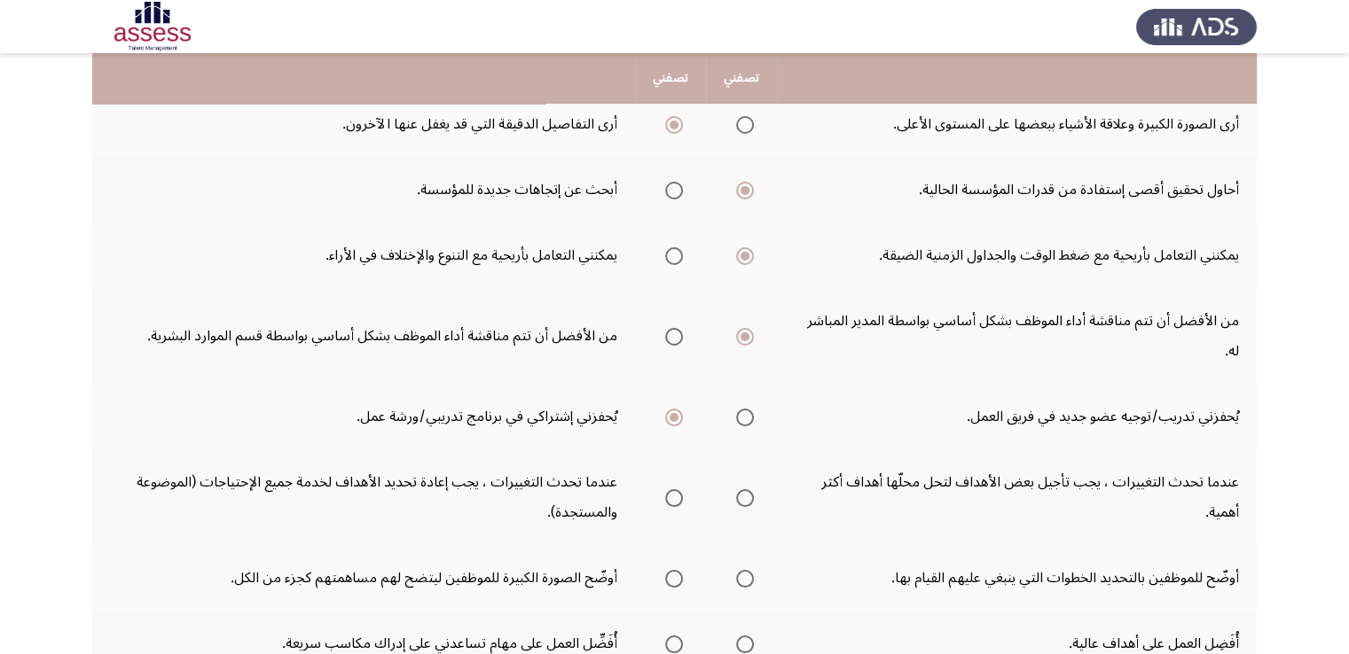
click at [667, 482] on mat-radio-group "Select an option" at bounding box center [670, 497] width 25 height 30
click at [667, 489] on span "Select an option" at bounding box center [674, 498] width 18 height 18
click at [667, 489] on input "Select an option" at bounding box center [674, 498] width 18 height 18
click at [743, 570] on span "Select an option" at bounding box center [745, 579] width 18 height 18
click at [743, 570] on input "Select an option" at bounding box center [745, 579] width 18 height 18
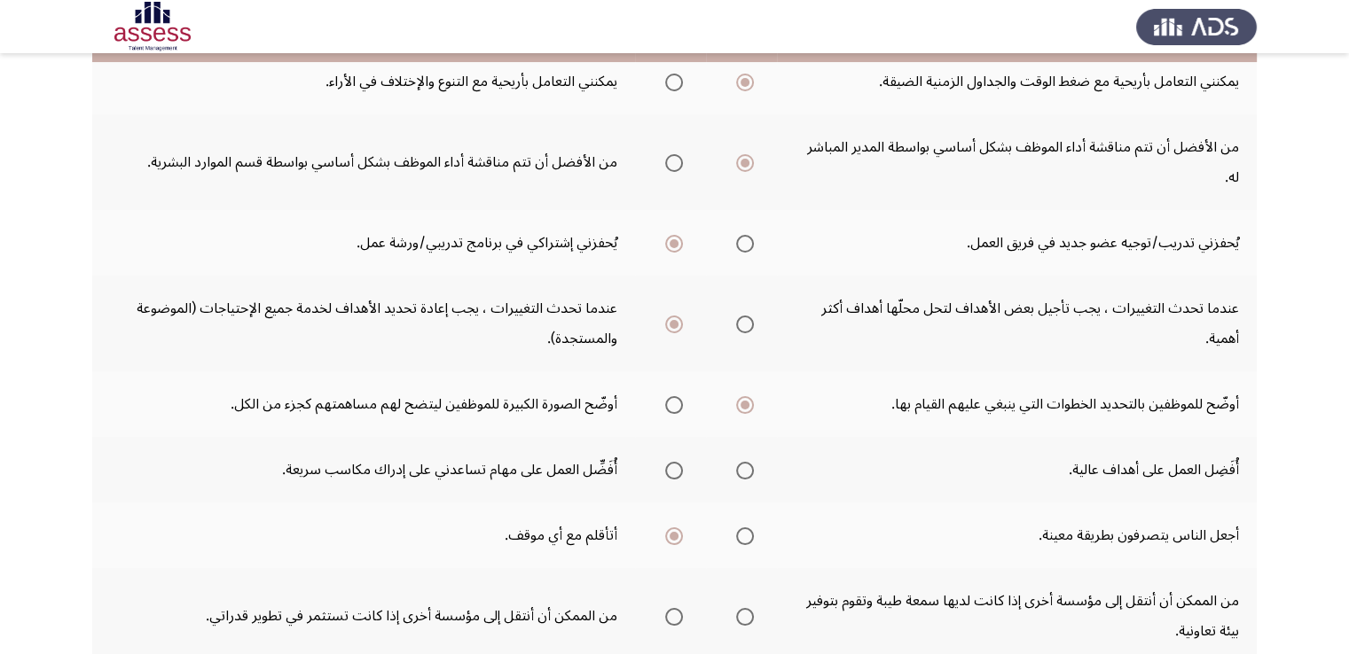
scroll to position [443, 0]
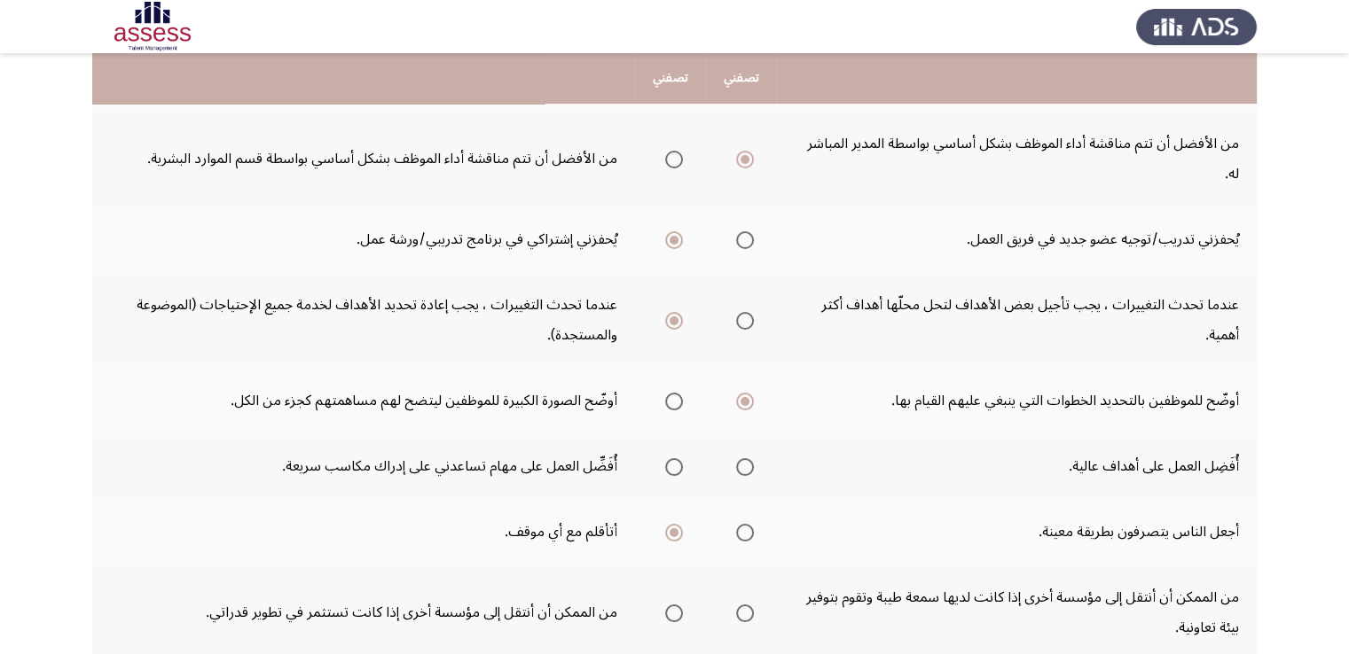
click at [669, 458] on span "Select an option" at bounding box center [674, 467] width 18 height 18
click at [669, 458] on input "Select an option" at bounding box center [674, 467] width 18 height 18
click at [673, 605] on span "Select an option" at bounding box center [674, 614] width 18 height 18
click at [673, 605] on input "Select an option" at bounding box center [674, 614] width 18 height 18
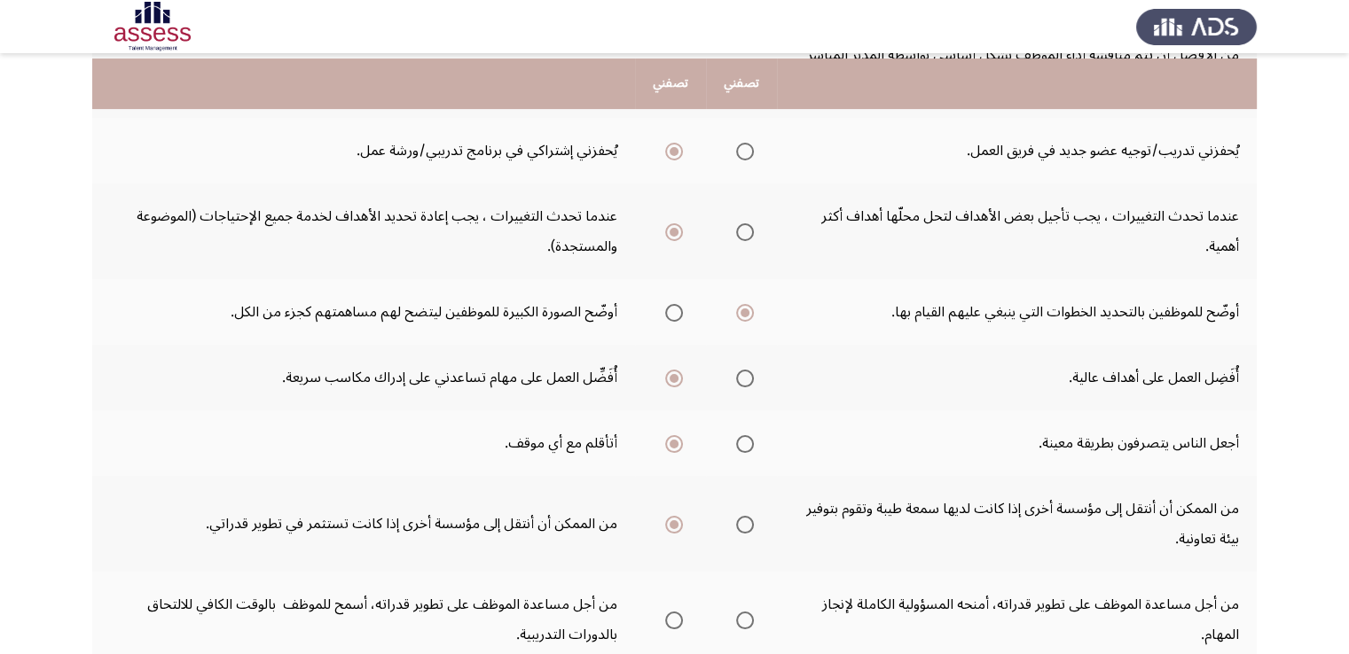
scroll to position [621, 0]
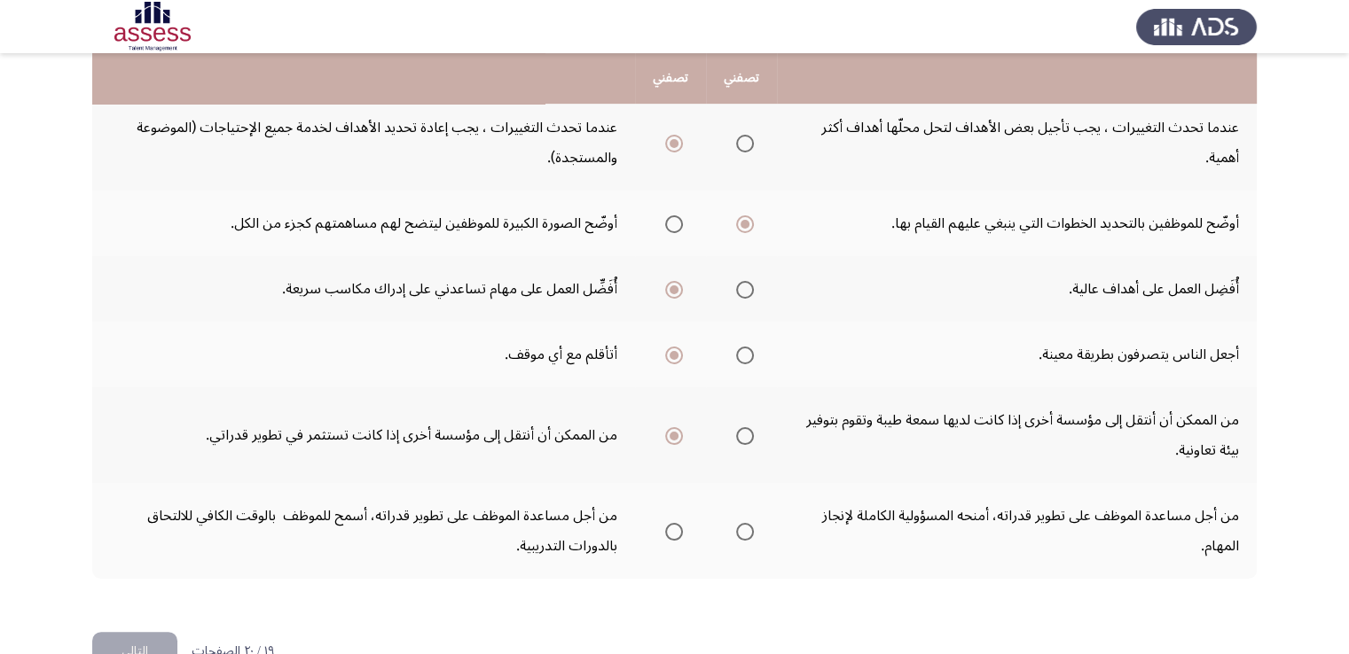
click at [677, 523] on span "Select an option" at bounding box center [674, 532] width 18 height 18
click at [677, 523] on input "Select an option" at bounding box center [674, 532] width 18 height 18
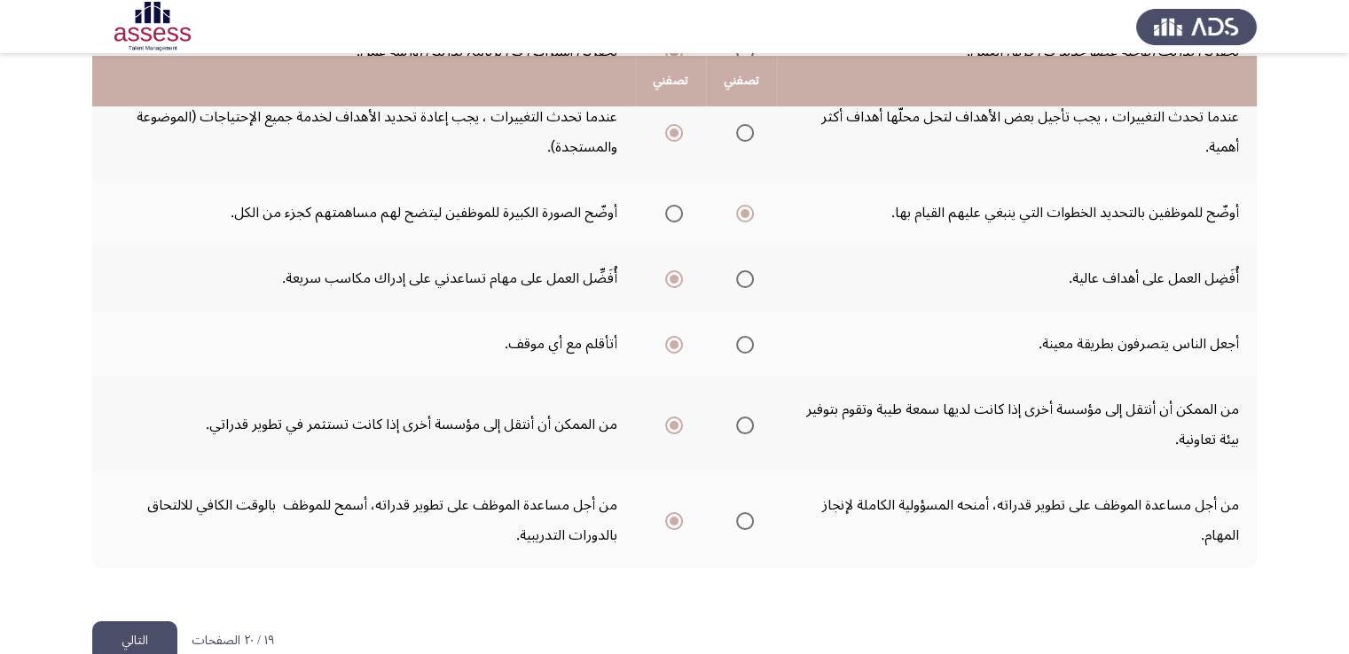
scroll to position [634, 0]
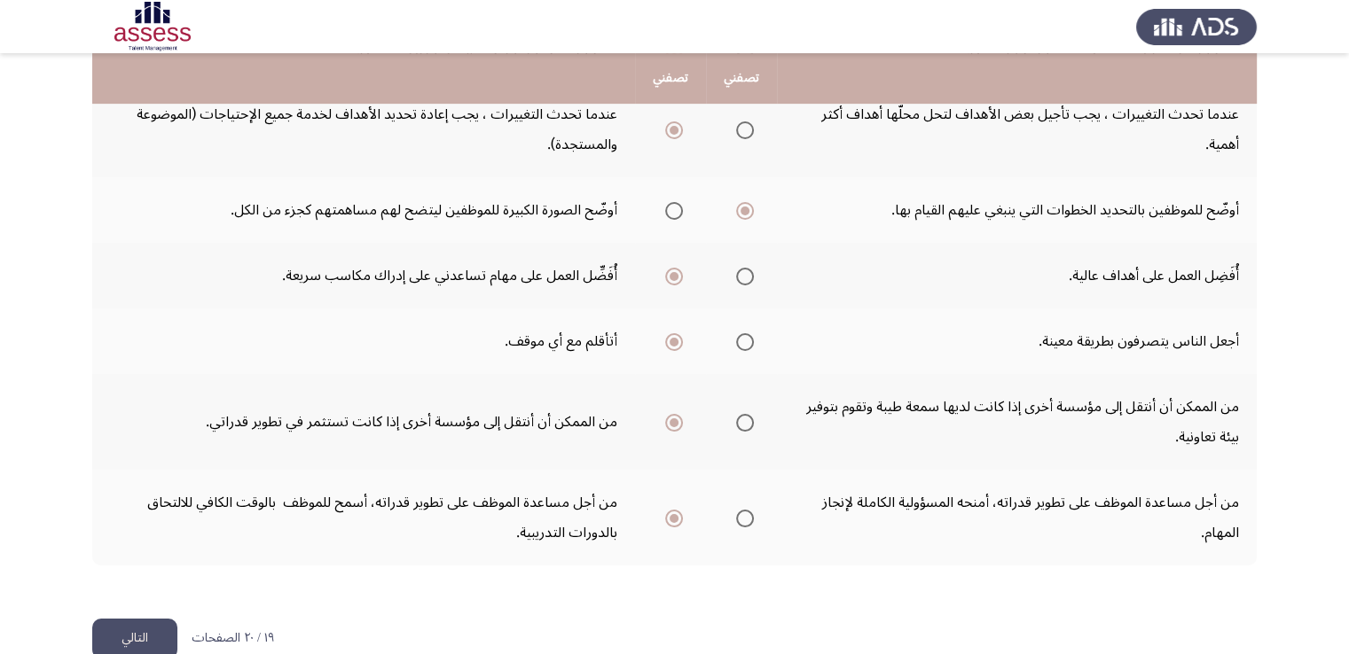
click at [113, 619] on button "التالي" at bounding box center [134, 639] width 85 height 40
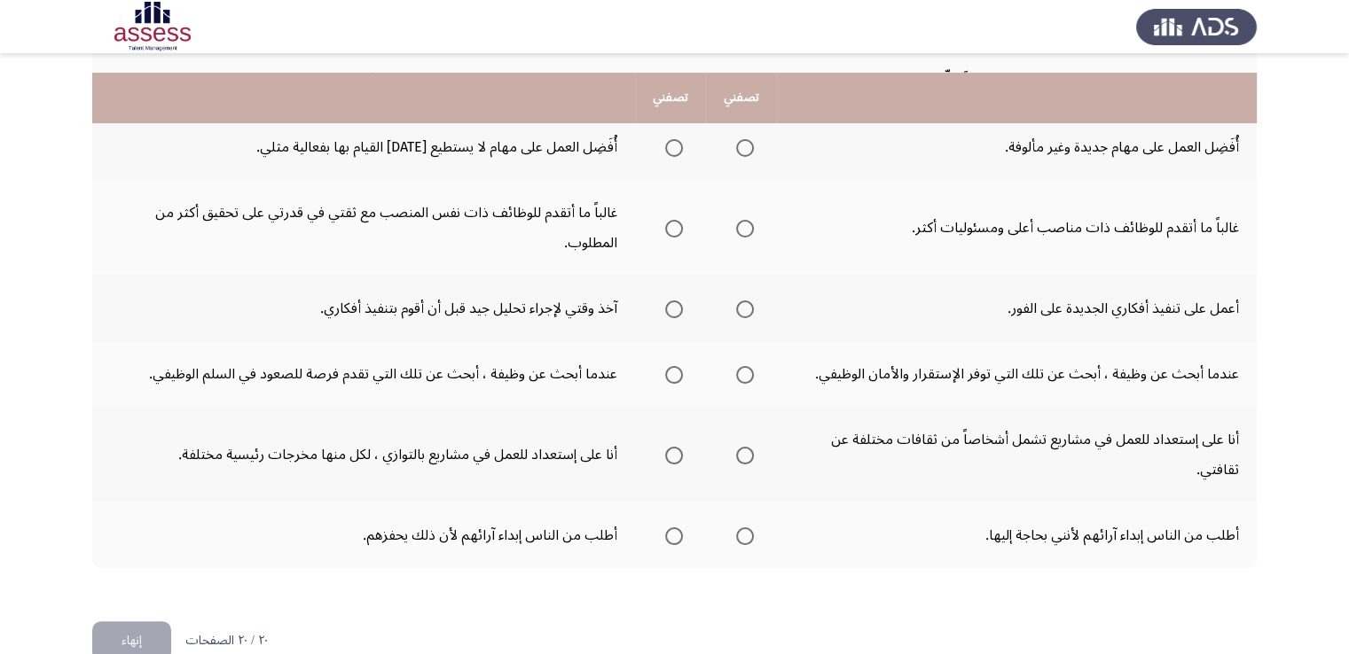
scroll to position [604, 0]
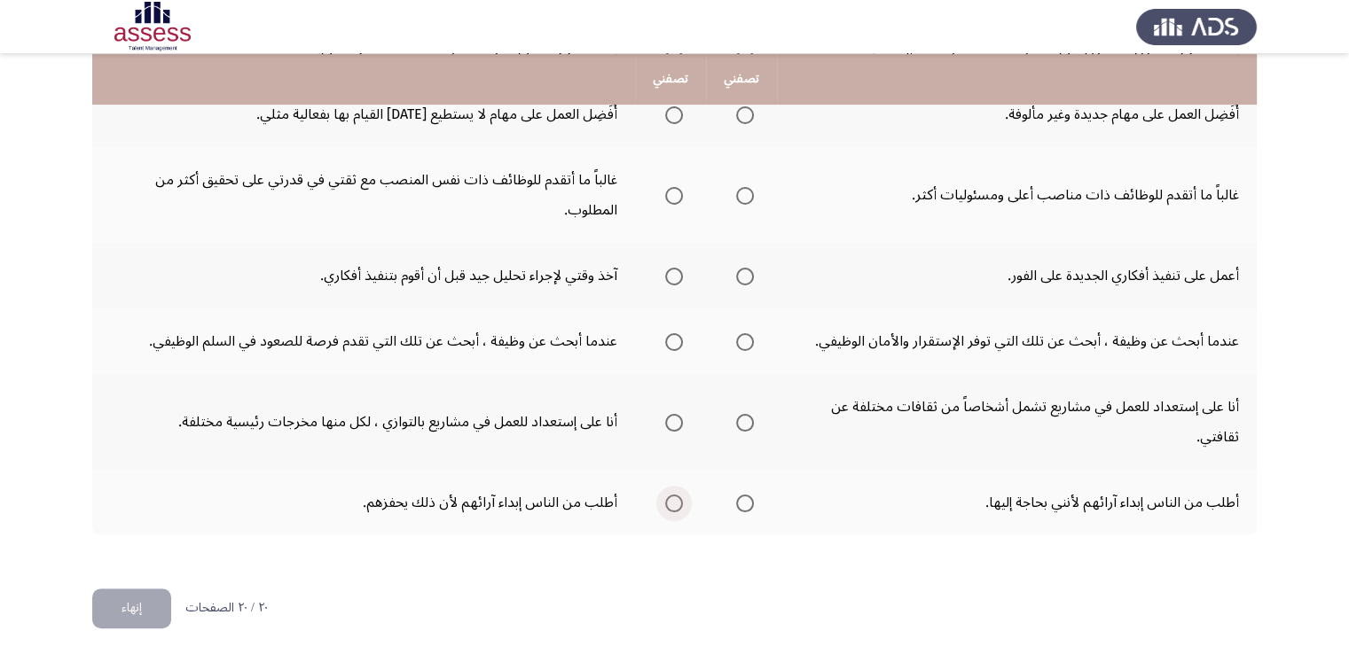
click at [674, 495] on span "Select an option" at bounding box center [674, 504] width 18 height 18
click at [674, 495] on input "Select an option" at bounding box center [674, 504] width 18 height 18
click at [748, 418] on span "Select an option" at bounding box center [745, 423] width 18 height 18
click at [748, 418] on input "Select an option" at bounding box center [745, 423] width 18 height 18
click at [669, 341] on span "Select an option" at bounding box center [674, 342] width 18 height 18
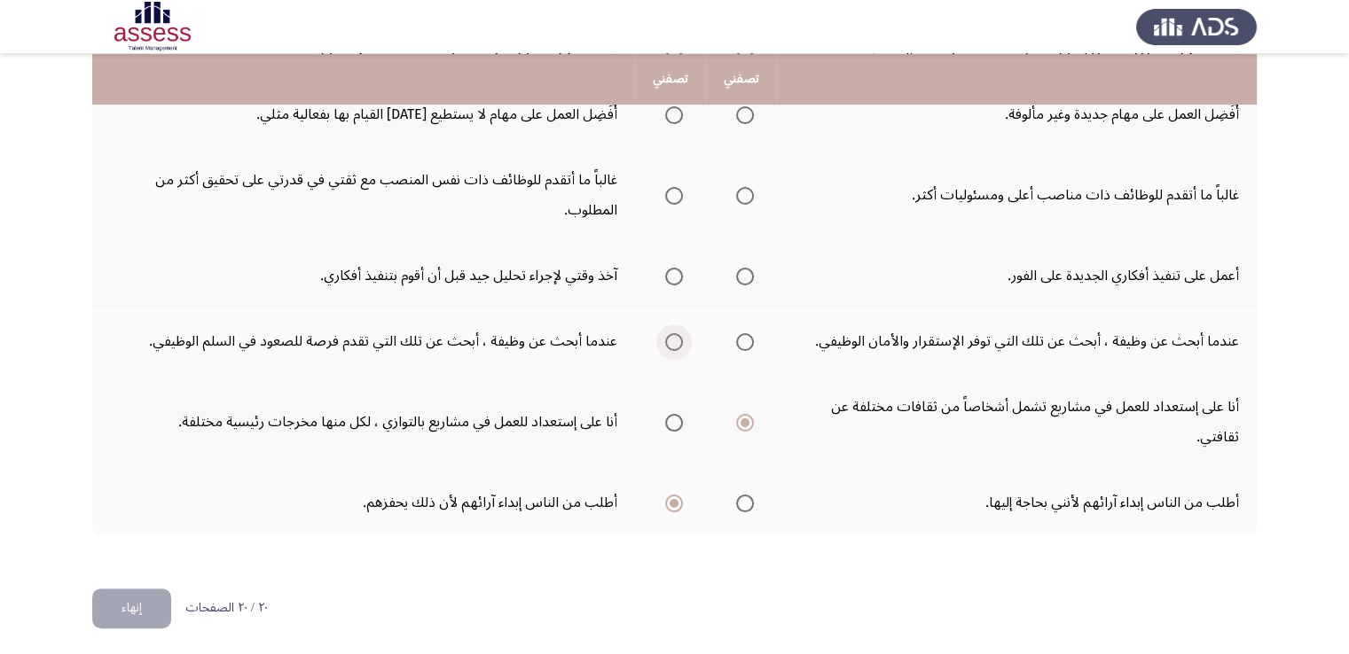
click at [669, 341] on input "Select an option" at bounding box center [674, 342] width 18 height 18
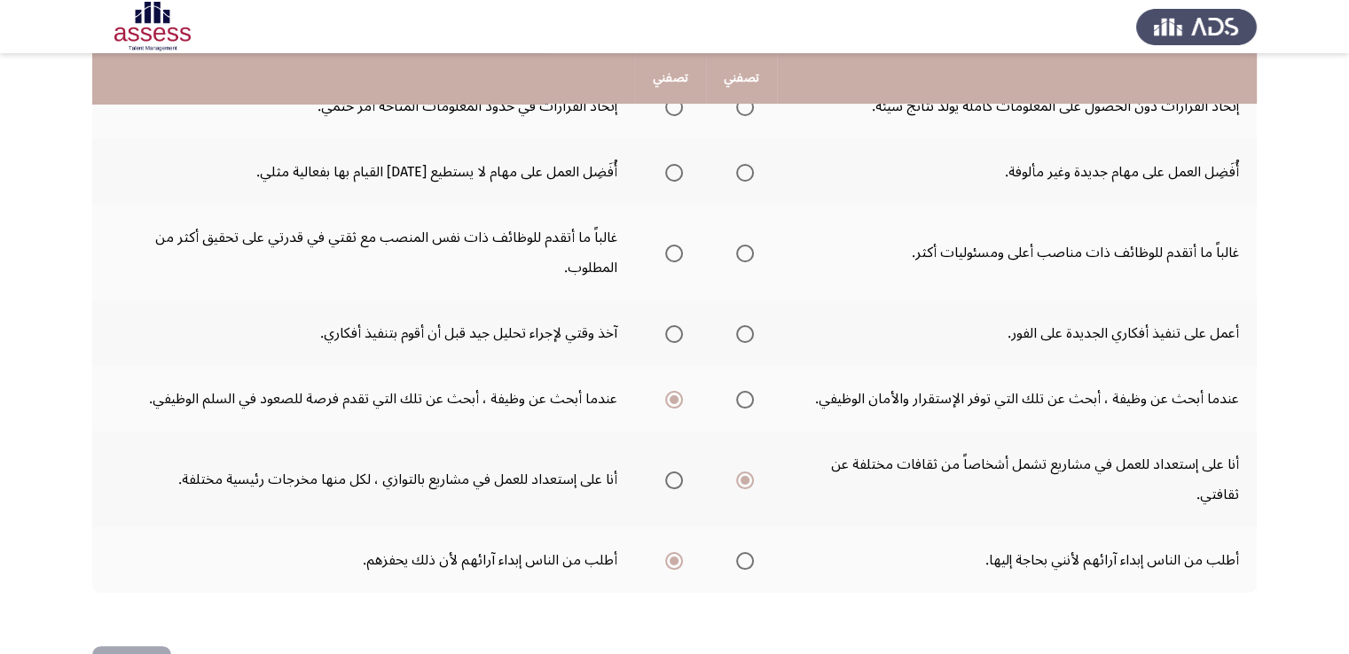
scroll to position [515, 0]
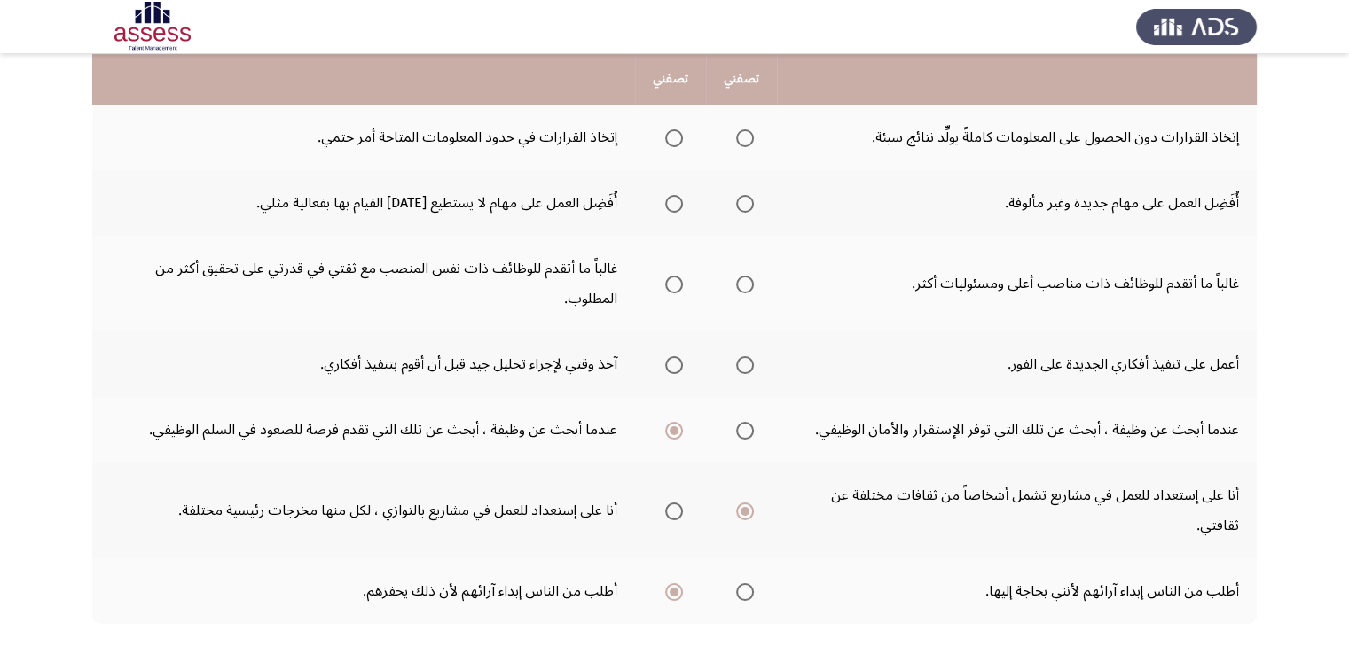
click at [670, 372] on mat-radio-group "Select an option" at bounding box center [670, 364] width 25 height 30
click at [669, 369] on span "Select an option" at bounding box center [674, 365] width 18 height 18
click at [669, 369] on input "Select an option" at bounding box center [674, 365] width 18 height 18
click at [747, 278] on span "Select an option" at bounding box center [745, 285] width 18 height 18
click at [747, 278] on input "Select an option" at bounding box center [745, 285] width 18 height 18
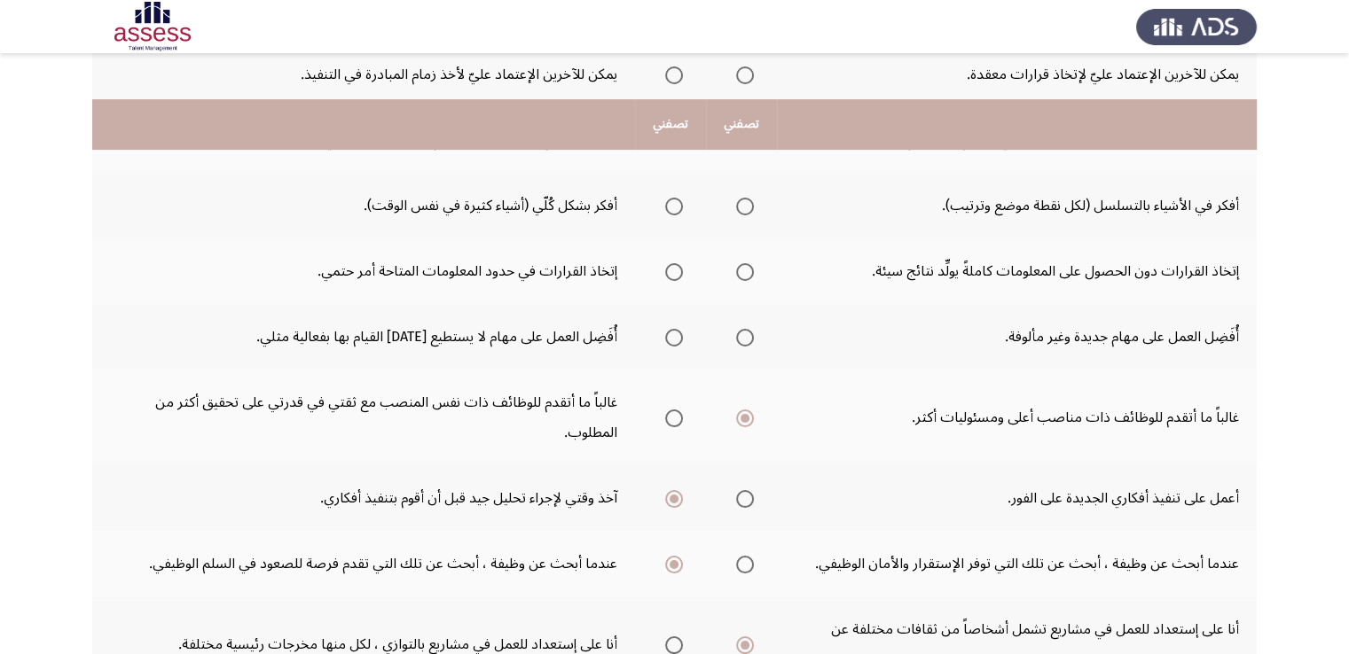
scroll to position [338, 0]
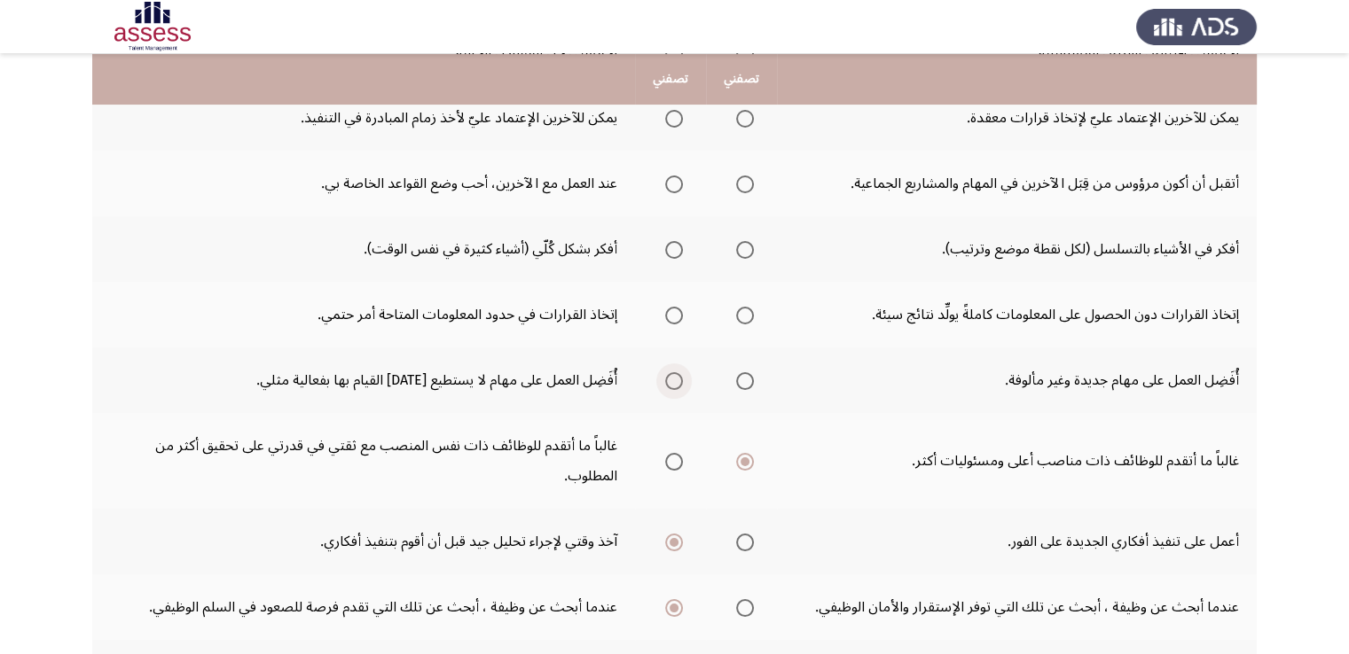
click at [663, 380] on label "Select an option" at bounding box center [670, 381] width 25 height 18
click at [665, 380] on input "Select an option" at bounding box center [674, 381] width 18 height 18
click at [675, 307] on span "Select an option" at bounding box center [674, 316] width 18 height 18
click at [675, 307] on input "Select an option" at bounding box center [674, 316] width 18 height 18
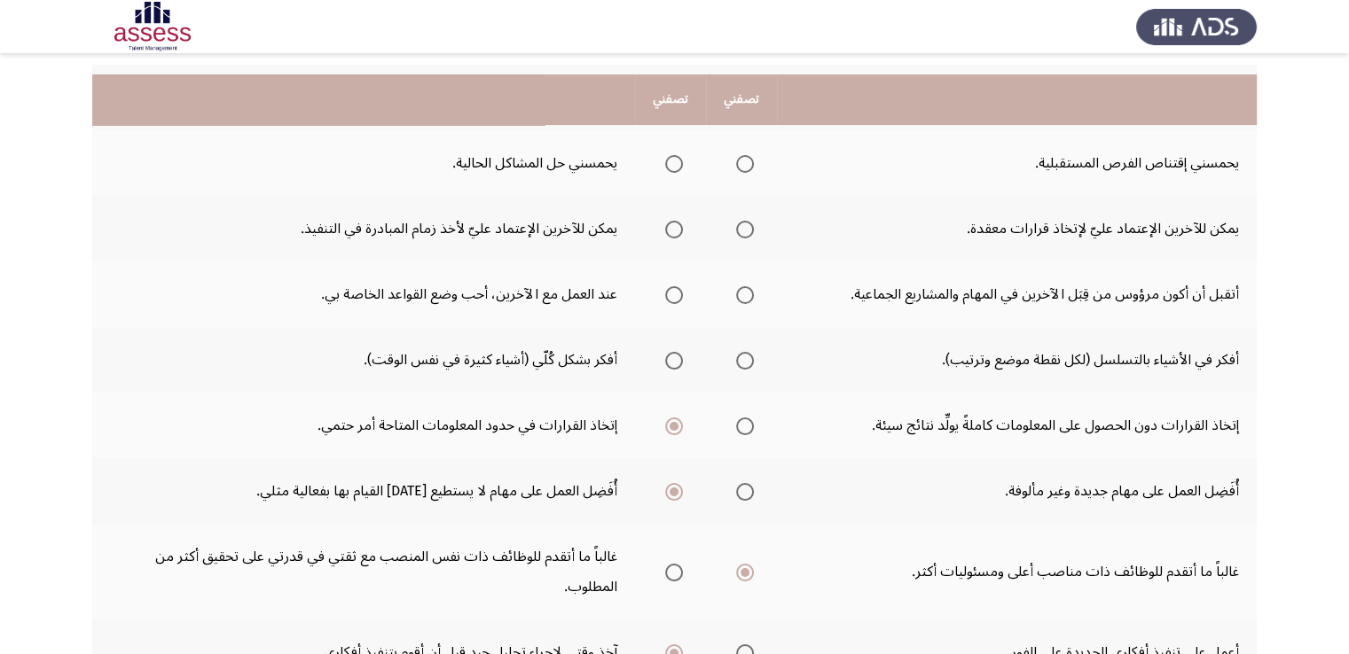
scroll to position [160, 0]
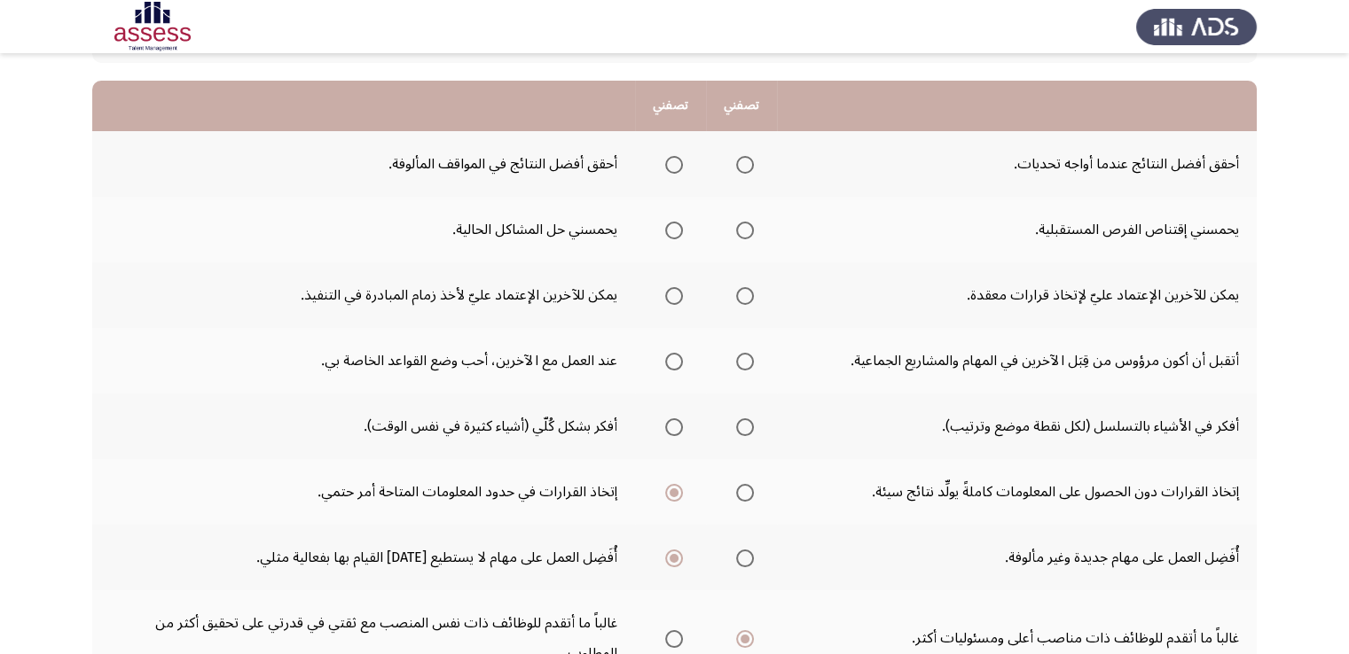
click at [741, 423] on span "Select an option" at bounding box center [745, 428] width 18 height 18
click at [741, 423] on input "Select an option" at bounding box center [745, 428] width 18 height 18
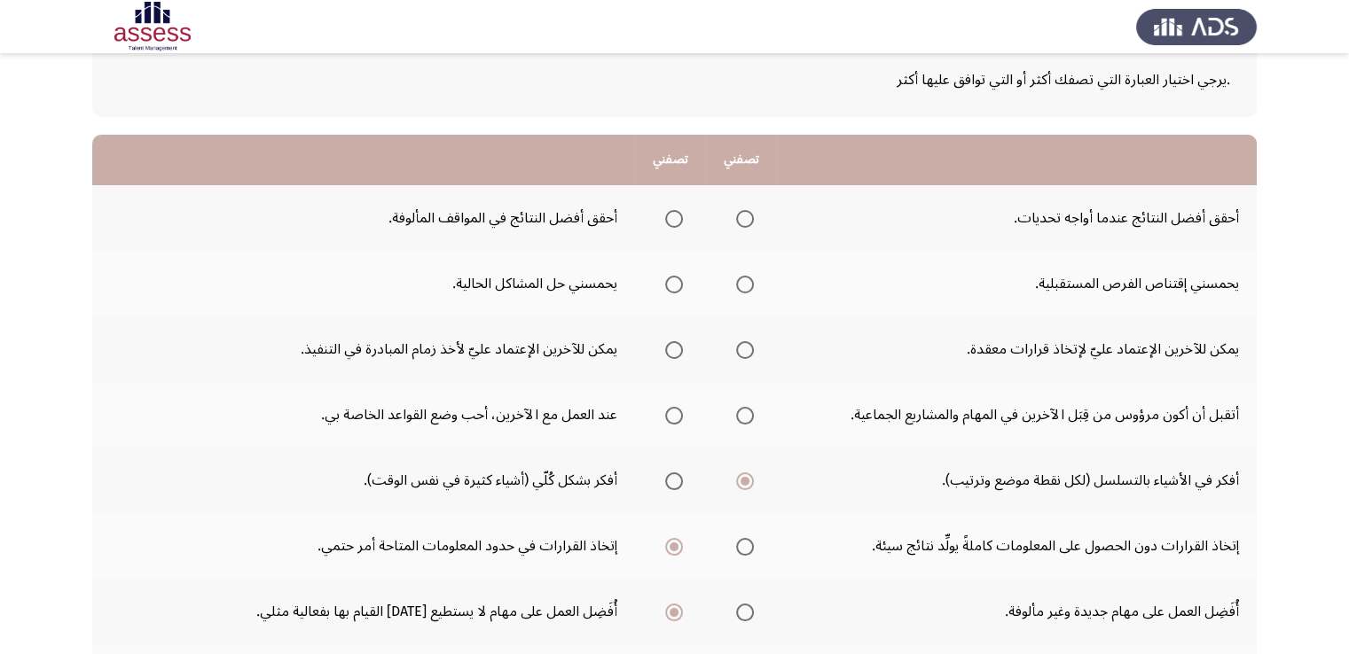
scroll to position [0, 0]
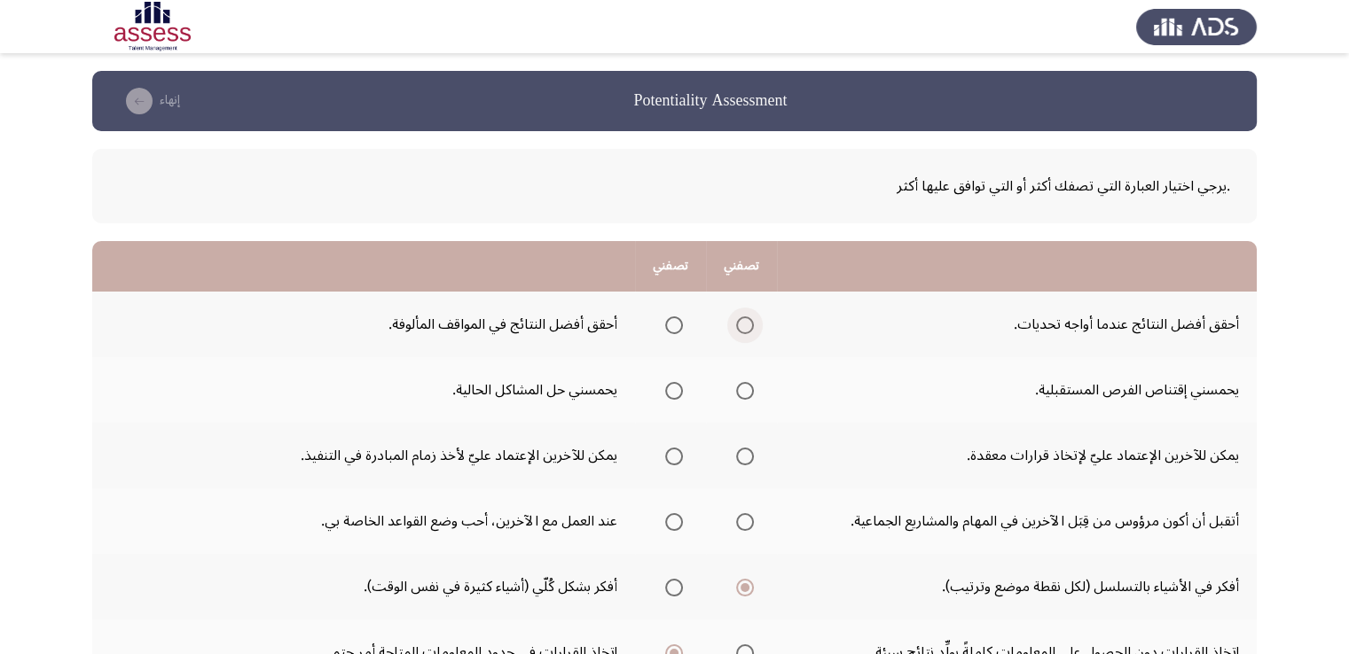
click at [746, 328] on span "Select an option" at bounding box center [745, 326] width 18 height 18
click at [746, 328] on input "Select an option" at bounding box center [745, 326] width 18 height 18
click at [671, 390] on span "Select an option" at bounding box center [674, 391] width 18 height 18
click at [671, 390] on input "Select an option" at bounding box center [674, 391] width 18 height 18
click at [675, 458] on span "Select an option" at bounding box center [674, 457] width 18 height 18
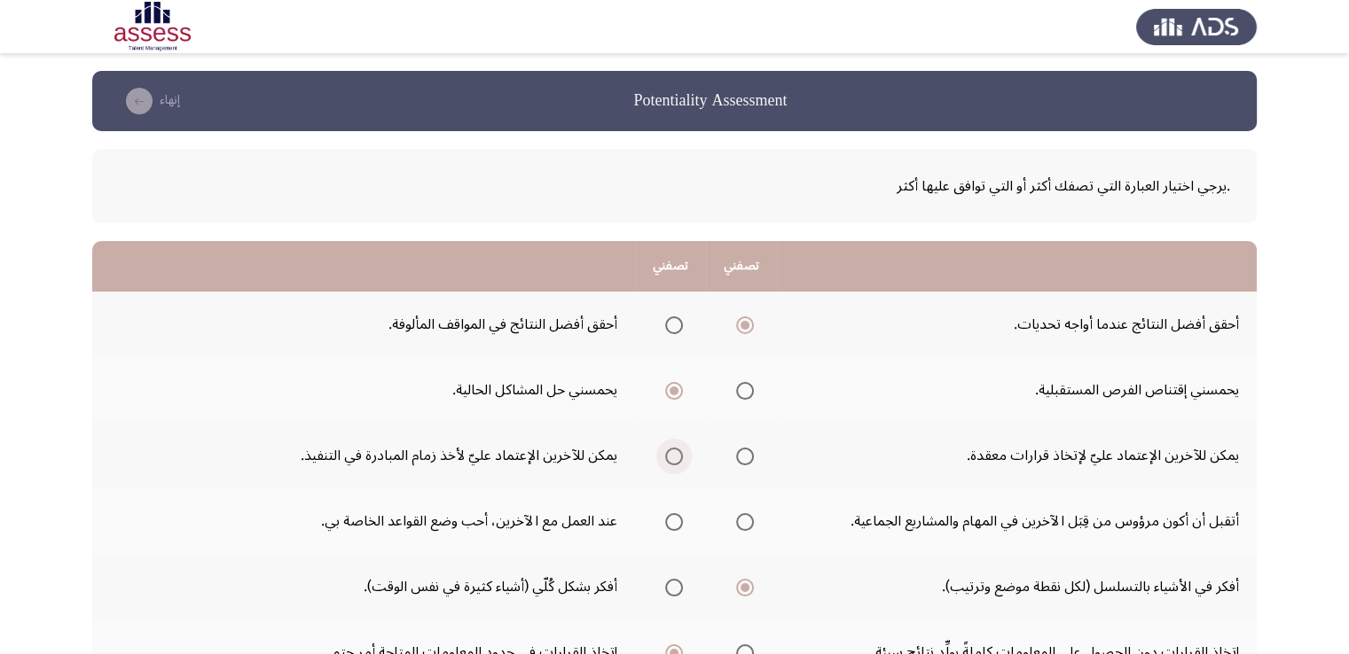
click at [675, 458] on input "Select an option" at bounding box center [674, 457] width 18 height 18
click at [669, 528] on span "Select an option" at bounding box center [674, 522] width 18 height 18
click at [669, 528] on input "Select an option" at bounding box center [674, 522] width 18 height 18
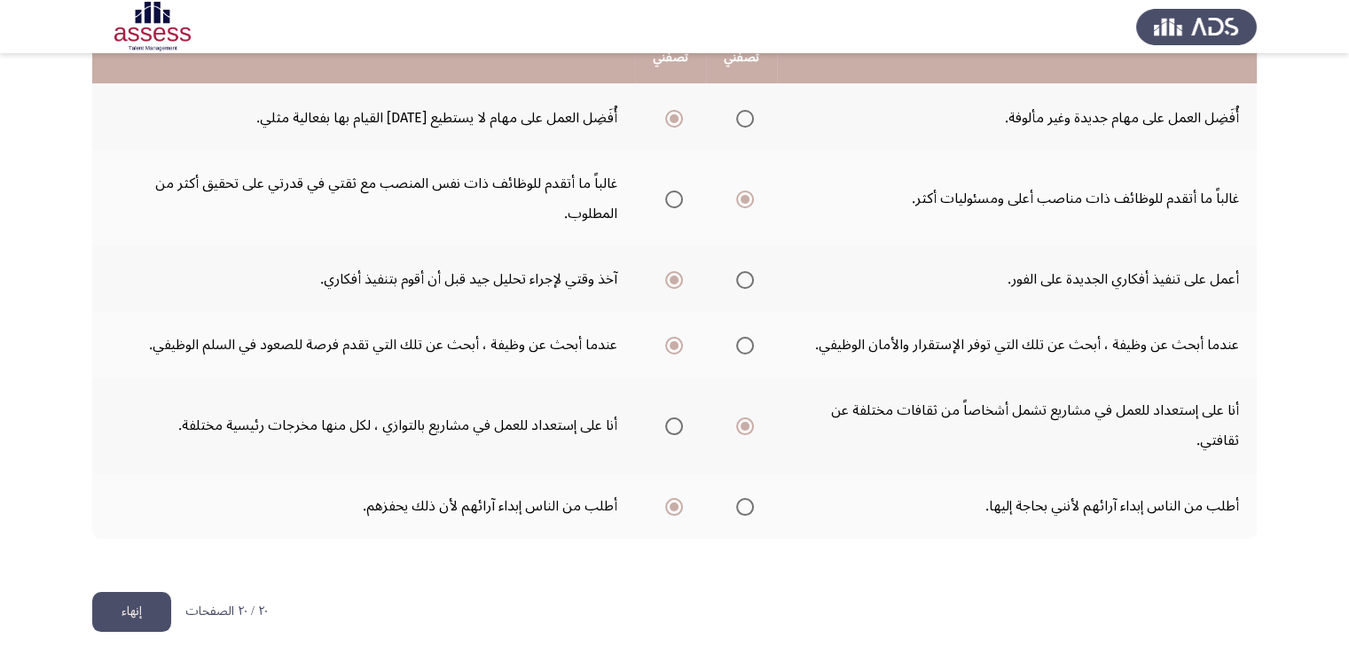
scroll to position [604, 0]
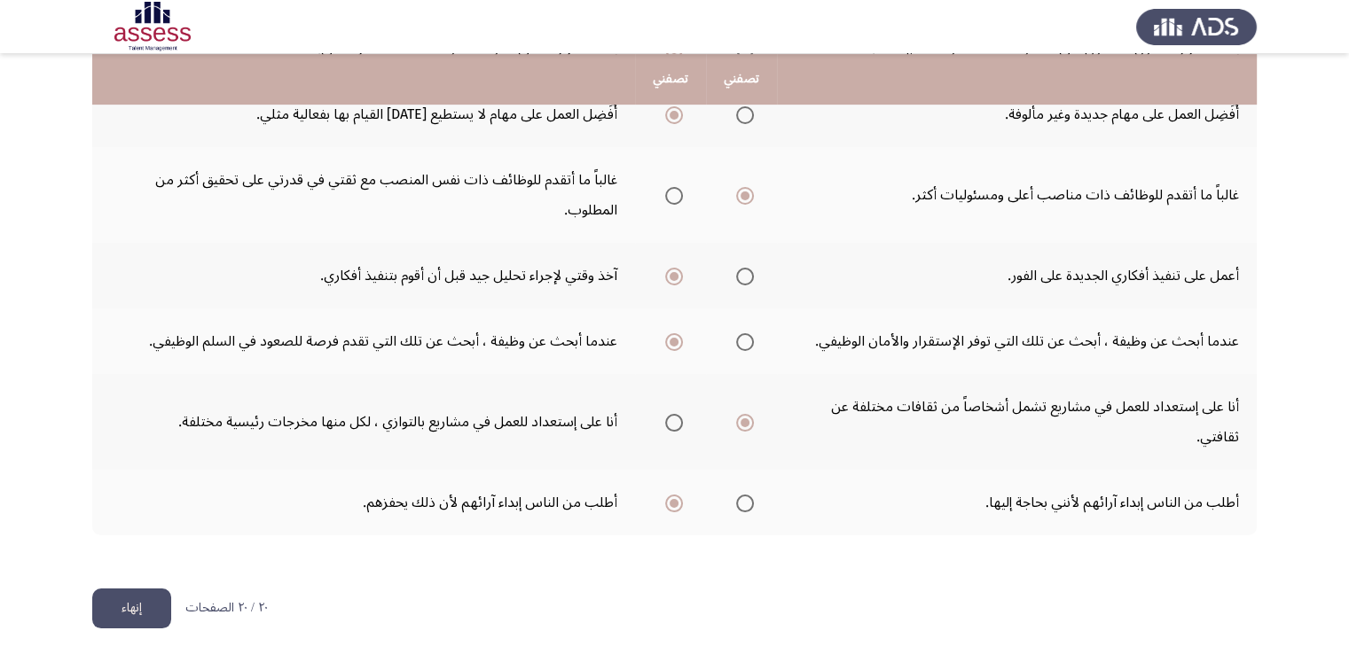
click at [129, 611] on button "إنهاء" at bounding box center [131, 609] width 79 height 40
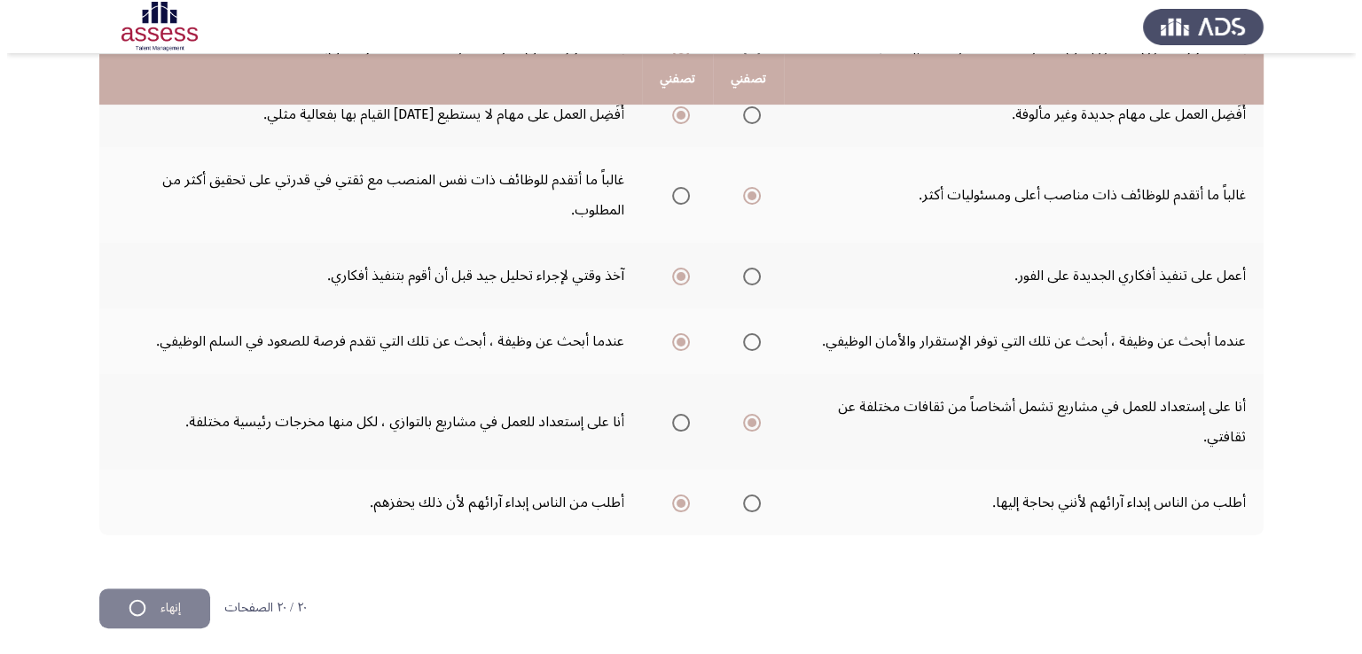
scroll to position [0, 0]
